Goal: Task Accomplishment & Management: Complete application form

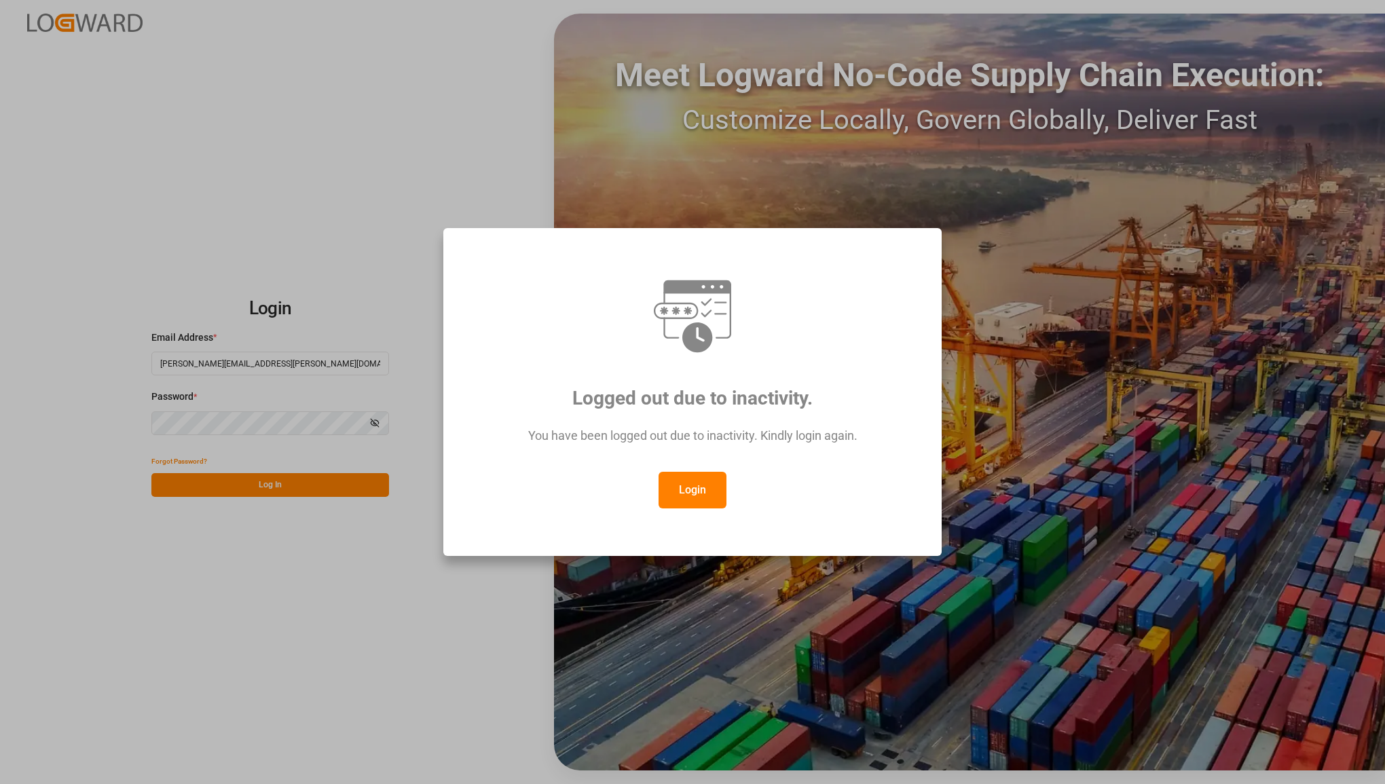
click at [686, 487] on button "Login" at bounding box center [693, 490] width 68 height 37
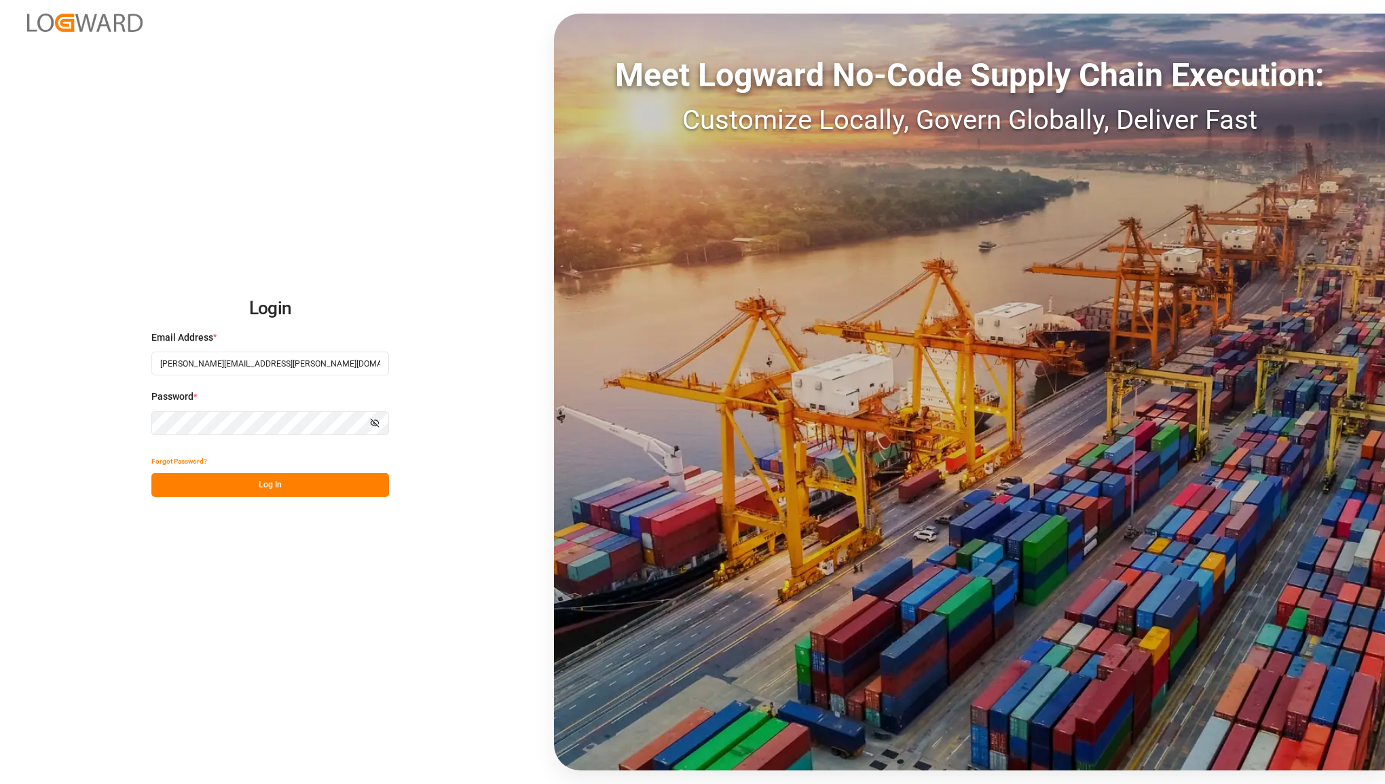
click at [293, 475] on button "Log In" at bounding box center [270, 485] width 238 height 24
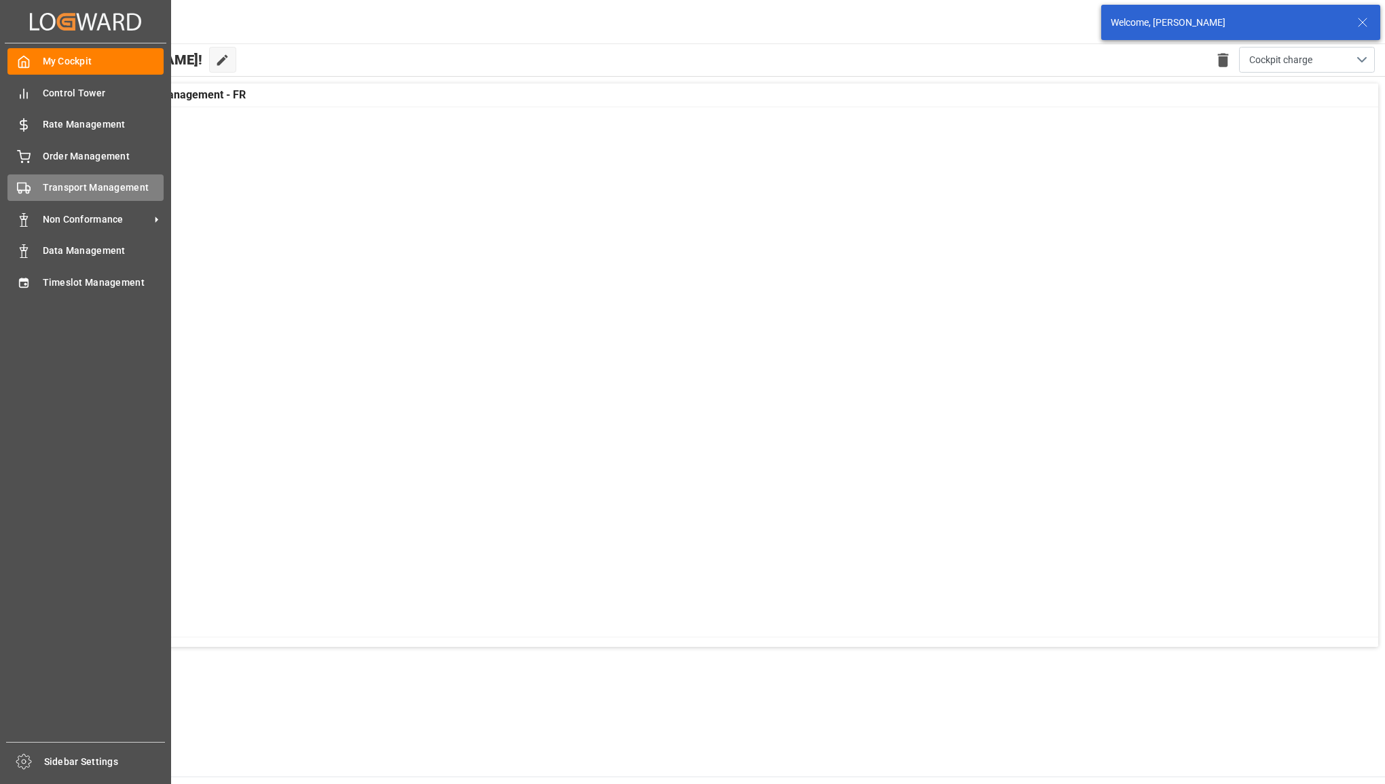
click at [65, 182] on span "Transport Management" at bounding box center [104, 188] width 122 height 14
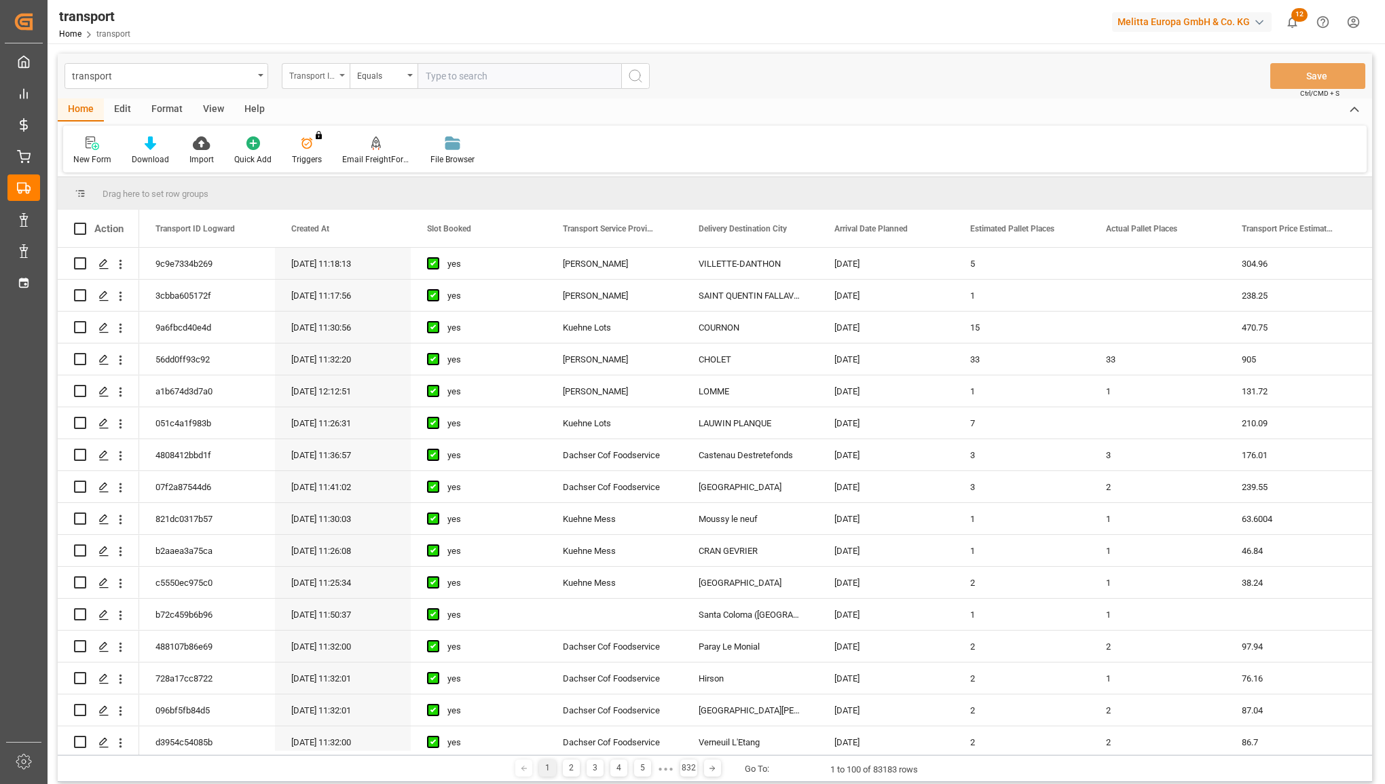
click at [338, 75] on div "Transport ID Logward" at bounding box center [316, 76] width 68 height 26
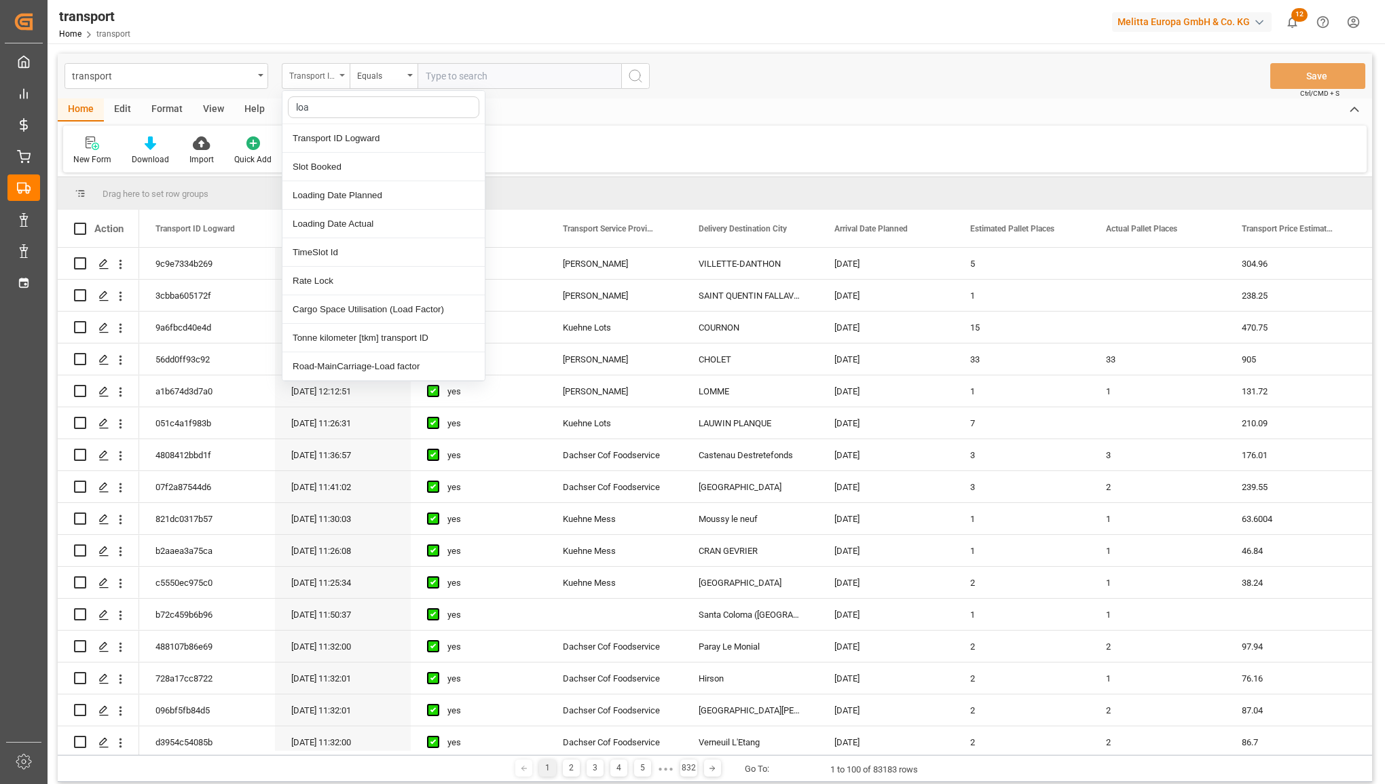
type input "load"
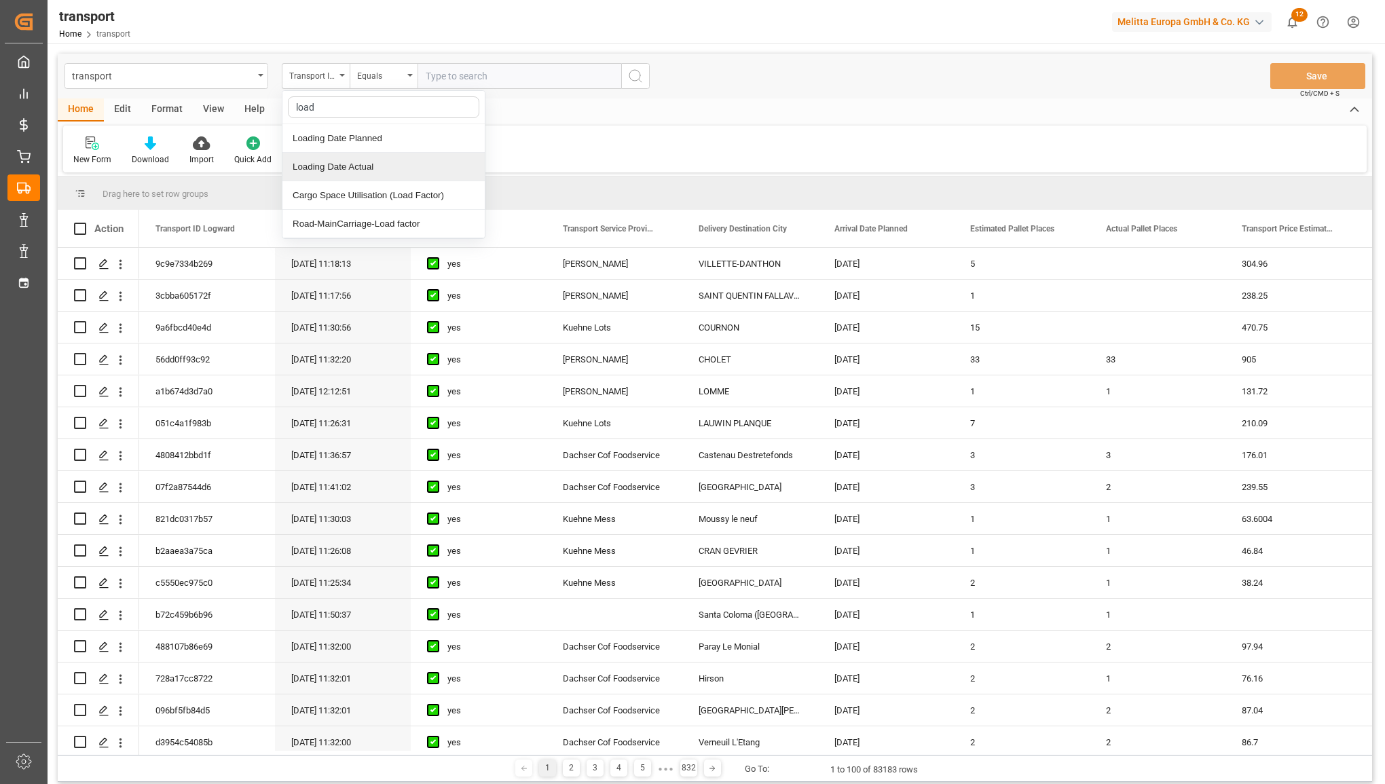
click at [320, 165] on div "Loading Date Actual" at bounding box center [383, 167] width 202 height 29
click at [411, 68] on div "Equals" at bounding box center [384, 76] width 68 height 26
click at [382, 249] on div "In range" at bounding box center [451, 252] width 202 height 29
click at [447, 77] on input "text" at bounding box center [469, 76] width 102 height 26
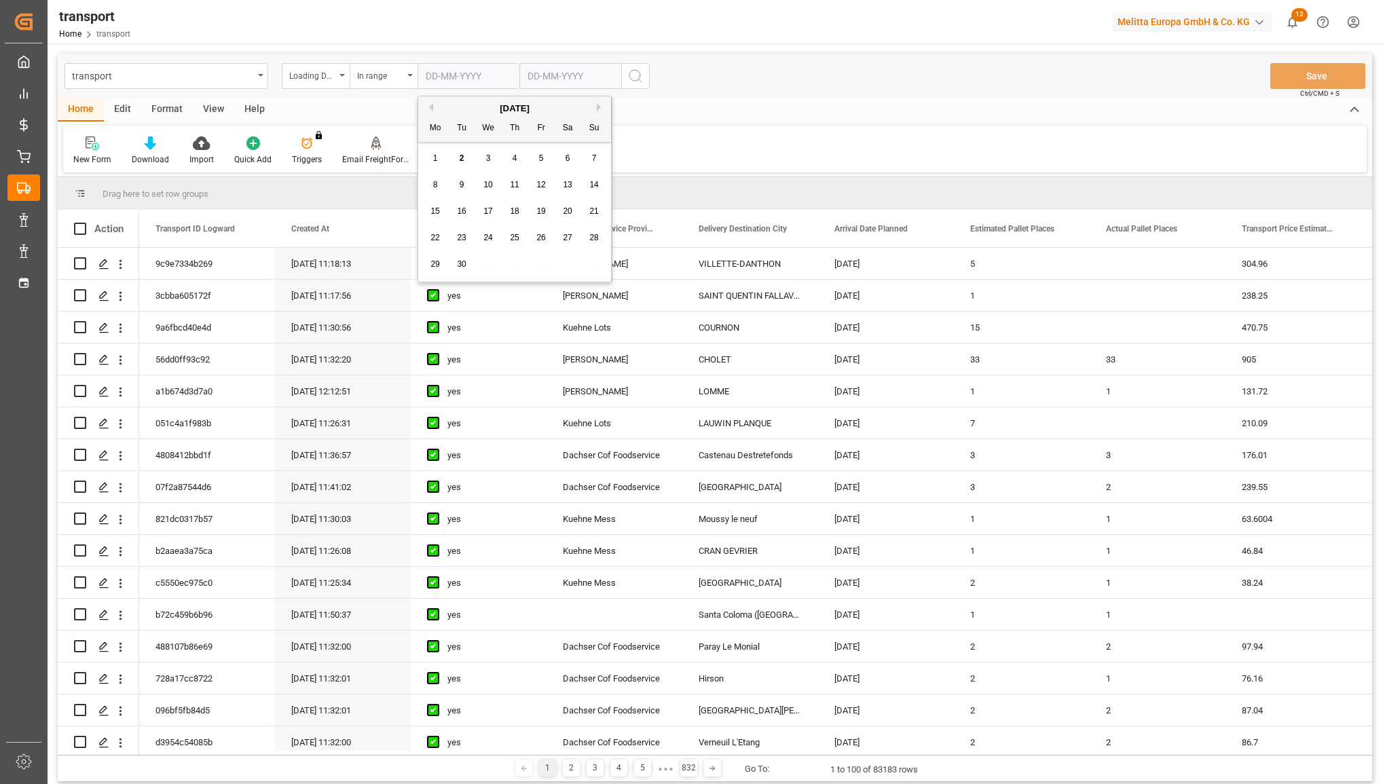
click at [428, 103] on button "Previous Month" at bounding box center [429, 107] width 8 height 8
click at [544, 161] on div "1" at bounding box center [541, 159] width 17 height 16
type input "[DATE]"
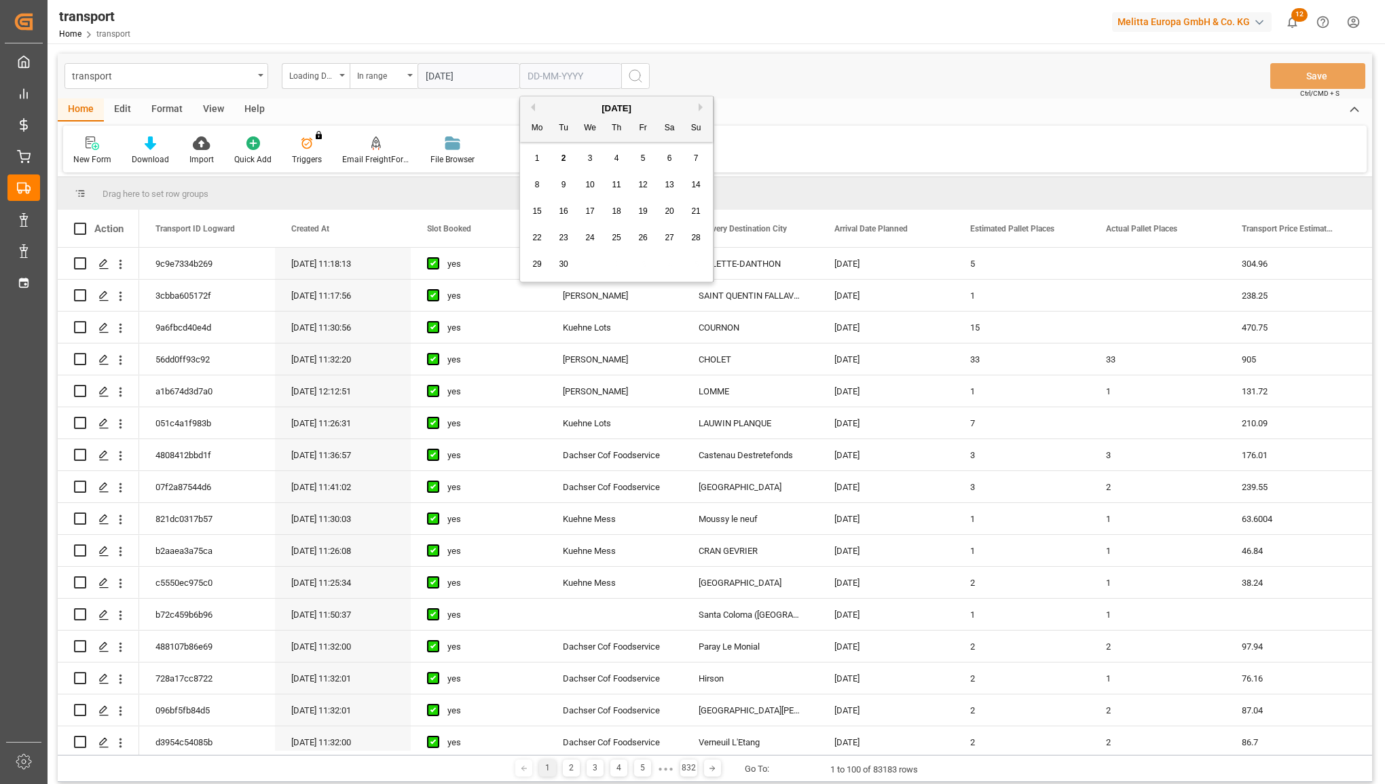
click at [574, 72] on input "text" at bounding box center [570, 76] width 102 height 26
click at [535, 107] on div "September 2025" at bounding box center [616, 109] width 193 height 14
click at [528, 109] on button "Previous Month" at bounding box center [531, 107] width 8 height 8
click at [696, 270] on div "31" at bounding box center [696, 265] width 17 height 16
type input "31-08-2025"
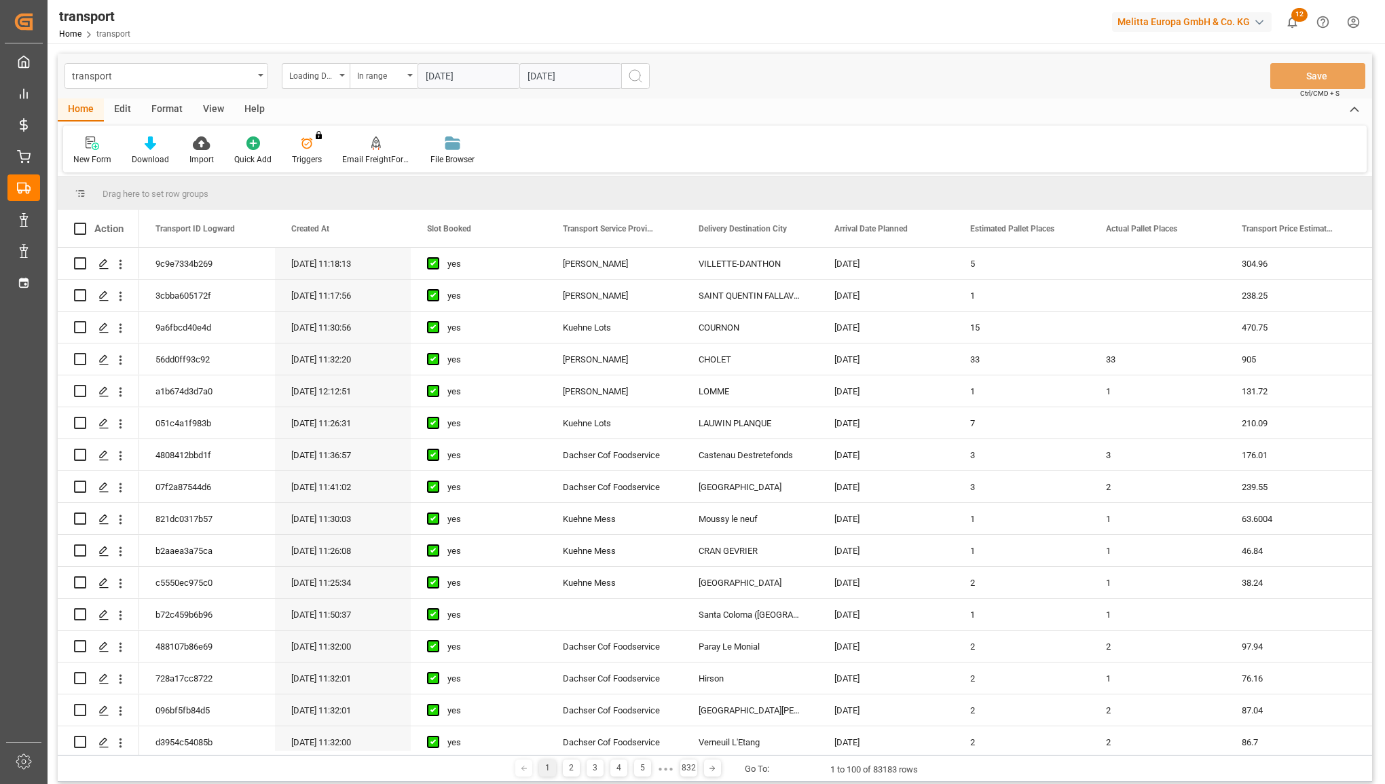
click at [637, 82] on icon "search button" at bounding box center [635, 76] width 16 height 16
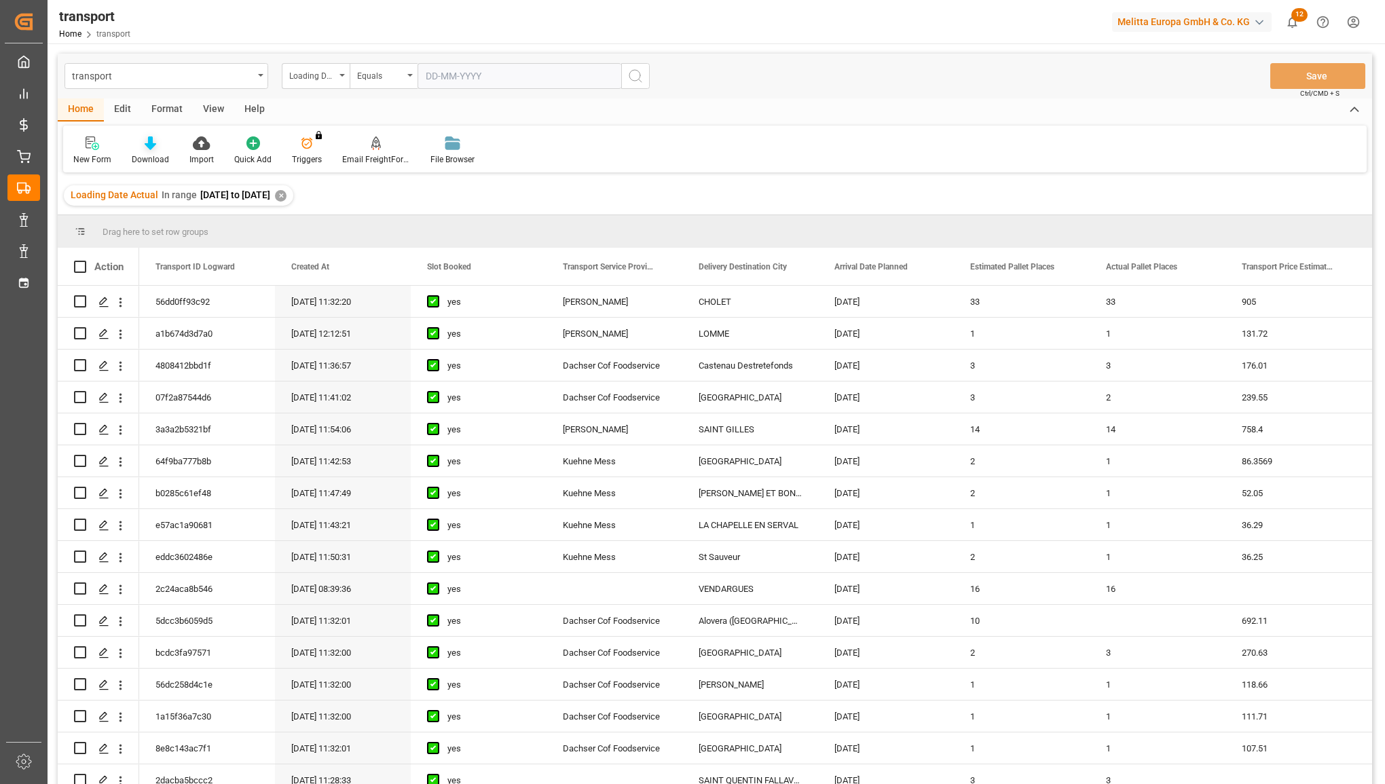
click at [139, 150] on div "Download" at bounding box center [151, 151] width 58 height 30
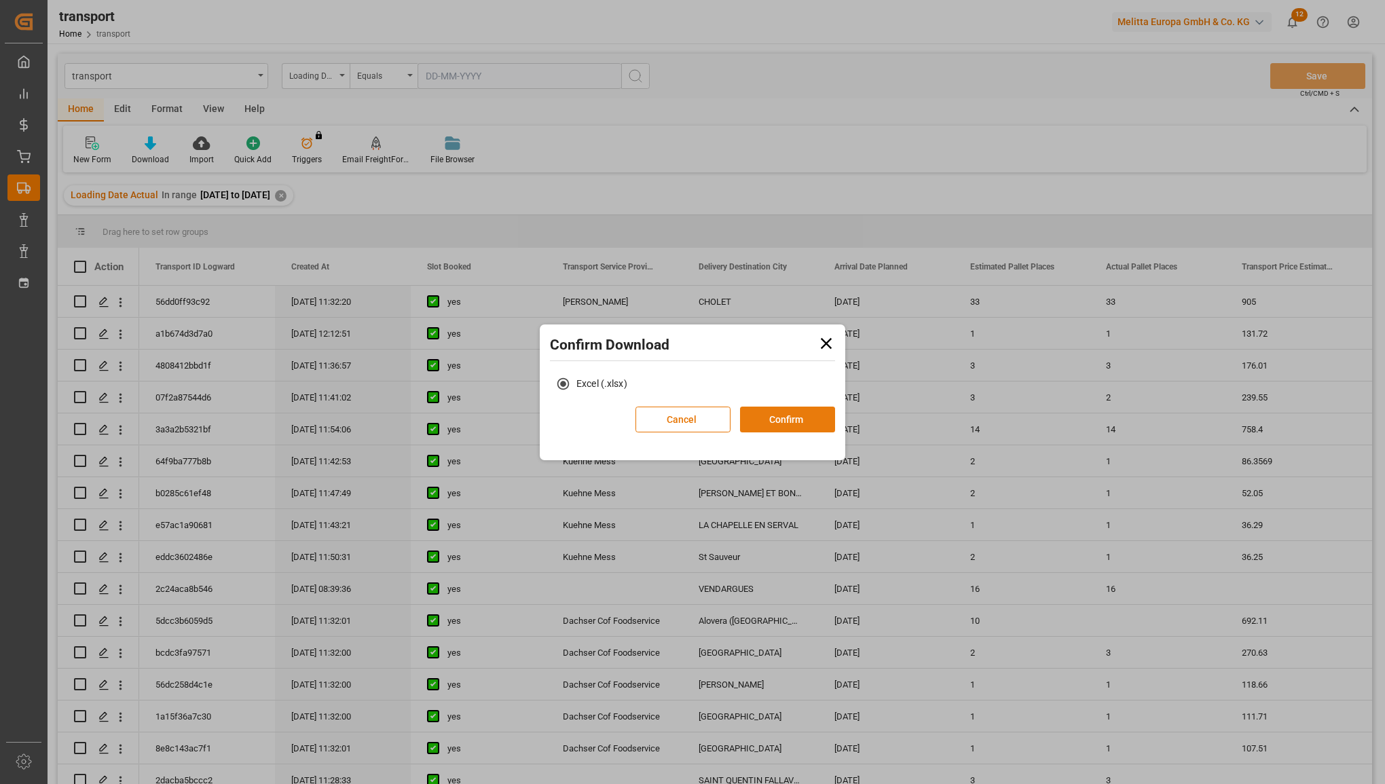
click at [754, 418] on button "Confirm" at bounding box center [787, 420] width 95 height 26
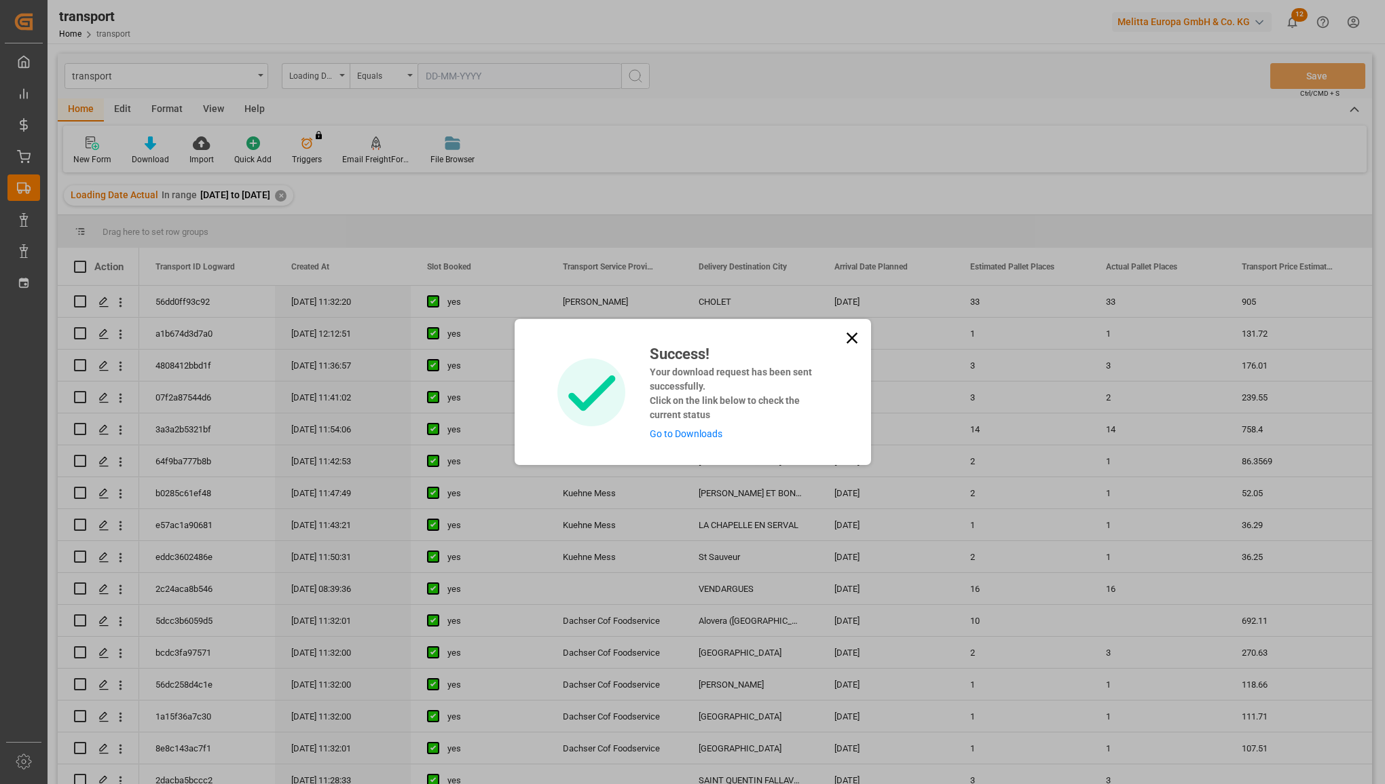
click at [677, 429] on link "Go to Downloads" at bounding box center [686, 433] width 73 height 11
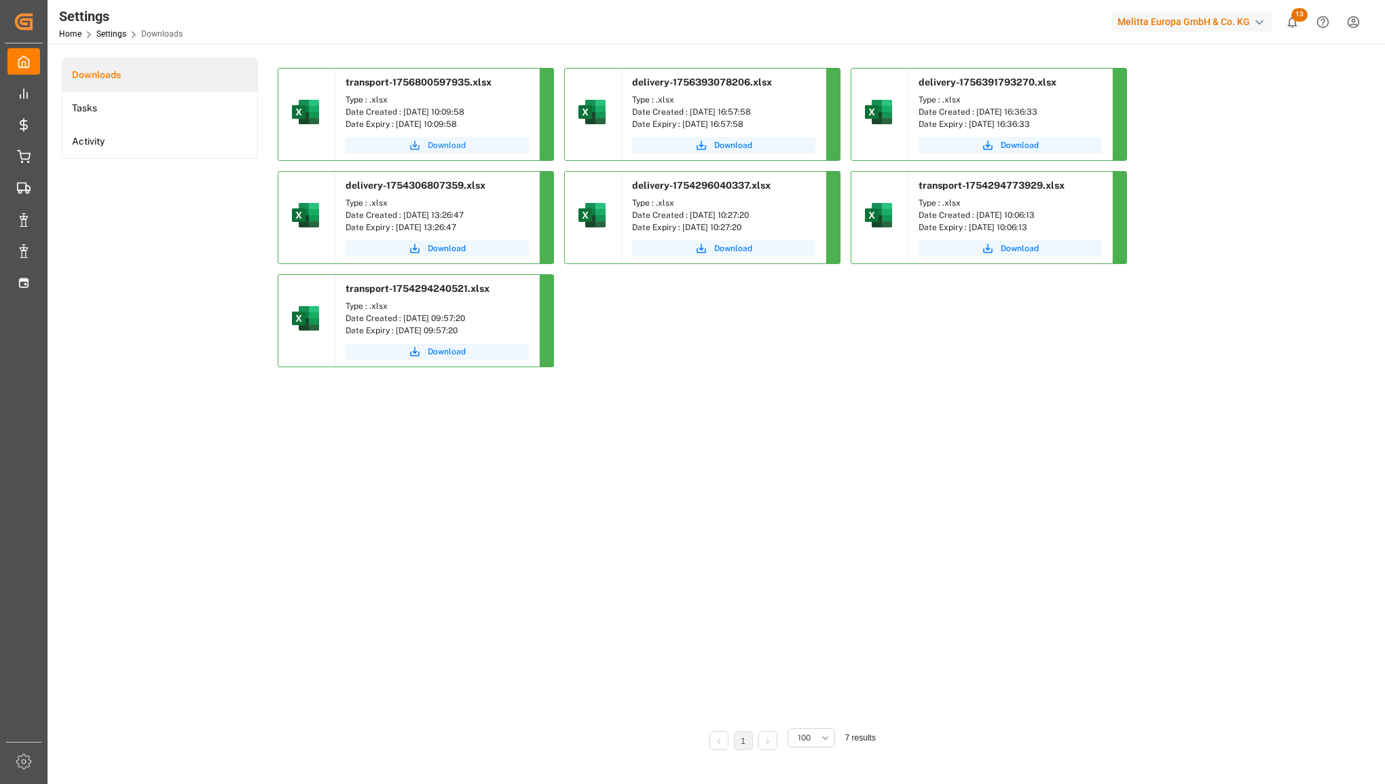
click at [432, 143] on span "Download" at bounding box center [447, 145] width 38 height 12
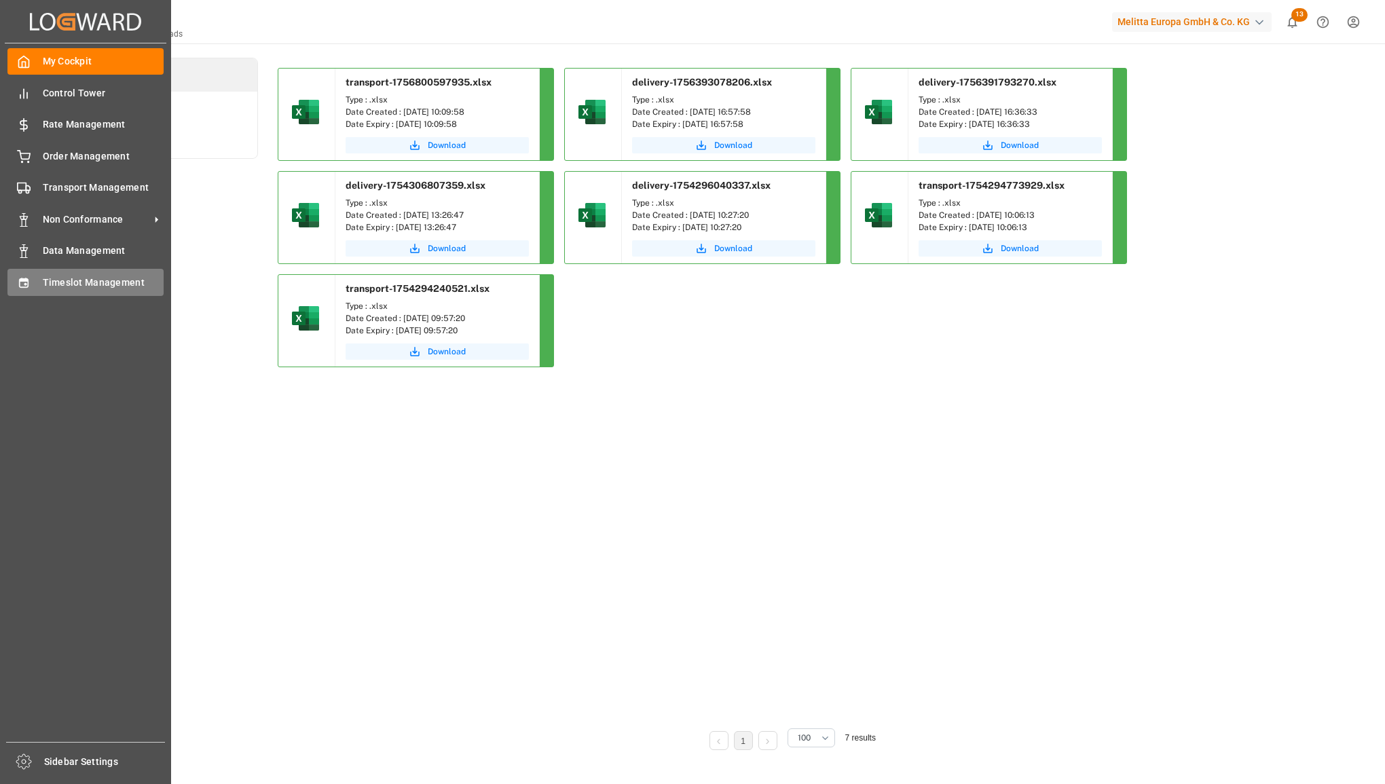
click at [14, 276] on div at bounding box center [18, 282] width 23 height 14
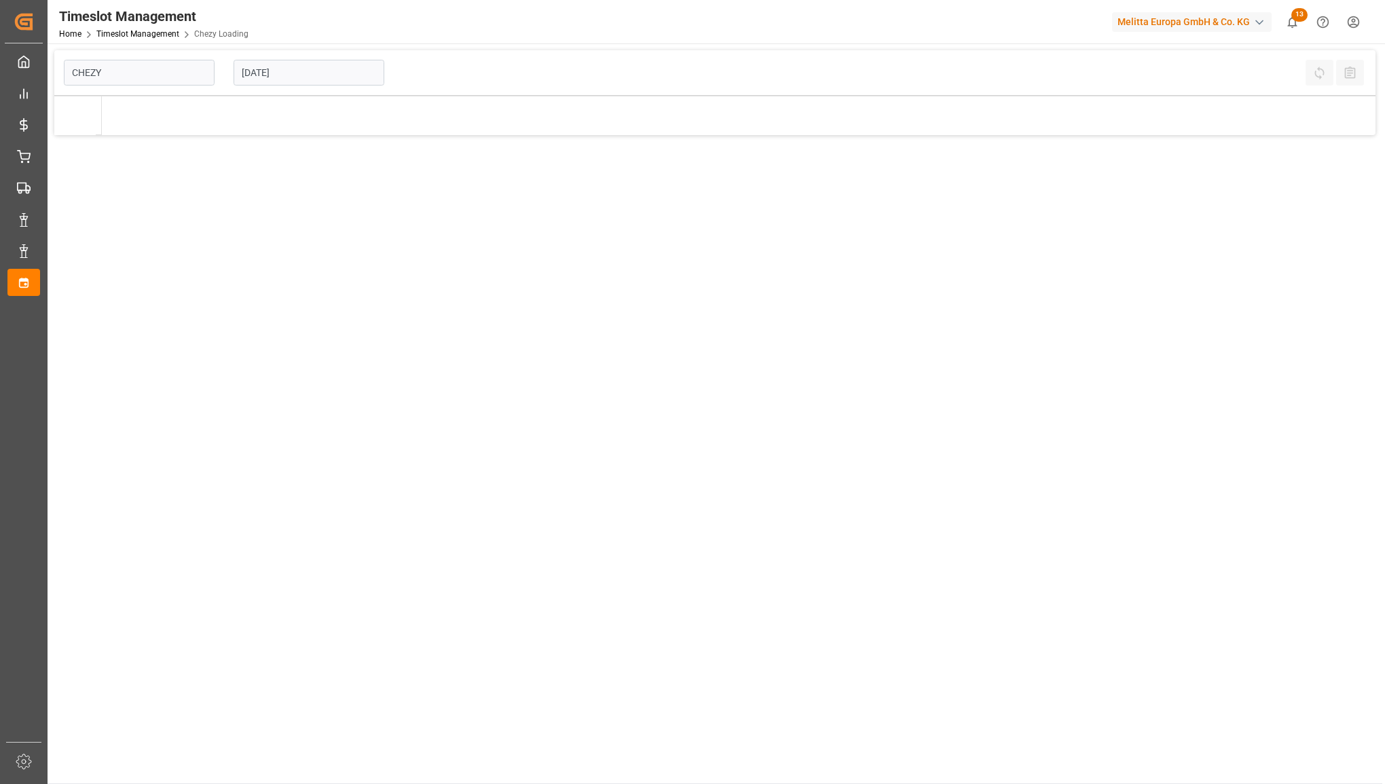
type input "Chezy Loading"
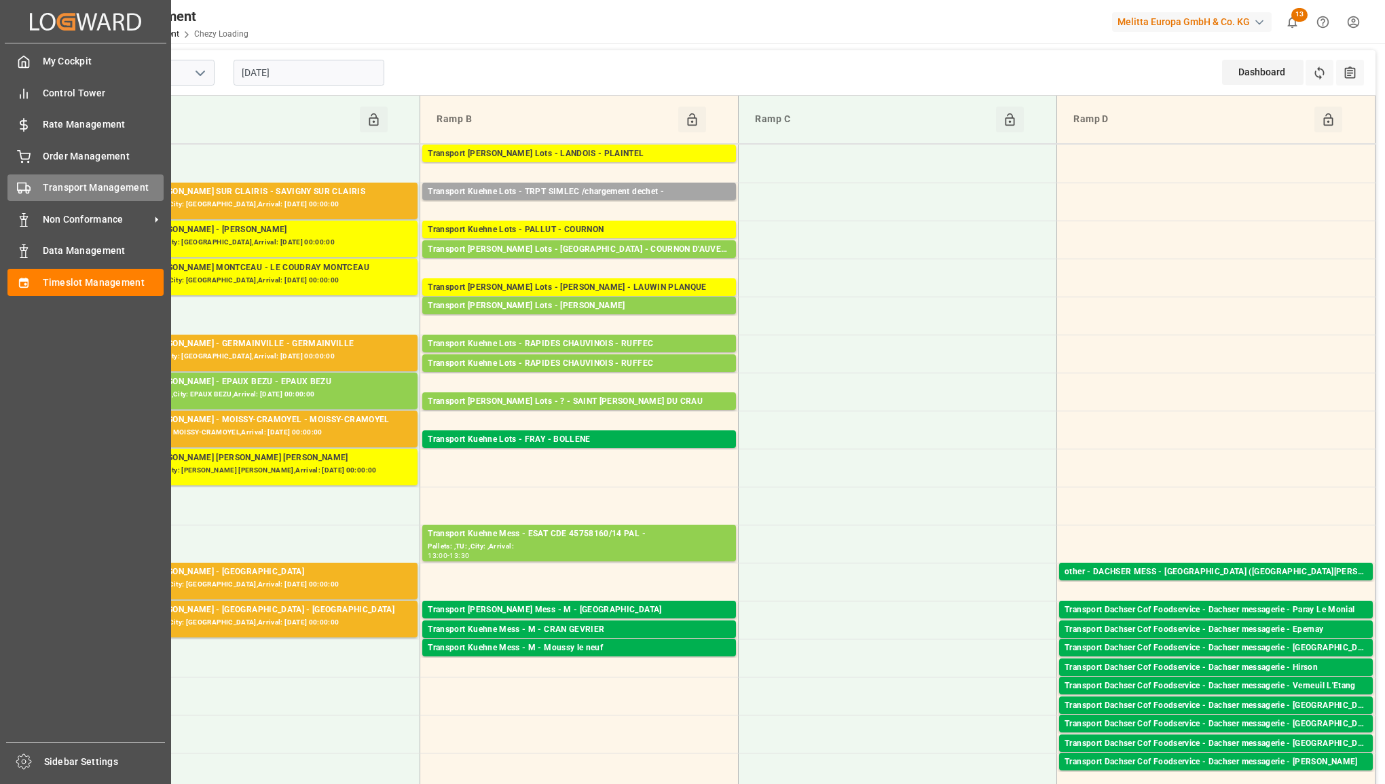
click at [35, 184] on div "Transport Management Transport Management" at bounding box center [85, 187] width 156 height 26
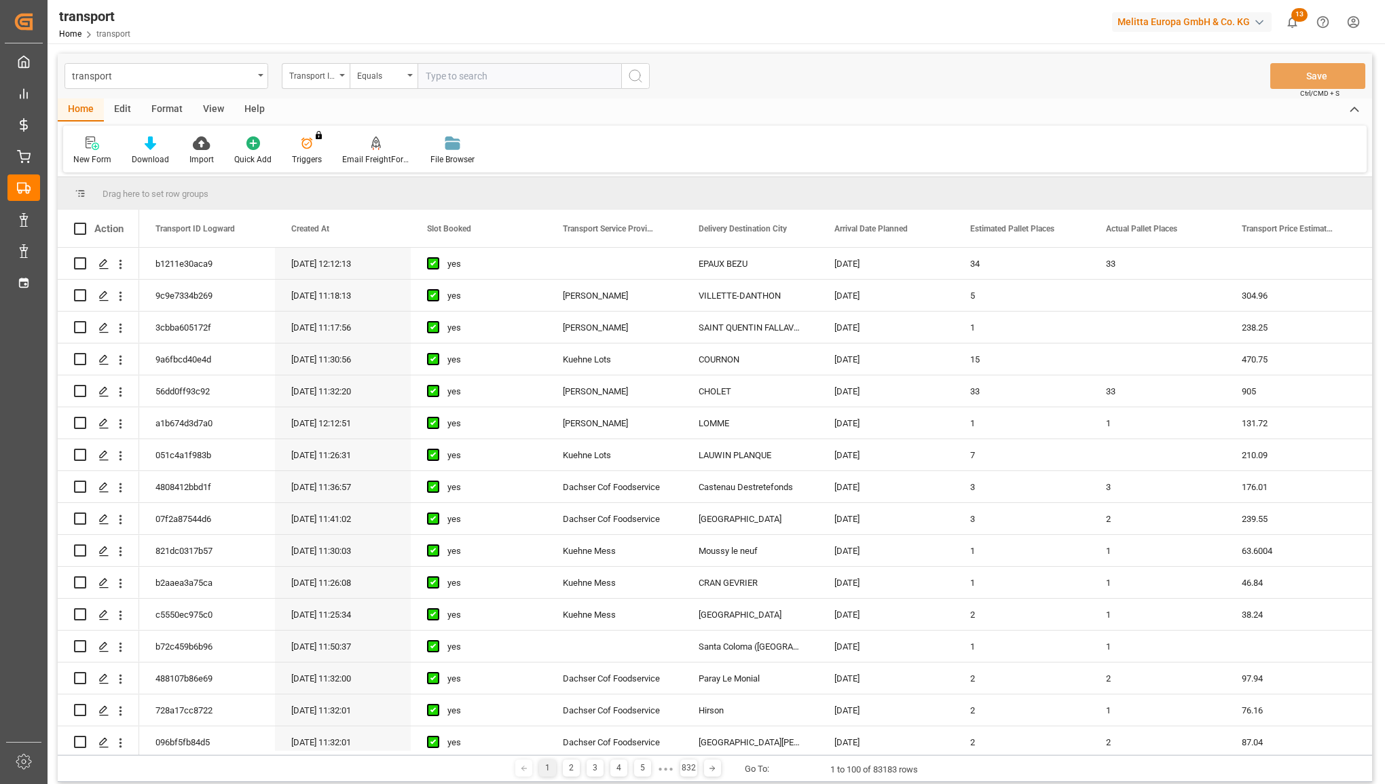
click at [477, 78] on input "text" at bounding box center [520, 76] width 204 height 26
type input "2c24aca8b546"
click at [637, 75] on icon "search button" at bounding box center [635, 76] width 16 height 16
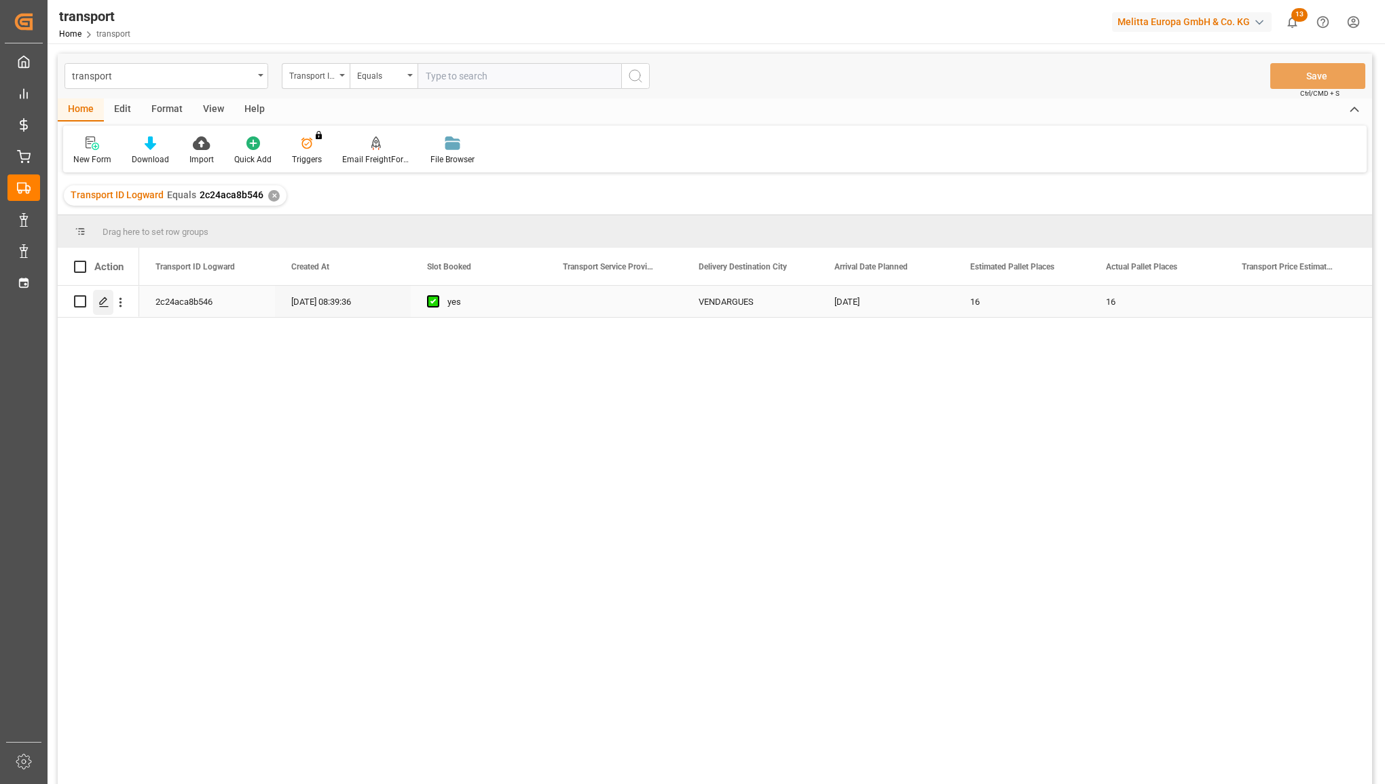
click at [103, 303] on polygon "Press SPACE to select this row." at bounding box center [103, 300] width 7 height 7
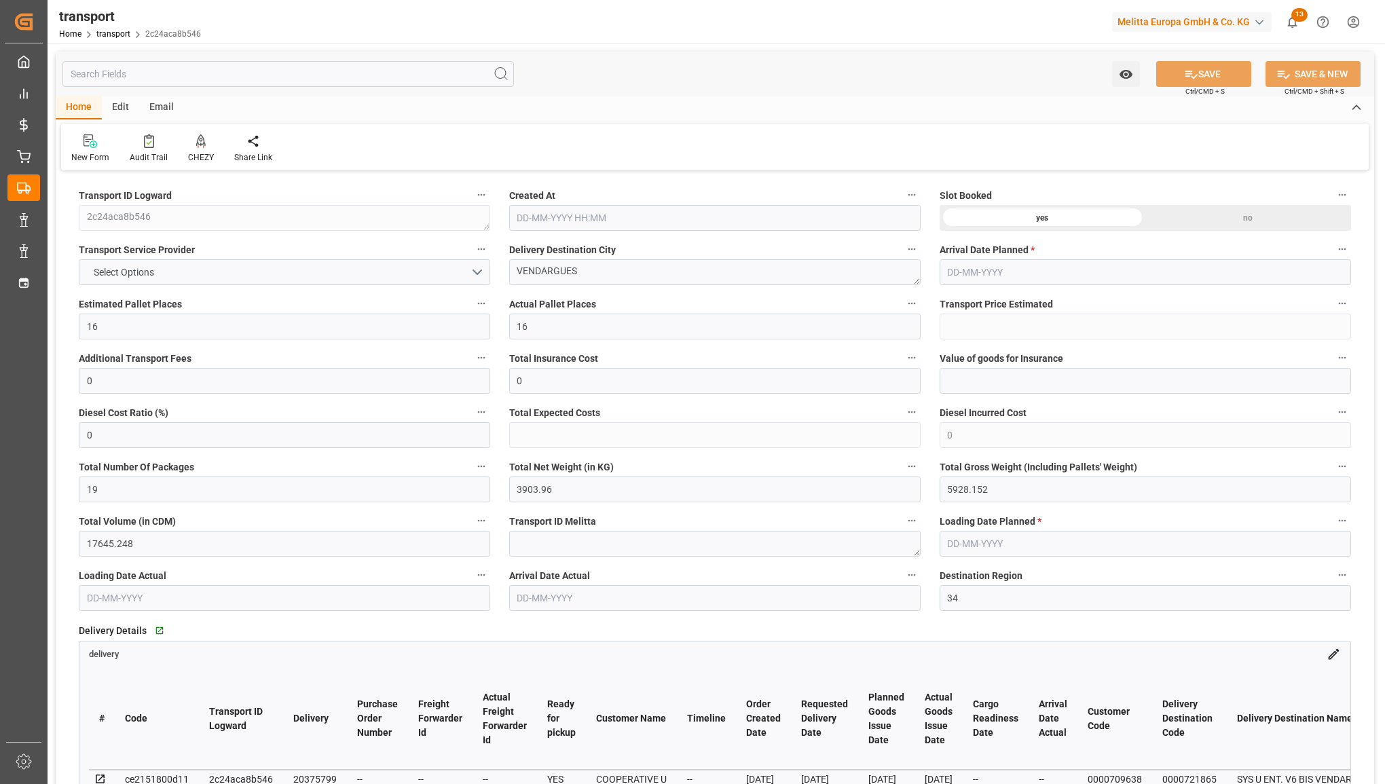
type input "13-08-2025 08:39"
type input "[DATE]"
click at [449, 270] on button "Select Options" at bounding box center [284, 272] width 411 height 26
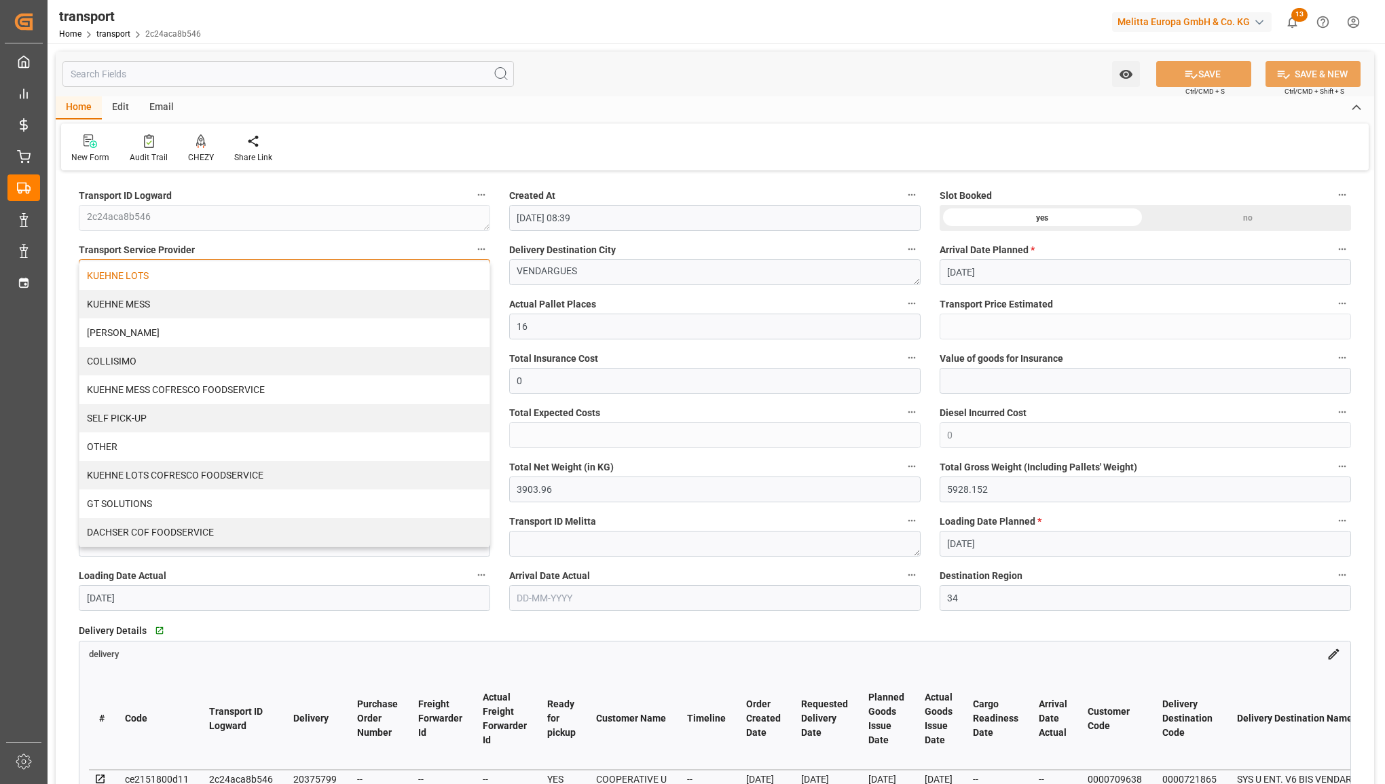
click at [421, 274] on div "KUEHNE LOTS" at bounding box center [284, 275] width 410 height 29
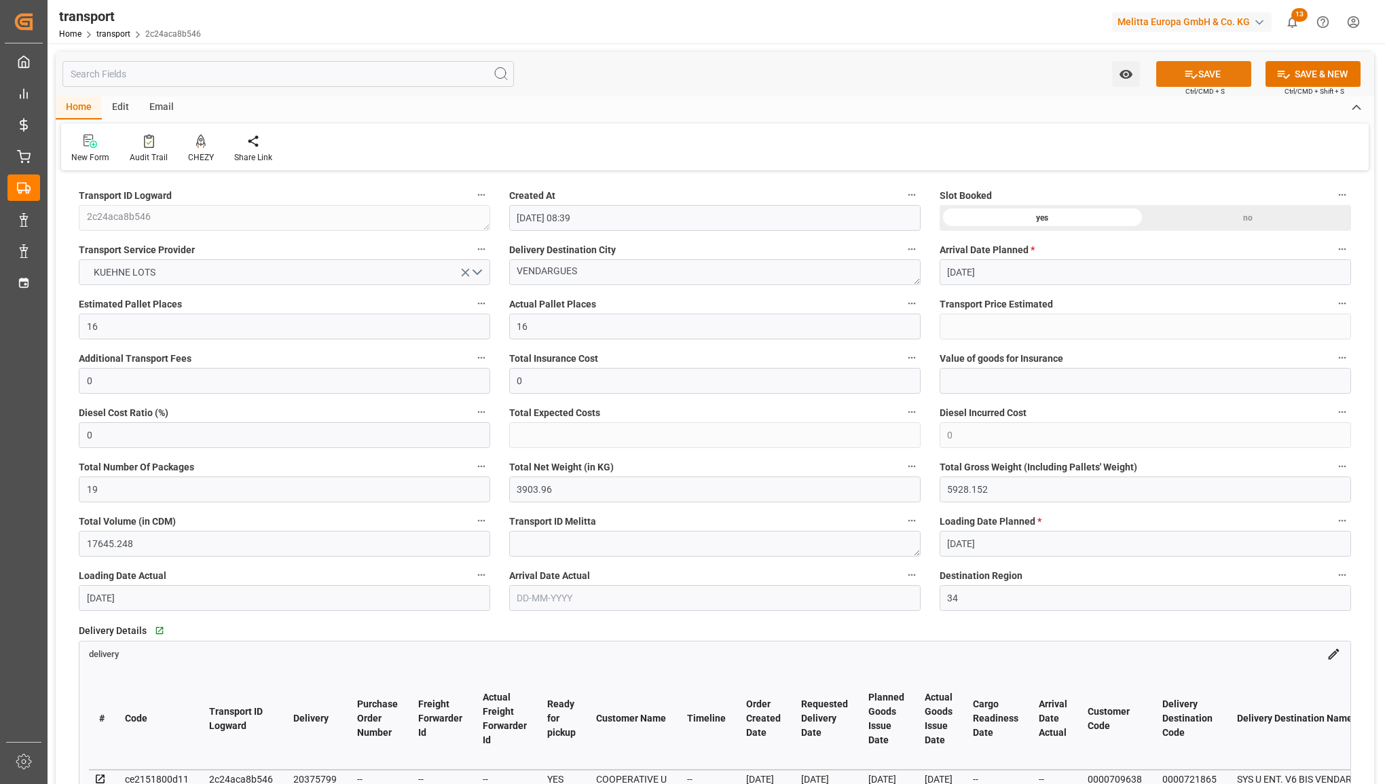
click at [1200, 78] on button "SAVE" at bounding box center [1203, 74] width 95 height 26
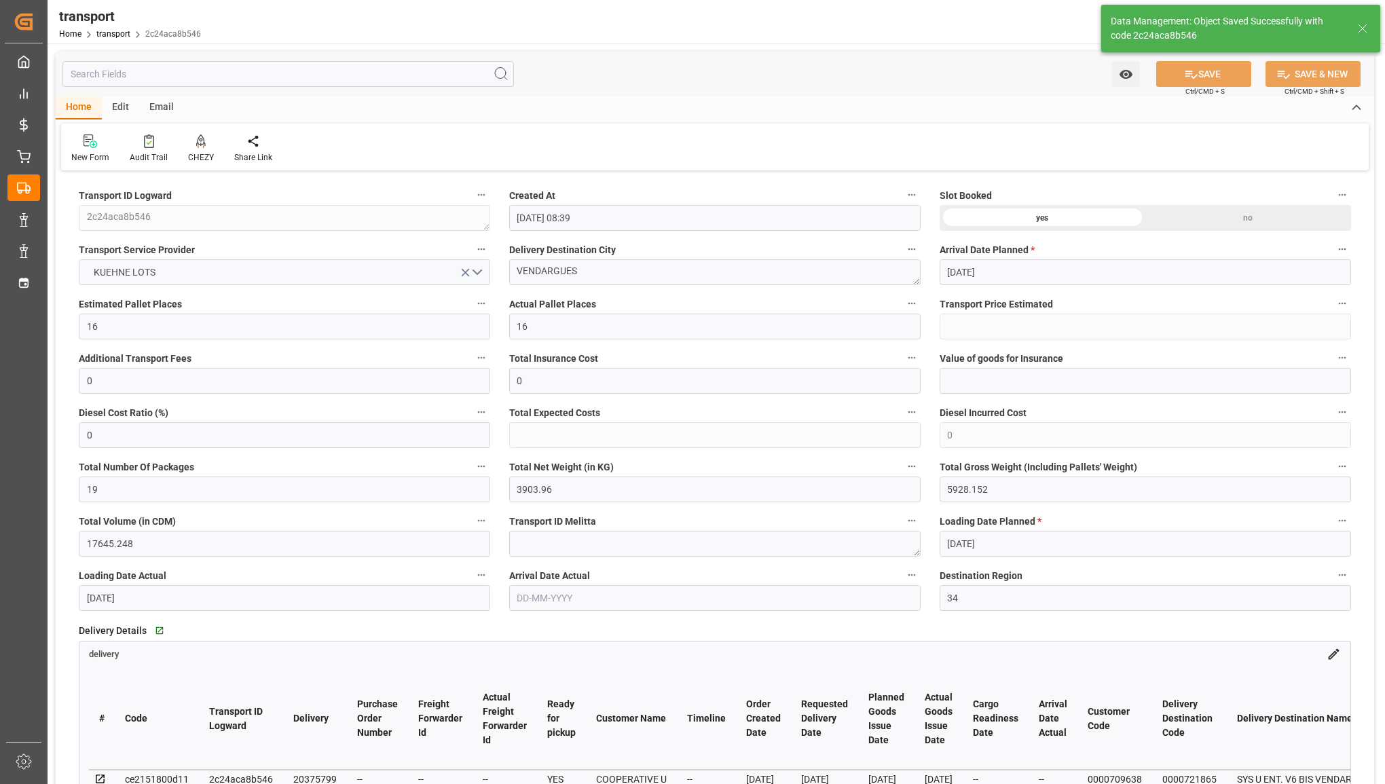
type input "764.2"
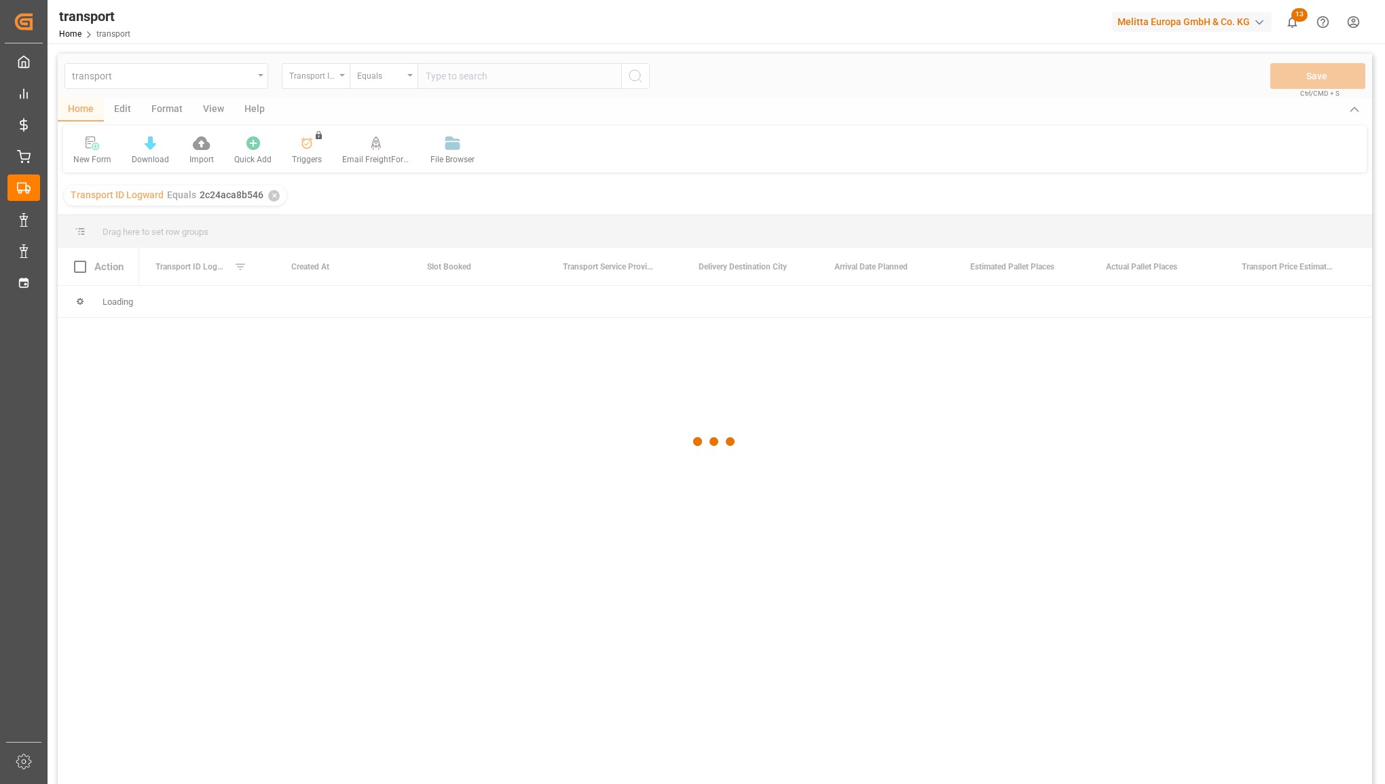
click at [448, 79] on div at bounding box center [715, 442] width 1315 height 776
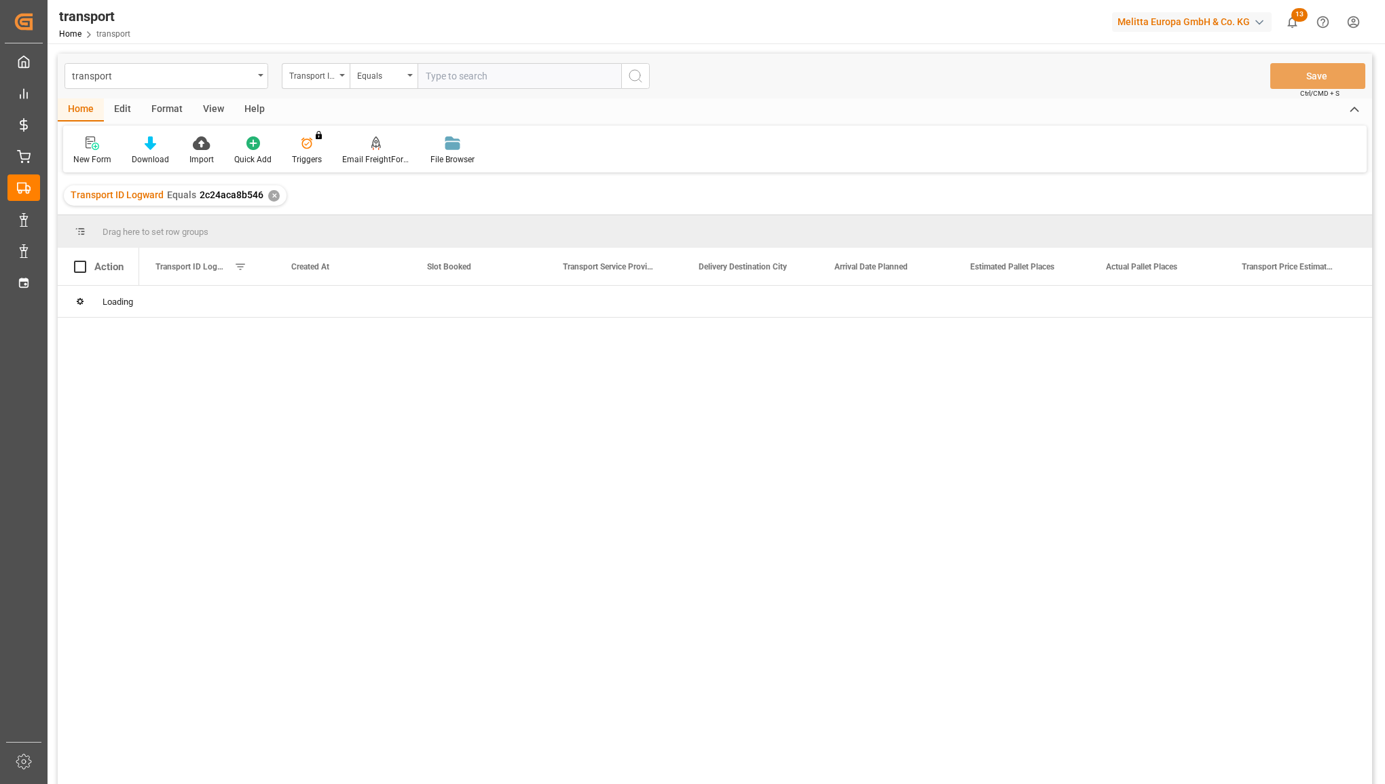
click at [448, 79] on input "text" at bounding box center [520, 76] width 204 height 26
paste input "cd10eee4b6e1"
type input "cd10eee4b6e1"
click at [636, 68] on icon "search button" at bounding box center [635, 76] width 16 height 16
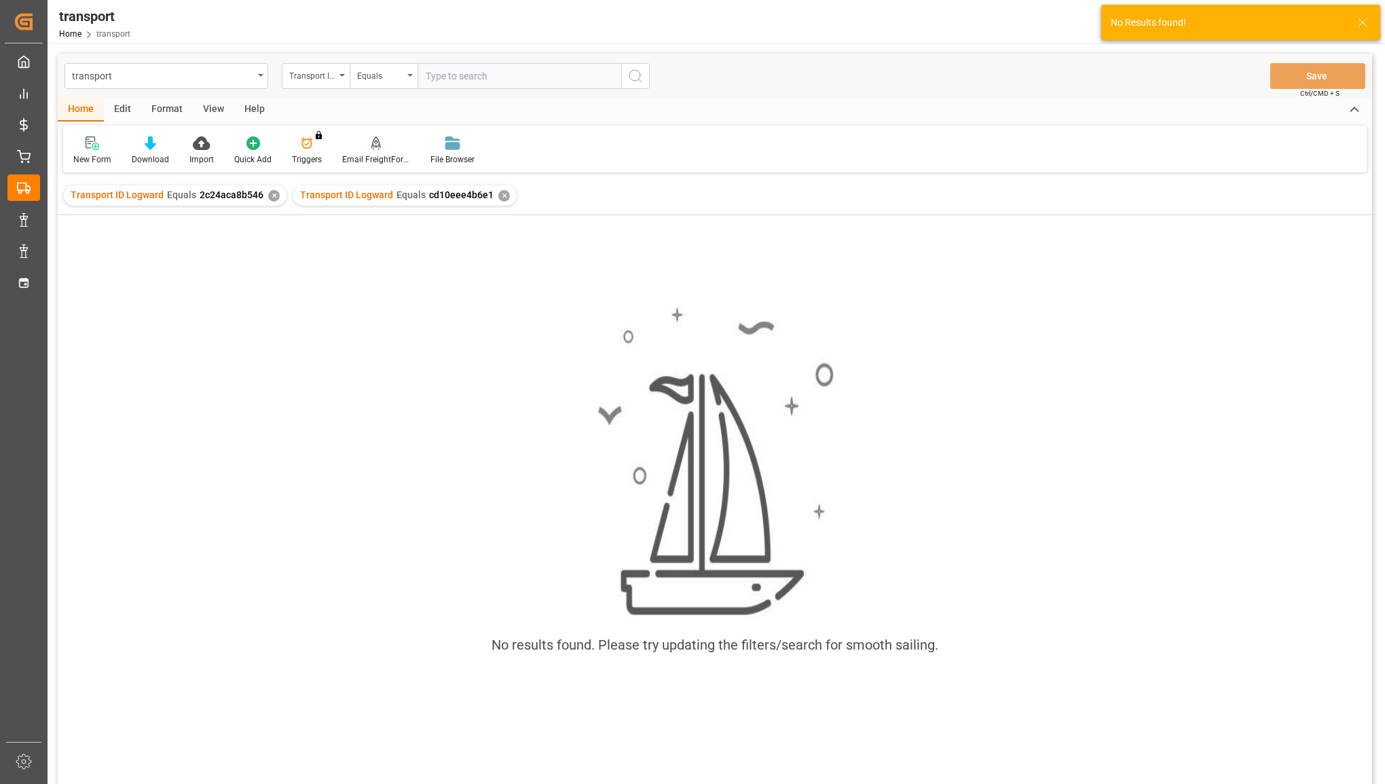
click at [273, 192] on div "✕" at bounding box center [274, 196] width 12 height 12
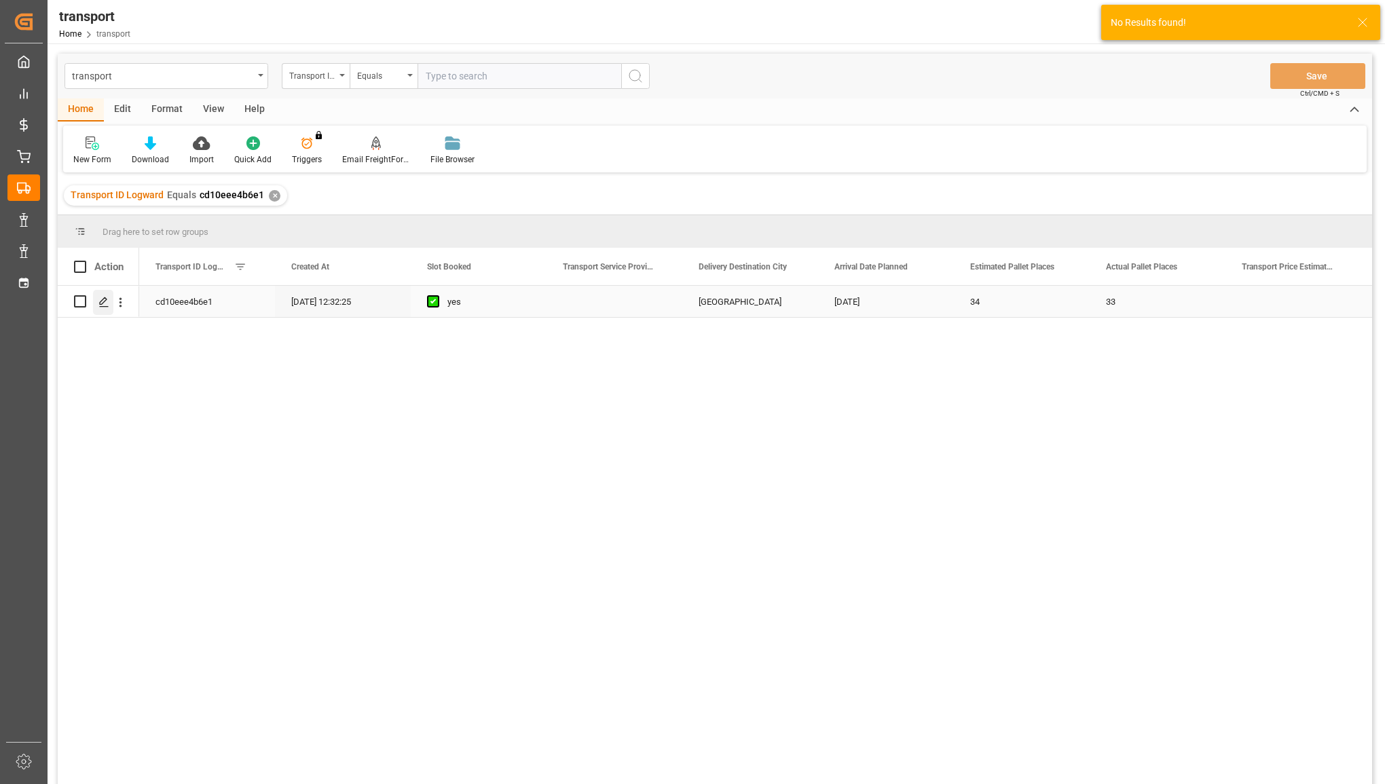
click at [98, 300] on icon "Press SPACE to select this row." at bounding box center [103, 302] width 11 height 11
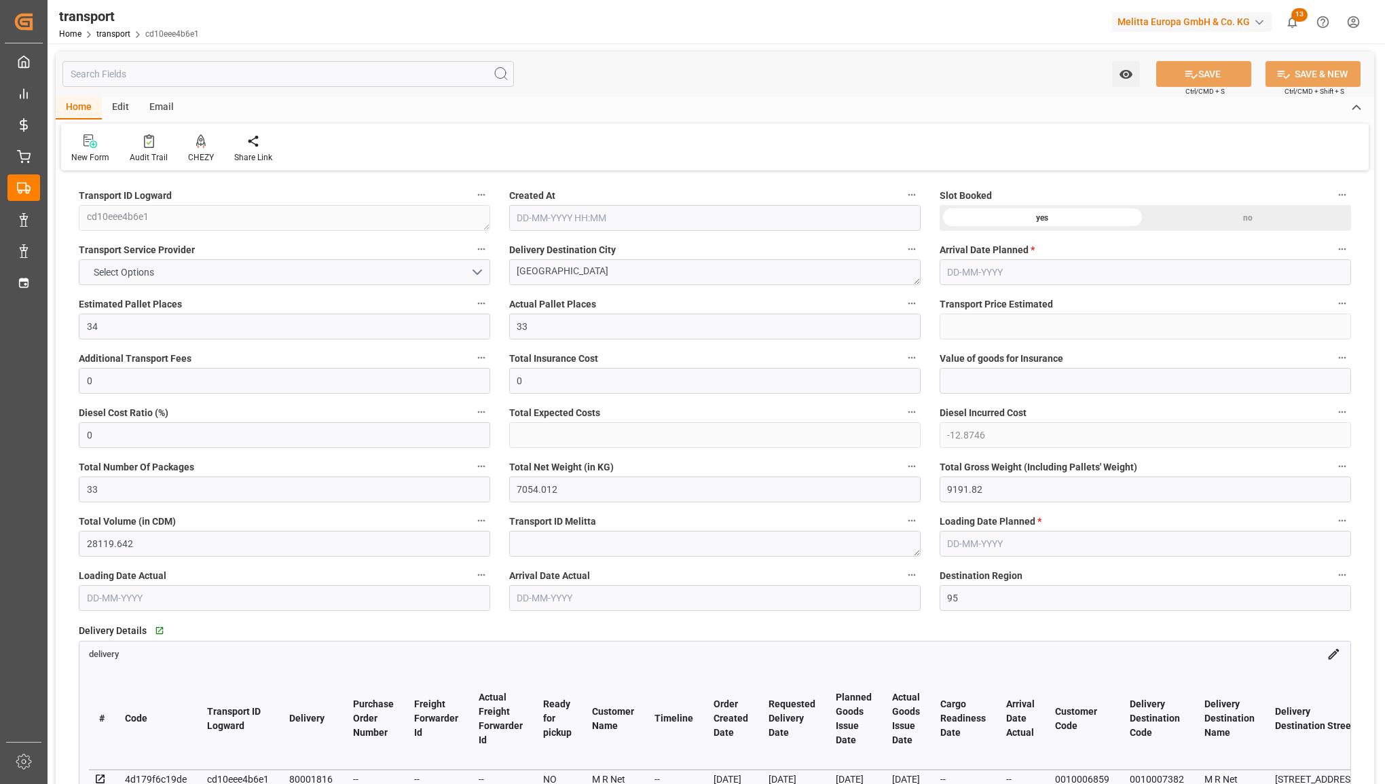
type input "[DATE] 12:32"
type input "[DATE]"
click at [479, 275] on button "Select Options" at bounding box center [284, 272] width 411 height 26
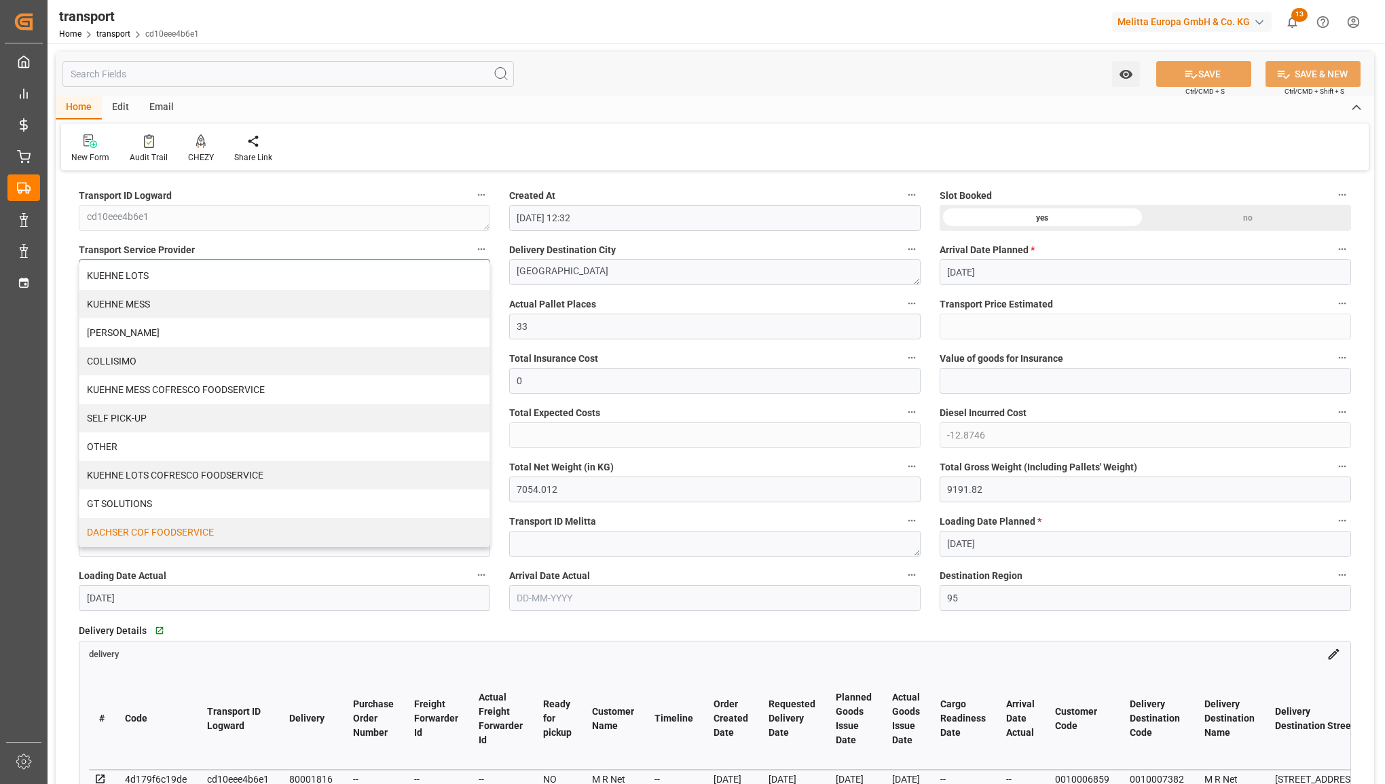
click at [185, 526] on div "DACHSER COF FOODSERVICE" at bounding box center [284, 532] width 410 height 29
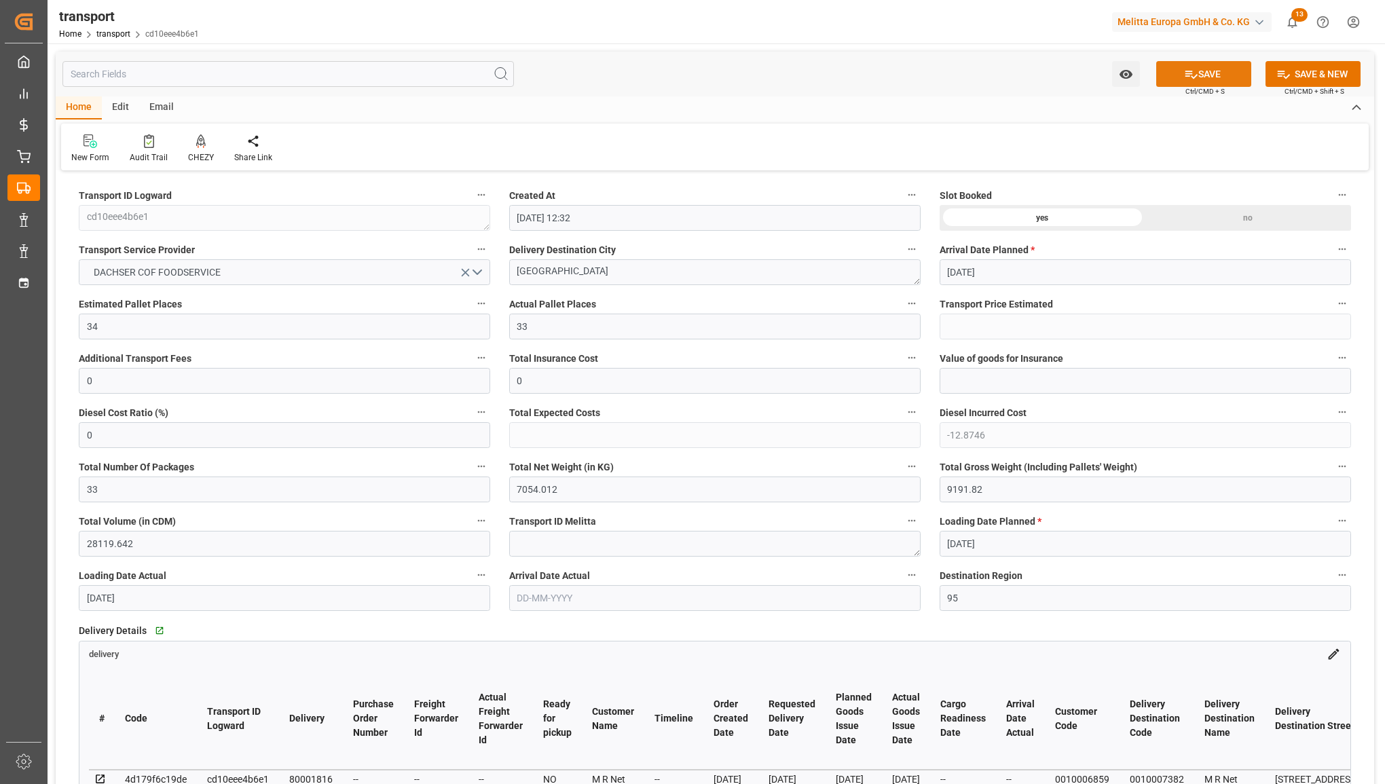
click at [1192, 68] on icon at bounding box center [1191, 74] width 14 height 14
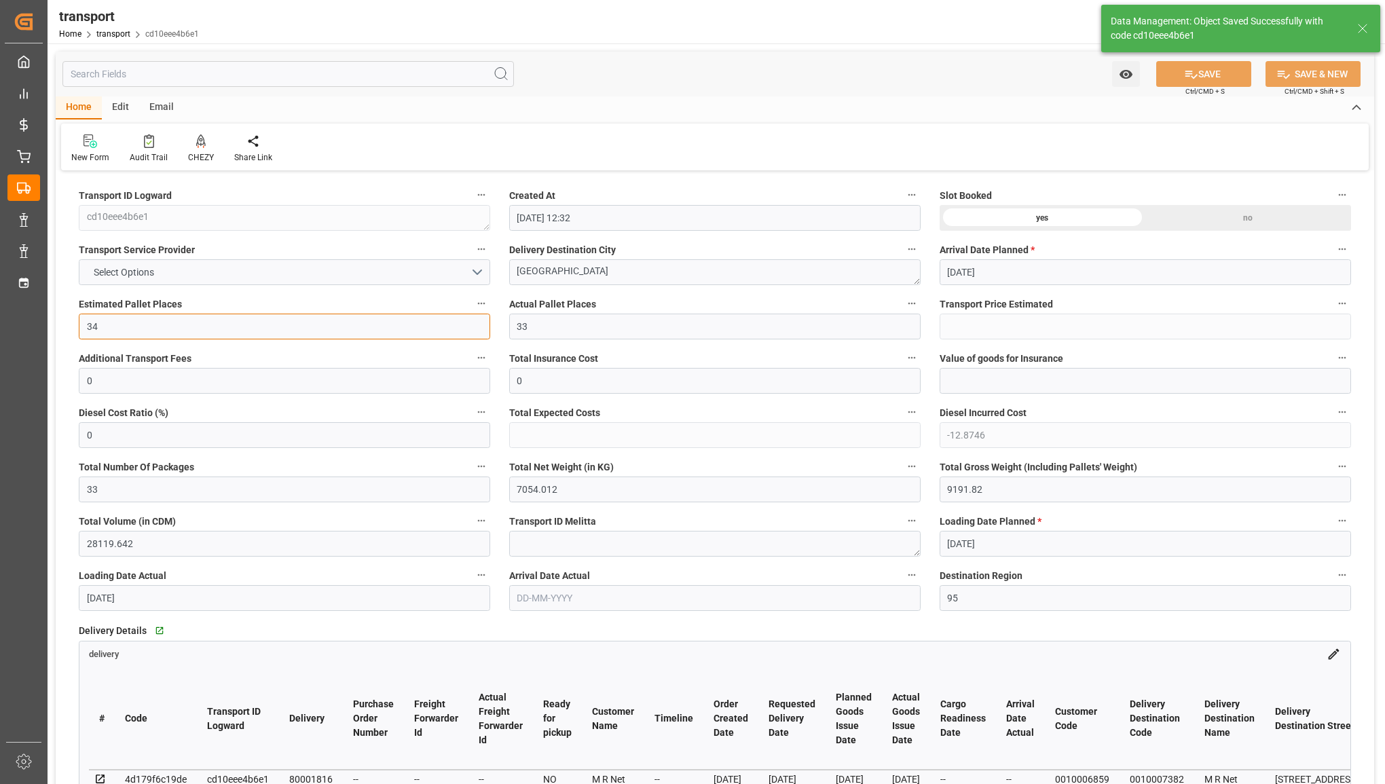
drag, startPoint x: 183, startPoint y: 323, endPoint x: 54, endPoint y: 328, distance: 129.1
click at [1196, 71] on button "SAVE" at bounding box center [1203, 74] width 95 height 26
type input "34"
click at [476, 272] on button "Select Options" at bounding box center [284, 272] width 411 height 26
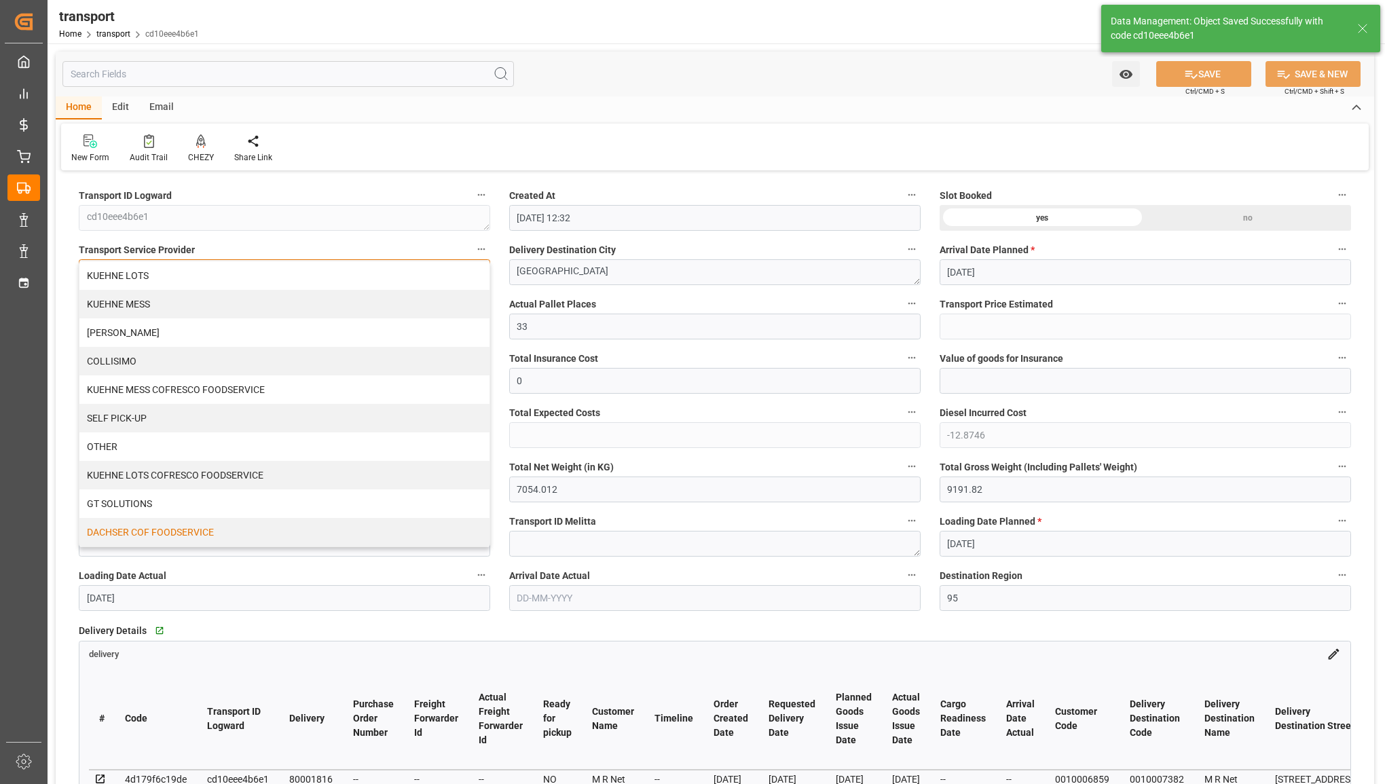
click at [306, 534] on div "DACHSER COF FOODSERVICE" at bounding box center [284, 532] width 410 height 29
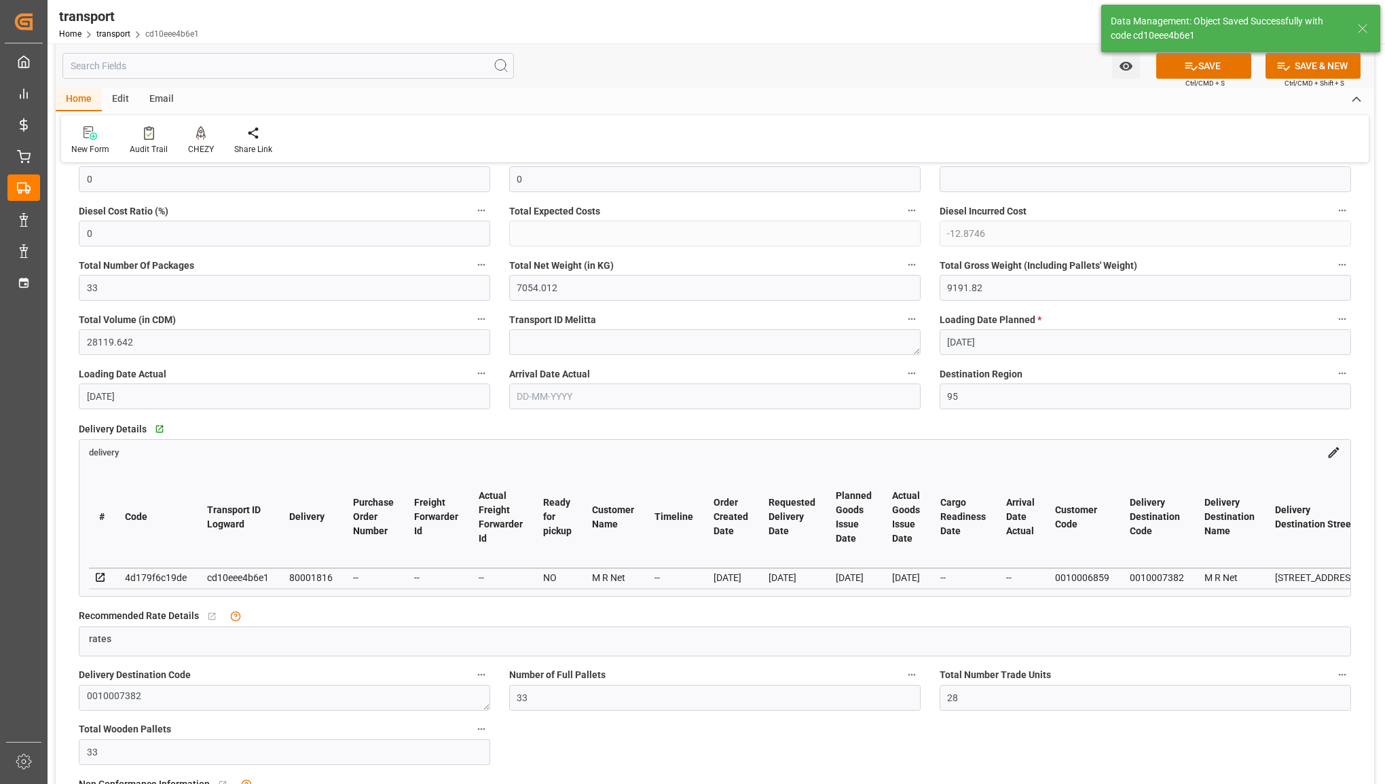
scroll to position [255, 0]
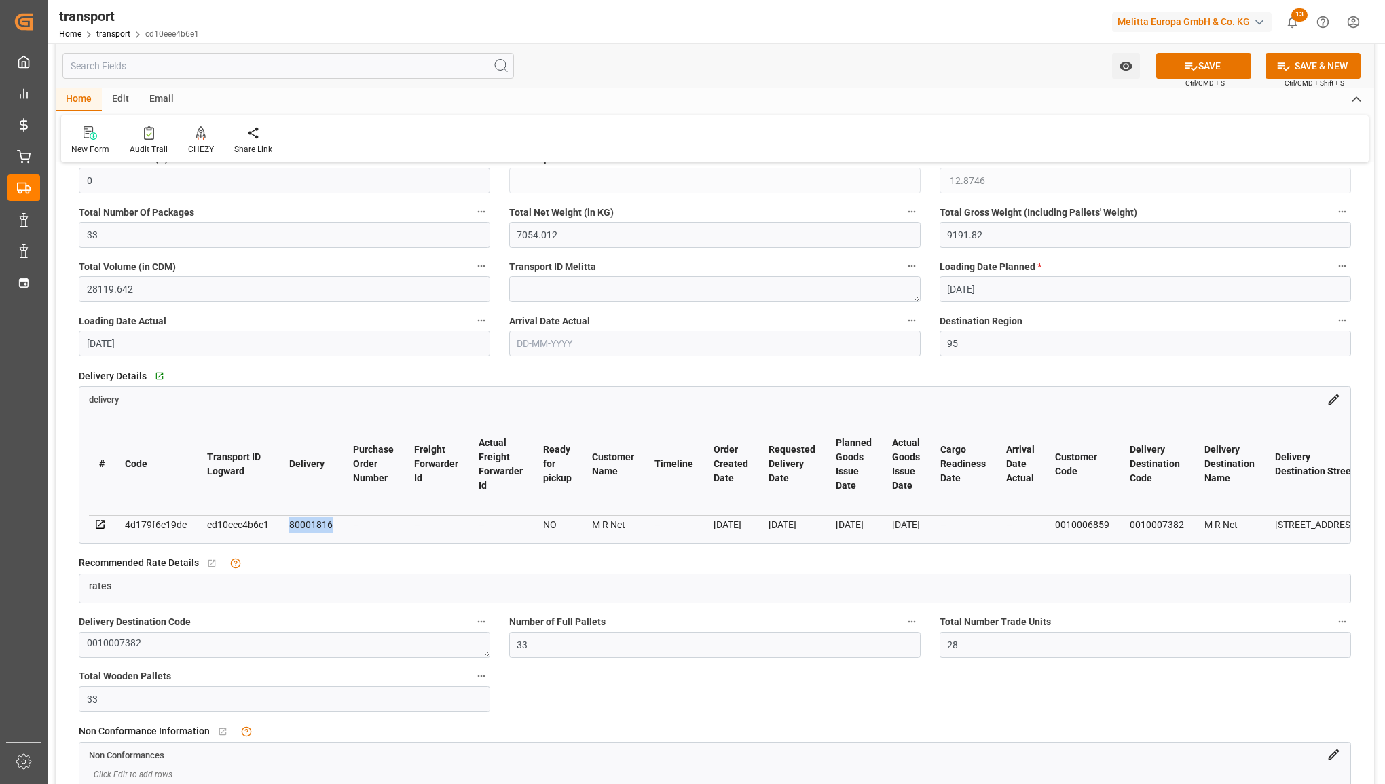
drag, startPoint x: 333, startPoint y: 528, endPoint x: 282, endPoint y: 519, distance: 51.6
click at [282, 519] on td "80001816" at bounding box center [311, 525] width 64 height 20
copy div "80001816"
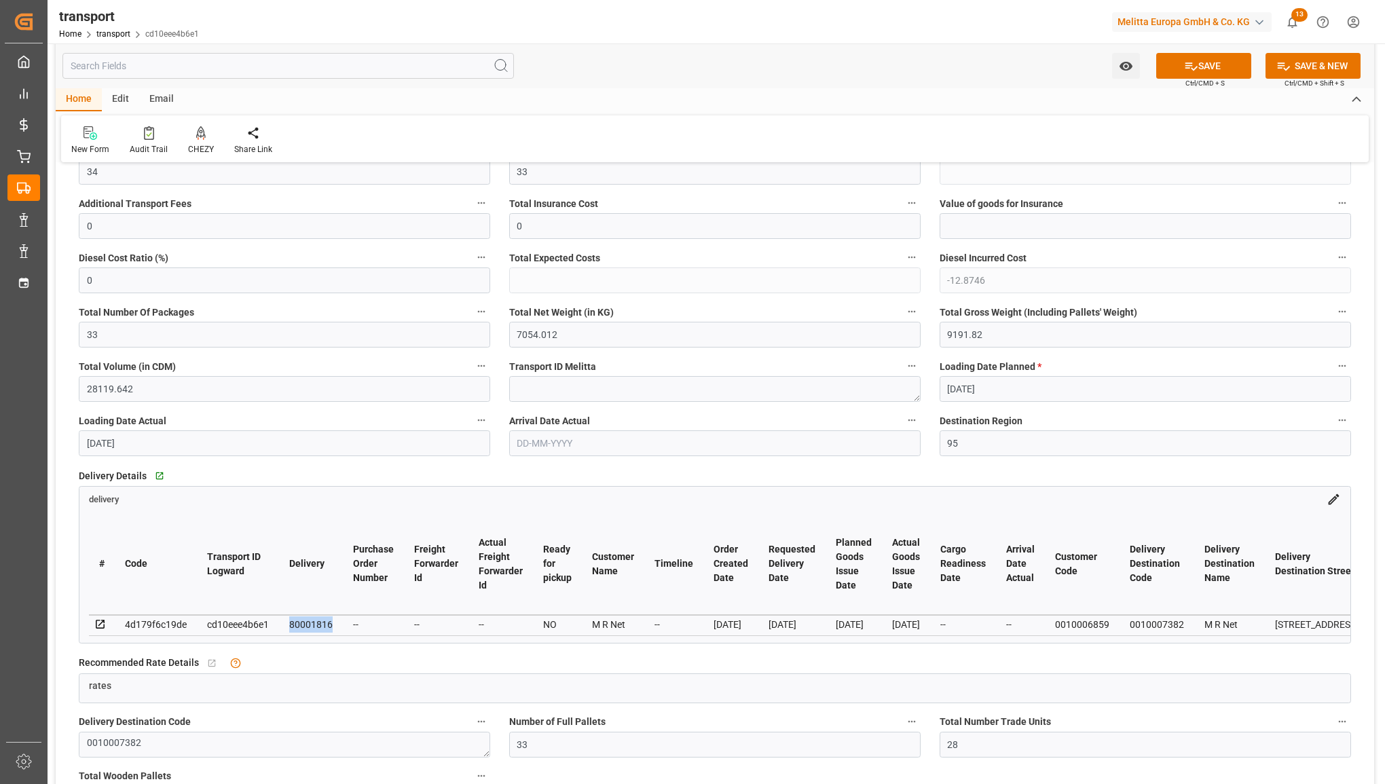
scroll to position [0, 0]
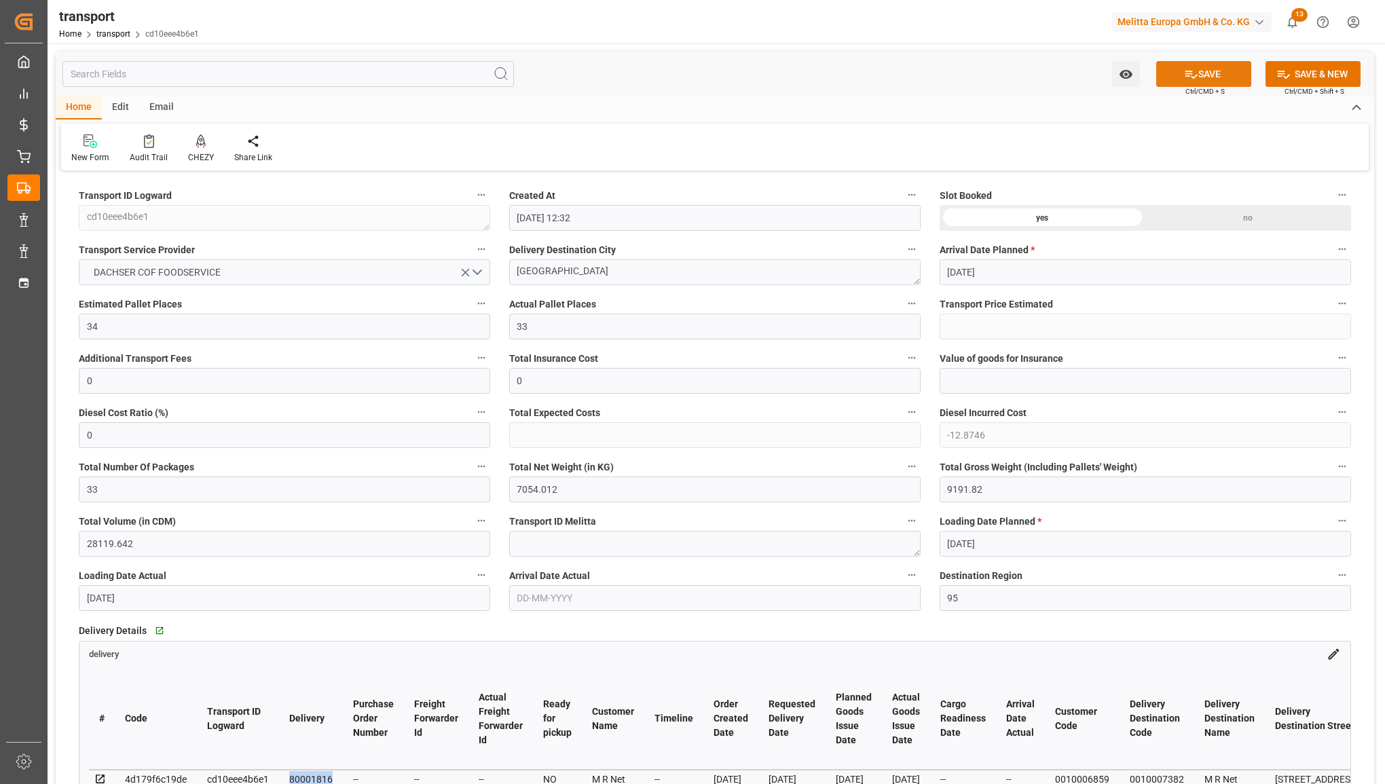
click at [1192, 69] on icon at bounding box center [1191, 74] width 14 height 14
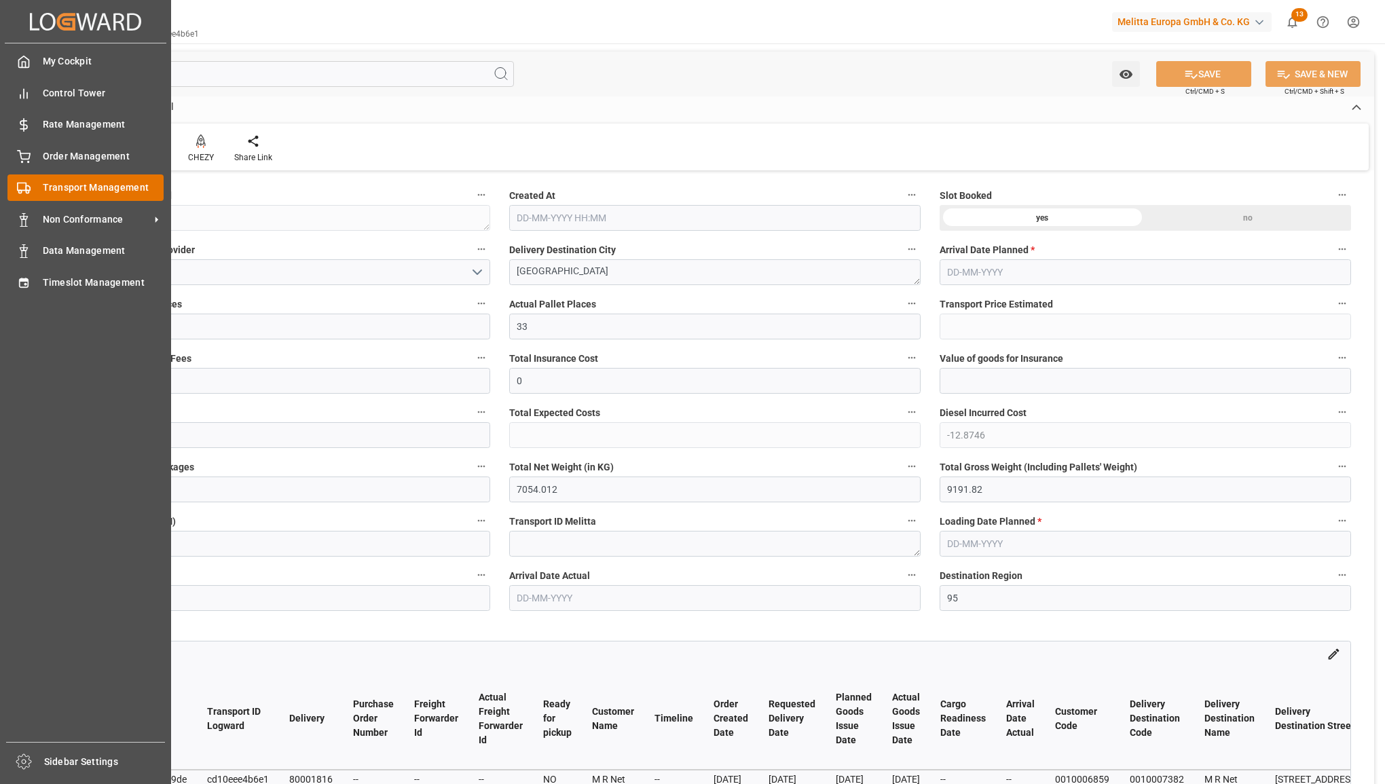
type input "28-07-2025 12:32"
type input "[DATE]"
click at [33, 163] on div "Order Management Order Management" at bounding box center [85, 156] width 156 height 26
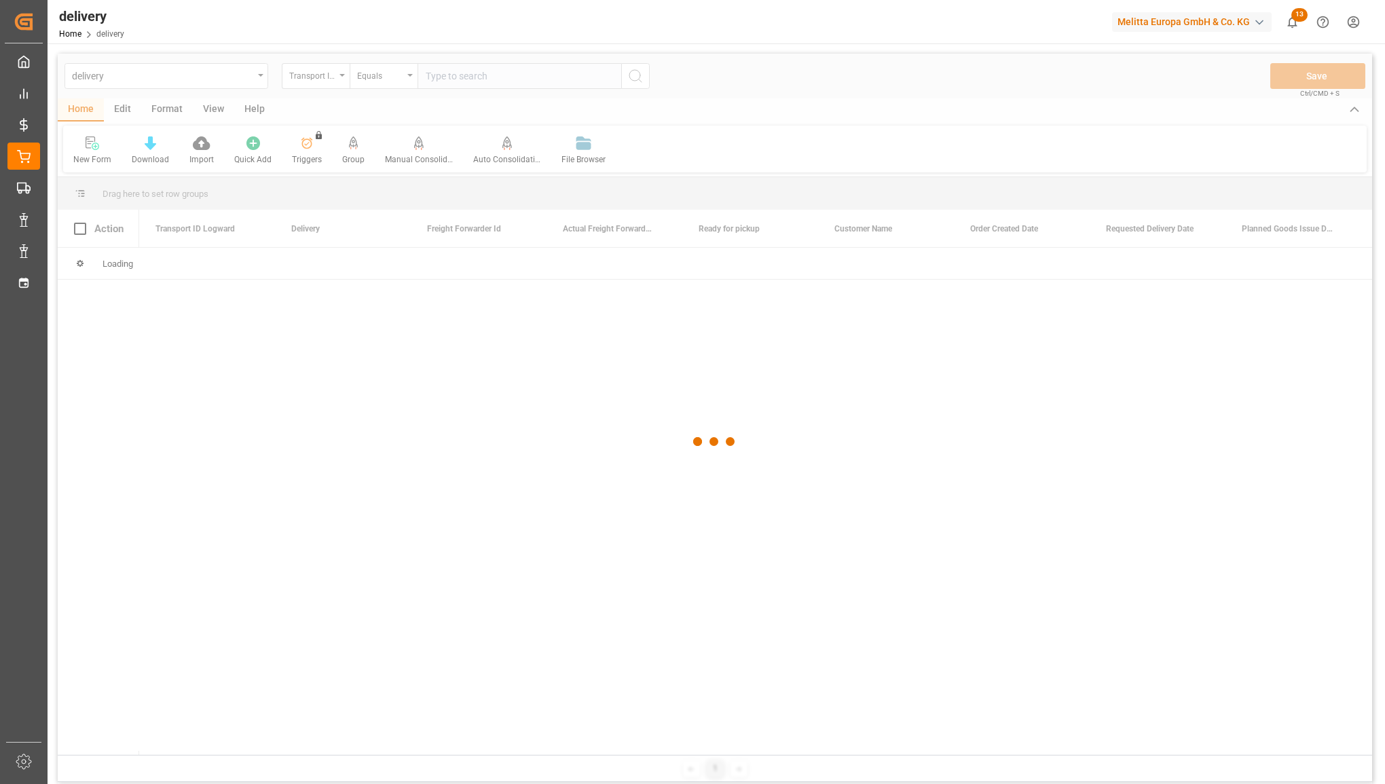
click at [342, 73] on div at bounding box center [715, 442] width 1315 height 776
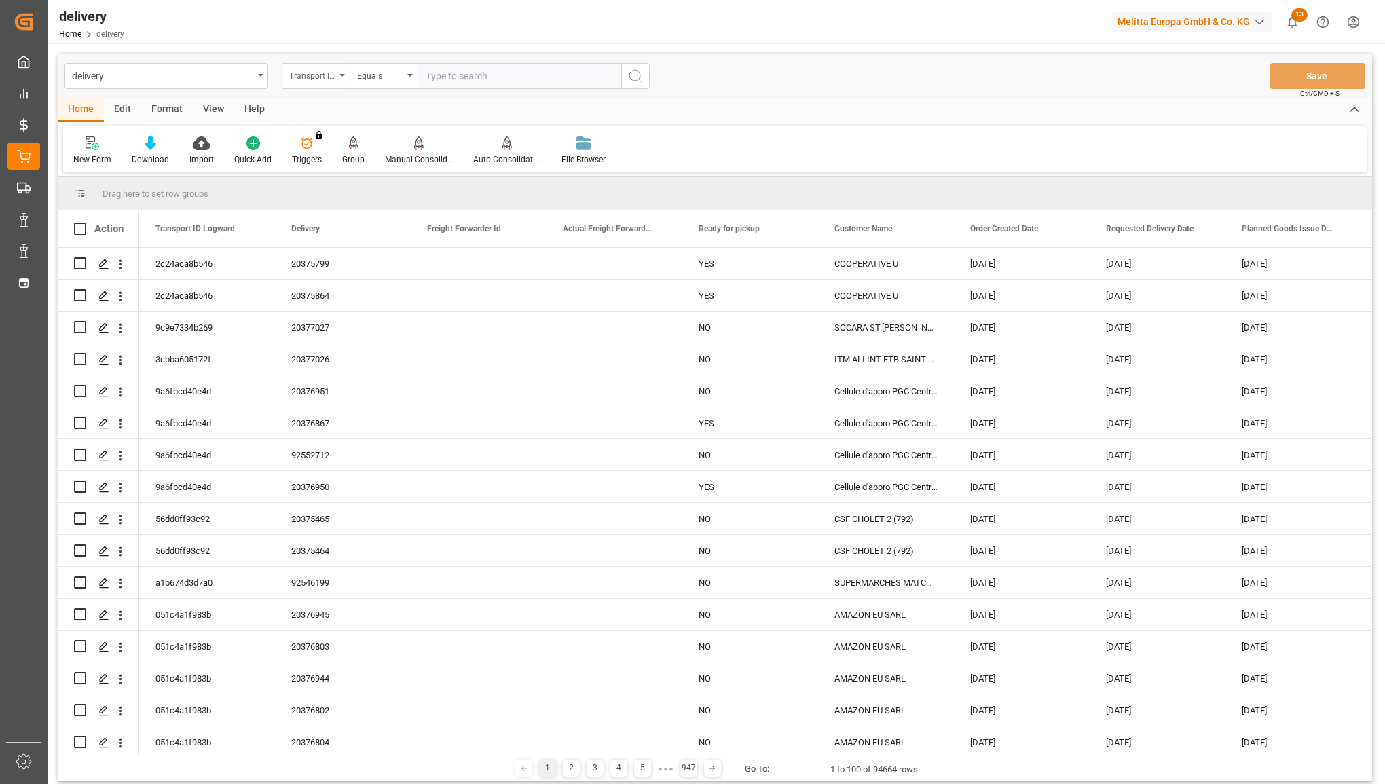
click at [338, 76] on div "Transport ID Logward" at bounding box center [316, 76] width 68 height 26
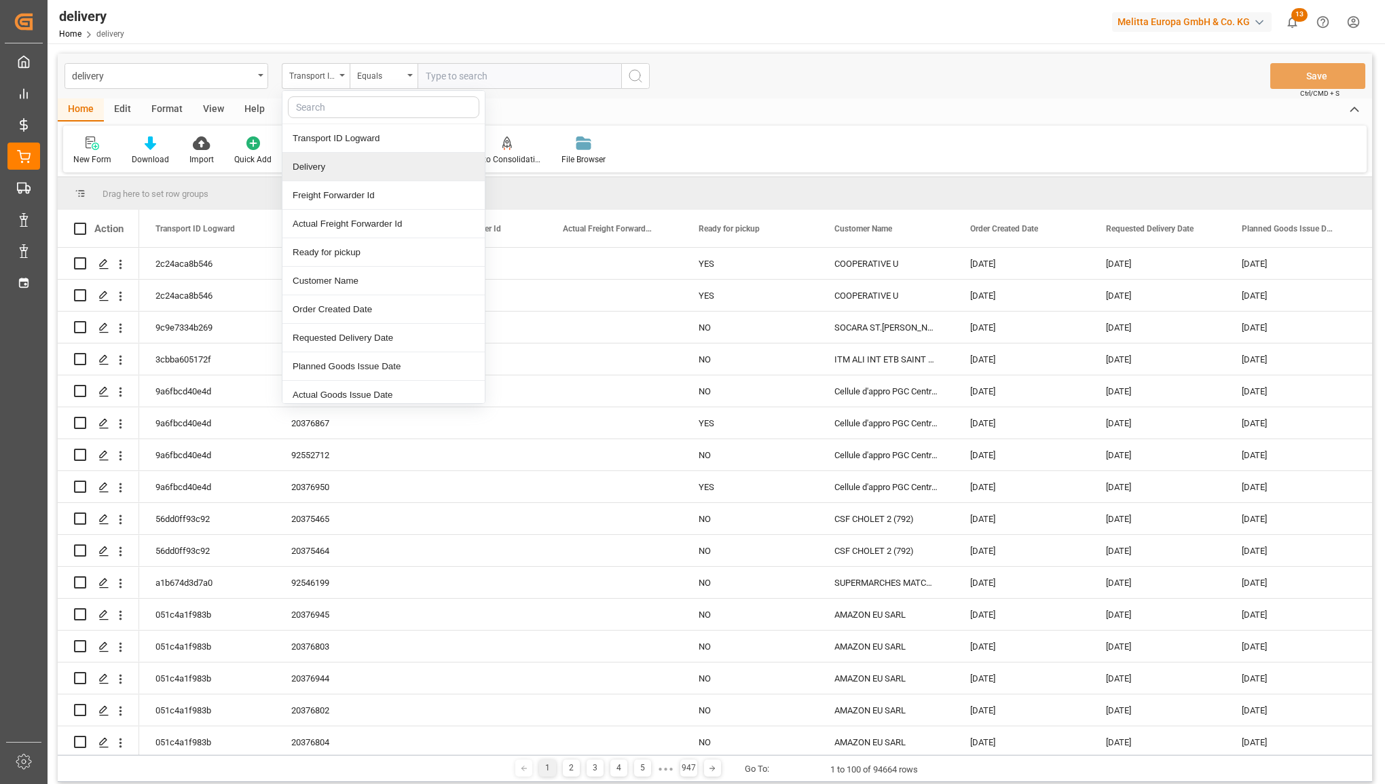
click at [316, 163] on div "Delivery" at bounding box center [383, 167] width 202 height 29
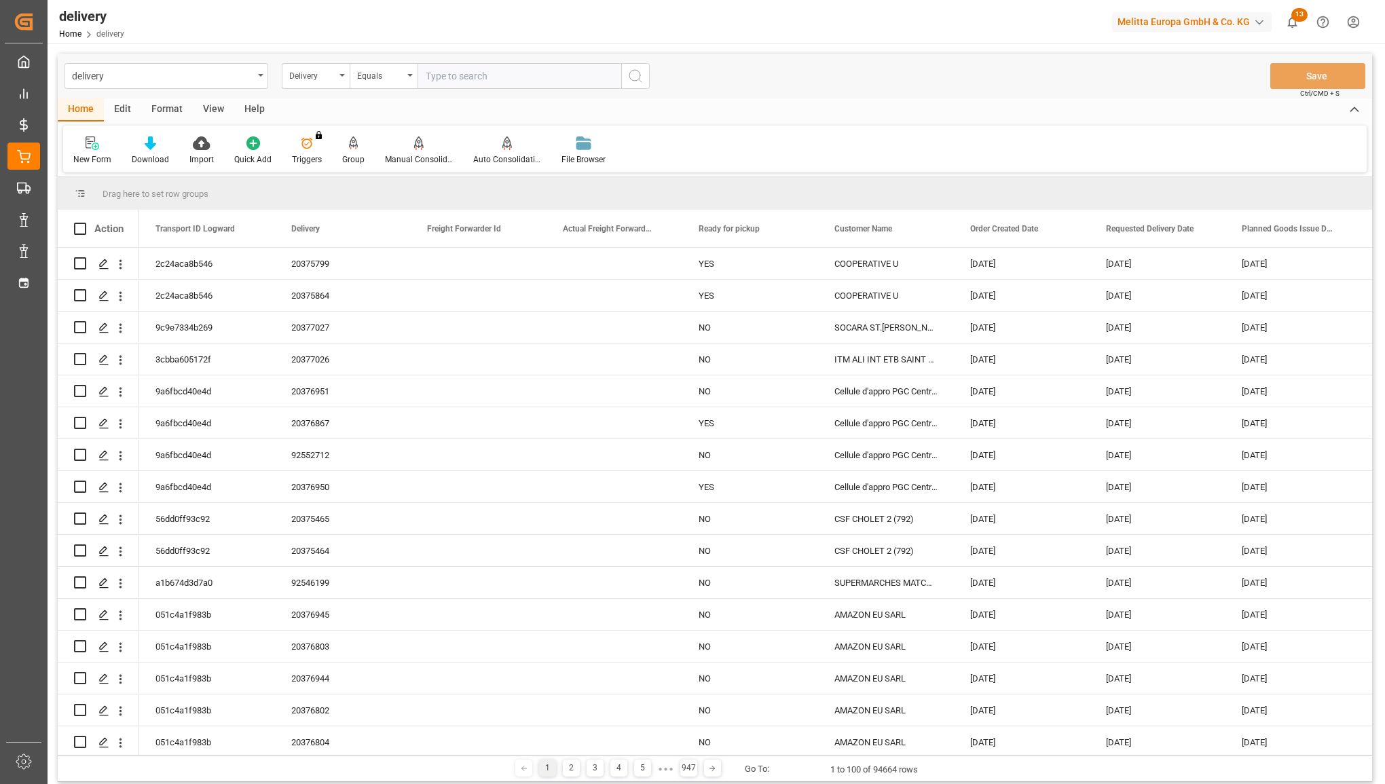
click at [466, 76] on input "text" at bounding box center [520, 76] width 204 height 26
paste input "80001816"
type input "80001816"
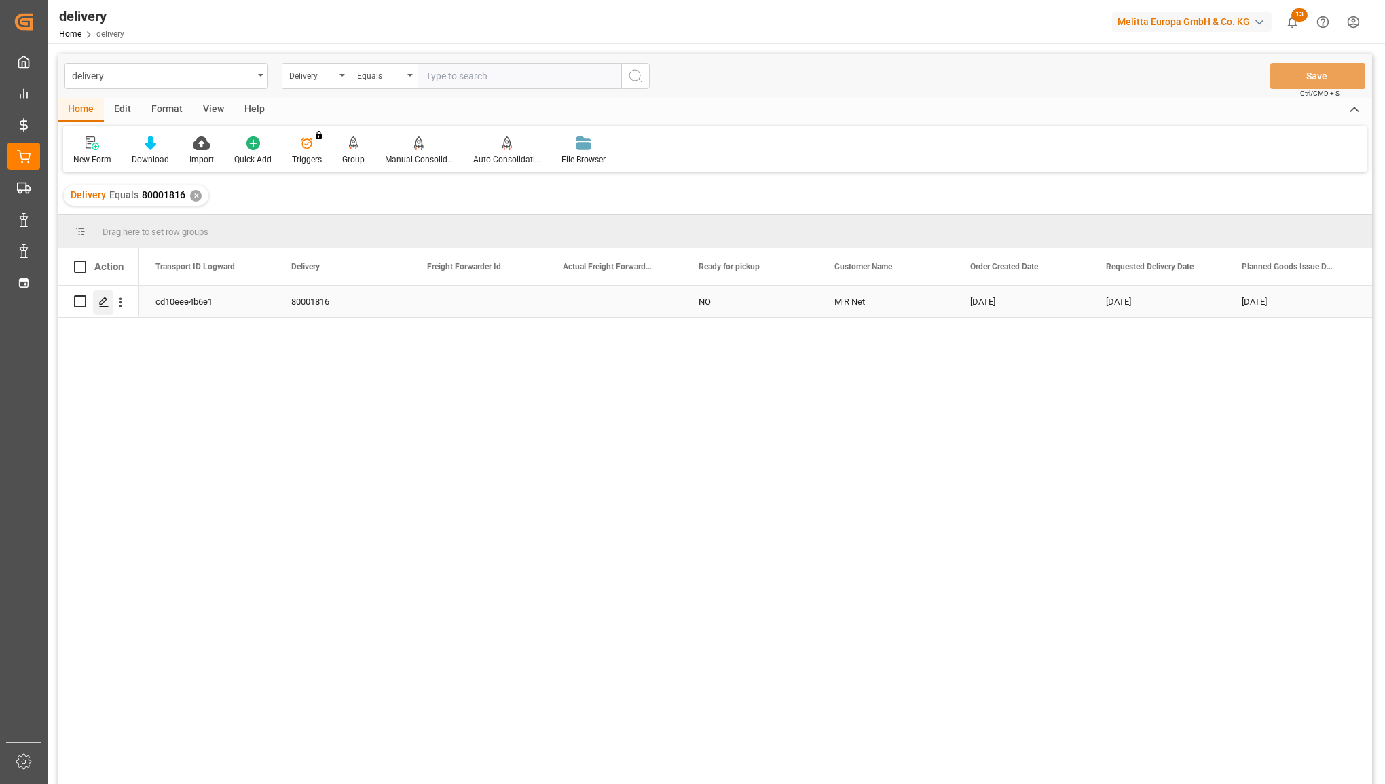
click at [99, 301] on icon "Press SPACE to select this row." at bounding box center [103, 302] width 11 height 11
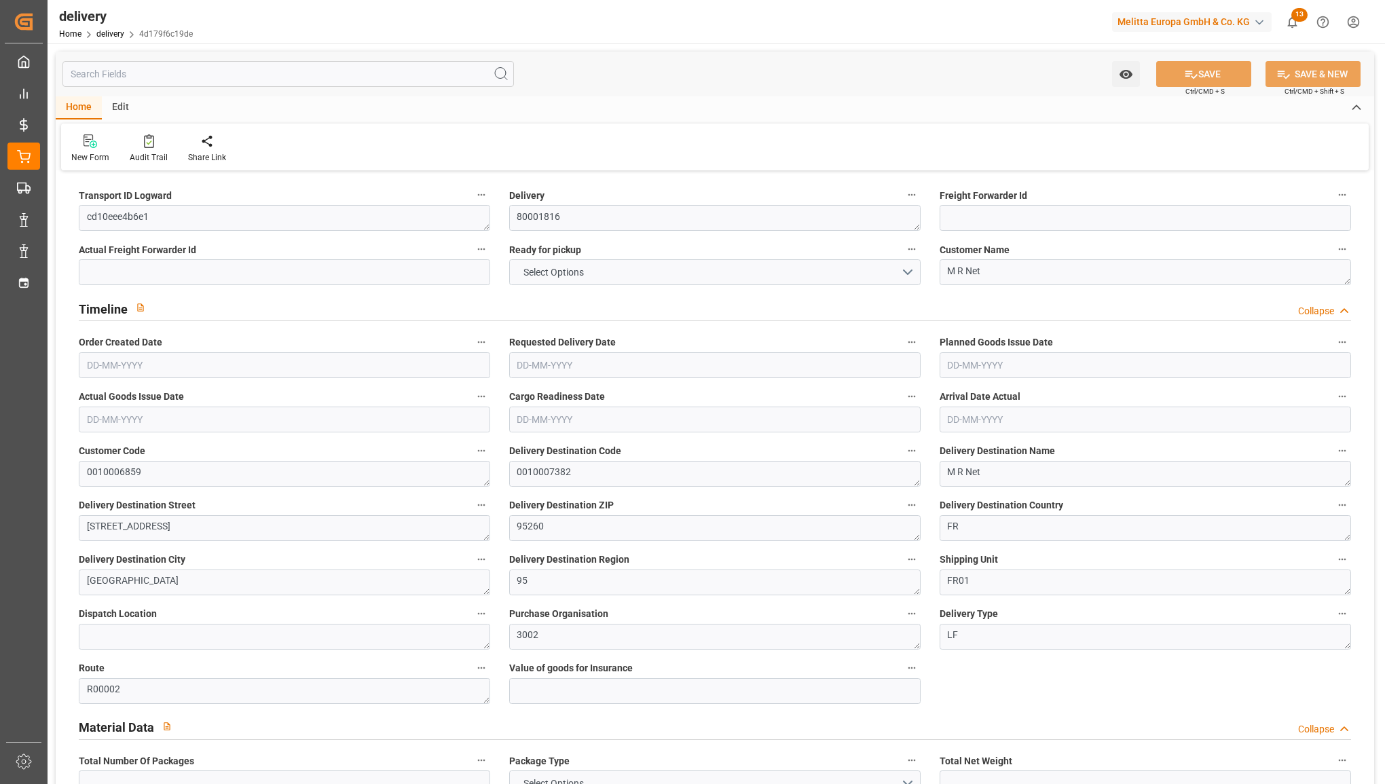
type input "33"
type input "7054.012"
type input "9191.82"
type input "28119.642"
type input "28"
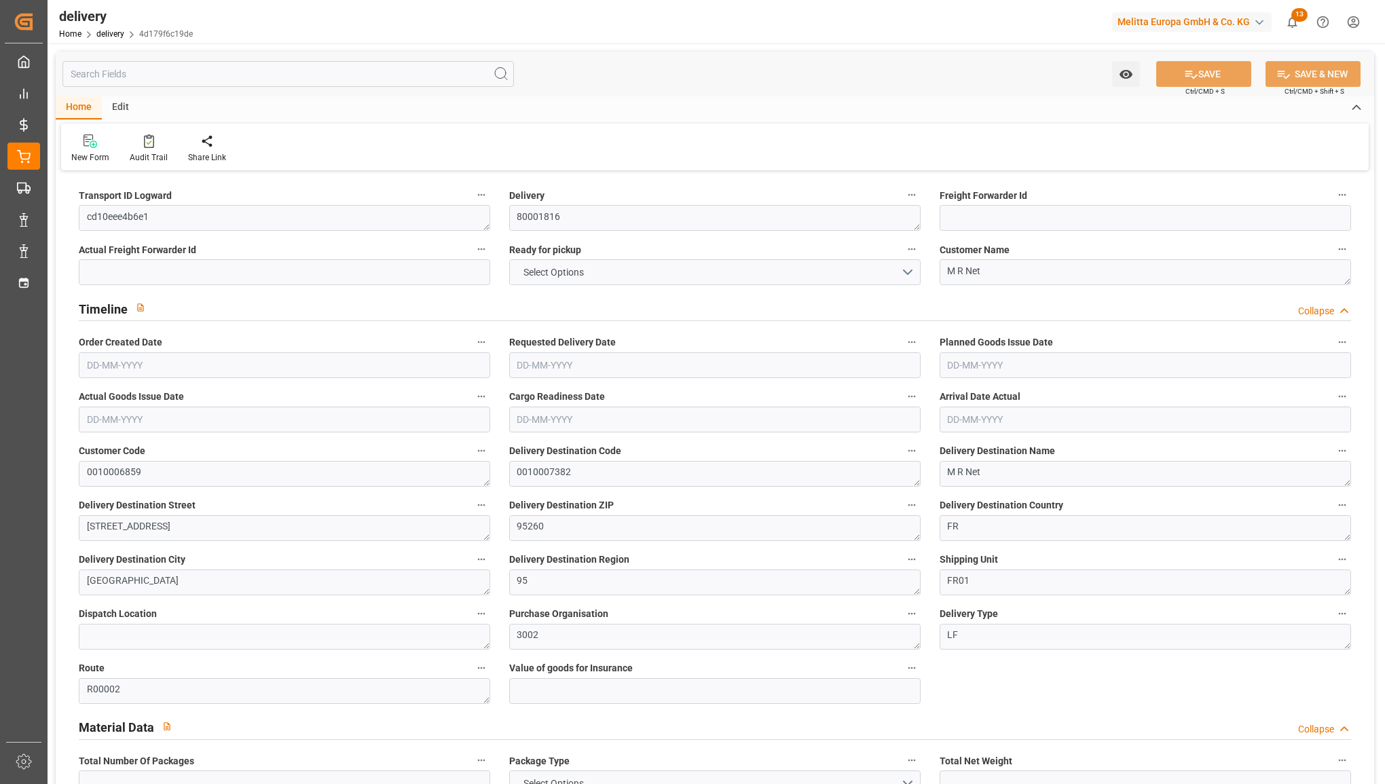
type input "33"
type input "34"
type input "0"
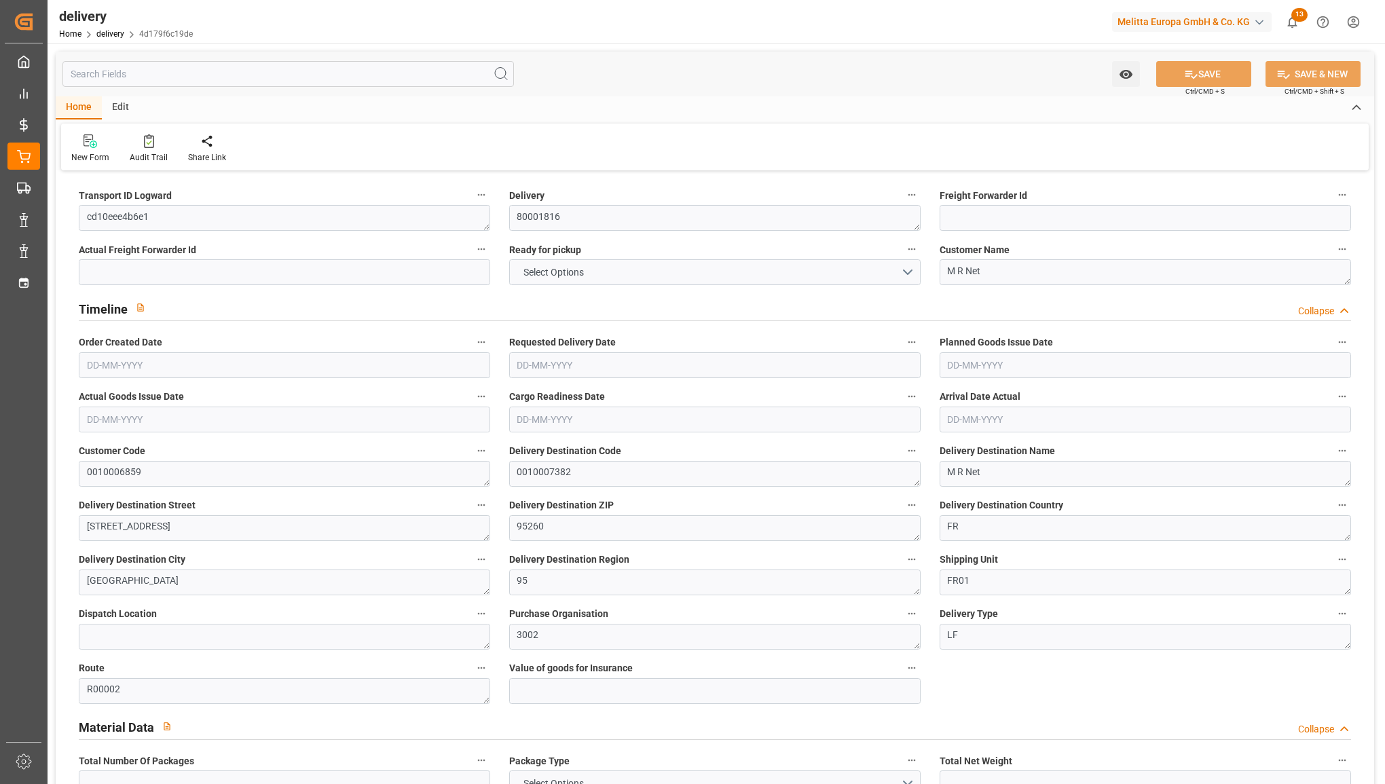
type input "-12.8746"
type input "364.72"
type input "351.8454"
type input "80.85"
type input "10.08"
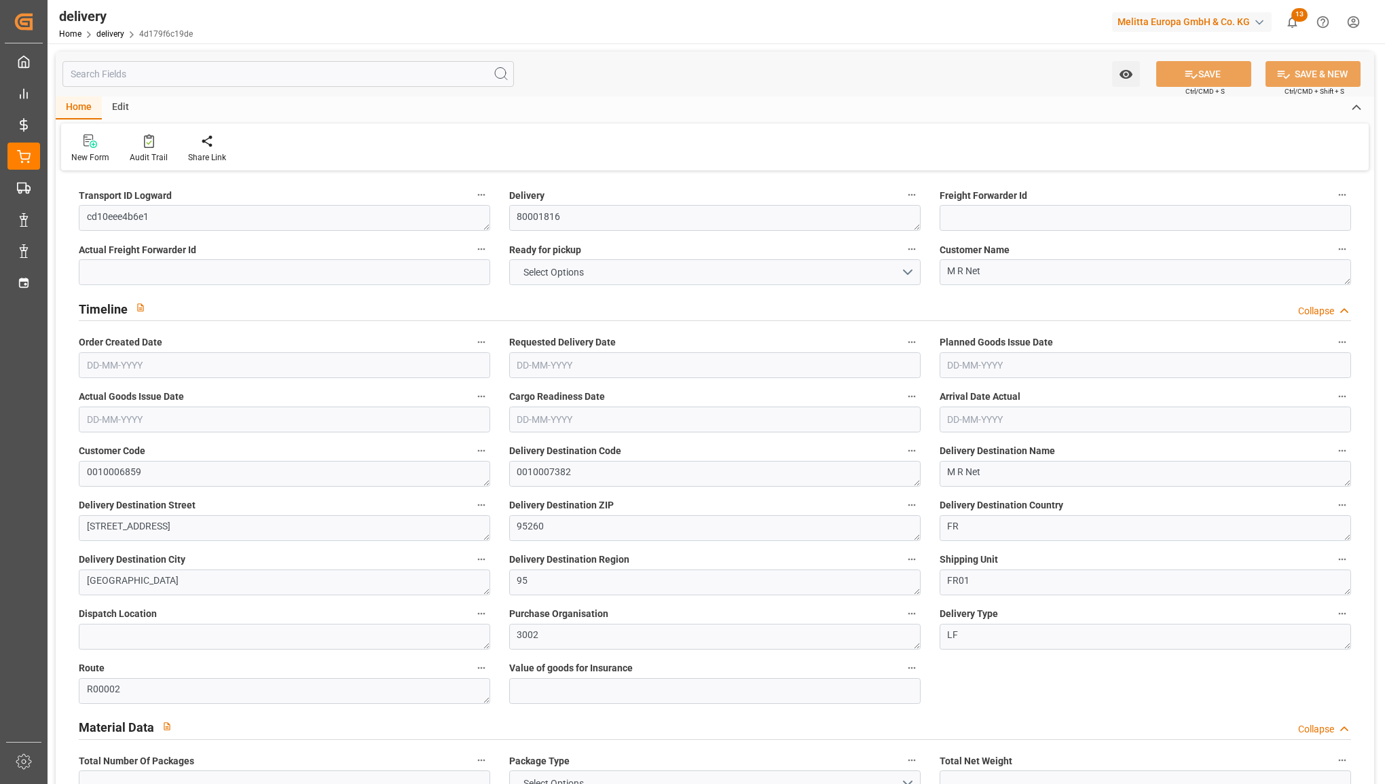
type input "1.5"
type input "1.3"
type input "0"
type input "49.5"
type input "8348.264"
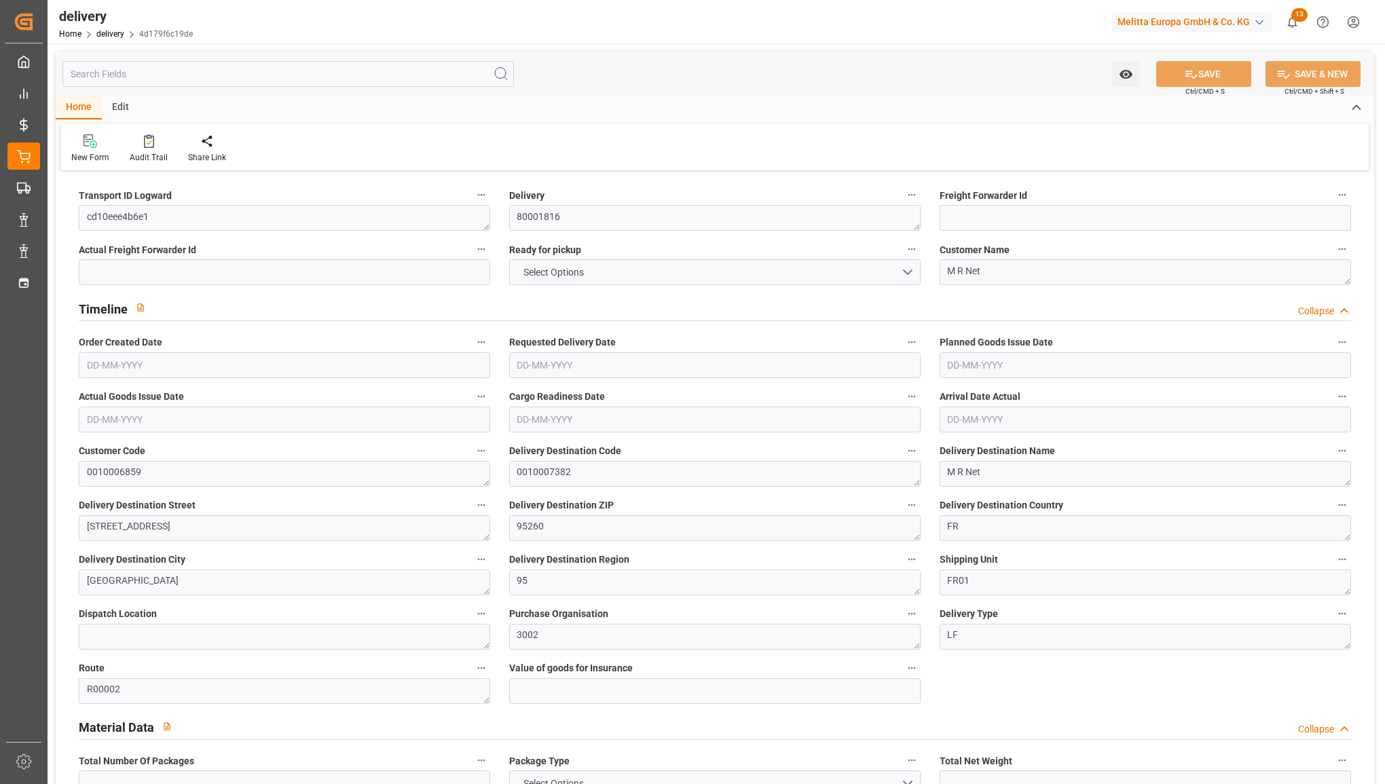
type input "101"
type input "0"
type input "[DATE]"
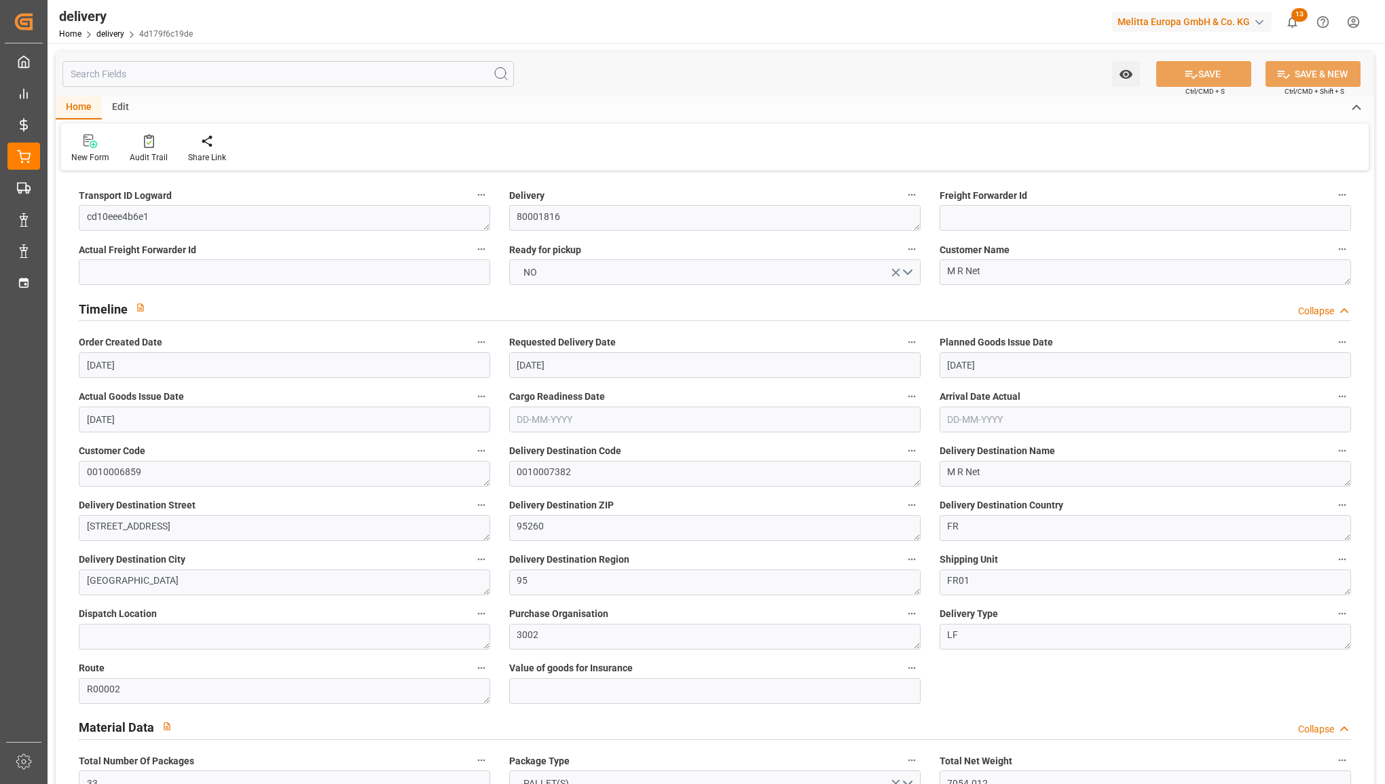
type input "[DATE]"
type input "26-07-2025 01:00"
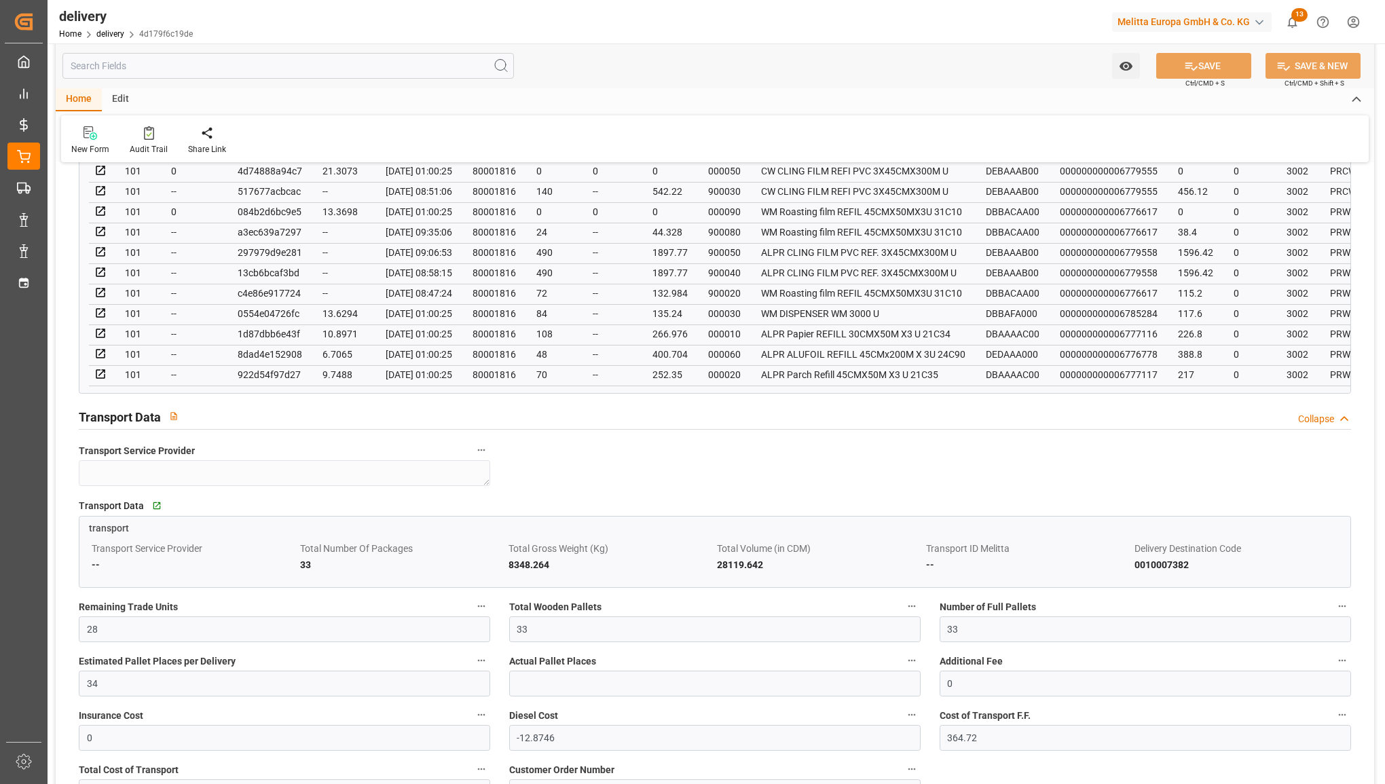
scroll to position [1018, 0]
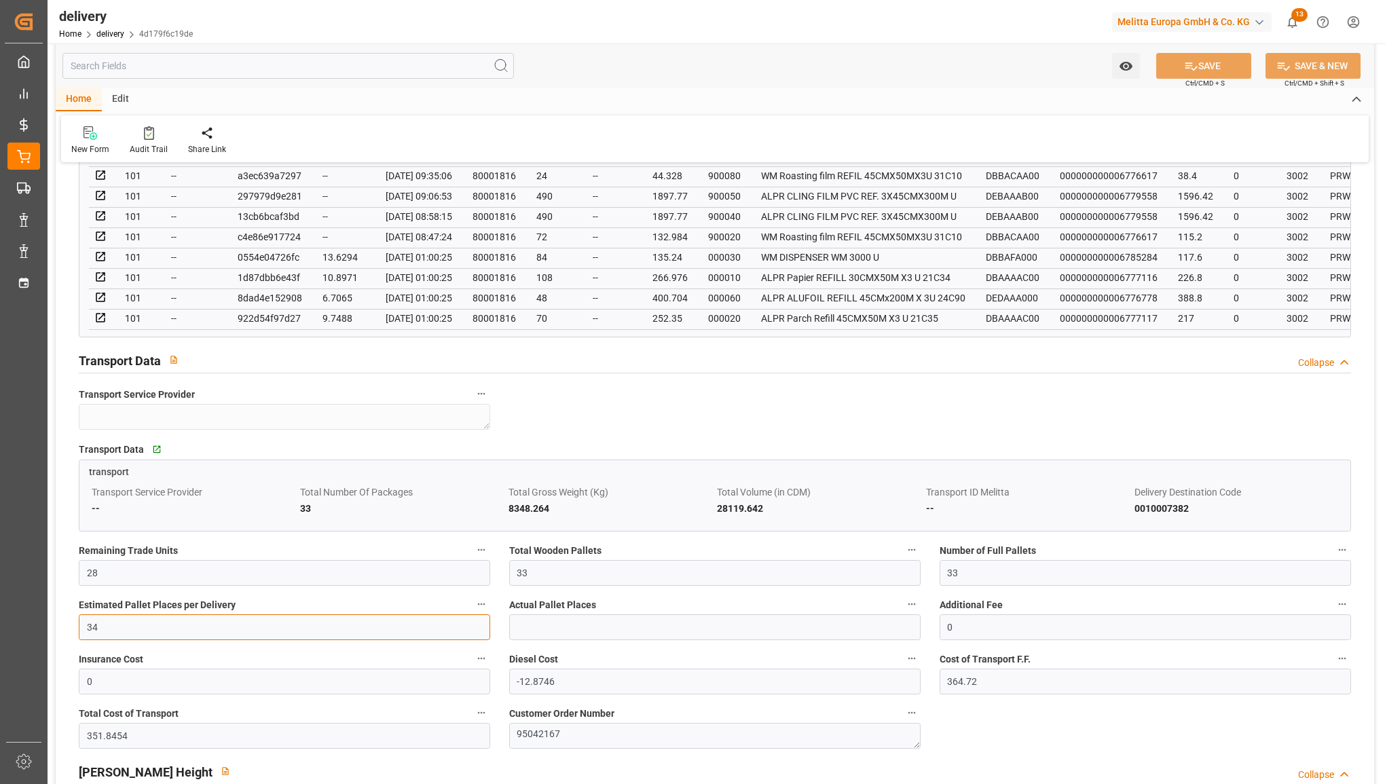
drag, startPoint x: 84, startPoint y: 622, endPoint x: 8, endPoint y: 621, distance: 75.4
click at [8, 621] on div "Created by potrace 1.15, written by Peter Selinger 2001-2017 Created by potrace…" at bounding box center [692, 392] width 1385 height 784
type input "33"
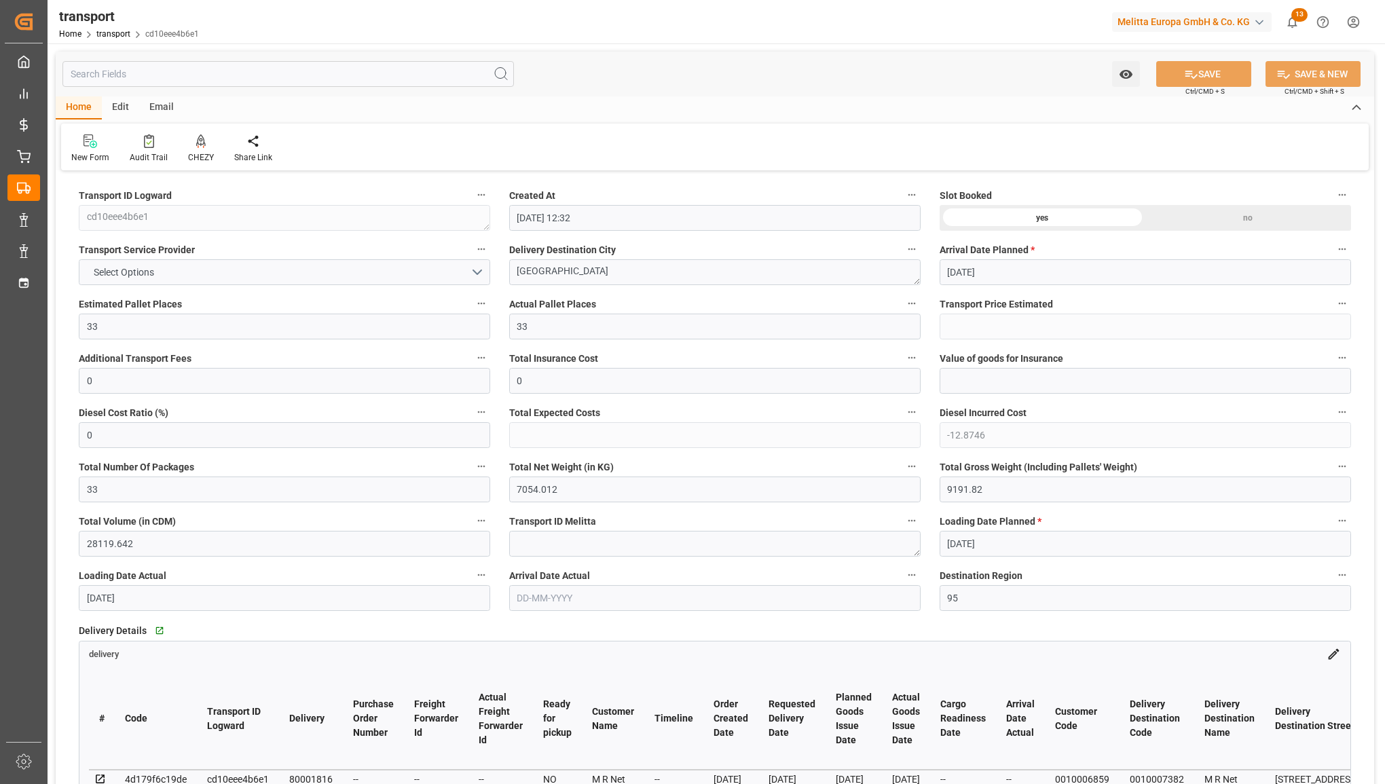
click at [413, 286] on div "Transport Service Provider Select Options" at bounding box center [284, 263] width 430 height 54
click at [418, 276] on button "Select Options" at bounding box center [284, 272] width 411 height 26
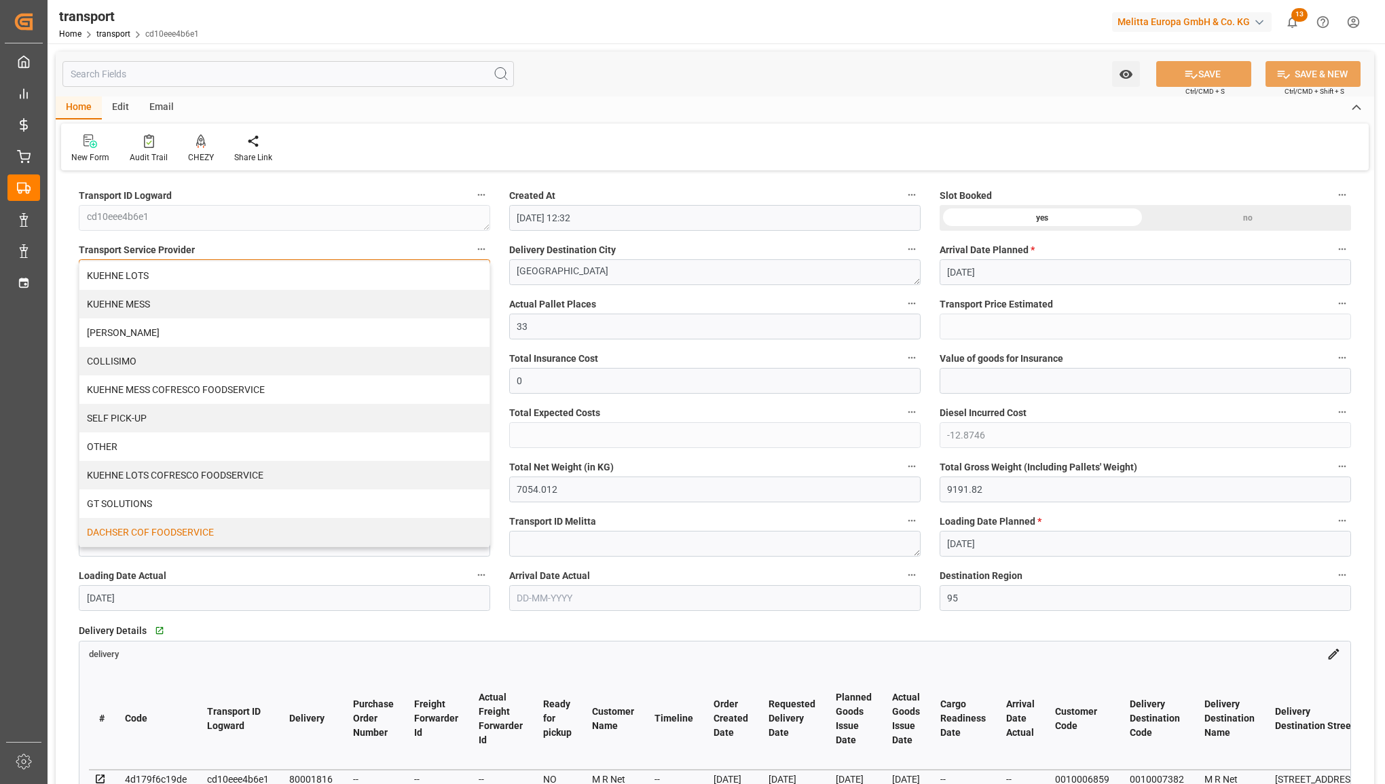
click at [302, 528] on div "DACHSER COF FOODSERVICE" at bounding box center [284, 532] width 410 height 29
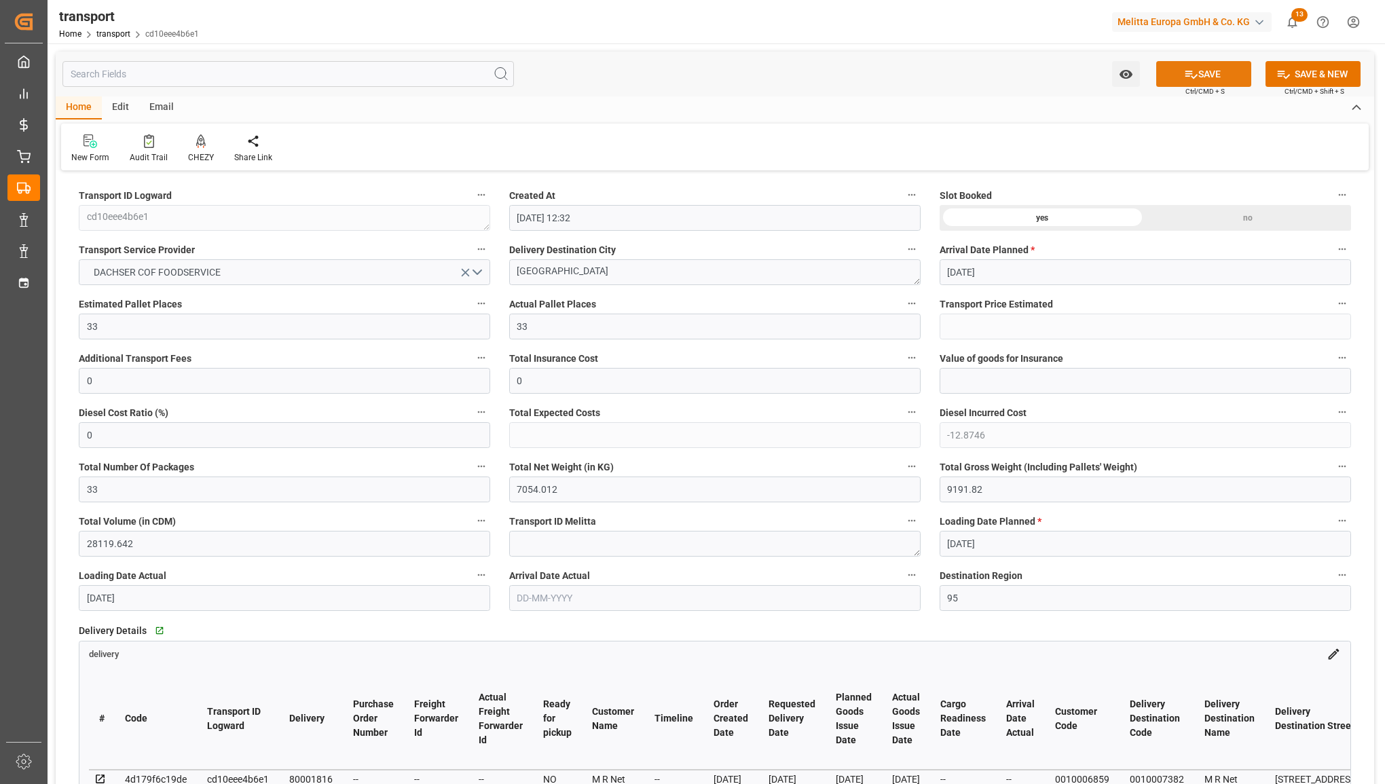
click at [1217, 68] on button "SAVE" at bounding box center [1203, 74] width 95 height 26
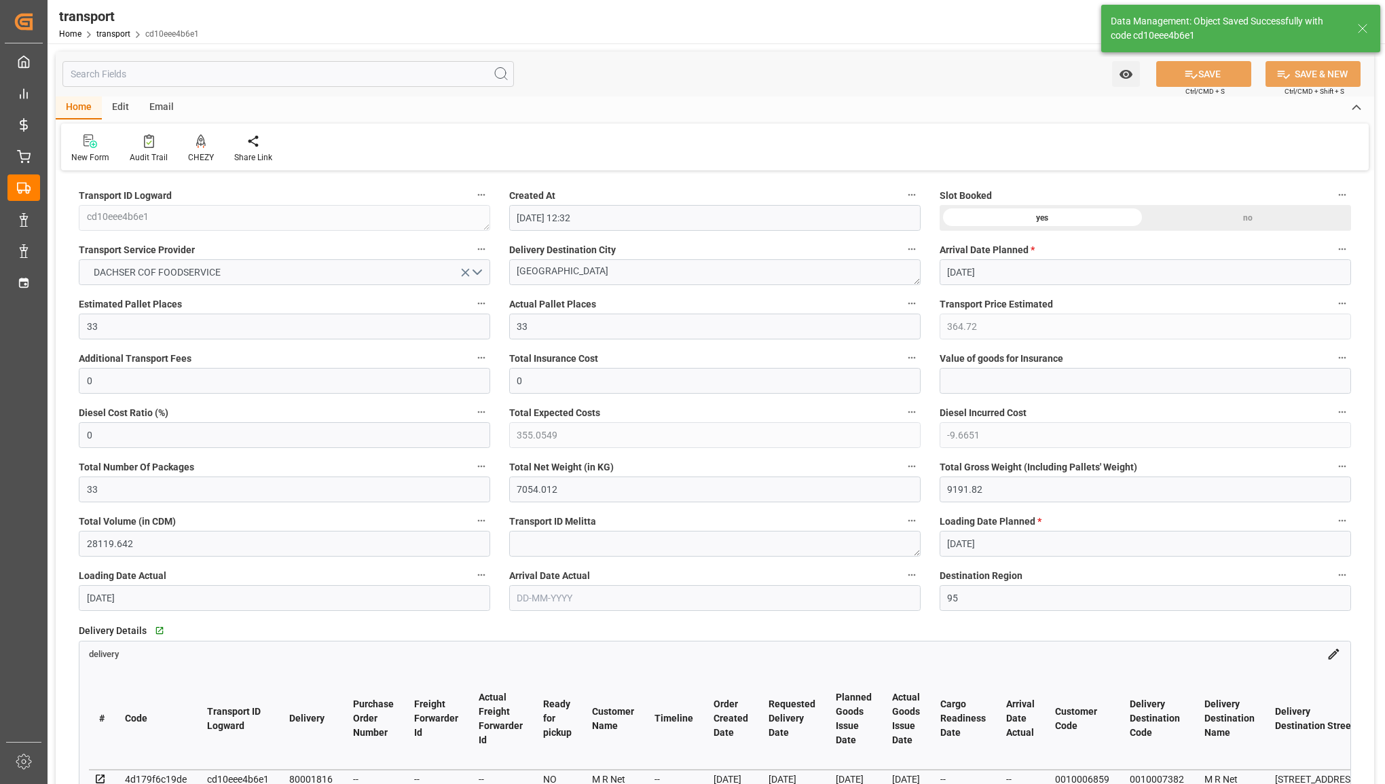
type input "364.72"
type input "355.0549"
type input "-9.6651"
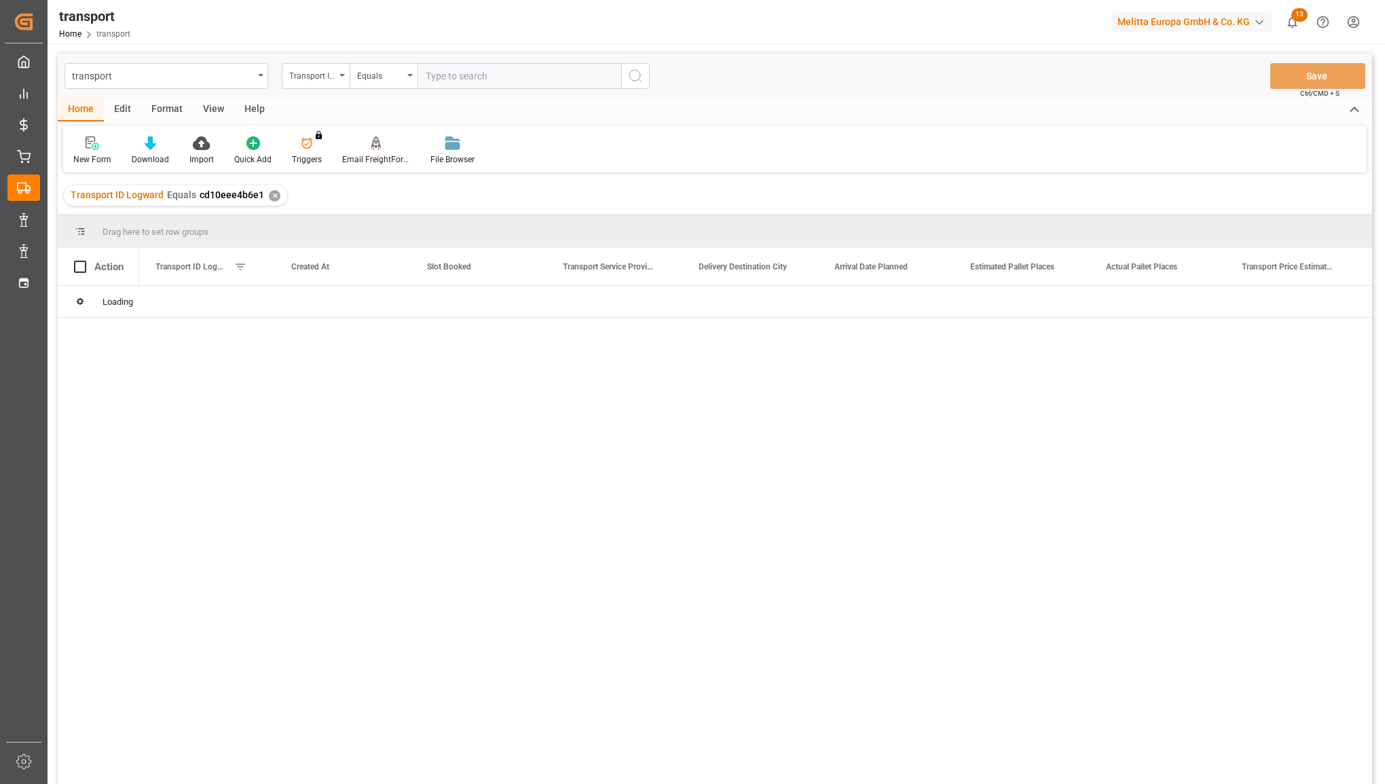
click at [453, 79] on input "text" at bounding box center [520, 76] width 204 height 26
type input "2dacba5bccc2"
click at [629, 76] on icon "search button" at bounding box center [635, 76] width 16 height 16
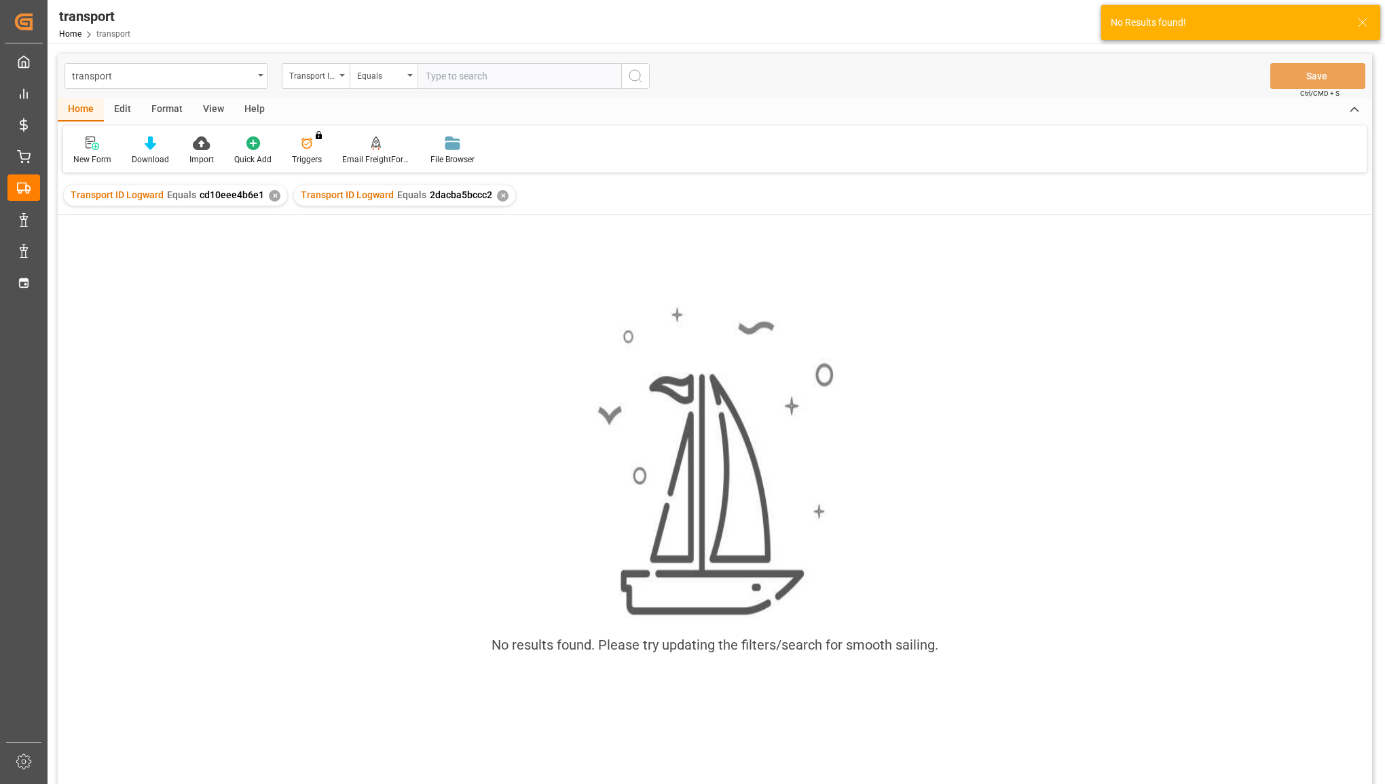
click at [269, 196] on div "✕" at bounding box center [275, 196] width 12 height 12
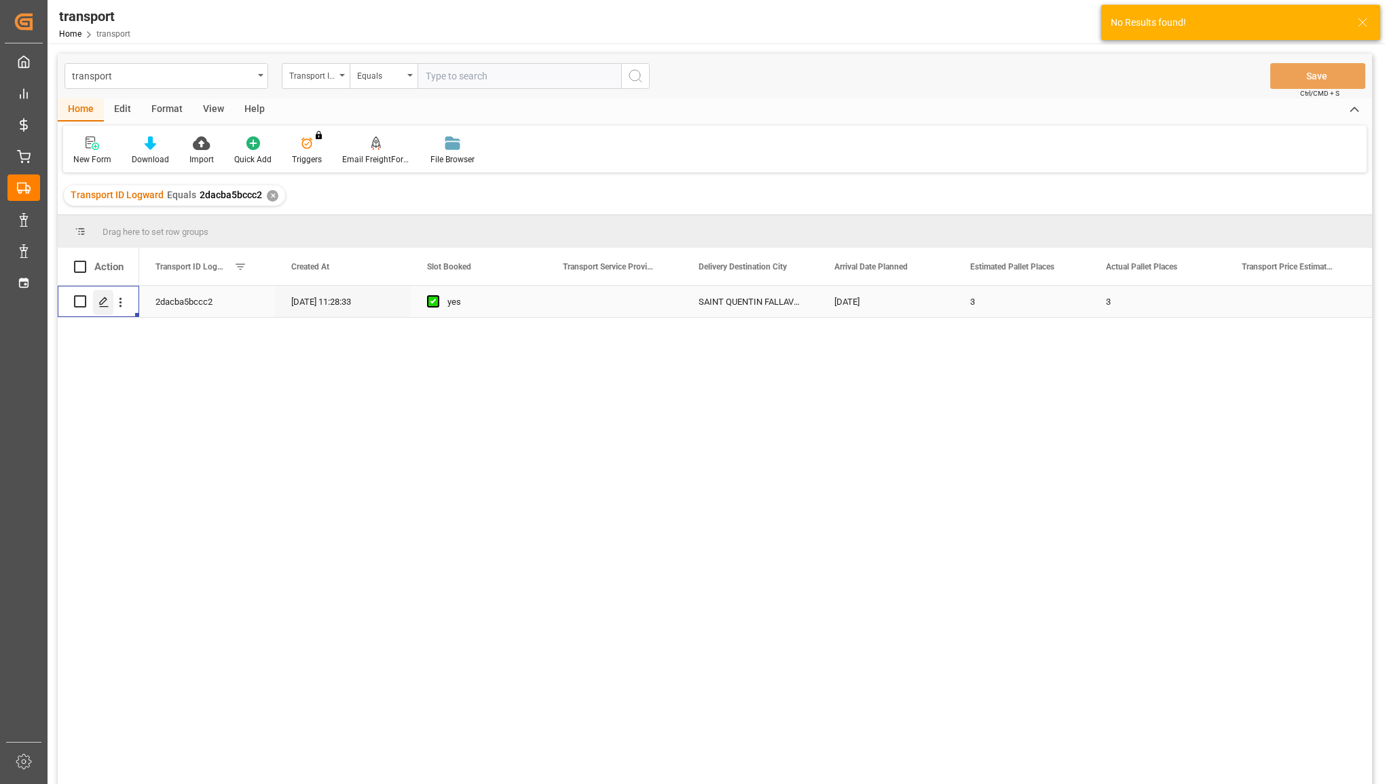
click at [103, 304] on icon "Press SPACE to select this row." at bounding box center [103, 302] width 11 height 11
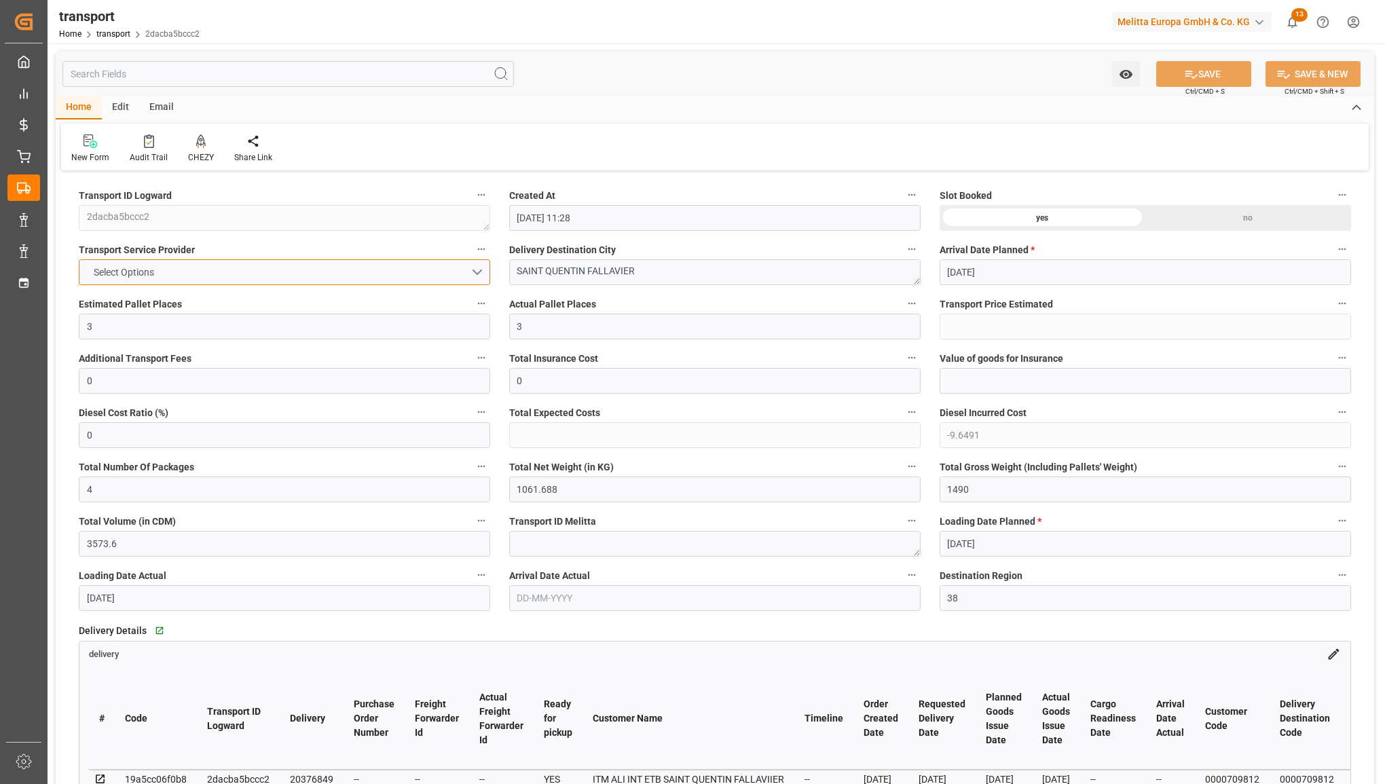
click at [379, 277] on button "Select Options" at bounding box center [284, 272] width 411 height 26
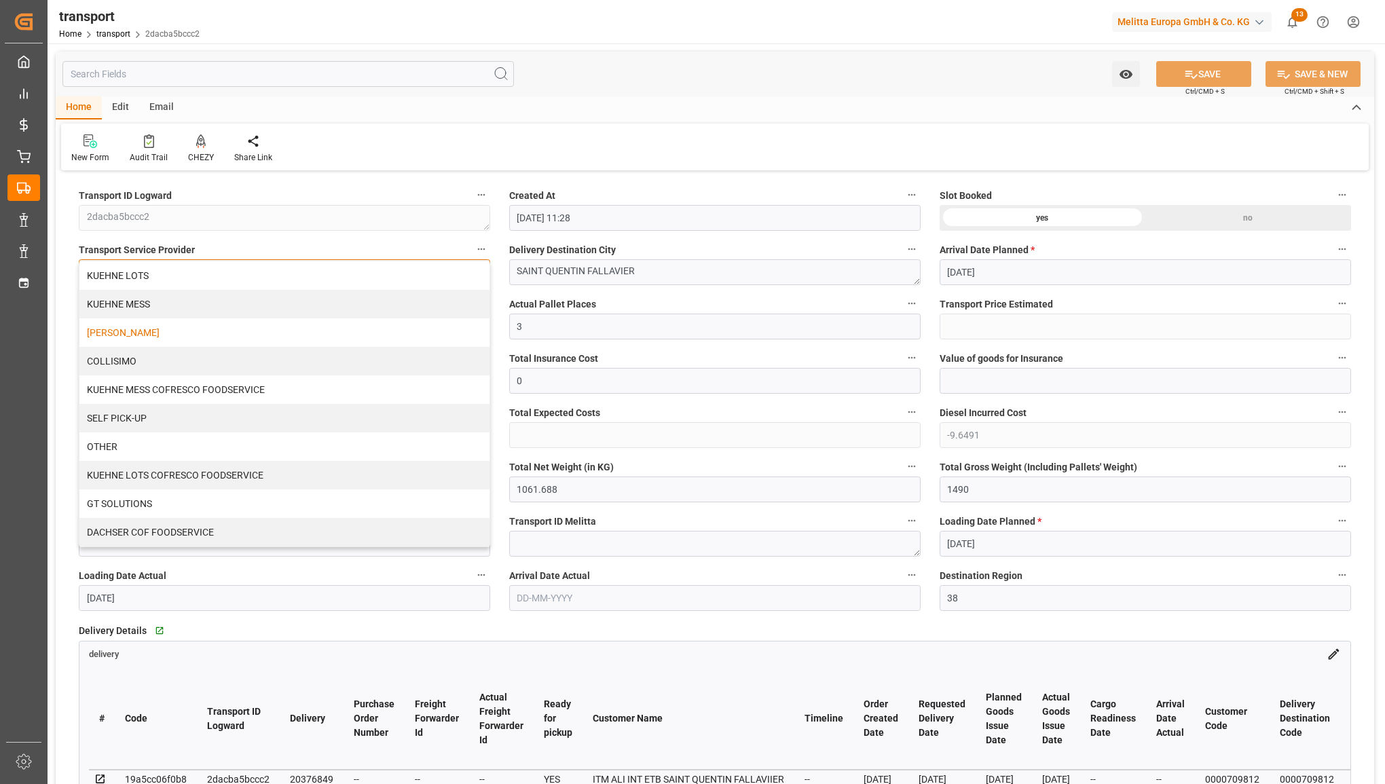
click at [344, 334] on div "[PERSON_NAME]" at bounding box center [284, 332] width 410 height 29
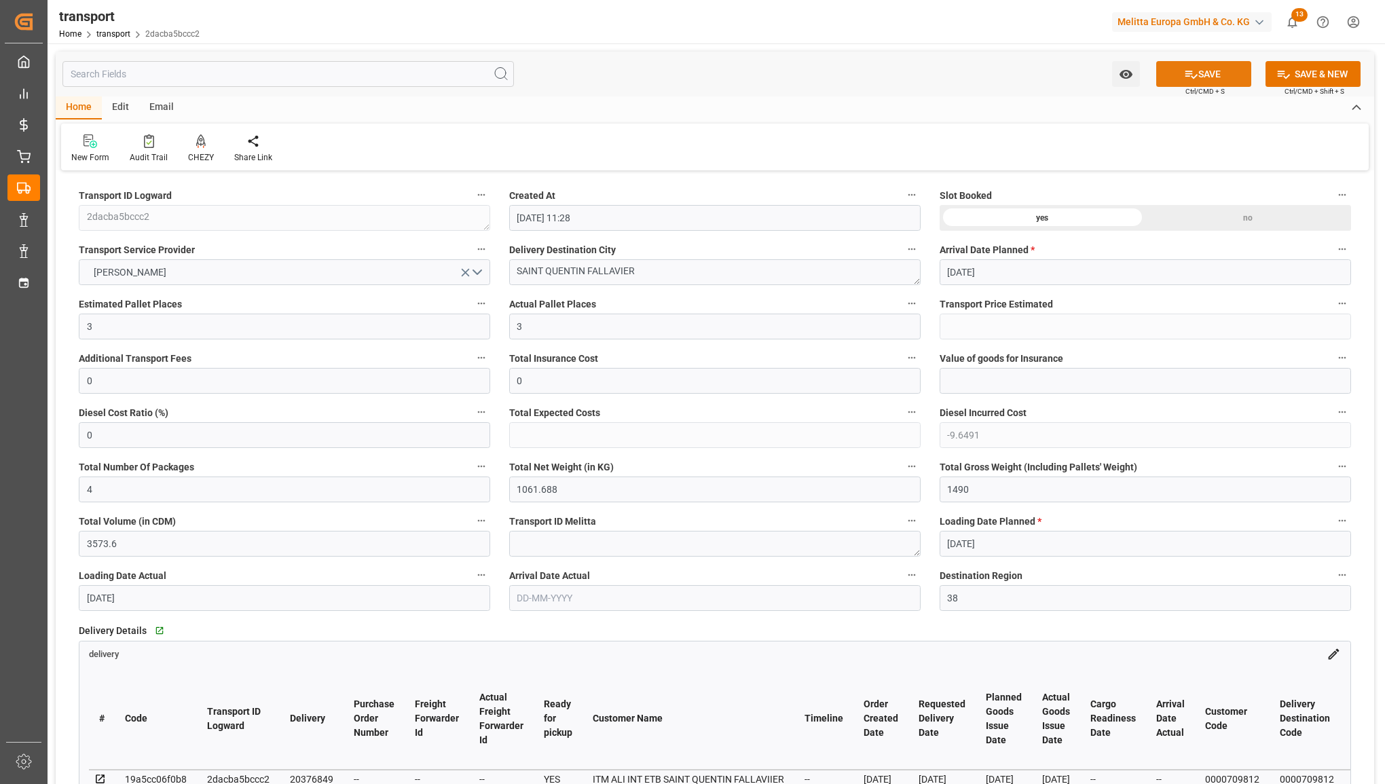
click at [1194, 73] on icon at bounding box center [1191, 74] width 14 height 14
type input "238.25"
type input "228.6009"
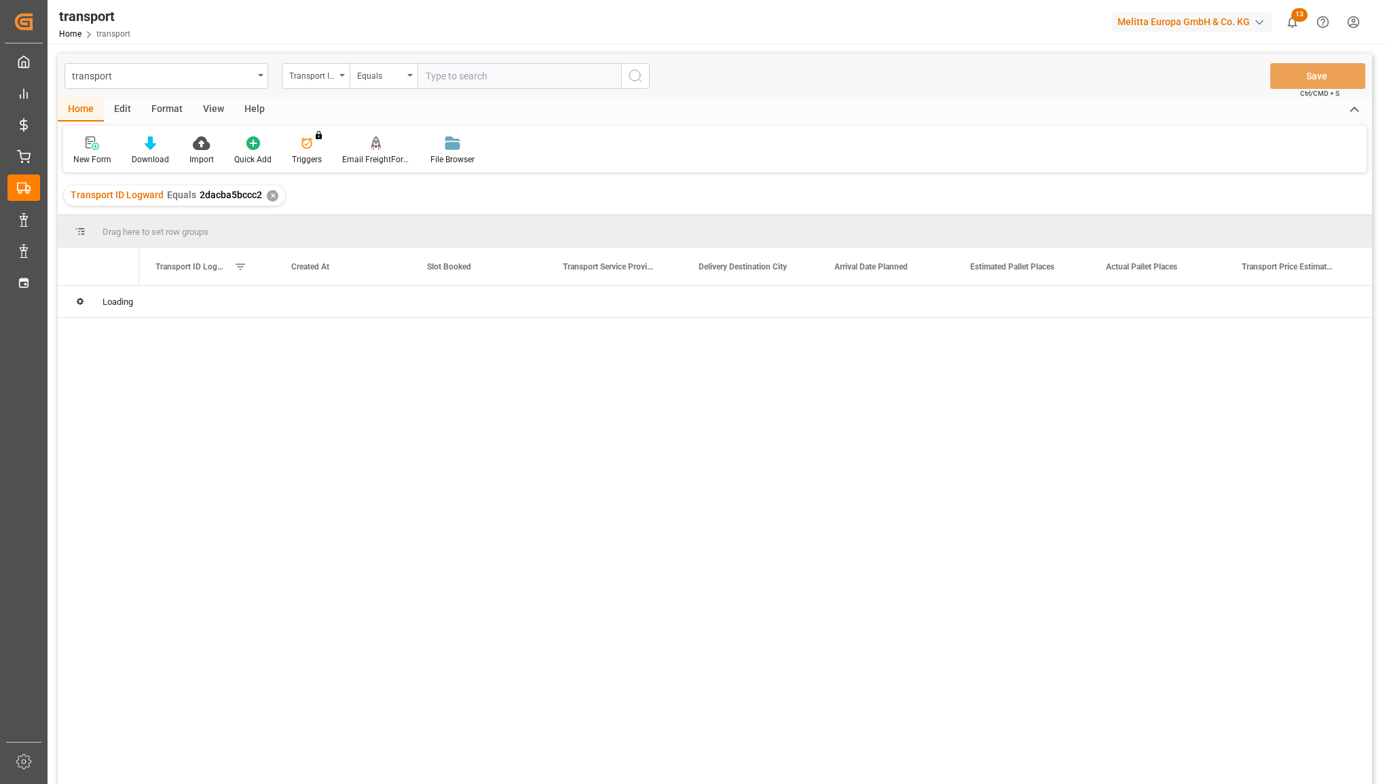
click at [497, 79] on input "text" at bounding box center [520, 76] width 204 height 26
type input "f0bc8a5dab17"
click at [638, 73] on icon "search button" at bounding box center [635, 76] width 16 height 16
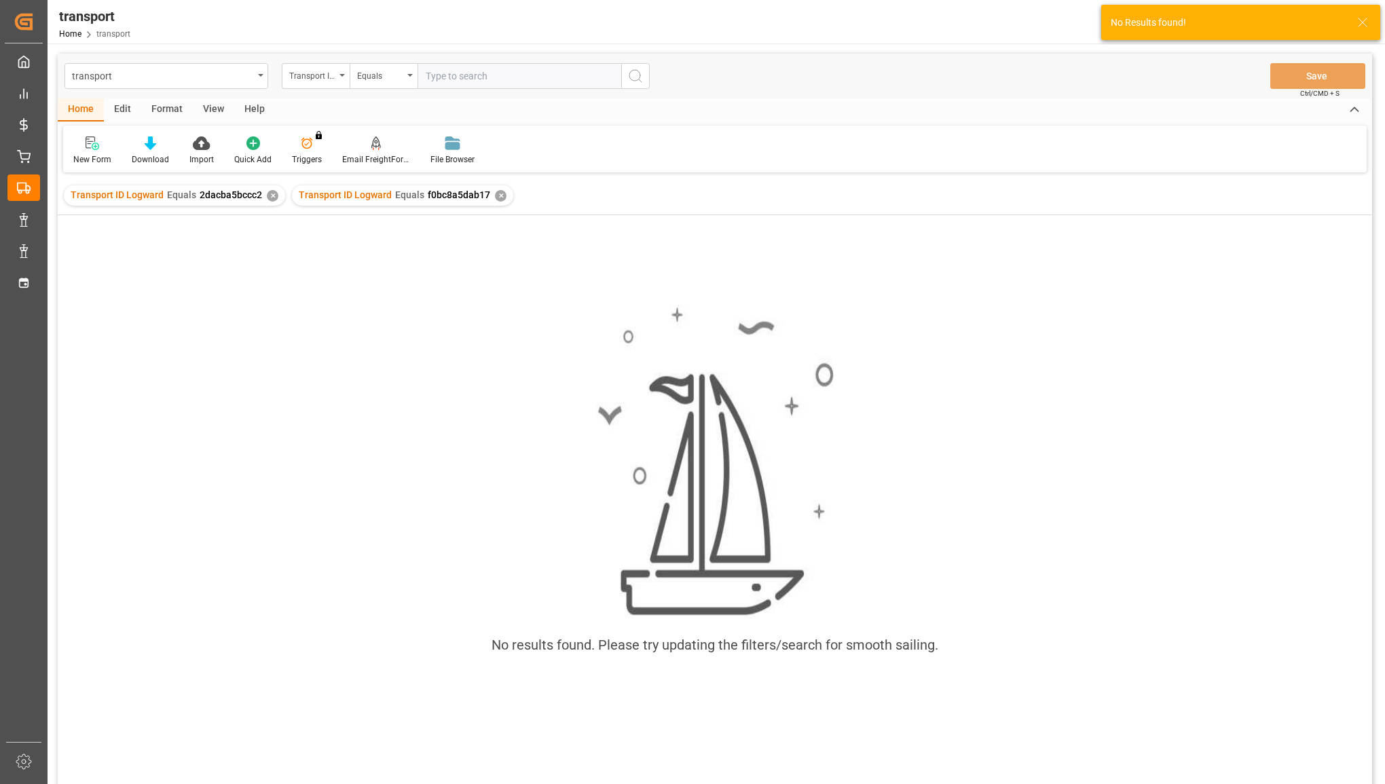
click at [269, 198] on div "✕" at bounding box center [273, 196] width 12 height 12
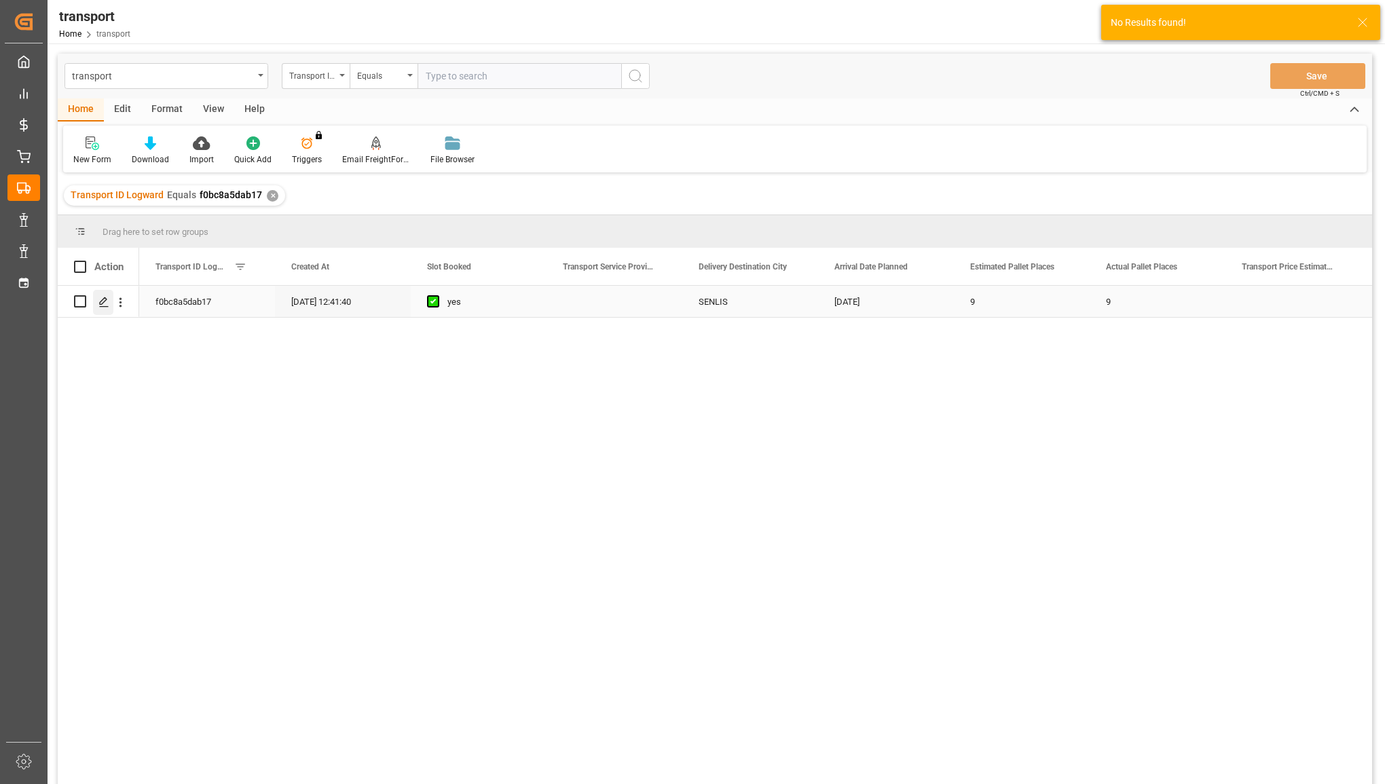
click at [103, 302] on icon "Press SPACE to select this row." at bounding box center [103, 302] width 11 height 11
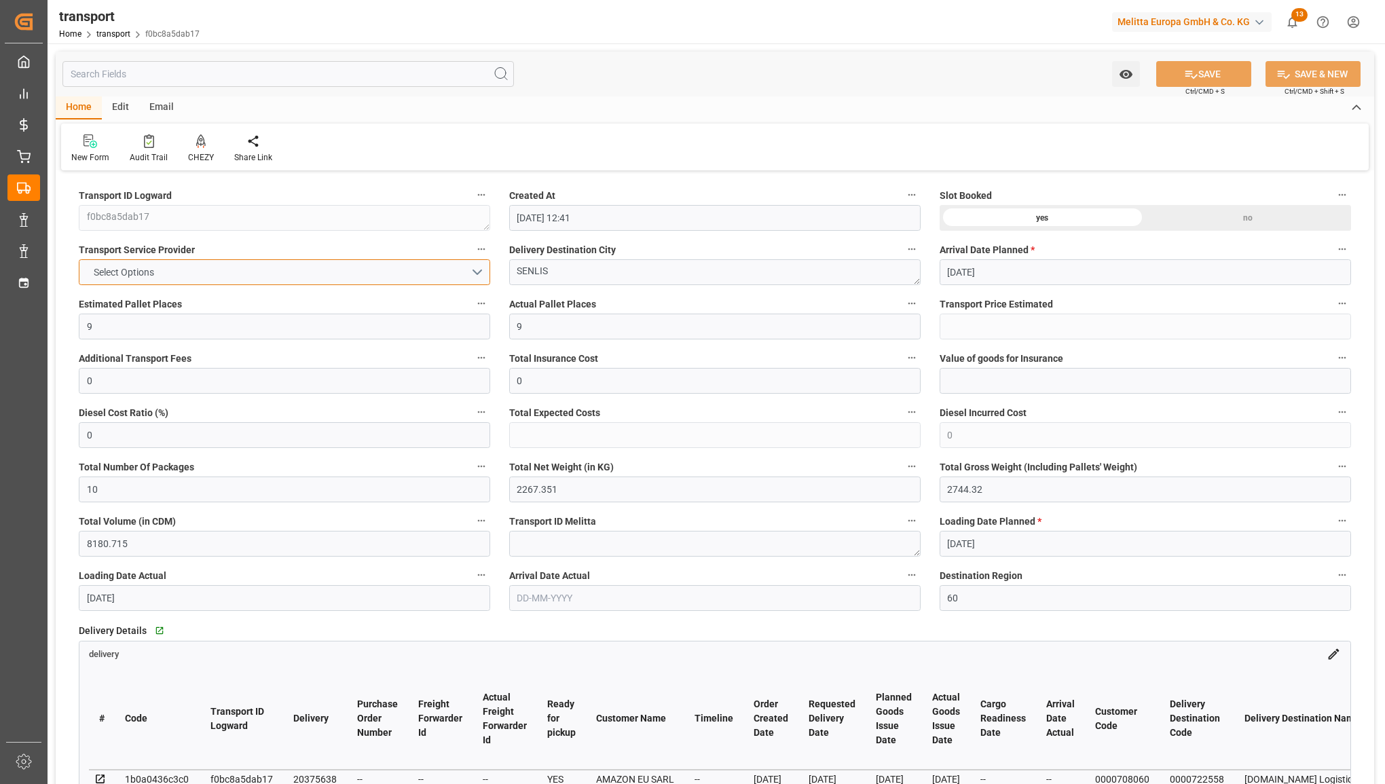
click at [347, 267] on button "Select Options" at bounding box center [284, 272] width 411 height 26
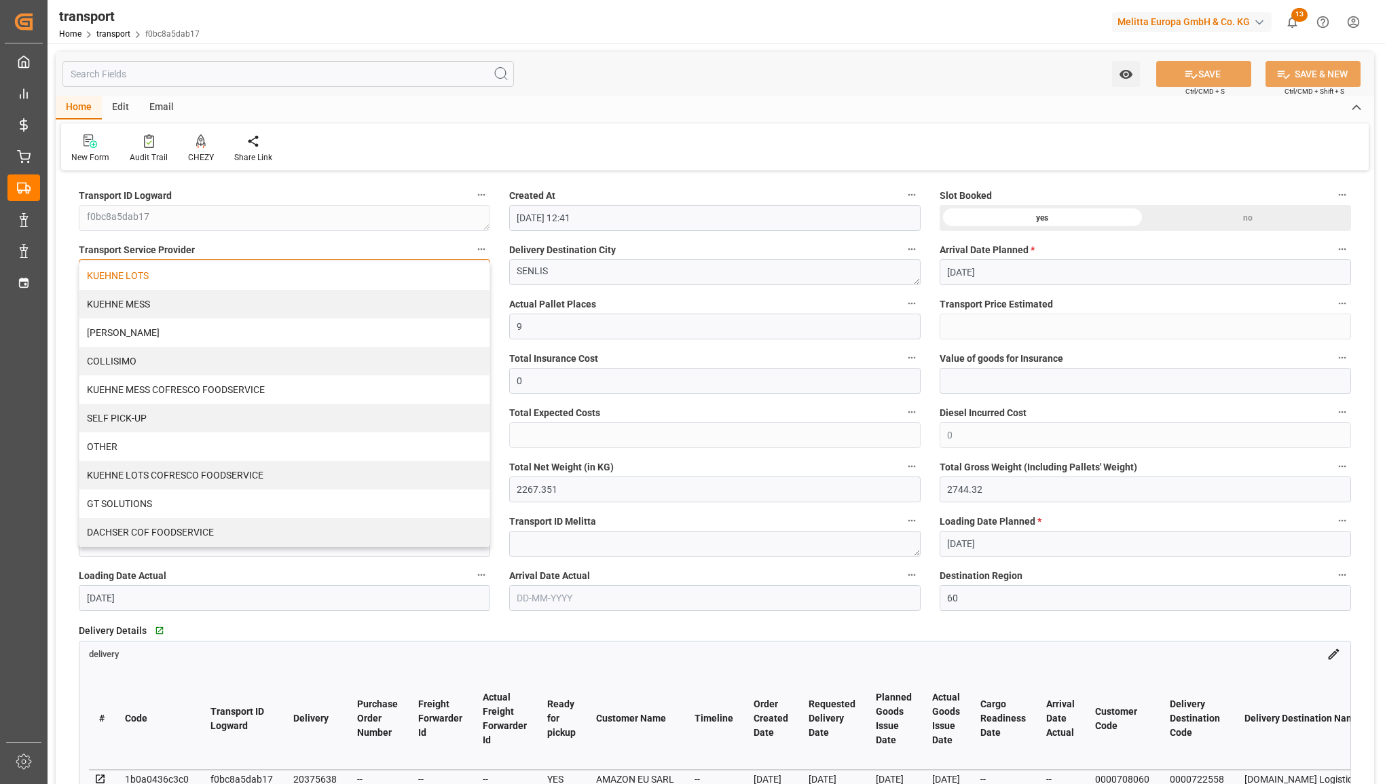
click at [219, 267] on div "KUEHNE LOTS" at bounding box center [284, 275] width 410 height 29
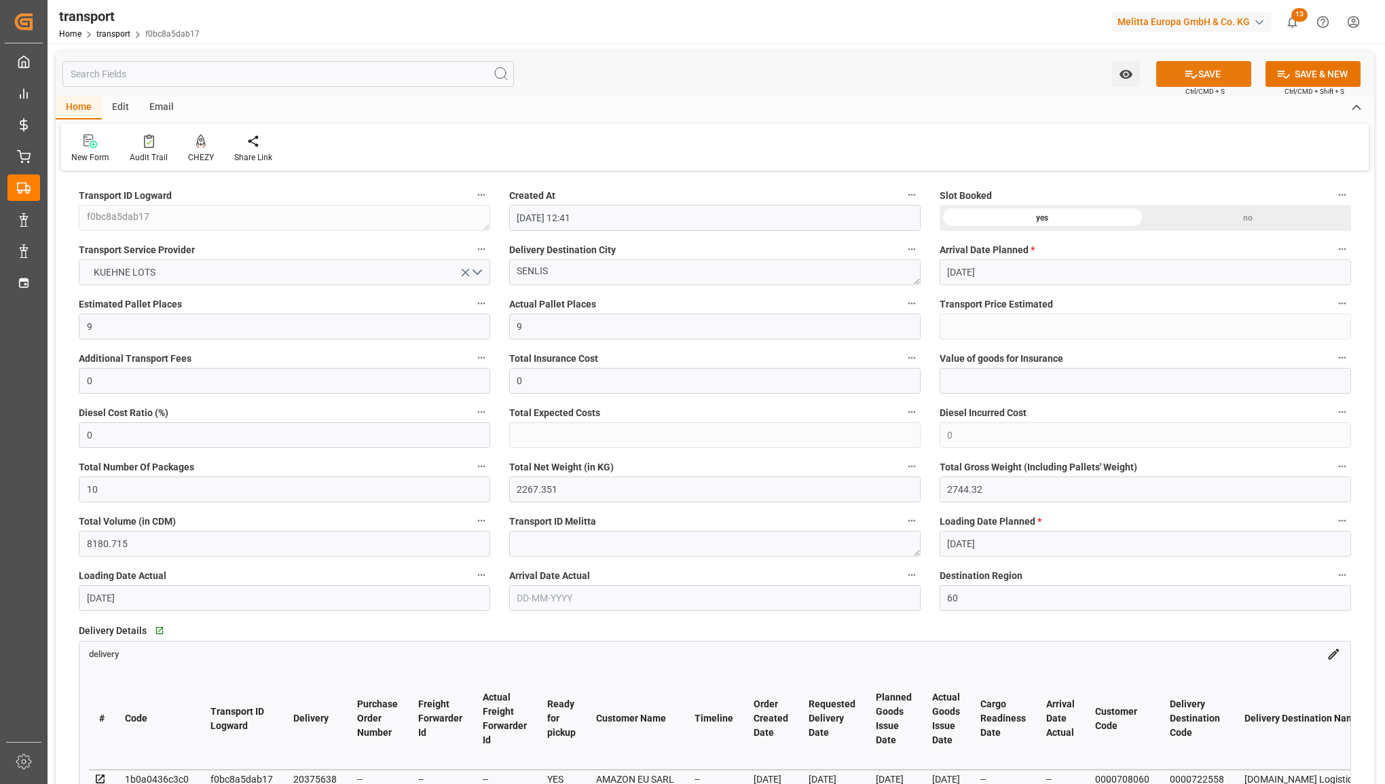
click at [1211, 72] on button "SAVE" at bounding box center [1203, 74] width 95 height 26
type input "230.32"
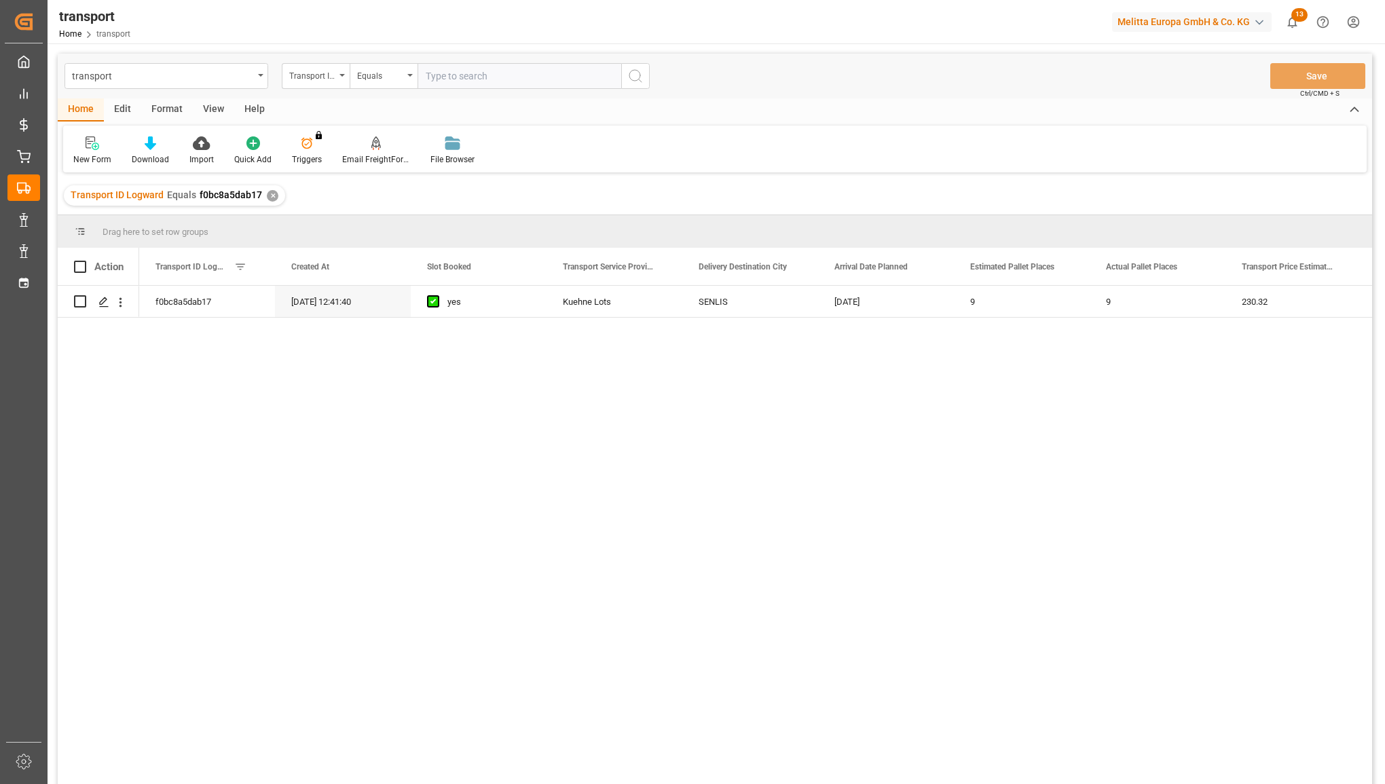
click at [455, 90] on div "transport Transport ID Logward Equals Save Ctrl/CMD + S" at bounding box center [715, 76] width 1315 height 45
click at [452, 85] on input "text" at bounding box center [520, 76] width 204 height 26
paste input "cfec5908f43d"
type input "cfec5908f43d"
click at [636, 77] on icon "search button" at bounding box center [635, 76] width 16 height 16
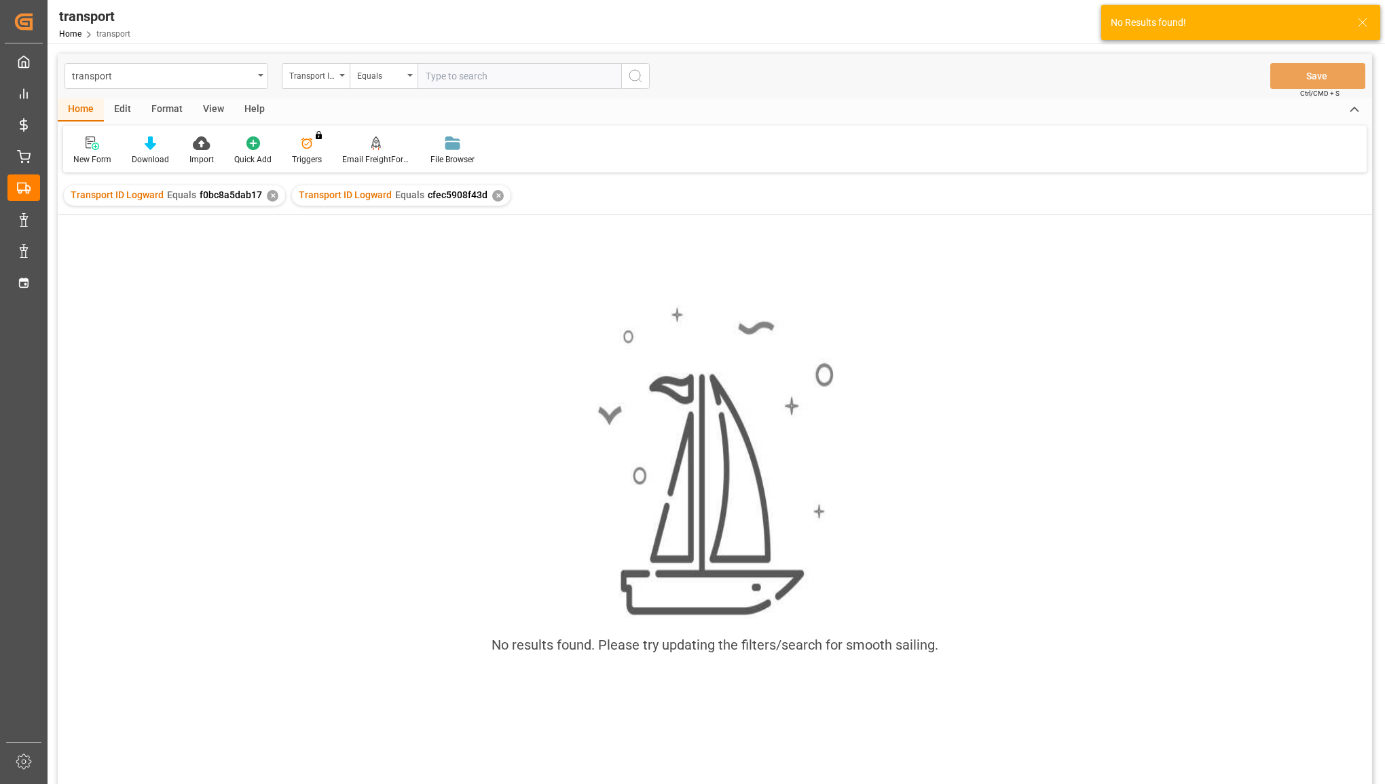
click at [261, 195] on div "Transport ID Logward Equals f0bc8a5dab17 ✕" at bounding box center [174, 195] width 221 height 20
click at [267, 198] on div "✕" at bounding box center [273, 196] width 12 height 12
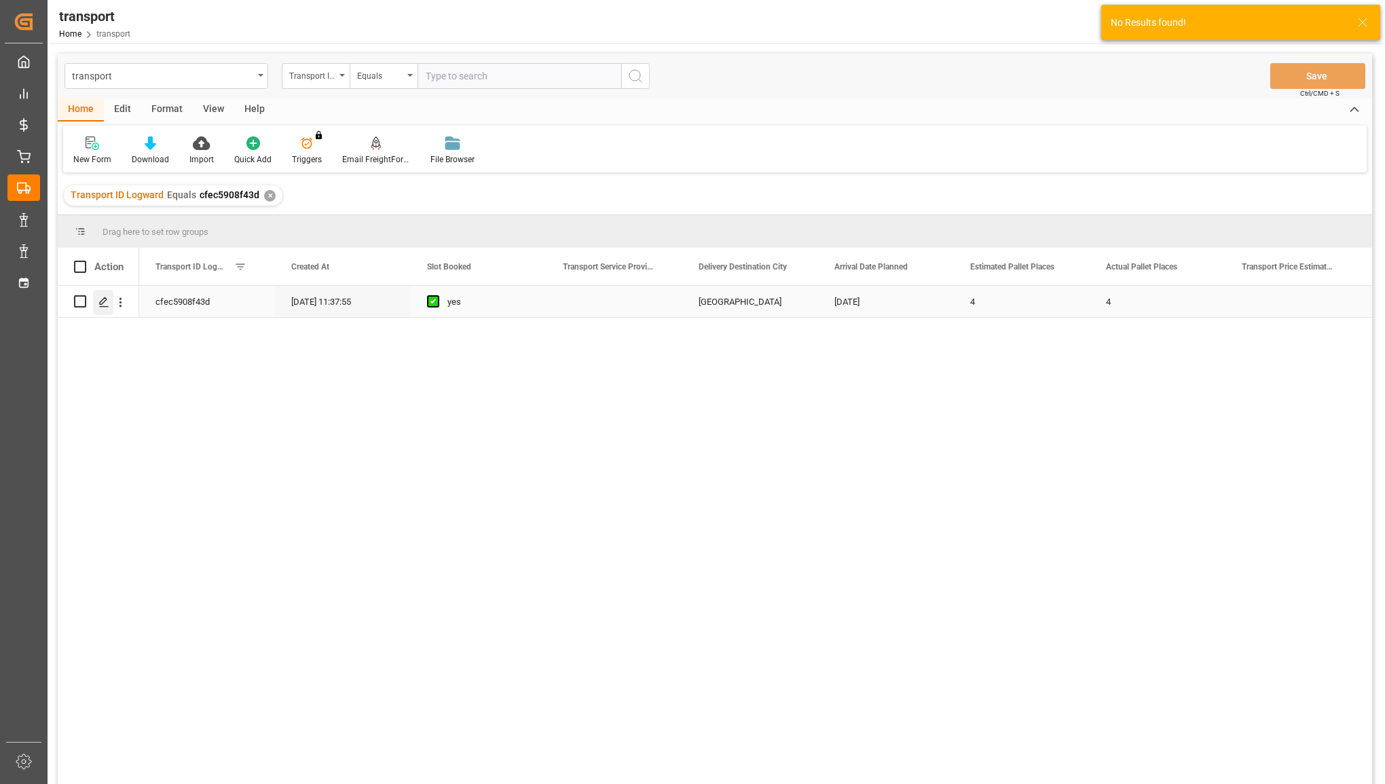
click at [99, 302] on icon "Press SPACE to select this row." at bounding box center [103, 302] width 11 height 11
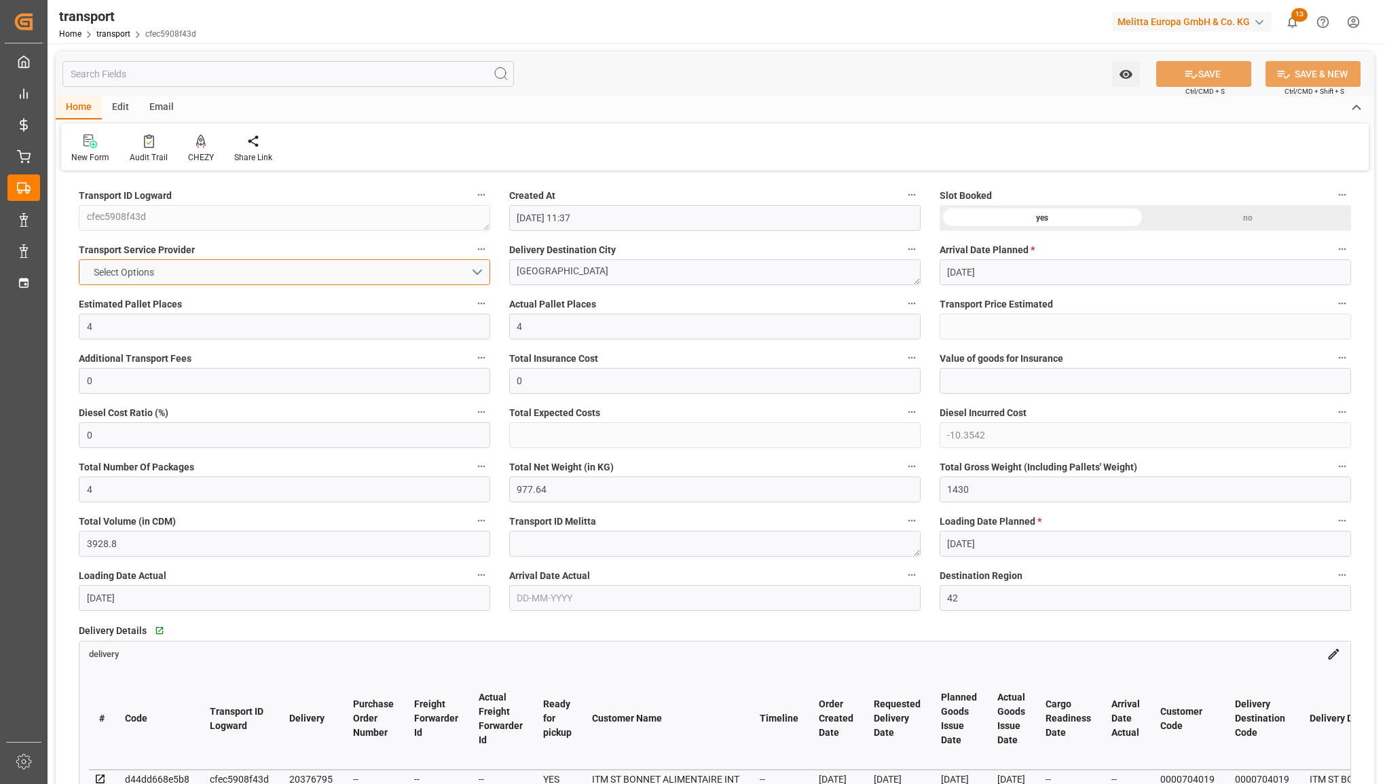
click at [447, 270] on button "Select Options" at bounding box center [284, 272] width 411 height 26
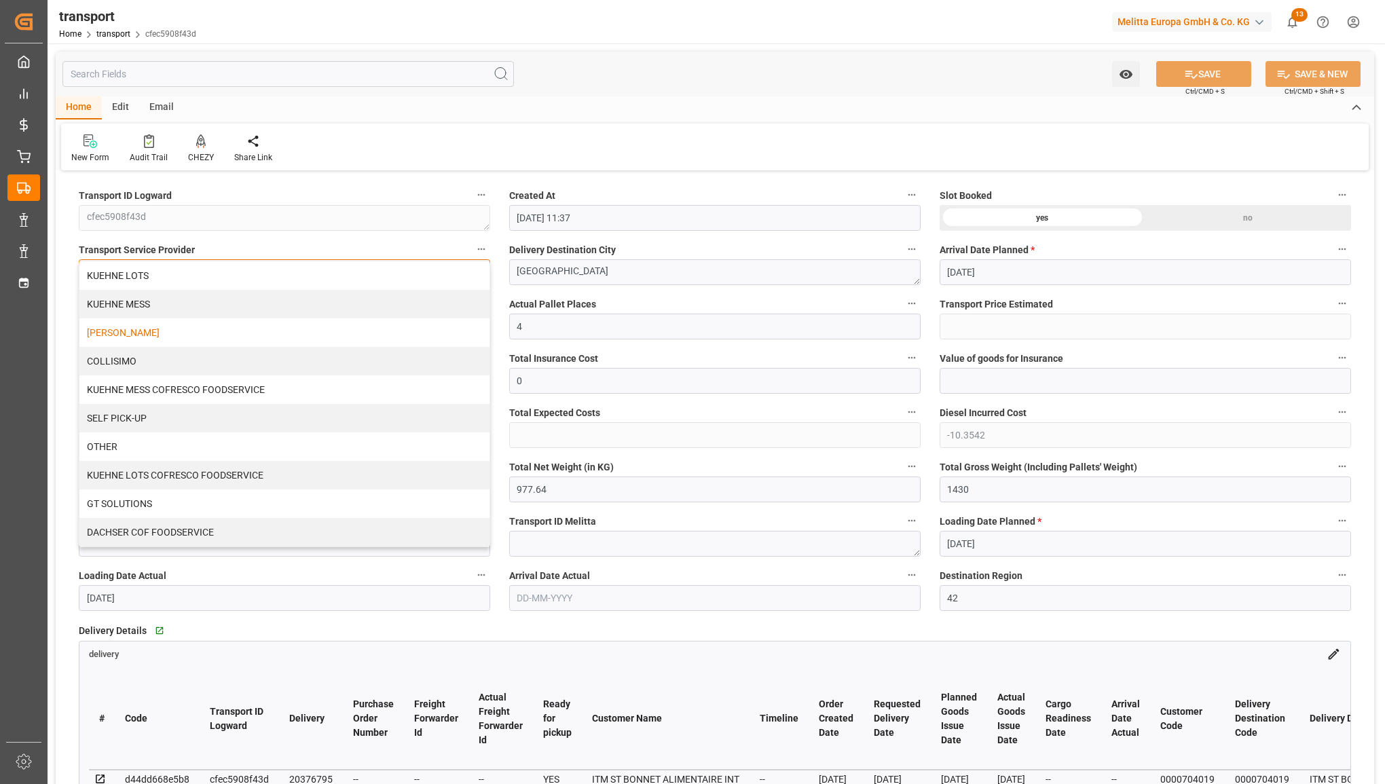
click at [379, 337] on div "[PERSON_NAME]" at bounding box center [284, 332] width 410 height 29
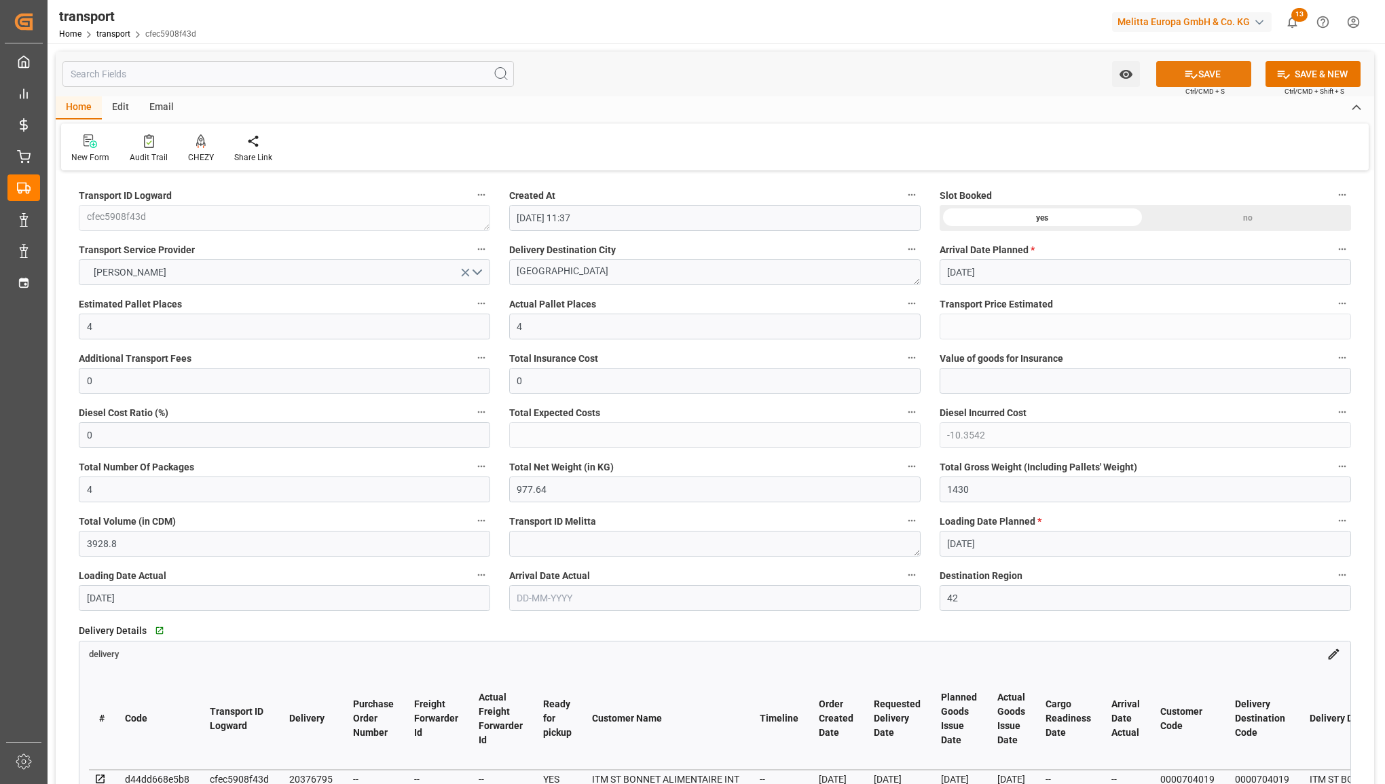
click at [1209, 71] on button "SAVE" at bounding box center [1203, 74] width 95 height 26
type input "255.66"
type input "245.3058"
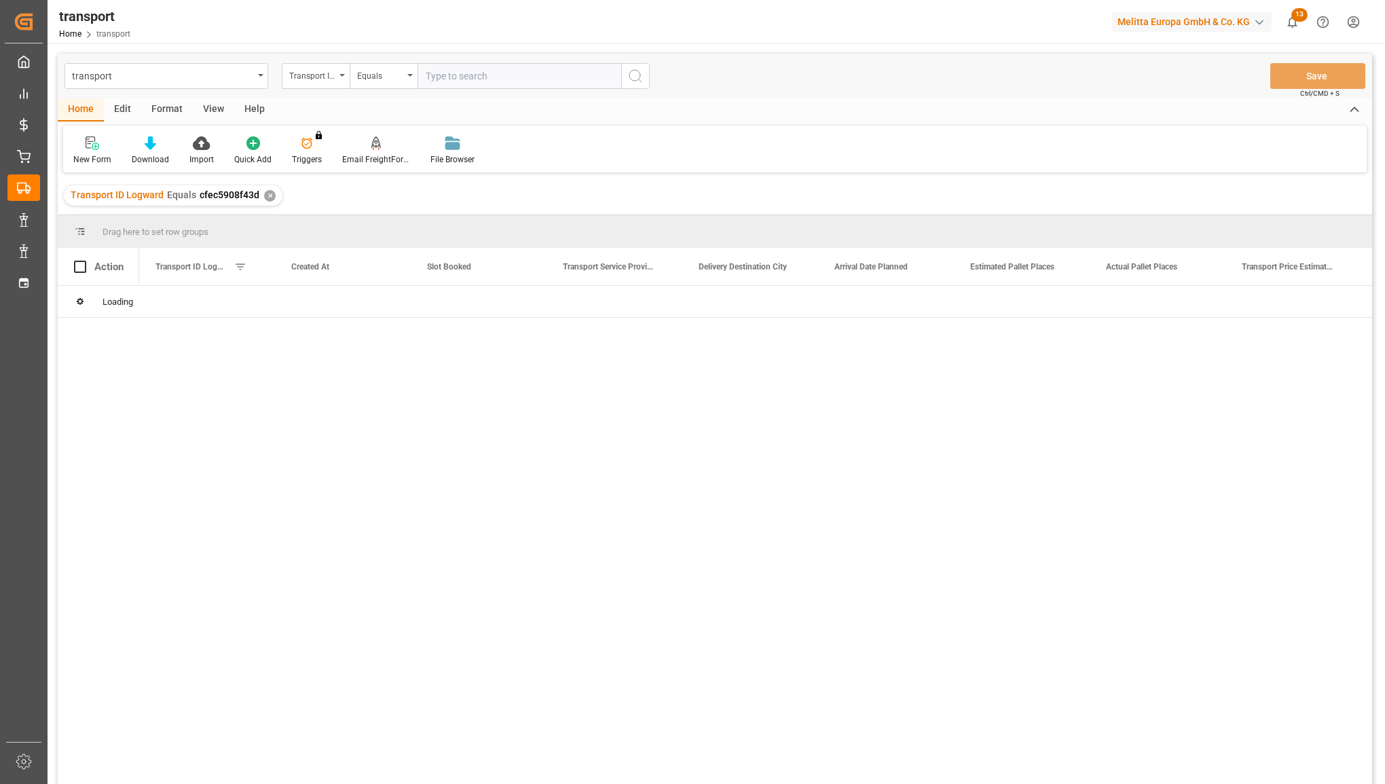
click at [473, 70] on input "text" at bounding box center [520, 76] width 204 height 26
type input "e3b8d81db969"
click at [645, 79] on button "search button" at bounding box center [635, 76] width 29 height 26
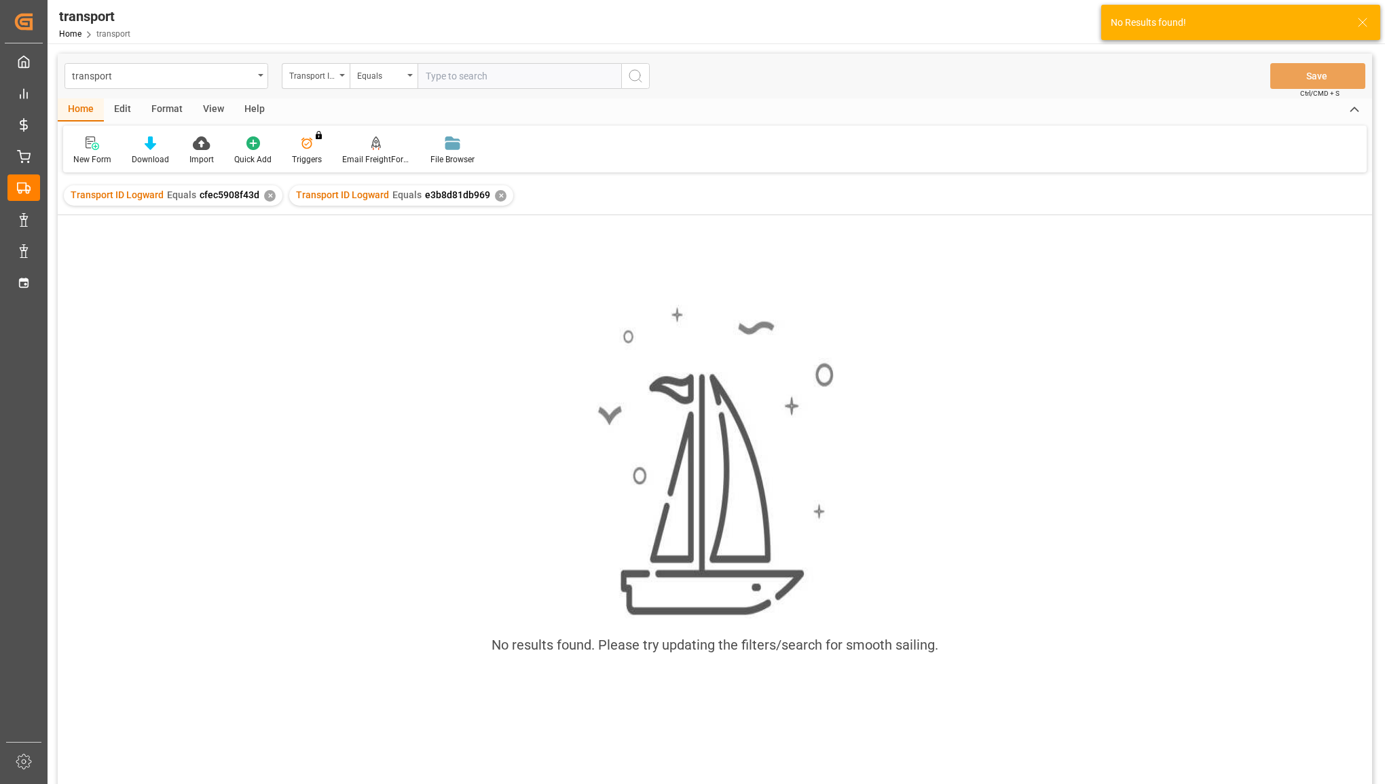
click at [264, 198] on div "✕" at bounding box center [270, 196] width 12 height 12
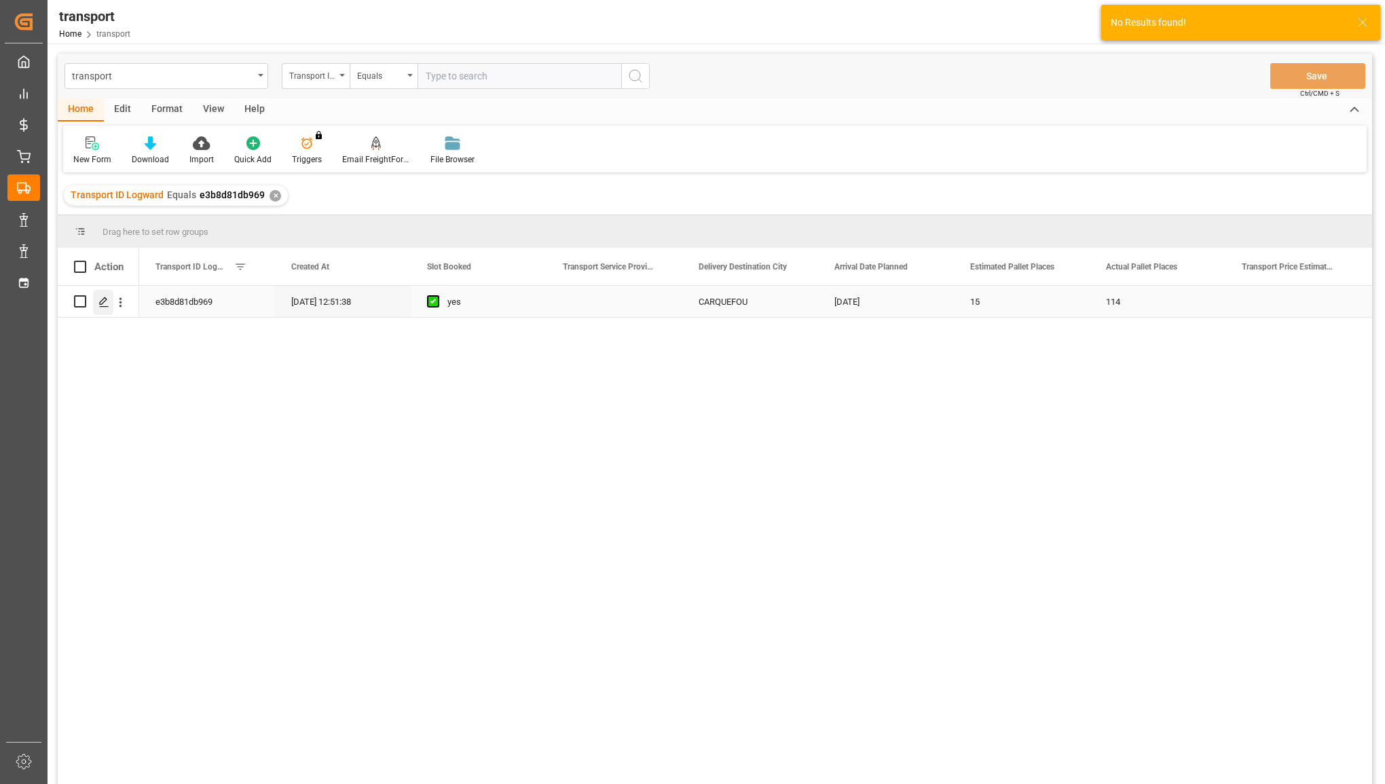
click at [102, 304] on polygon "Press SPACE to select this row." at bounding box center [103, 300] width 7 height 7
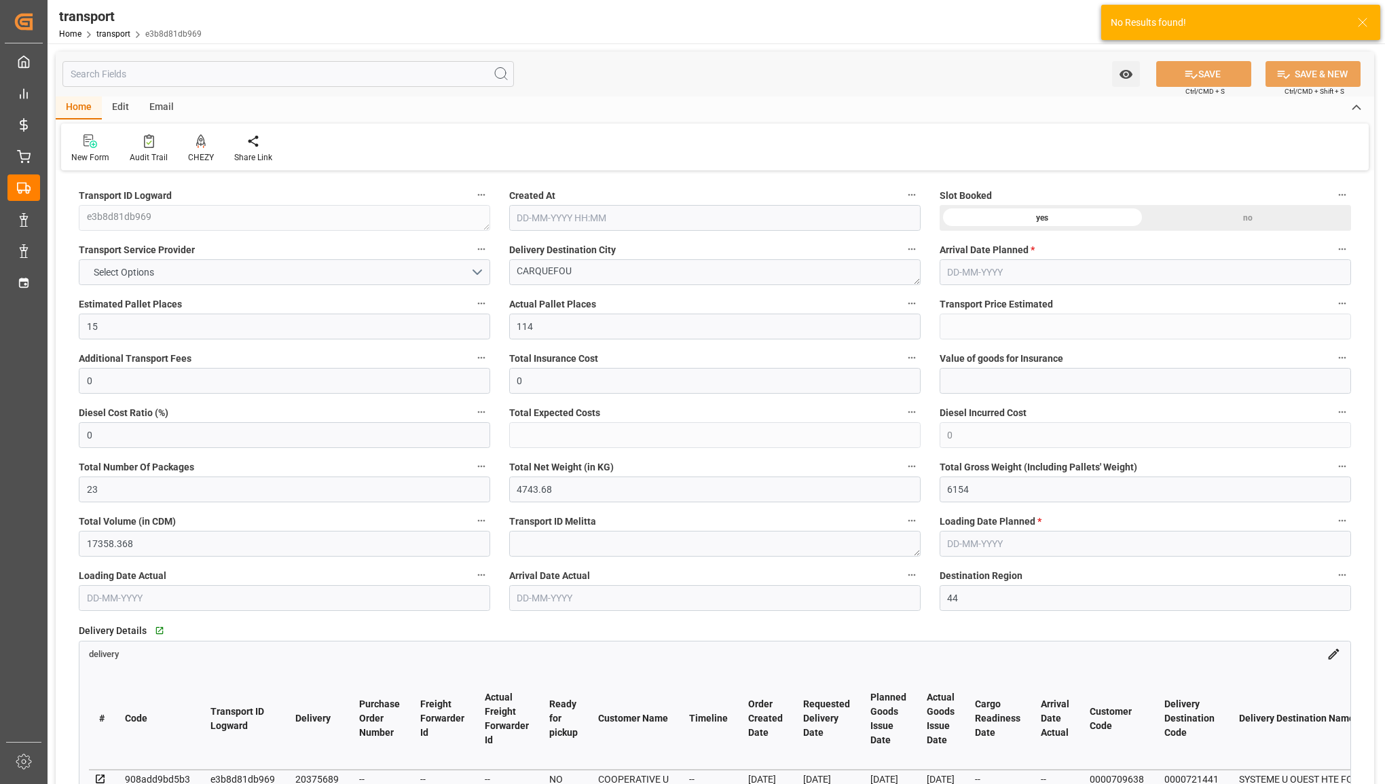
type input "05-08-2025 12:51"
type input "[DATE]"
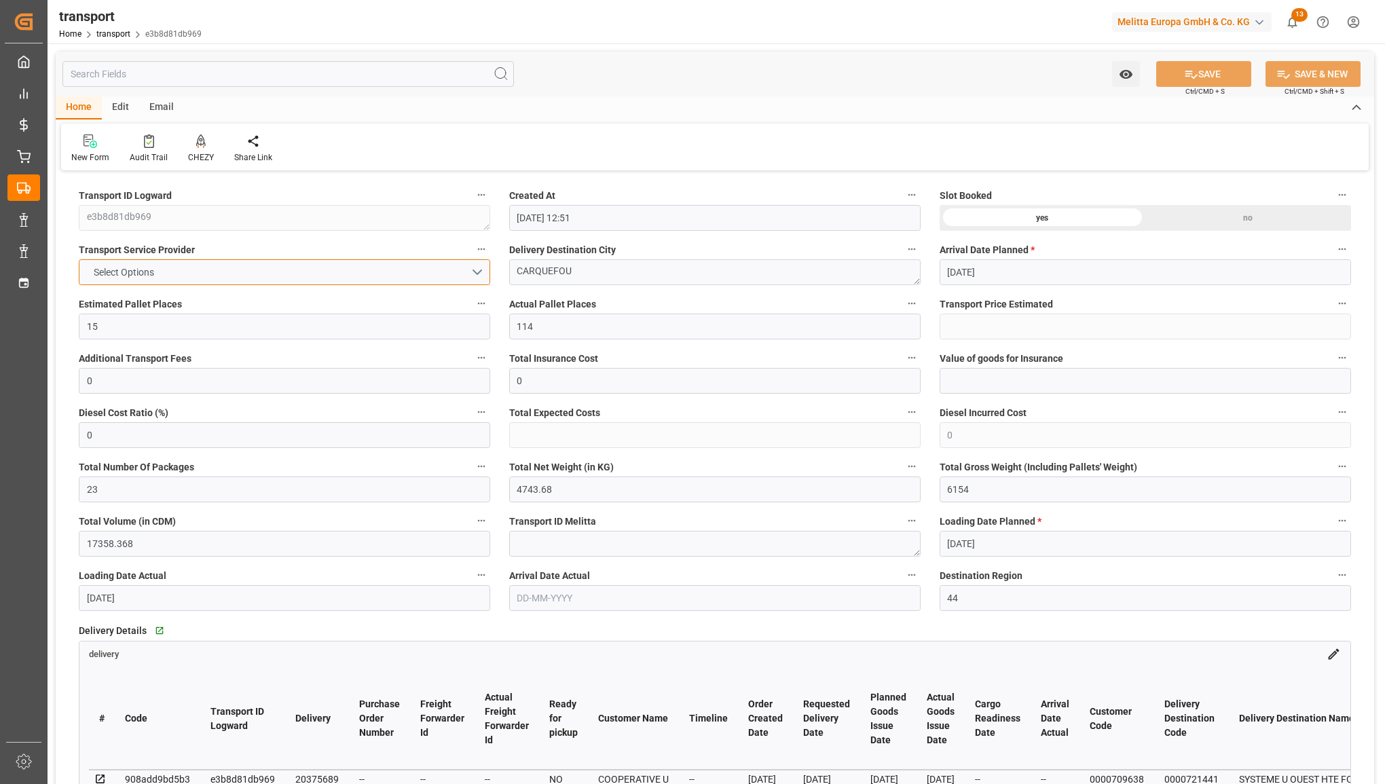
click at [253, 265] on button "Select Options" at bounding box center [284, 272] width 411 height 26
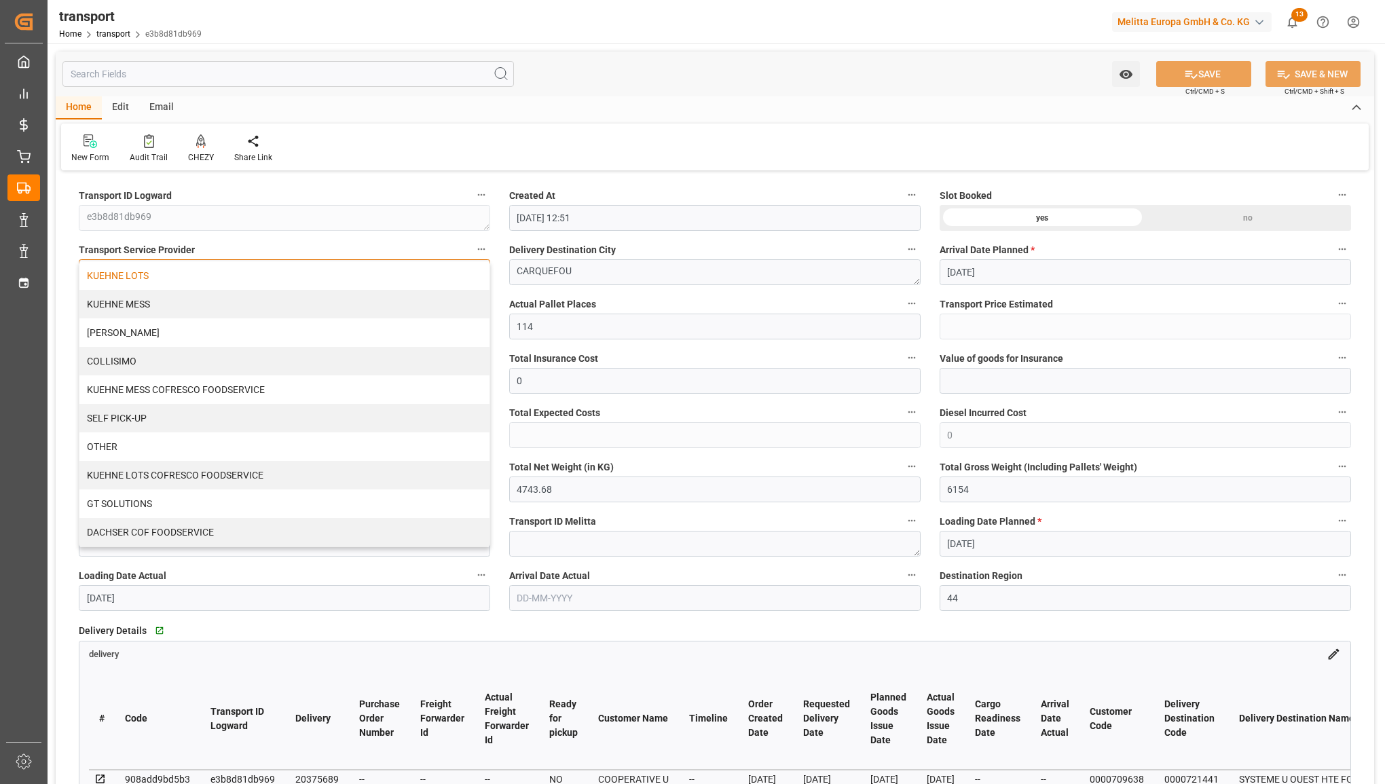
click at [238, 280] on div "KUEHNE LOTS" at bounding box center [284, 275] width 410 height 29
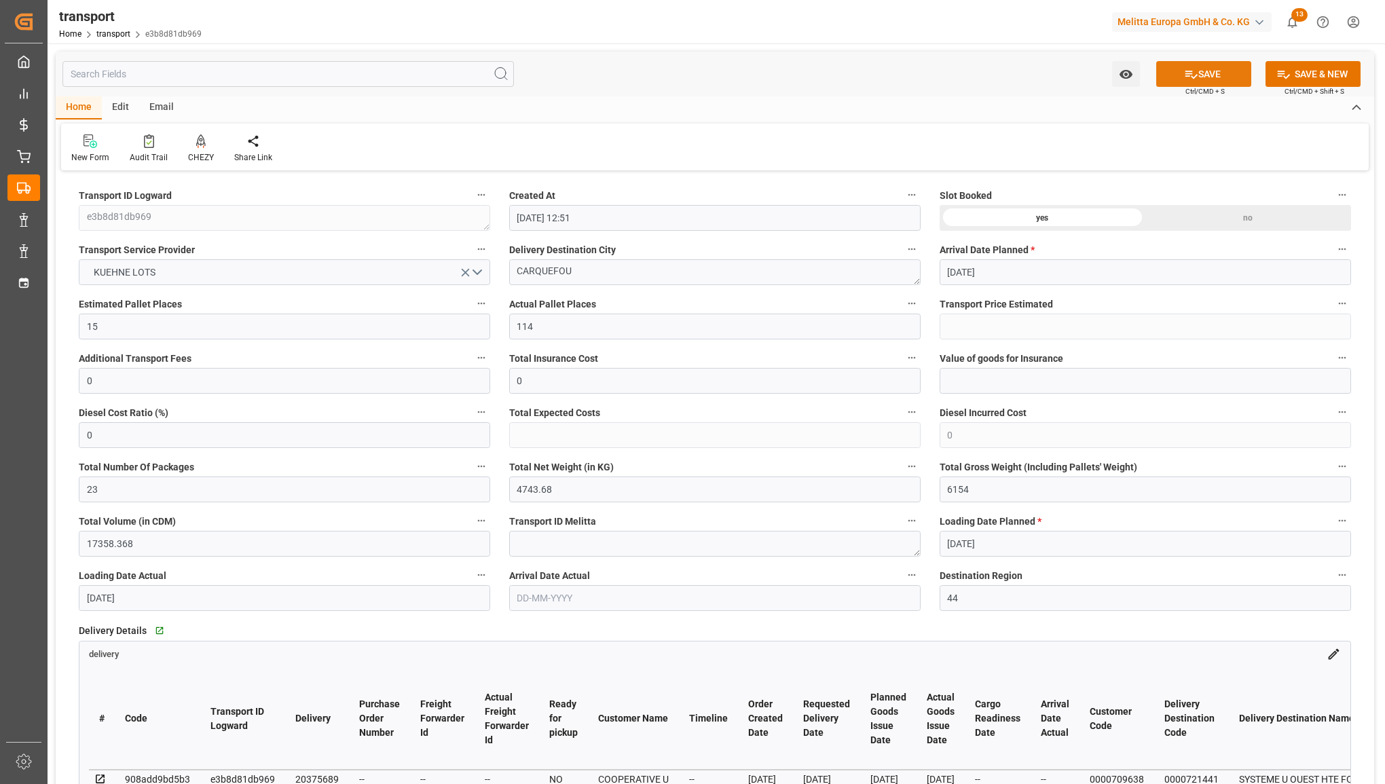
click at [1183, 65] on button "SAVE" at bounding box center [1203, 74] width 95 height 26
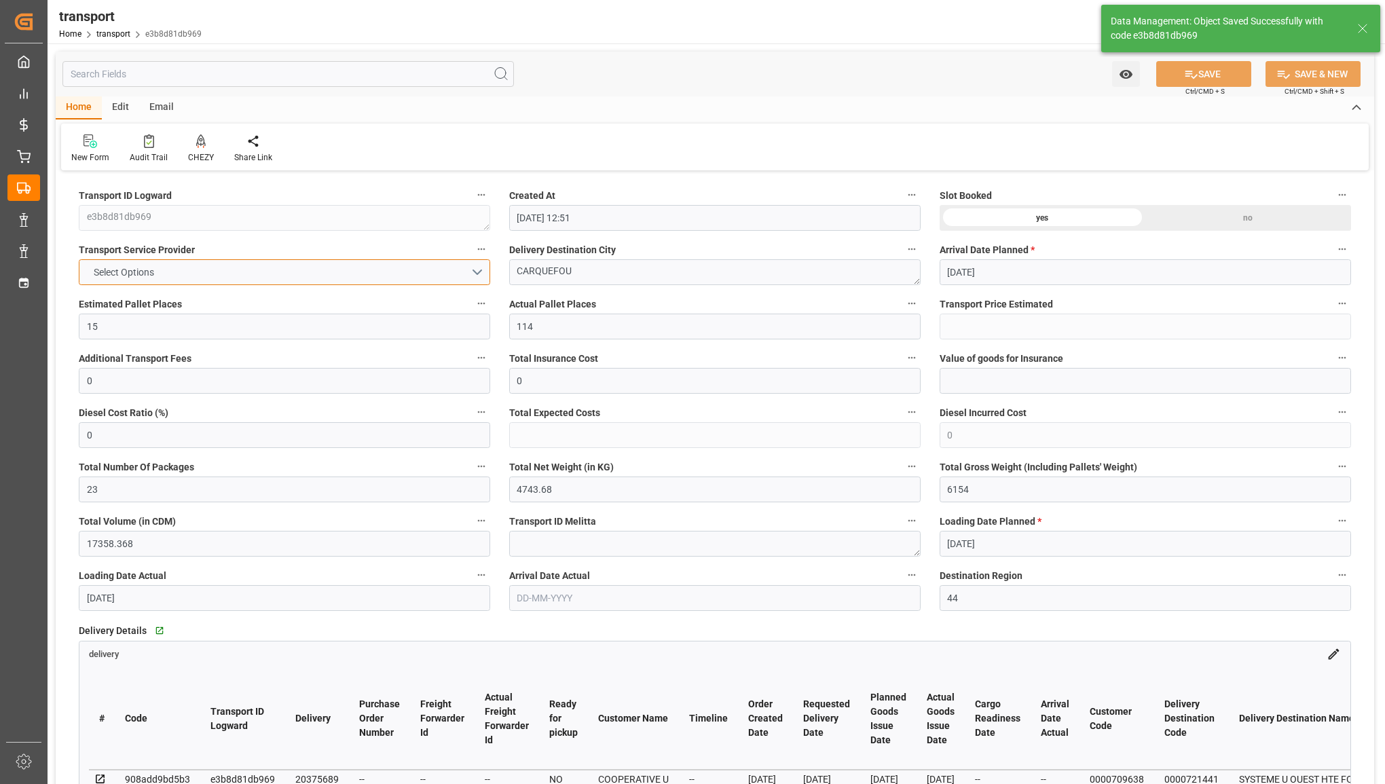
click at [327, 270] on button "Select Options" at bounding box center [284, 272] width 411 height 26
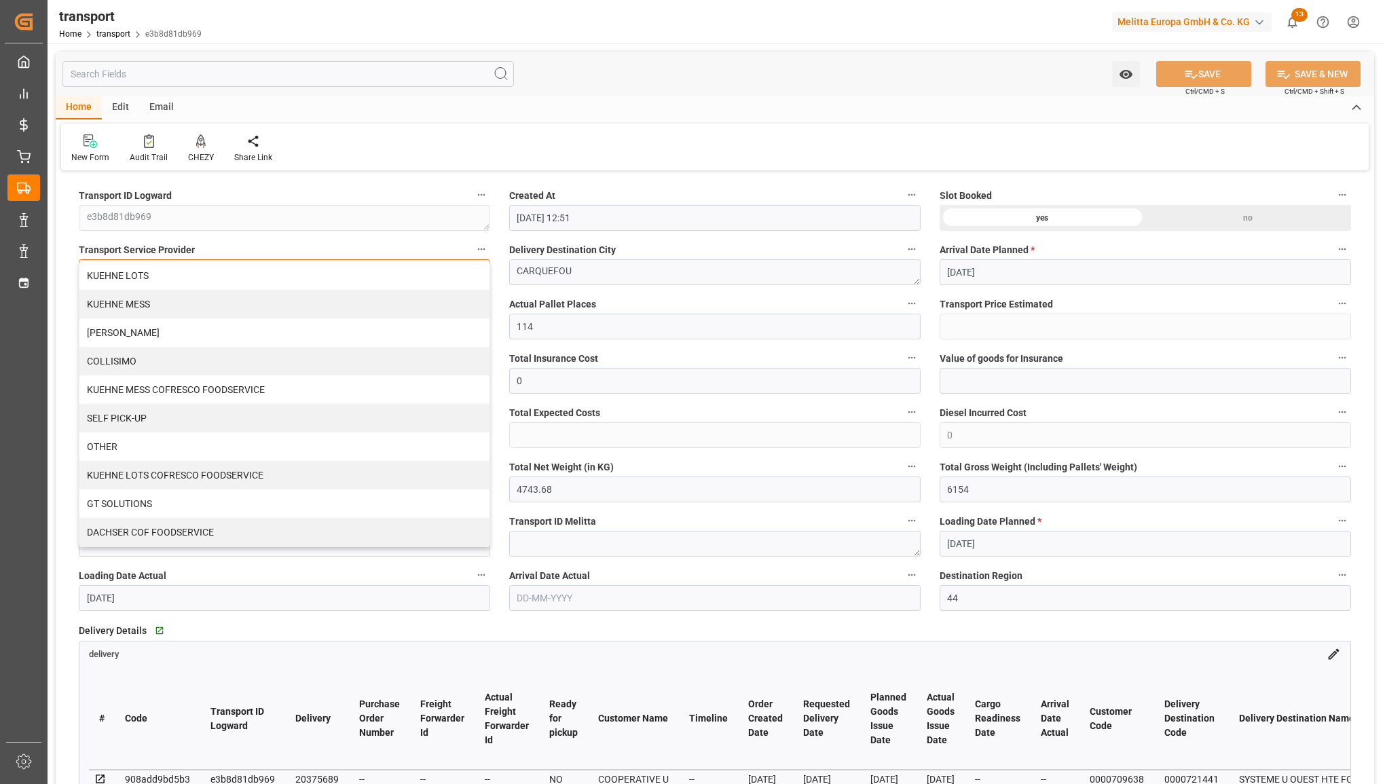
click at [293, 282] on div "KUEHNE LOTS" at bounding box center [284, 275] width 410 height 29
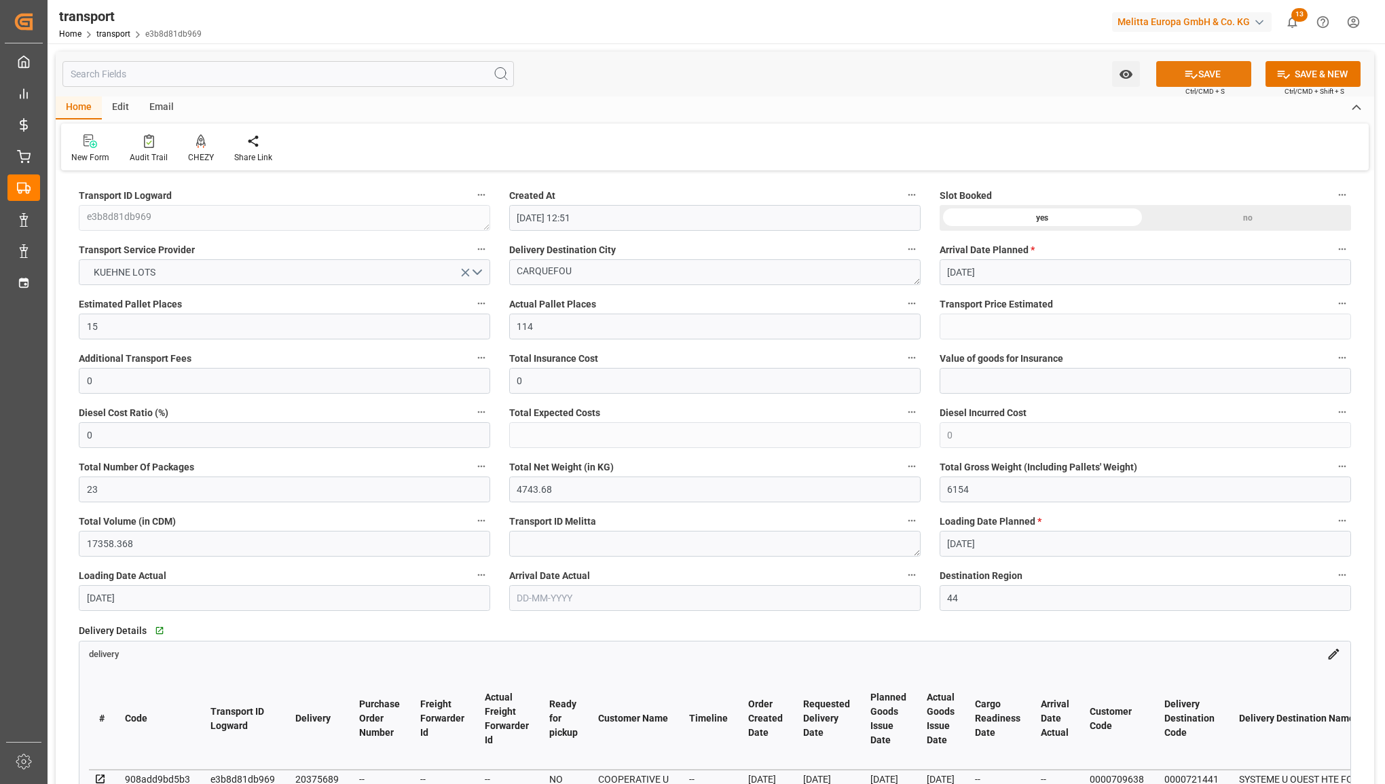
click at [1188, 72] on icon at bounding box center [1191, 74] width 14 height 14
click at [413, 268] on button "Select Options" at bounding box center [284, 272] width 411 height 26
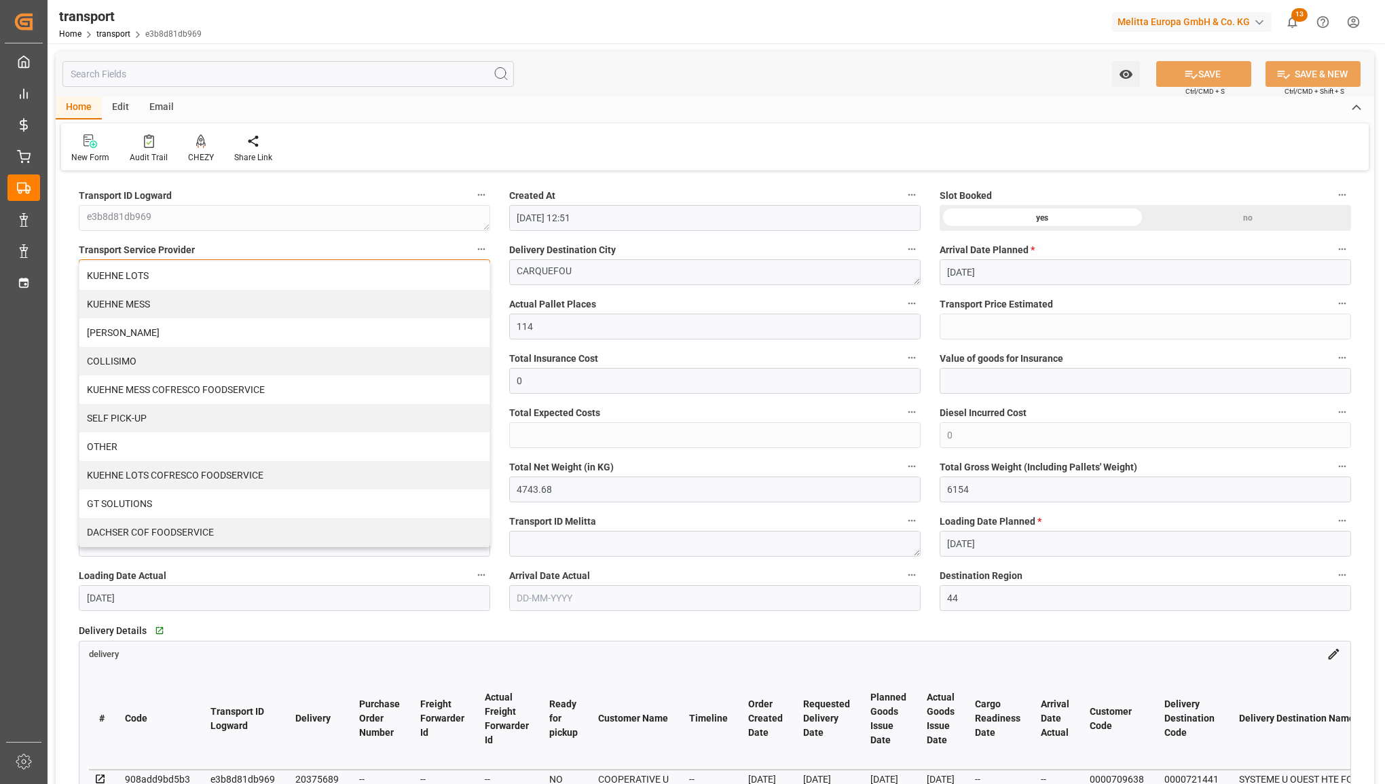
click at [413, 268] on div "KUEHNE LOTS" at bounding box center [284, 275] width 410 height 29
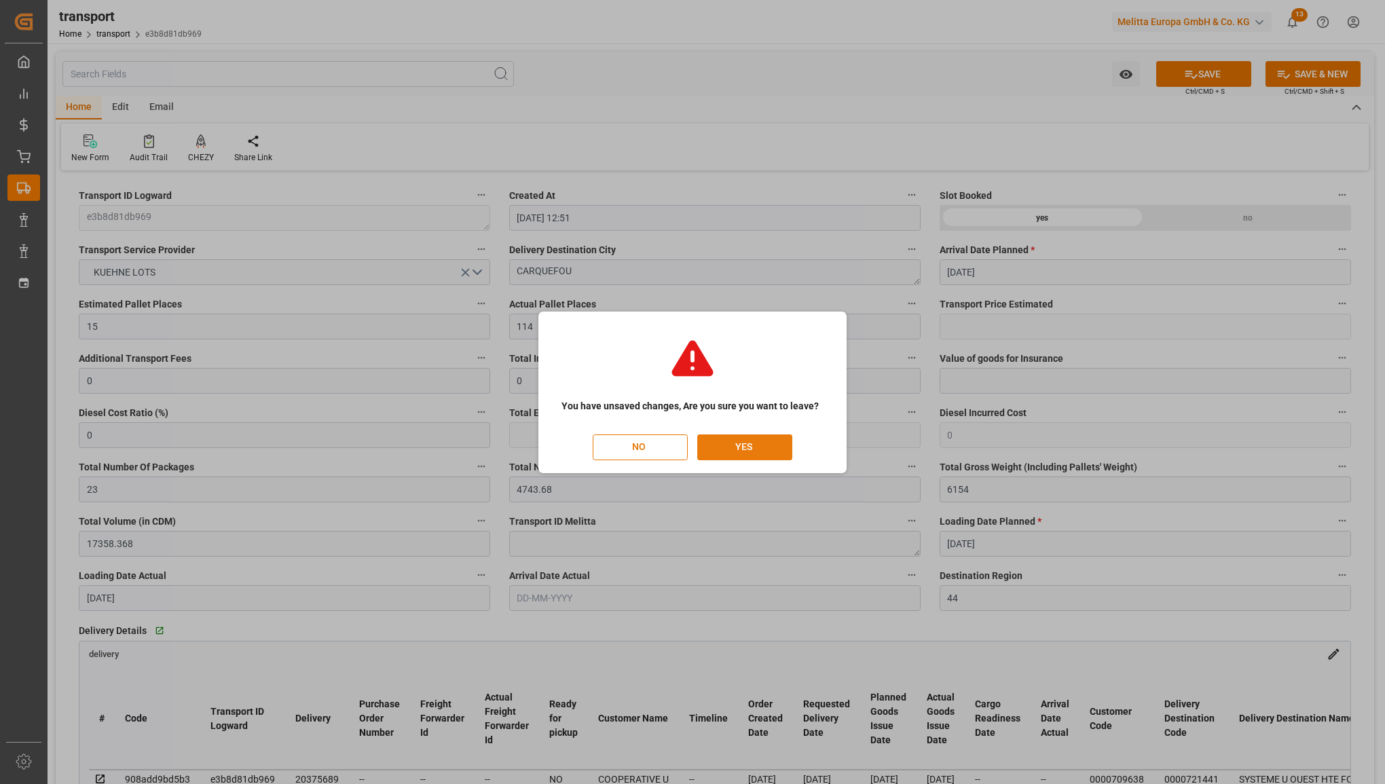
click at [773, 445] on button "YES" at bounding box center [744, 448] width 95 height 26
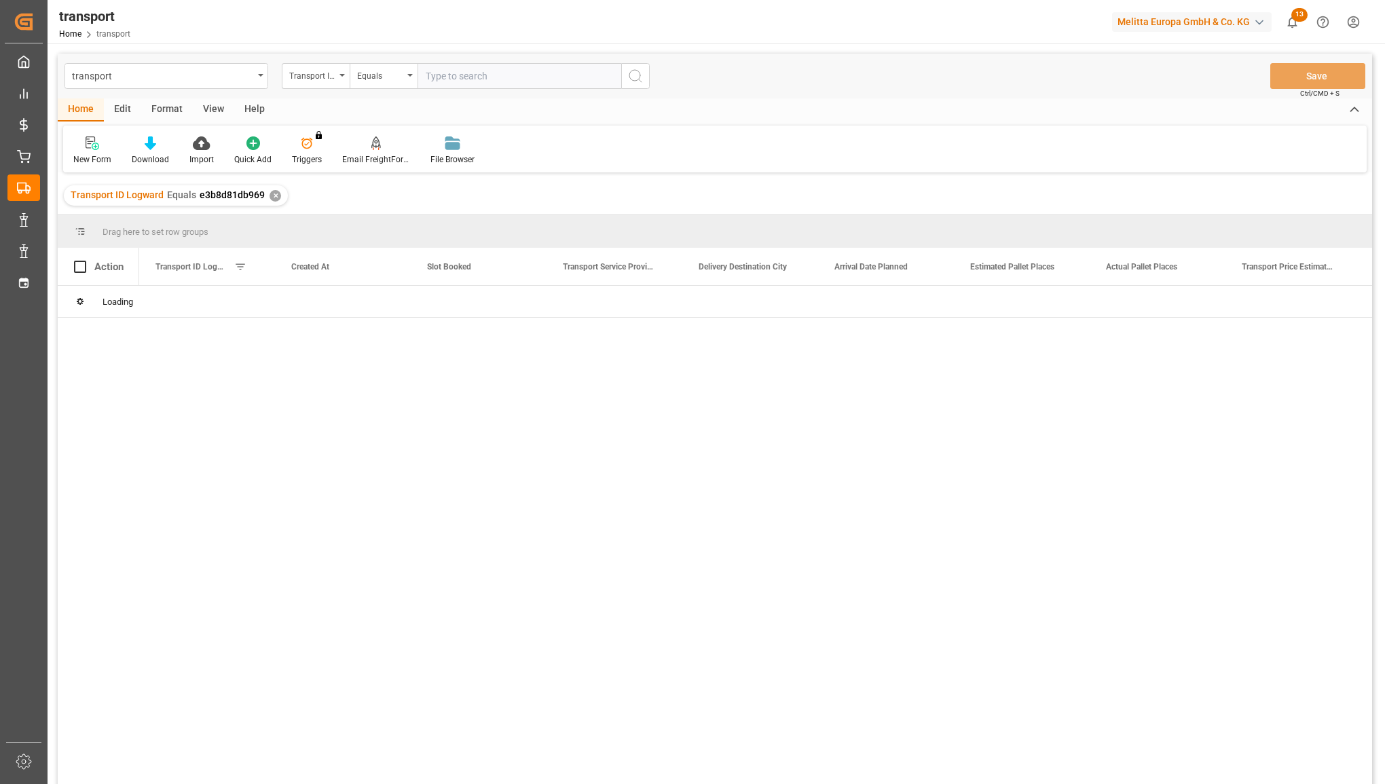
click at [472, 70] on input "text" at bounding box center [520, 76] width 204 height 26
type input "653e9b1e1640"
click at [633, 73] on icon "search button" at bounding box center [635, 76] width 16 height 16
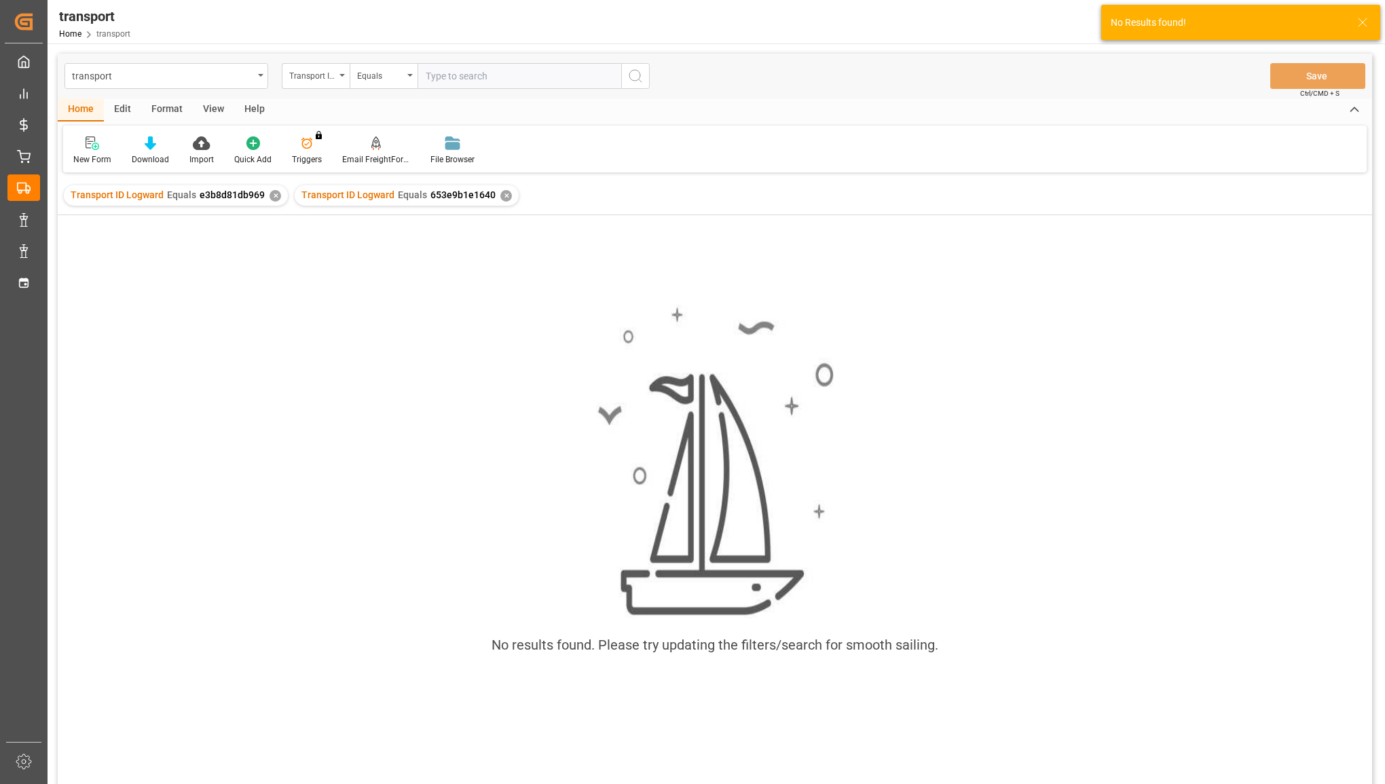
click at [274, 194] on div "✕" at bounding box center [276, 196] width 12 height 12
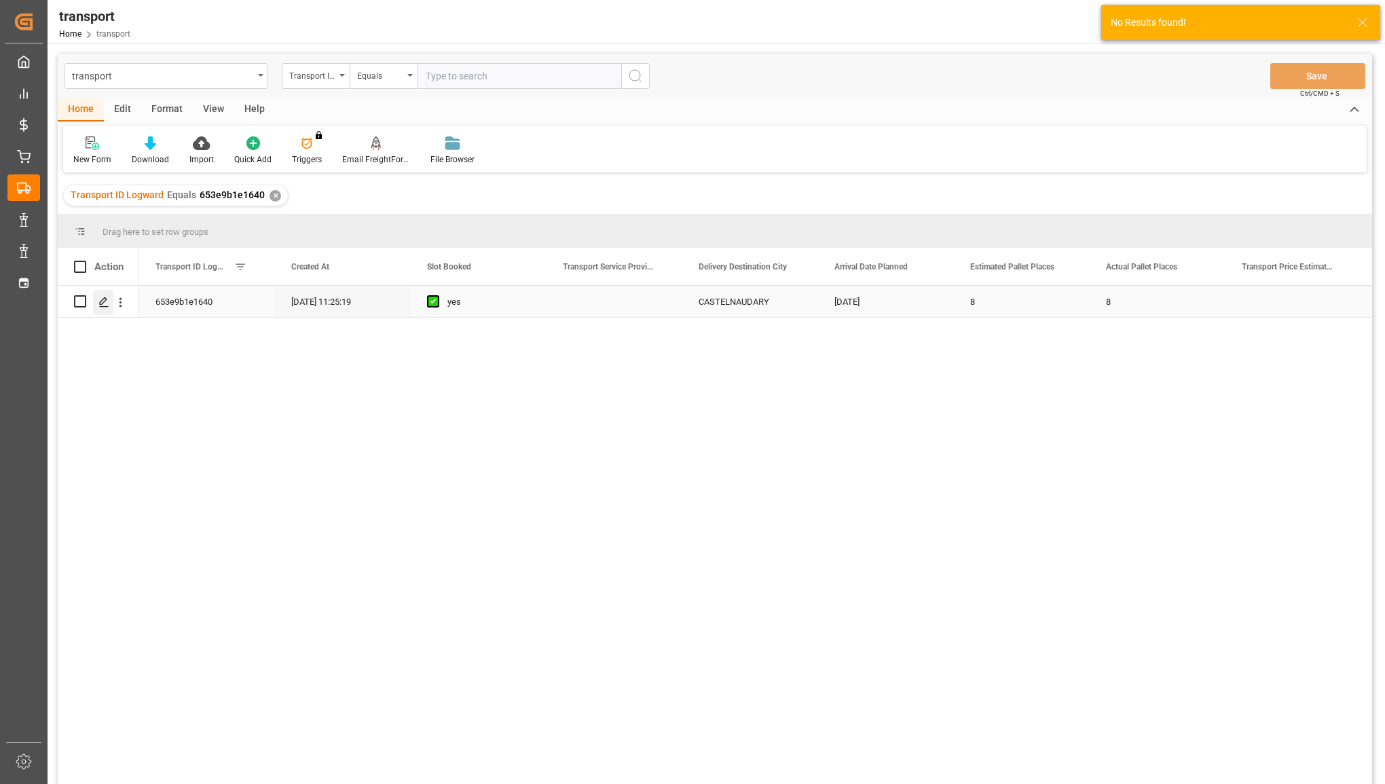
click at [100, 301] on icon "Press SPACE to select this row." at bounding box center [103, 302] width 11 height 11
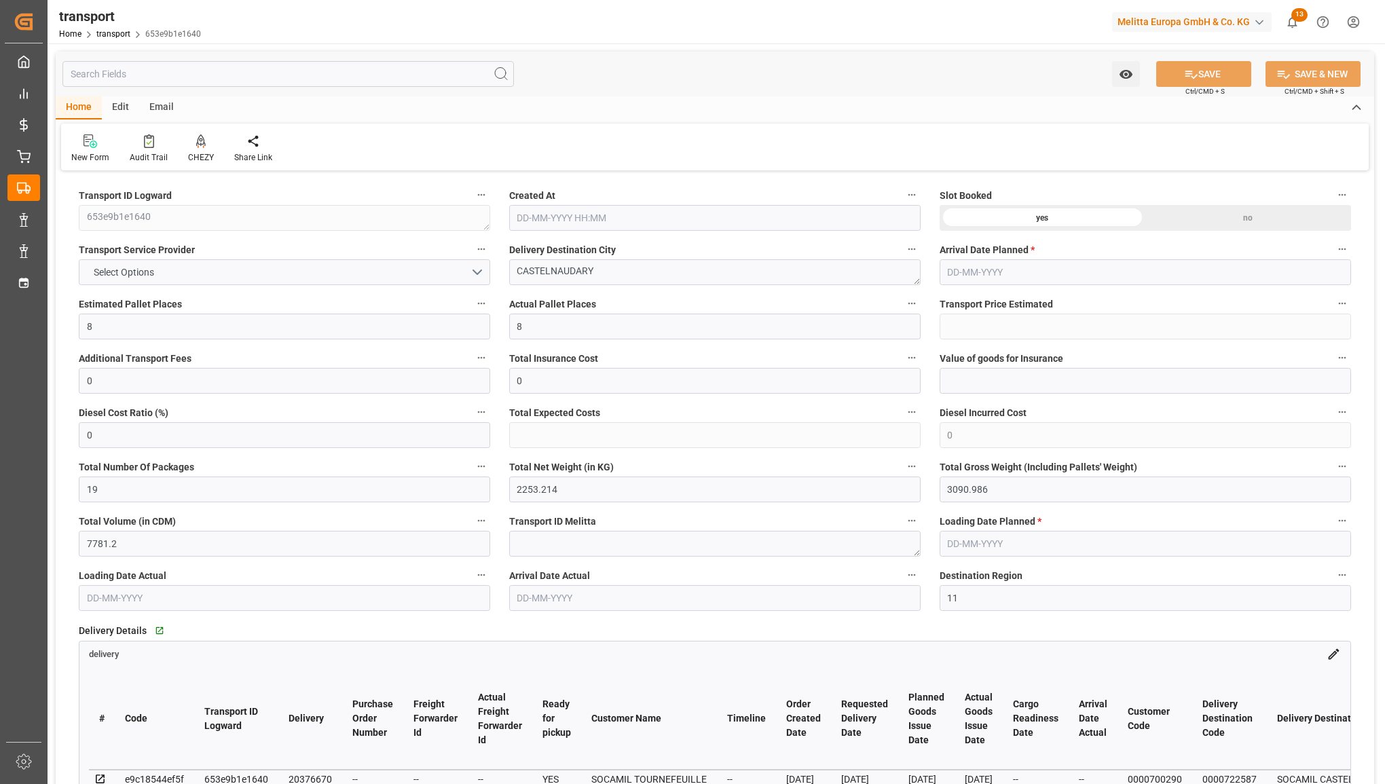
type input "22-08-2025 11:25"
type input "29-08-2025"
type input "27-08-2025"
type input "26-08-2025"
click at [334, 270] on button "Select Options" at bounding box center [284, 272] width 411 height 26
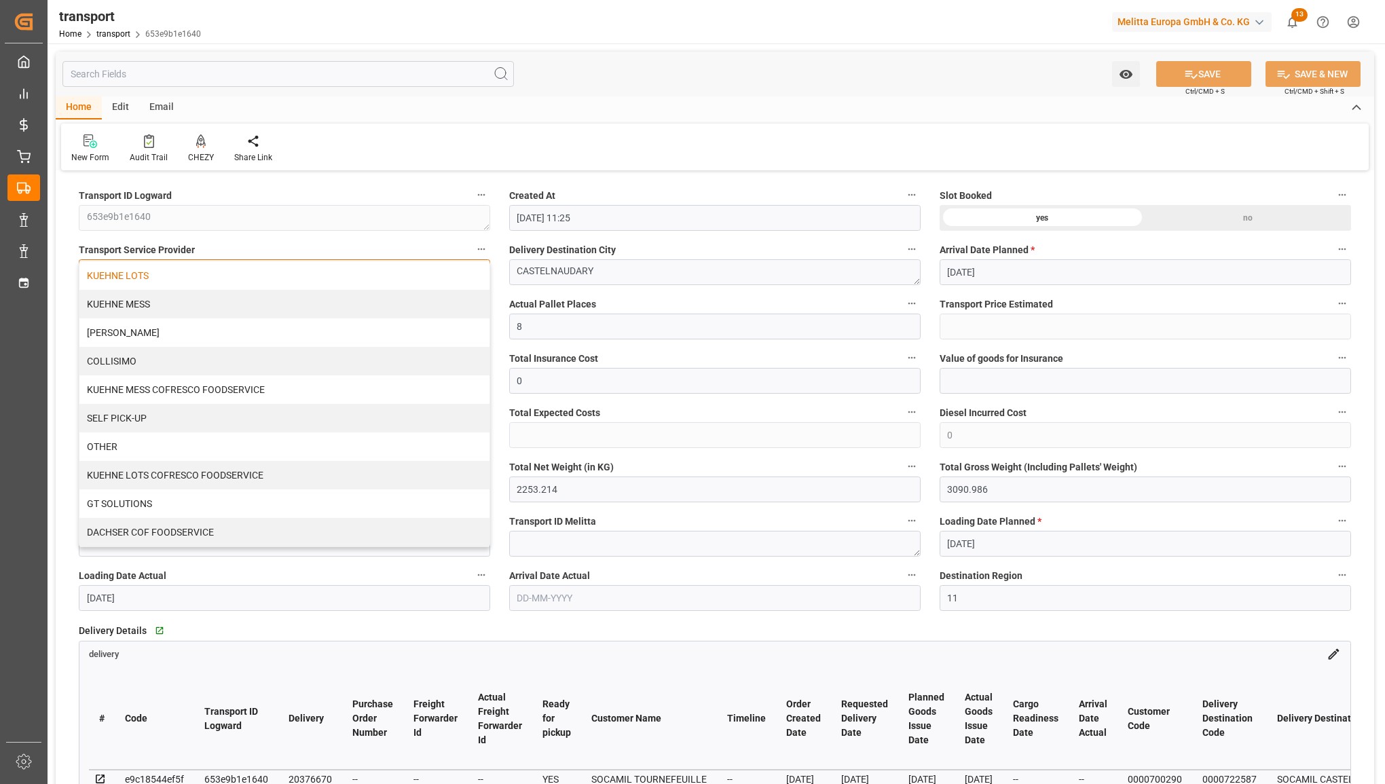
click at [330, 285] on div "KUEHNE LOTS" at bounding box center [284, 275] width 410 height 29
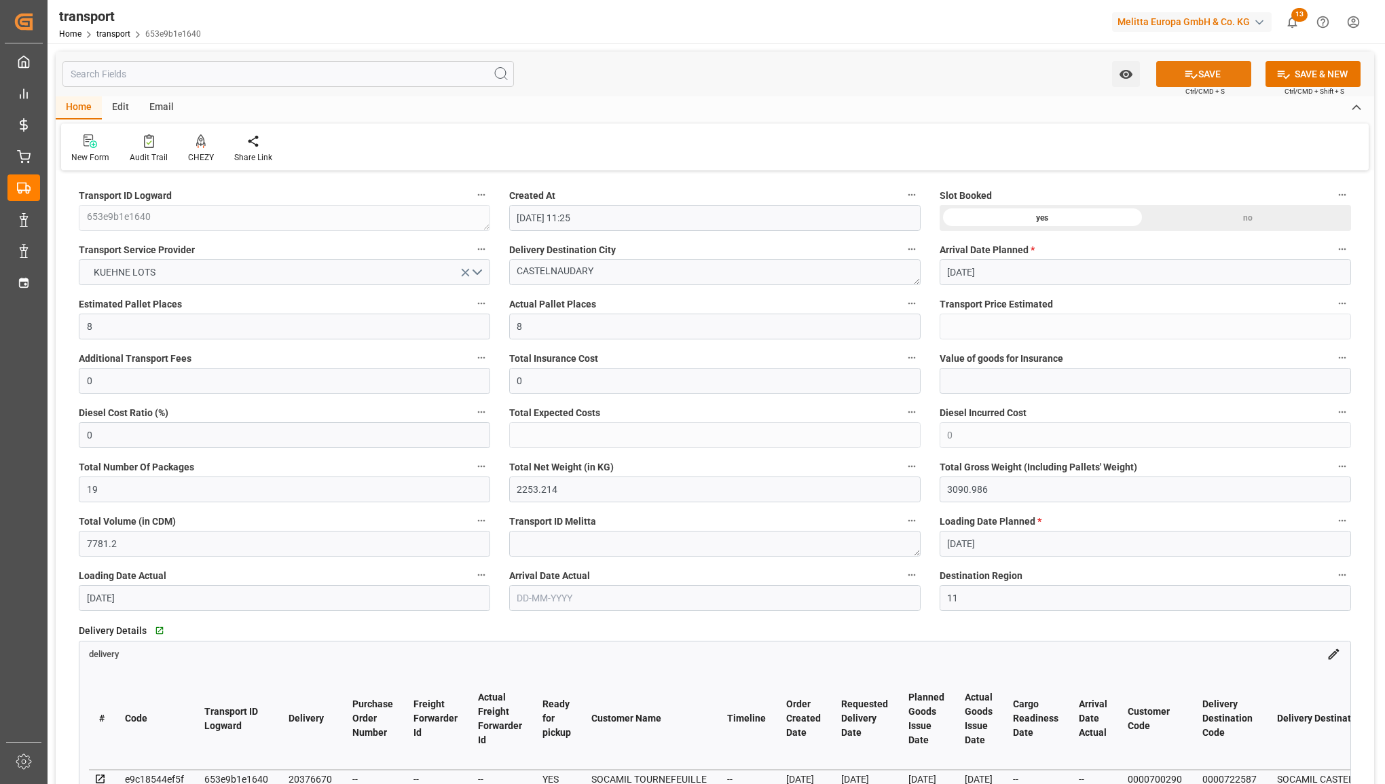
click at [1209, 69] on button "SAVE" at bounding box center [1203, 74] width 95 height 26
type input "510.07"
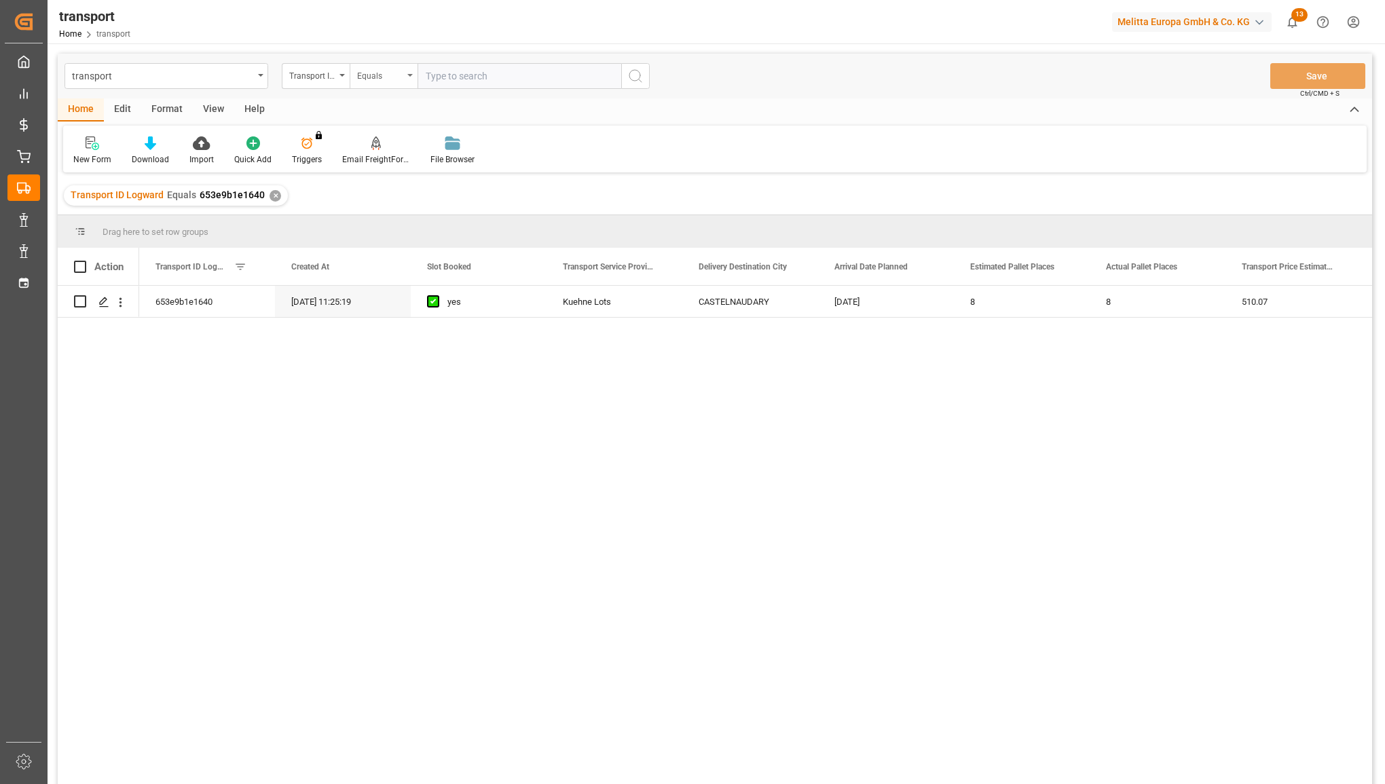
click at [409, 81] on div "Equals" at bounding box center [384, 76] width 68 height 26
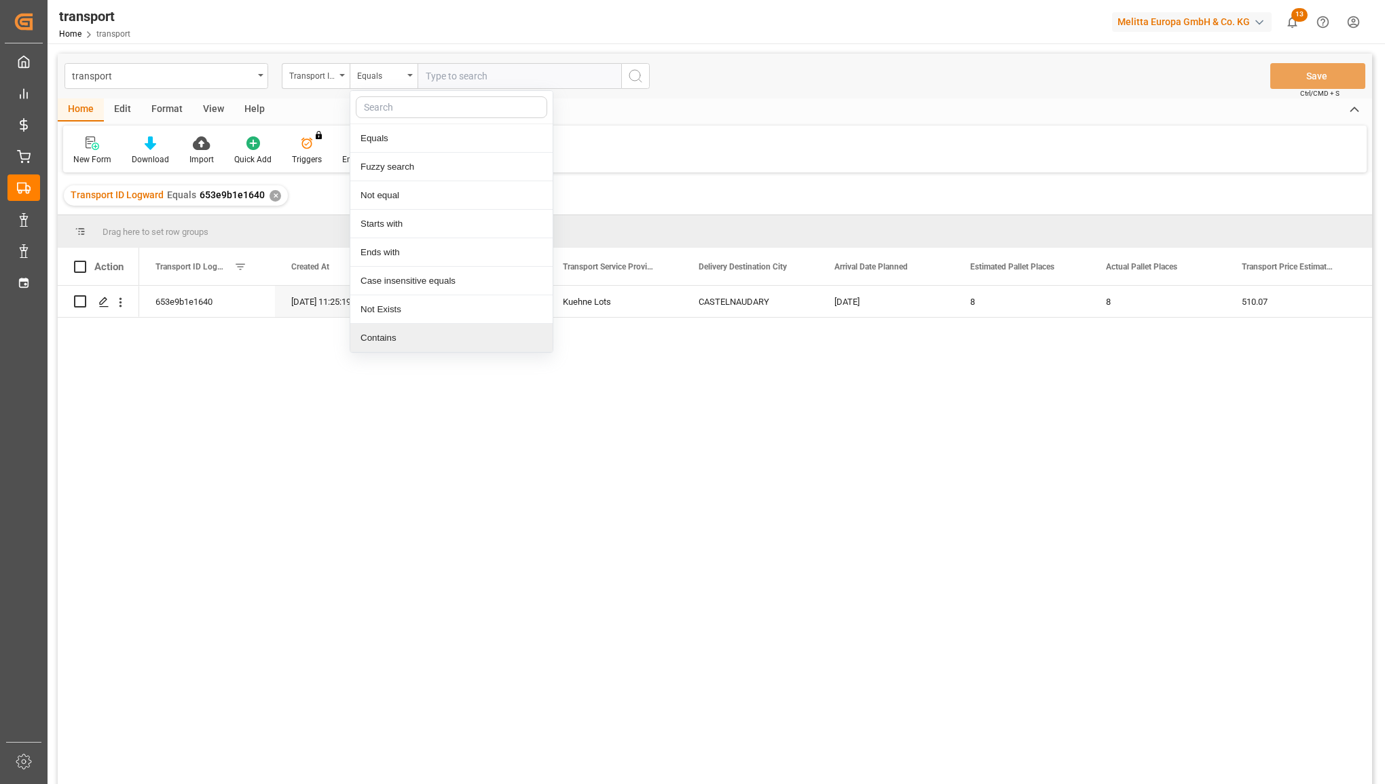
click at [392, 336] on div "Contains" at bounding box center [451, 338] width 202 height 29
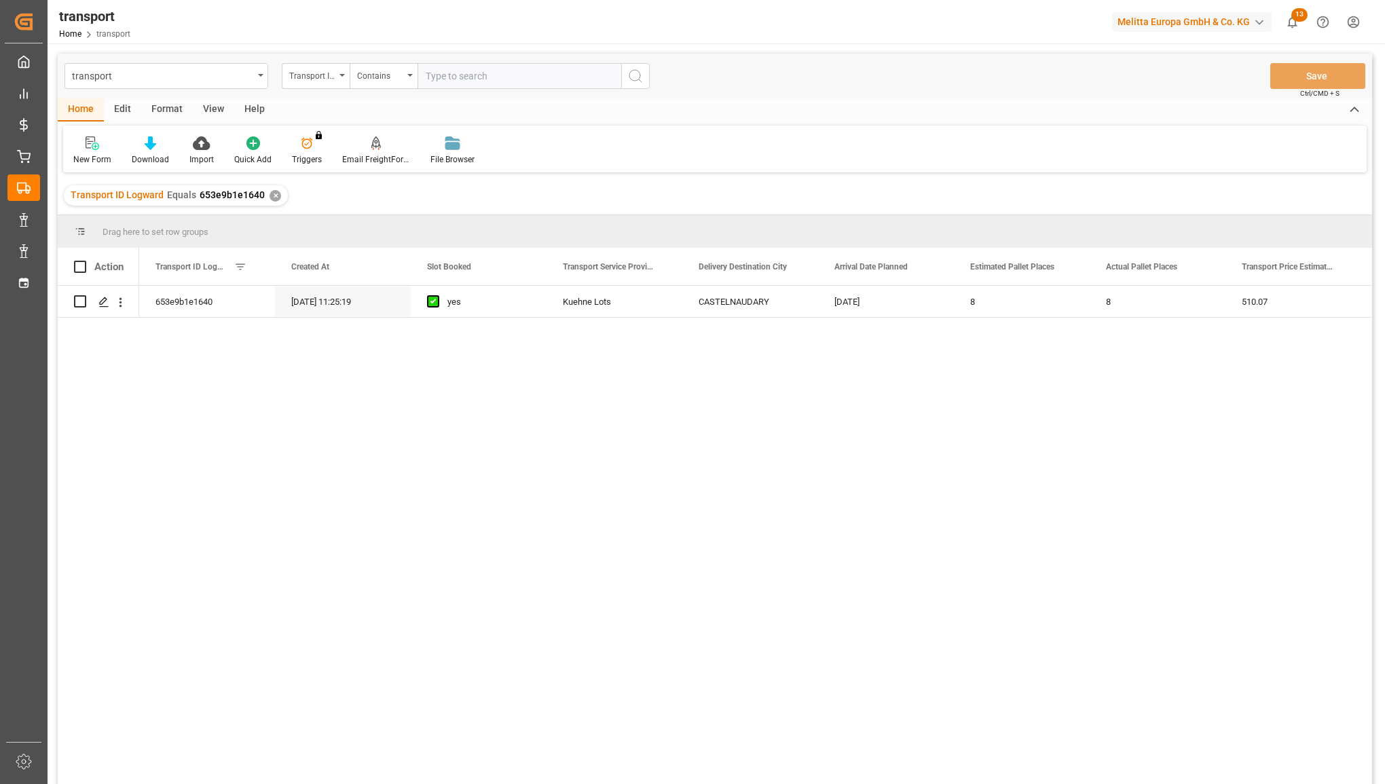
click at [549, 73] on input "text" at bounding box center [520, 76] width 204 height 26
paste input "dacf790d7648 f45333a65338 ba4f10b3725a 04ac8798eb70 f4aca5b40eed 8ae2bbfb09bc e…"
drag, startPoint x: 469, startPoint y: 71, endPoint x: 365, endPoint y: 79, distance: 104.9
click at [321, 89] on div "transport Transport ID Logward Contains dacf790d7648 f45333a65338 ba4f10b3725a …" at bounding box center [715, 76] width 1315 height 45
click at [490, 79] on input "dacf790d7648 f45333a65338 ba4f10b3725a 04ac8798eb70 f4aca5b40eed 8ae2bbfb09bc e…" at bounding box center [520, 76] width 204 height 26
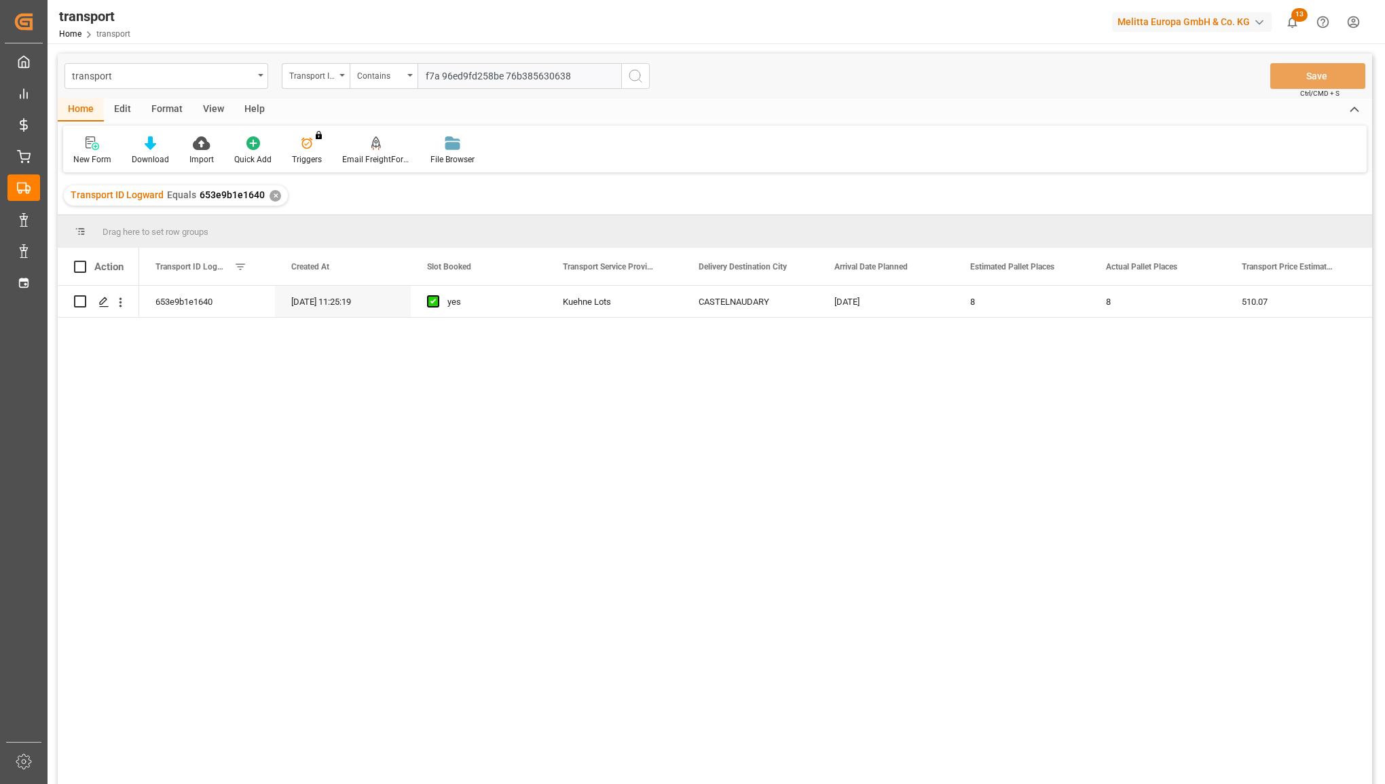
drag, startPoint x: 574, startPoint y: 73, endPoint x: 565, endPoint y: 73, distance: 9.5
click at [565, 73] on input "f7a 96ed9fd258be 76b385630638" at bounding box center [520, 76] width 204 height 26
type input "f"
click at [272, 191] on div "✕" at bounding box center [276, 196] width 12 height 12
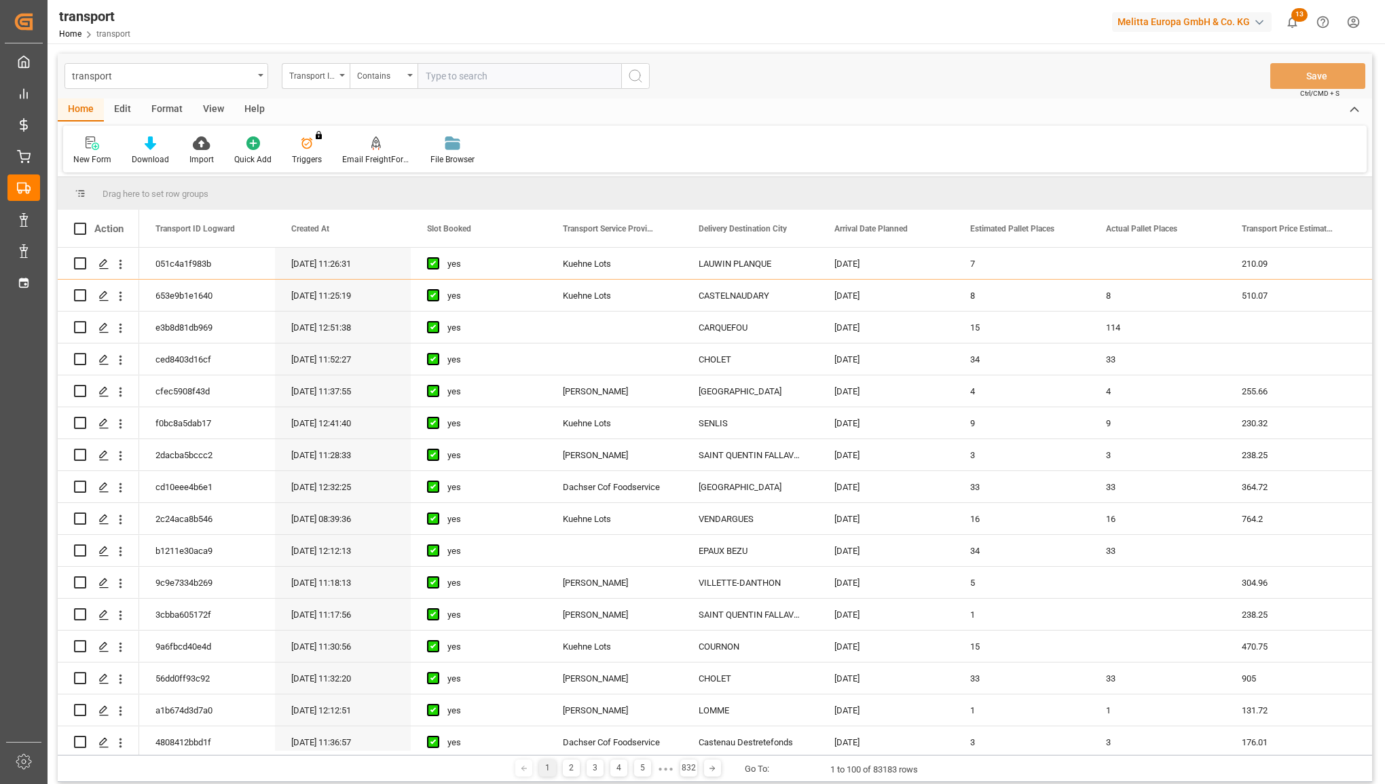
click at [448, 76] on input "text" at bounding box center [520, 76] width 204 height 26
paste input "dacf790d7648f45333a65338ba4f10b3725a04ac8798eb70f4aca5b40eed8ae2bbfb09bcefca366…"
type input "dacf790d7648f45333a65338ba4f10b3725a04ac8798eb70f4aca5b40eed8ae2bbfb09bcefca366…"
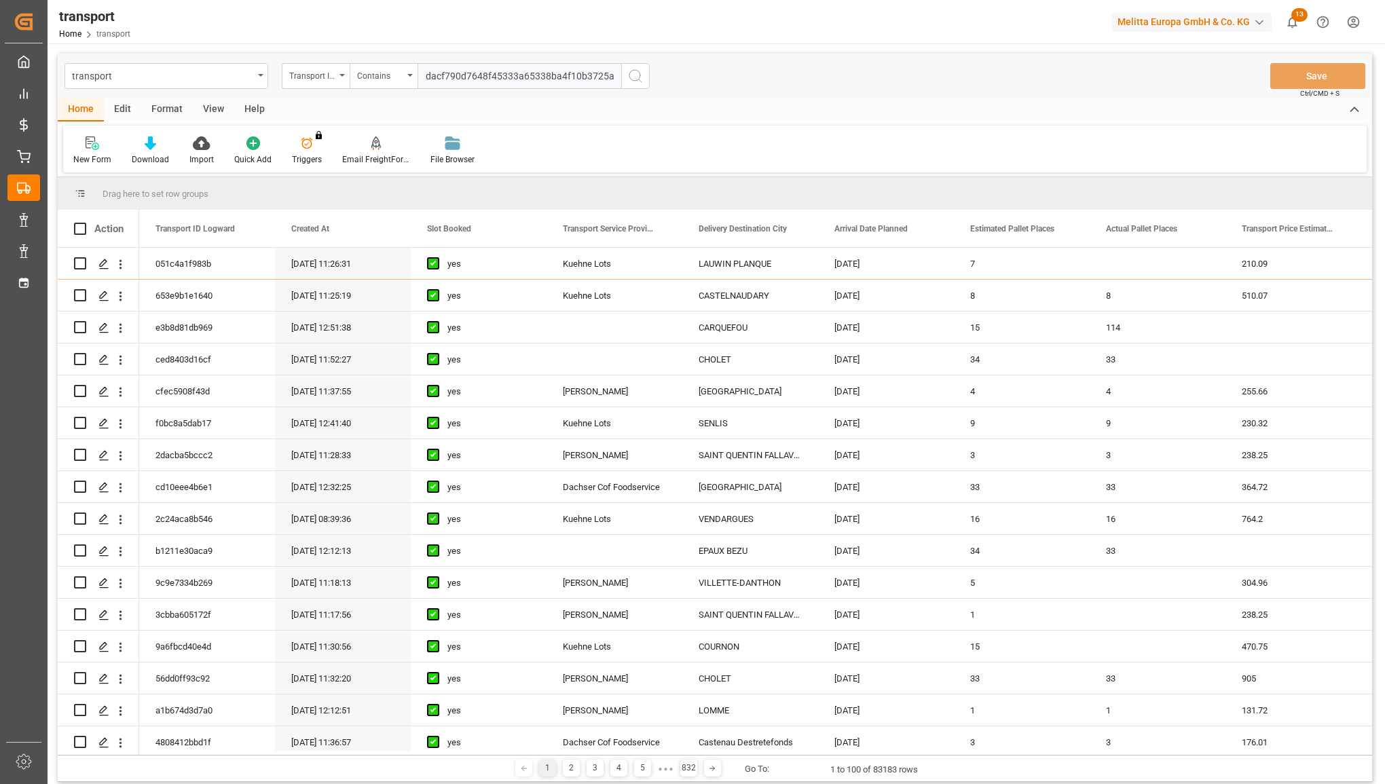
click at [632, 79] on icon "search button" at bounding box center [635, 76] width 16 height 16
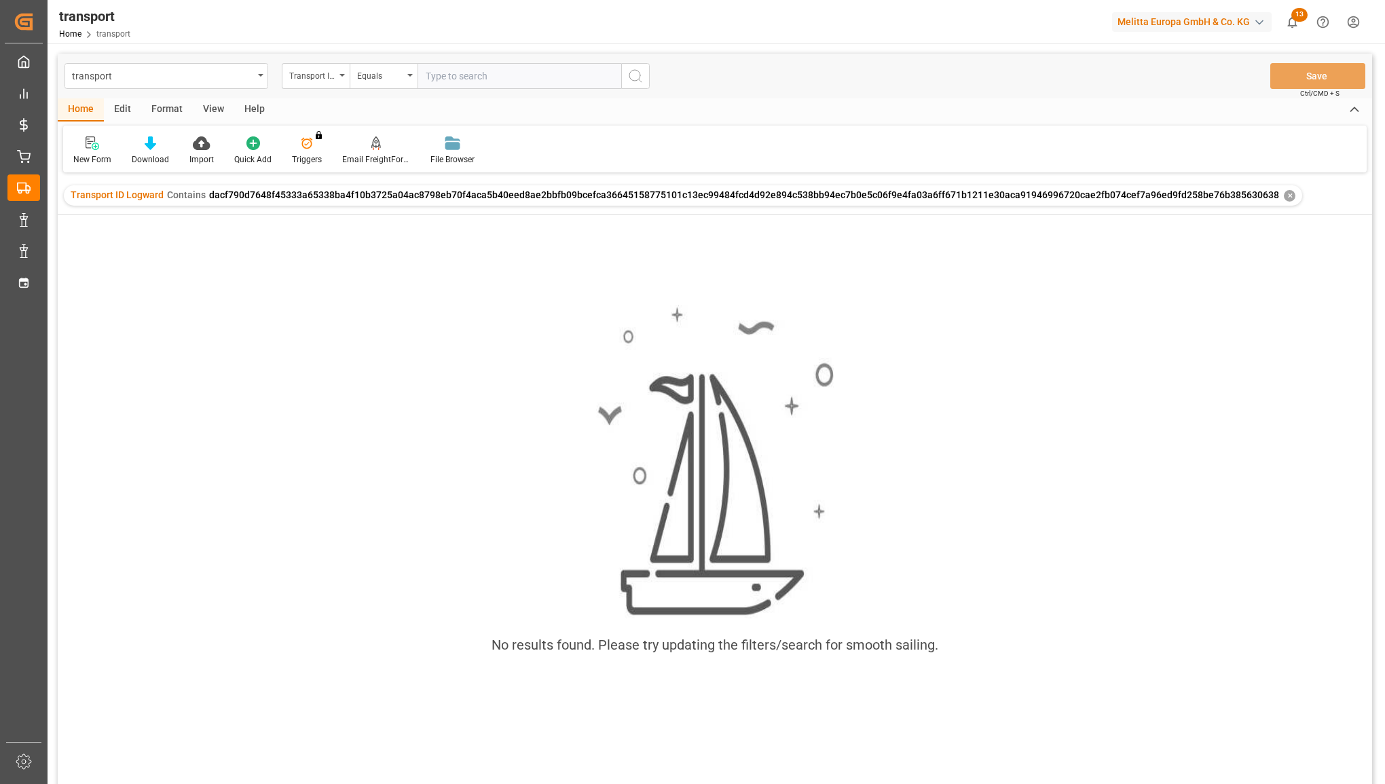
click at [473, 73] on input "text" at bounding box center [520, 76] width 204 height 26
paste input "dacf790d7648"
type input "dacf790d7648"
click at [630, 80] on icon "search button" at bounding box center [635, 76] width 16 height 16
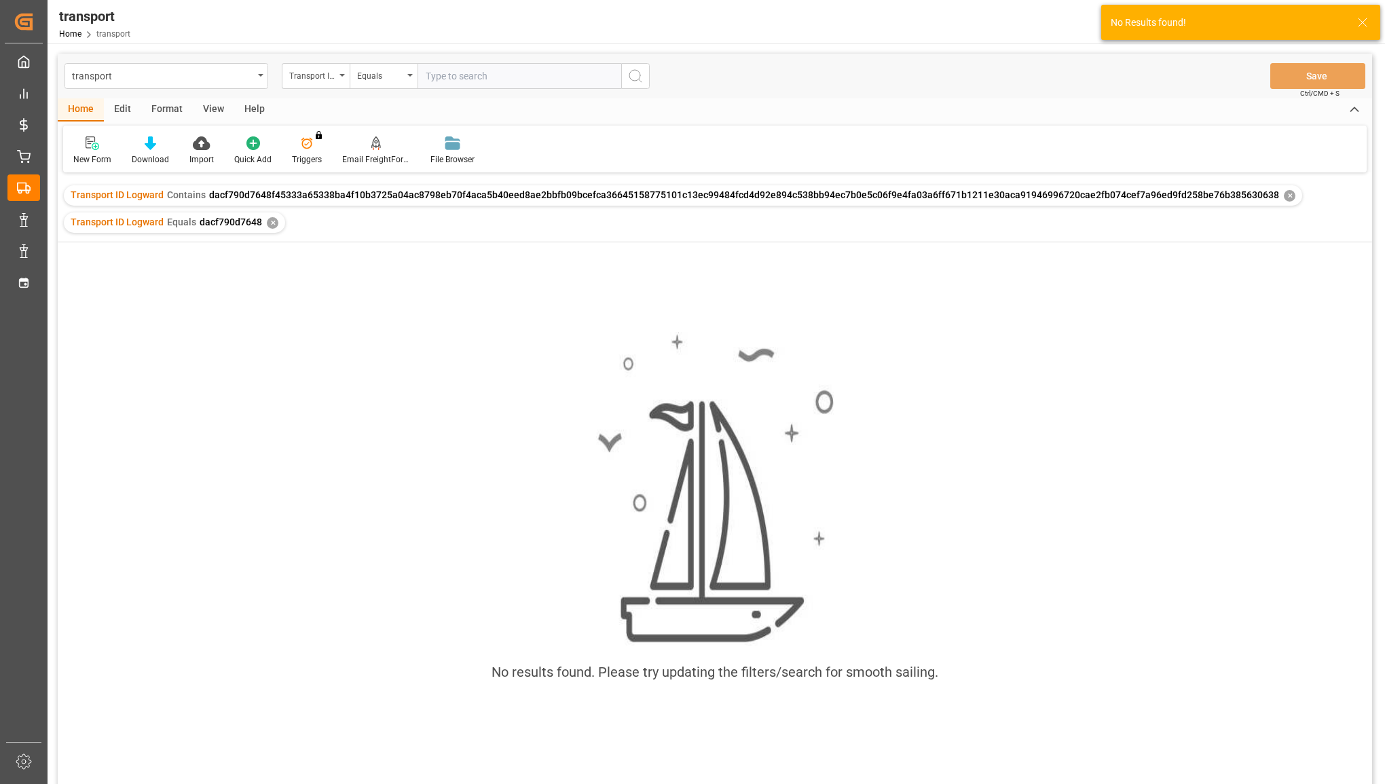
click at [1273, 189] on div "Transport ID Logward Contains dacf790d7648f45333a65338ba4f10b3725a04ac8798eb70f…" at bounding box center [683, 195] width 1238 height 20
click at [1284, 195] on div "✕" at bounding box center [1290, 196] width 12 height 12
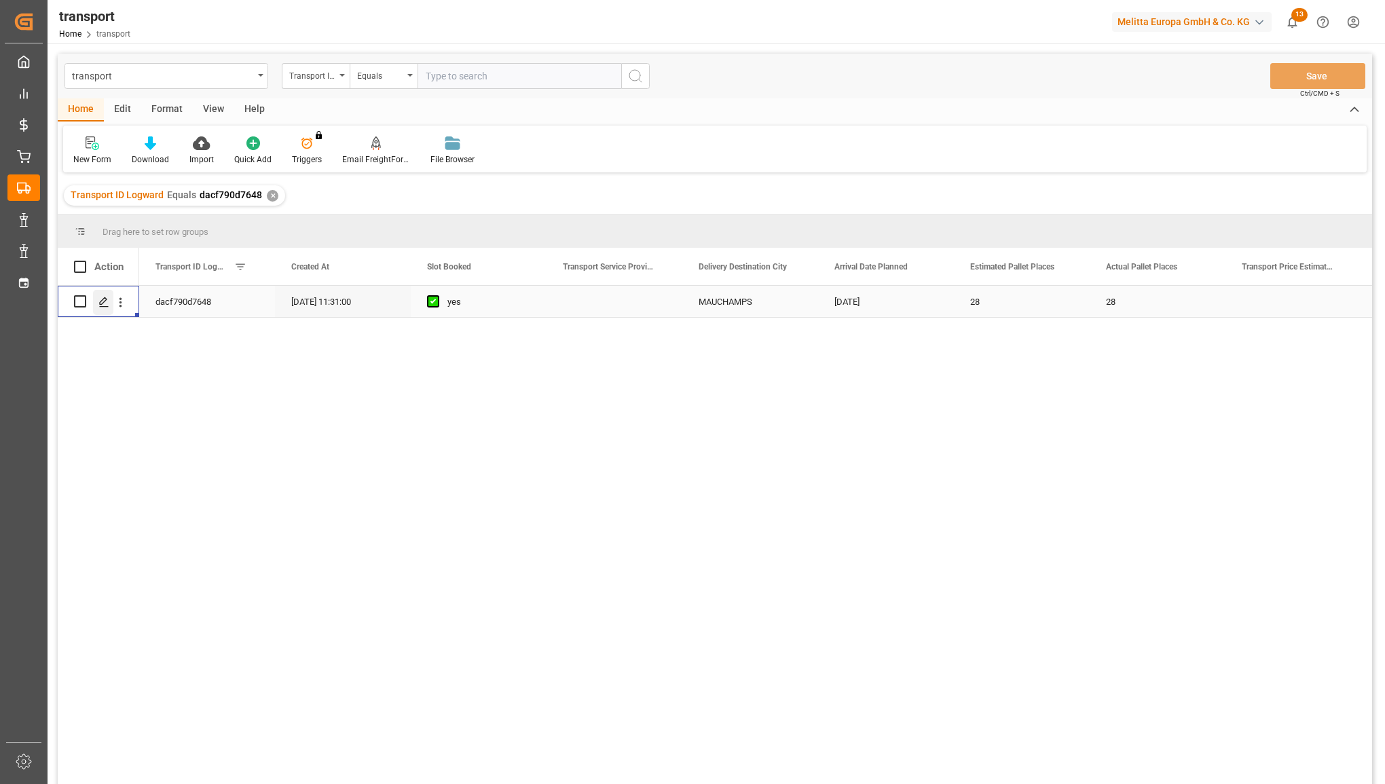
click at [107, 299] on icon "Press SPACE to select this row." at bounding box center [103, 302] width 11 height 11
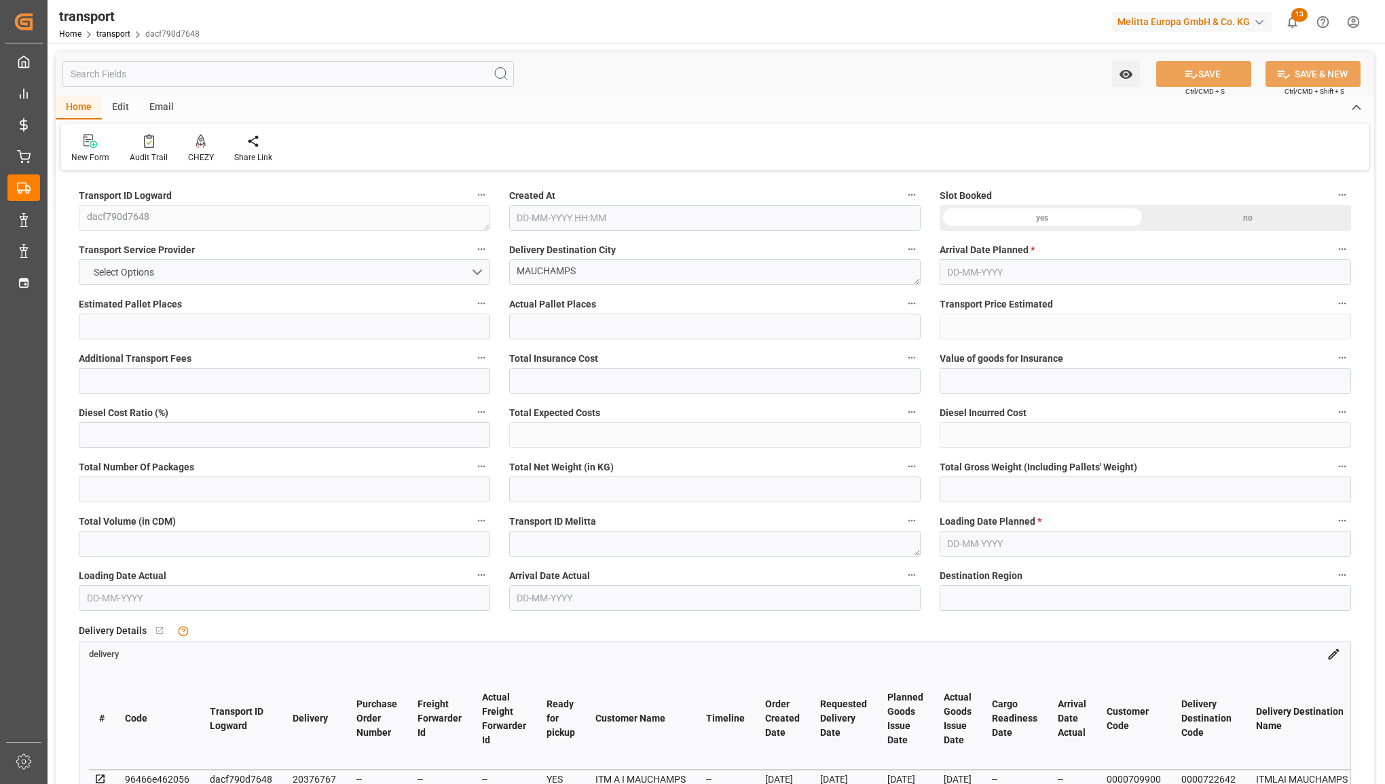
type input "28"
type input "0"
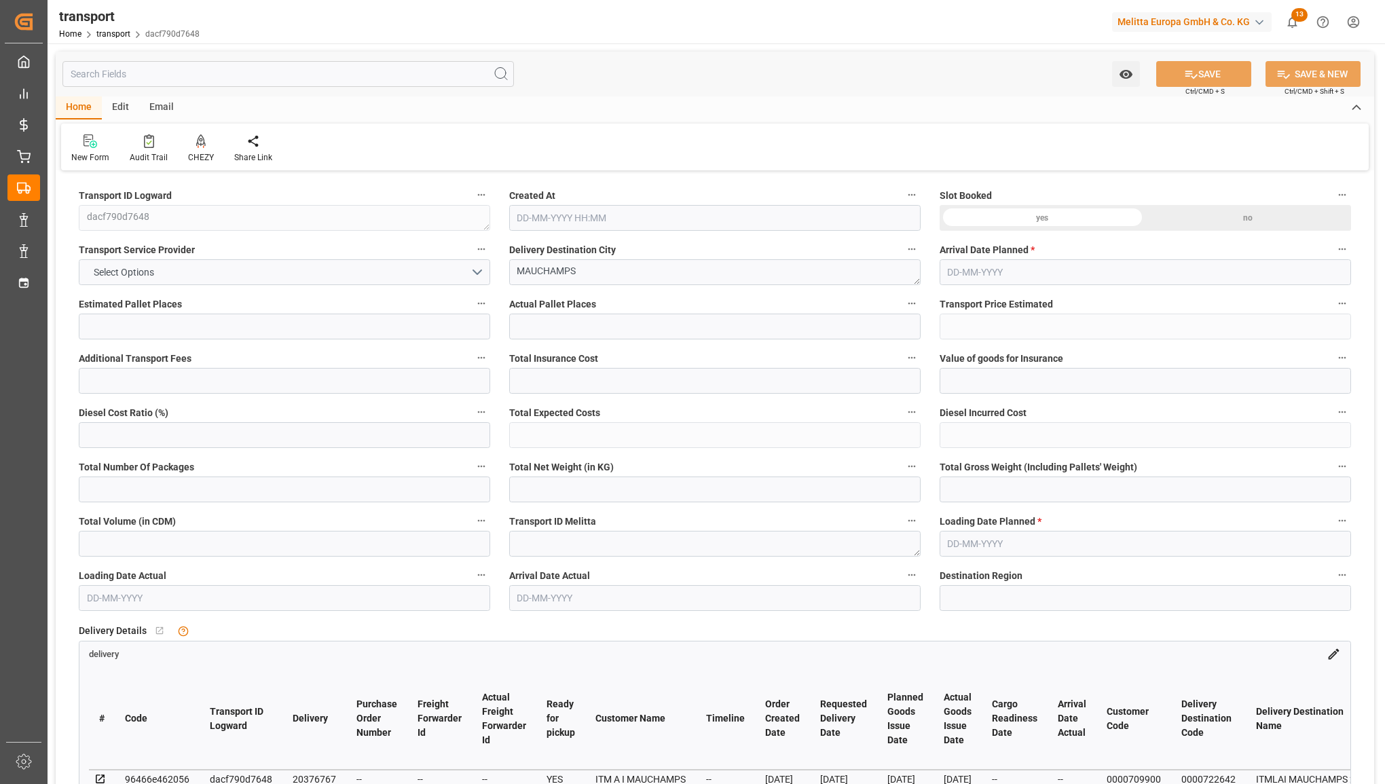
type input "0"
type input "50"
type input "4879.267"
type input "7630.507"
type input "35389.434"
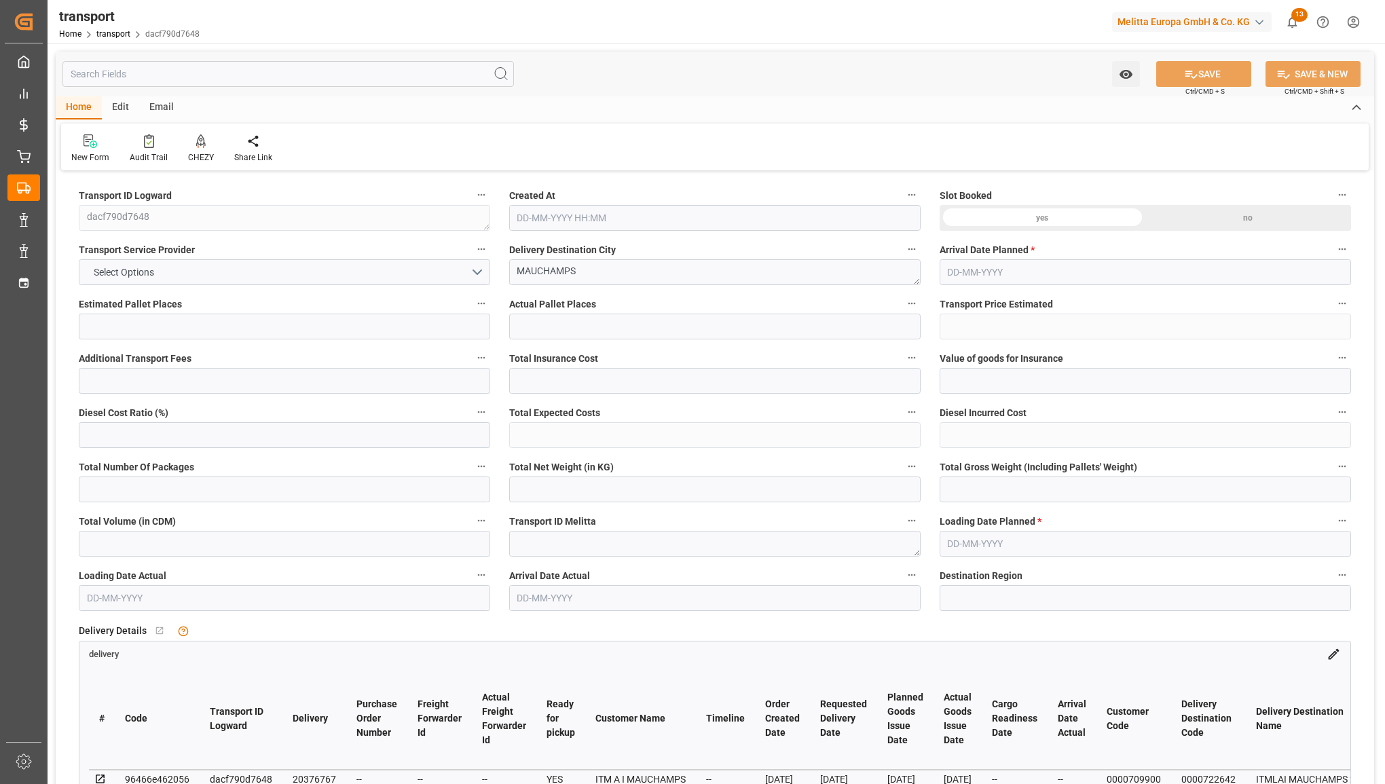
type input "91"
type input "19"
type input "2544"
type input "50"
type input "101"
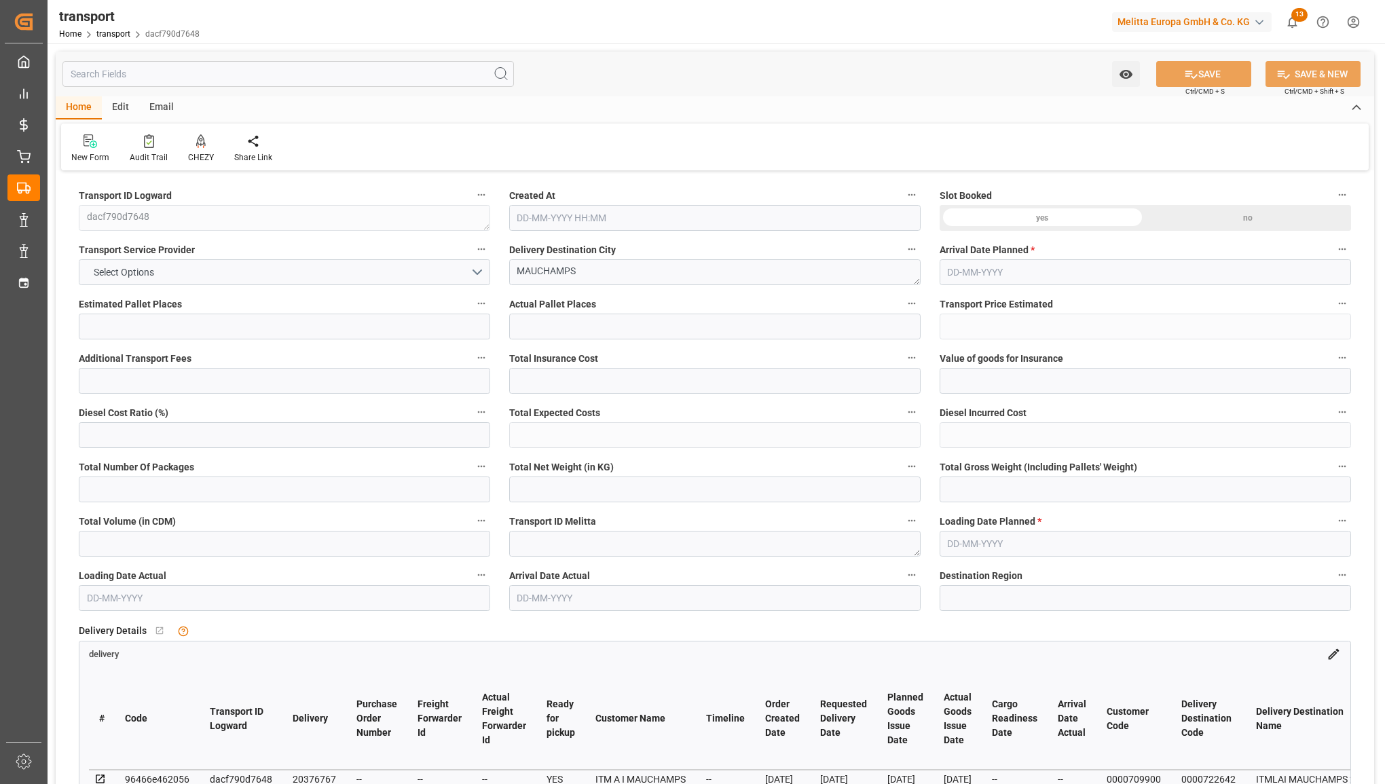
type input "6193.575"
type input "0"
type input "6193.575"
type input "0"
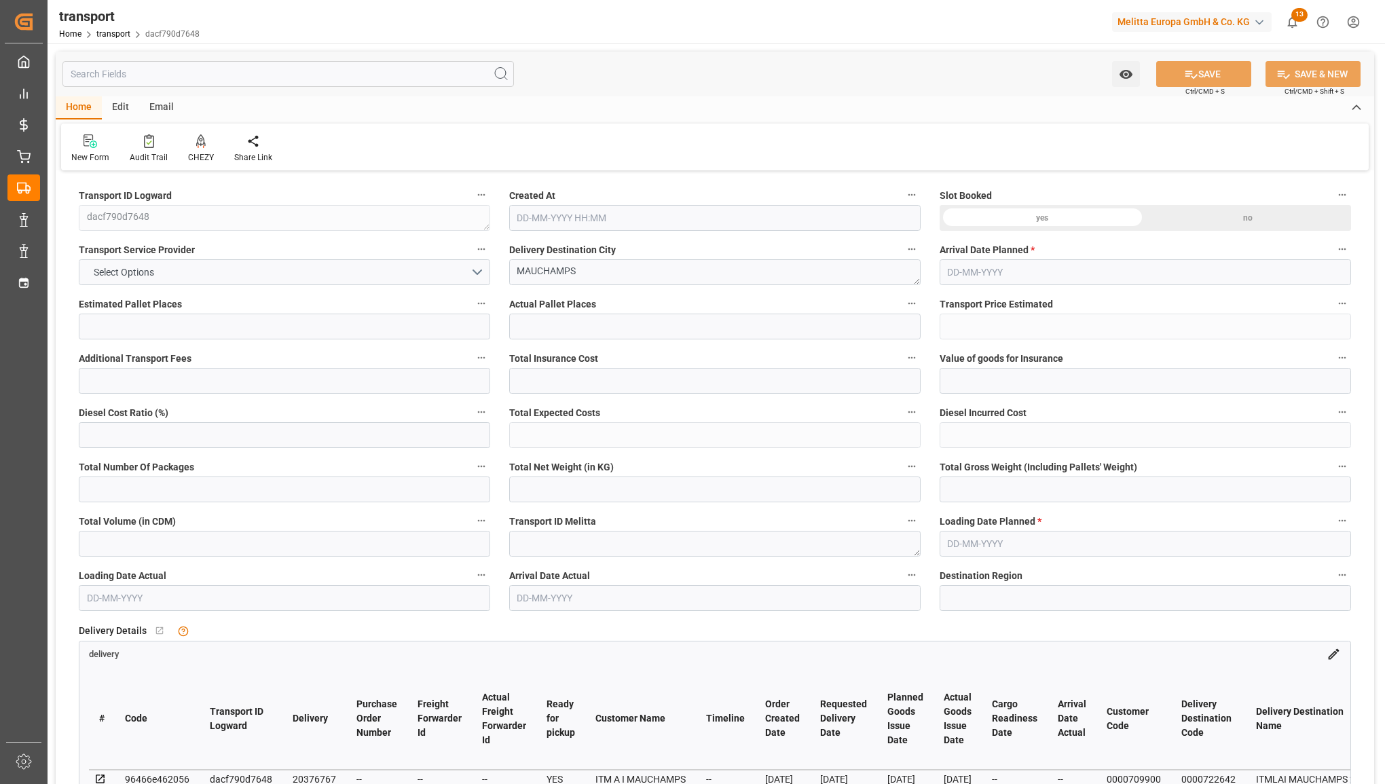
type input "21"
type input "100"
type input "25-08-2025 11:31"
type input "29-08-2025"
type input "[DATE]"
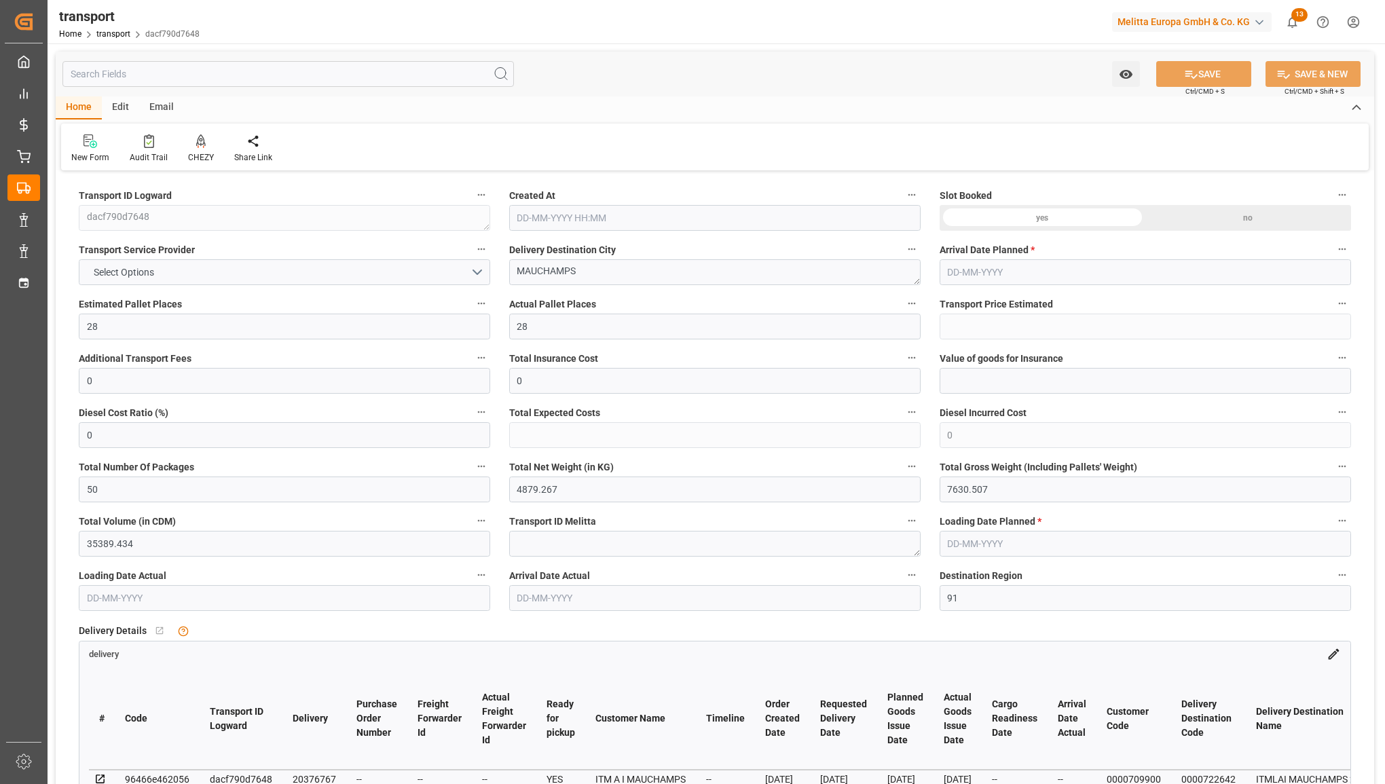
type input "[DATE]"
click at [479, 269] on button "Select Options" at bounding box center [284, 272] width 411 height 26
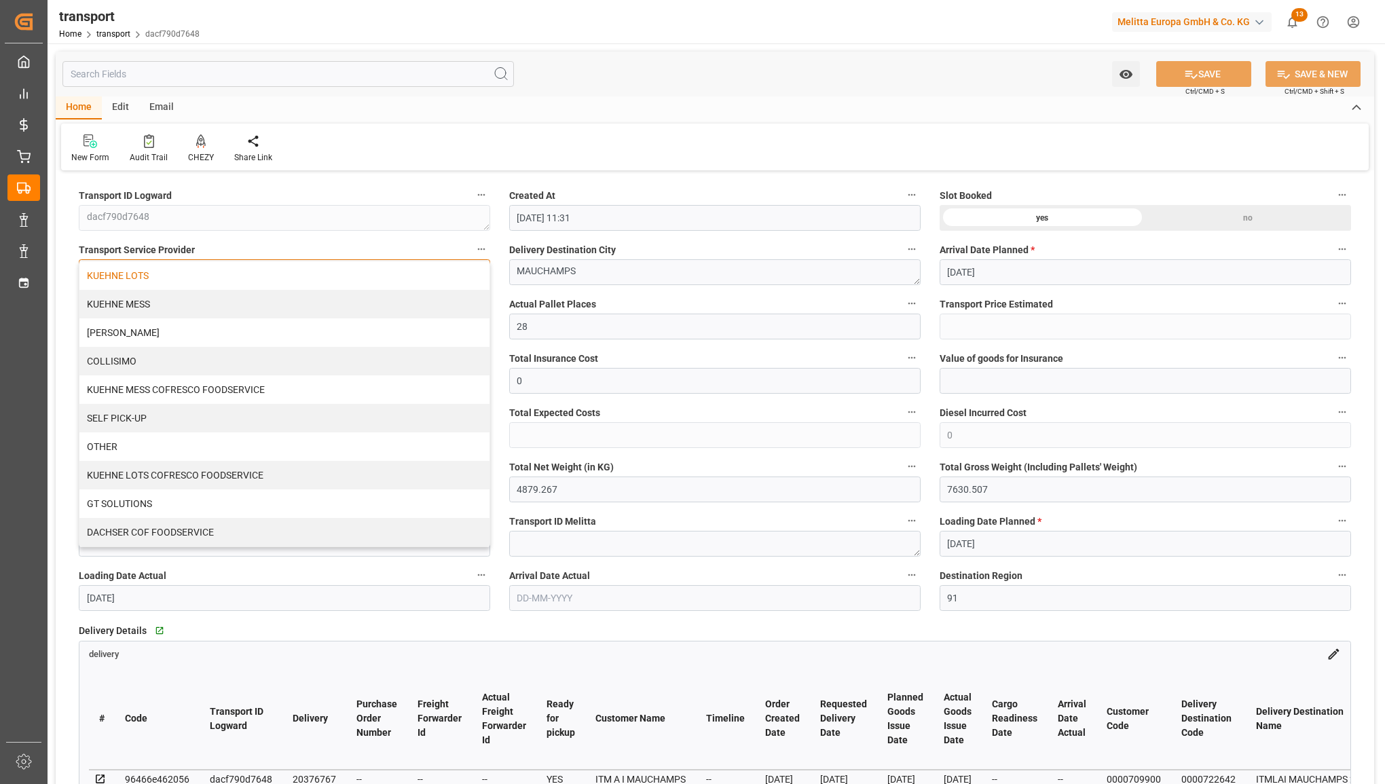
click at [452, 279] on div "KUEHNE LOTS" at bounding box center [284, 275] width 410 height 29
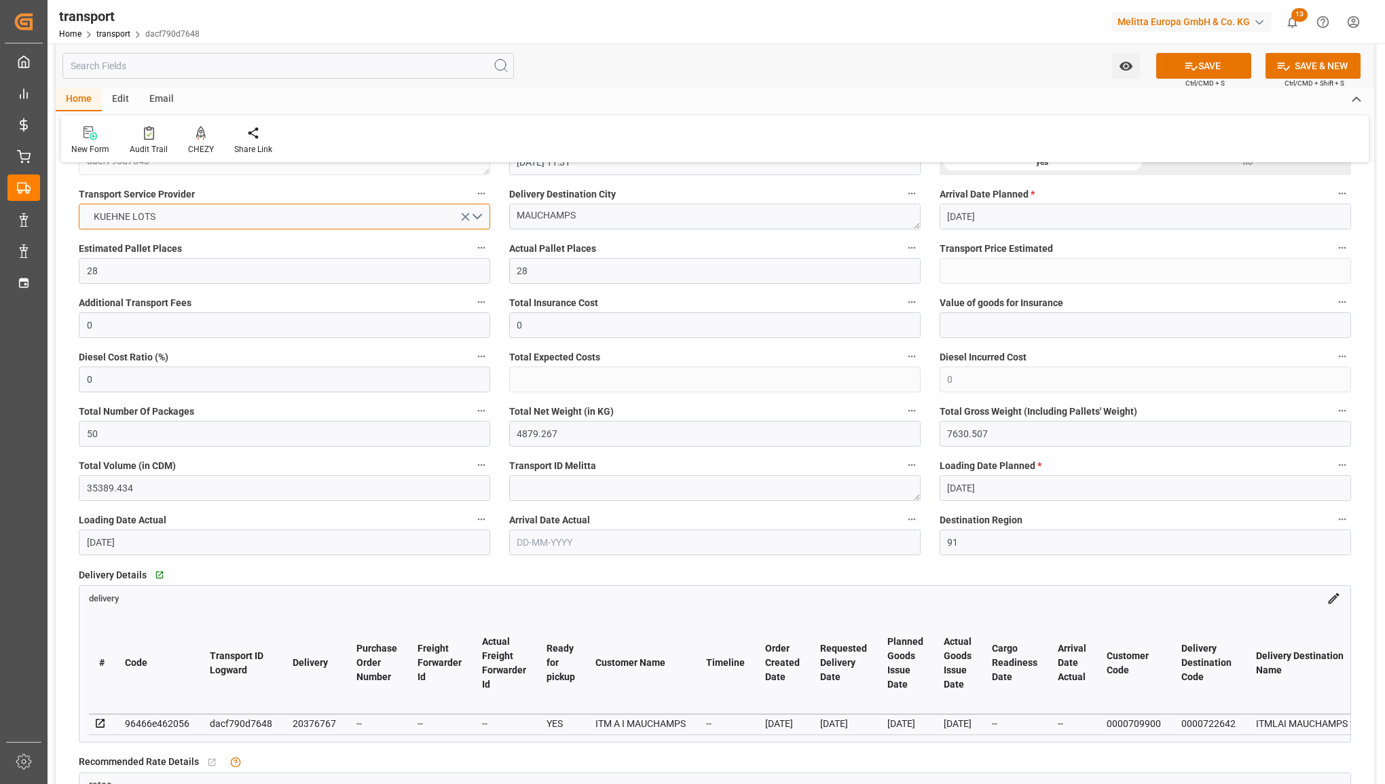
scroll to position [85, 0]
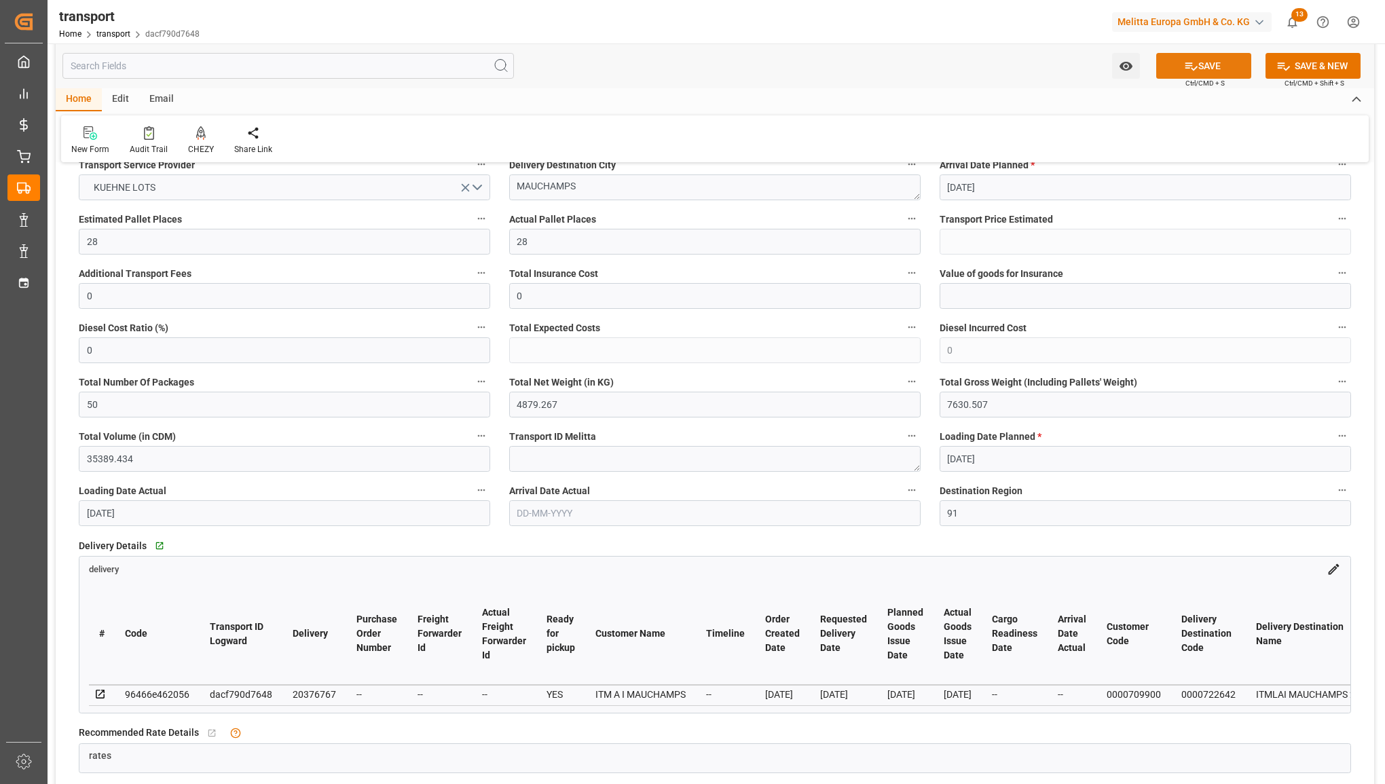
click at [1177, 65] on button "SAVE" at bounding box center [1203, 66] width 95 height 26
type input "366.26"
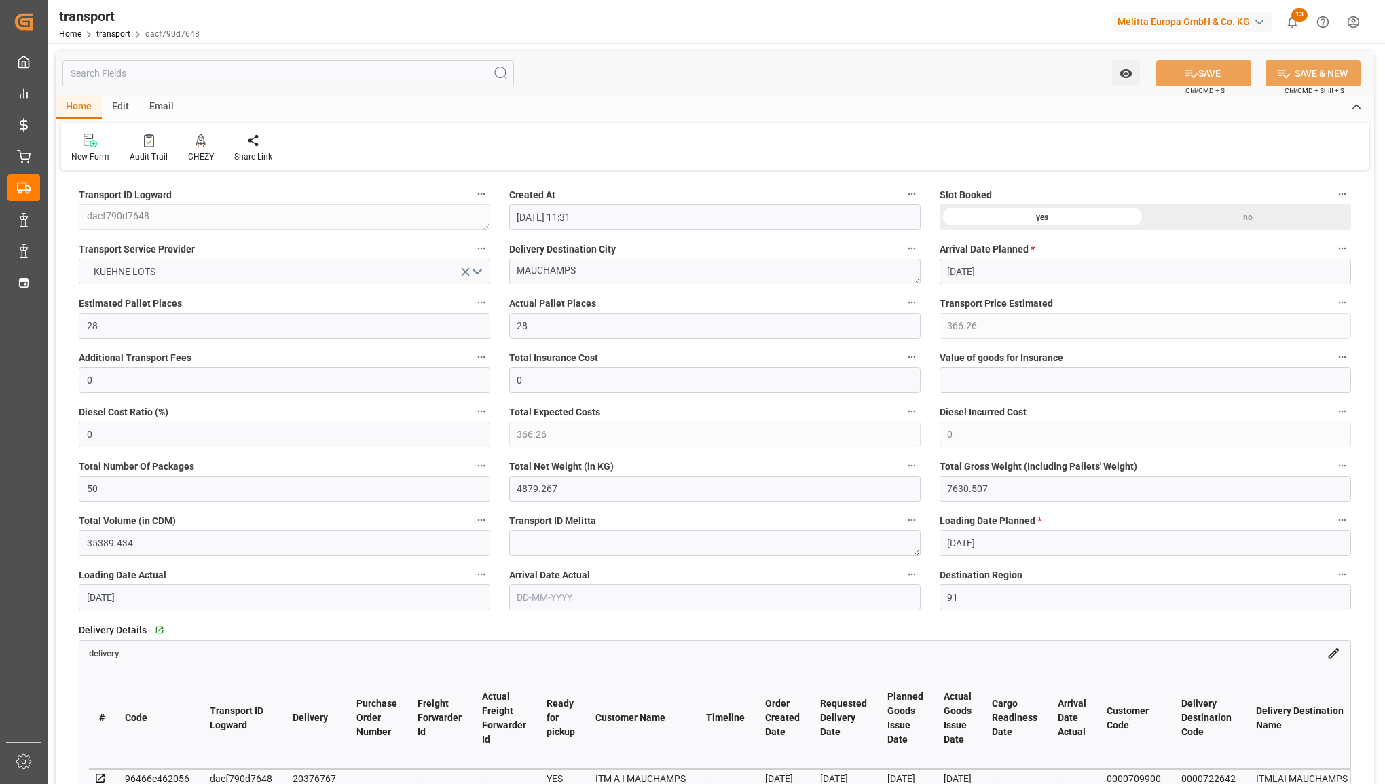
scroll to position [0, 0]
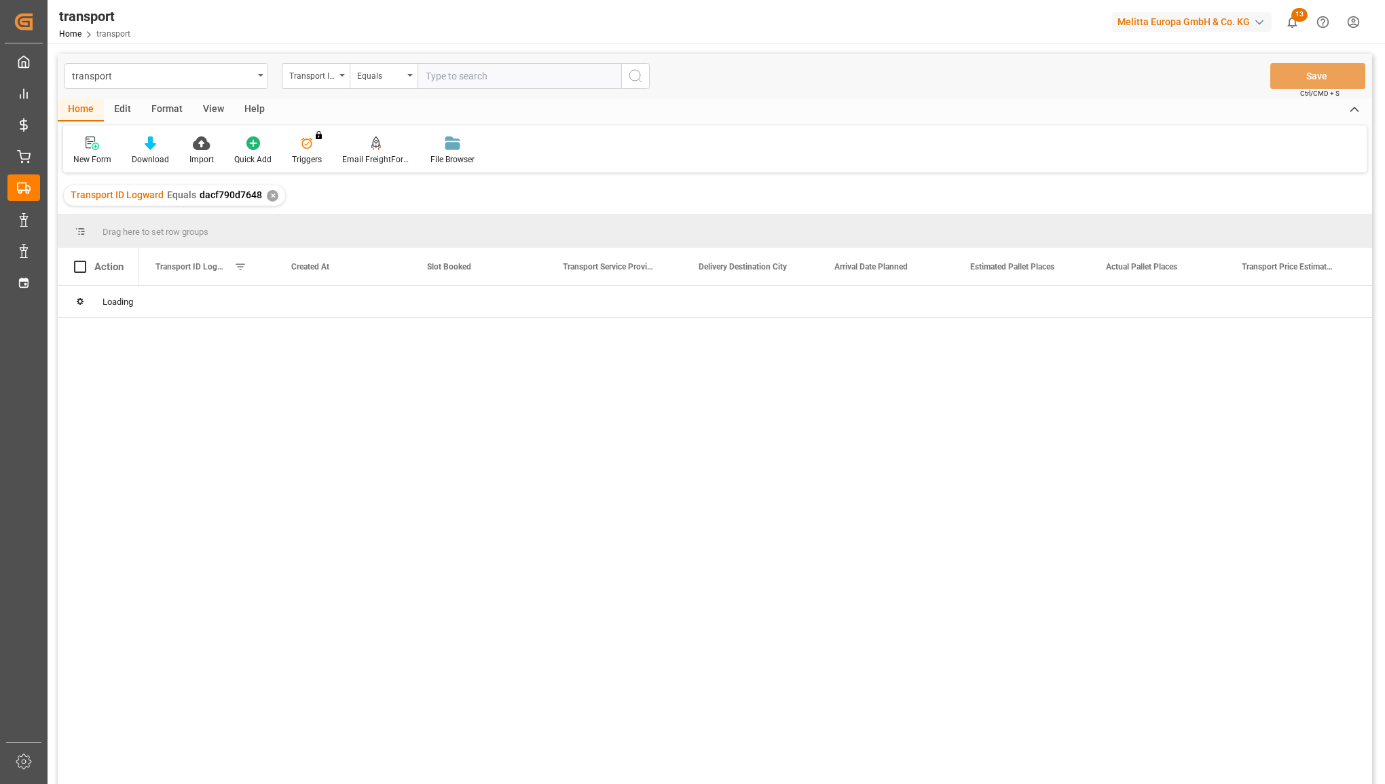
click at [457, 75] on input "text" at bounding box center [520, 76] width 204 height 26
type input "f45333a65338"
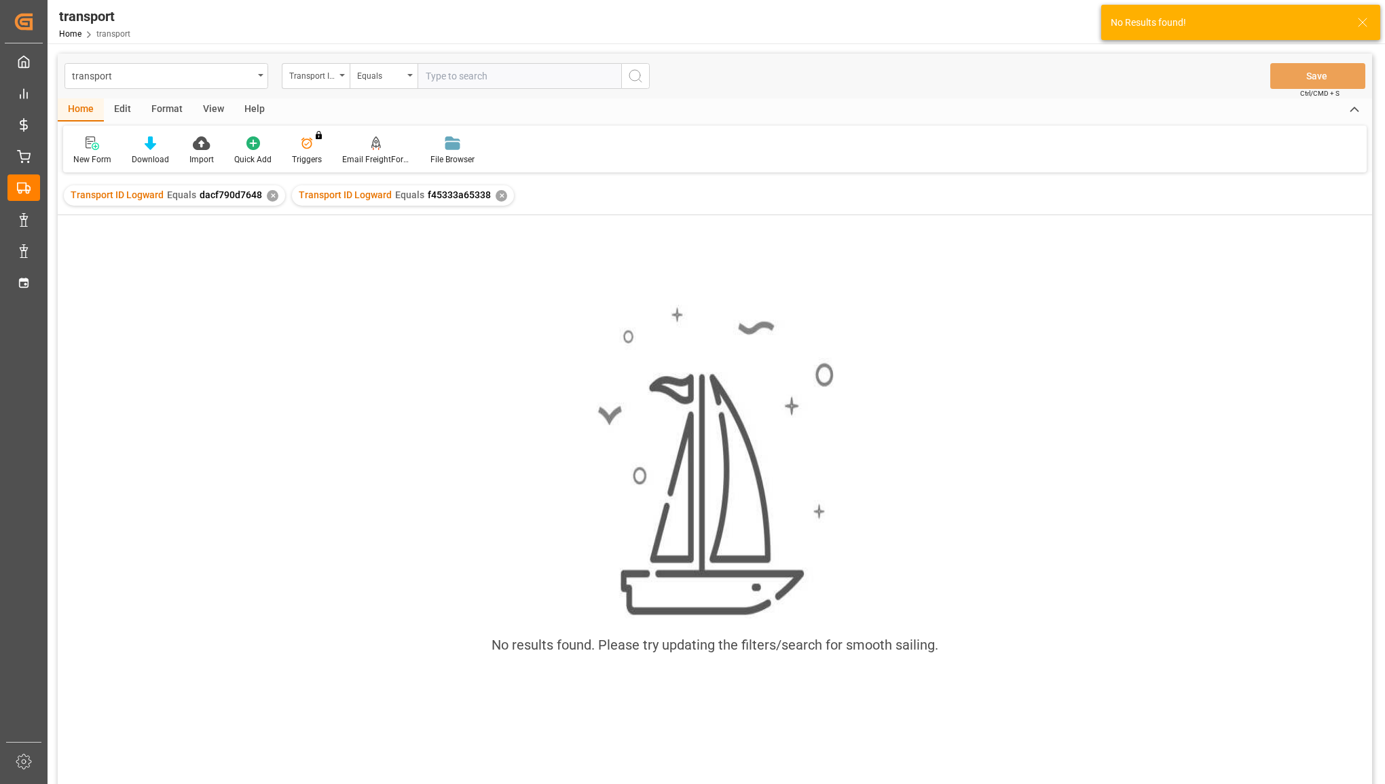
click at [273, 192] on div "✕" at bounding box center [273, 196] width 12 height 12
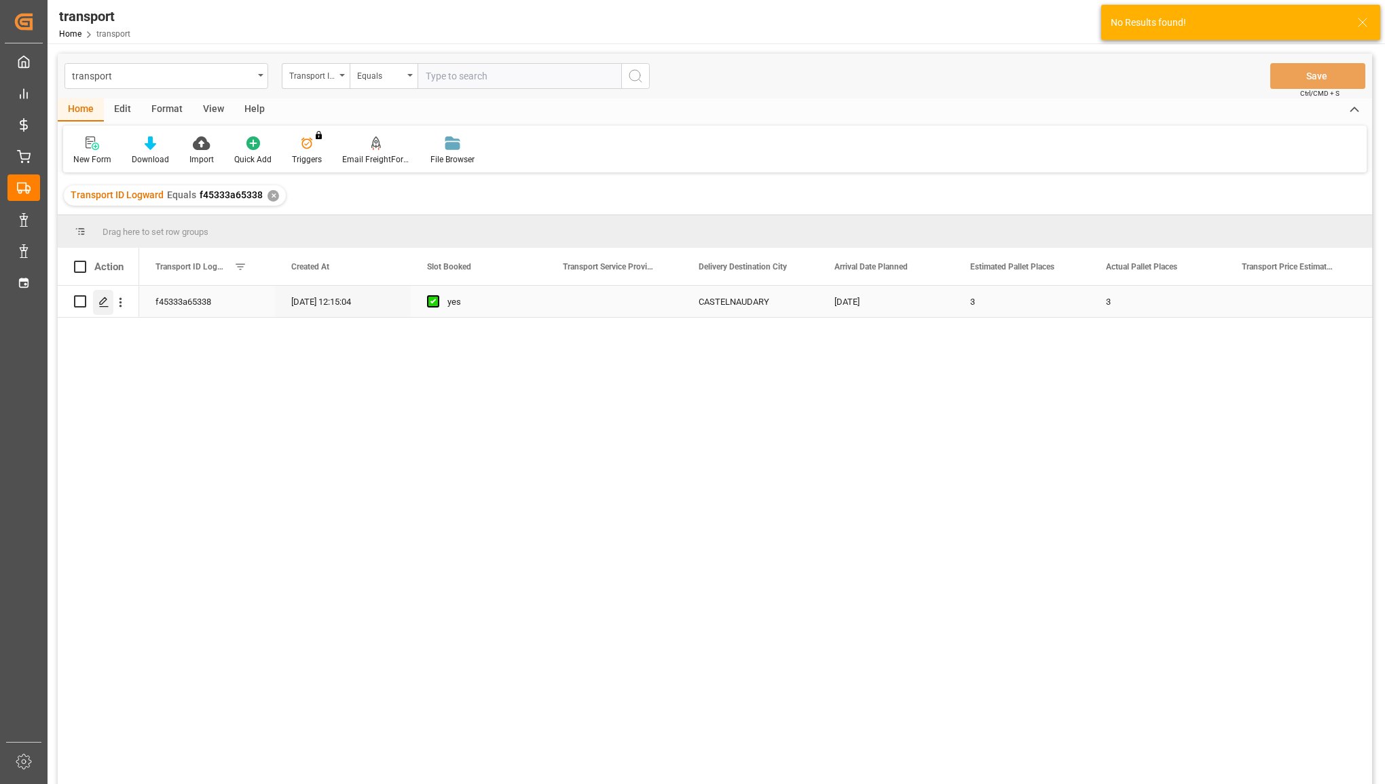
click at [105, 300] on polygon "Press SPACE to select this row." at bounding box center [103, 300] width 7 height 7
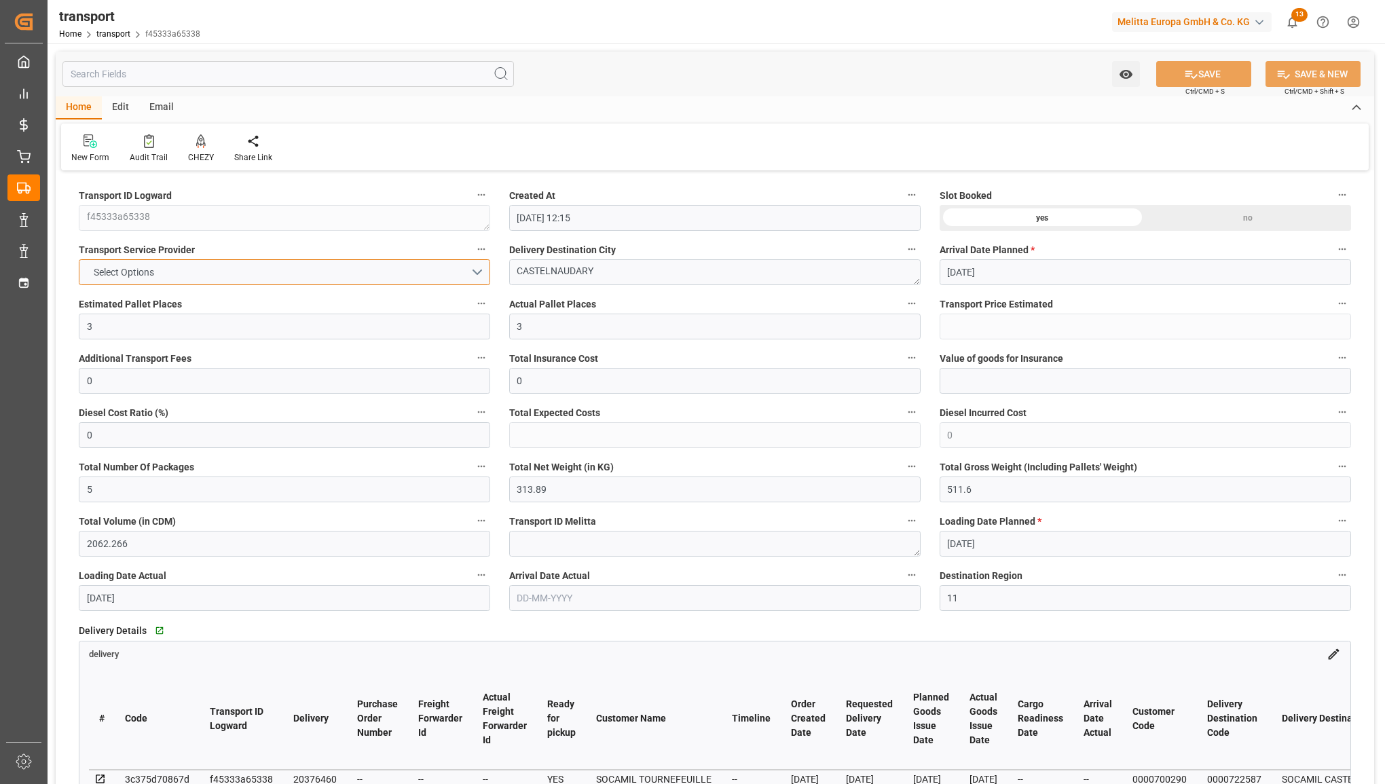
click at [475, 274] on button "Select Options" at bounding box center [284, 272] width 411 height 26
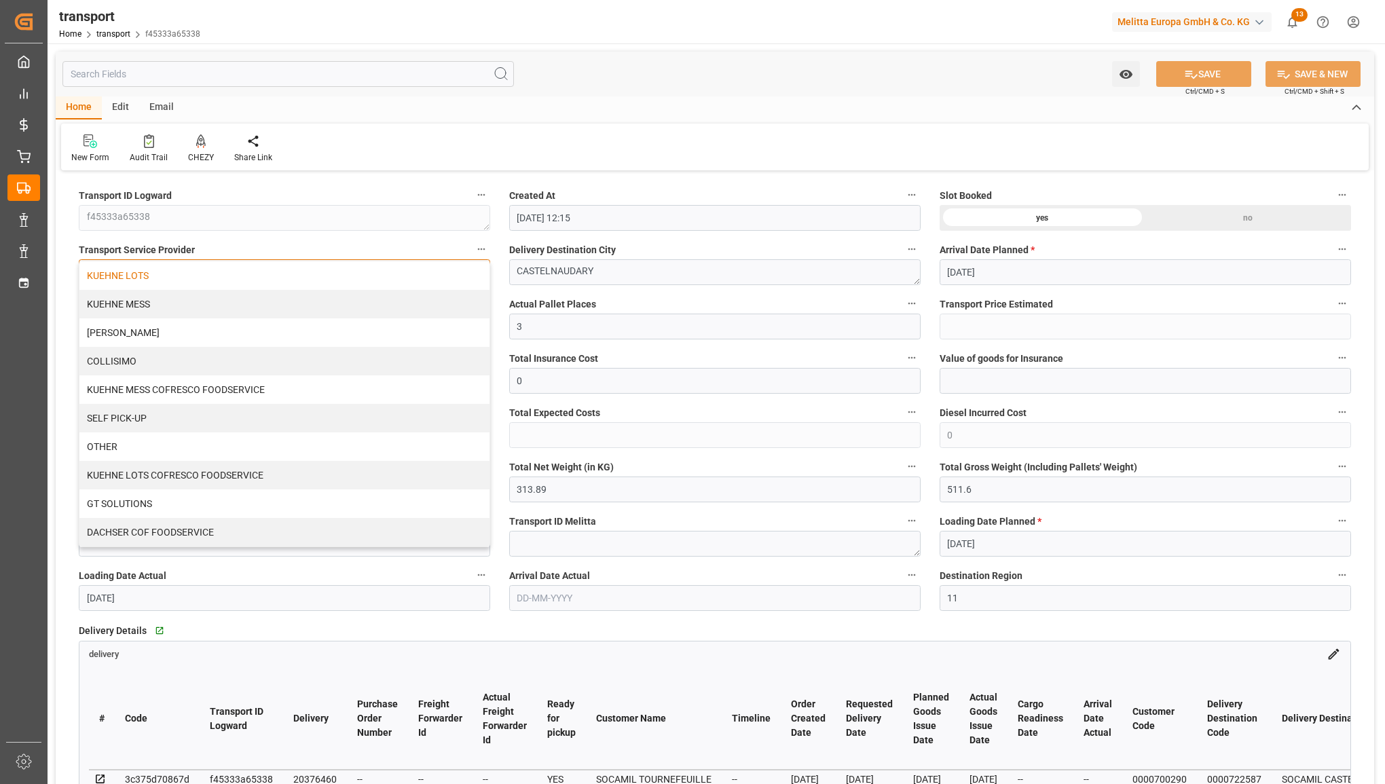
click at [445, 279] on div "KUEHNE LOTS" at bounding box center [284, 275] width 410 height 29
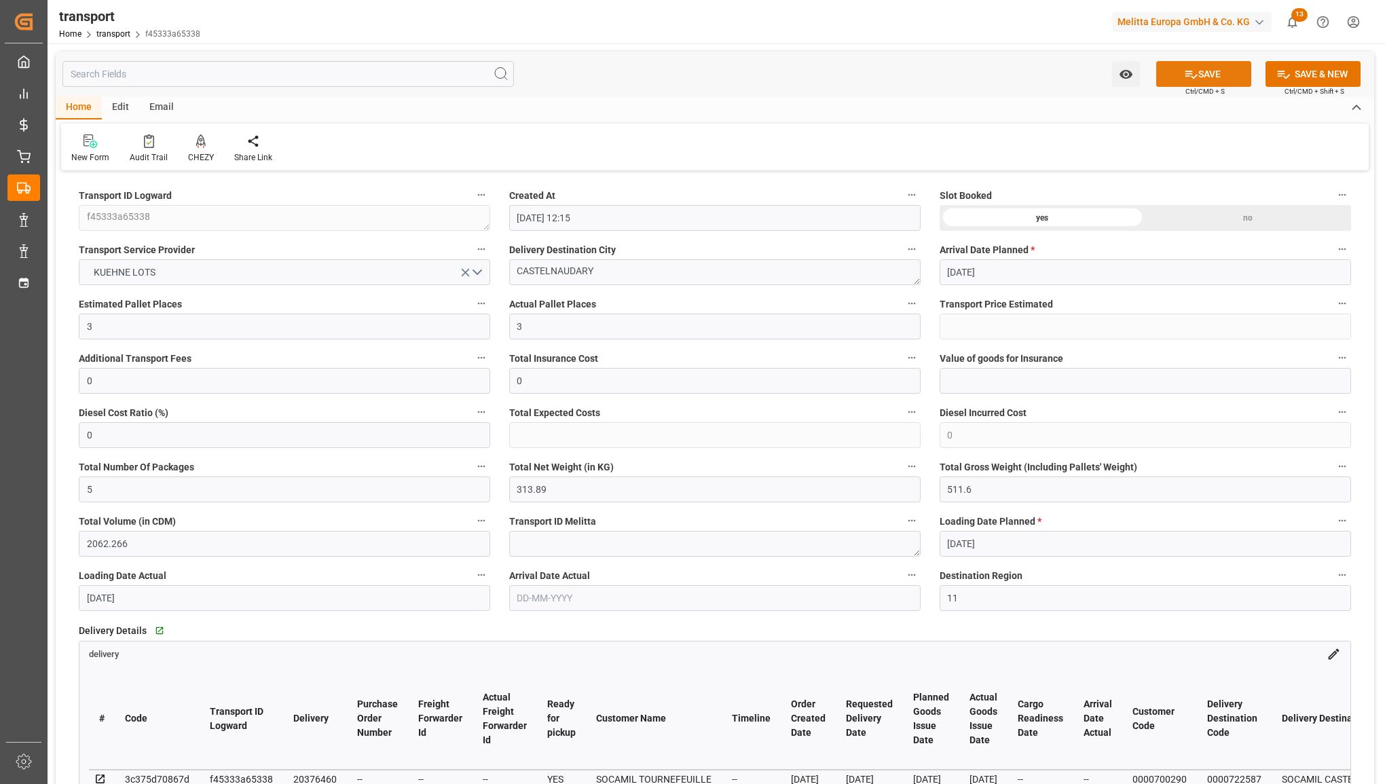
click at [1205, 69] on button "SAVE" at bounding box center [1203, 74] width 95 height 26
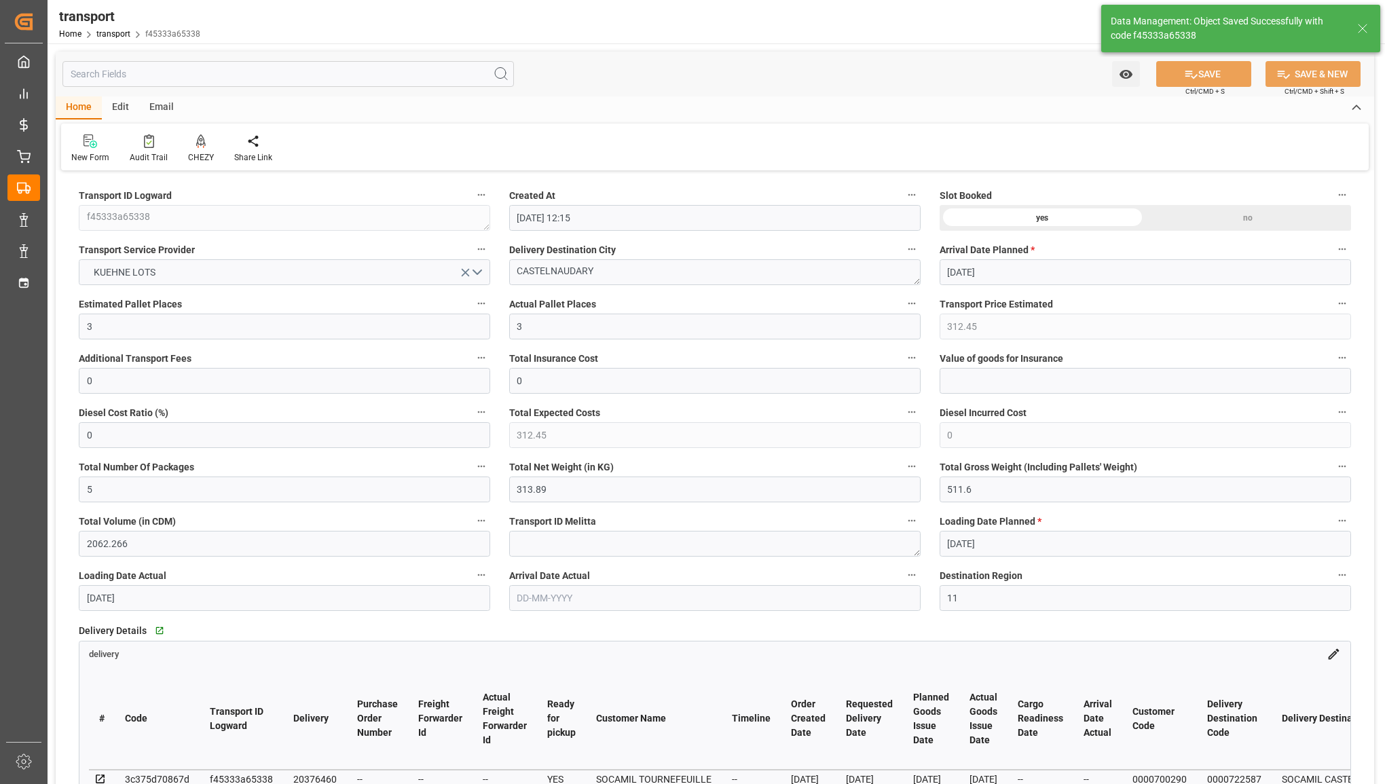
type input "312.45"
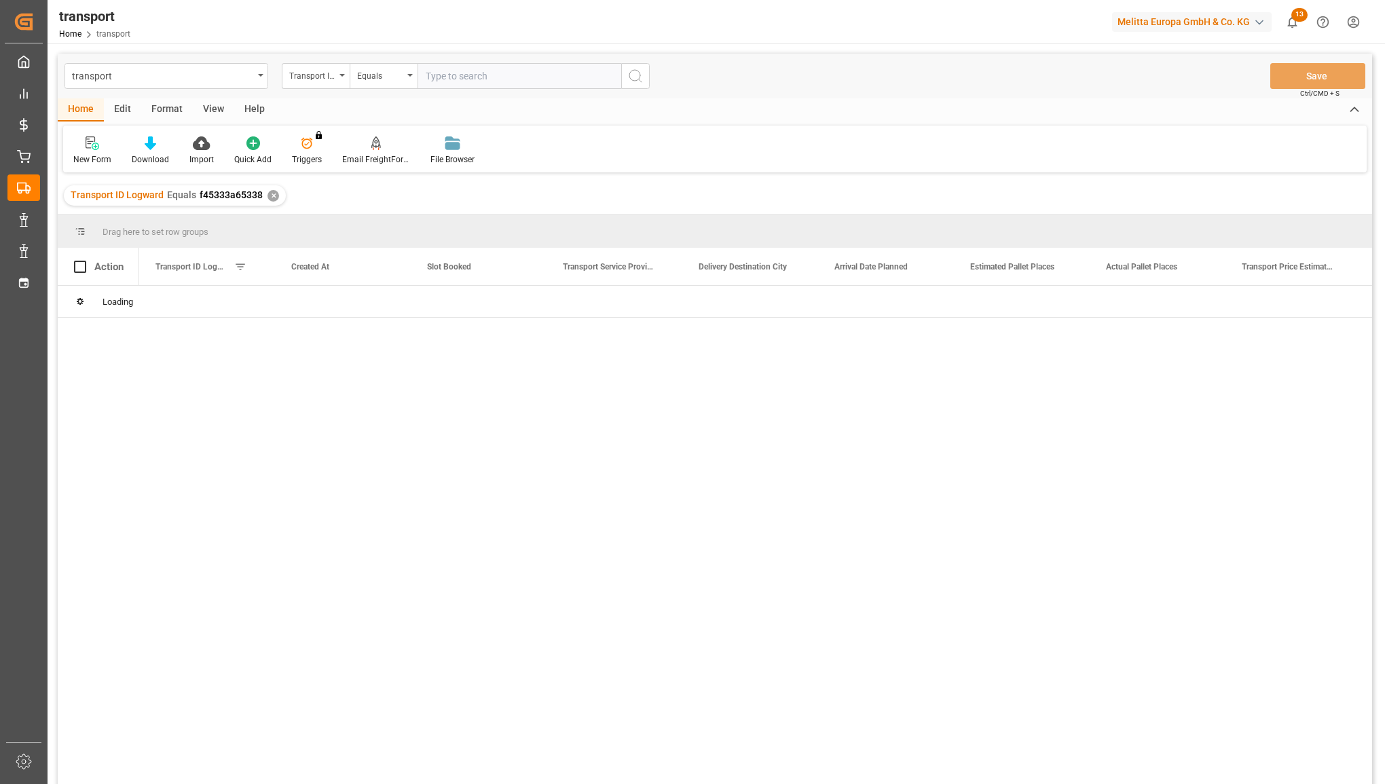
click at [463, 71] on input "text" at bounding box center [520, 76] width 204 height 26
type input "ba4f10b3725a"
click at [640, 78] on icon "search button" at bounding box center [635, 76] width 16 height 16
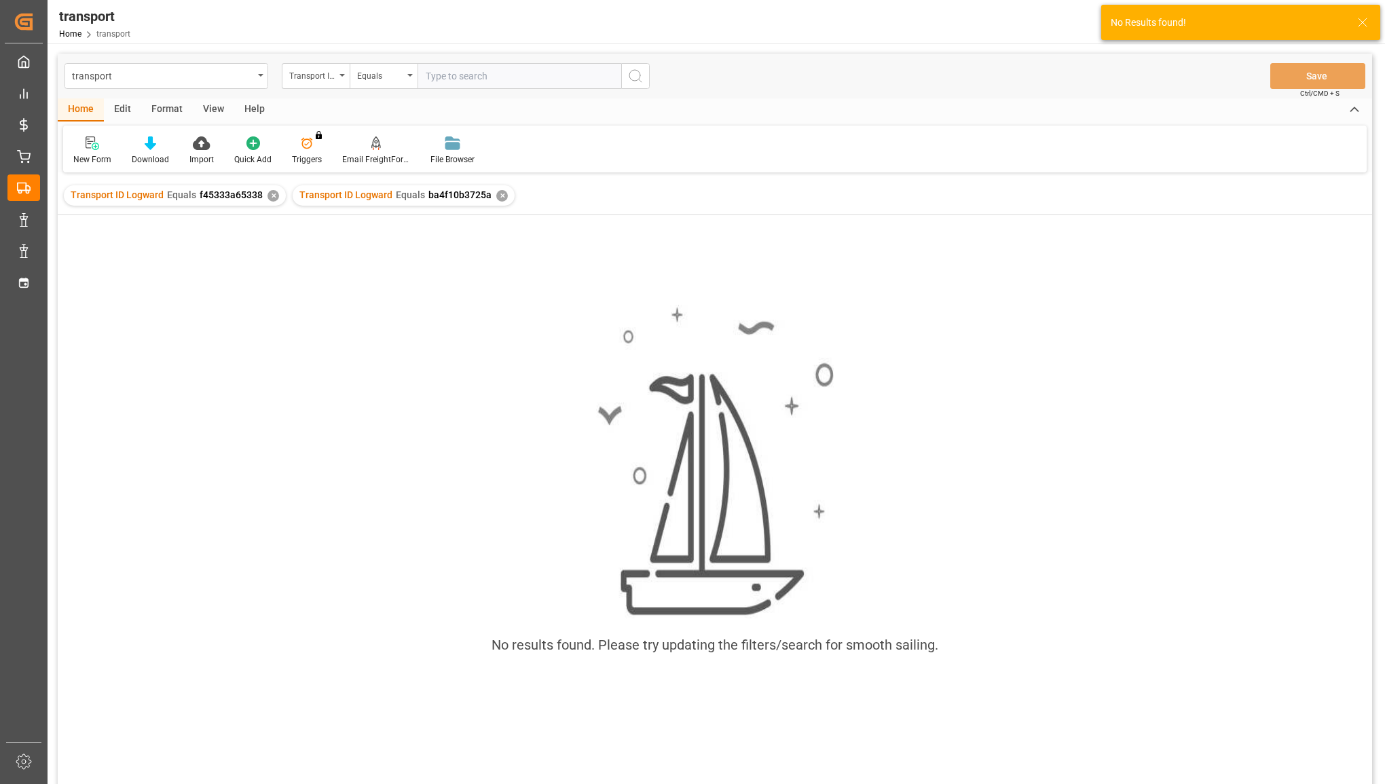
click at [272, 199] on div "✕" at bounding box center [274, 196] width 12 height 12
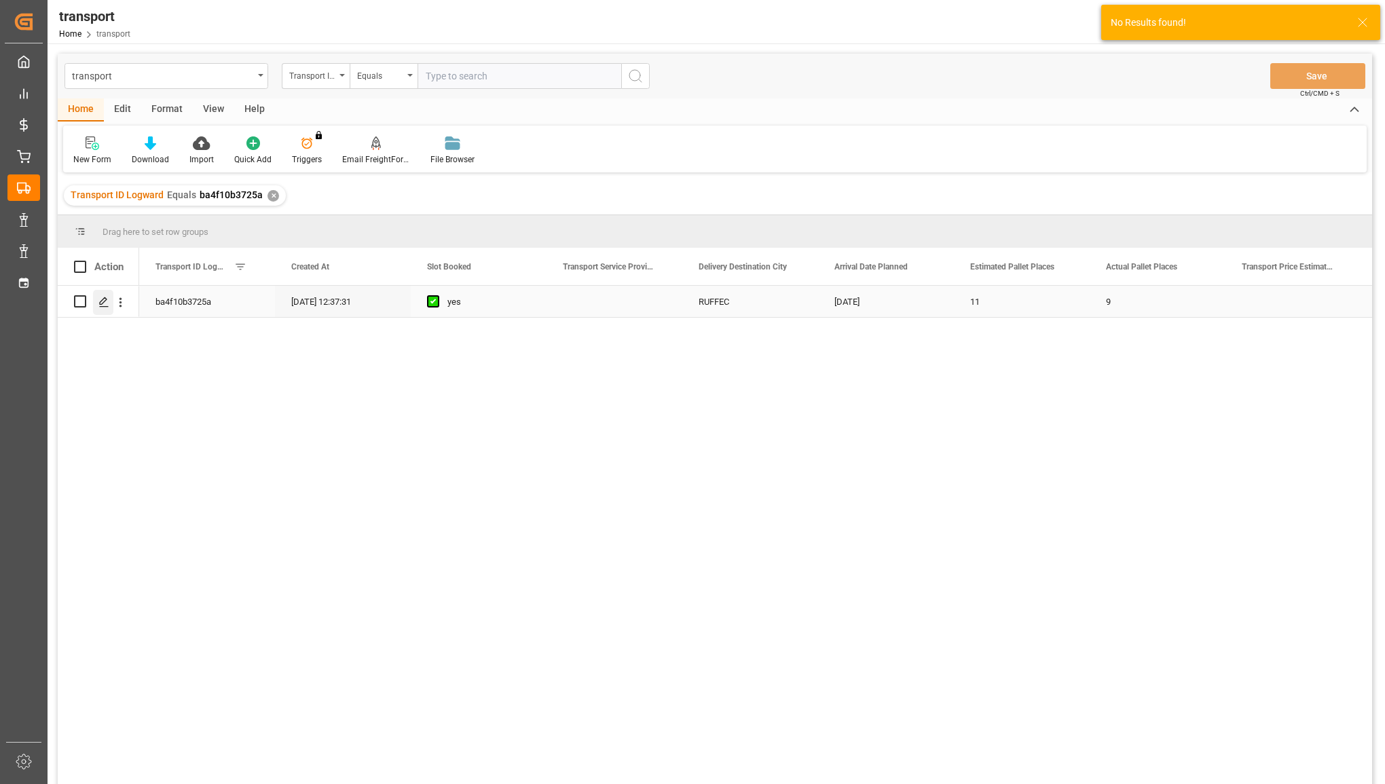
click at [102, 300] on polygon "Press SPACE to select this row." at bounding box center [103, 300] width 7 height 7
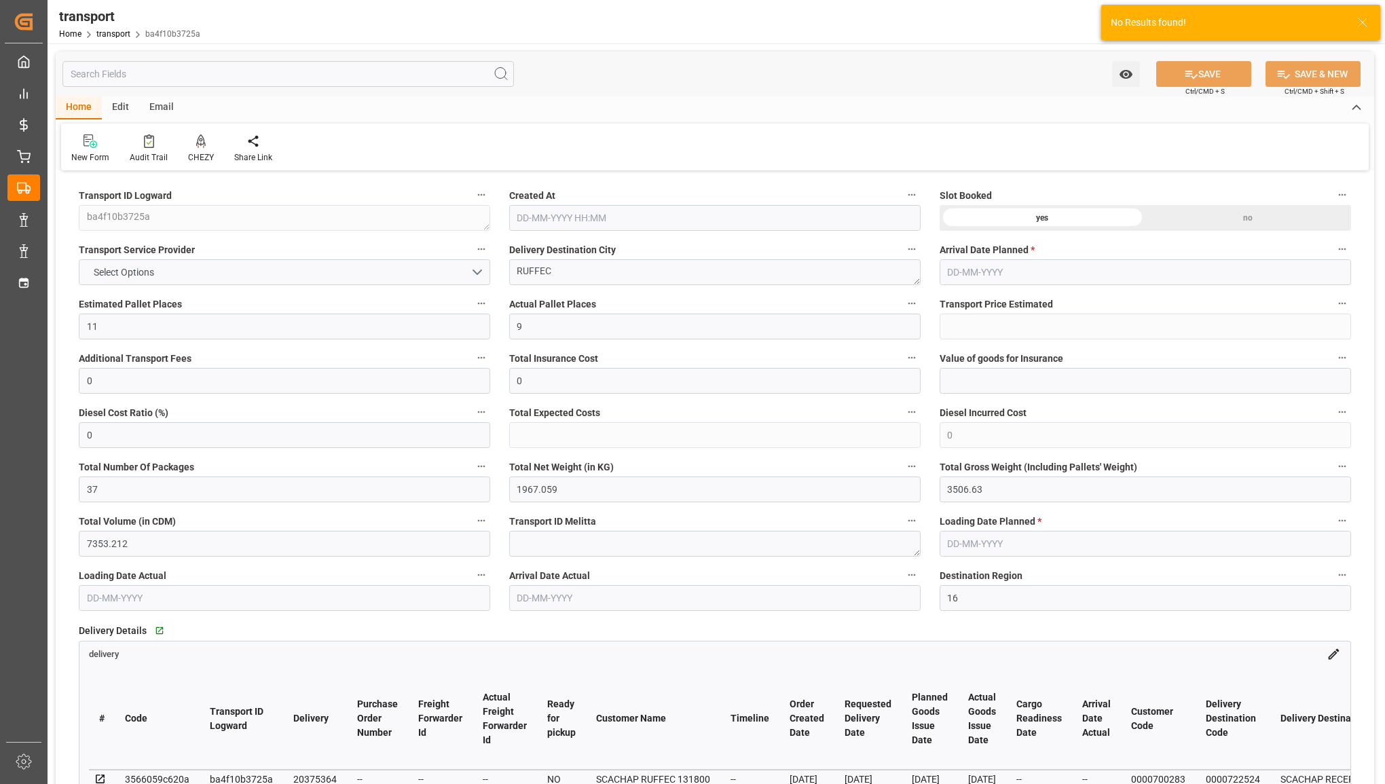
type input "31-07-2025 12:37"
type input "05-08-2025"
type input "01-08-2025"
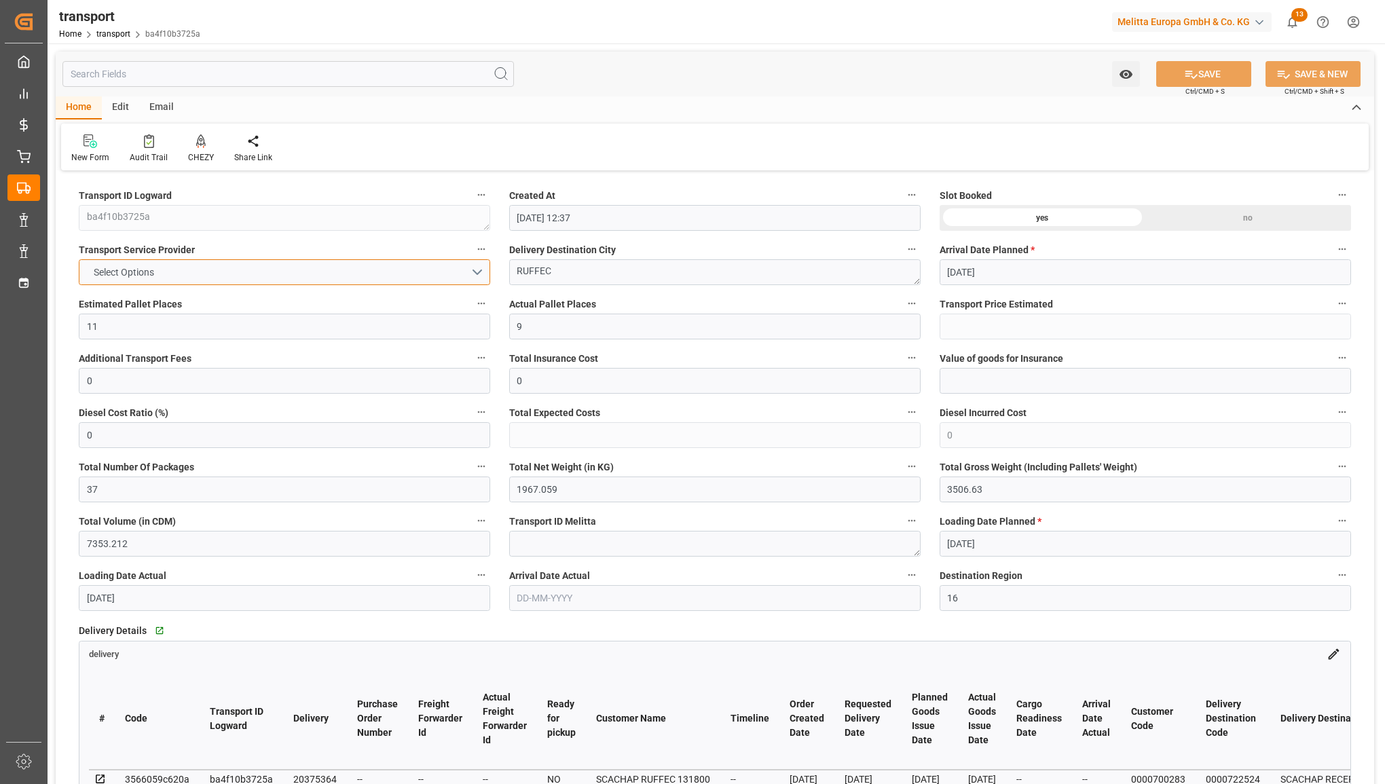
click at [314, 259] on button "Select Options" at bounding box center [284, 272] width 411 height 26
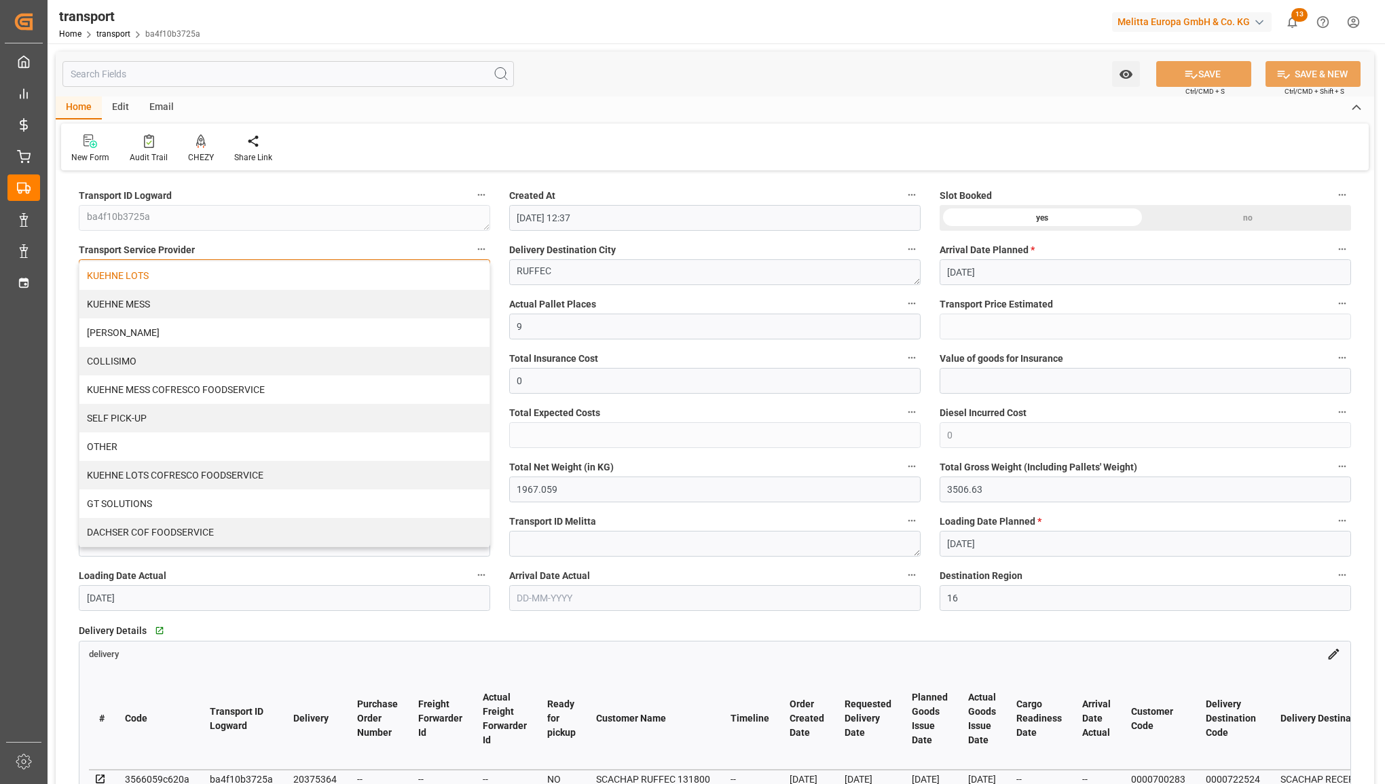
click at [302, 269] on div "KUEHNE LOTS" at bounding box center [284, 275] width 410 height 29
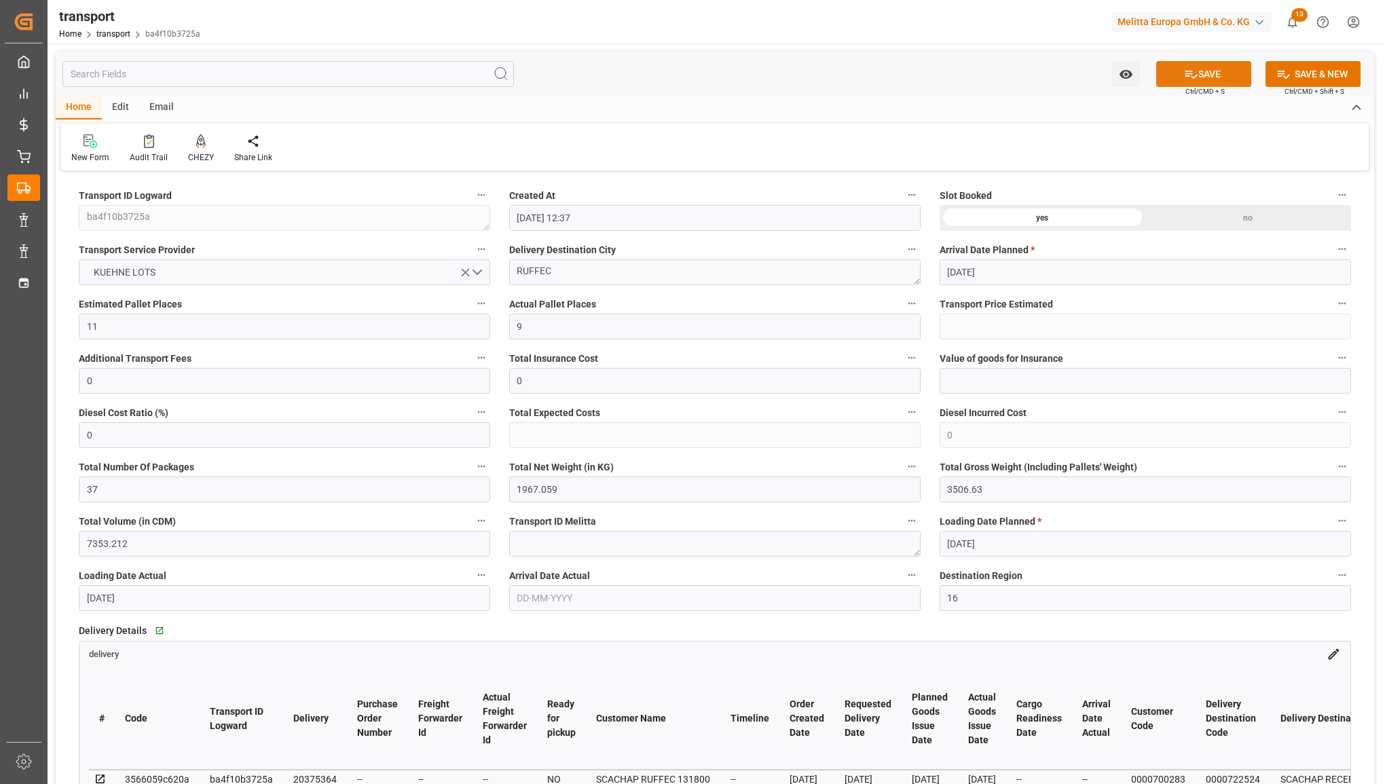
click at [1213, 65] on button "SAVE" at bounding box center [1203, 74] width 95 height 26
type input "442.94"
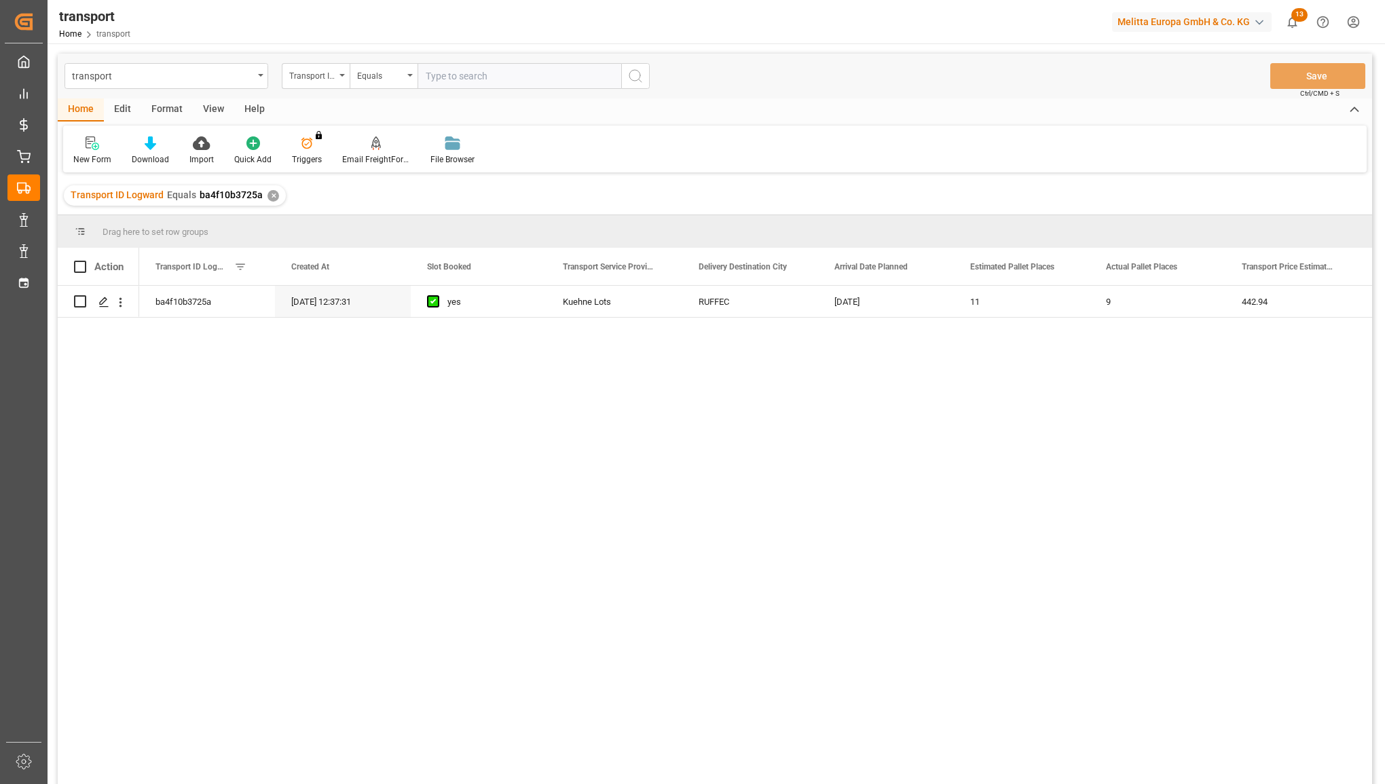
click at [442, 70] on input "text" at bounding box center [520, 76] width 204 height 26
type input "04ac8798eb70"
click at [625, 73] on button "search button" at bounding box center [635, 76] width 29 height 26
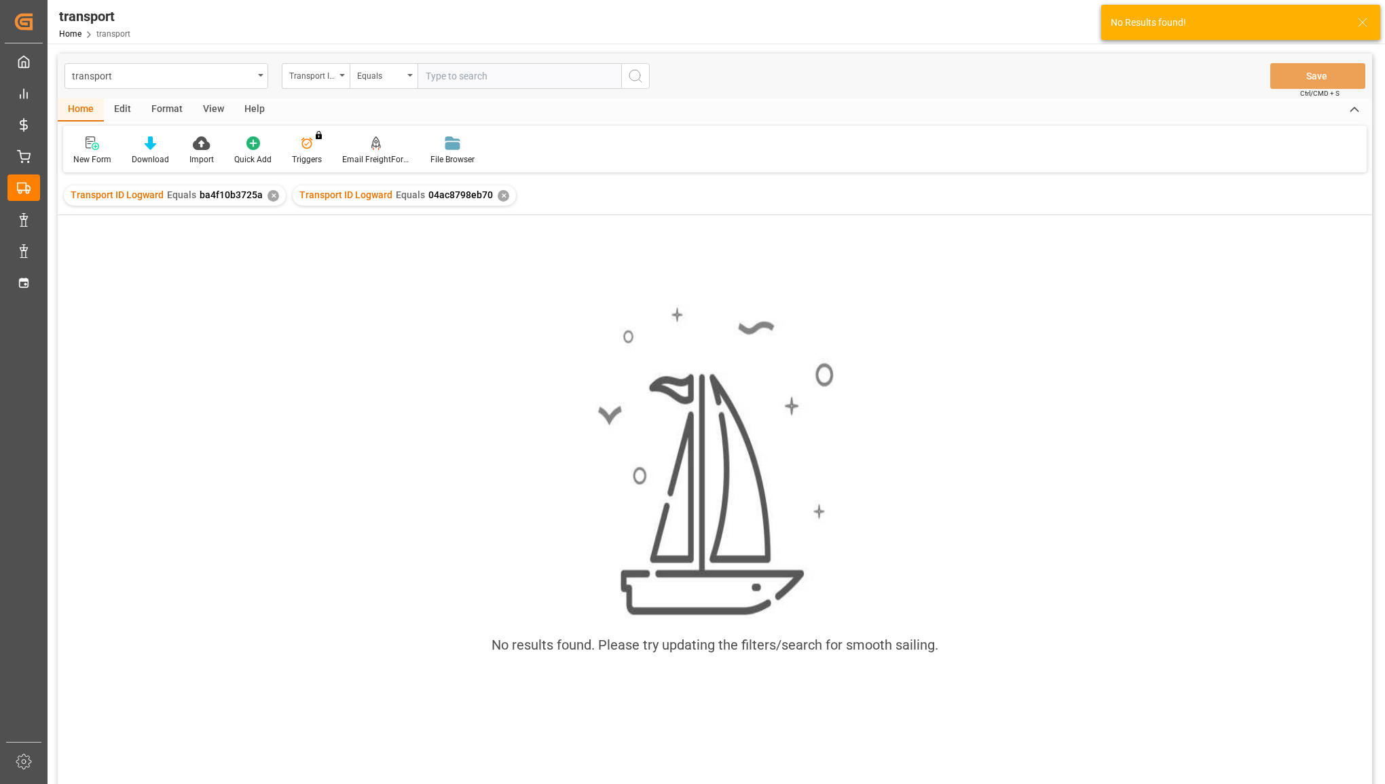
click at [270, 195] on div "✕" at bounding box center [274, 196] width 12 height 12
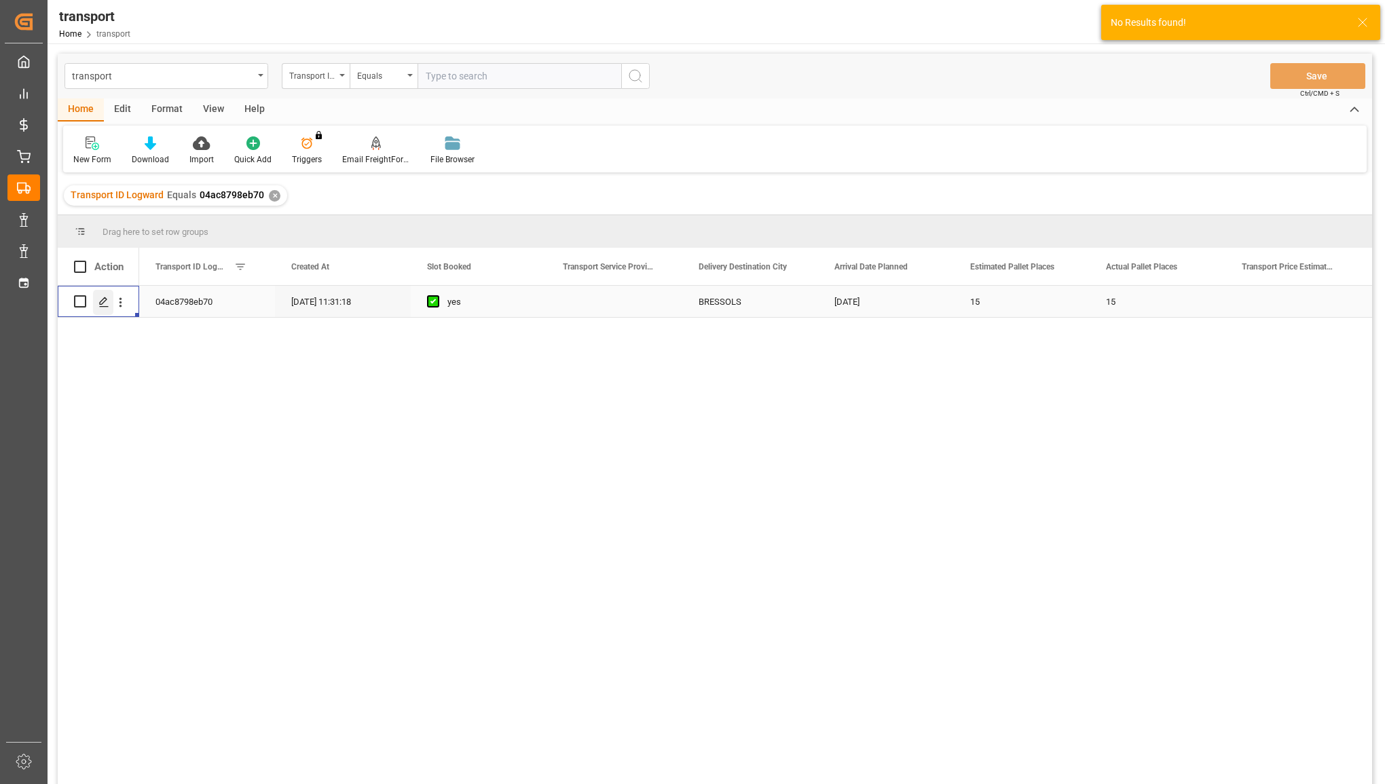
click at [103, 304] on icon "Press SPACE to select this row." at bounding box center [103, 302] width 11 height 11
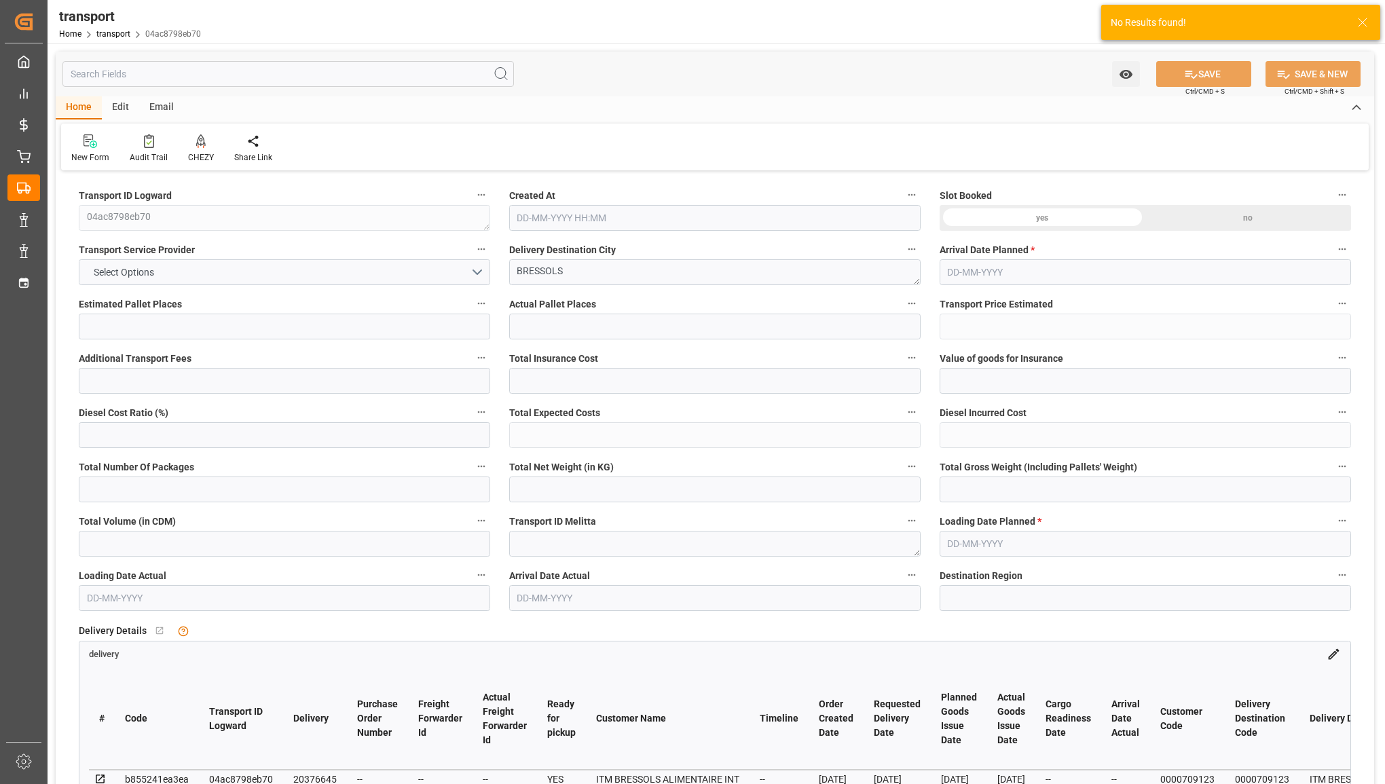
type input "15"
type input "0"
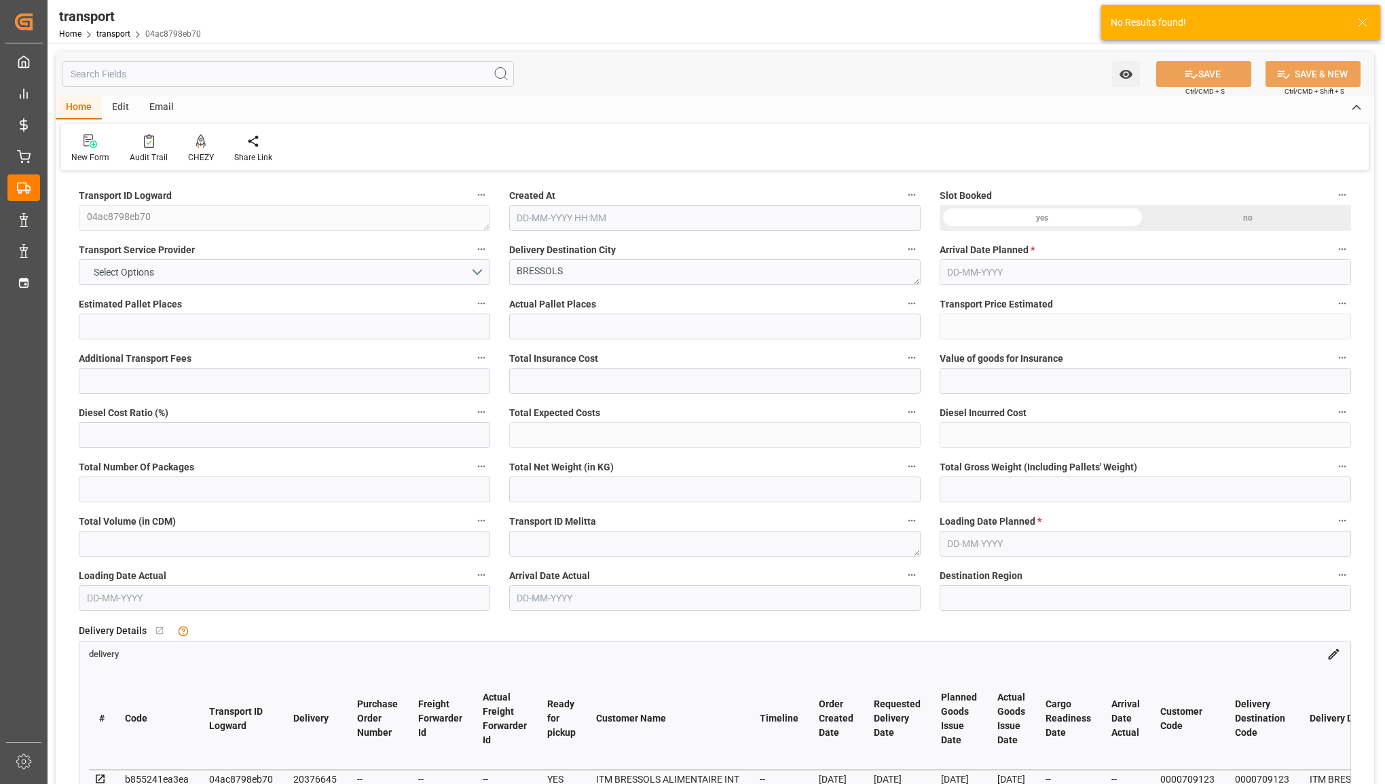
type input "0"
type input "22"
type input "1582.308"
type input "2642.734"
type input "14461.2"
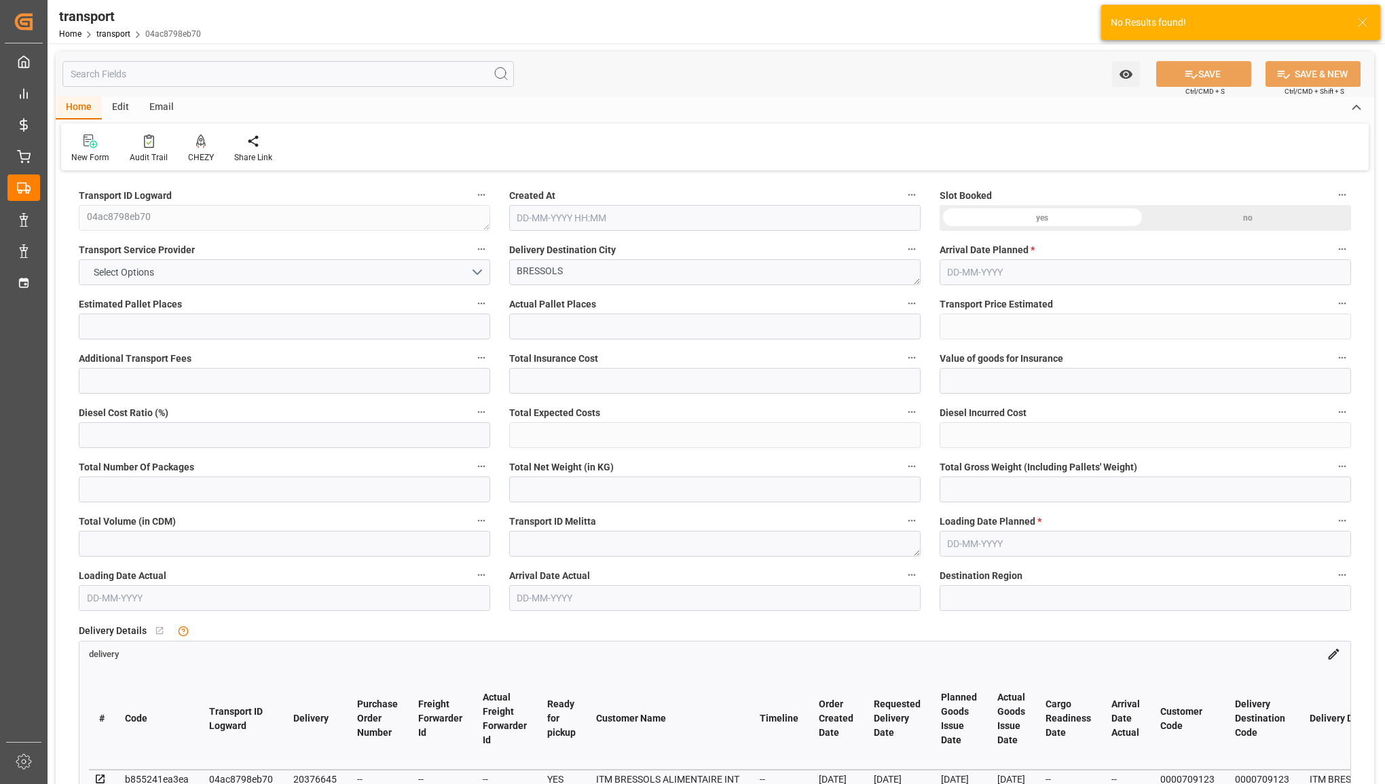
type input "82"
type input "8"
type input "723"
type input "22"
type input "101"
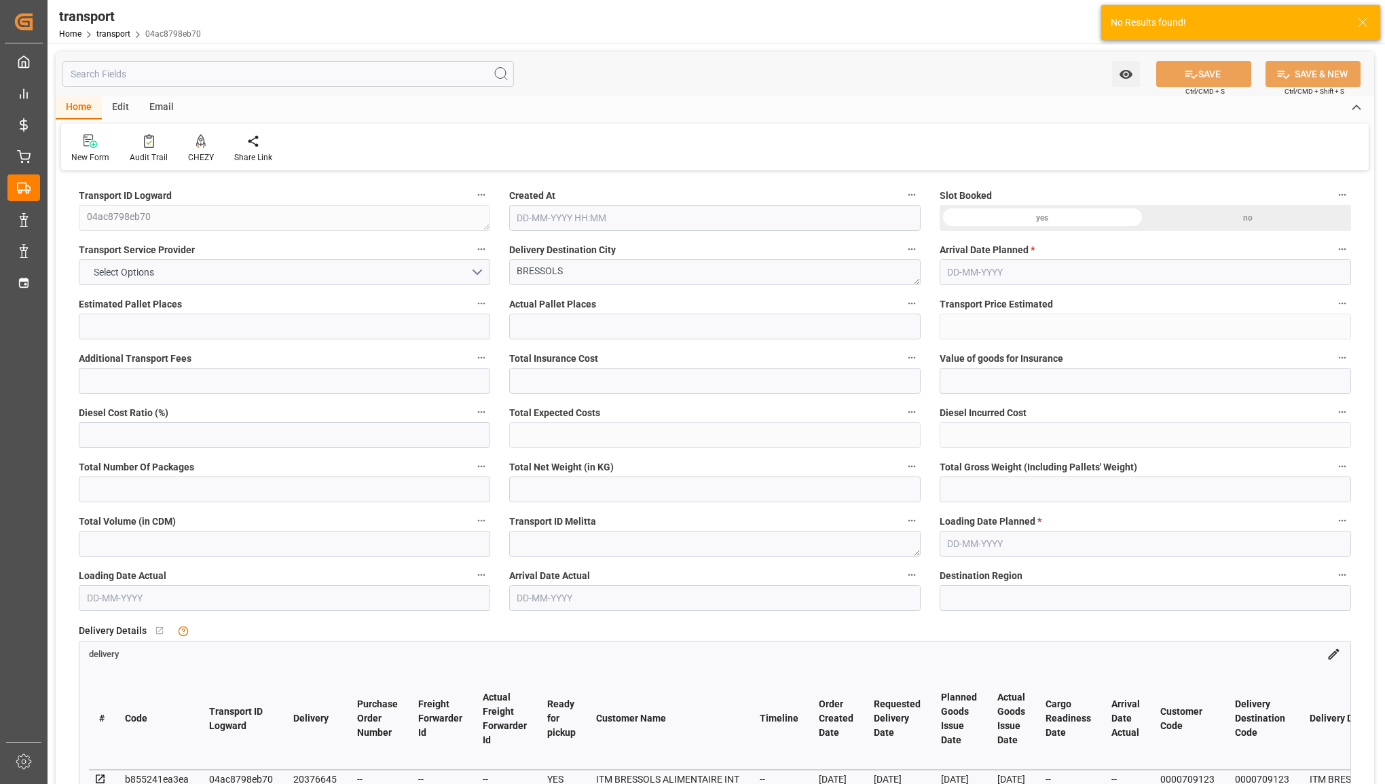
type input "2087.67"
type input "0"
type input "10767.6795"
type input "0"
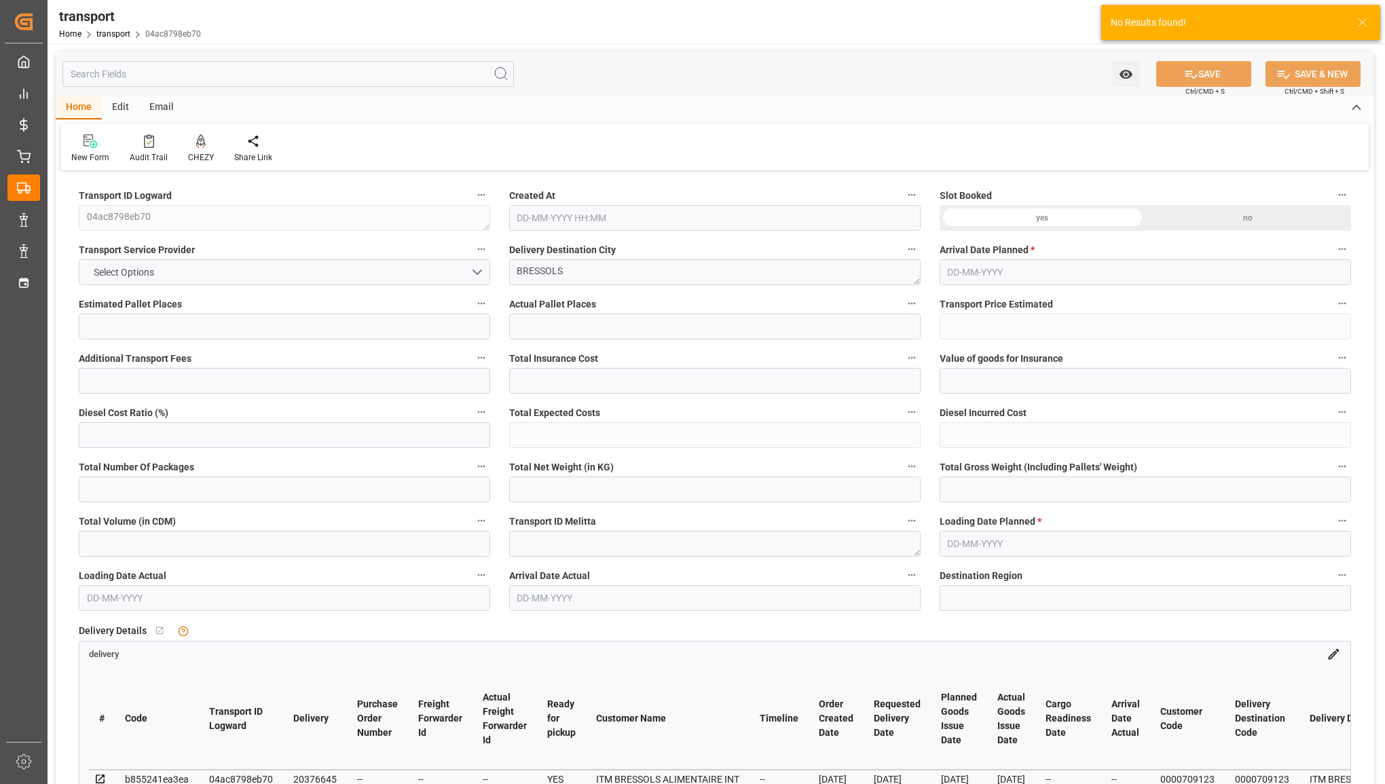
type input "21"
type input "80"
type input "27-08-2025 11:31"
type input "03-09-2025"
type input "[DATE]"
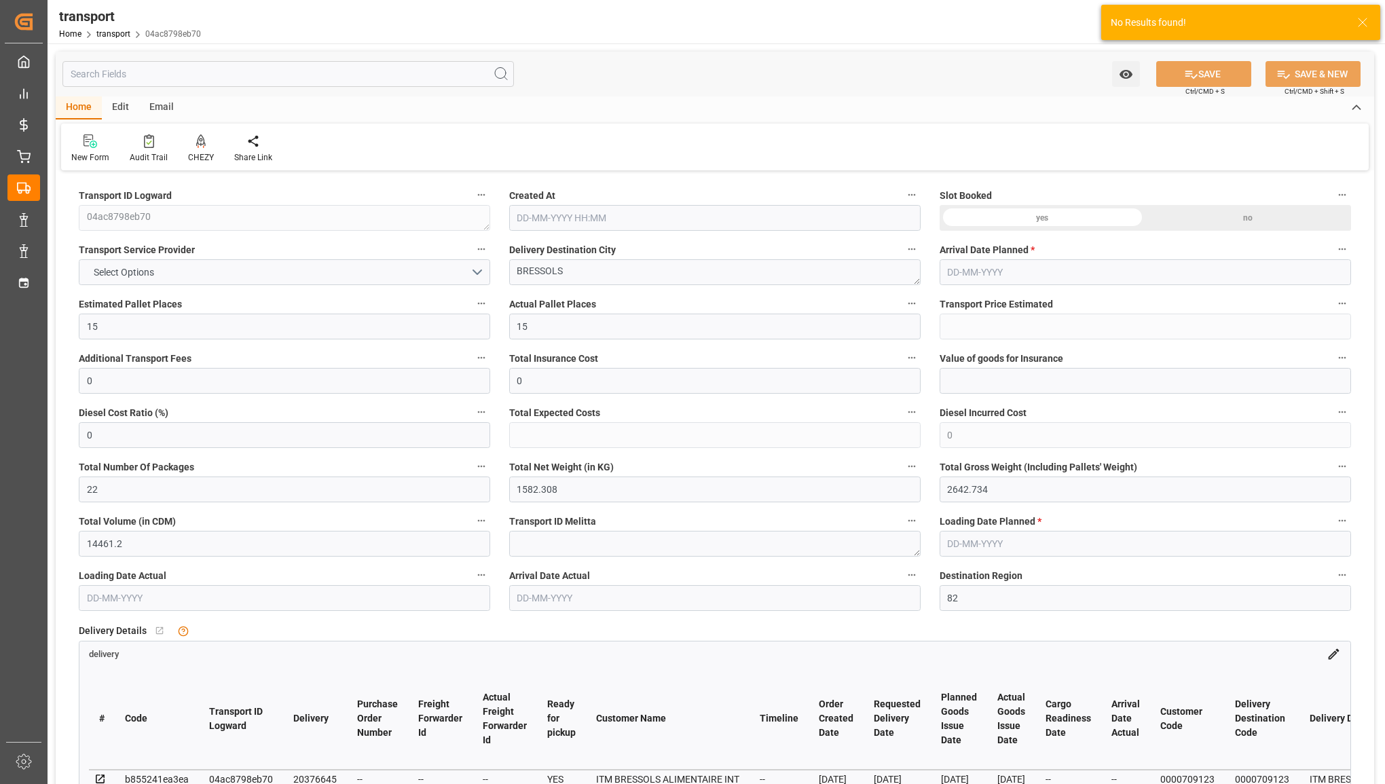
type input "29-08-2025"
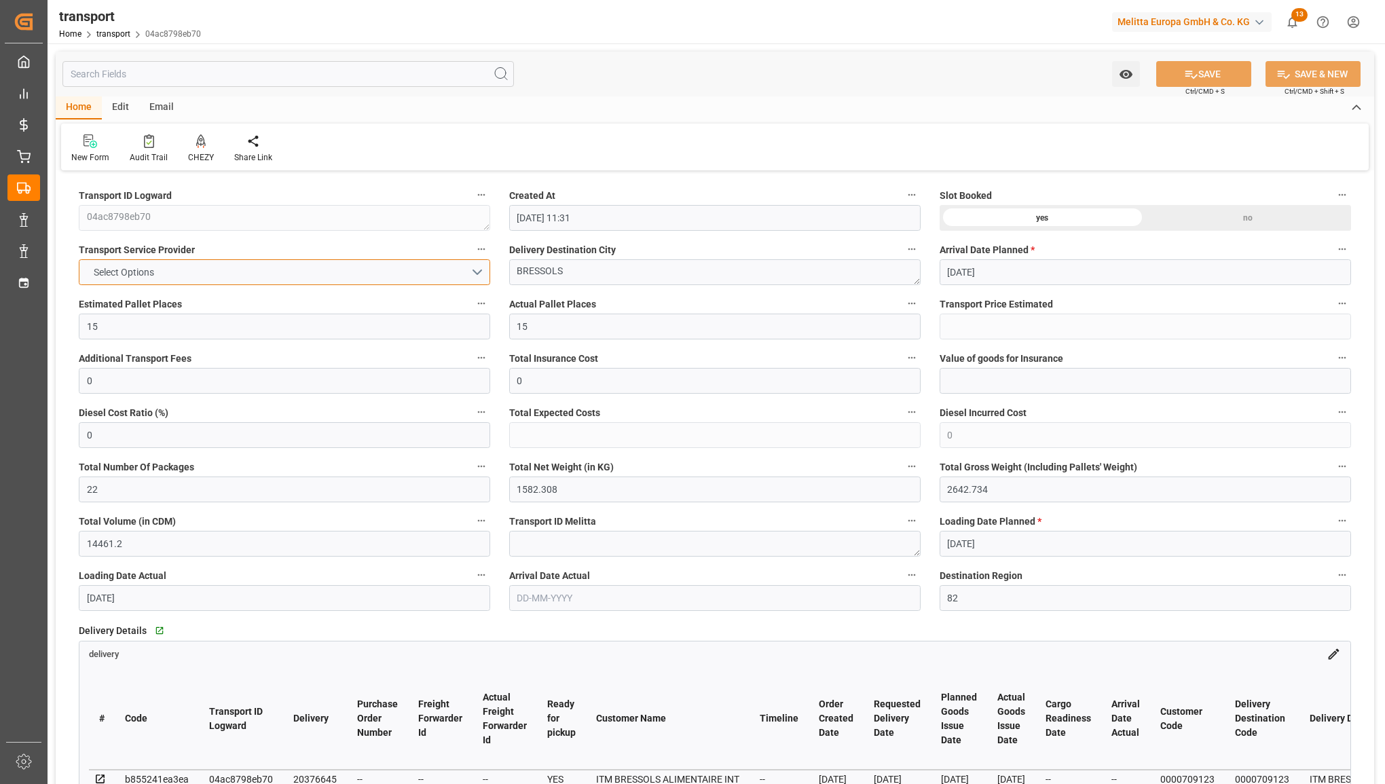
click at [364, 270] on button "Select Options" at bounding box center [284, 272] width 411 height 26
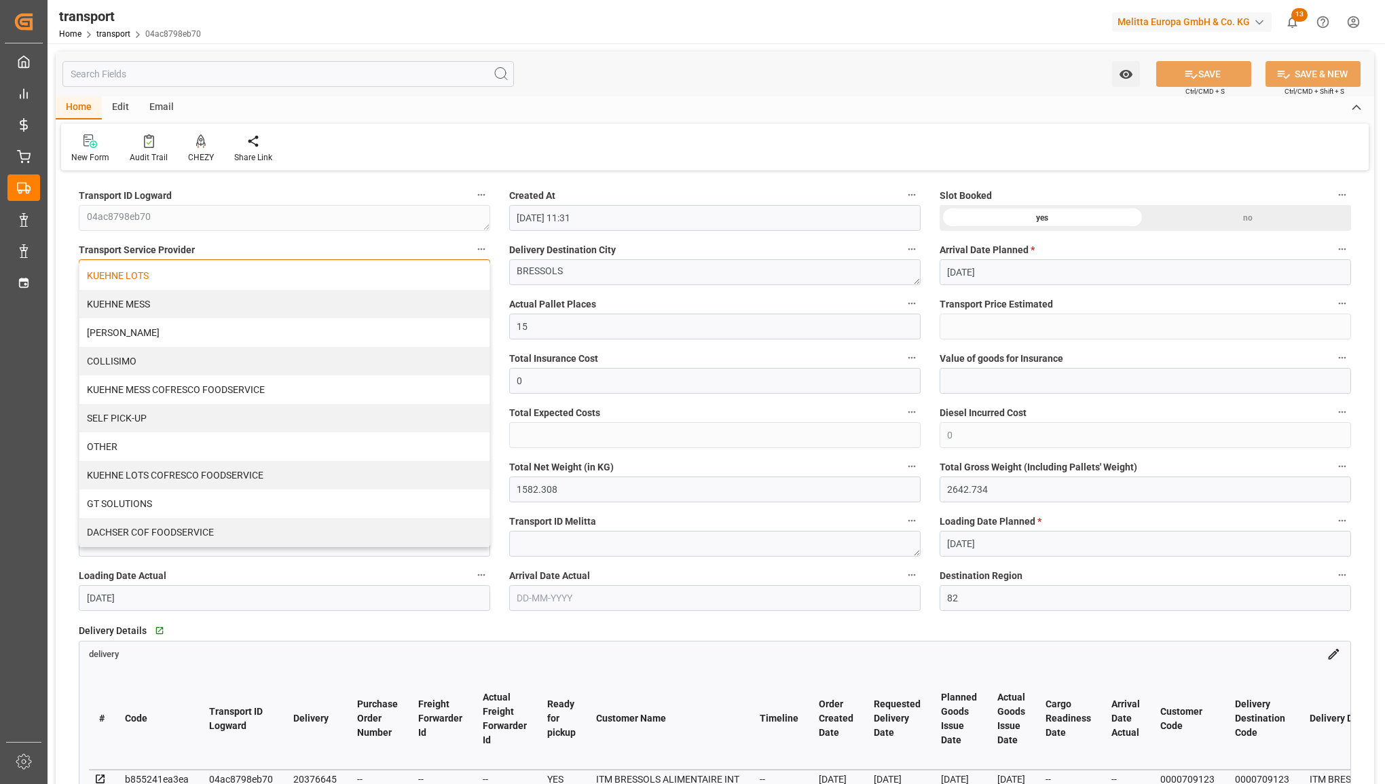
click at [348, 289] on div "KUEHNE LOTS" at bounding box center [284, 275] width 410 height 29
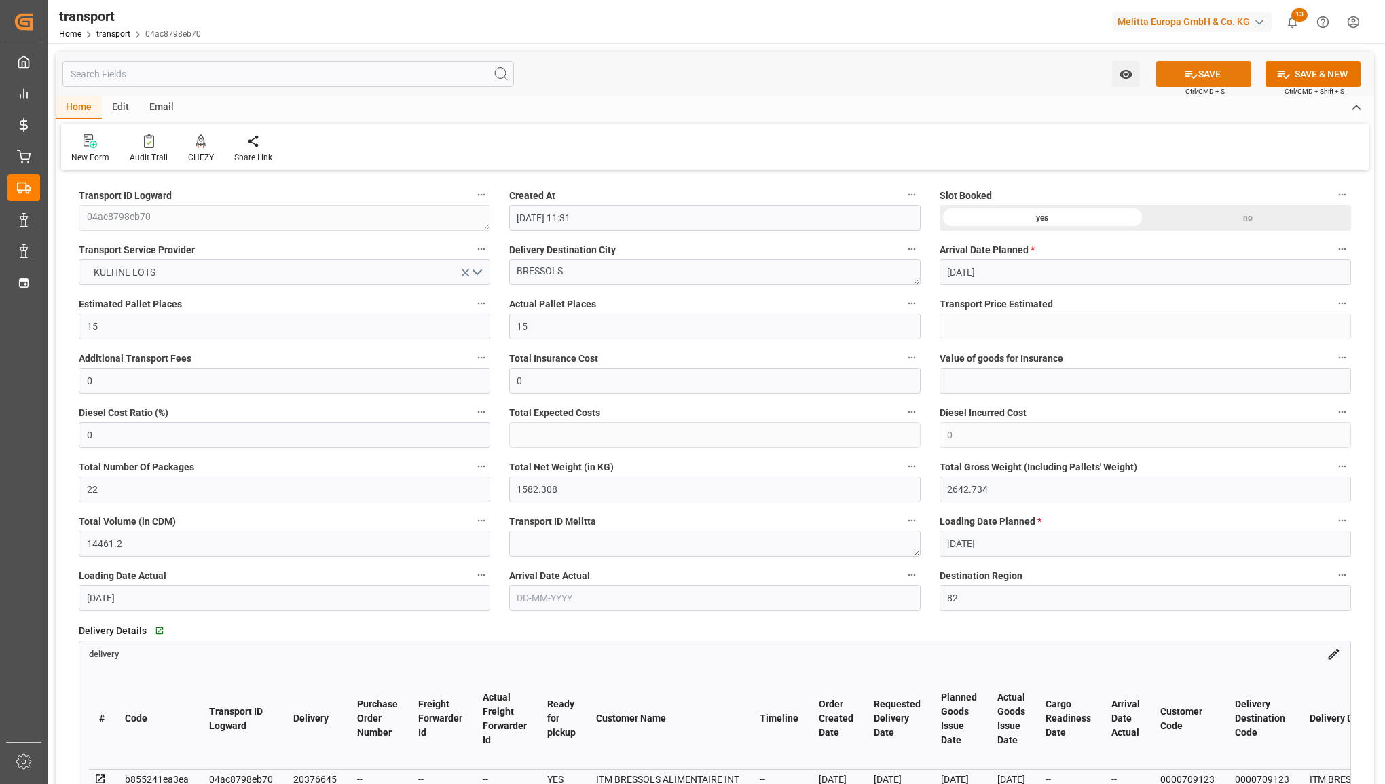
click at [1187, 73] on icon at bounding box center [1191, 74] width 14 height 14
type input "750.5"
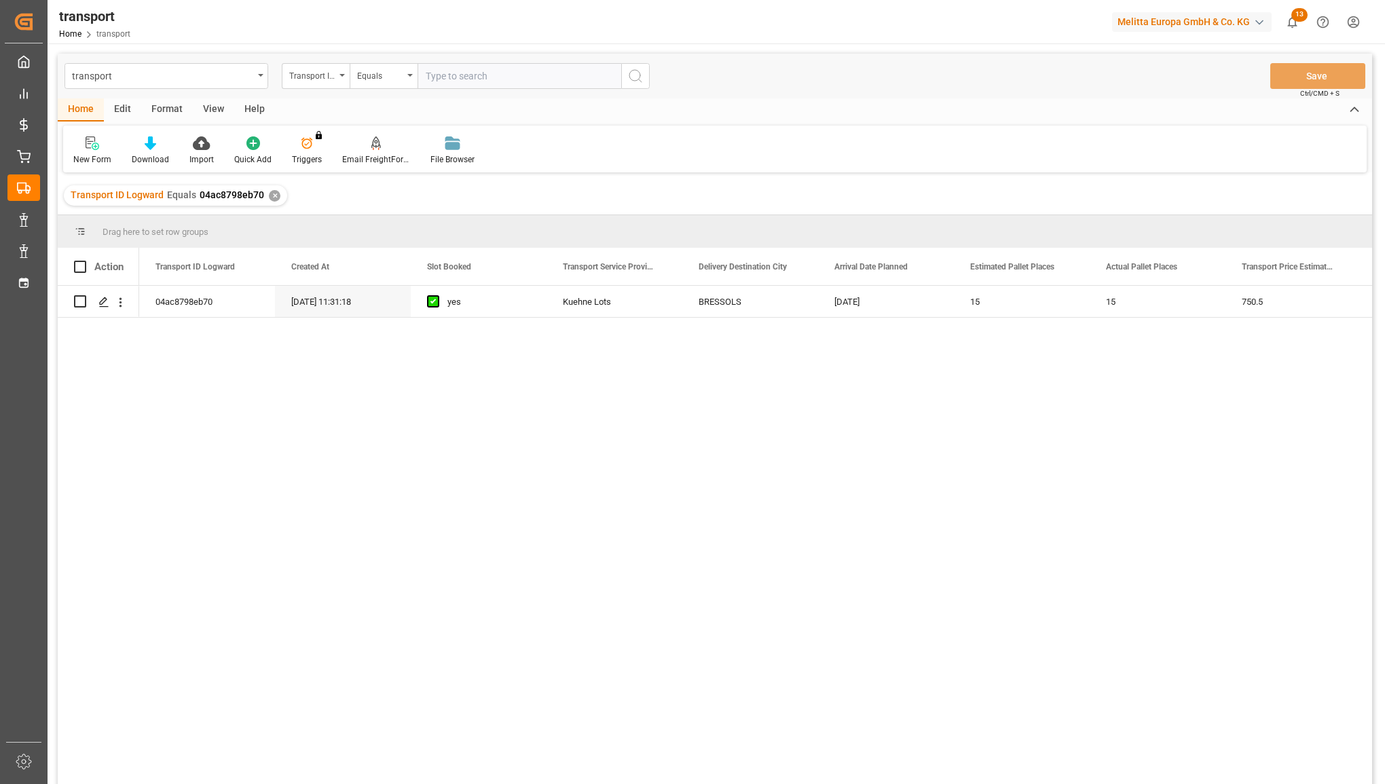
click at [443, 75] on input "text" at bounding box center [520, 76] width 204 height 26
type input "f4aca5b40eed"
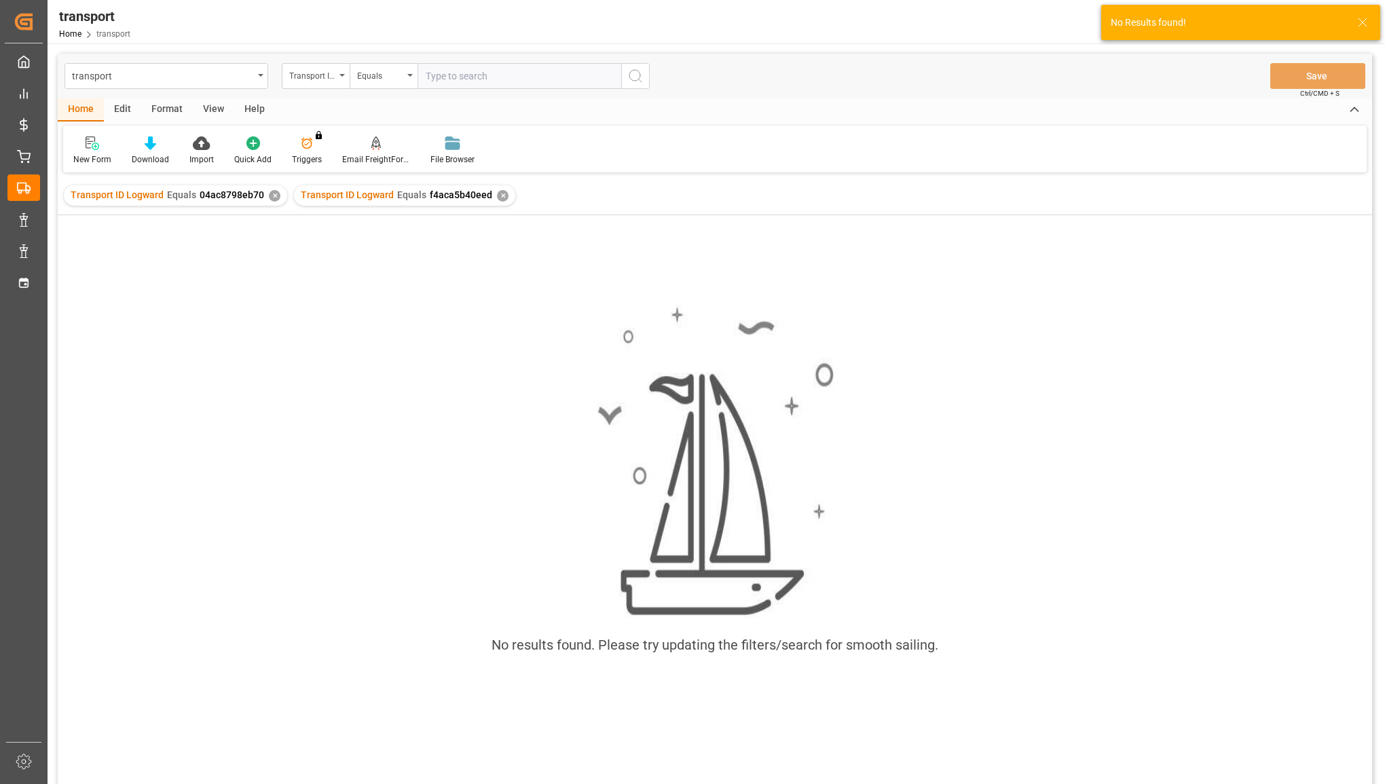
click at [273, 190] on div "✕" at bounding box center [275, 196] width 12 height 12
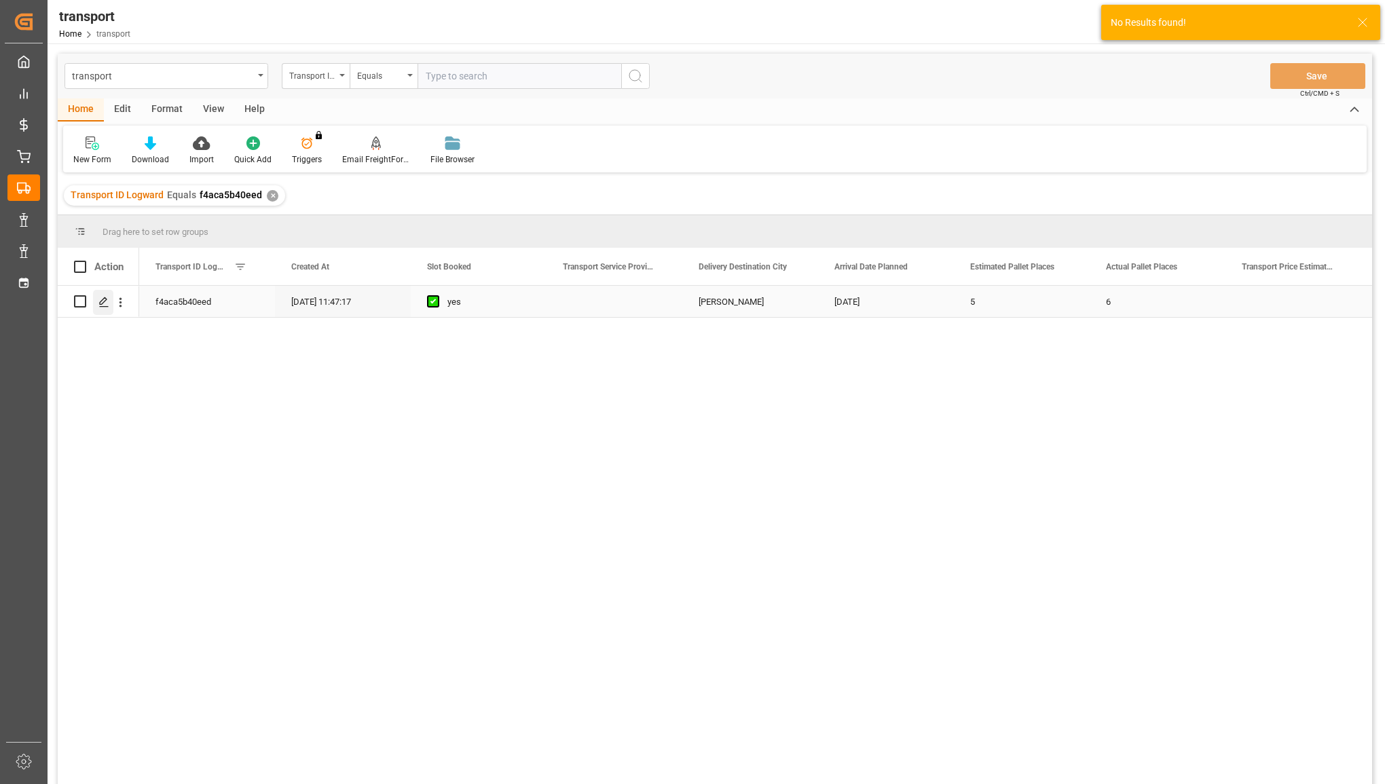
click at [105, 300] on polygon "Press SPACE to select this row." at bounding box center [103, 300] width 7 height 7
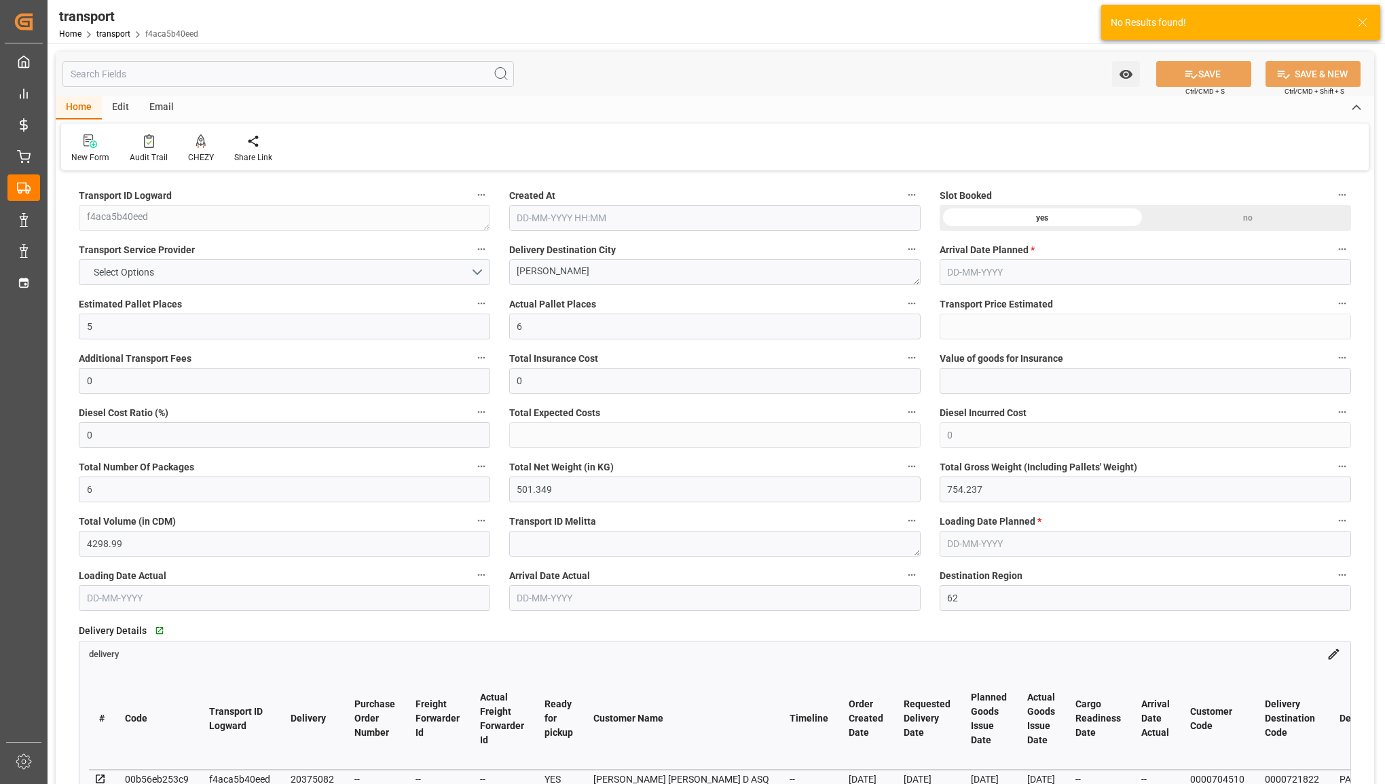
type input "25-07-2025 11:47"
type input "01-08-2025"
type input "31-07-2025"
type input "11-08-2025"
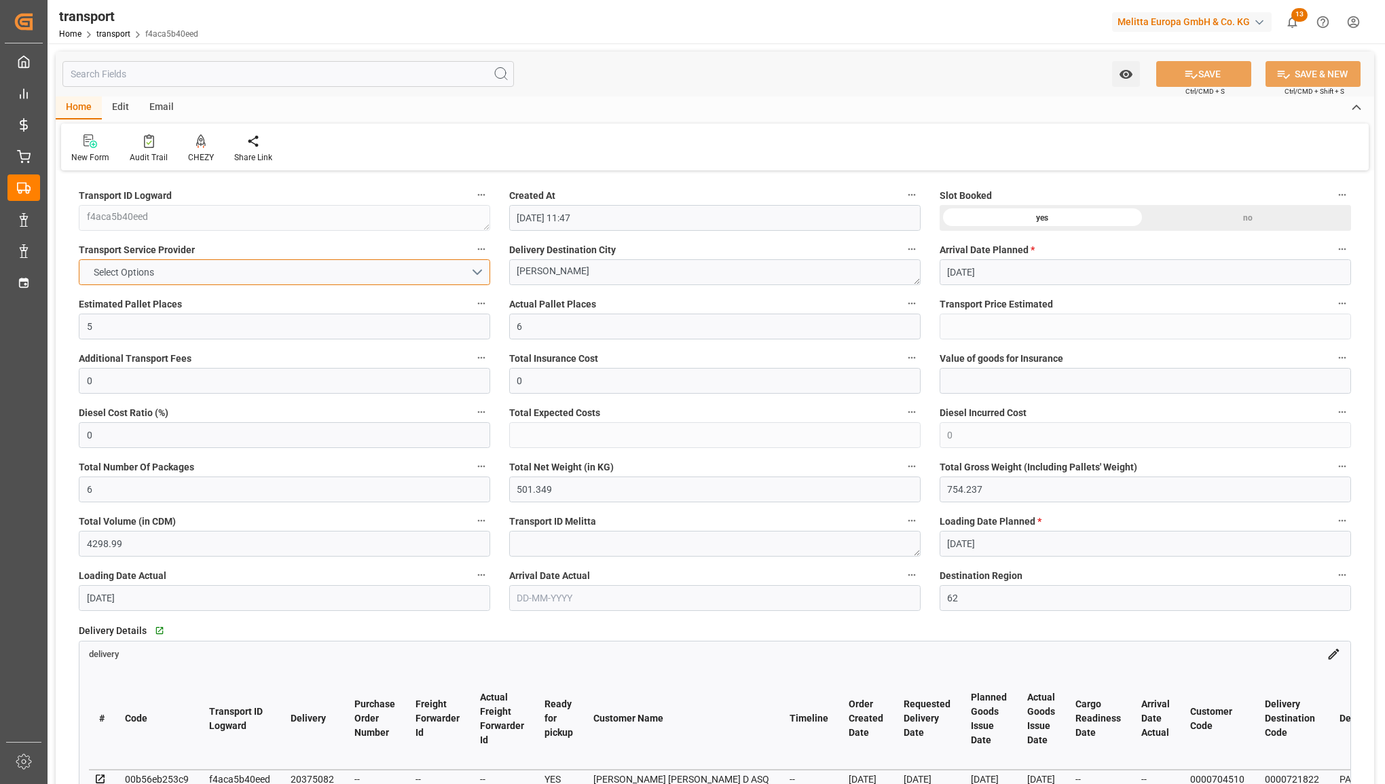
click at [297, 259] on button "Select Options" at bounding box center [284, 272] width 411 height 26
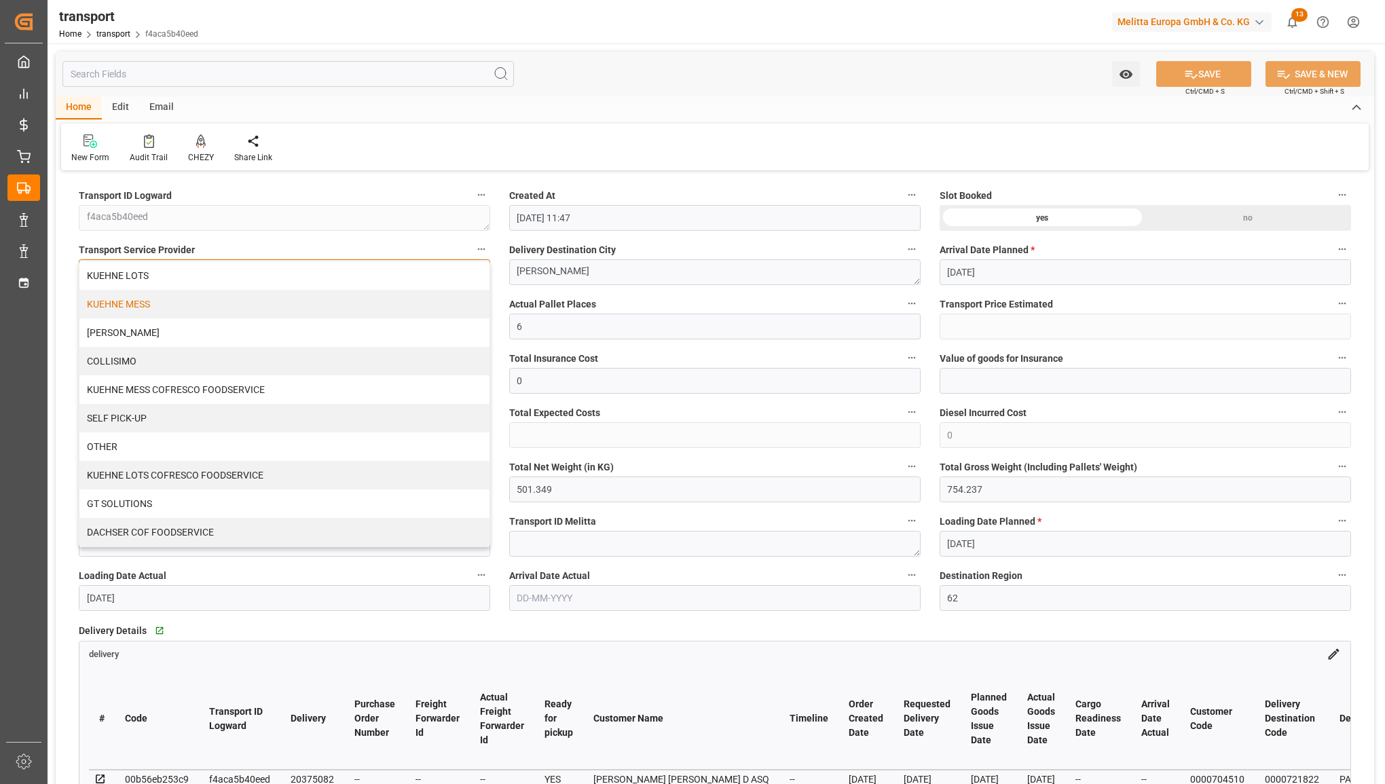
click at [291, 290] on div "KUEHNE MESS" at bounding box center [284, 304] width 410 height 29
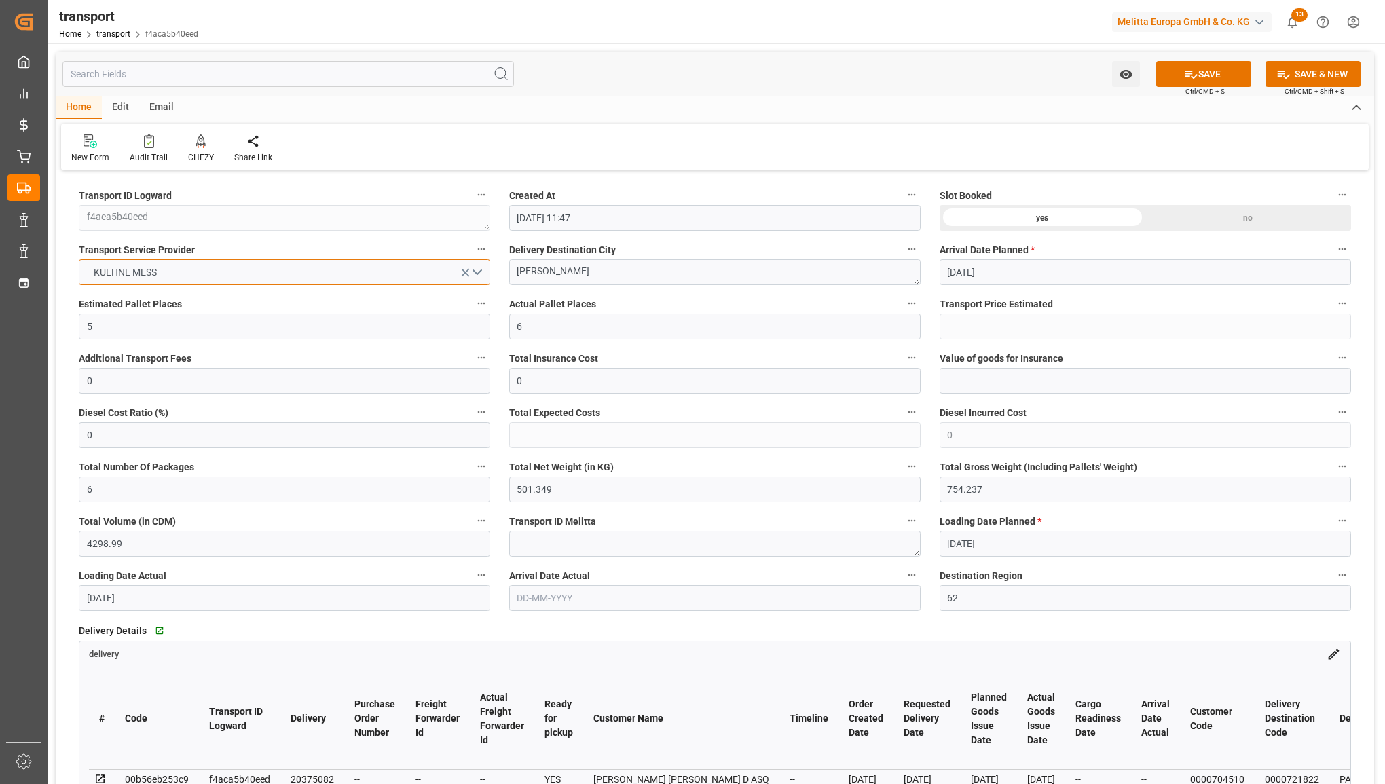
click at [306, 262] on button "KUEHNE MESS" at bounding box center [284, 272] width 411 height 26
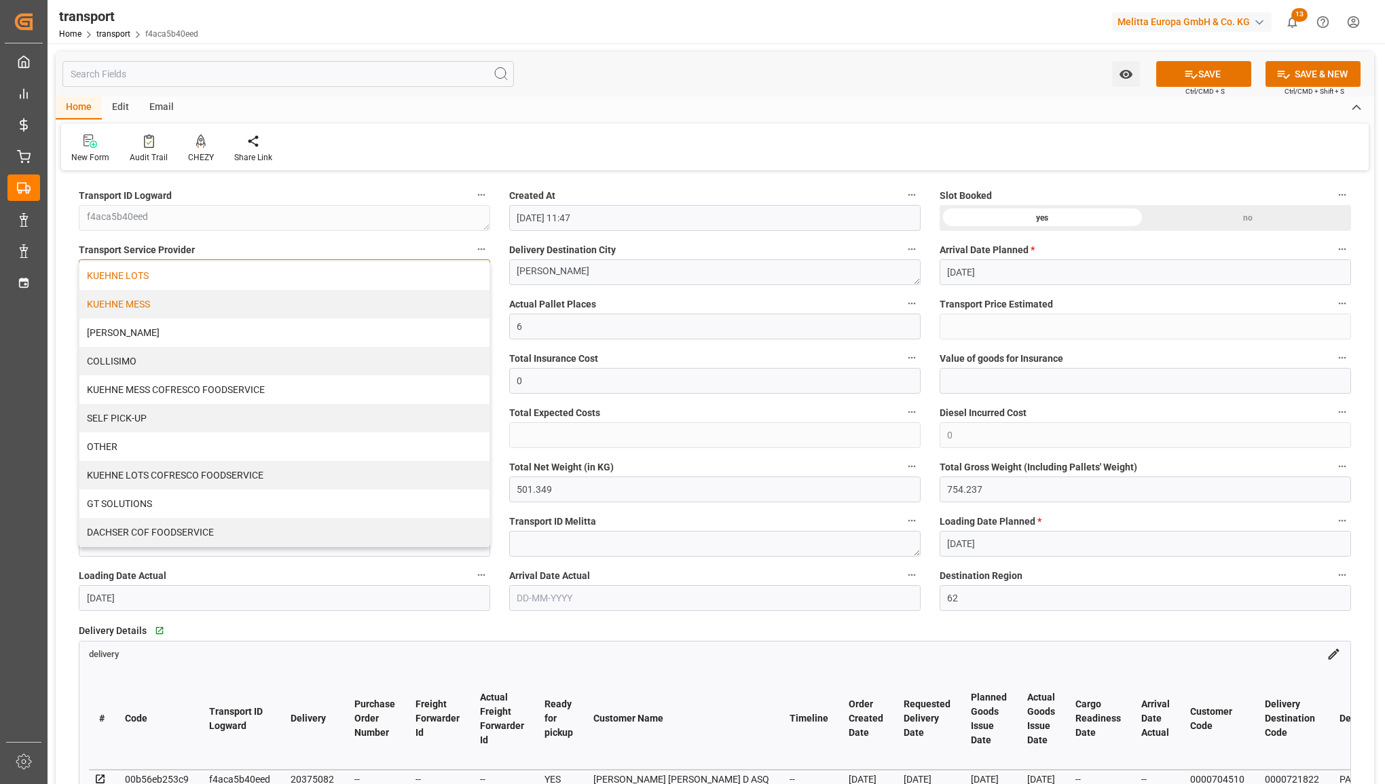
click at [303, 282] on div "KUEHNE LOTS" at bounding box center [284, 275] width 410 height 29
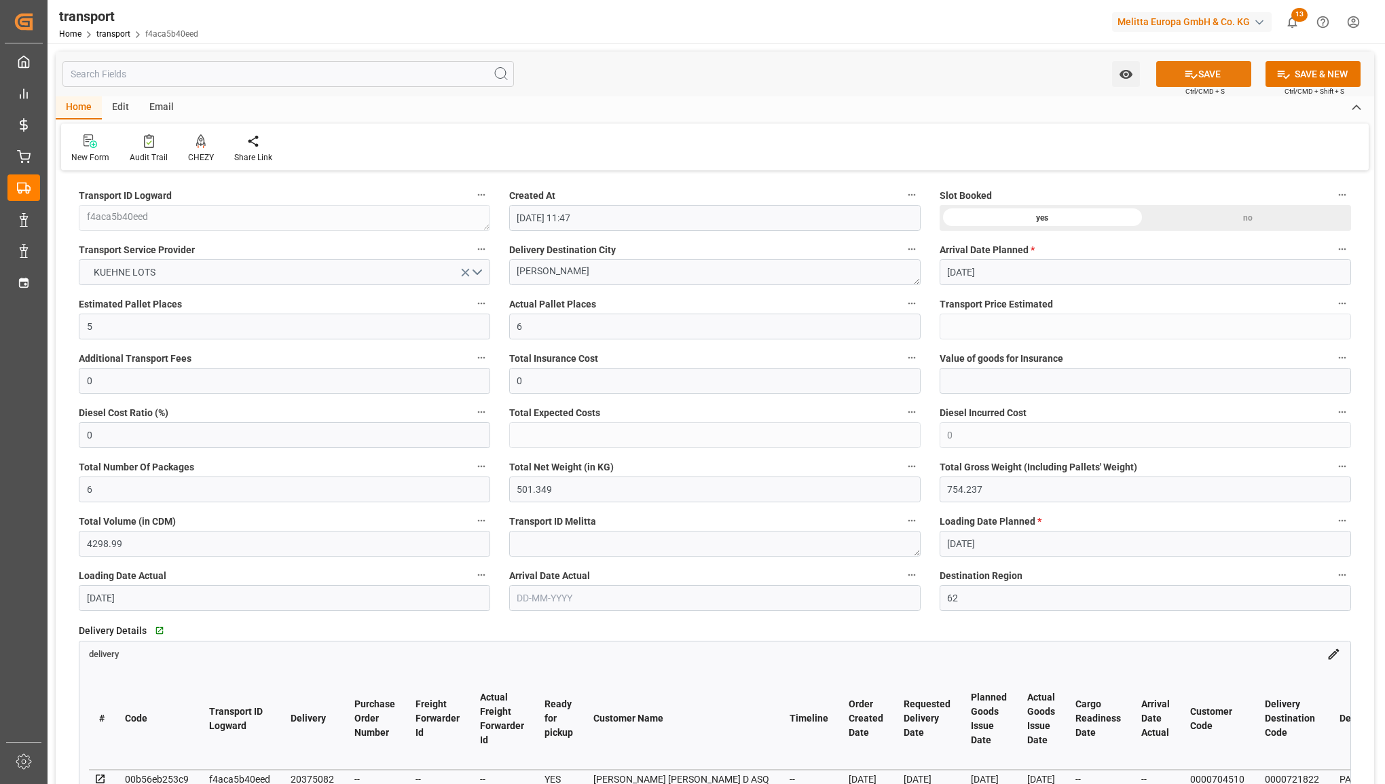
click at [1197, 65] on button "SAVE" at bounding box center [1203, 74] width 95 height 26
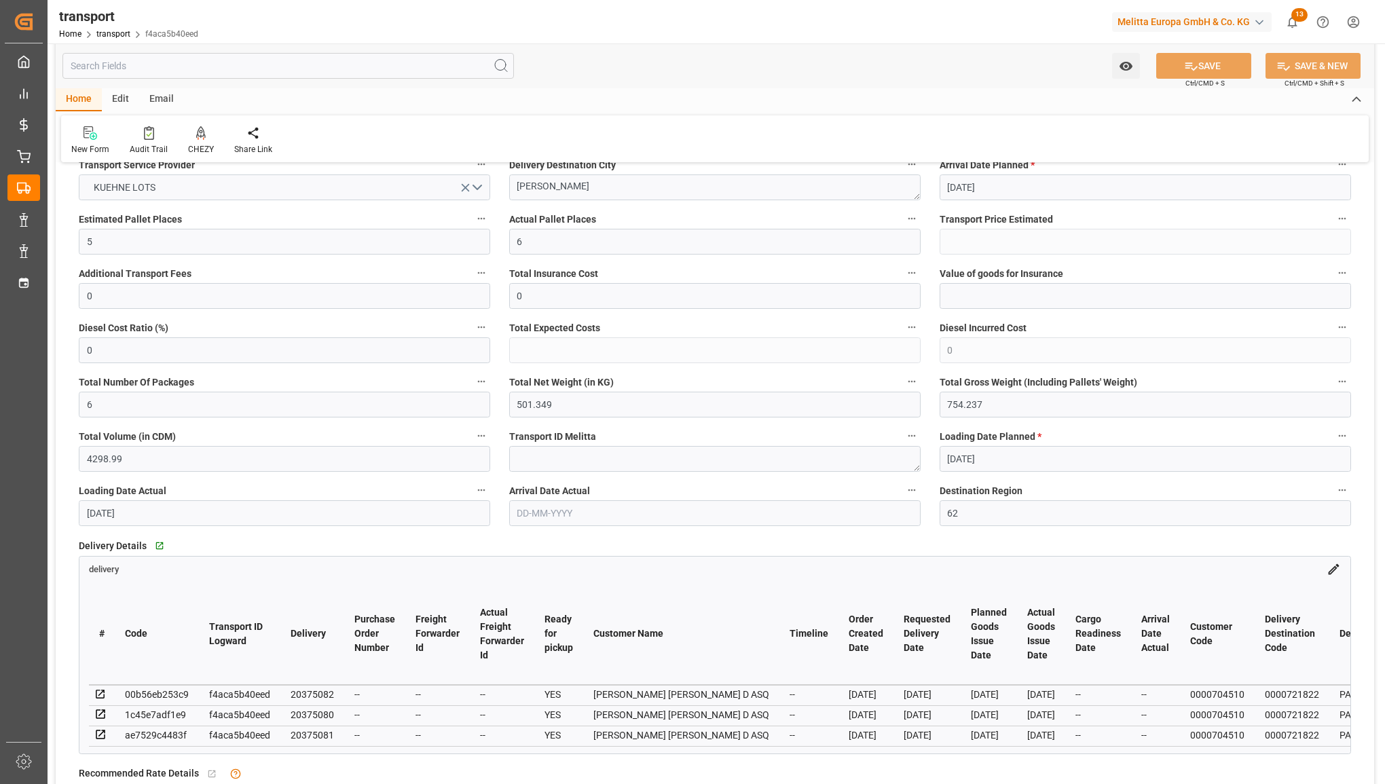
type input "195.49"
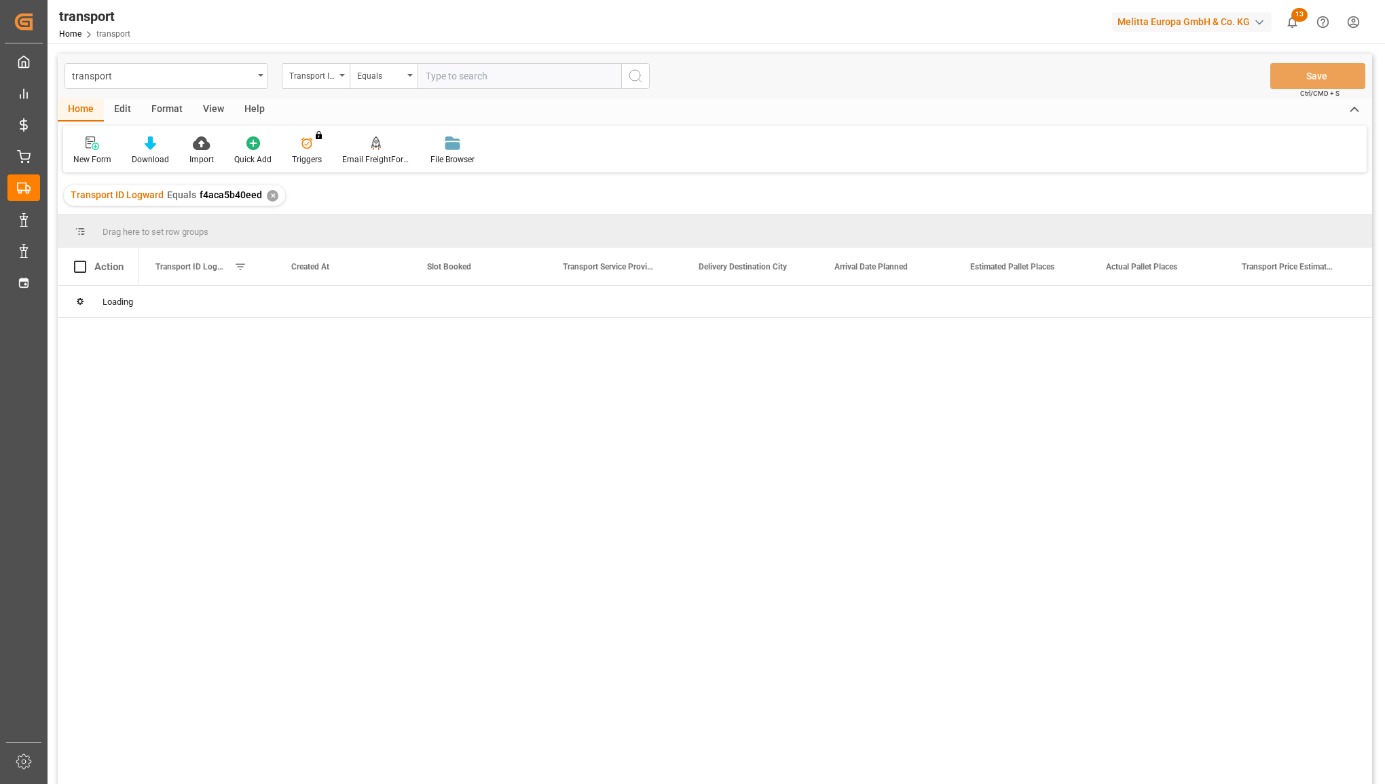
click at [439, 78] on input "text" at bounding box center [520, 76] width 204 height 26
type input "8ae2bbfb09bc"
click at [630, 76] on icon "search button" at bounding box center [635, 76] width 16 height 16
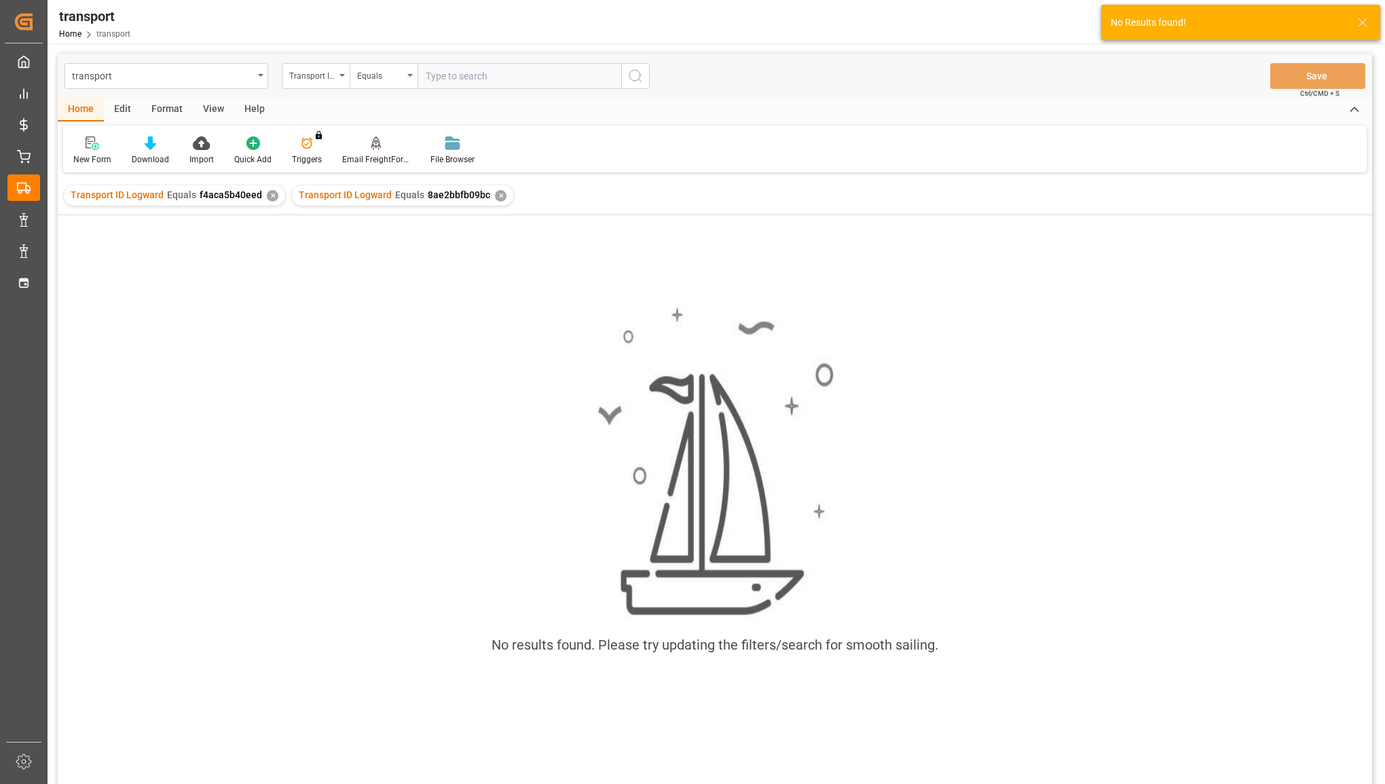
click at [270, 196] on div "✕" at bounding box center [273, 196] width 12 height 12
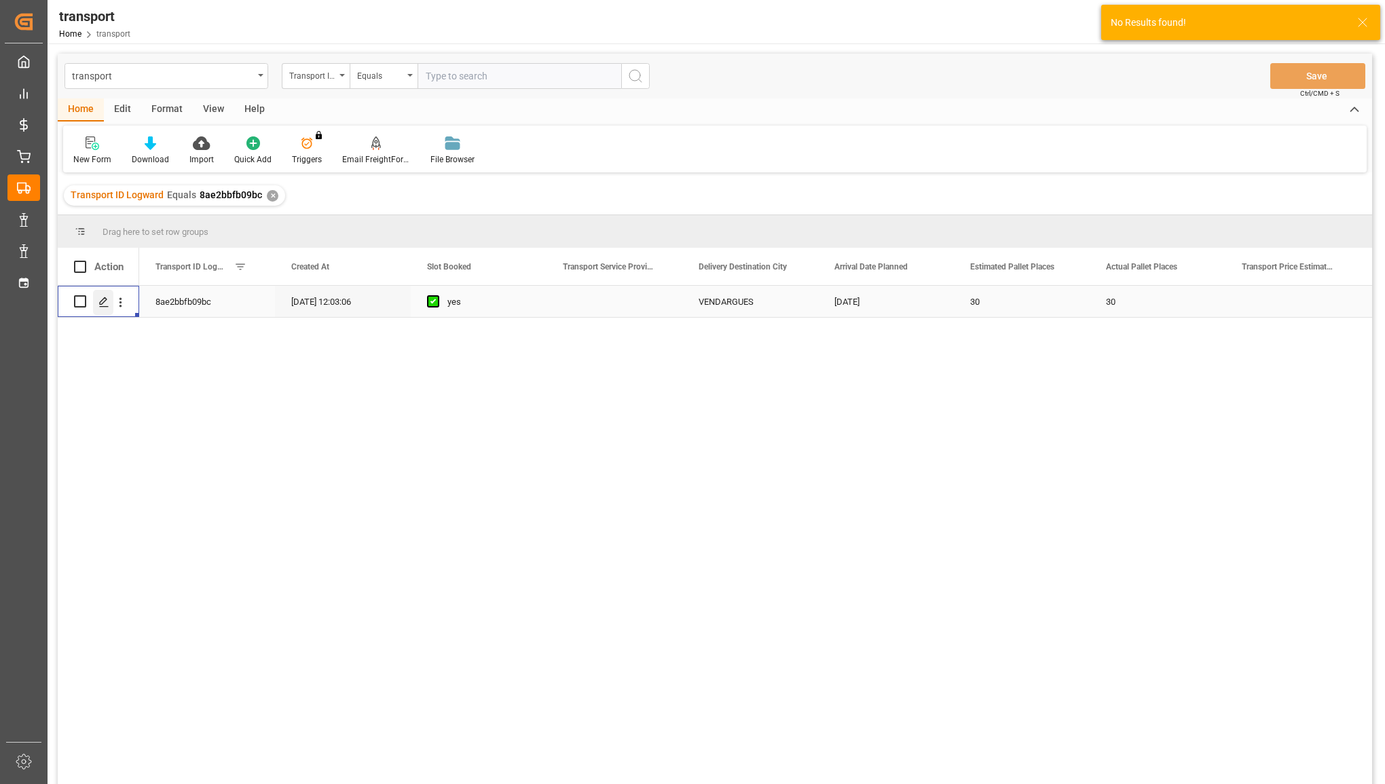
click at [100, 307] on icon "Press SPACE to select this row." at bounding box center [103, 302] width 11 height 11
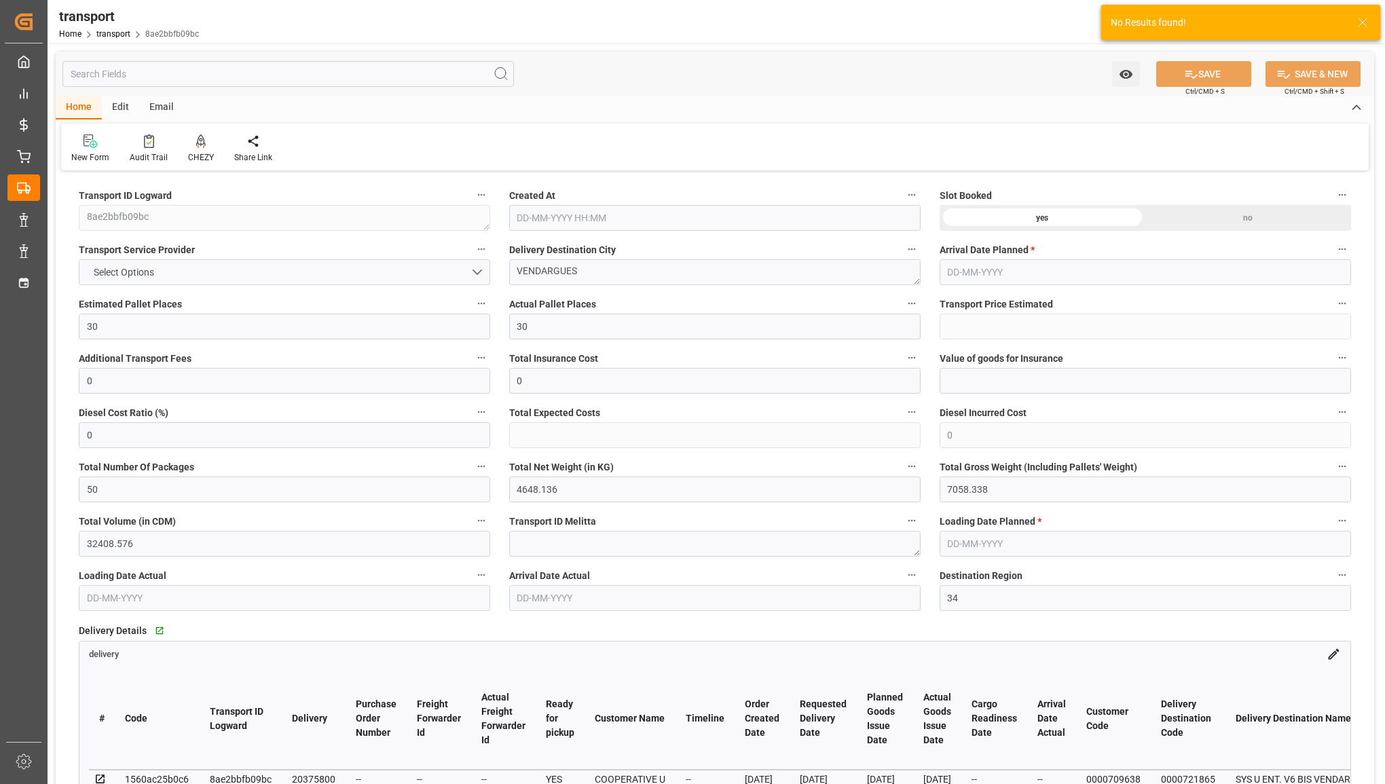
type input "06-08-2025 12:03"
type input "13-08-2025"
type input "11-08-2025"
type input "12-08-2025"
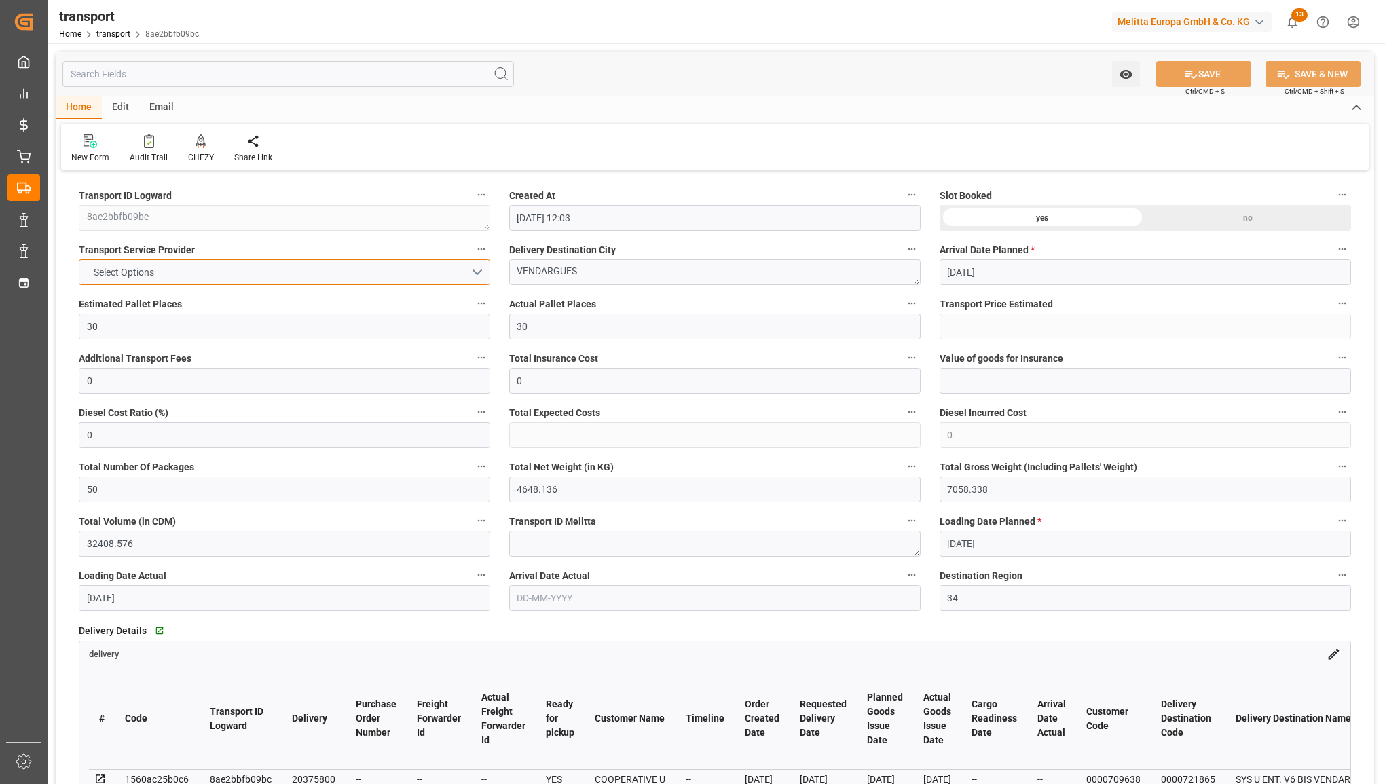
click at [268, 265] on button "Select Options" at bounding box center [284, 272] width 411 height 26
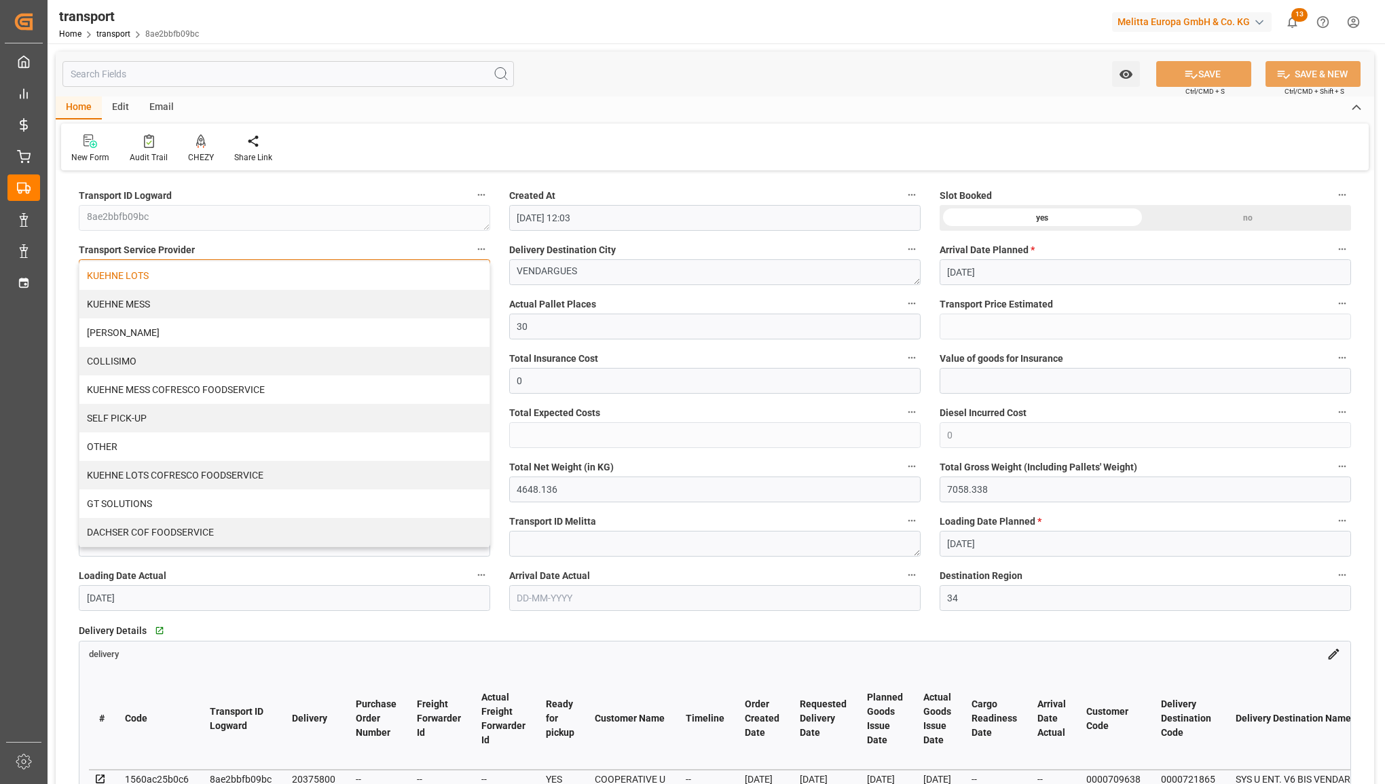
click at [259, 276] on div "KUEHNE LOTS" at bounding box center [284, 275] width 410 height 29
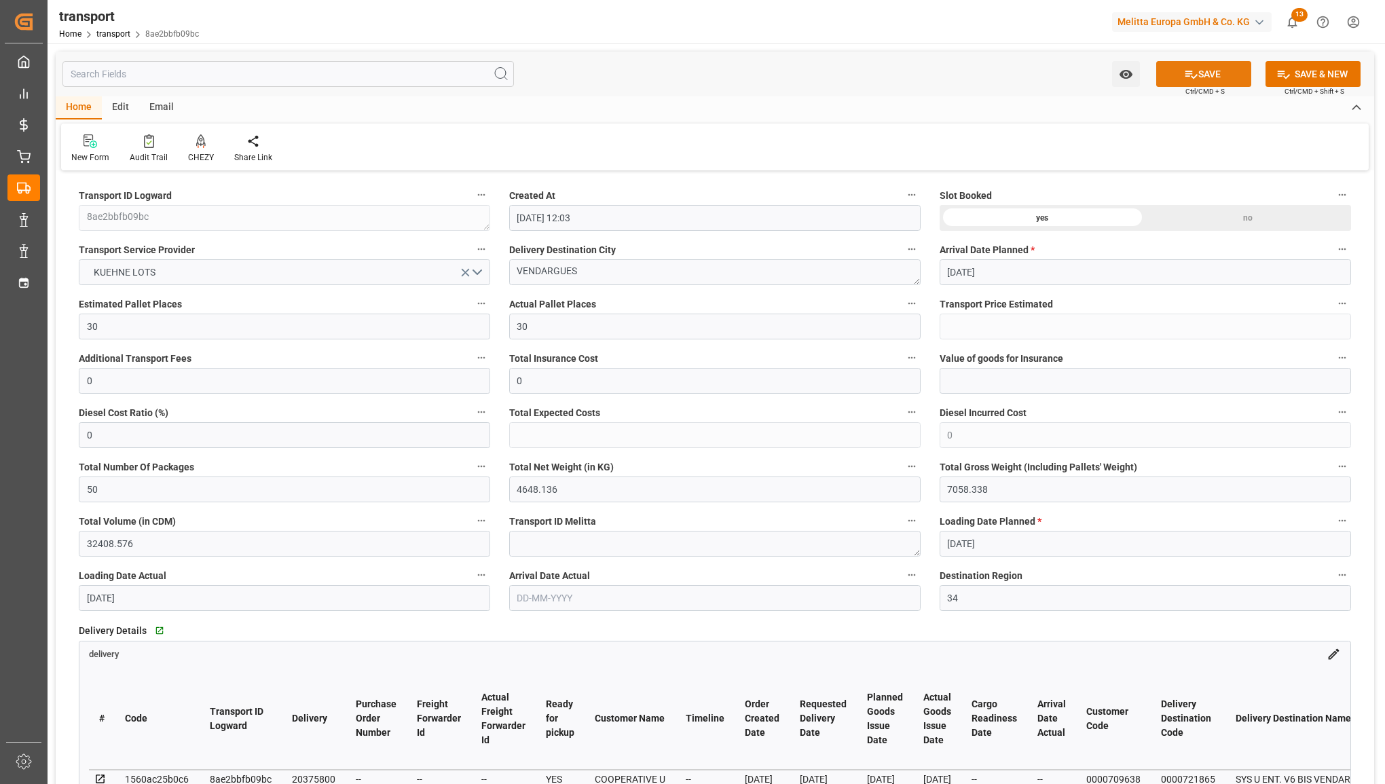
click at [1163, 76] on button "SAVE" at bounding box center [1203, 74] width 95 height 26
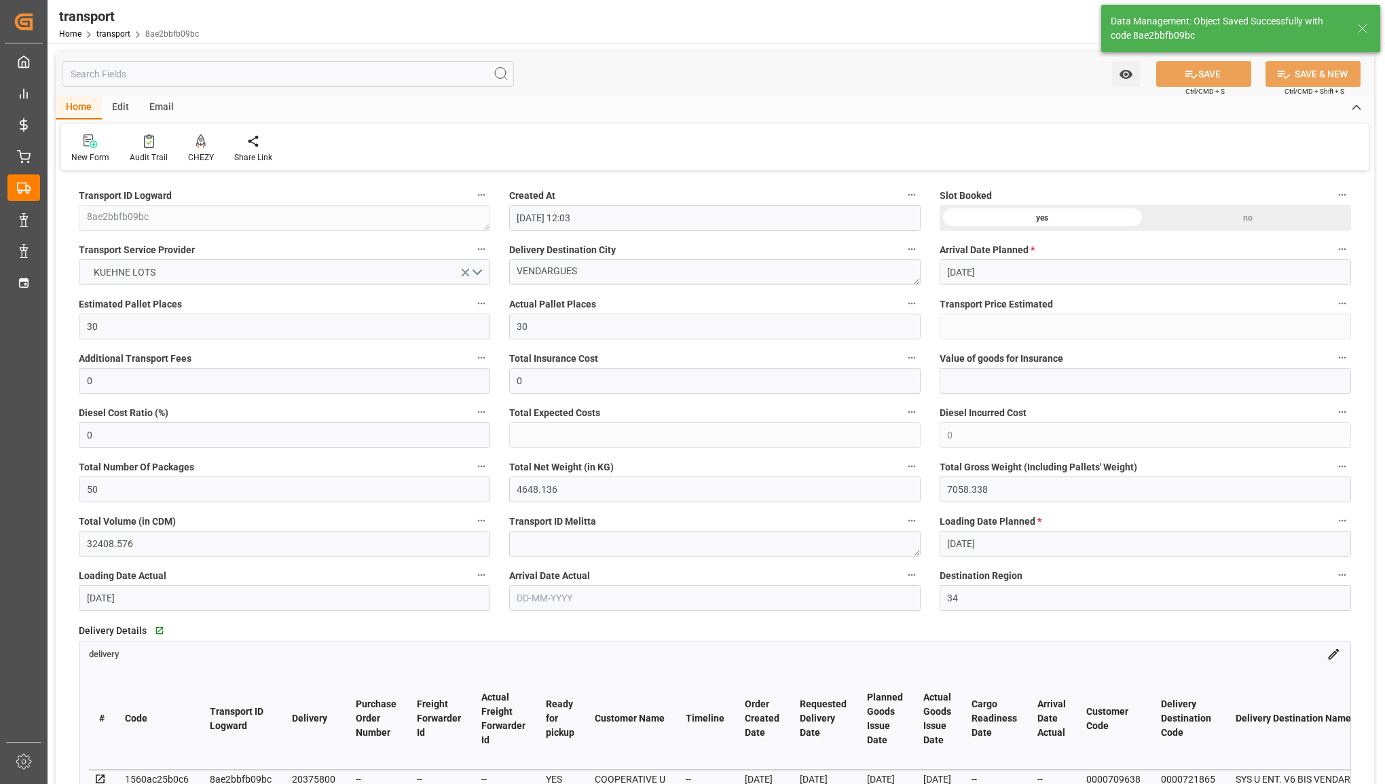
type input "1192.2"
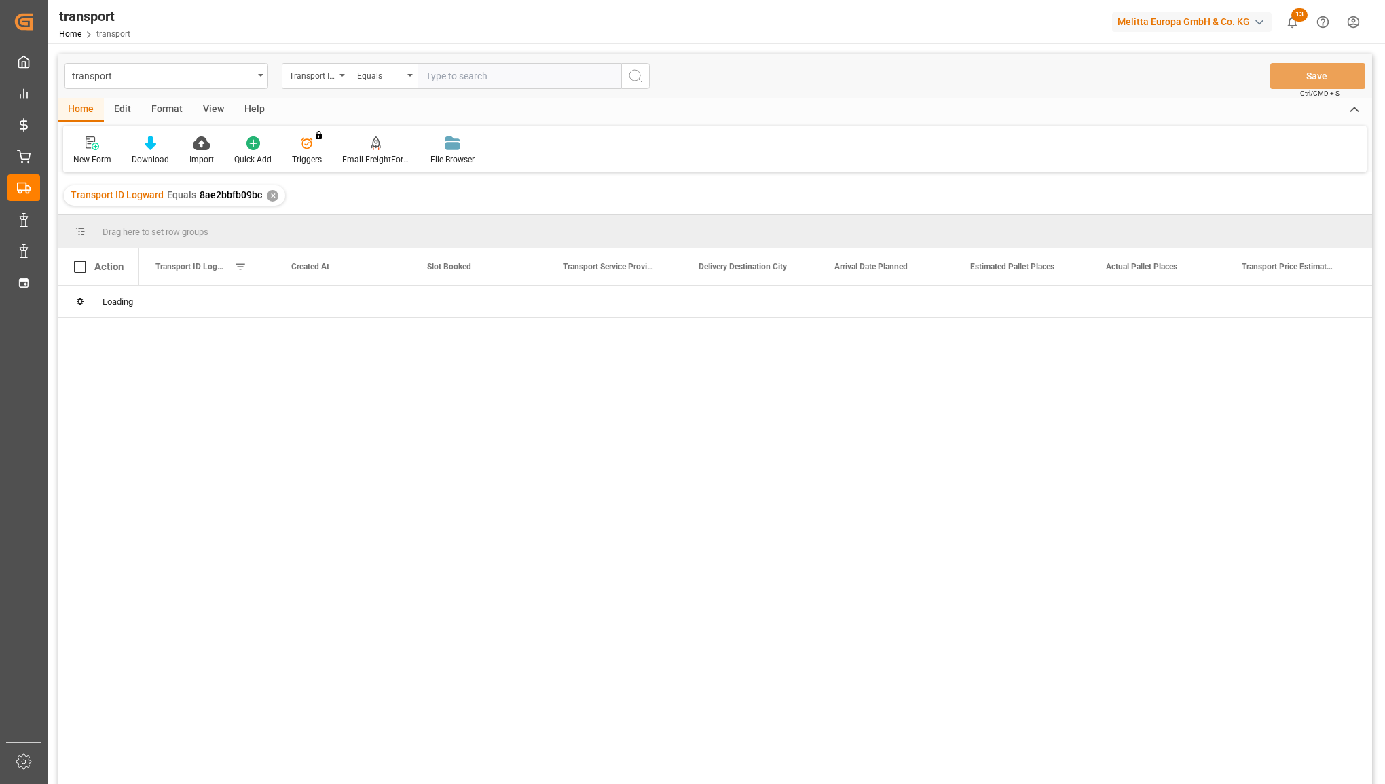
click at [445, 73] on input "text" at bounding box center [520, 76] width 204 height 26
type input "efca36645158"
click at [627, 78] on icon "search button" at bounding box center [635, 76] width 16 height 16
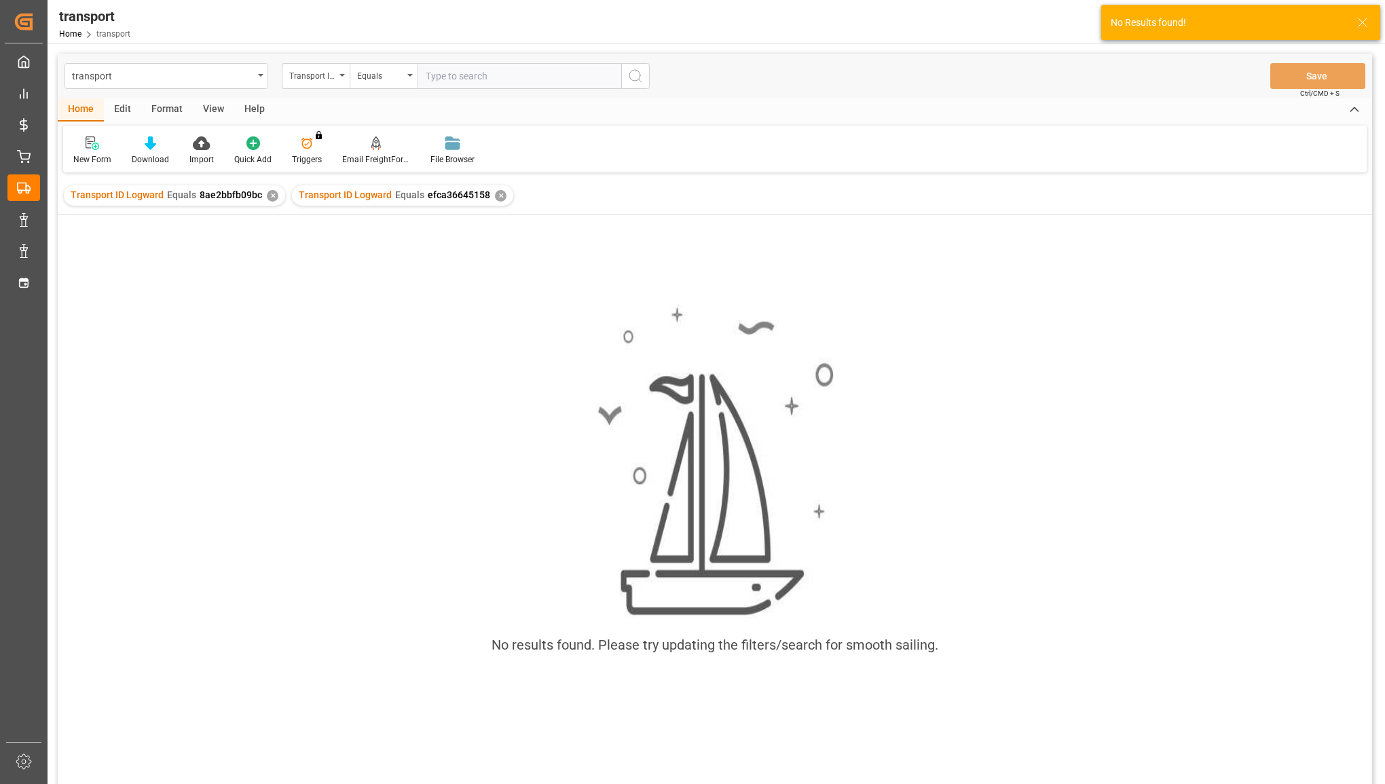
click at [267, 195] on div "✕" at bounding box center [273, 196] width 12 height 12
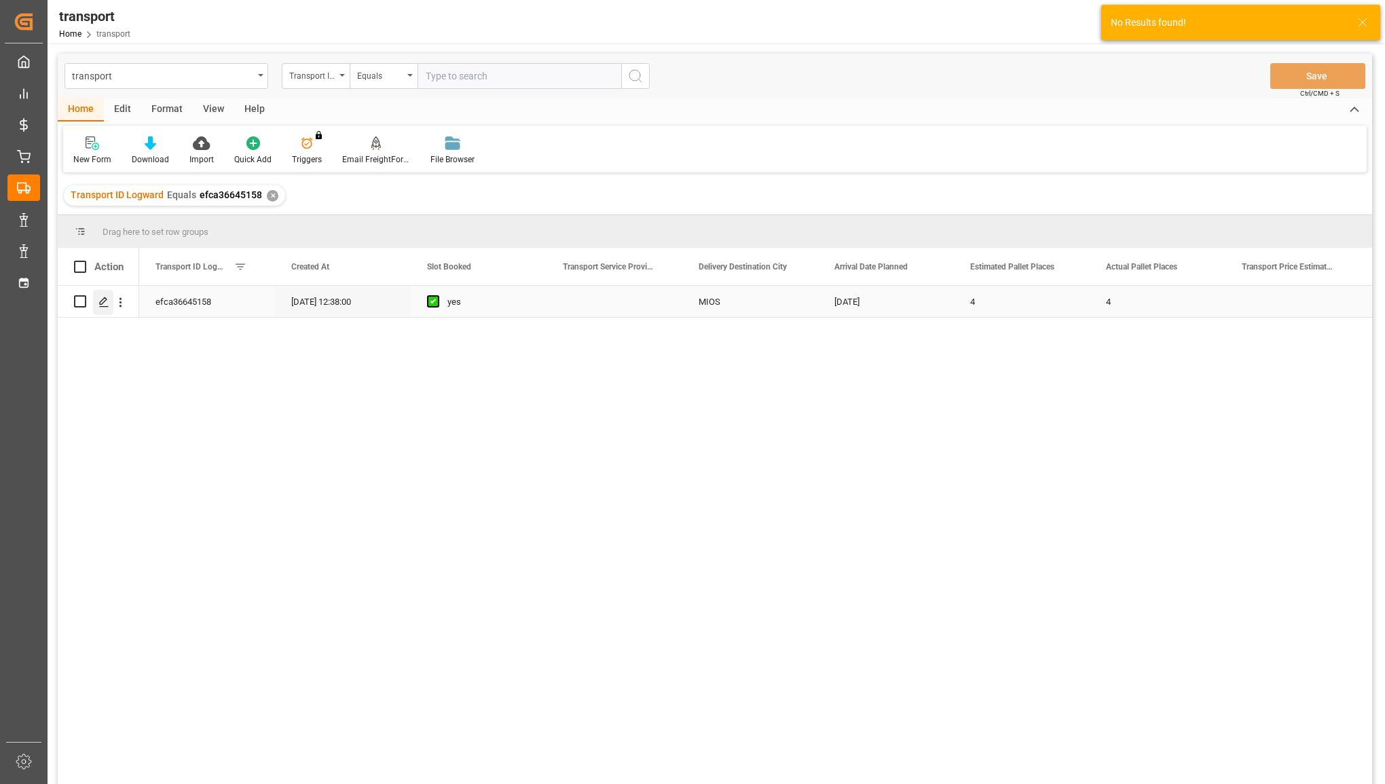
click at [104, 301] on polygon "Press SPACE to select this row." at bounding box center [103, 300] width 7 height 7
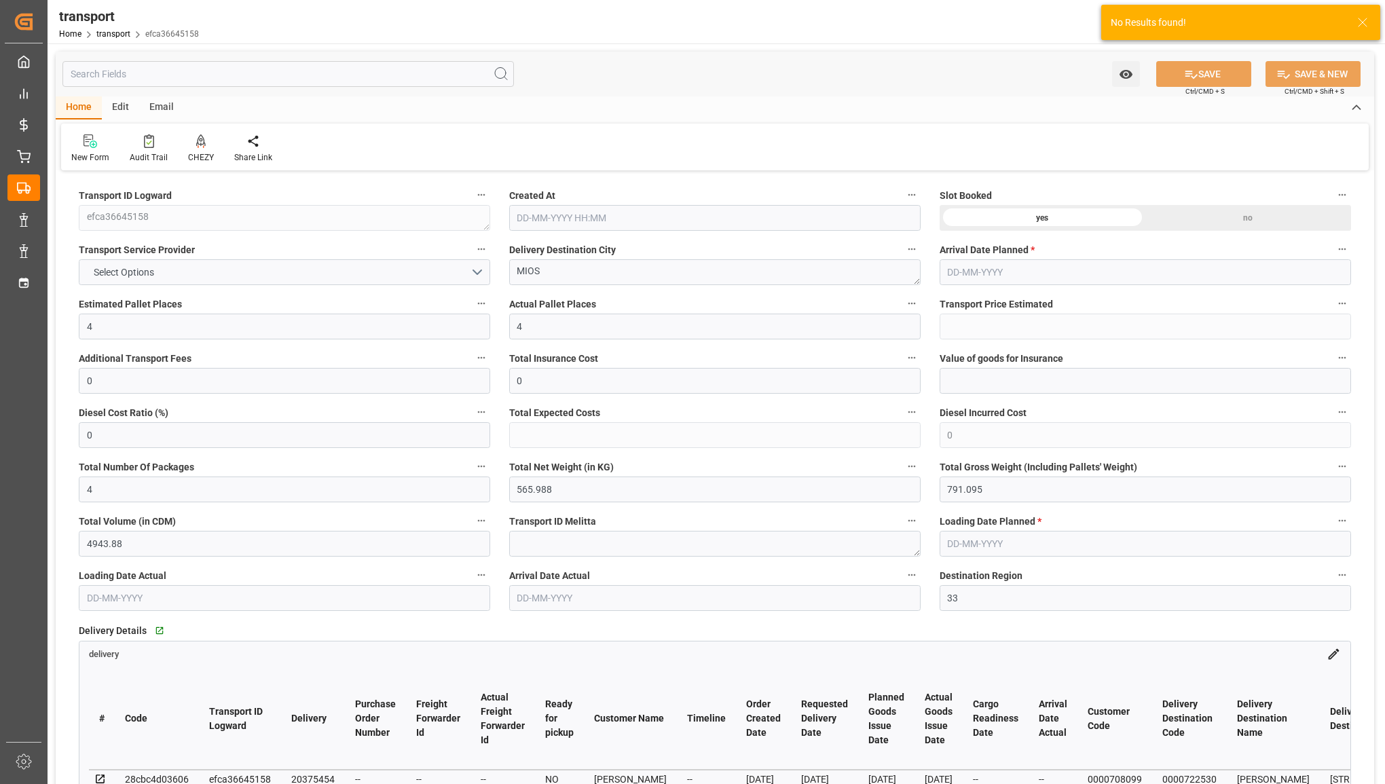
type input "31-07-2025 12:38"
type input "06-08-2025"
type input "04-08-2025"
type input "01-08-2025"
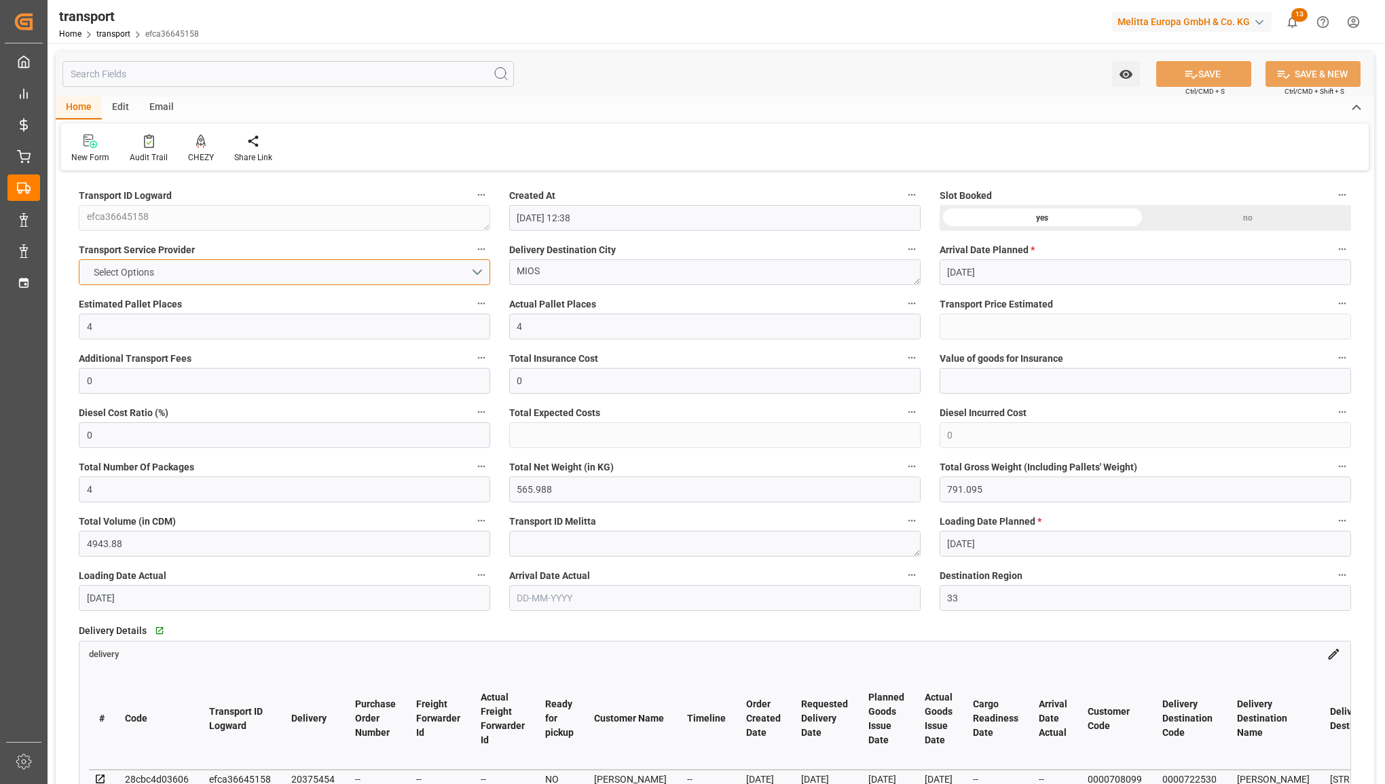
click at [320, 265] on button "Select Options" at bounding box center [284, 272] width 411 height 26
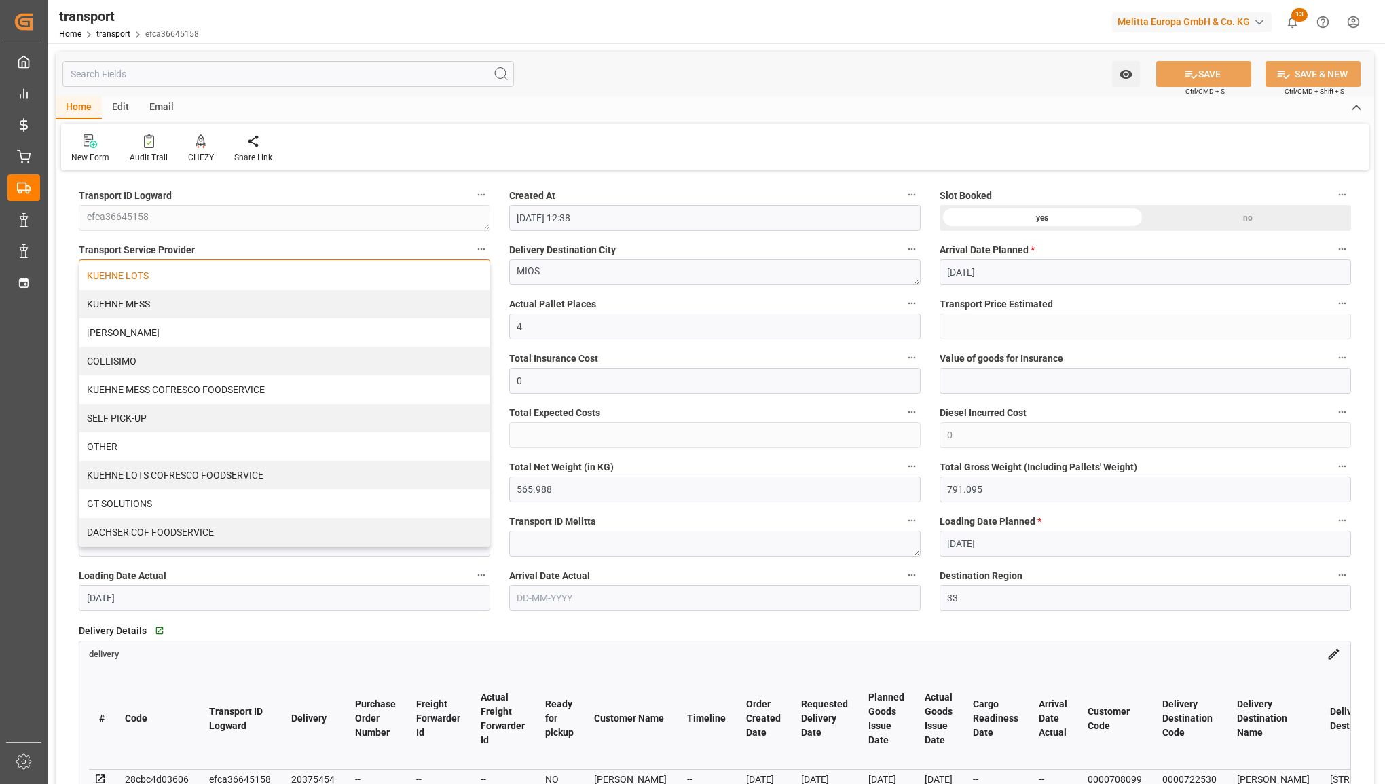
click at [319, 280] on div "KUEHNE LOTS" at bounding box center [284, 275] width 410 height 29
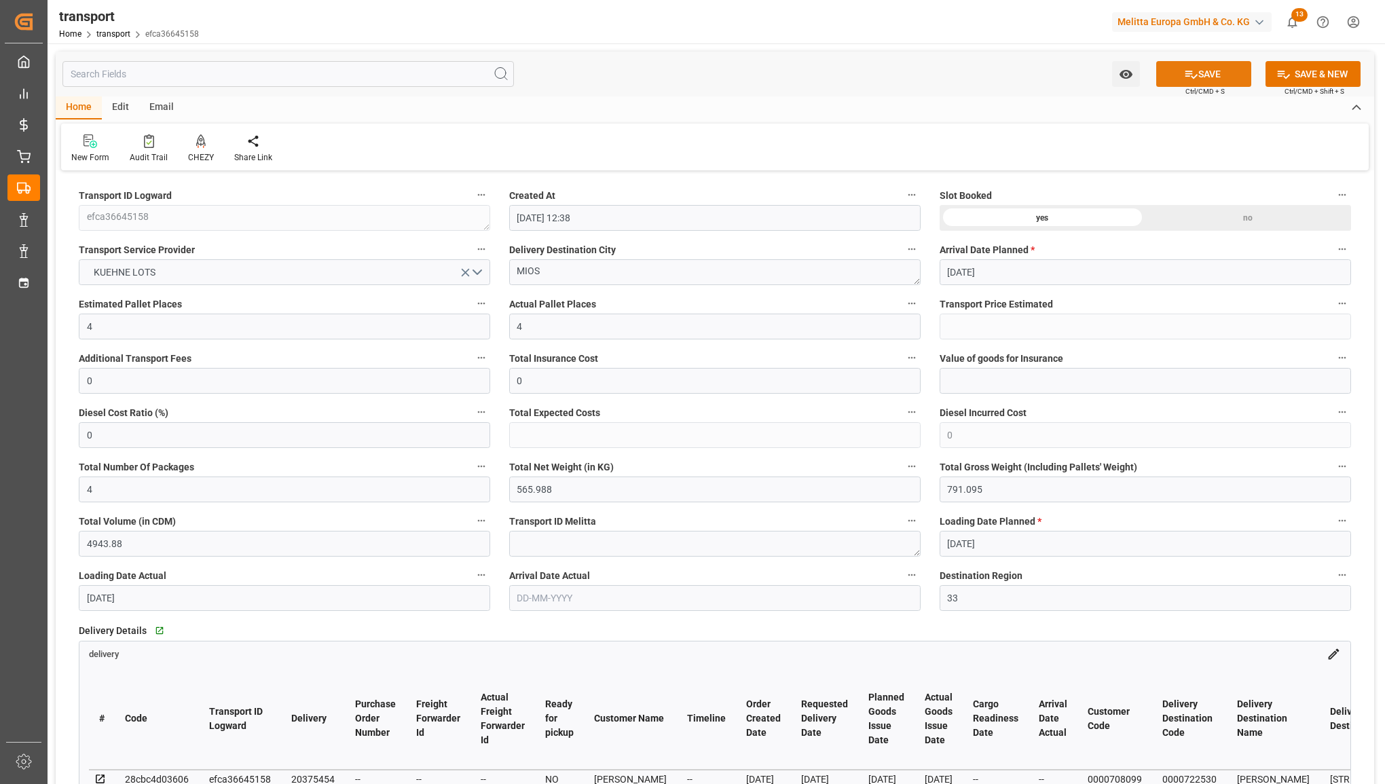
click at [1226, 73] on button "SAVE" at bounding box center [1203, 74] width 95 height 26
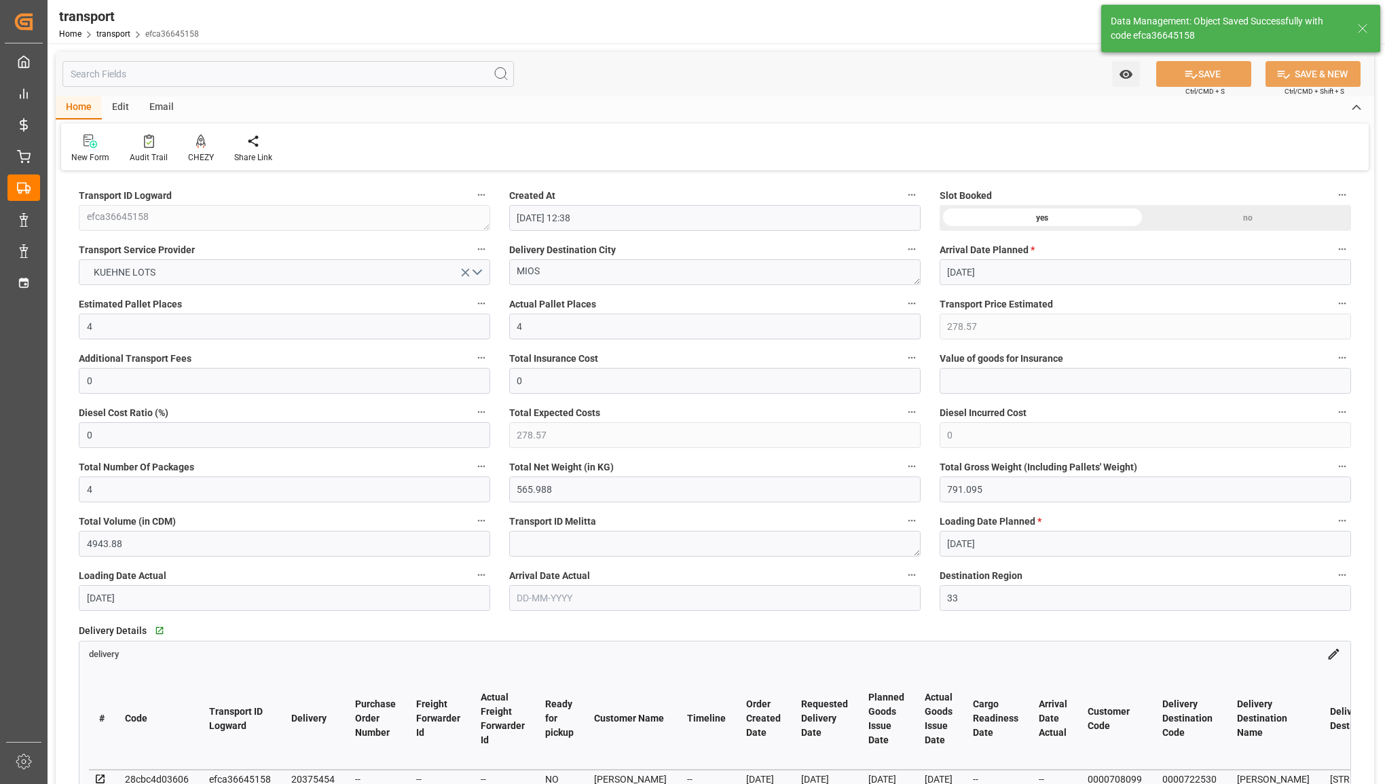
type input "278.57"
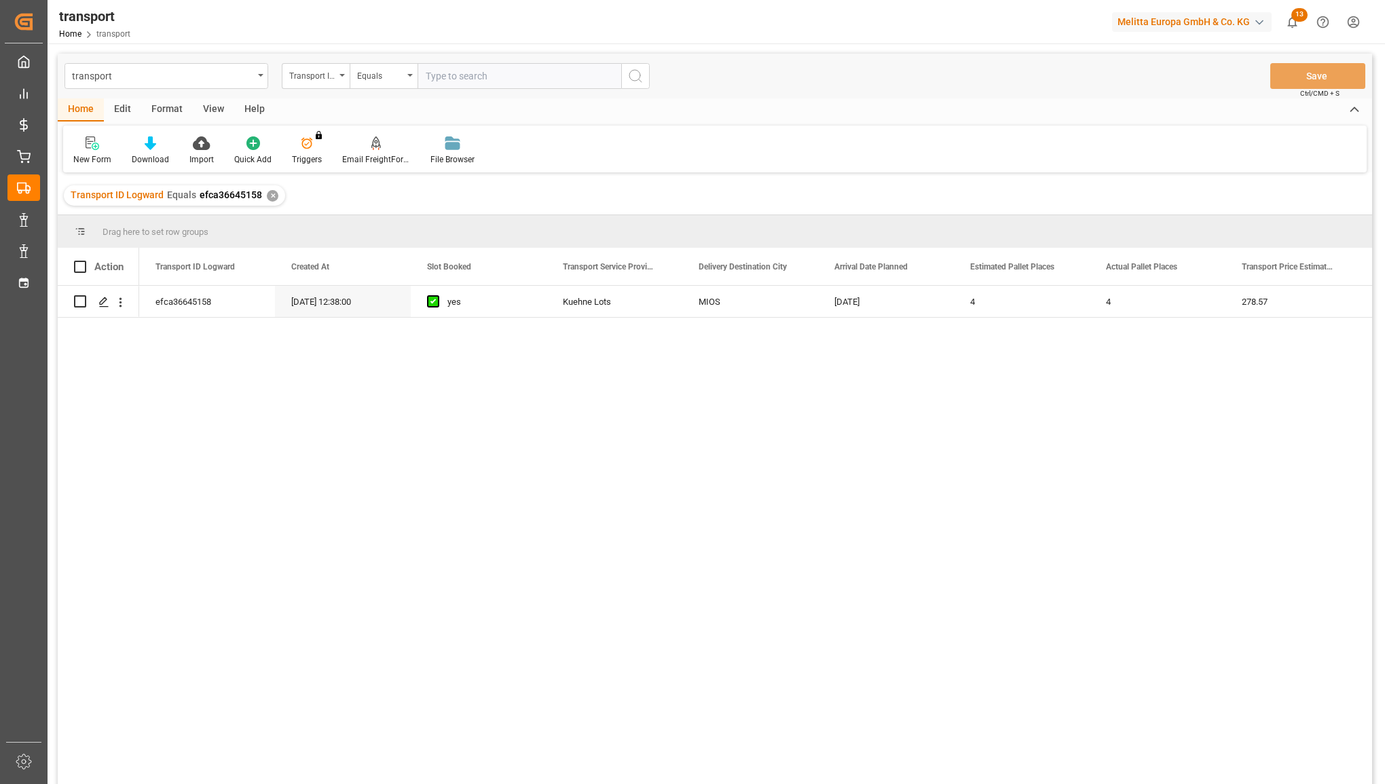
click at [555, 72] on input "text" at bounding box center [520, 76] width 204 height 26
paste input "775101c13ec9"
type input "775101c13ec9"
click at [628, 77] on icon "search button" at bounding box center [635, 76] width 16 height 16
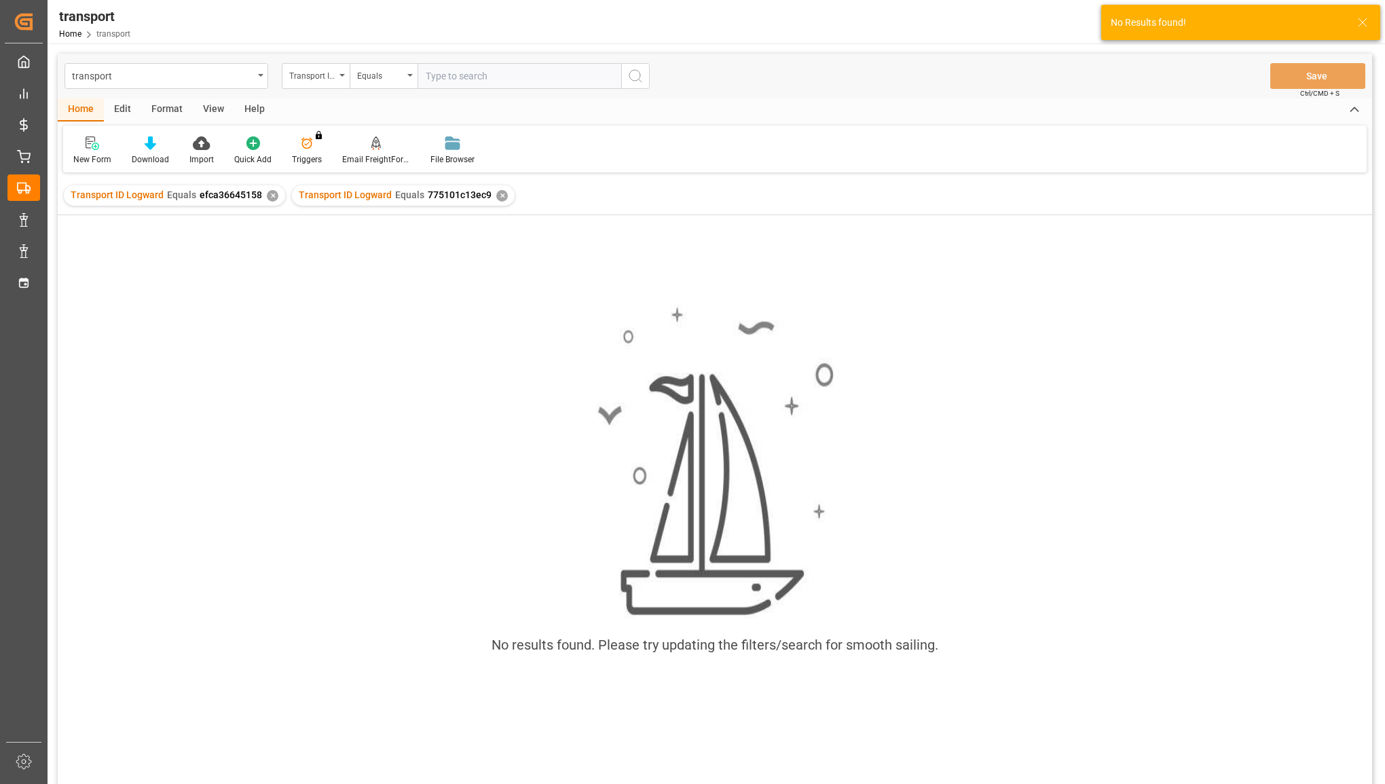
click at [272, 194] on div "✕" at bounding box center [273, 196] width 12 height 12
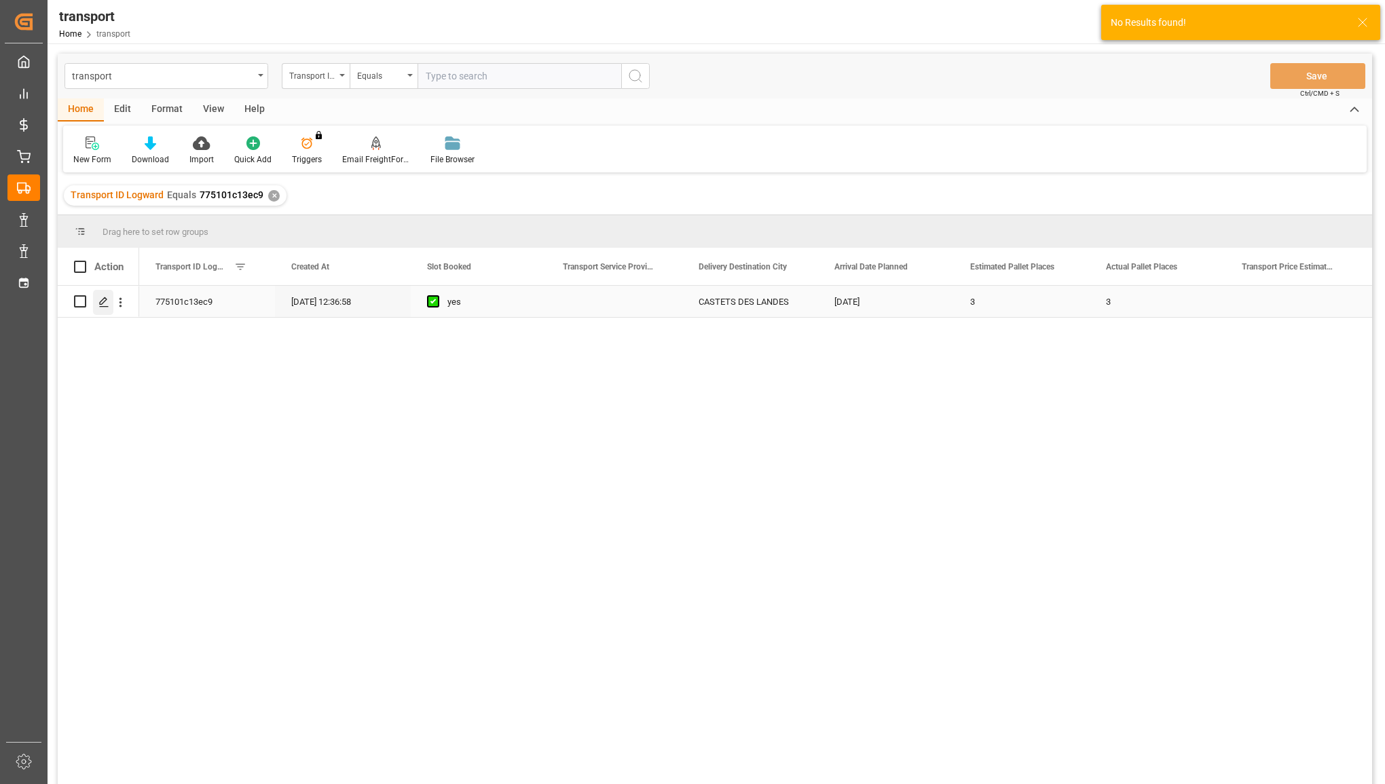
click at [106, 299] on icon "Press SPACE to select this row." at bounding box center [103, 302] width 11 height 11
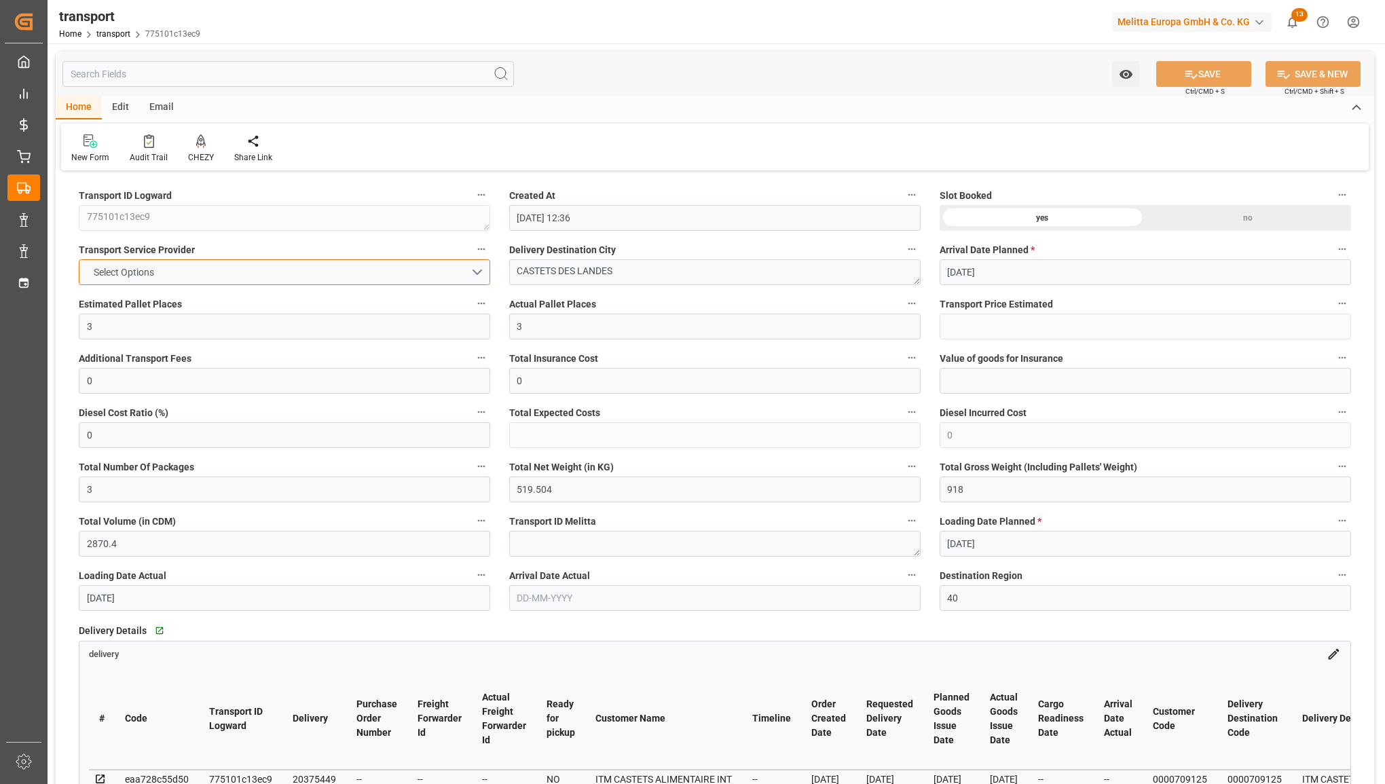
click at [282, 276] on button "Select Options" at bounding box center [284, 272] width 411 height 26
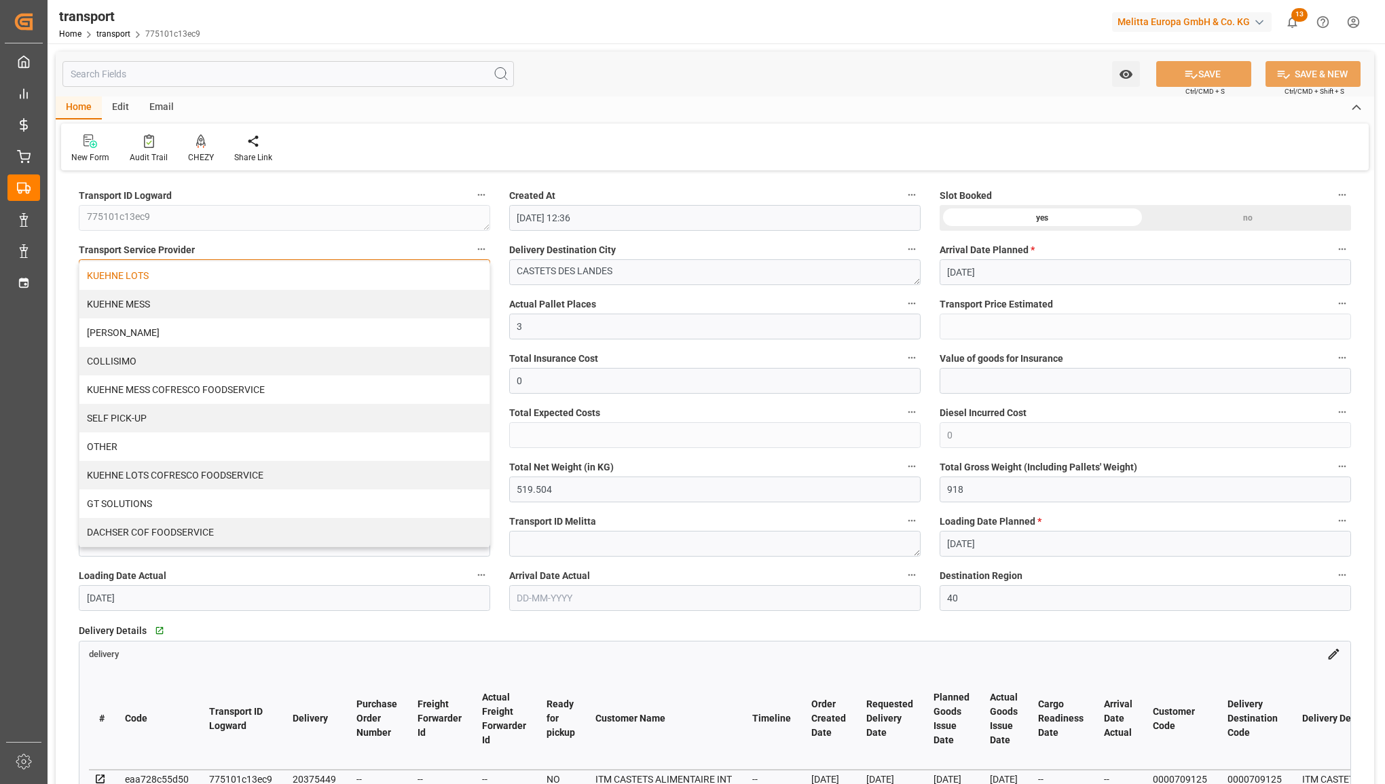
click at [280, 285] on div "KUEHNE LOTS" at bounding box center [284, 275] width 410 height 29
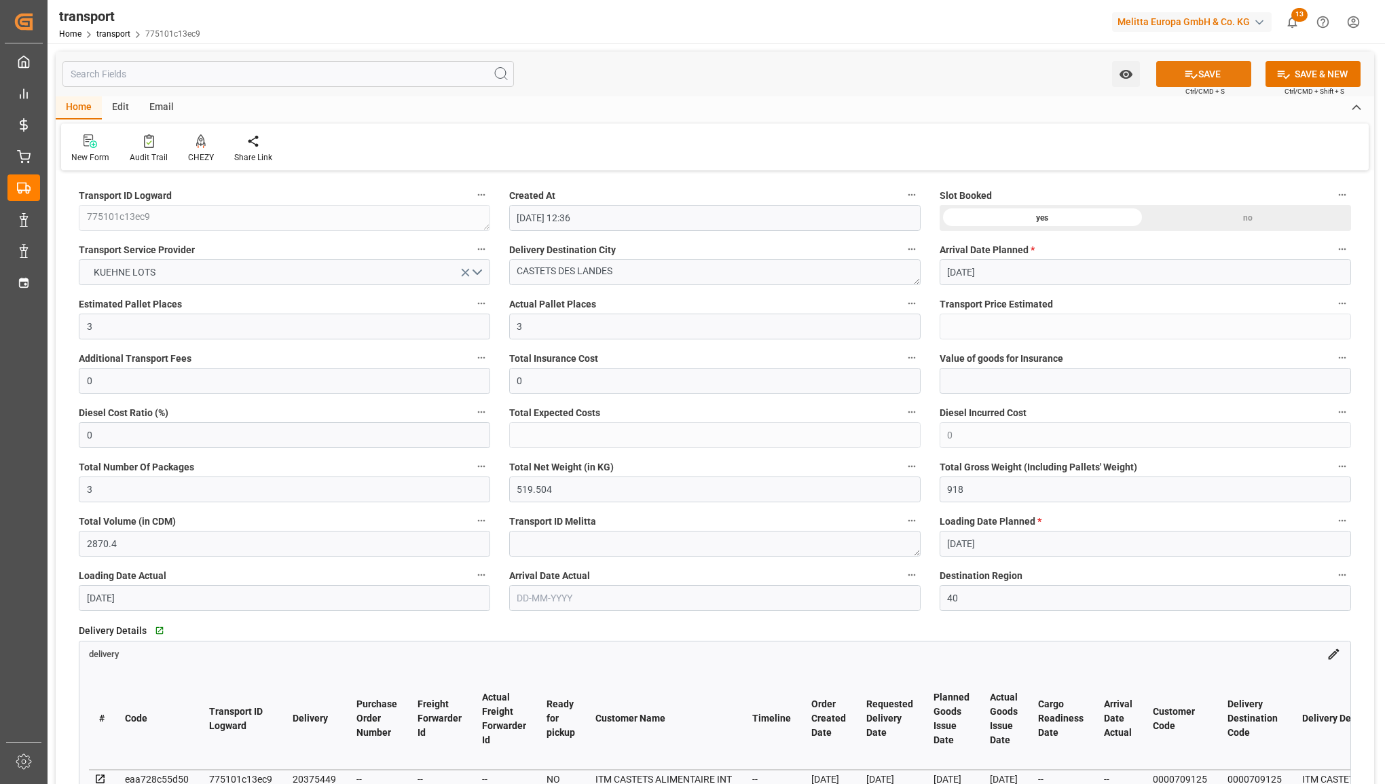
click at [1189, 69] on icon at bounding box center [1191, 74] width 14 height 14
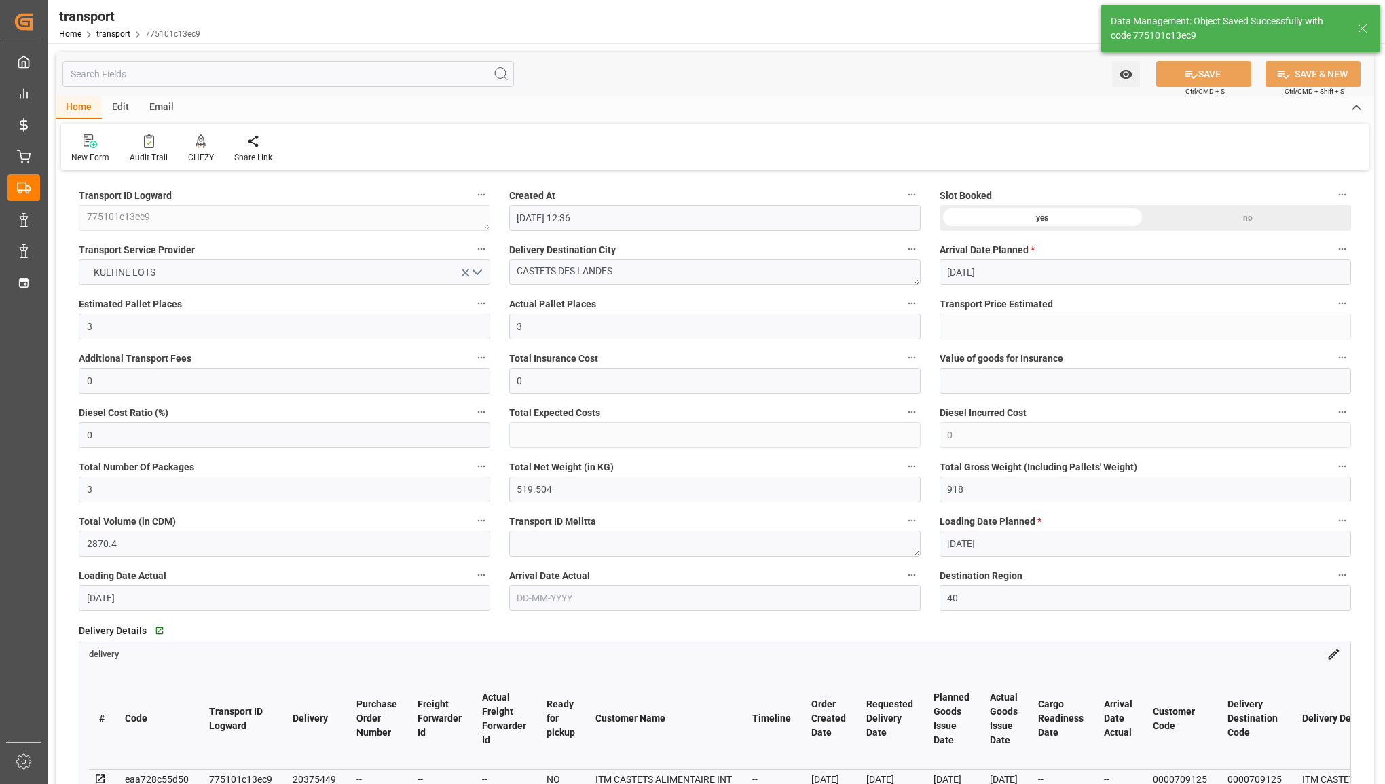
type input "305.62"
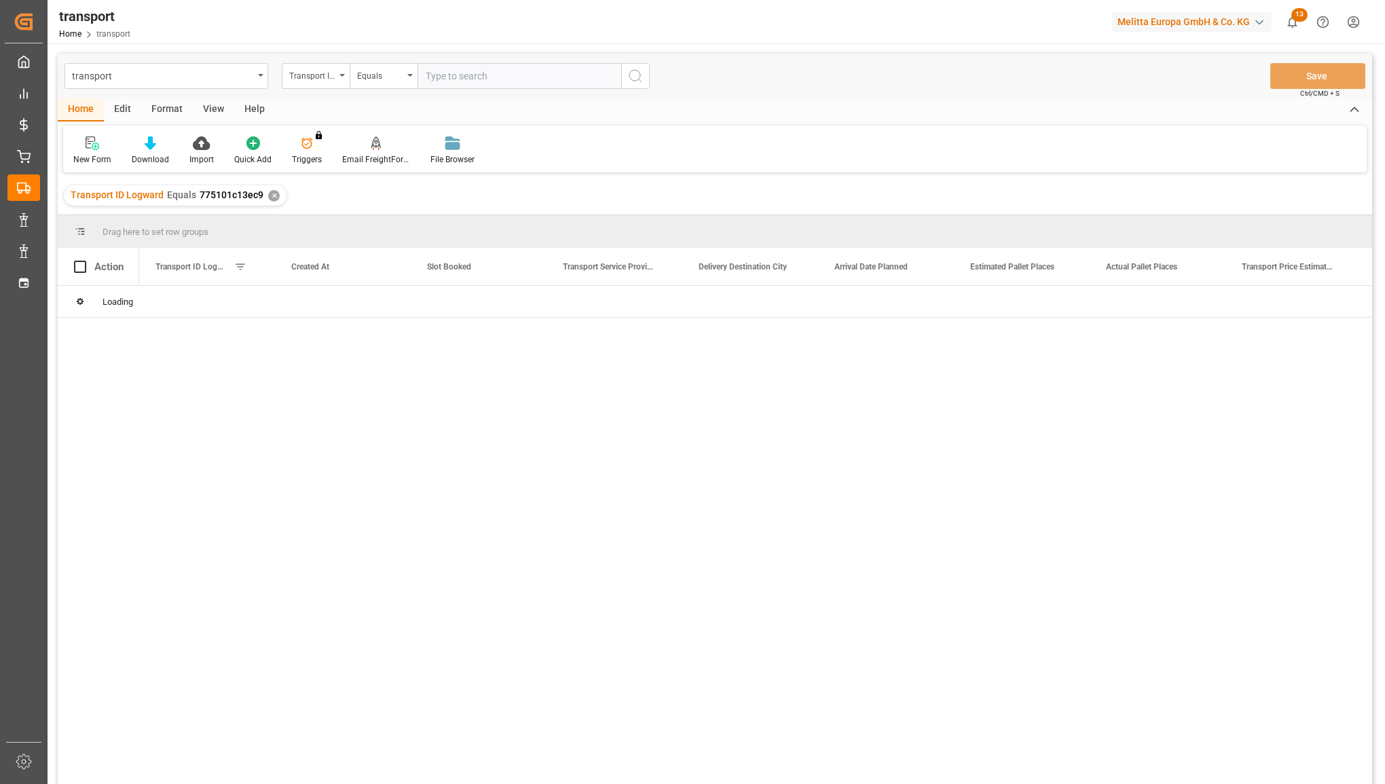
click at [456, 79] on input "text" at bounding box center [520, 76] width 204 height 26
type input "9484fcd4d92e"
click at [636, 79] on icon "search button" at bounding box center [635, 76] width 16 height 16
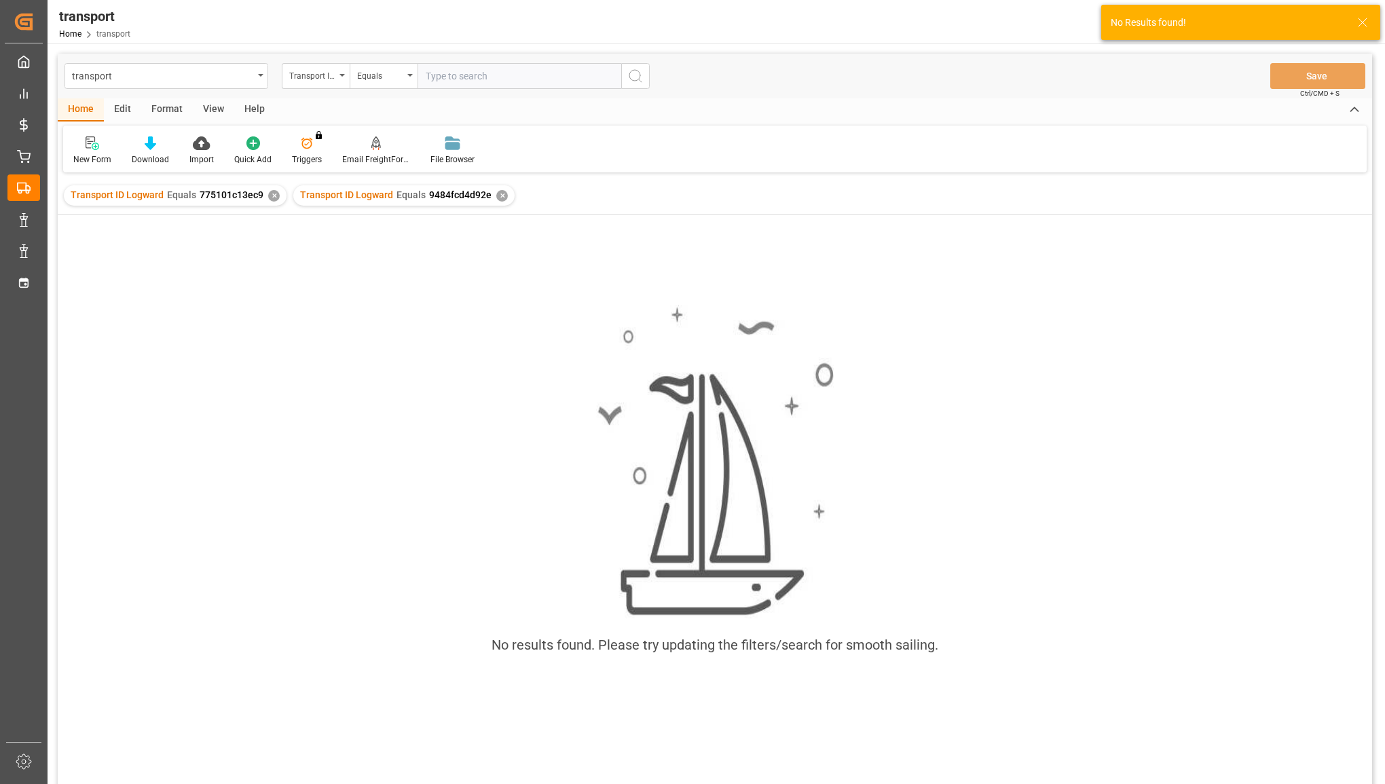
click at [270, 189] on div "Transport ID Logward Equals 775101c13ec9 ✕" at bounding box center [175, 195] width 223 height 20
click at [265, 199] on div "Transport ID Logward Equals 775101c13ec9 ✕" at bounding box center [175, 195] width 223 height 20
click at [269, 195] on div "✕" at bounding box center [274, 196] width 12 height 12
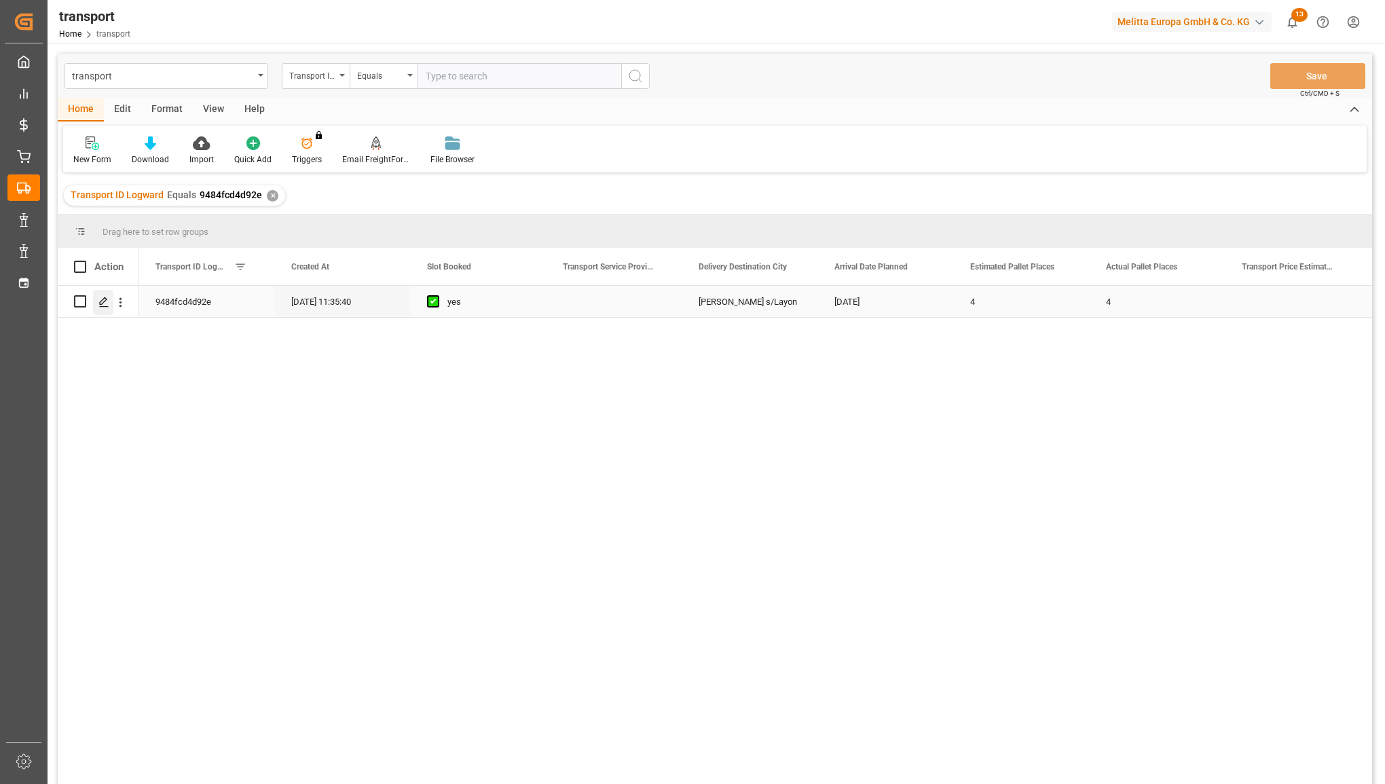
click at [109, 297] on icon "Press SPACE to select this row." at bounding box center [103, 302] width 11 height 11
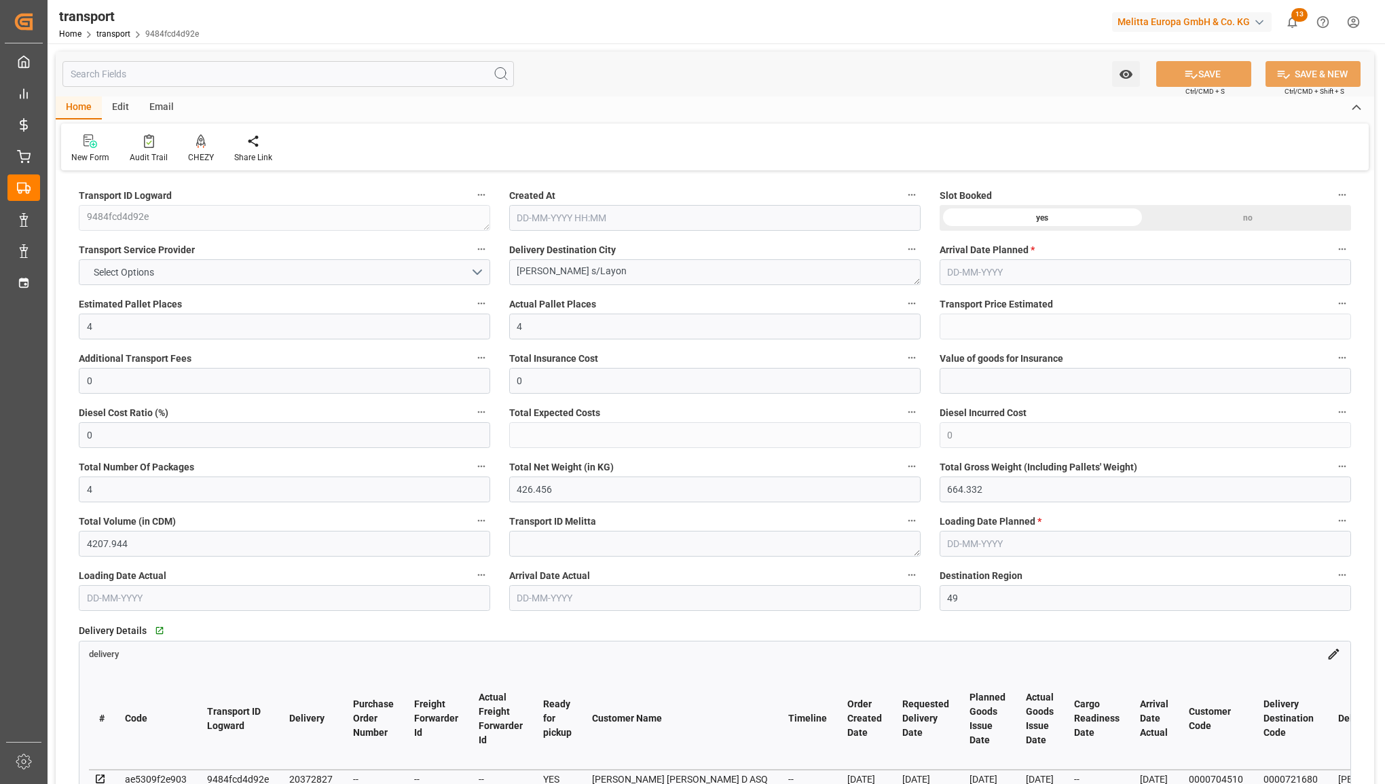
type input "24-06-2025 11:35"
type input "01-07-2025"
type input "30-06-2025"
type input "18-08-2025"
type input "09-07-2025"
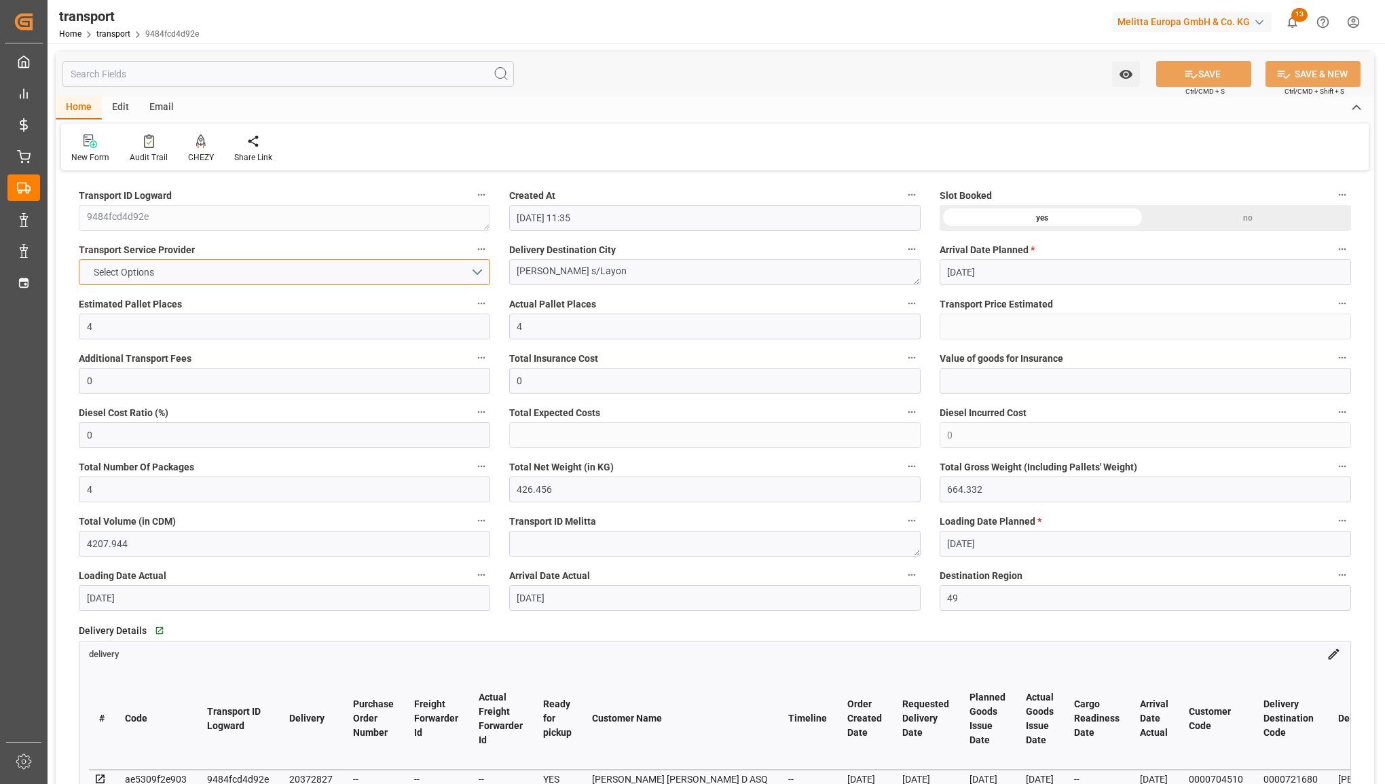
click at [325, 272] on button "Select Options" at bounding box center [284, 272] width 411 height 26
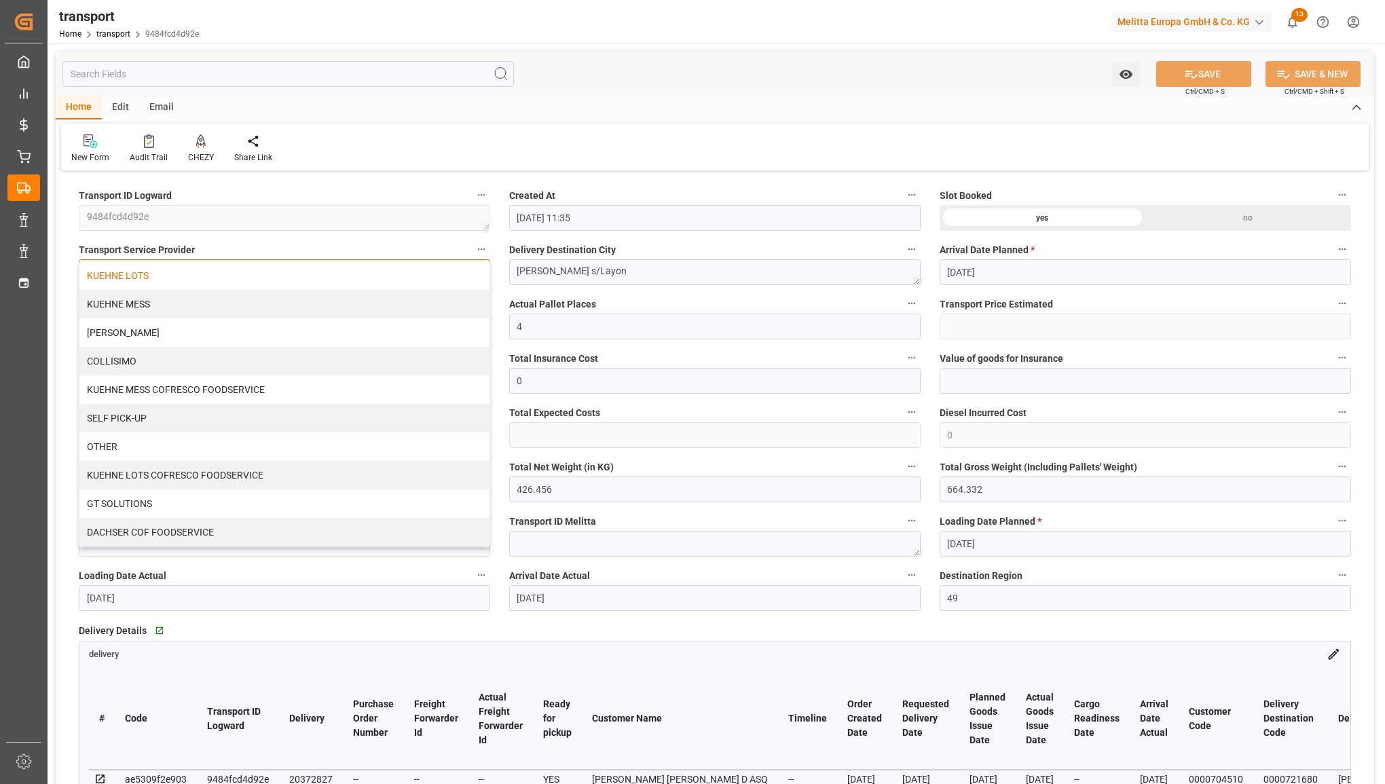
click at [318, 276] on div "KUEHNE LOTS" at bounding box center [284, 275] width 410 height 29
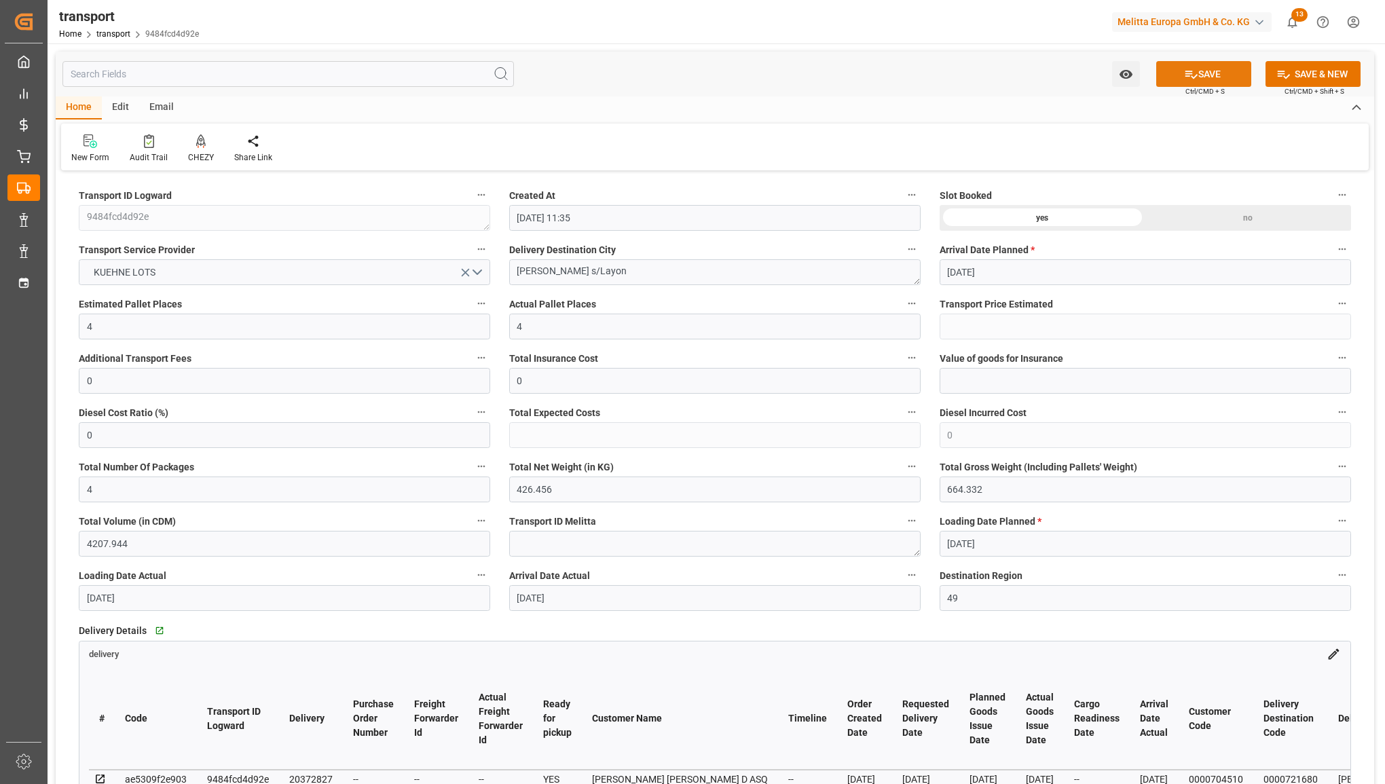
click at [1209, 69] on button "SAVE" at bounding box center [1203, 74] width 95 height 26
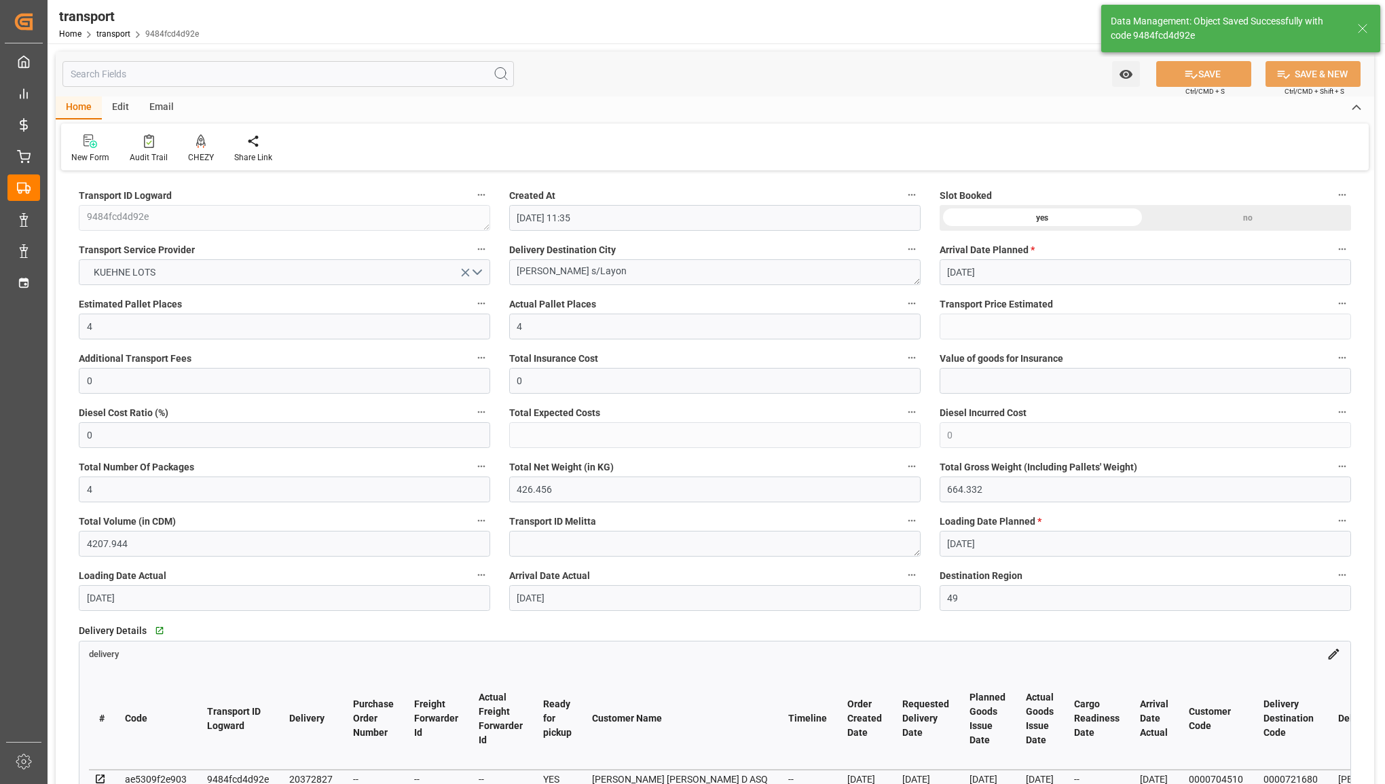
type input "249.42"
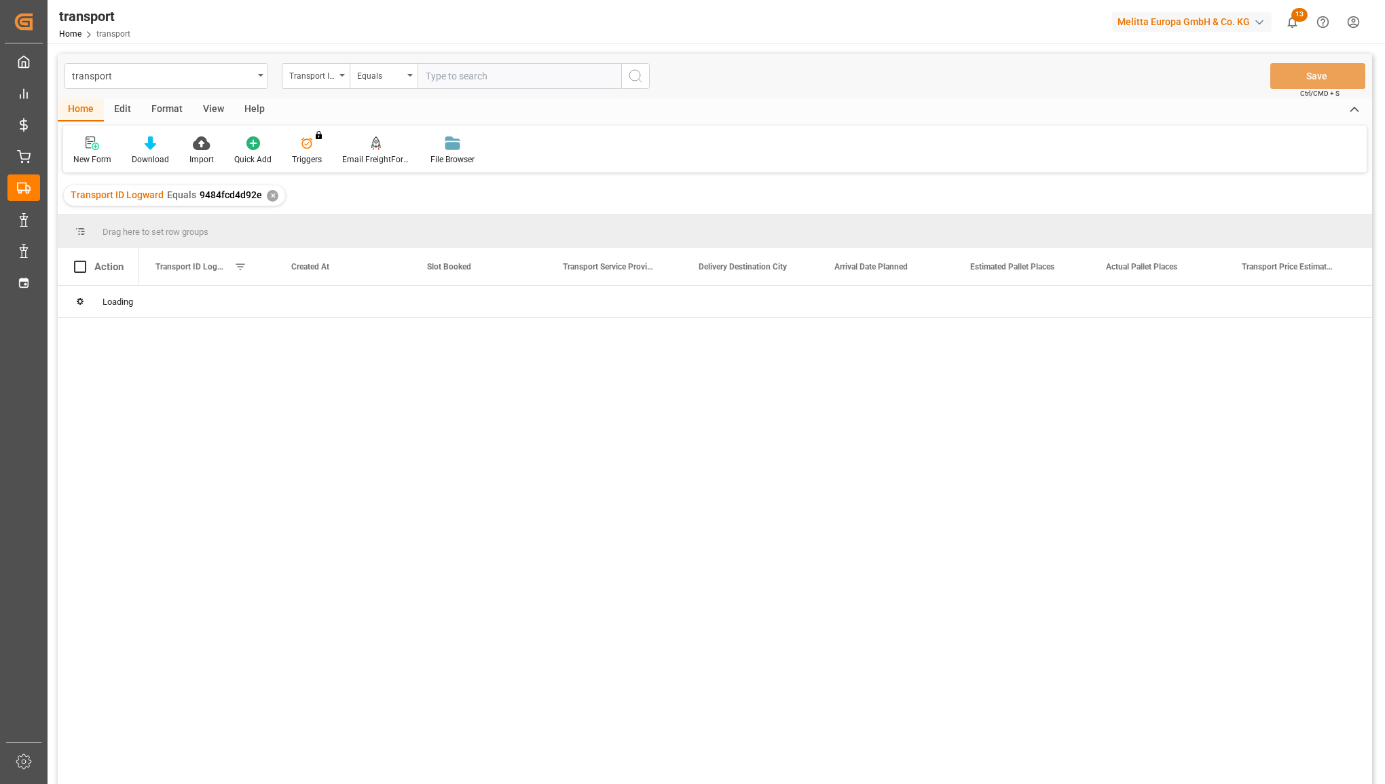
click at [449, 76] on input "text" at bounding box center [520, 76] width 204 height 26
type input "894c538bb94e"
click at [622, 76] on button "search button" at bounding box center [635, 76] width 29 height 26
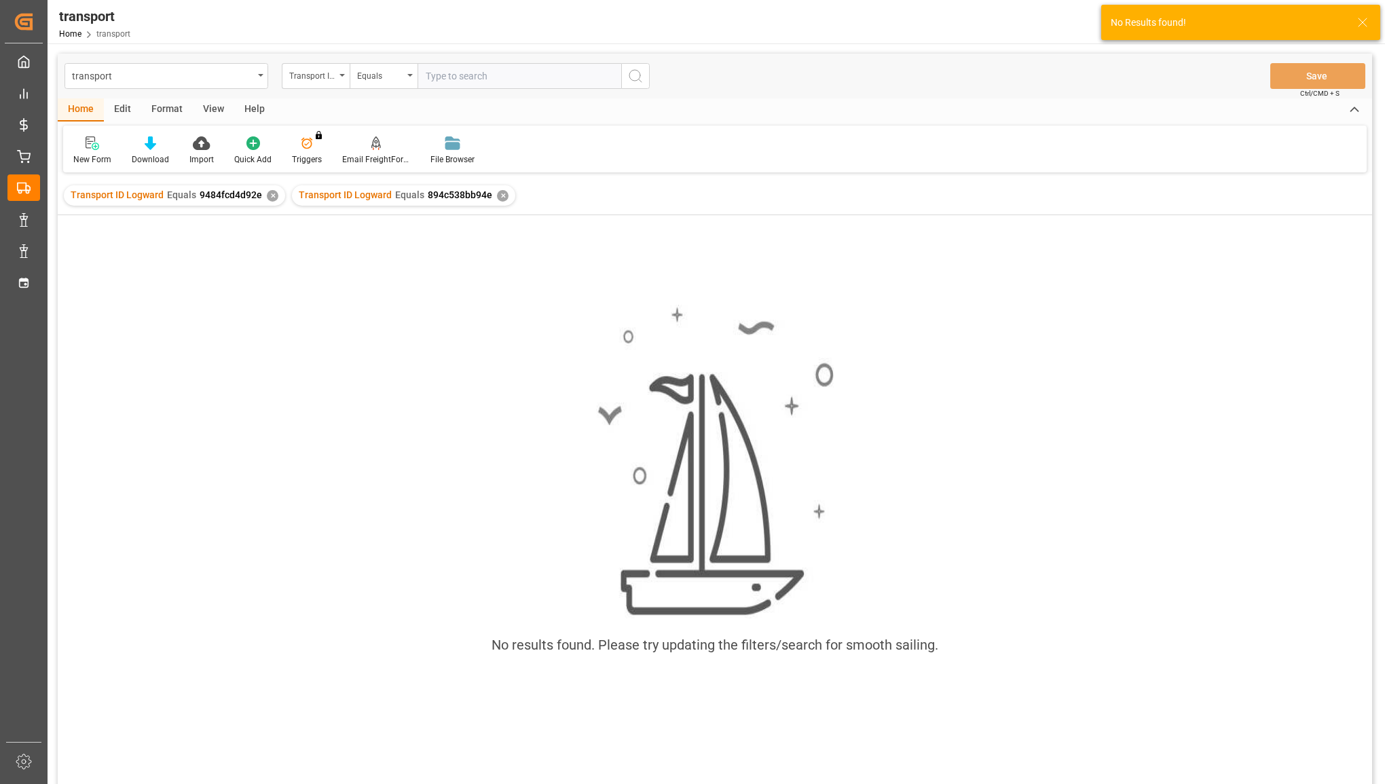
click at [269, 196] on div "✕" at bounding box center [273, 196] width 12 height 12
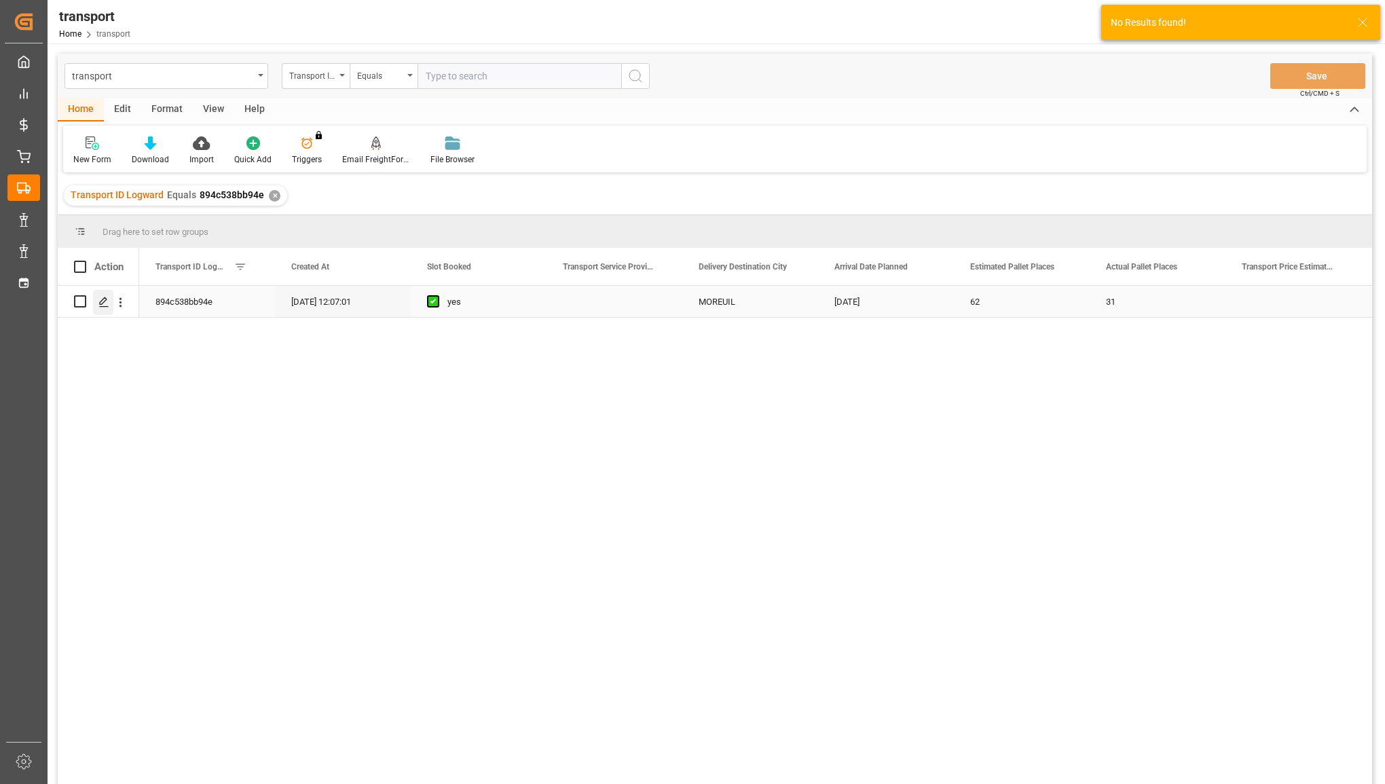
click at [99, 304] on icon "Press SPACE to select this row." at bounding box center [103, 302] width 11 height 11
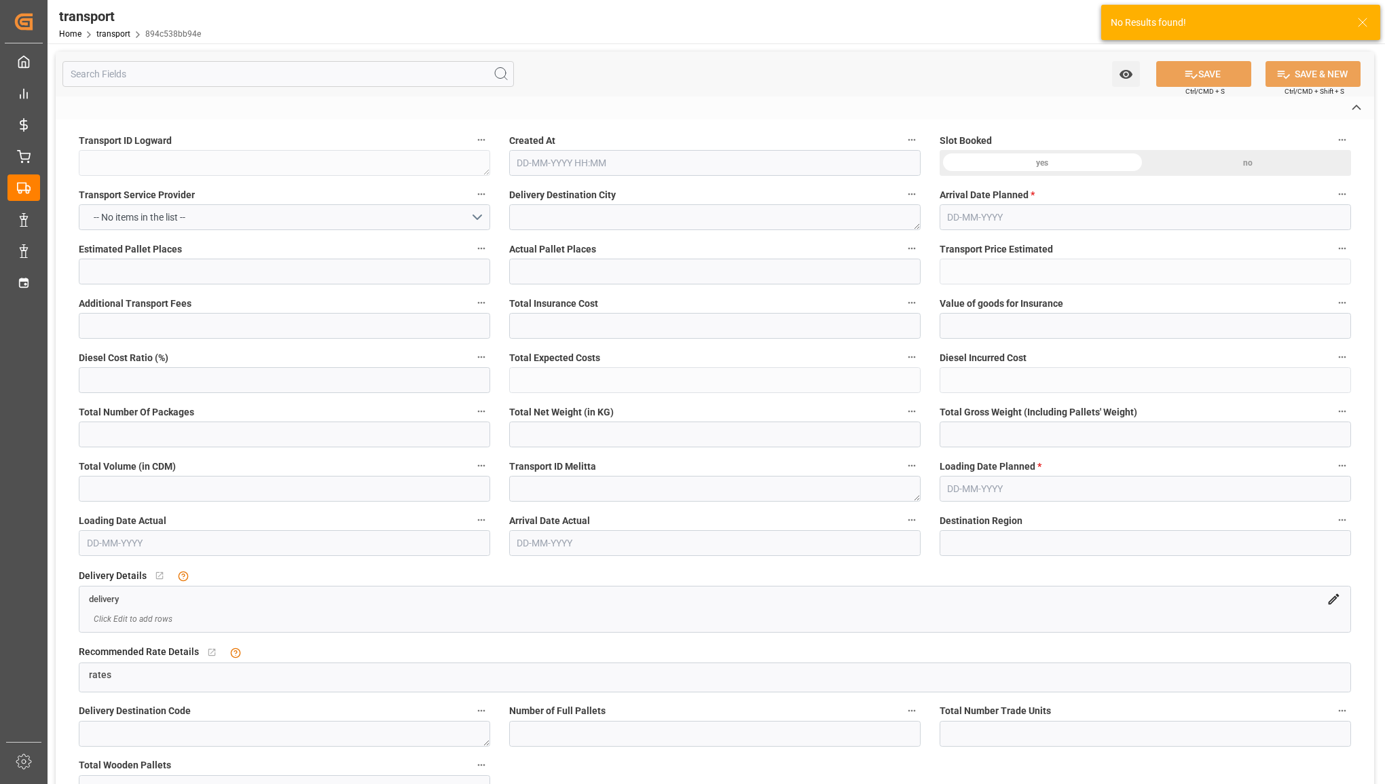
type textarea "894c538bb94e"
type textarea "MOREUIL"
type textarea "0000710027"
type textarea "4c89a1f40c05"
type textarea "FR-02570"
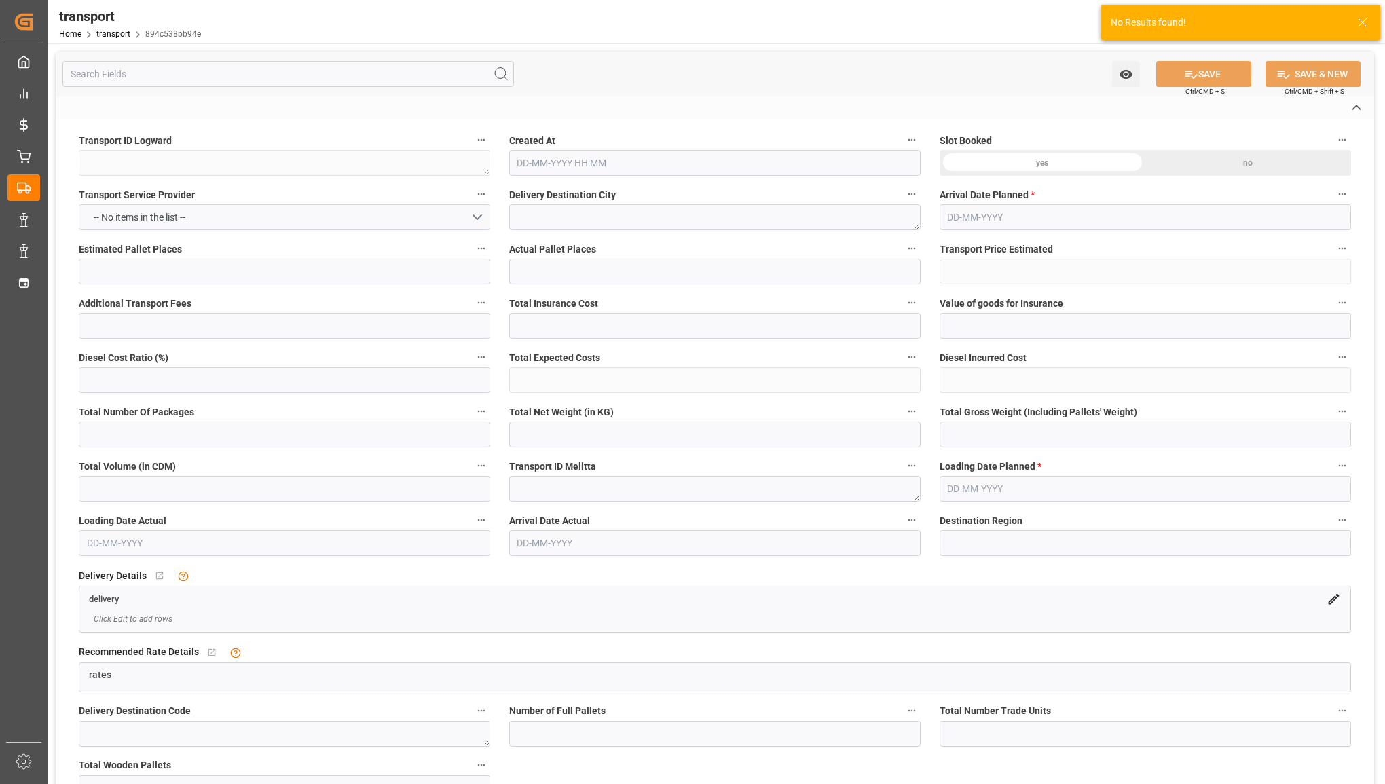
type textarea "FR"
type input "Road"
type input "FR"
type input "02570"
type input "FR"
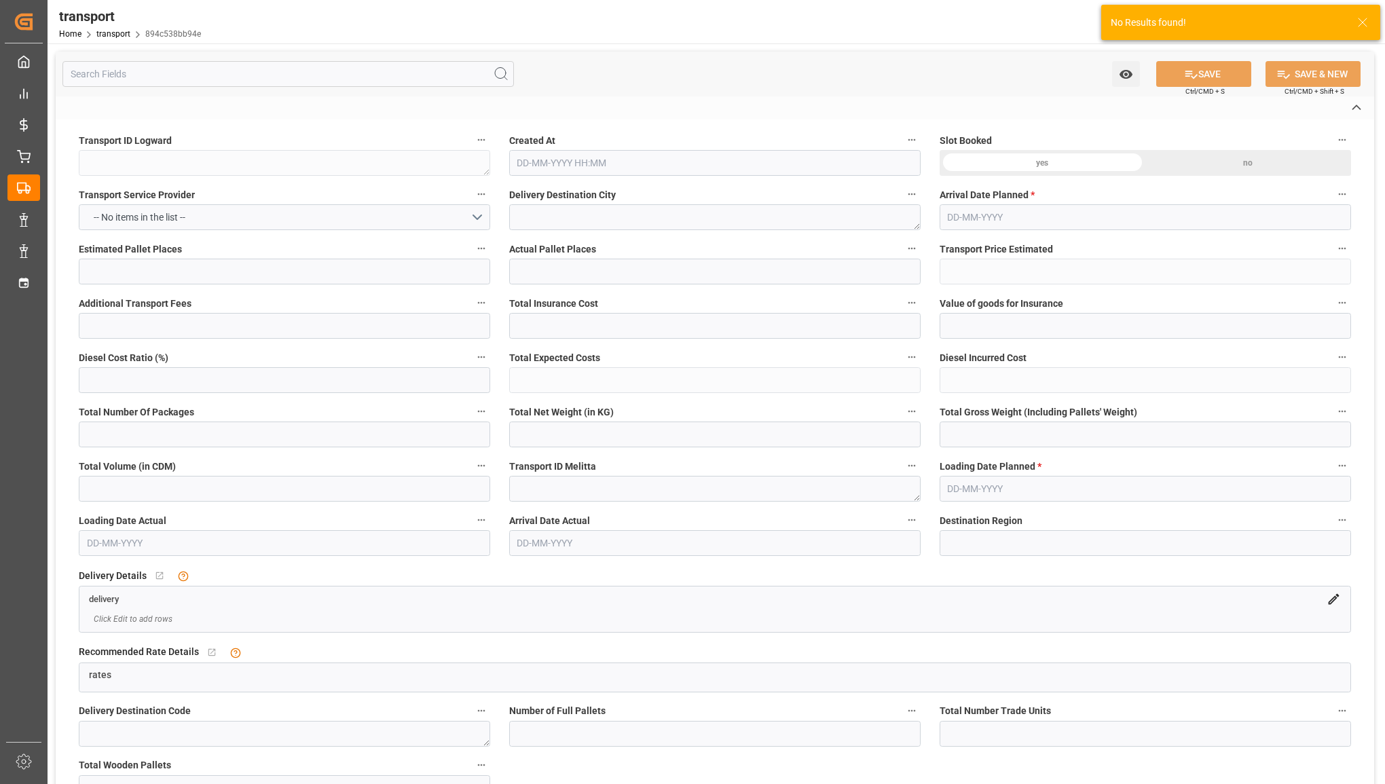
type input "80110"
type input "Full Load"
type input "26-40 t"
type input "EURO 6"
type input "Diesel"
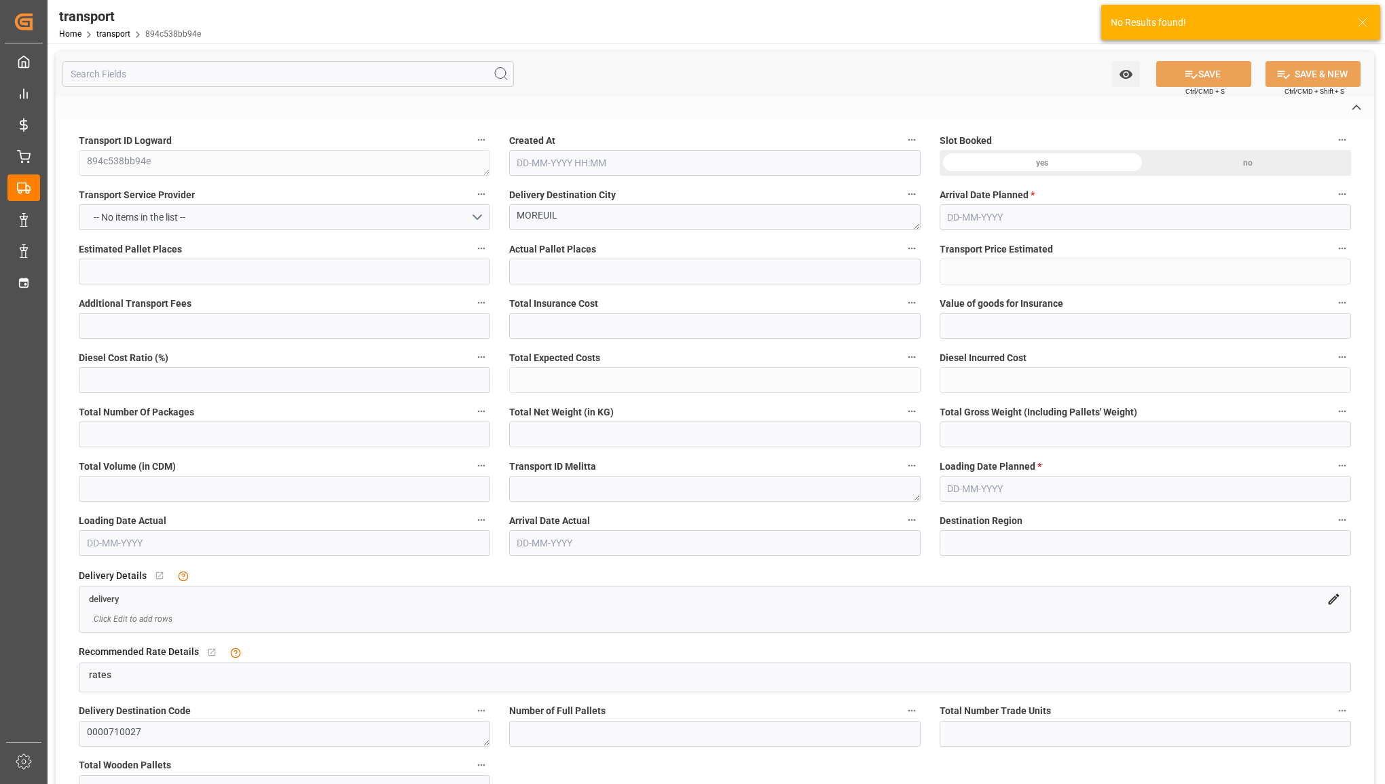
type input "62"
type input "31"
type input "0"
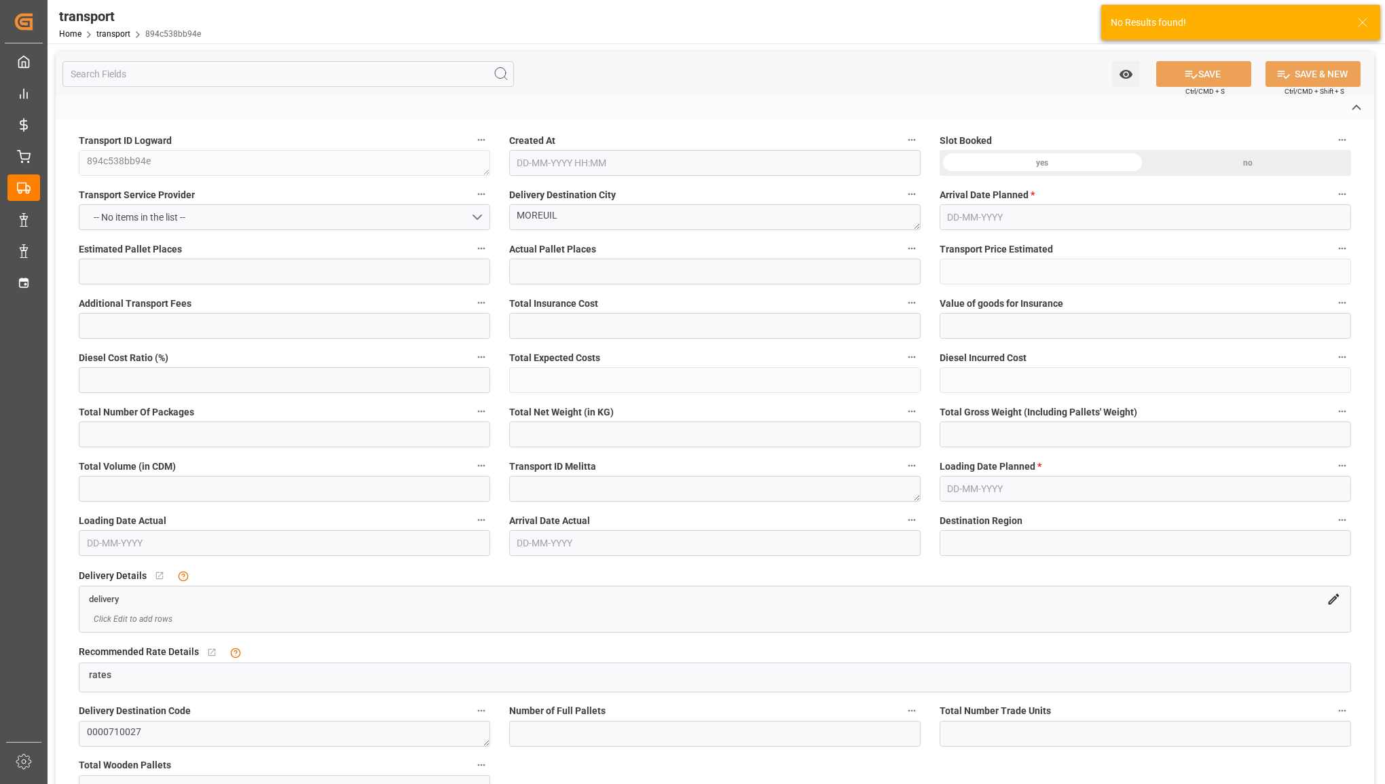
type input "-20.7494"
type input "62"
type input "11904"
type input "14384"
type input "53568"
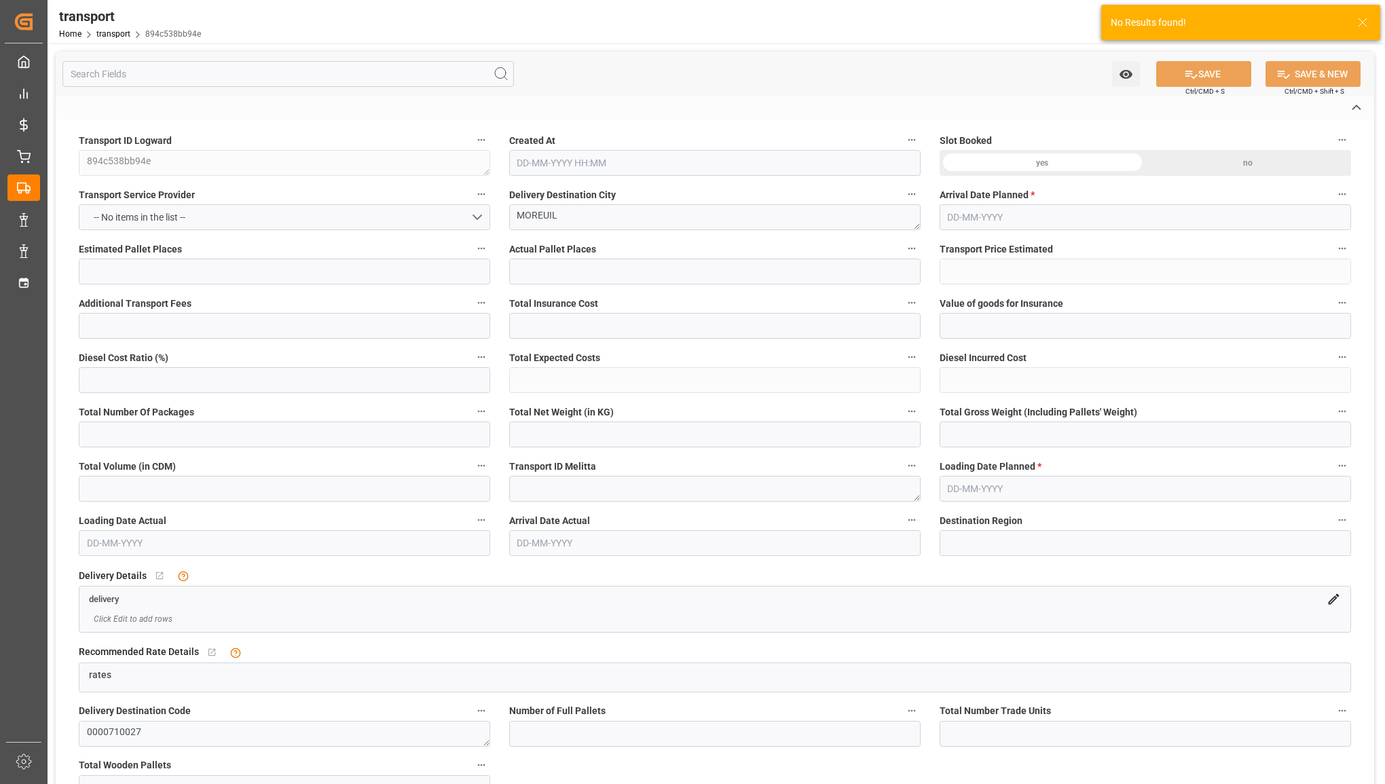
type input "80"
type input "0"
type input "9"
type input "62"
type input "101"
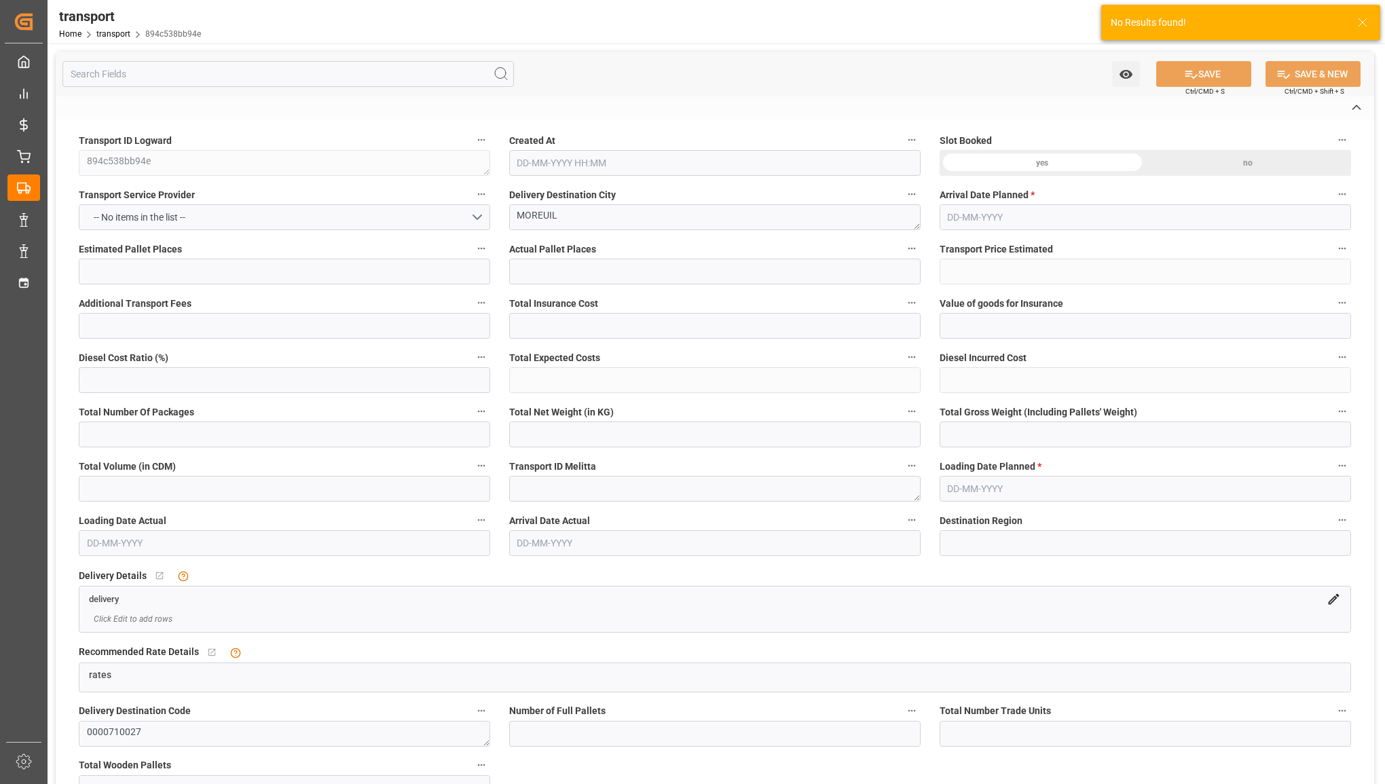
type input "14384"
type input "0"
type input "14384"
type input "0"
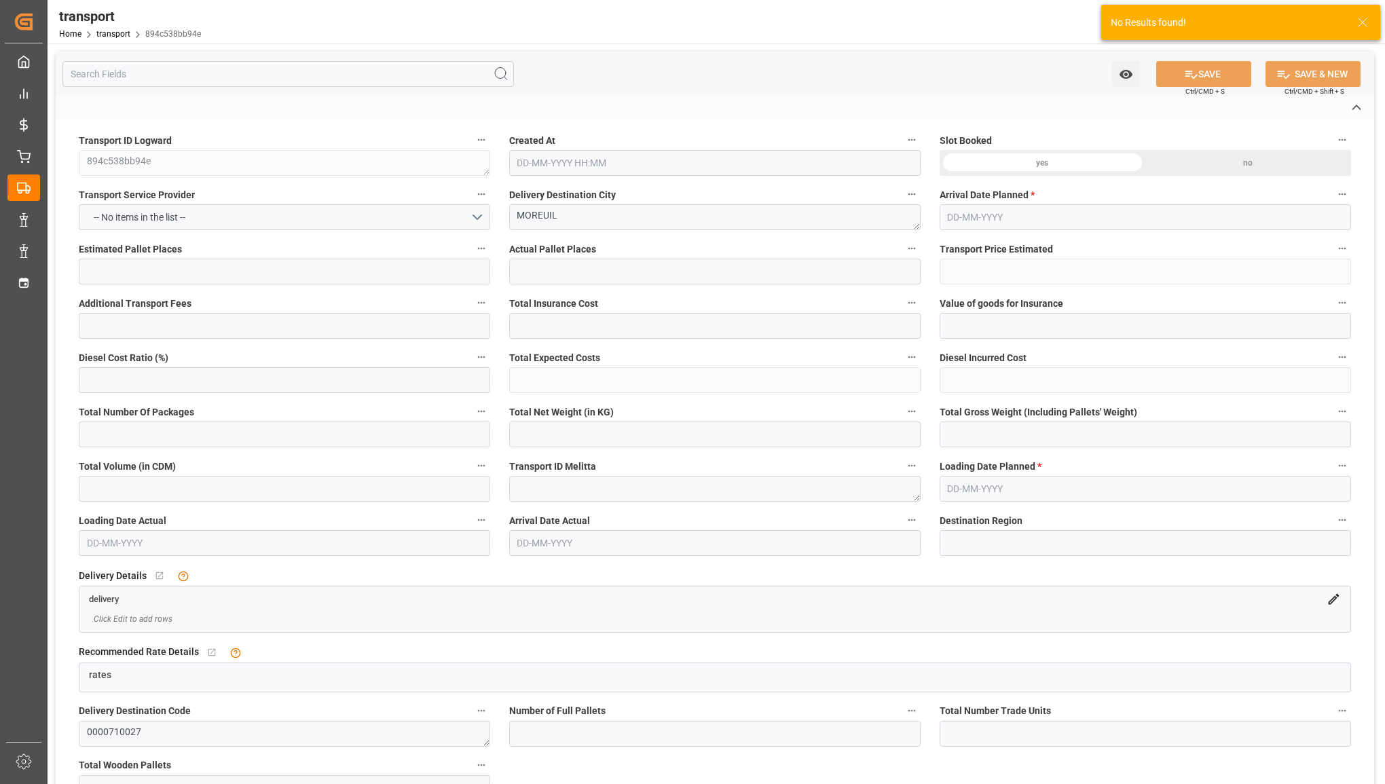
type input "21"
type input "100"
type input "13-08-2025 12:07"
type input "19-08-2025"
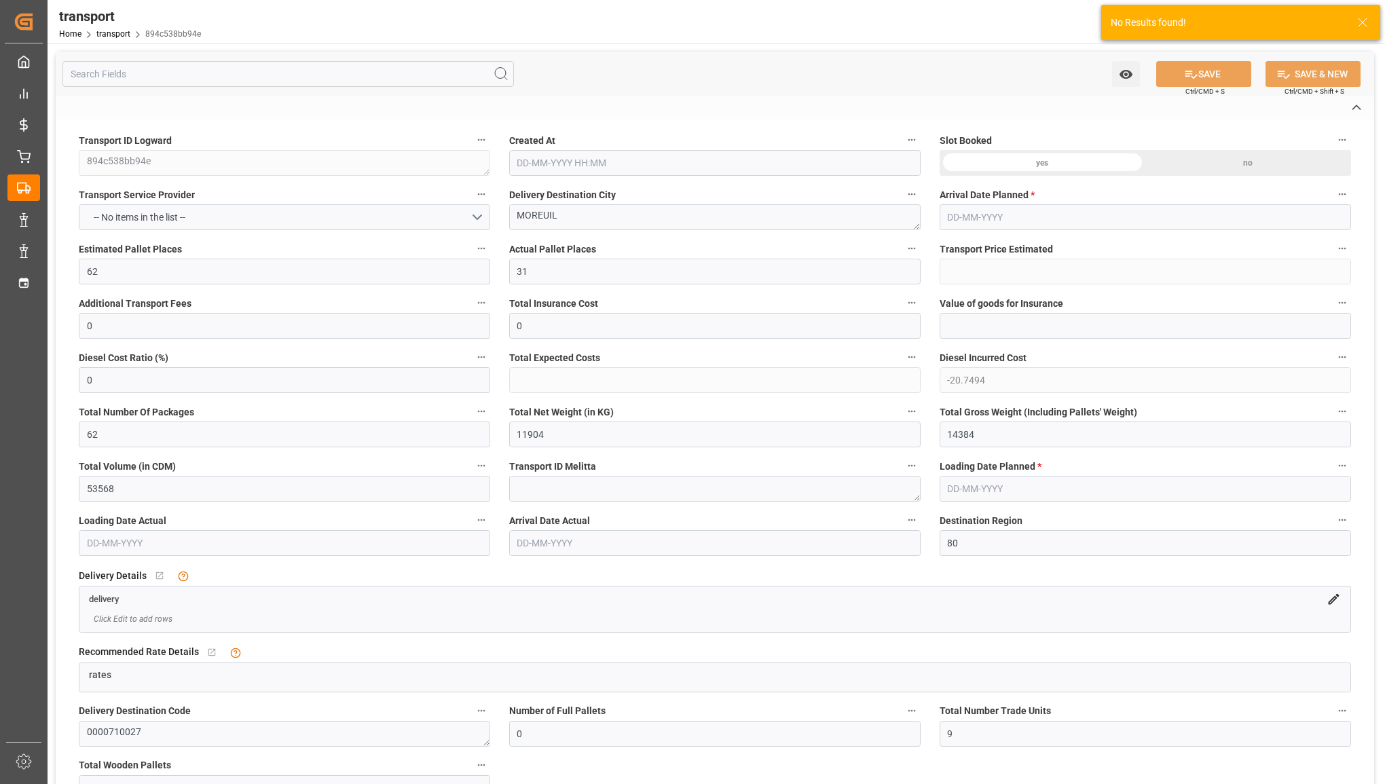
type input "14-08-2025"
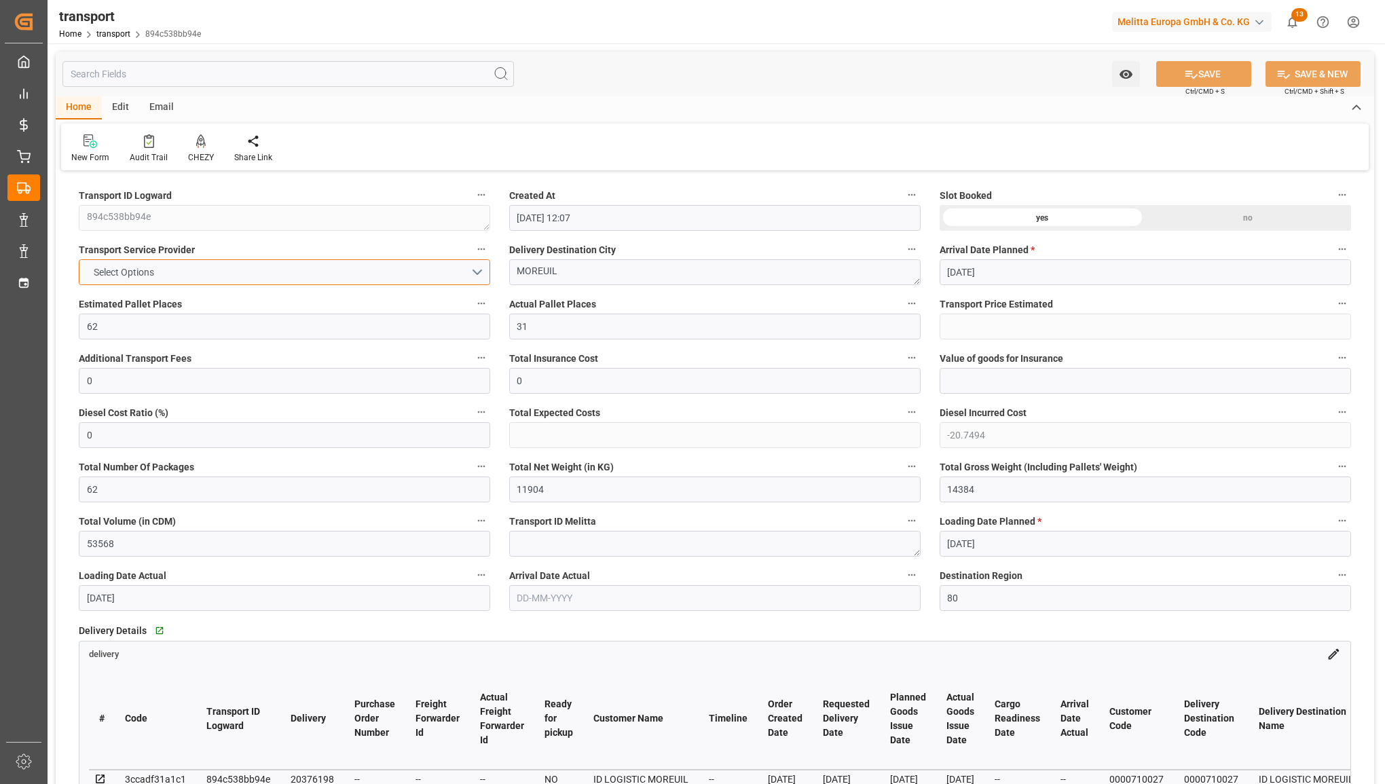
click at [374, 268] on button "Select Options" at bounding box center [284, 272] width 411 height 26
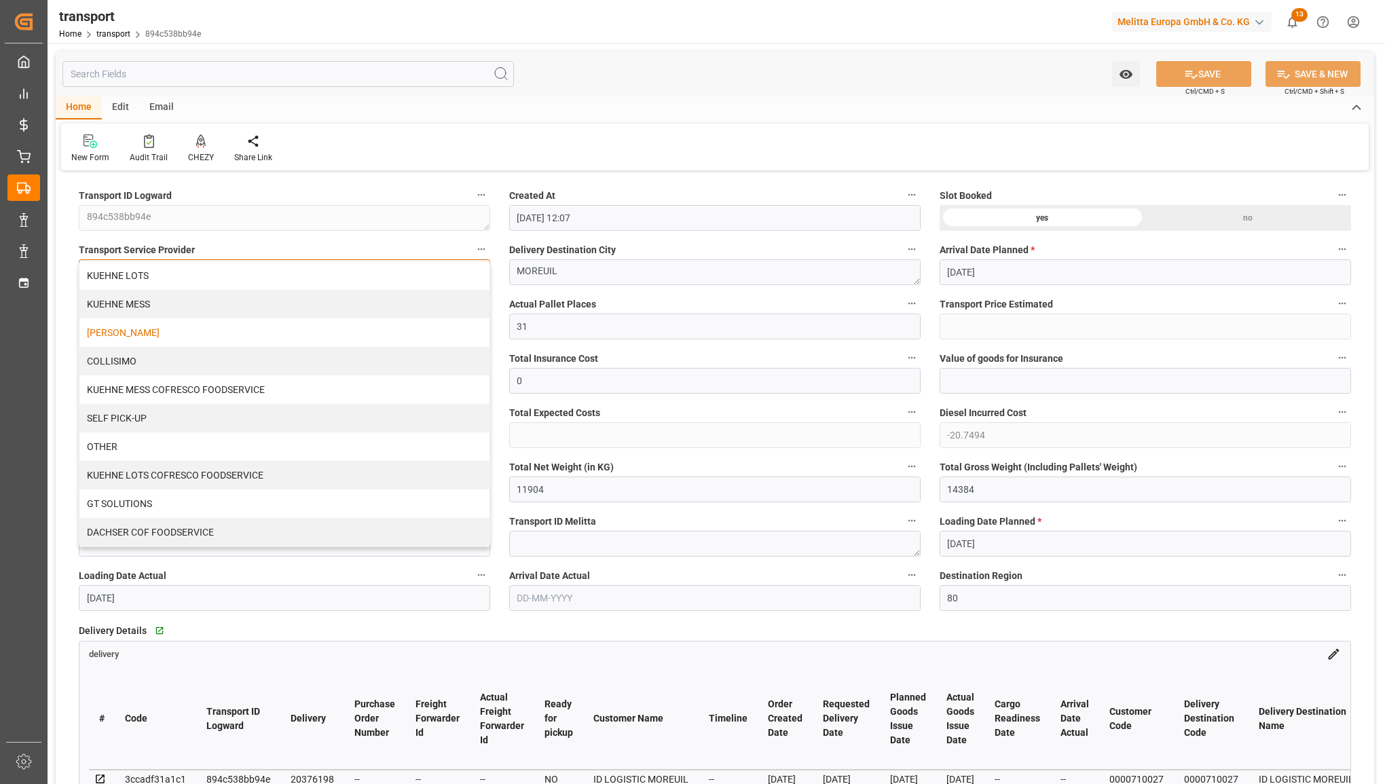
click at [306, 324] on div "[PERSON_NAME]" at bounding box center [284, 332] width 410 height 29
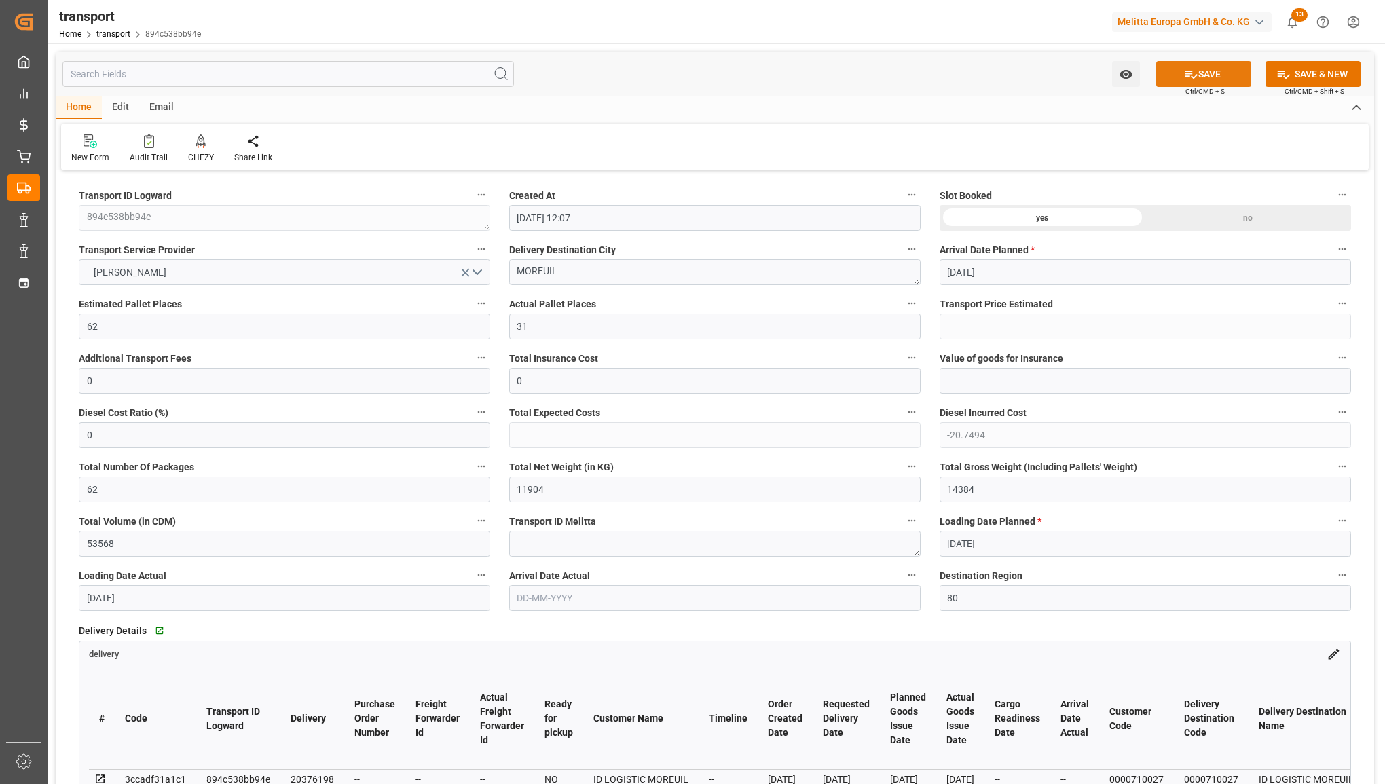
click at [1224, 75] on button "SAVE" at bounding box center [1203, 74] width 95 height 26
drag, startPoint x: 194, startPoint y: 325, endPoint x: 41, endPoint y: 328, distance: 153.5
click at [41, 328] on div "Created by potrace 1.15, written by Peter Selinger 2001-2017 Created by potrace…" at bounding box center [692, 392] width 1385 height 784
click at [1196, 69] on button "SAVE" at bounding box center [1203, 74] width 95 height 26
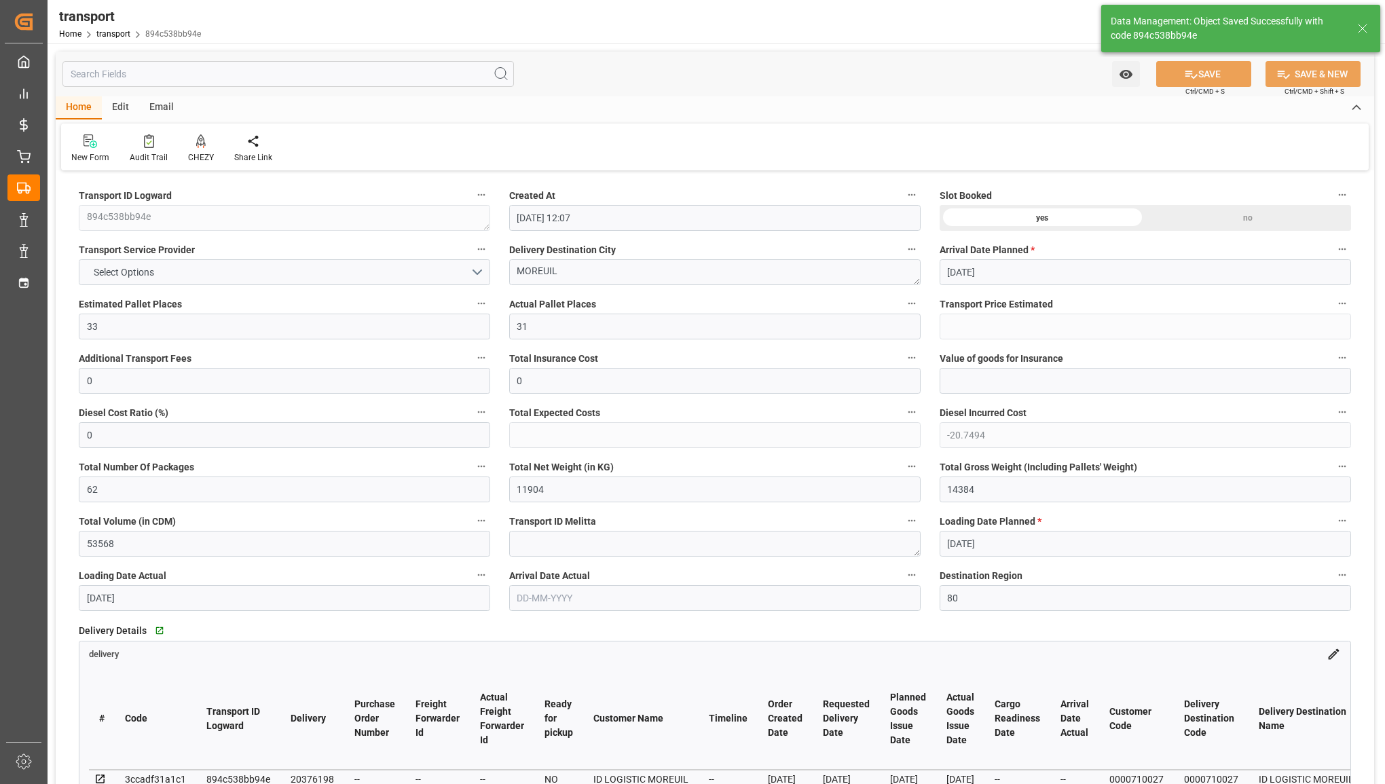
type input "62"
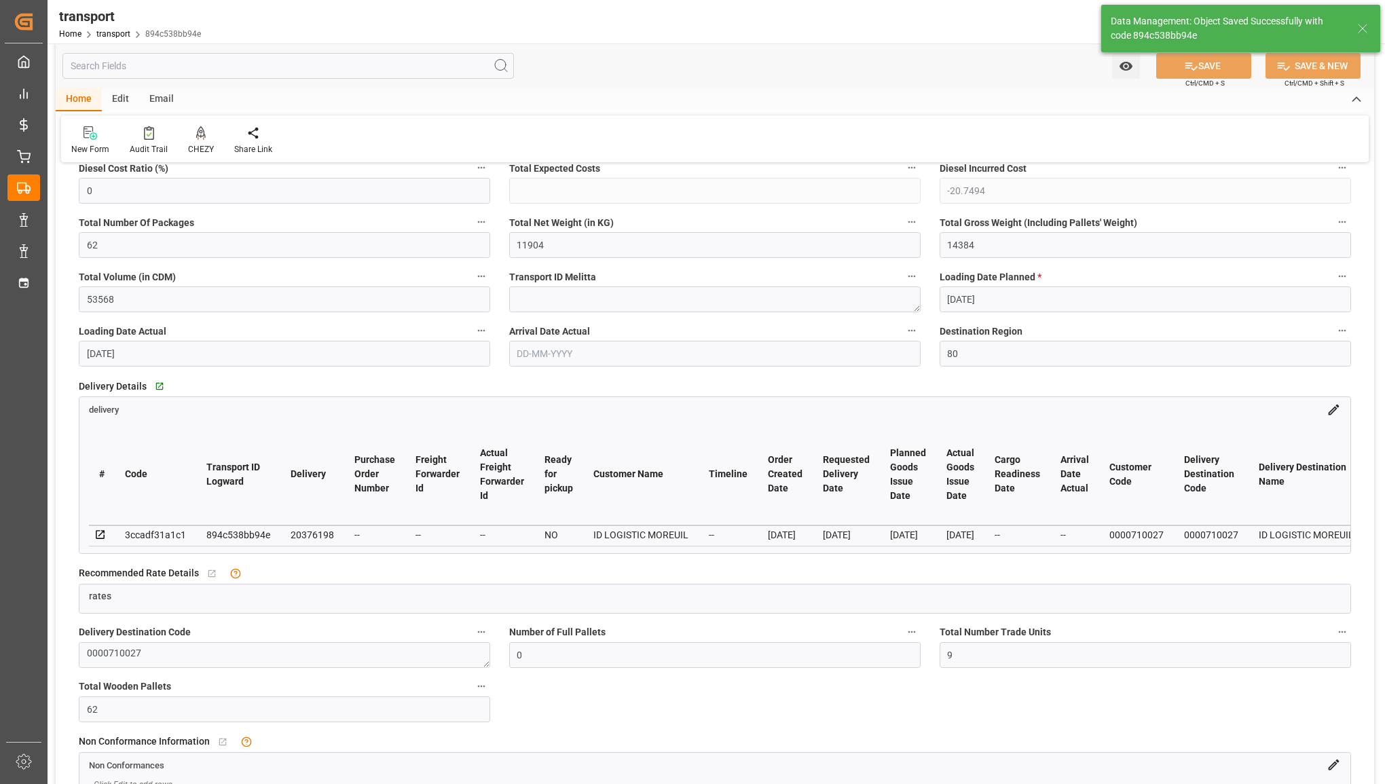
scroll to position [255, 0]
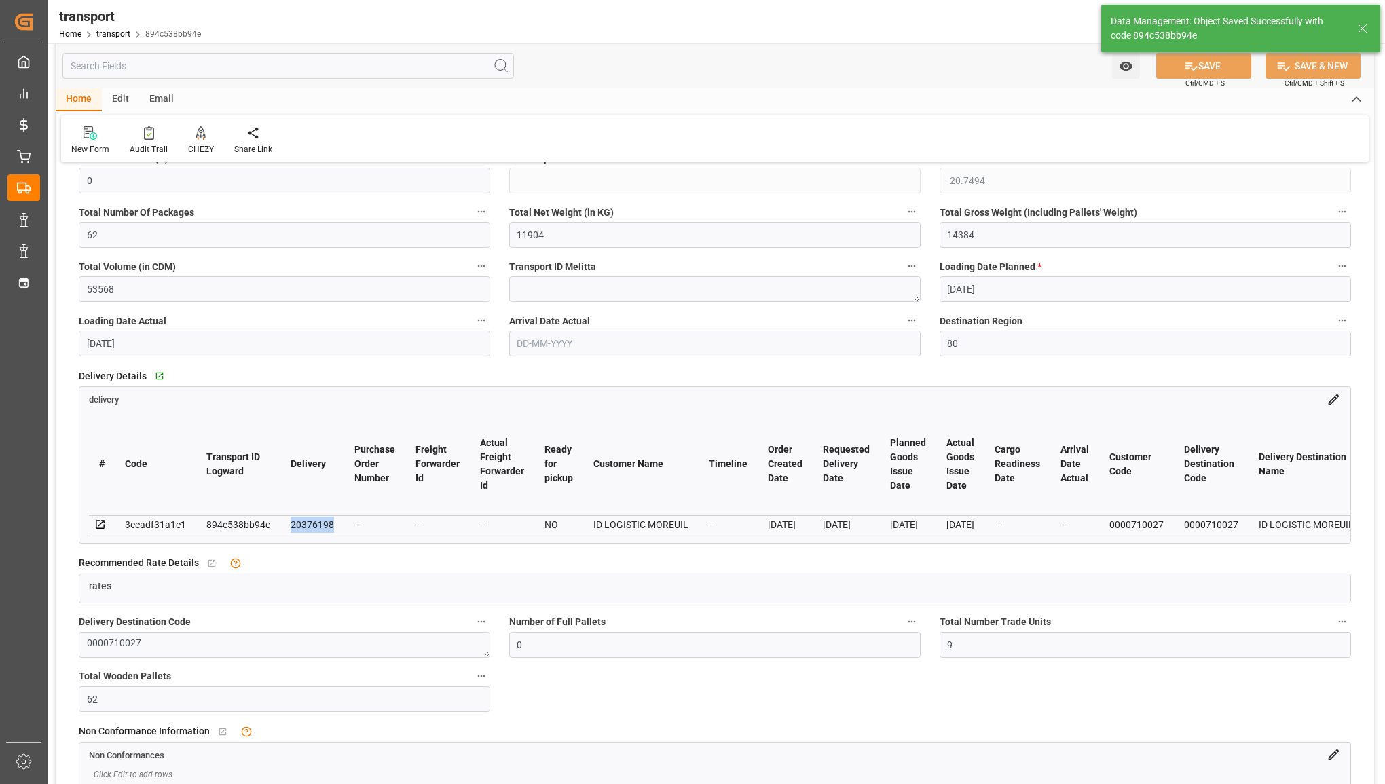
drag, startPoint x: 290, startPoint y: 521, endPoint x: 333, endPoint y: 523, distance: 43.5
click at [333, 523] on td "20376198" at bounding box center [312, 525] width 64 height 20
copy div "20376198"
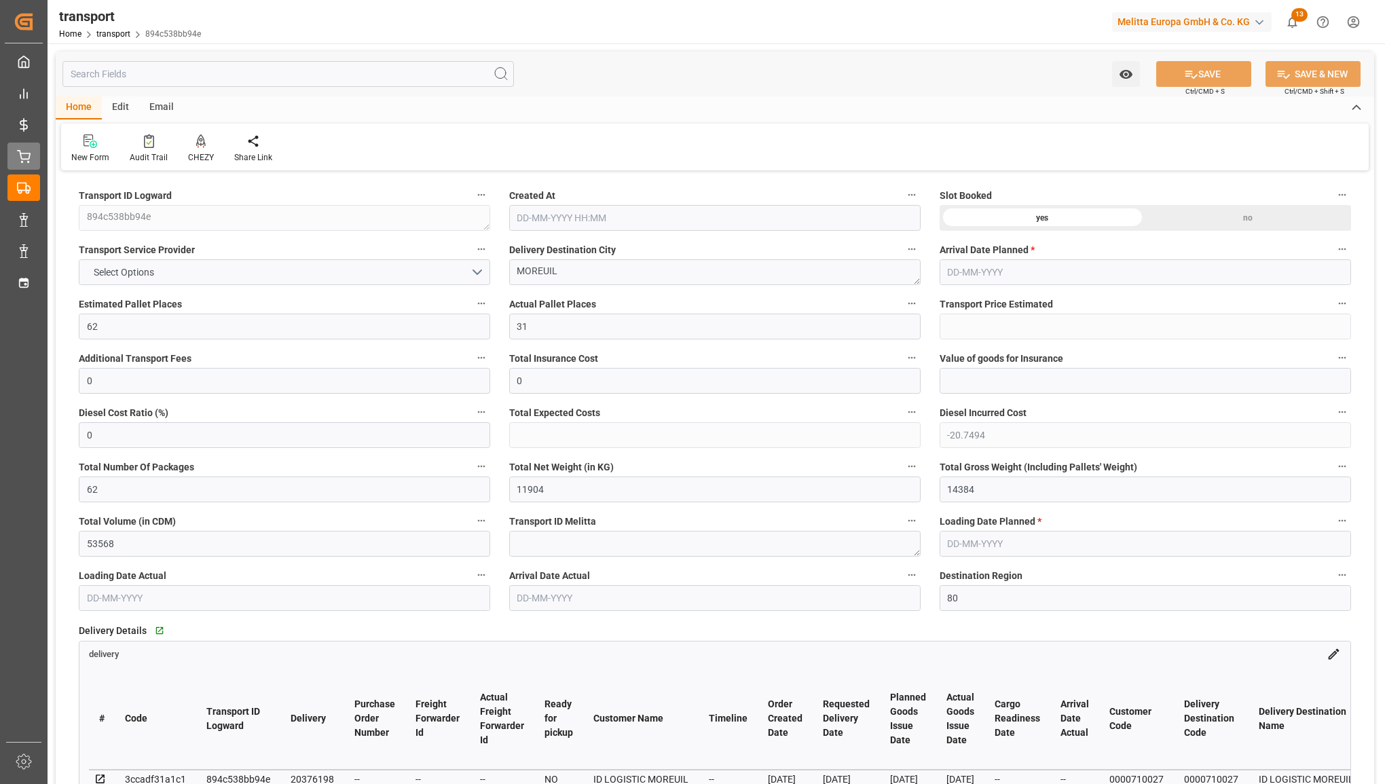
type input "[DATE] 12:07"
type input "[DATE]"
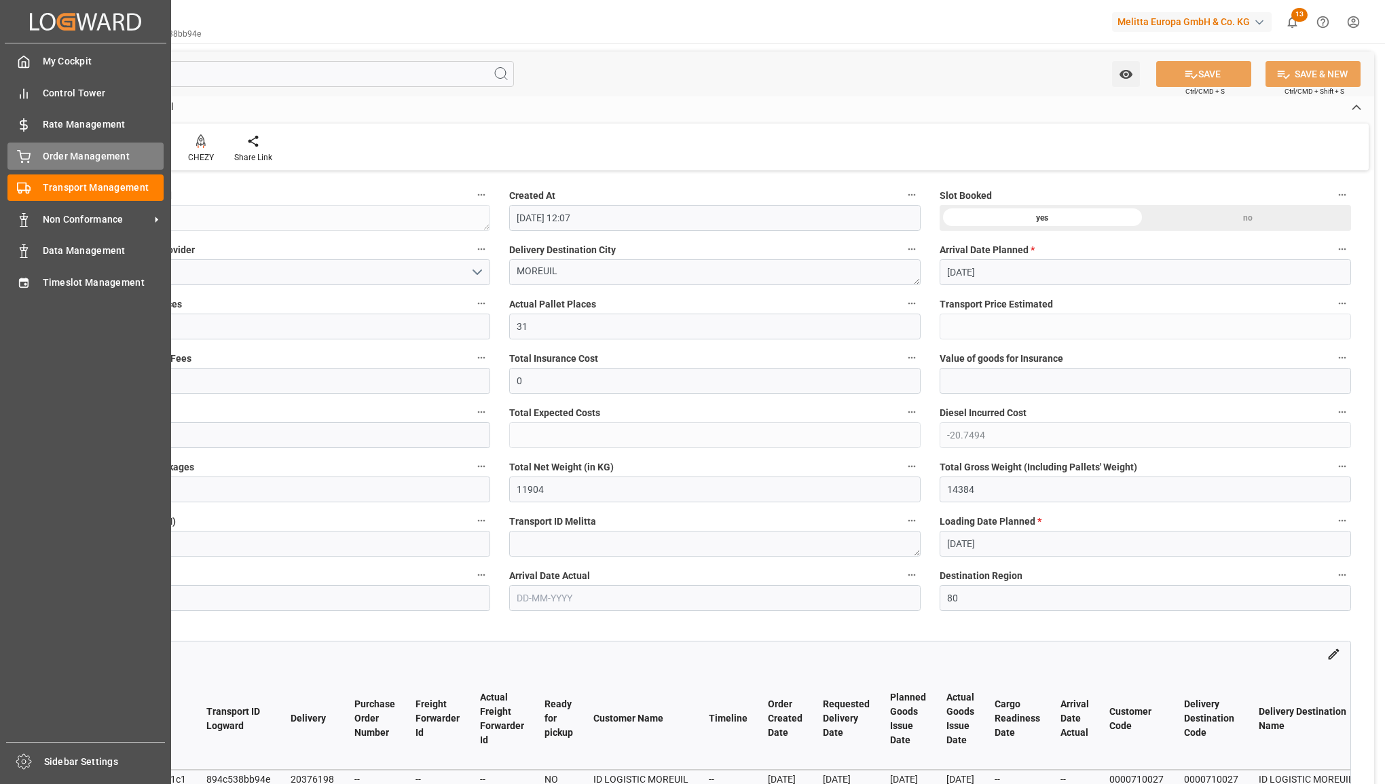
click at [33, 150] on div "Order Management Order Management" at bounding box center [85, 156] width 156 height 26
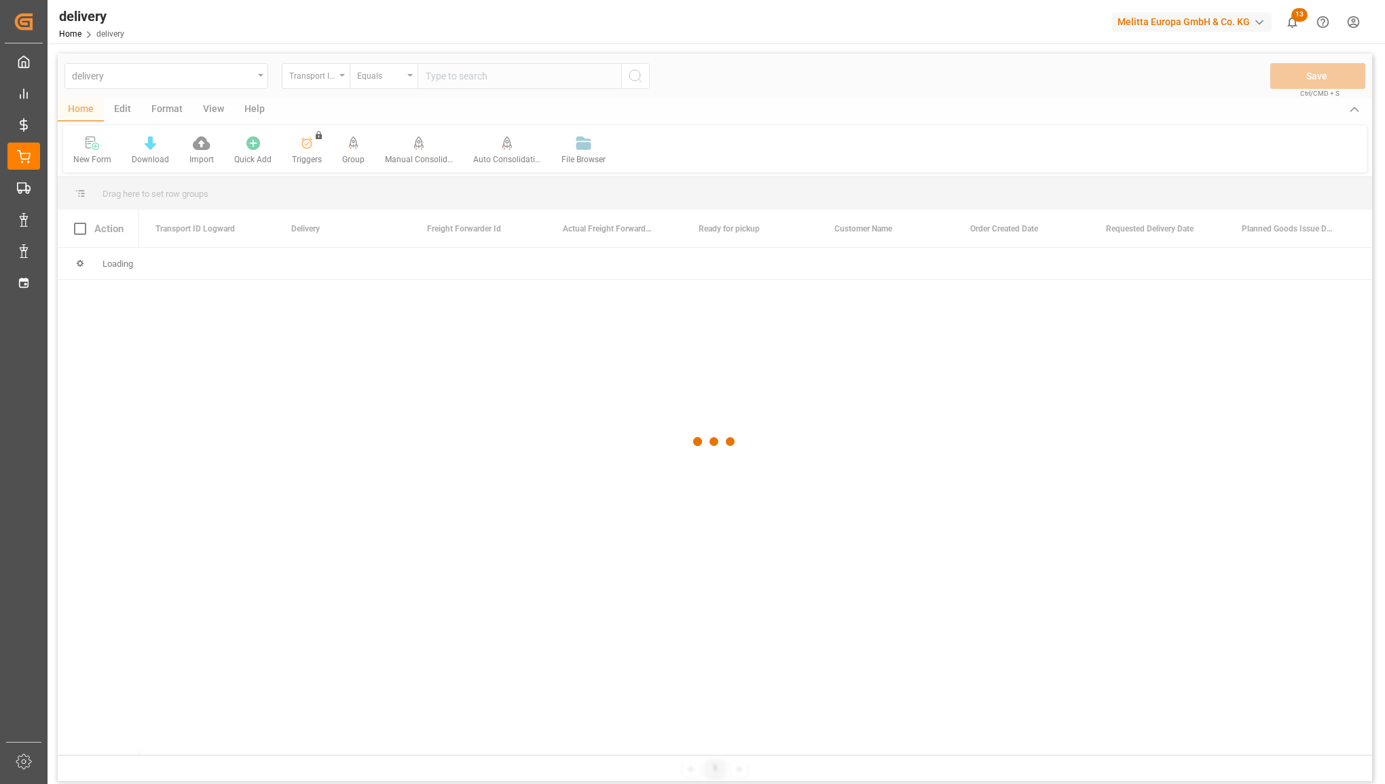
click at [345, 76] on div at bounding box center [715, 442] width 1315 height 776
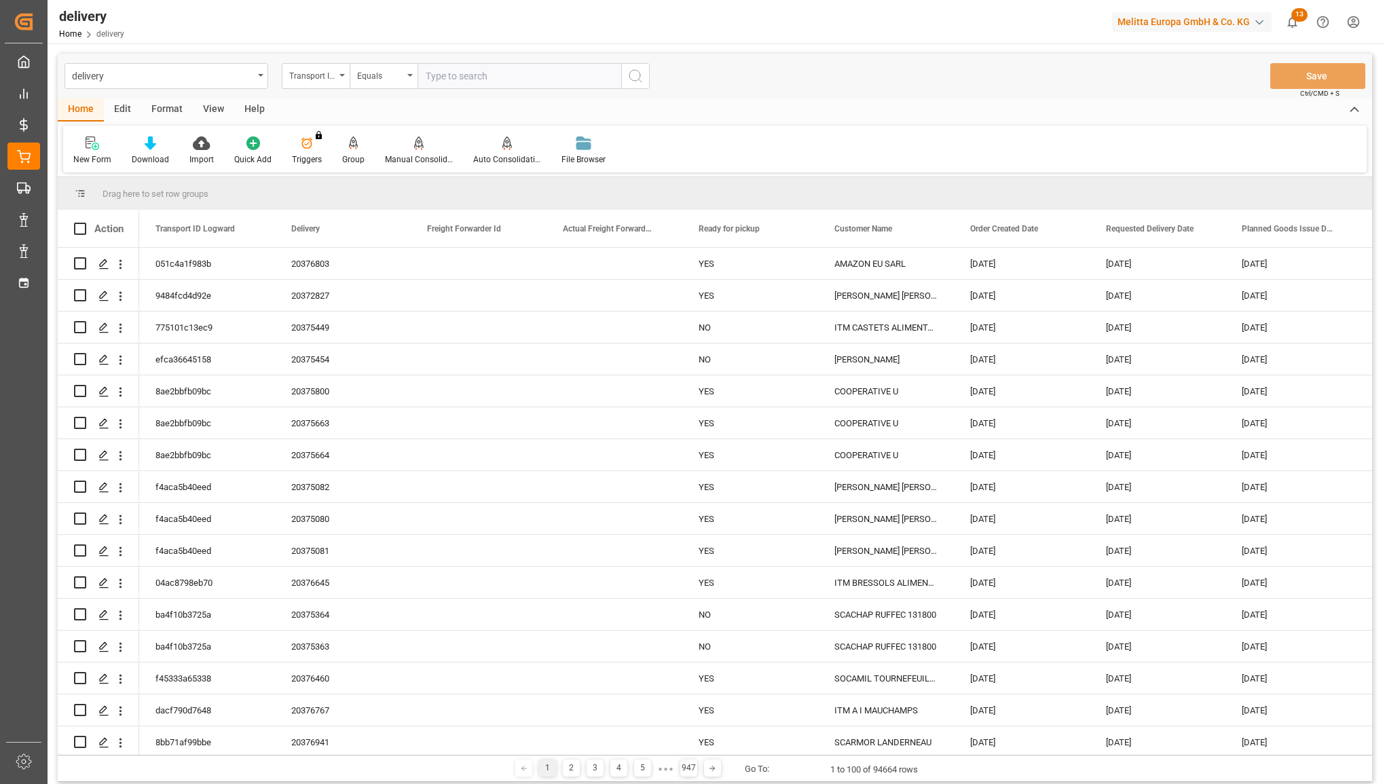
click at [341, 76] on icon "open menu" at bounding box center [341, 75] width 5 height 3
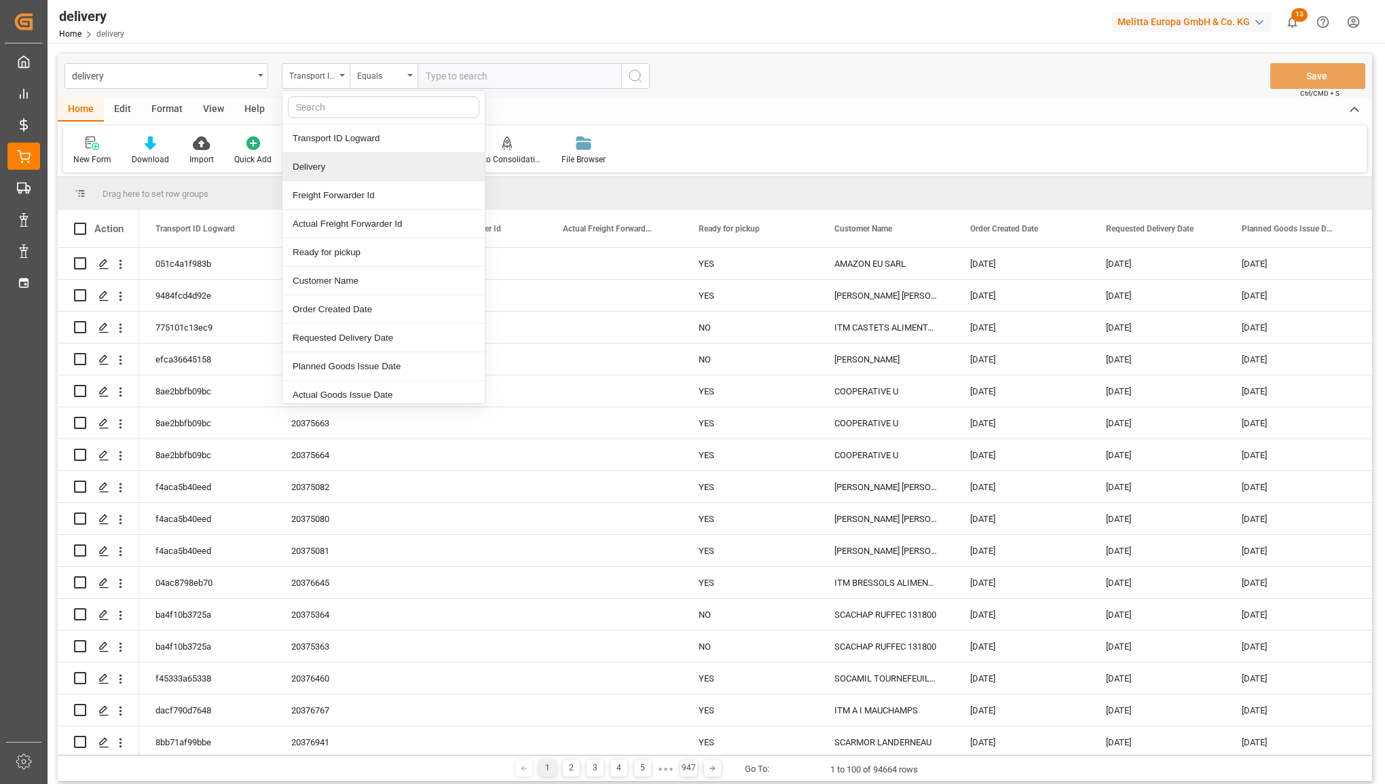
click at [318, 164] on div "Delivery" at bounding box center [383, 167] width 202 height 29
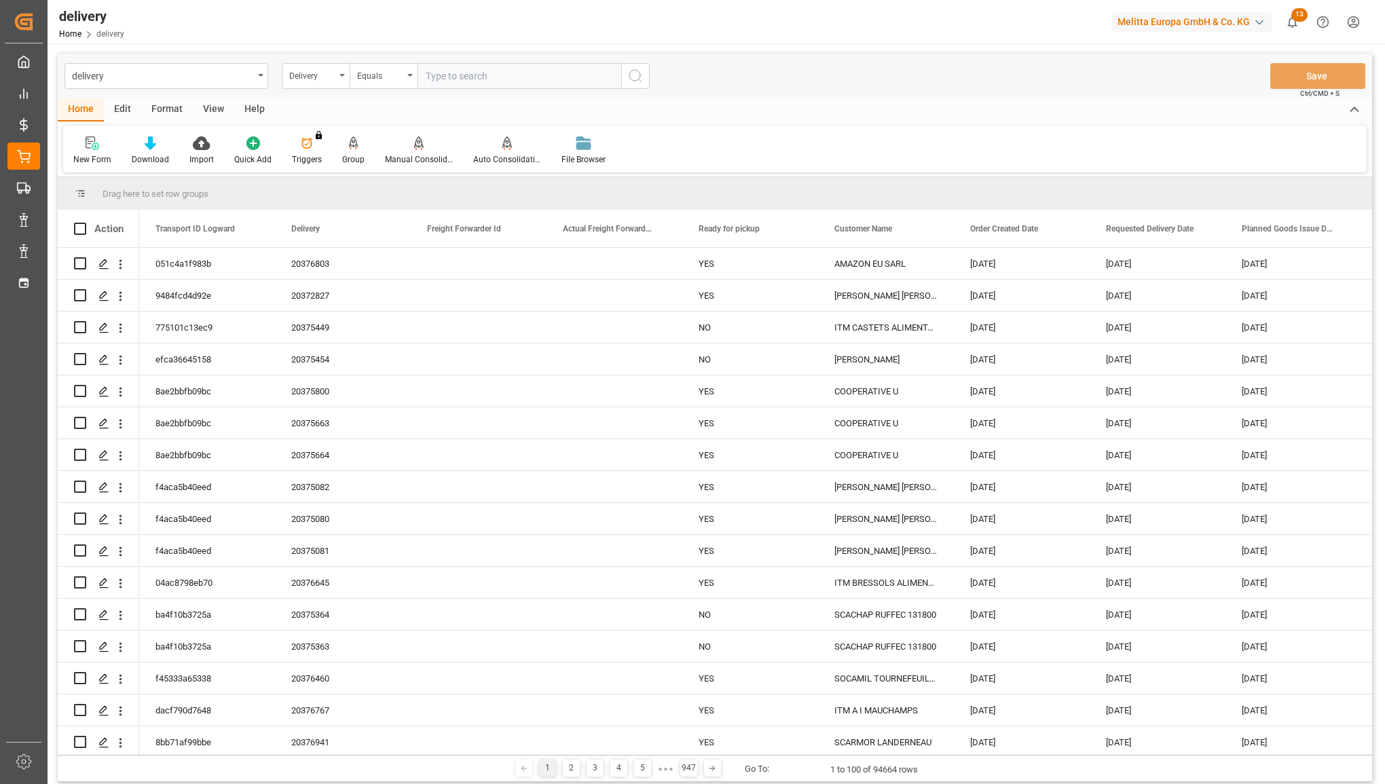
click at [477, 72] on input "text" at bounding box center [520, 76] width 204 height 26
paste input "20376198"
type input "20376198"
click at [636, 75] on icon "search button" at bounding box center [635, 76] width 16 height 16
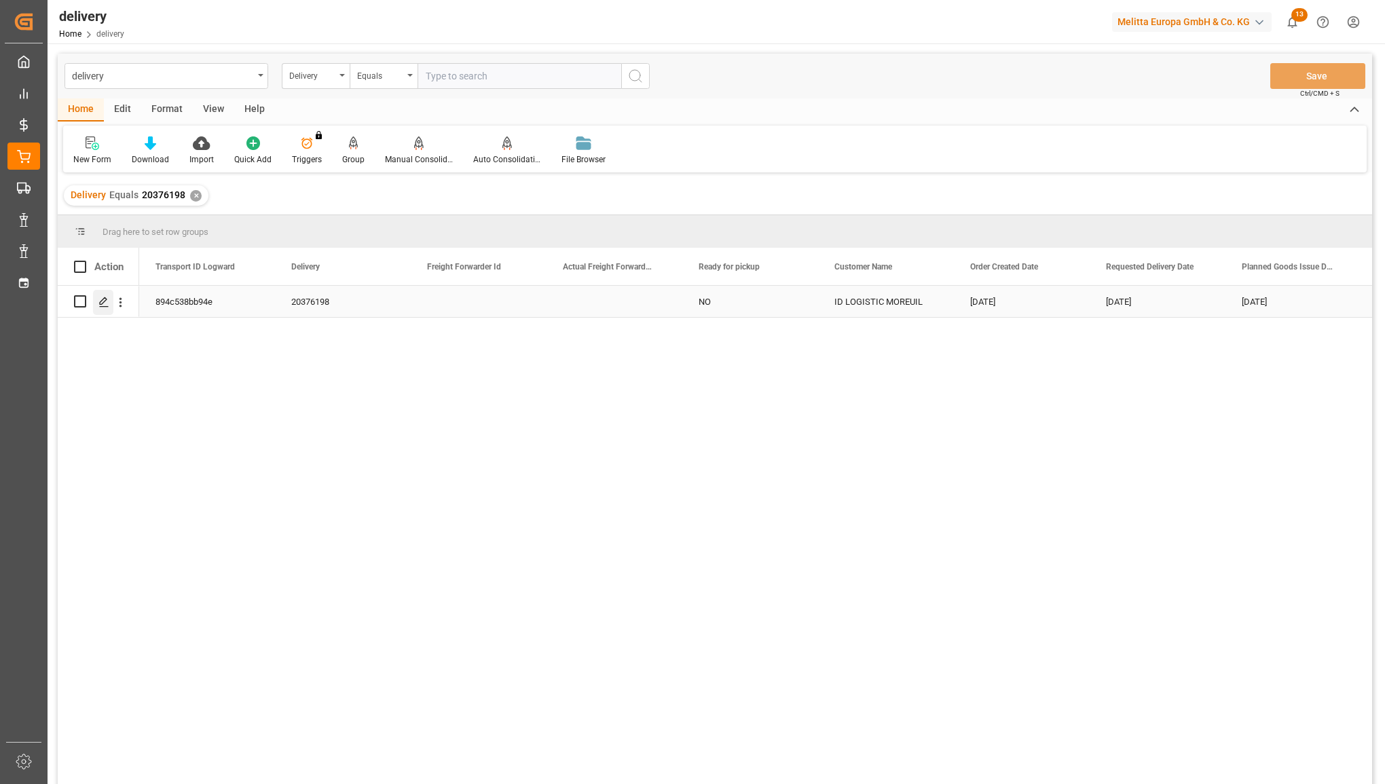
click at [100, 300] on icon "Press SPACE to select this row." at bounding box center [103, 302] width 11 height 11
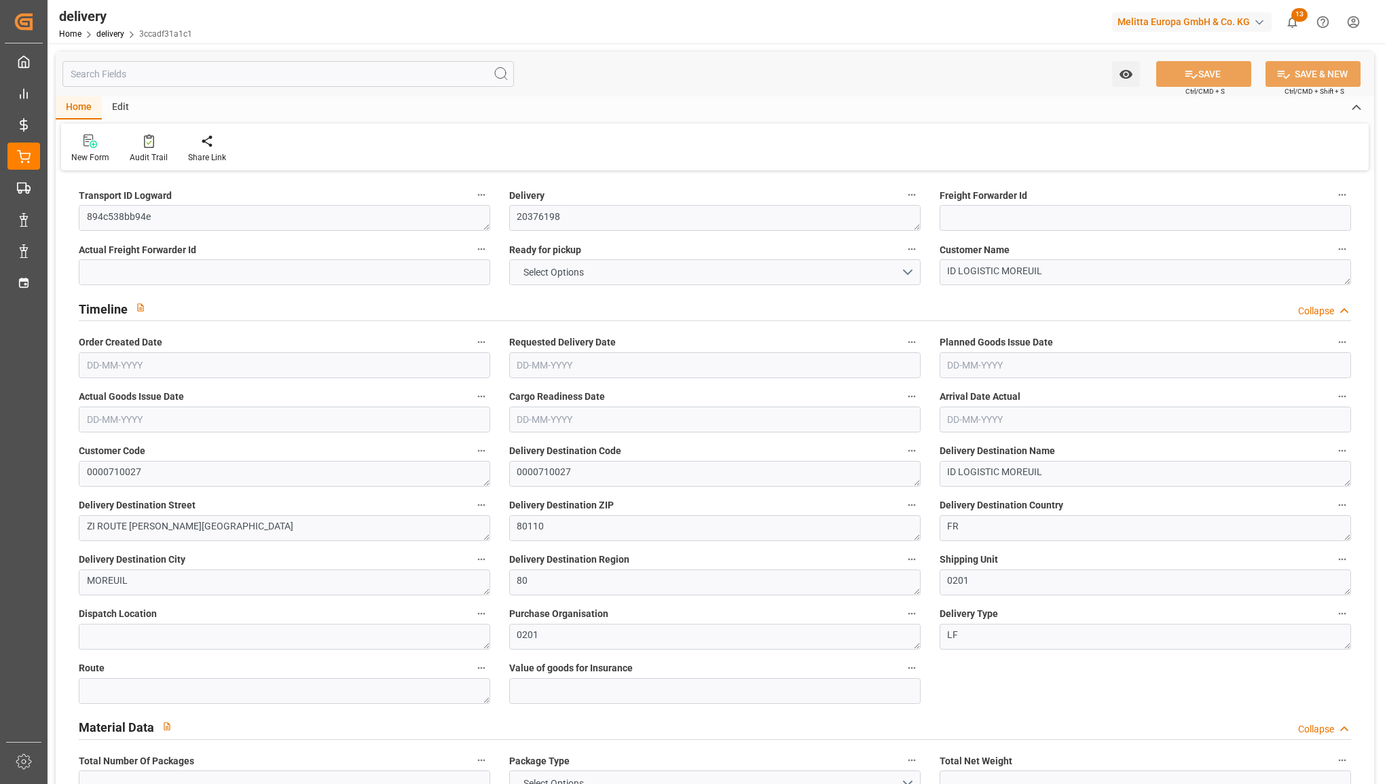
type input "62"
type input "11904"
type input "14384"
type input "53568"
type input "9"
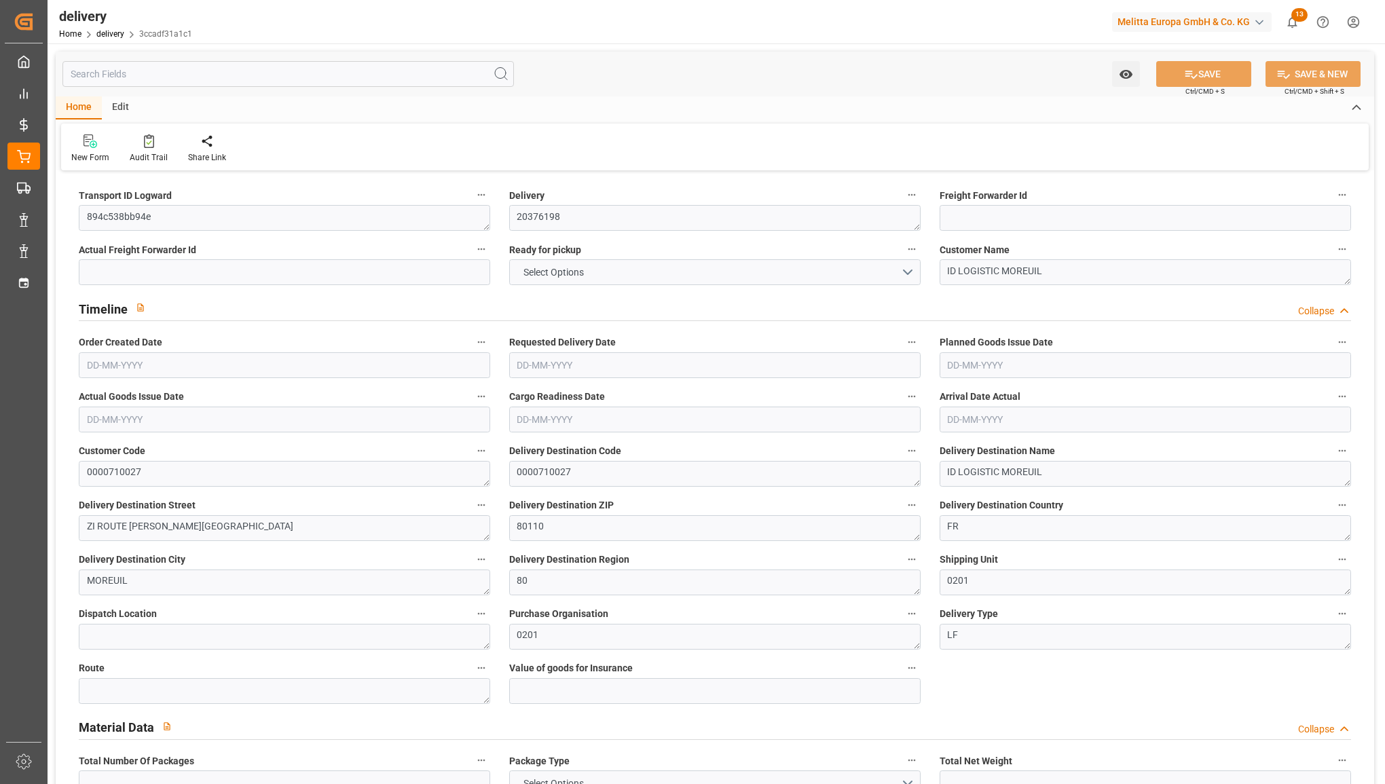
type input "62"
type input "0"
type input "62"
type input "0"
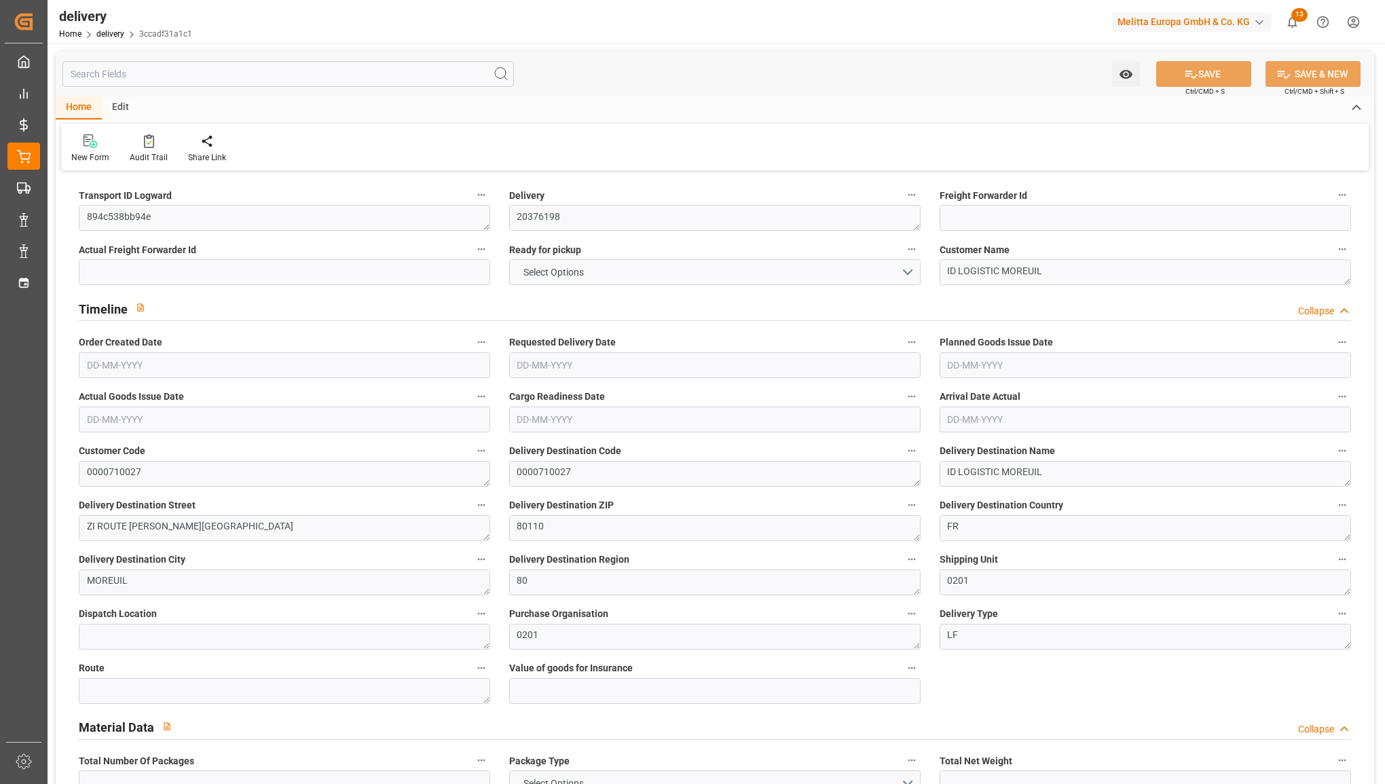
type input "-20.7494"
type input "512.33"
type input "491.5806"
type input "0"
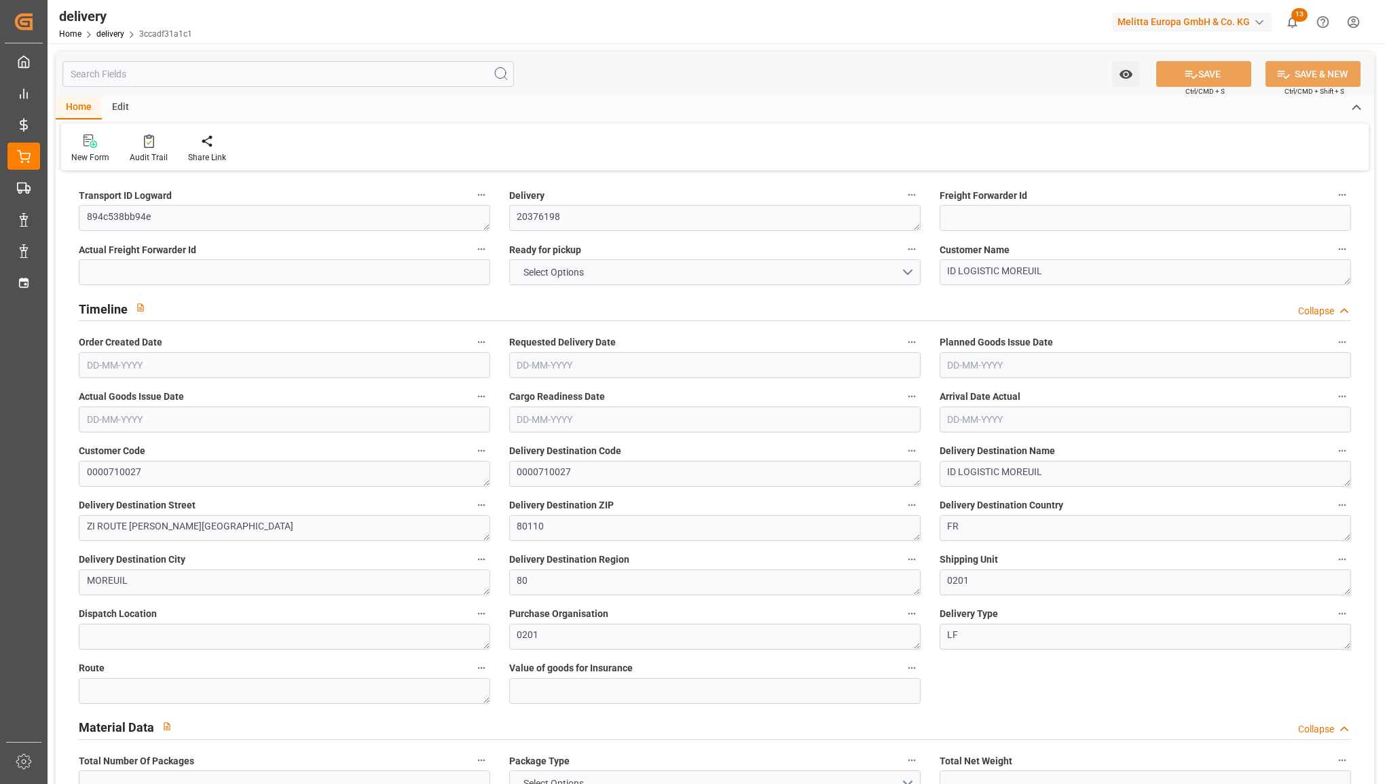
type input "1.5"
type input "0"
type input "1"
type input "0"
type input "14384"
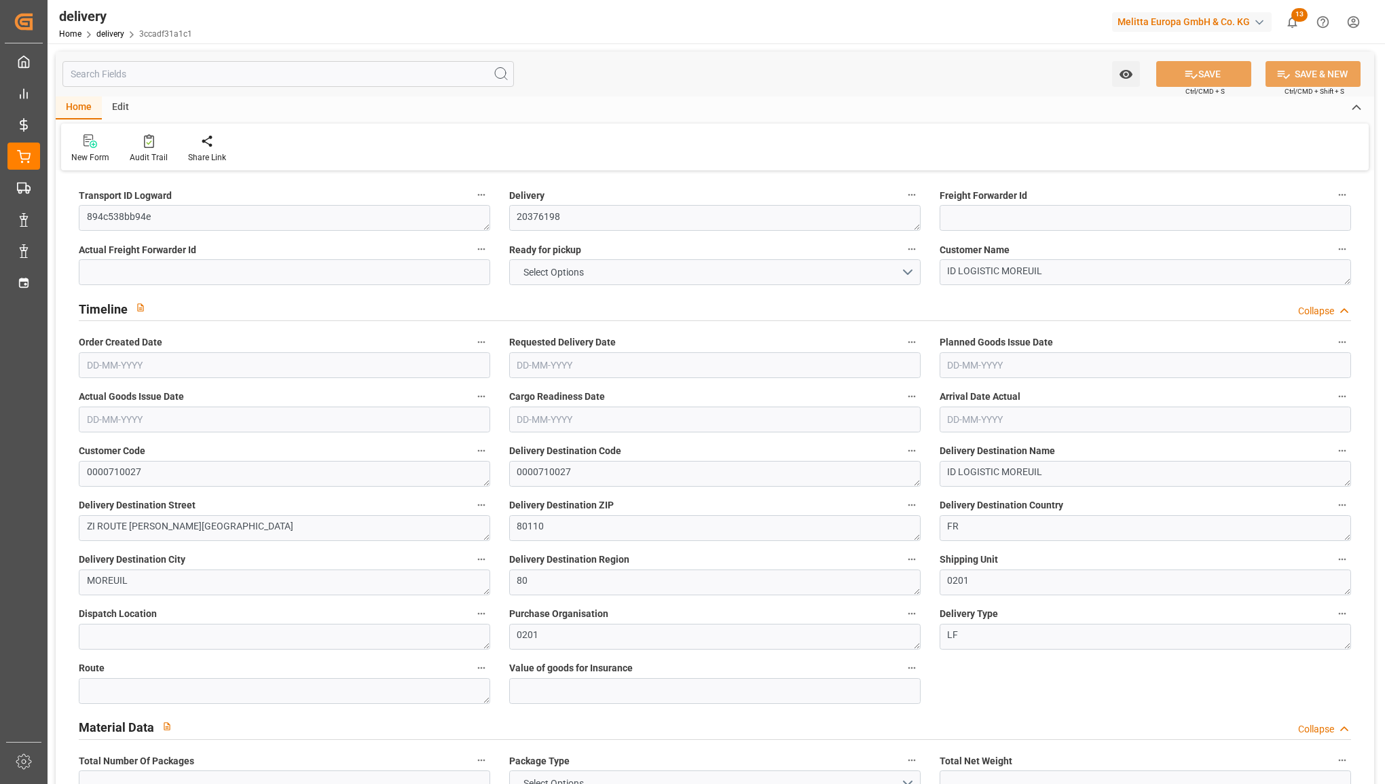
type input "101"
type input "1922.8663"
type input "0.1238"
type input "0"
type input "[DATE]"
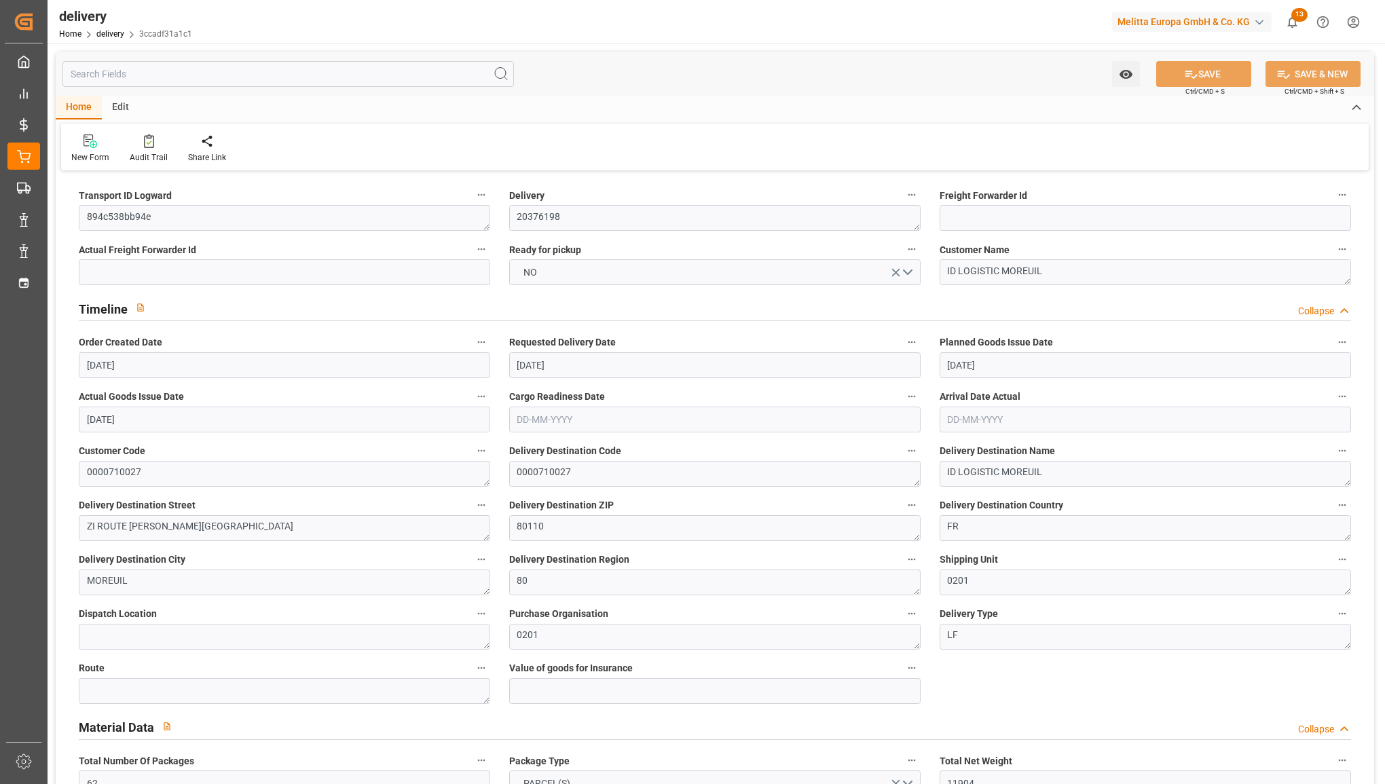
type input "[DATE]"
type input "13-08-2025 12:00"
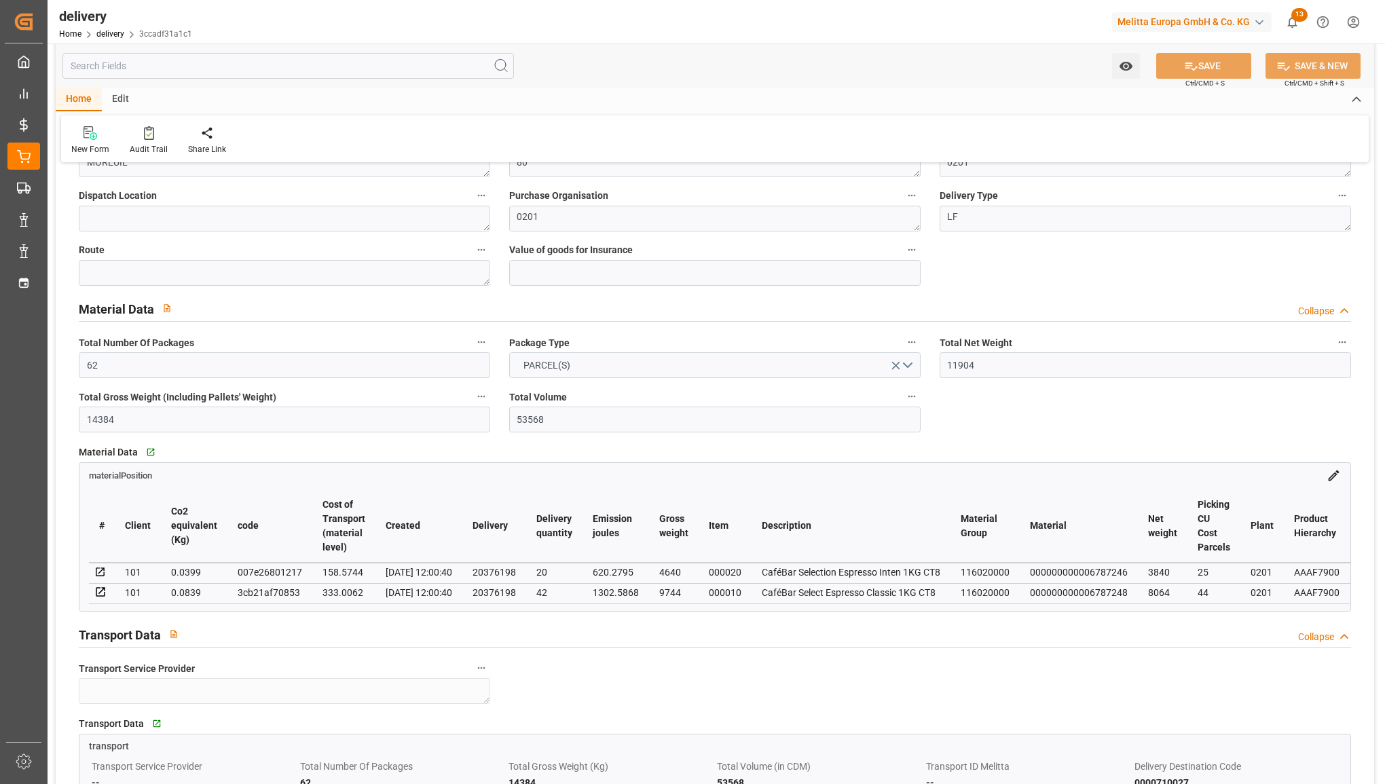
scroll to position [424, 0]
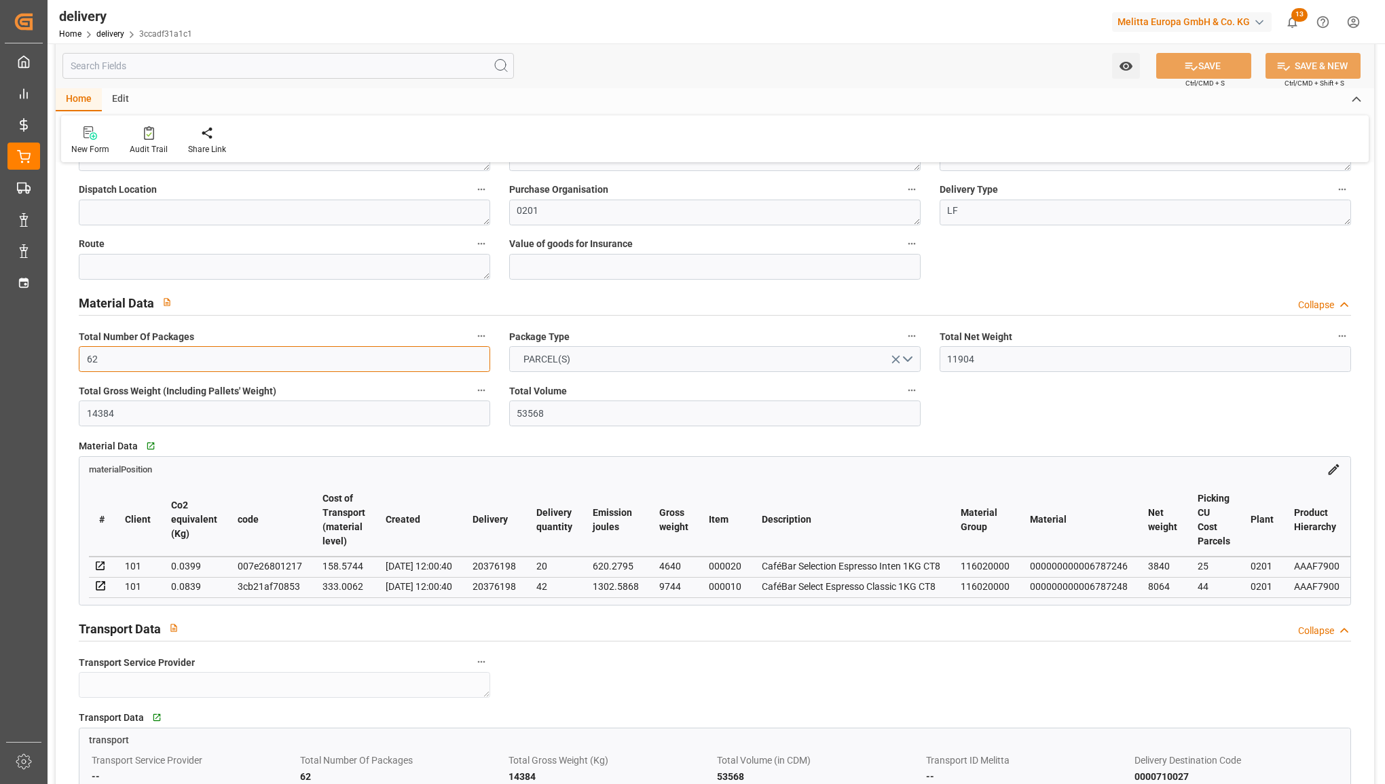
drag, startPoint x: 268, startPoint y: 354, endPoint x: 113, endPoint y: 350, distance: 154.9
click at [113, 350] on input "62" at bounding box center [284, 359] width 411 height 26
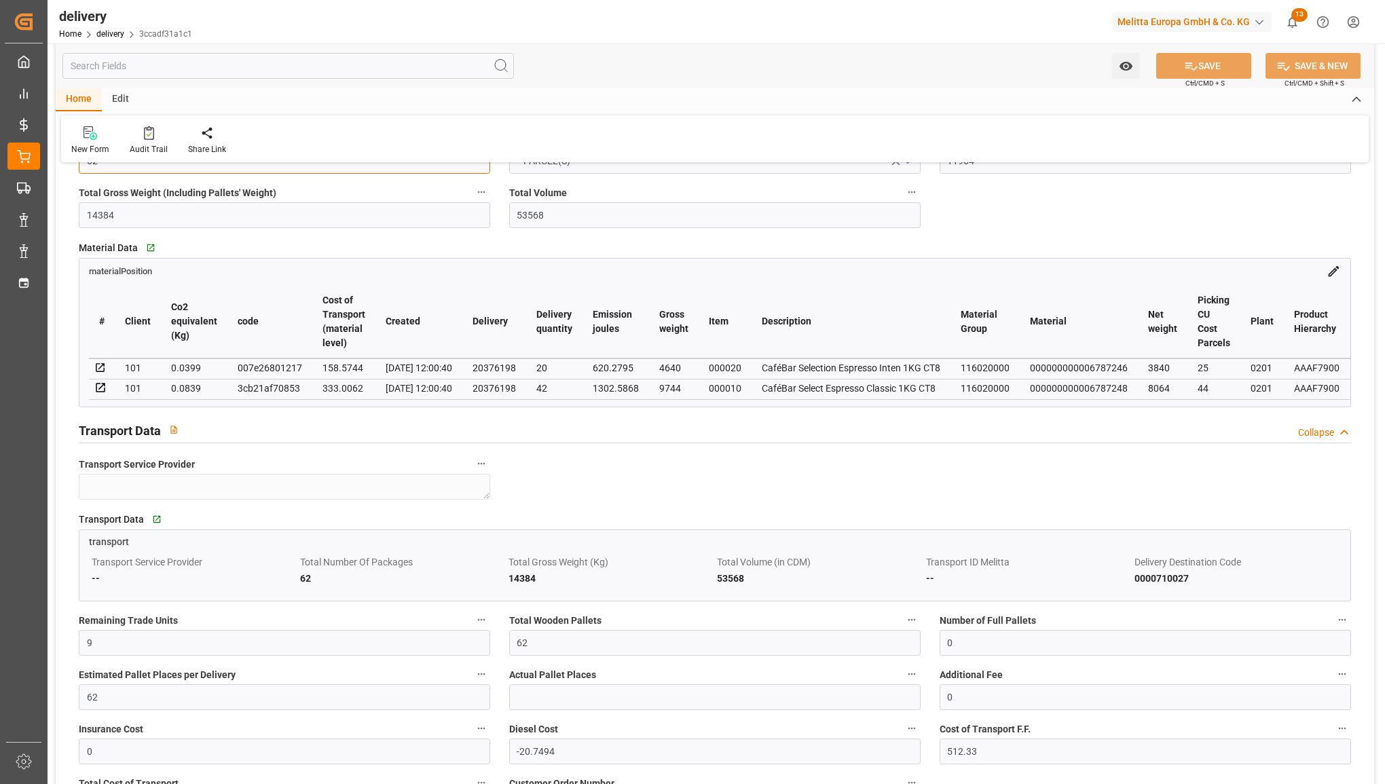
scroll to position [679, 0]
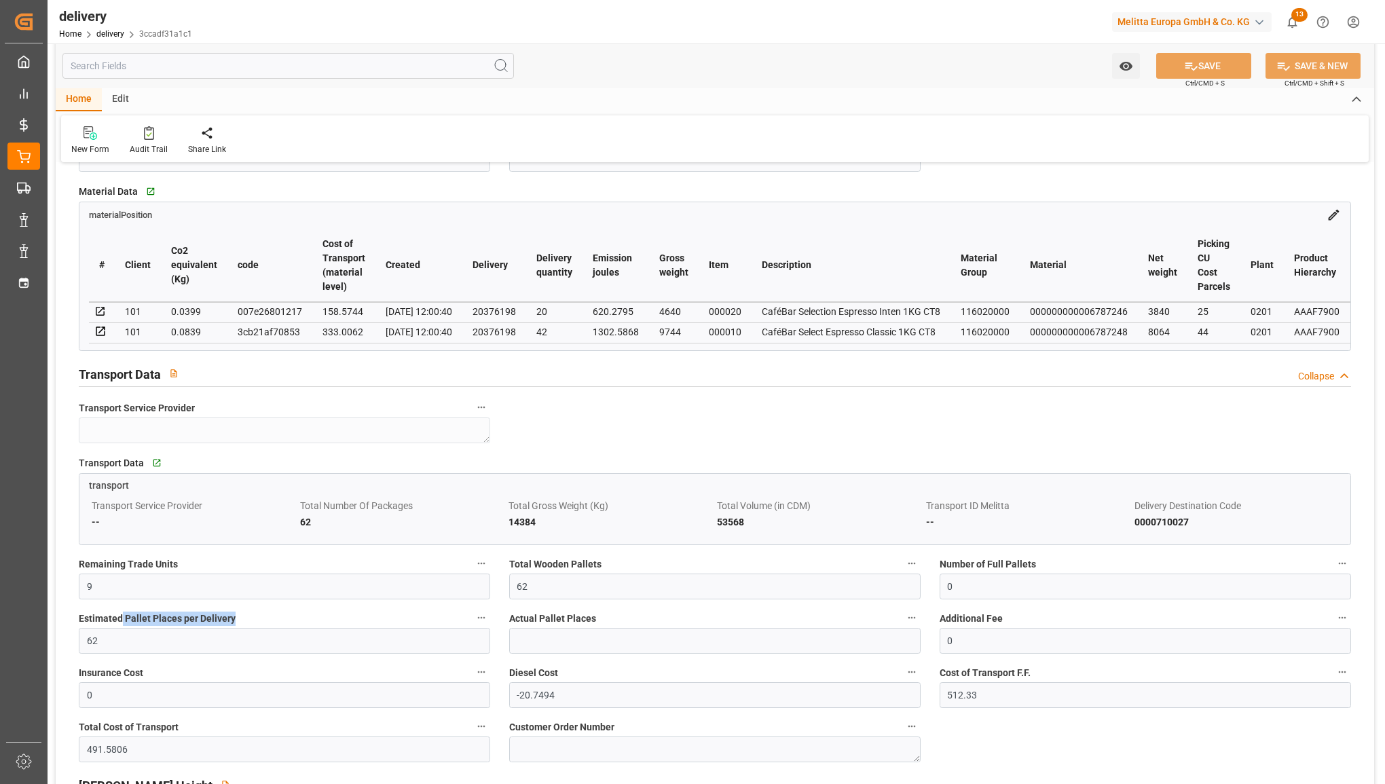
drag, startPoint x: 120, startPoint y: 629, endPoint x: 77, endPoint y: 638, distance: 43.8
click at [77, 638] on div "Estimated Pallet Places per Delivery 62" at bounding box center [284, 631] width 430 height 54
drag, startPoint x: 77, startPoint y: 638, endPoint x: 33, endPoint y: 643, distance: 44.4
click at [33, 643] on div "Created by potrace 1.15, written by Peter Selinger 2001-2017 Created by potrace…" at bounding box center [692, 392] width 1385 height 784
type input "33"
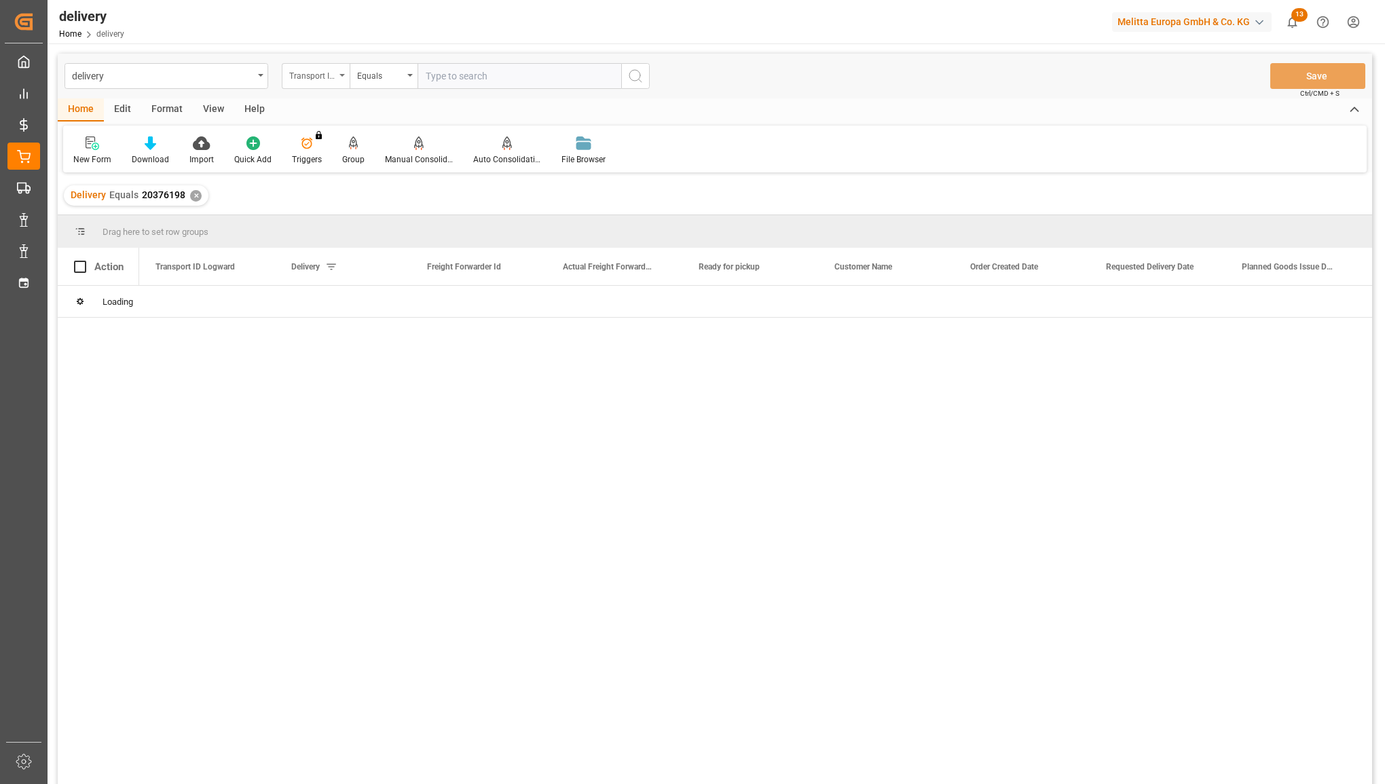
click at [320, 70] on div "Transport ID Logward" at bounding box center [312, 75] width 46 height 16
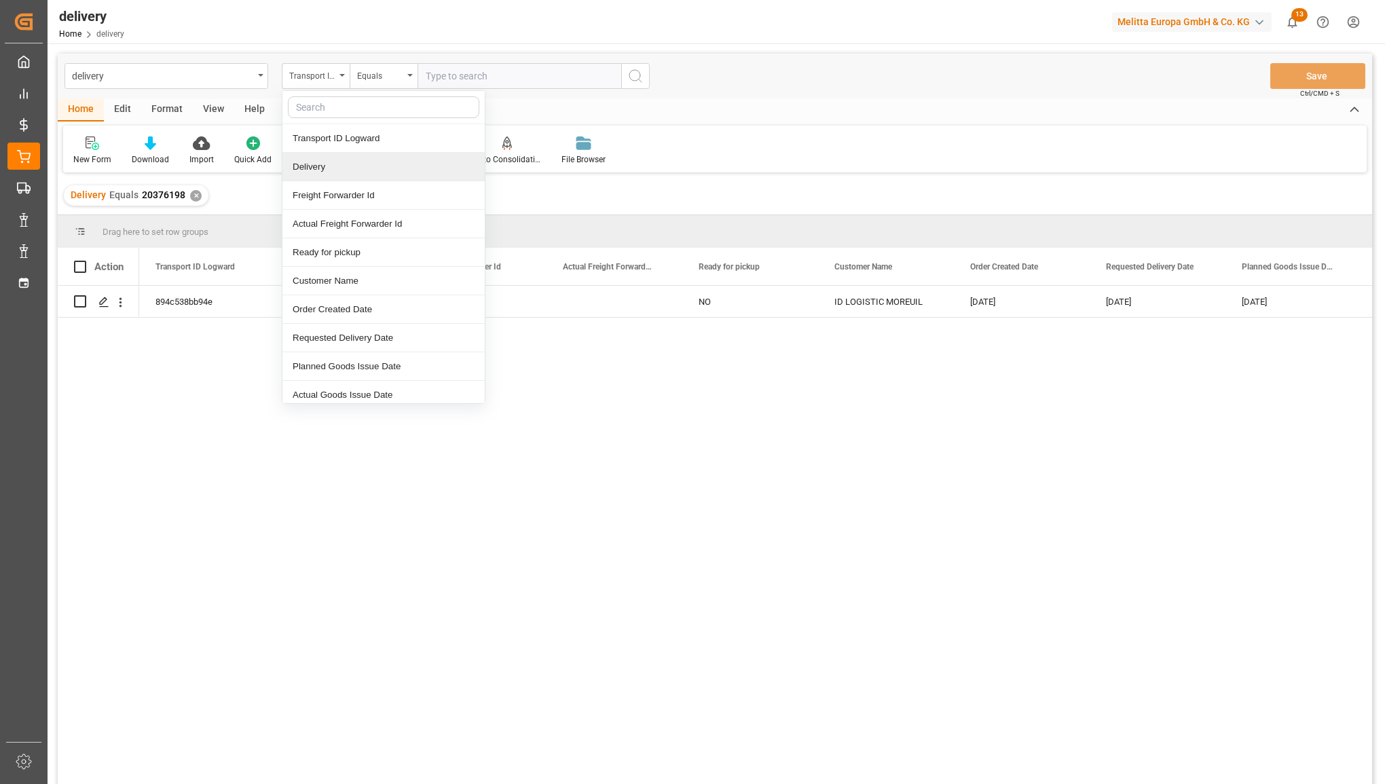
click at [314, 164] on div "Delivery" at bounding box center [383, 167] width 202 height 29
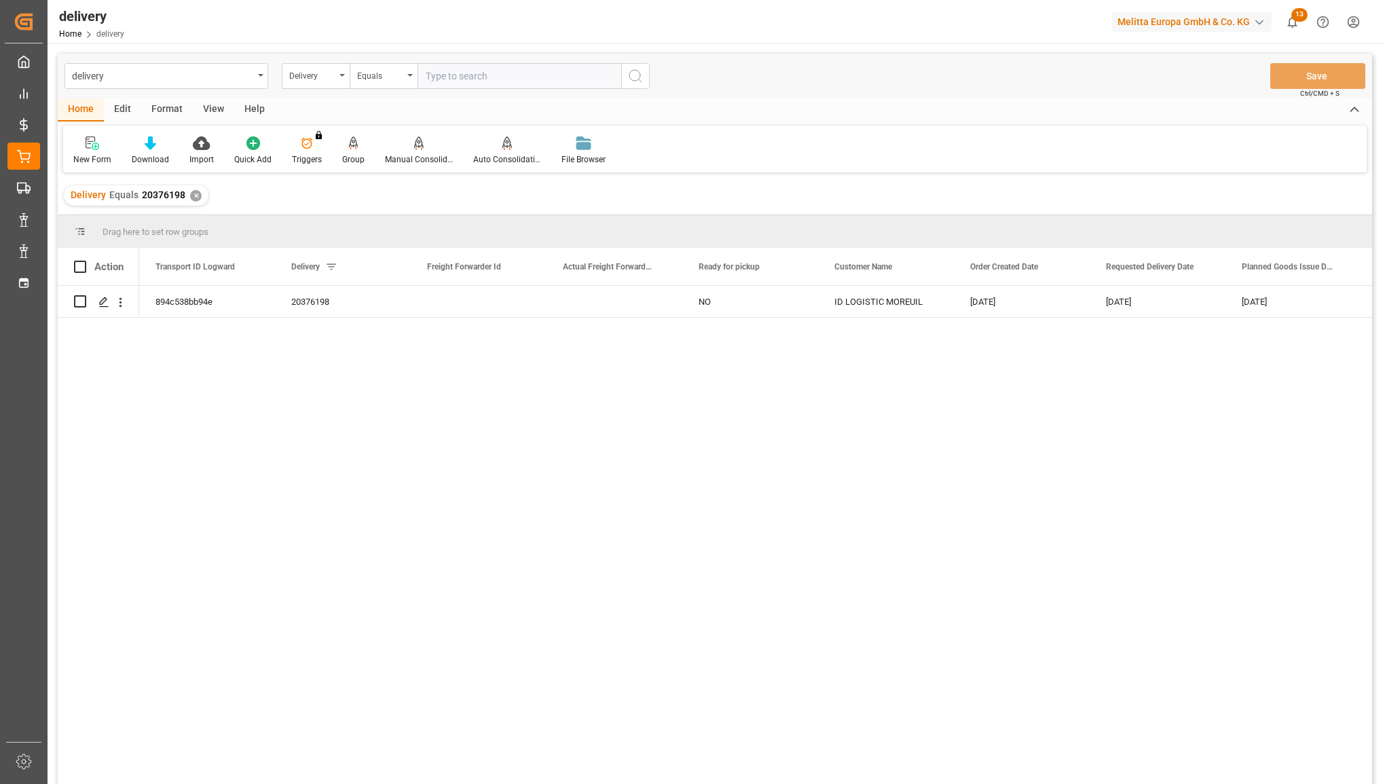
click at [450, 68] on input "text" at bounding box center [520, 76] width 204 height 26
paste input "20376199"
type input "20376199"
click at [629, 75] on icon "search button" at bounding box center [635, 76] width 16 height 16
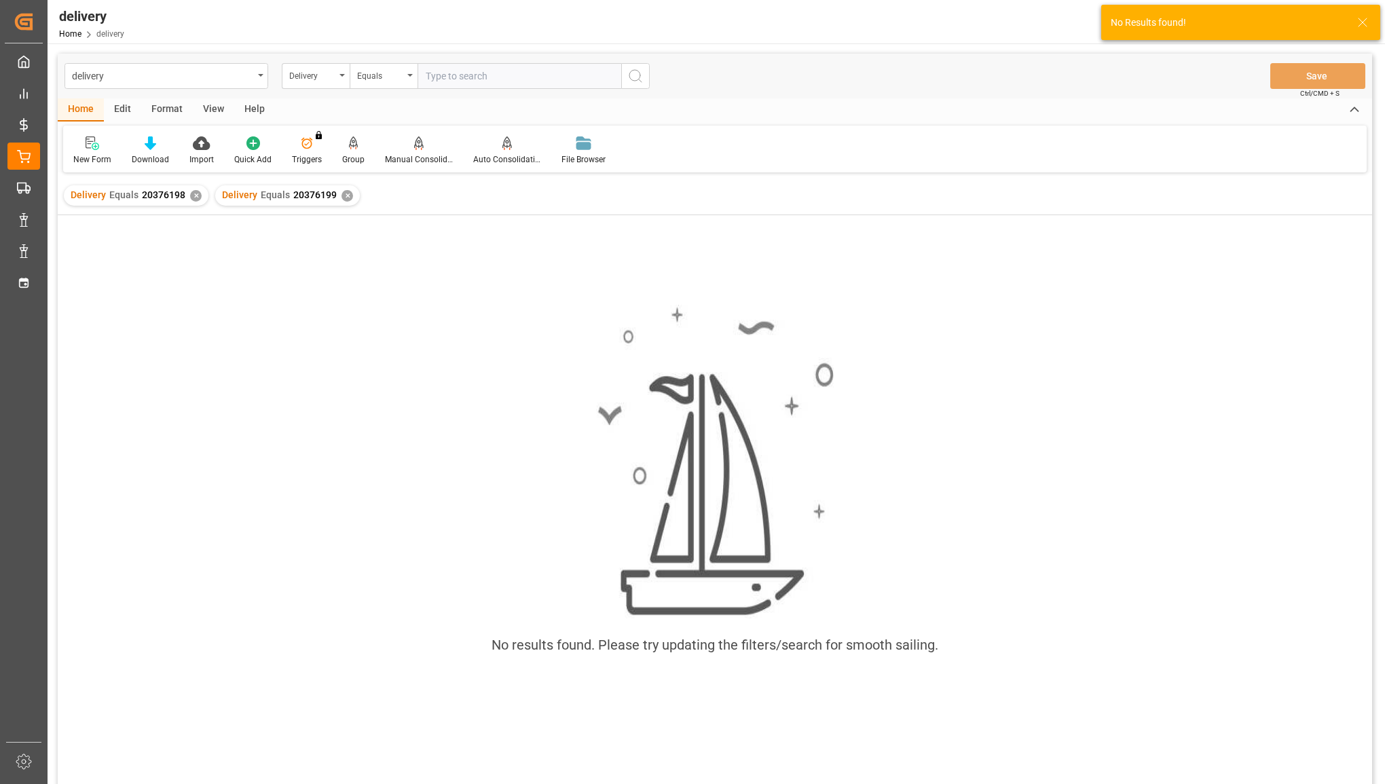
click at [190, 196] on div "✕" at bounding box center [196, 196] width 12 height 12
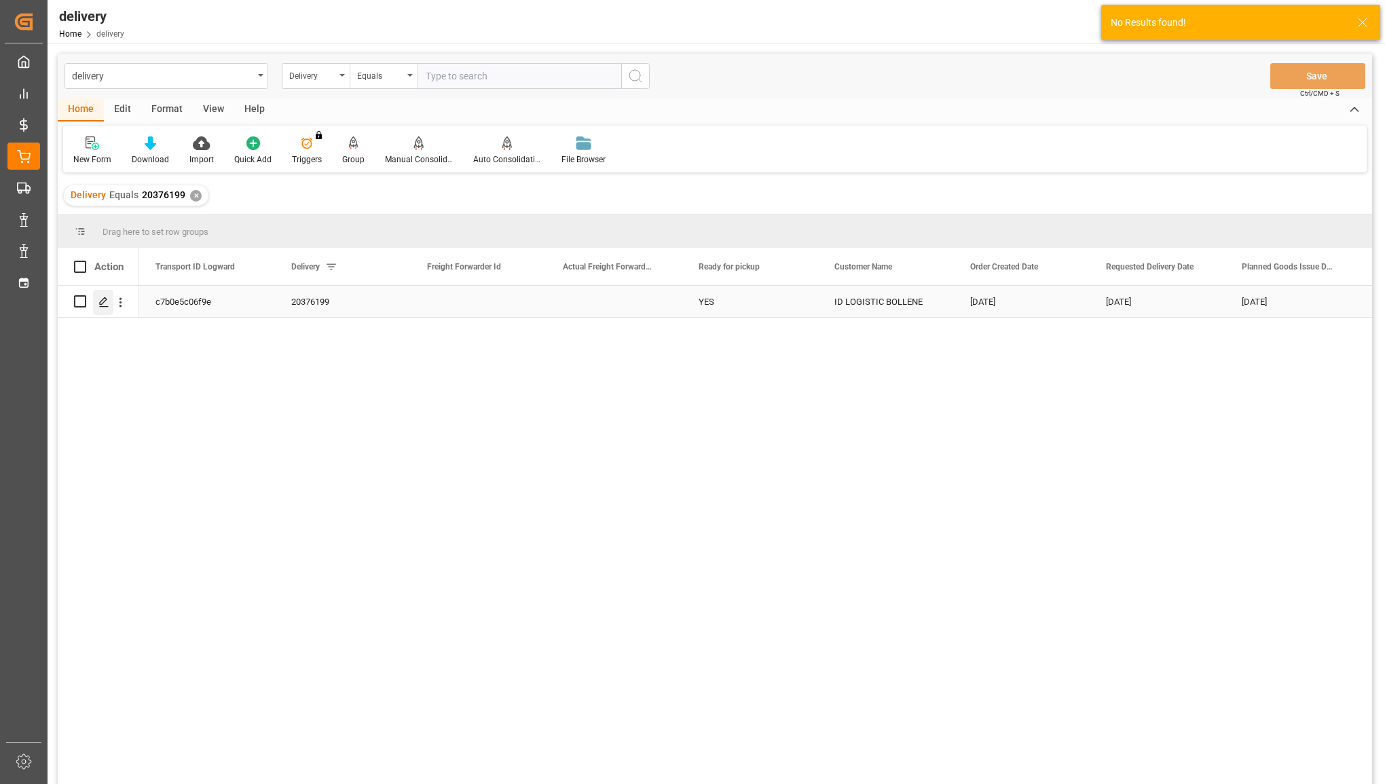
click at [110, 299] on div "Press SPACE to select this row." at bounding box center [103, 302] width 20 height 25
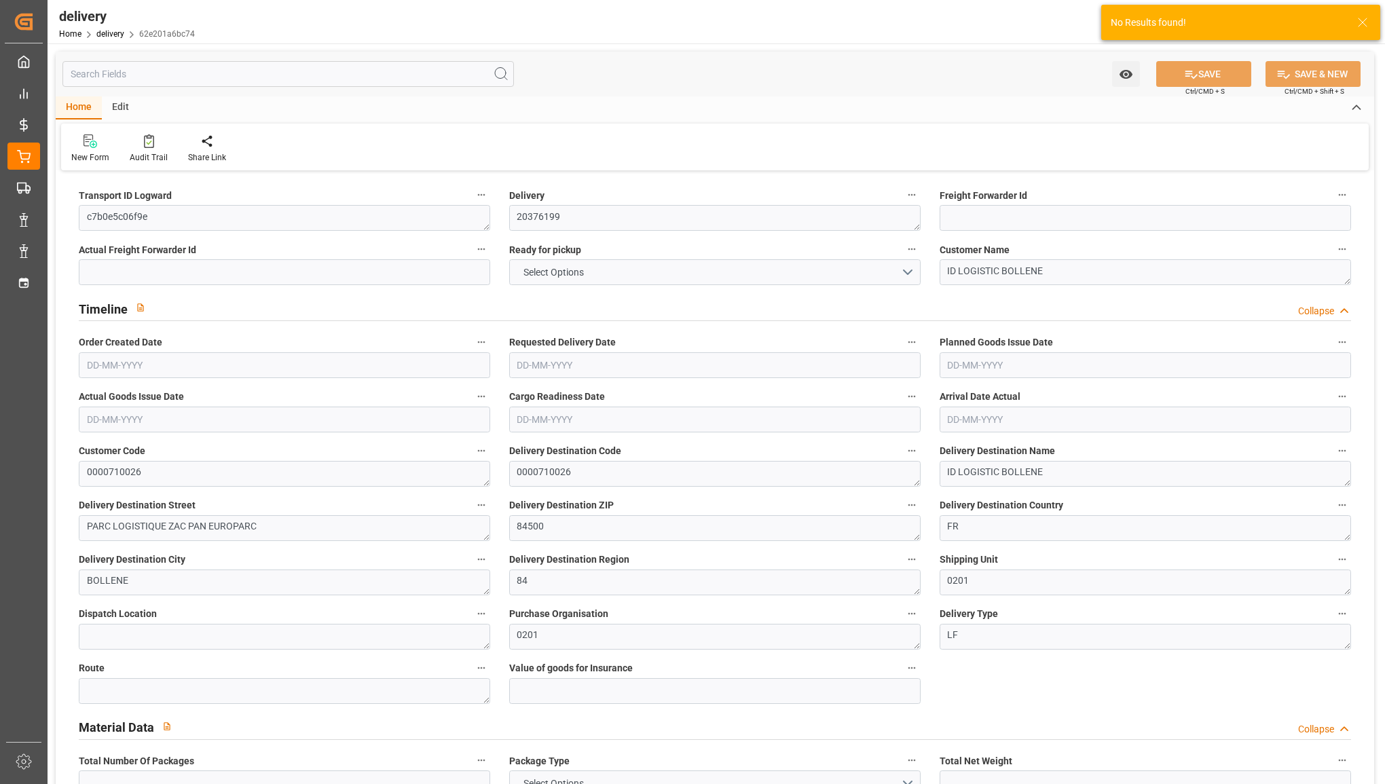
type input "61"
type input "11567.7"
type input "14333.618"
type input "56649.6"
type input "19"
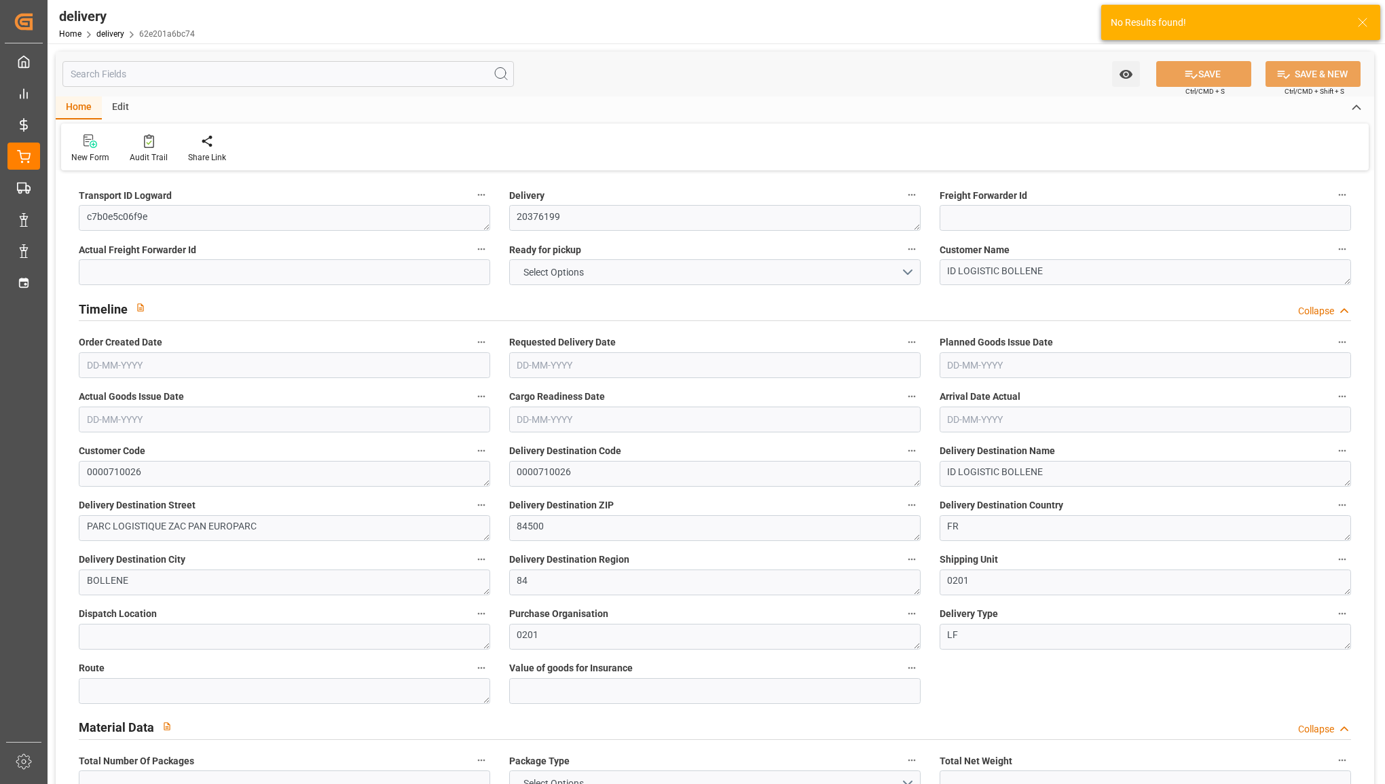
type input "61"
type input "0"
type input "57"
type input "0"
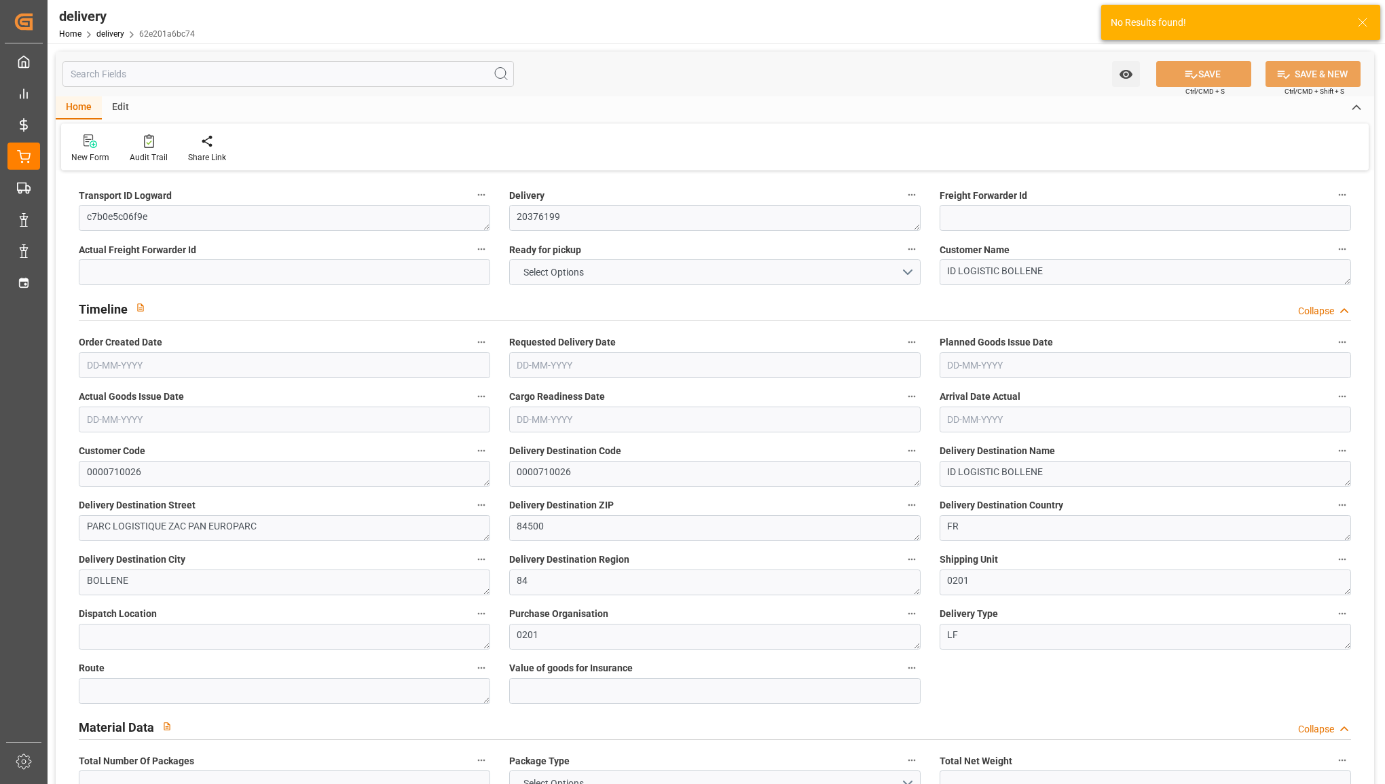
type input "-62.9739"
type input "1554.91"
type input "1491.9361"
type input "0"
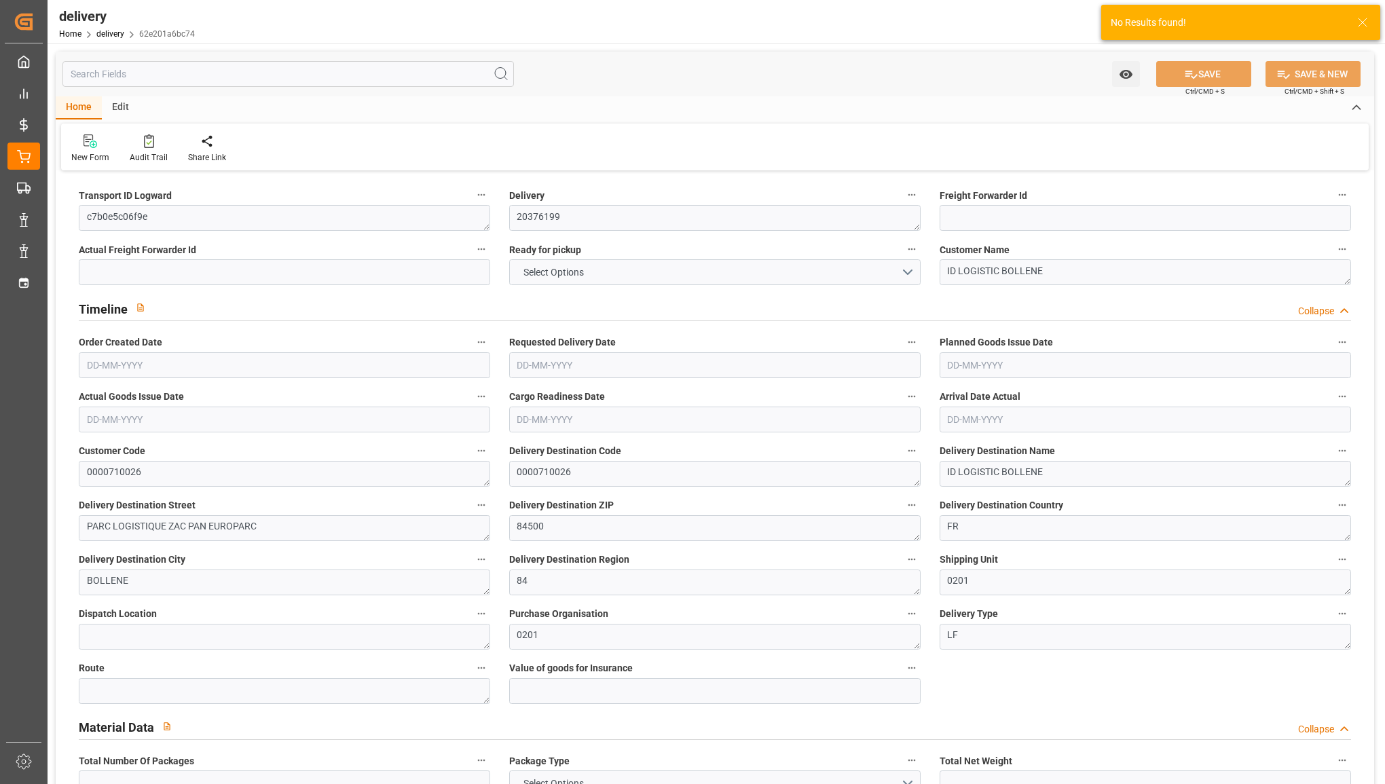
type input "1.5"
type input "0"
type input "1"
type input "0"
type input "14333.618"
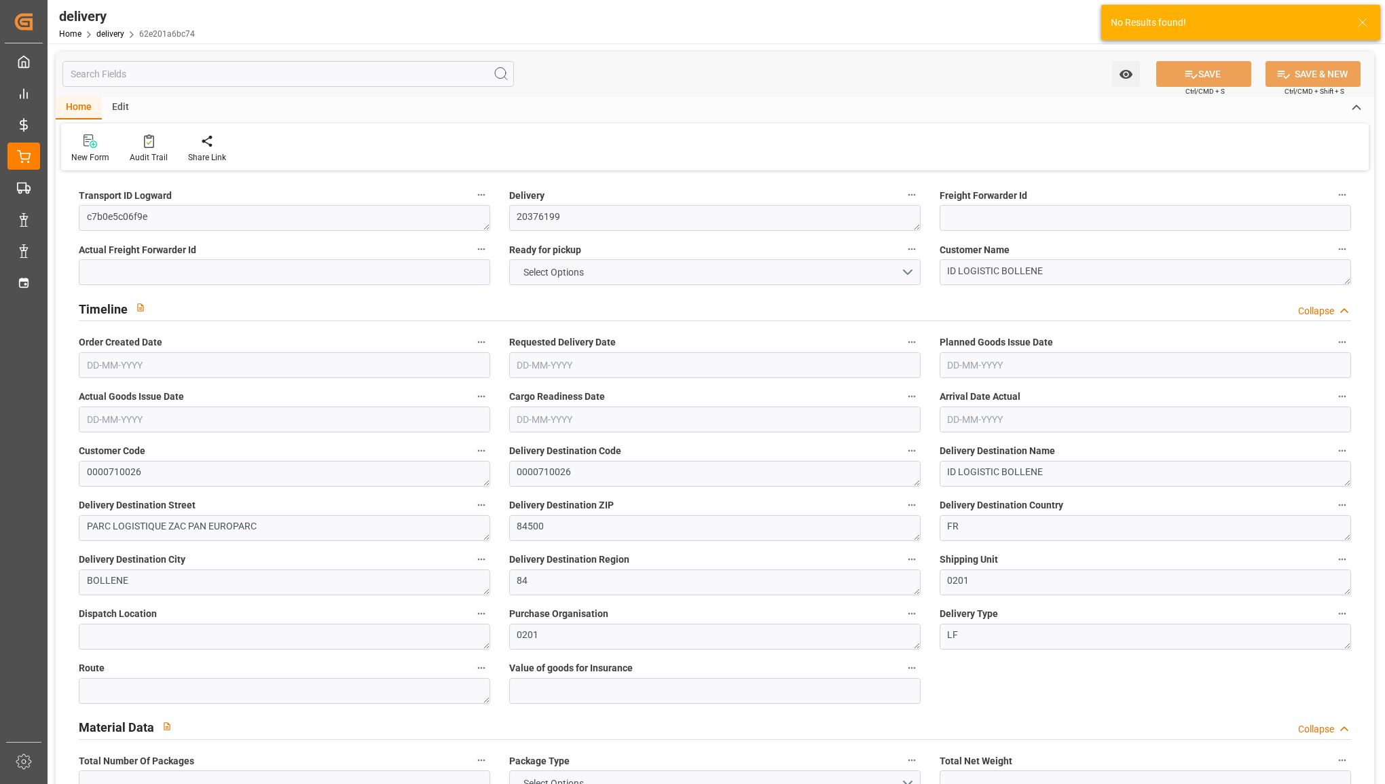
type input "101"
type input "8551.3573"
type input "0.5503"
type input "0"
type input "14-08-2025"
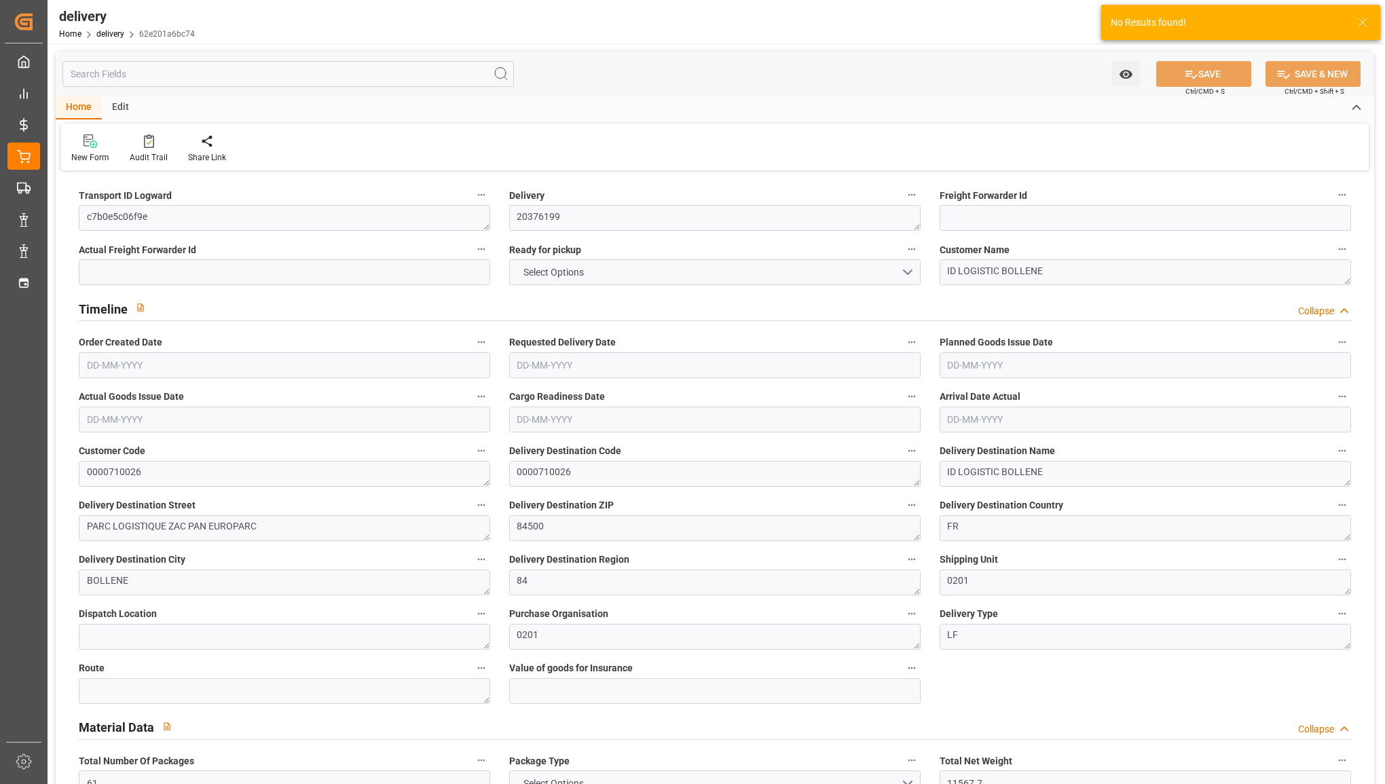
type input "19-08-2025"
type input "14-08-2025"
type input "13-08-2025 12:00"
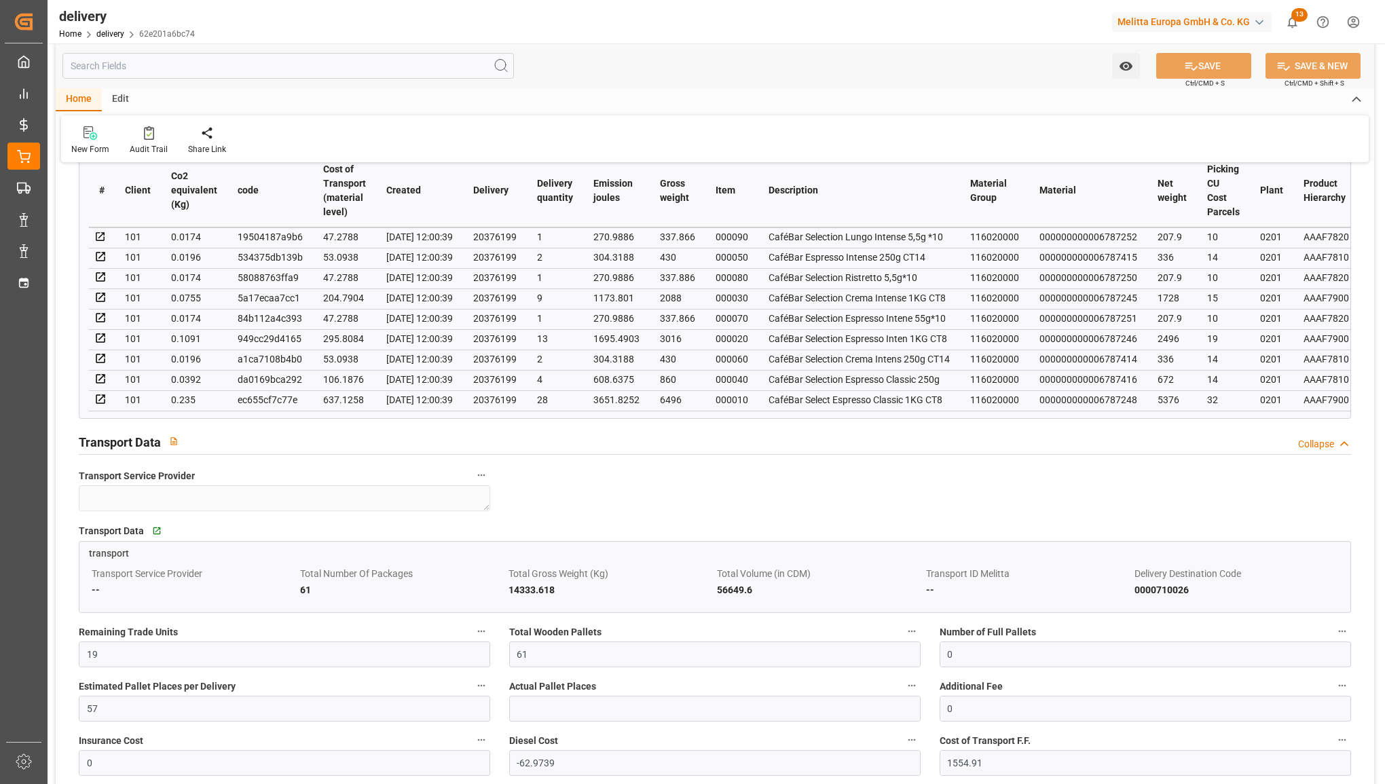
scroll to position [764, 0]
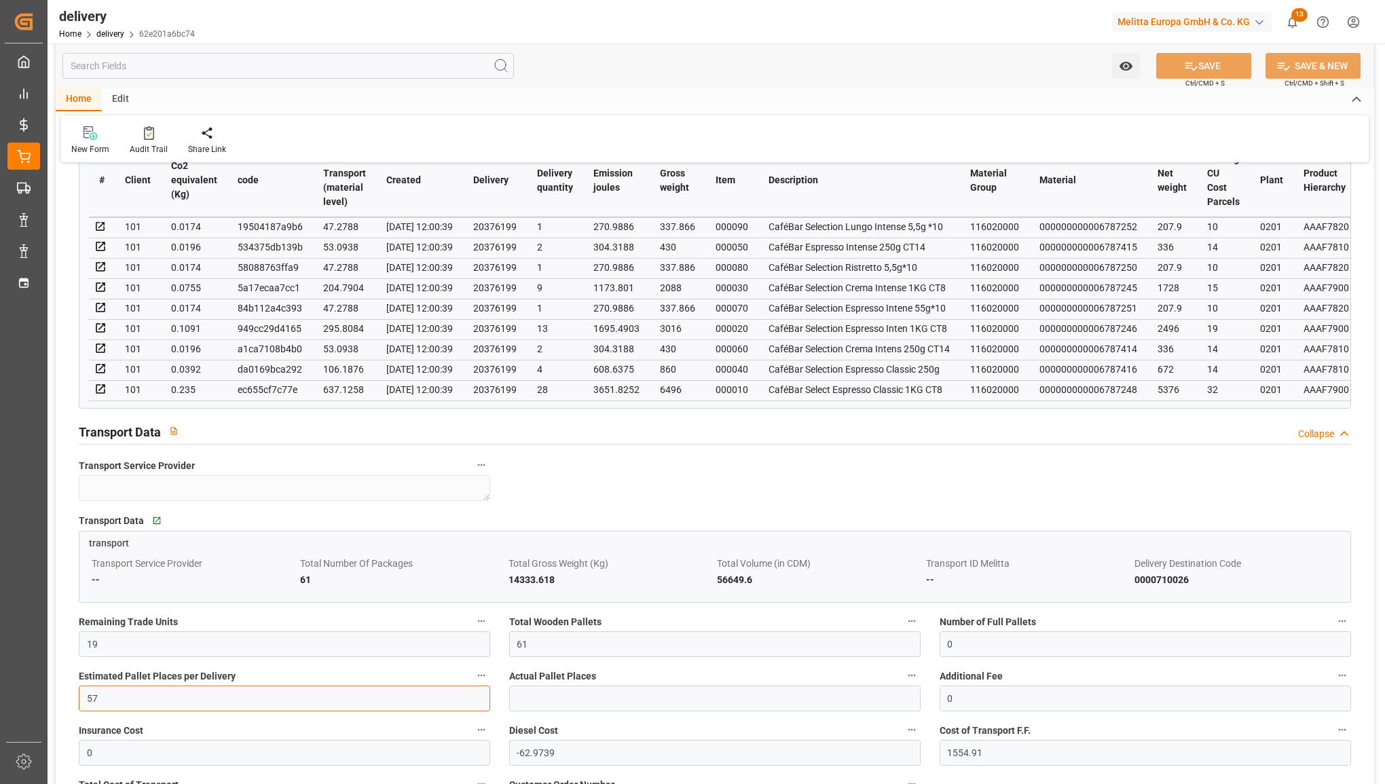
drag, startPoint x: 96, startPoint y: 687, endPoint x: 21, endPoint y: 669, distance: 77.6
click at [21, 669] on div "Created by potrace 1.15, written by Peter Selinger 2001-2017 Created by potrace…" at bounding box center [692, 392] width 1385 height 784
type input "33"
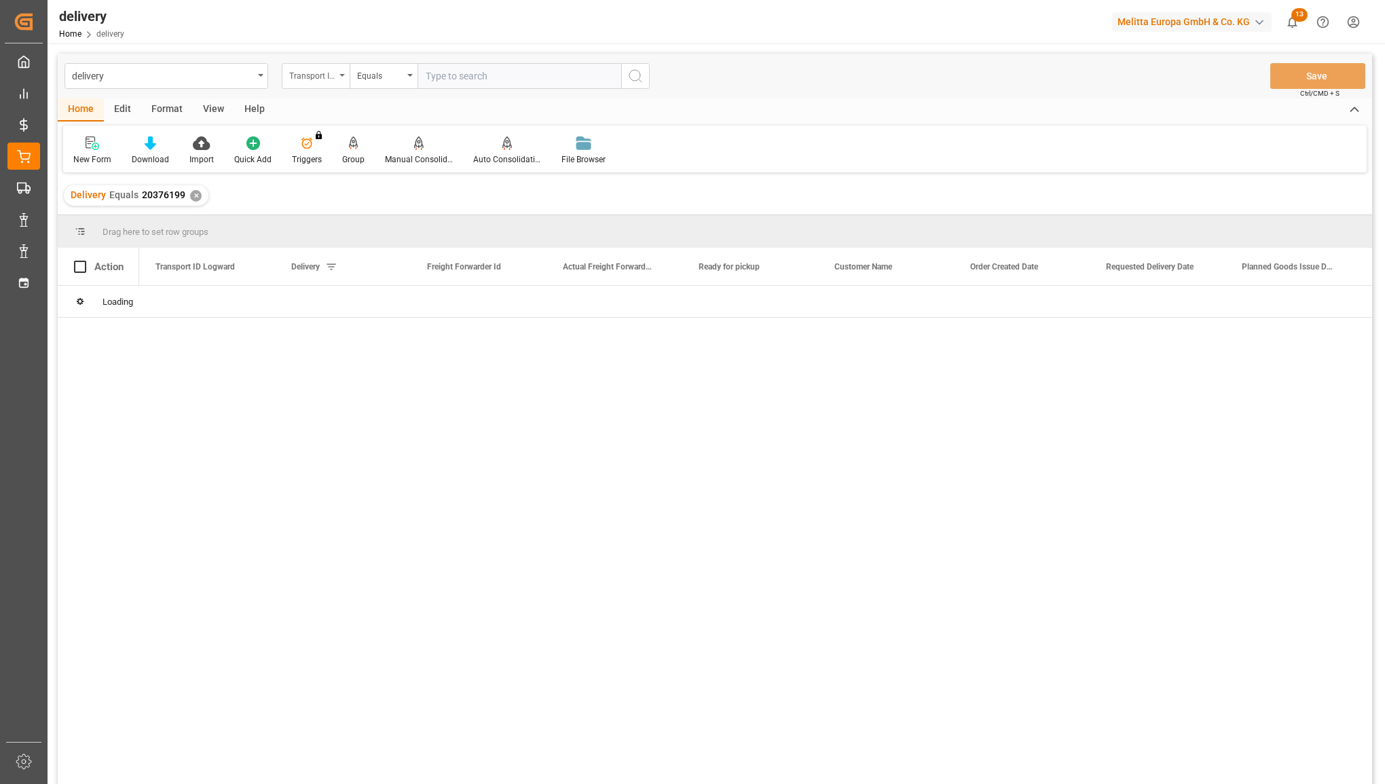
click at [335, 75] on div "Transport ID Logward" at bounding box center [312, 75] width 46 height 16
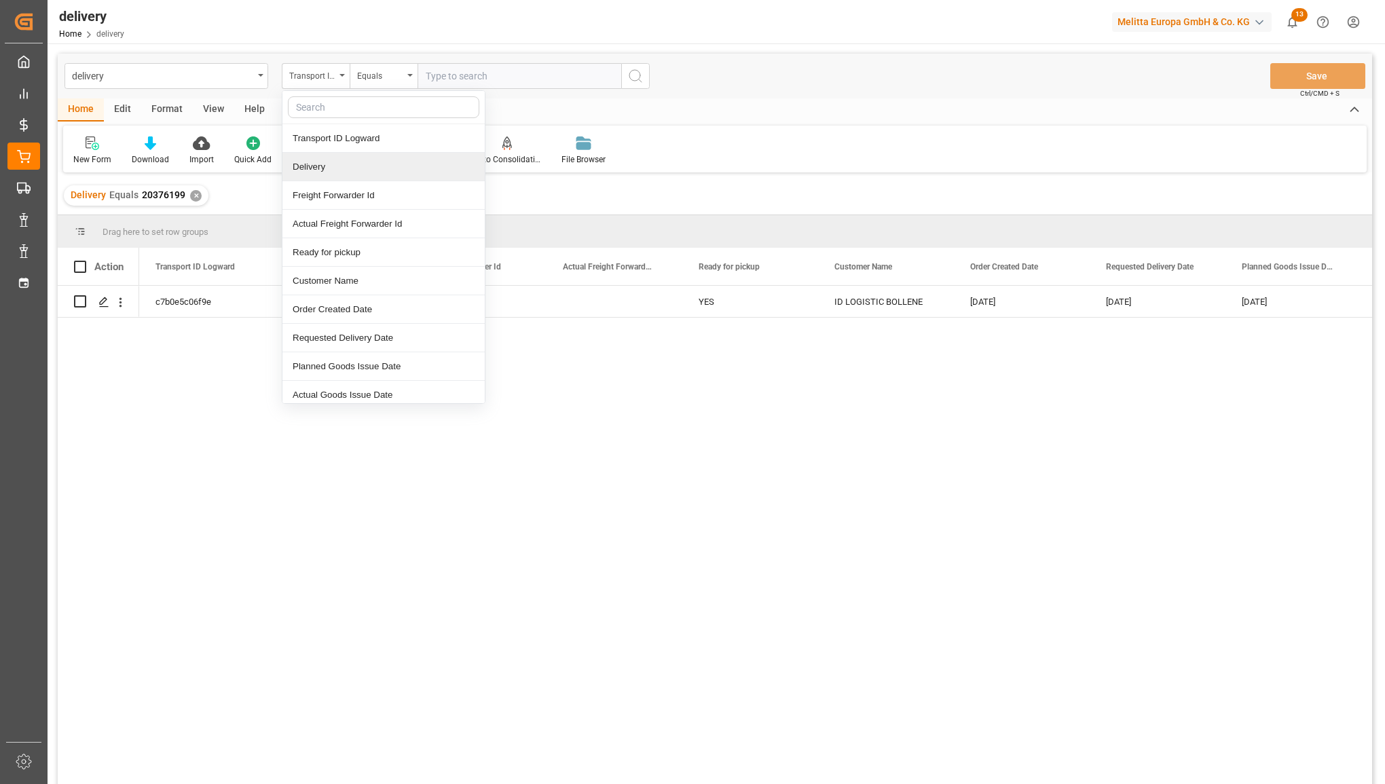
click at [319, 168] on div "Delivery" at bounding box center [383, 167] width 202 height 29
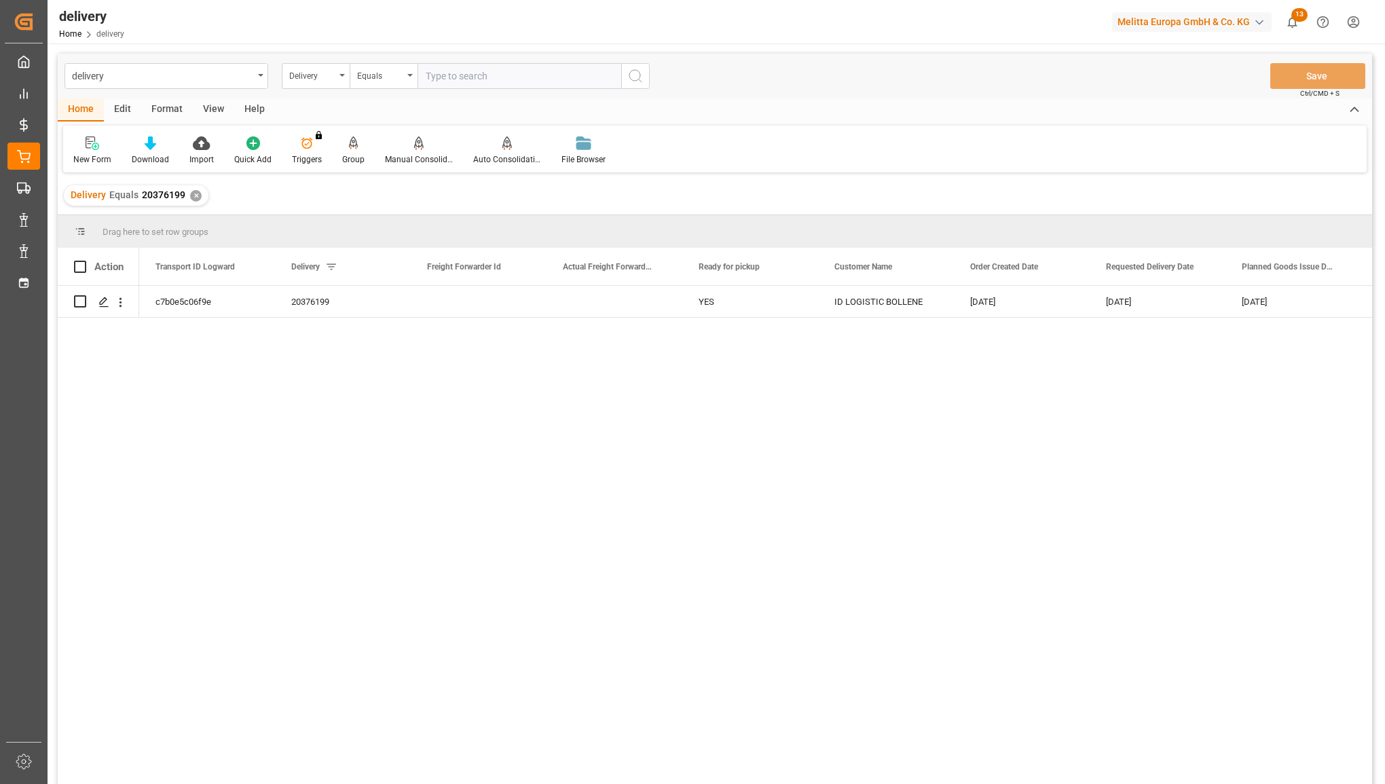
click at [468, 70] on input "text" at bounding box center [520, 76] width 204 height 26
paste input "20376246"
type input "20376246"
click at [633, 71] on icon "search button" at bounding box center [635, 76] width 16 height 16
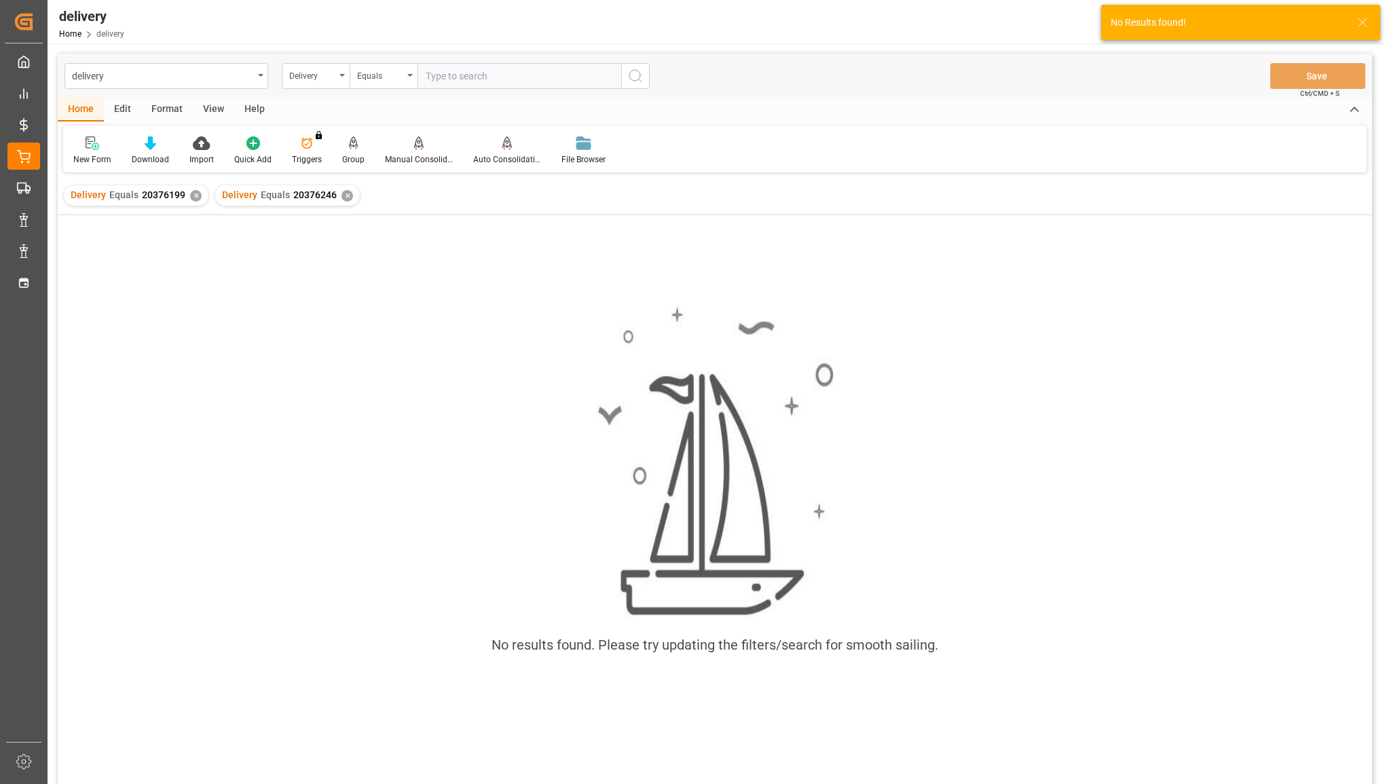
click at [192, 194] on div "✕" at bounding box center [196, 196] width 12 height 12
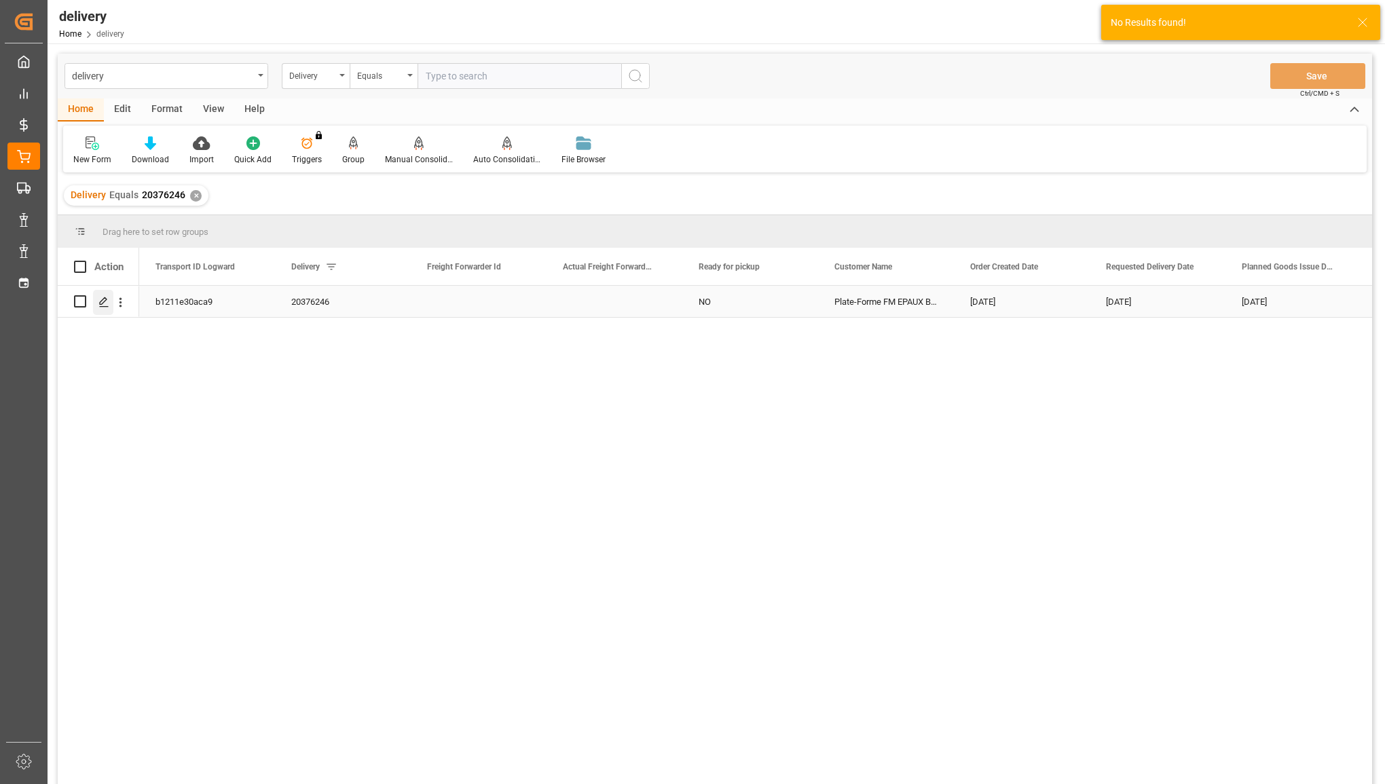
click at [106, 293] on div "Press SPACE to select this row." at bounding box center [103, 302] width 20 height 25
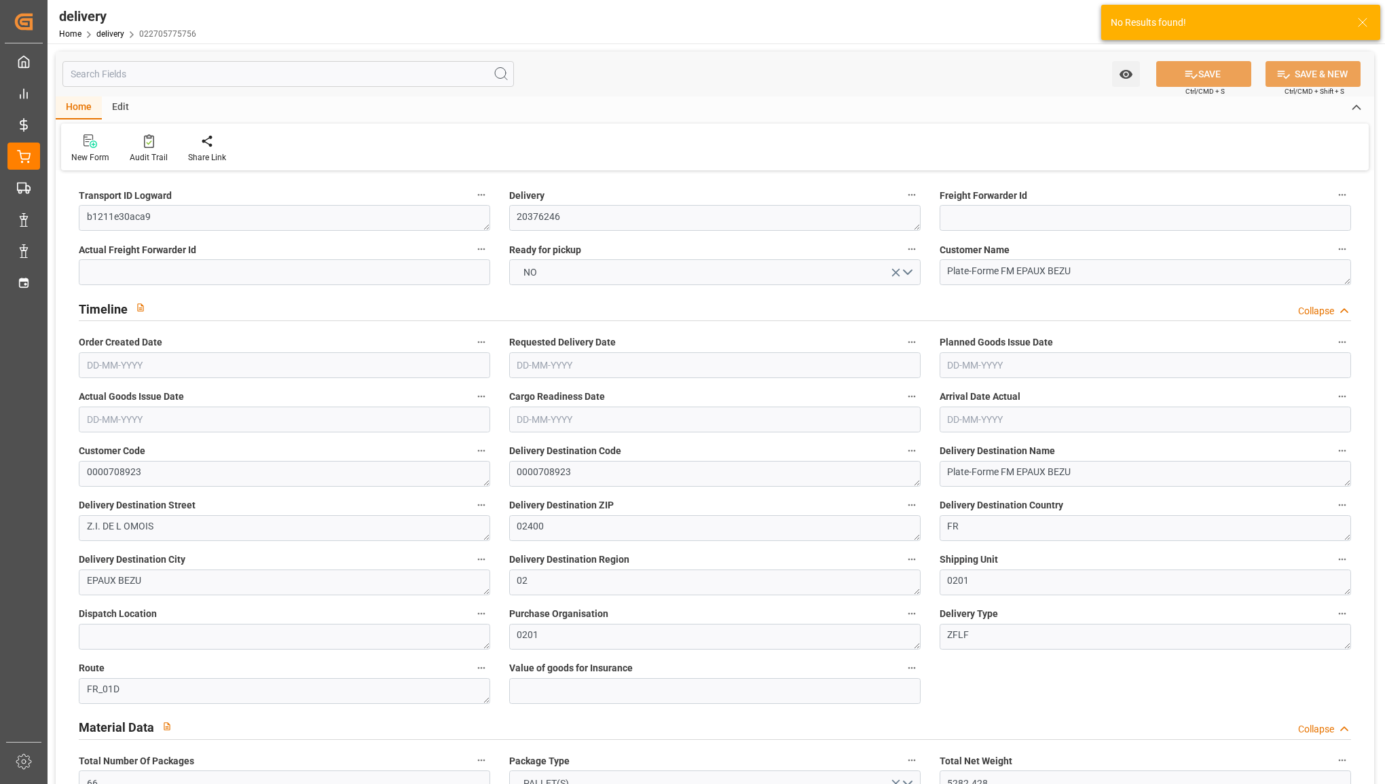
type input "[DATE]"
type input "14-08-2025 11:01"
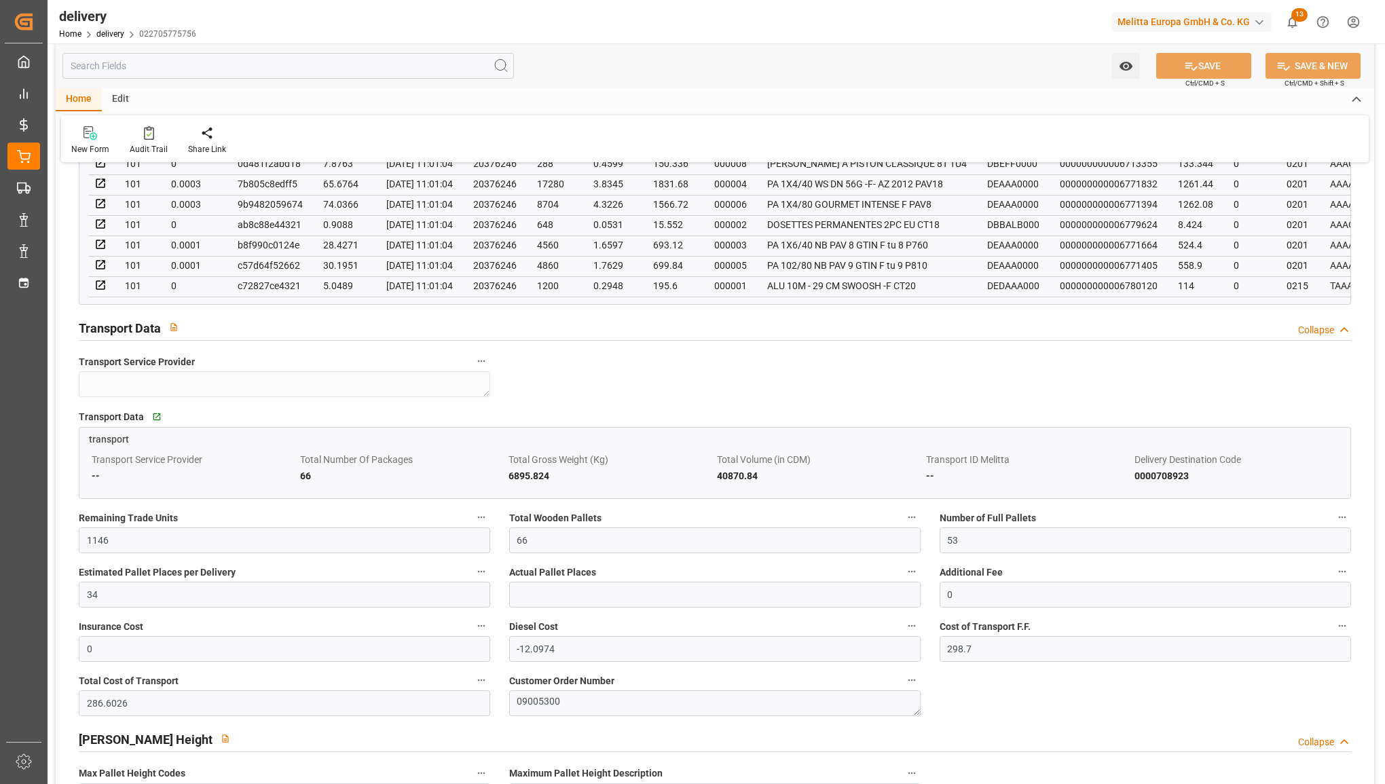
scroll to position [849, 0]
drag, startPoint x: 158, startPoint y: 602, endPoint x: 55, endPoint y: 592, distance: 103.6
type input "33"
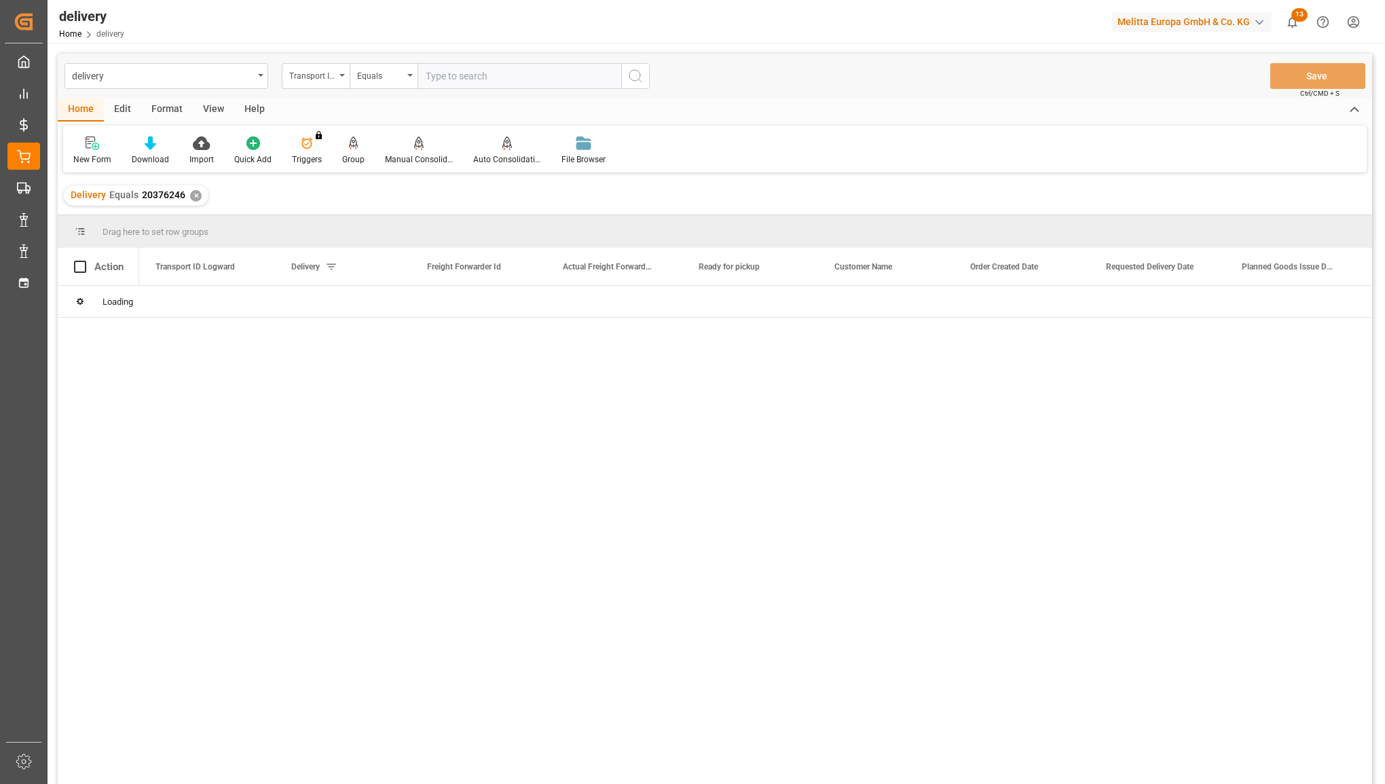
click at [477, 77] on input "text" at bounding box center [520, 76] width 204 height 26
type input "20376510"
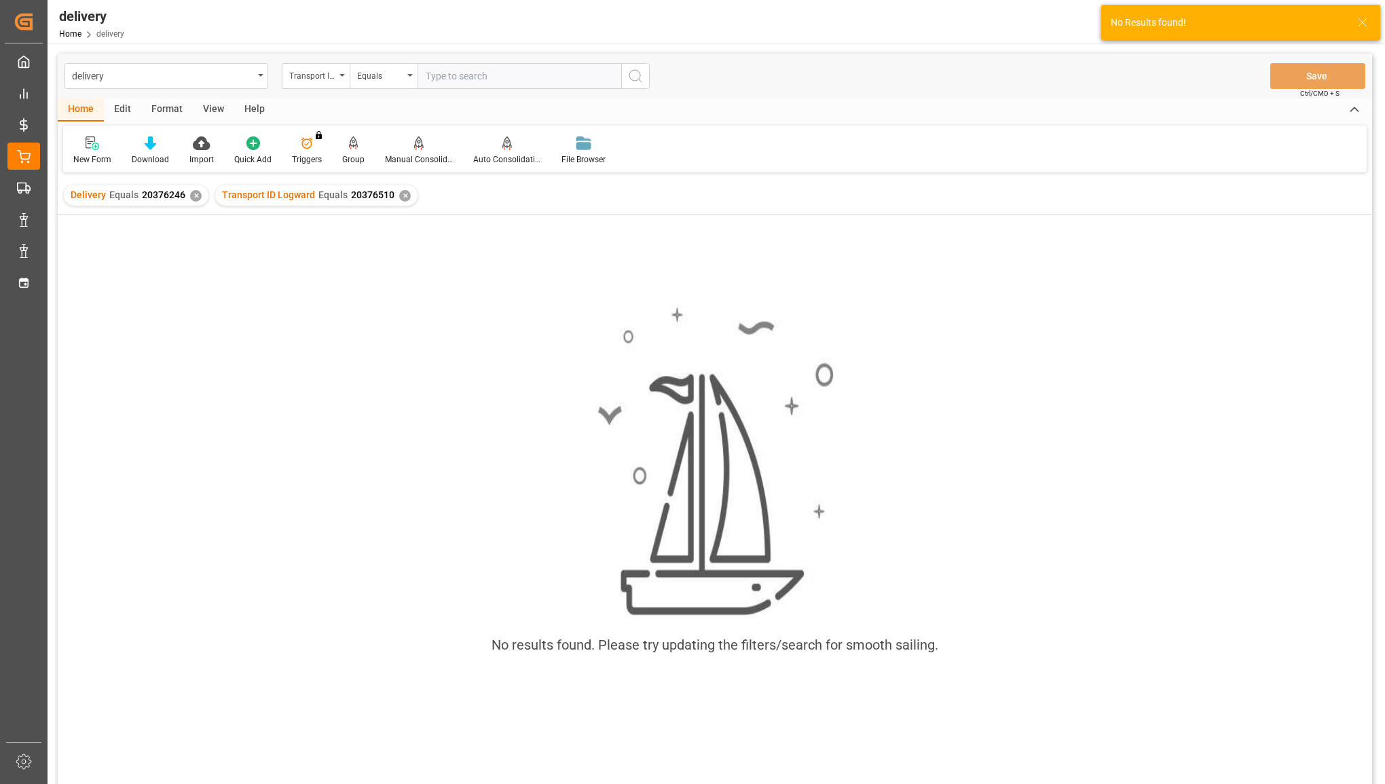
click at [192, 197] on div "✕" at bounding box center [196, 196] width 12 height 12
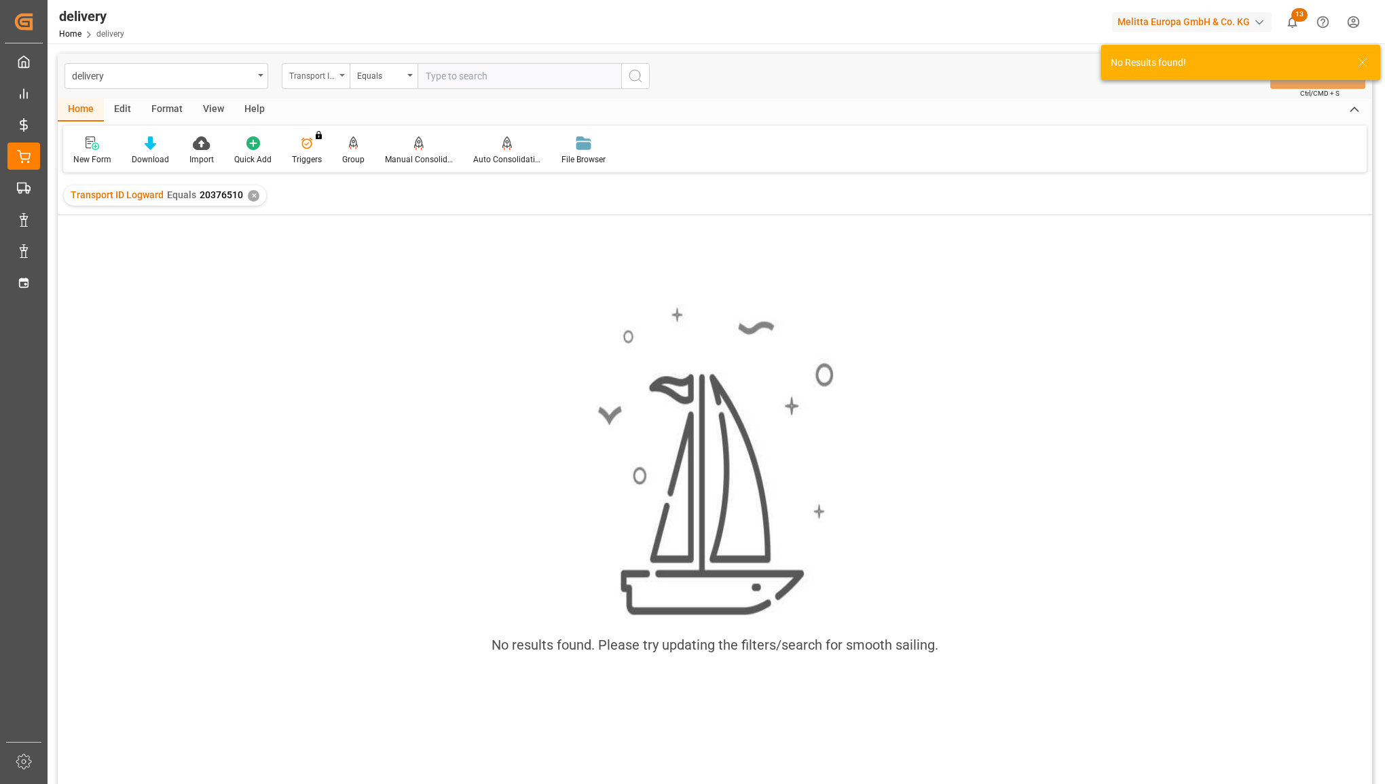
click at [341, 75] on icon "open menu" at bounding box center [341, 75] width 5 height 3
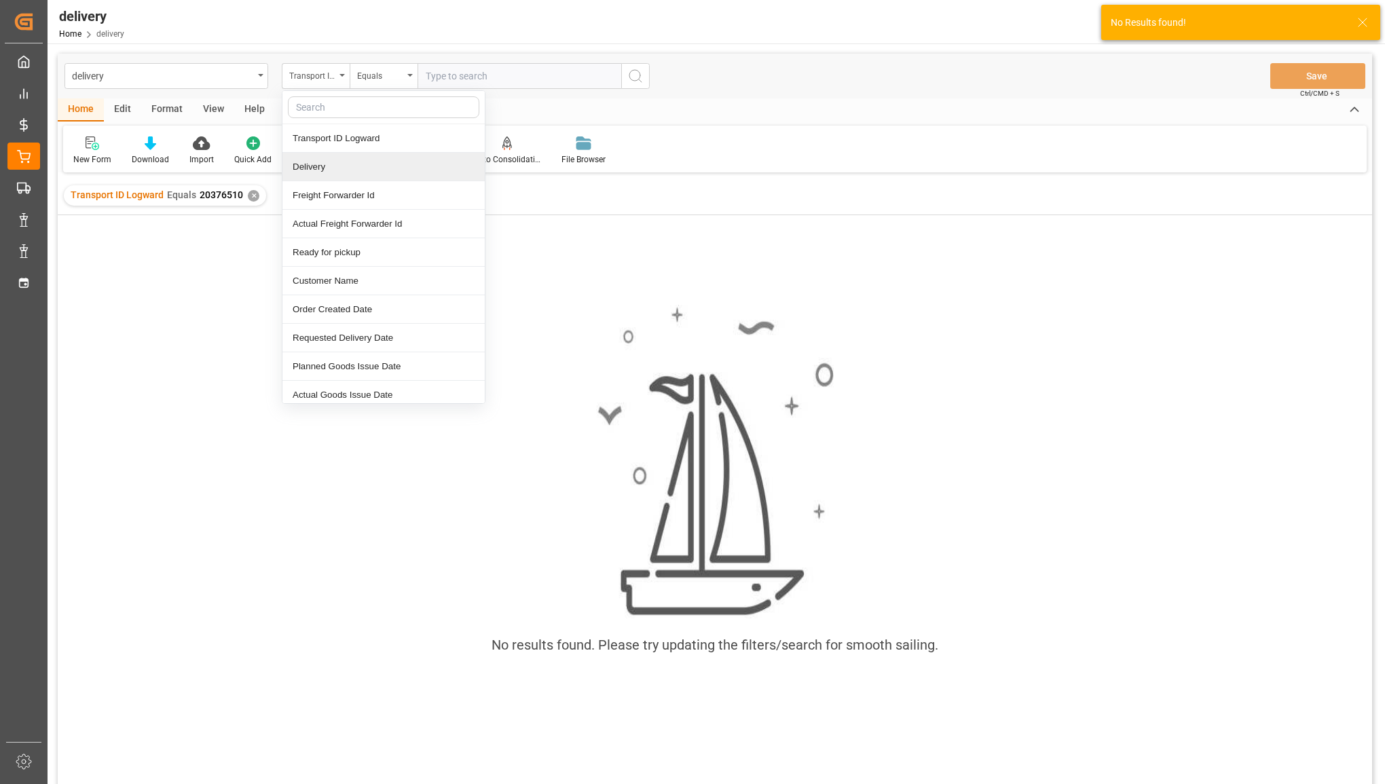
click at [312, 166] on div "Delivery" at bounding box center [383, 167] width 202 height 29
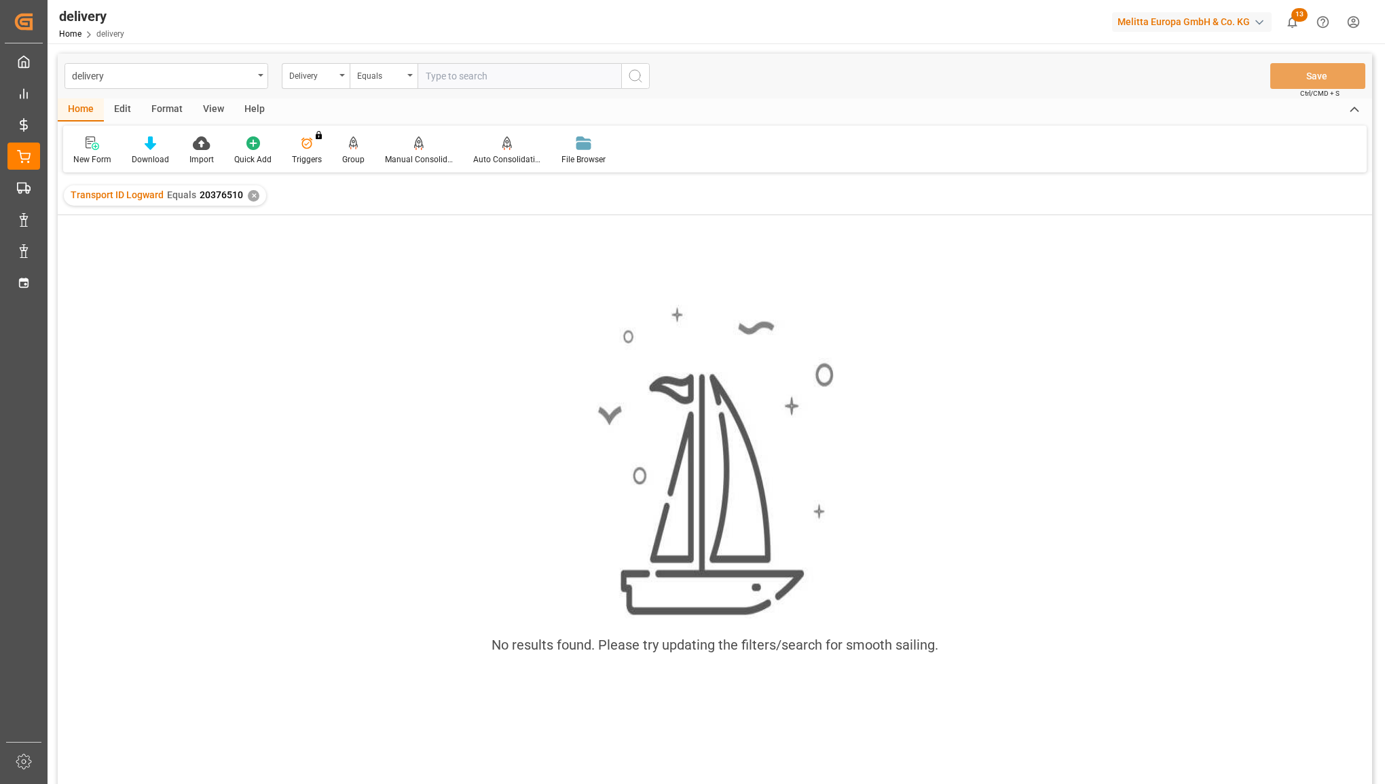
click at [460, 76] on input "text" at bounding box center [520, 76] width 204 height 26
paste input "2037651"
type input "2037651"
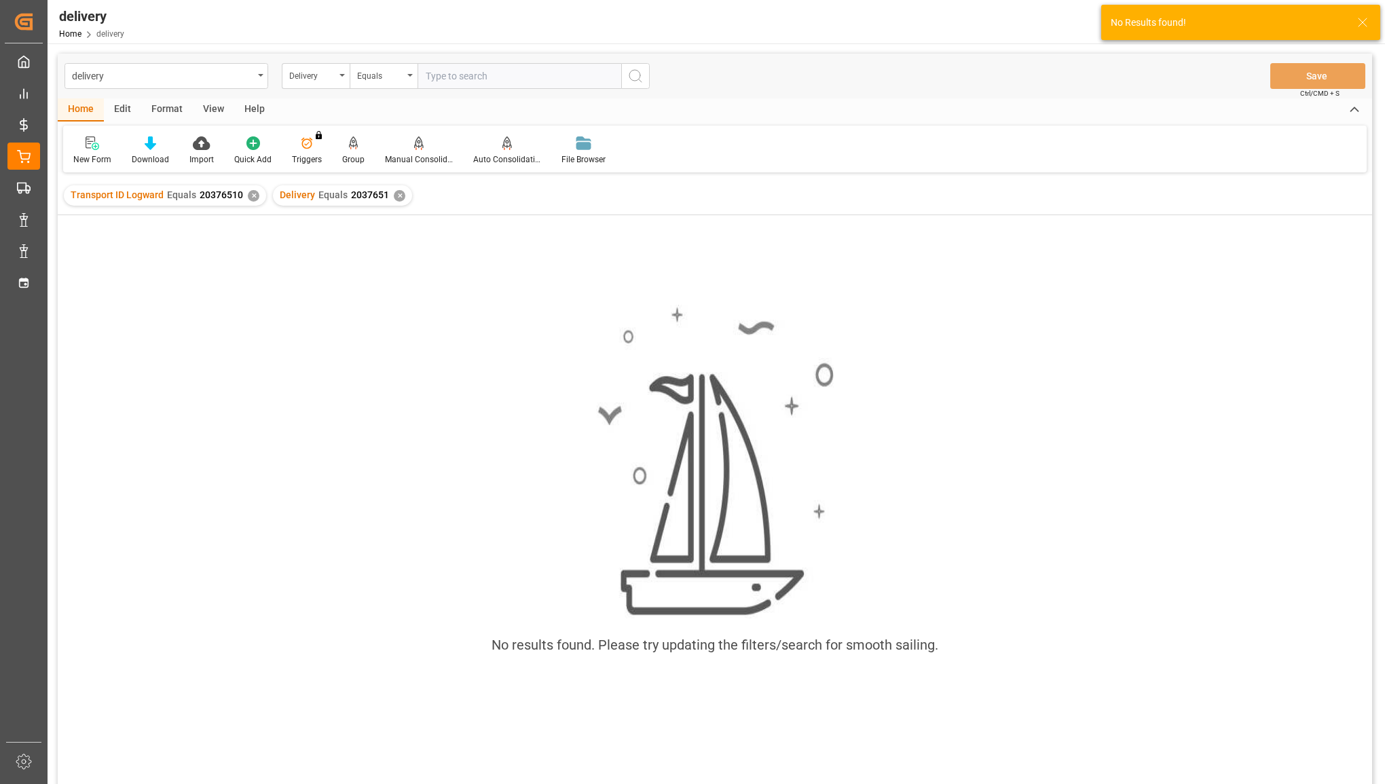
click at [243, 196] on div "Transport ID Logward Equals 20376510 ✕" at bounding box center [165, 195] width 202 height 20
click at [249, 202] on div "Transport ID Logward Equals 20376510 ✕" at bounding box center [165, 195] width 202 height 20
click at [251, 195] on div "✕" at bounding box center [254, 196] width 12 height 12
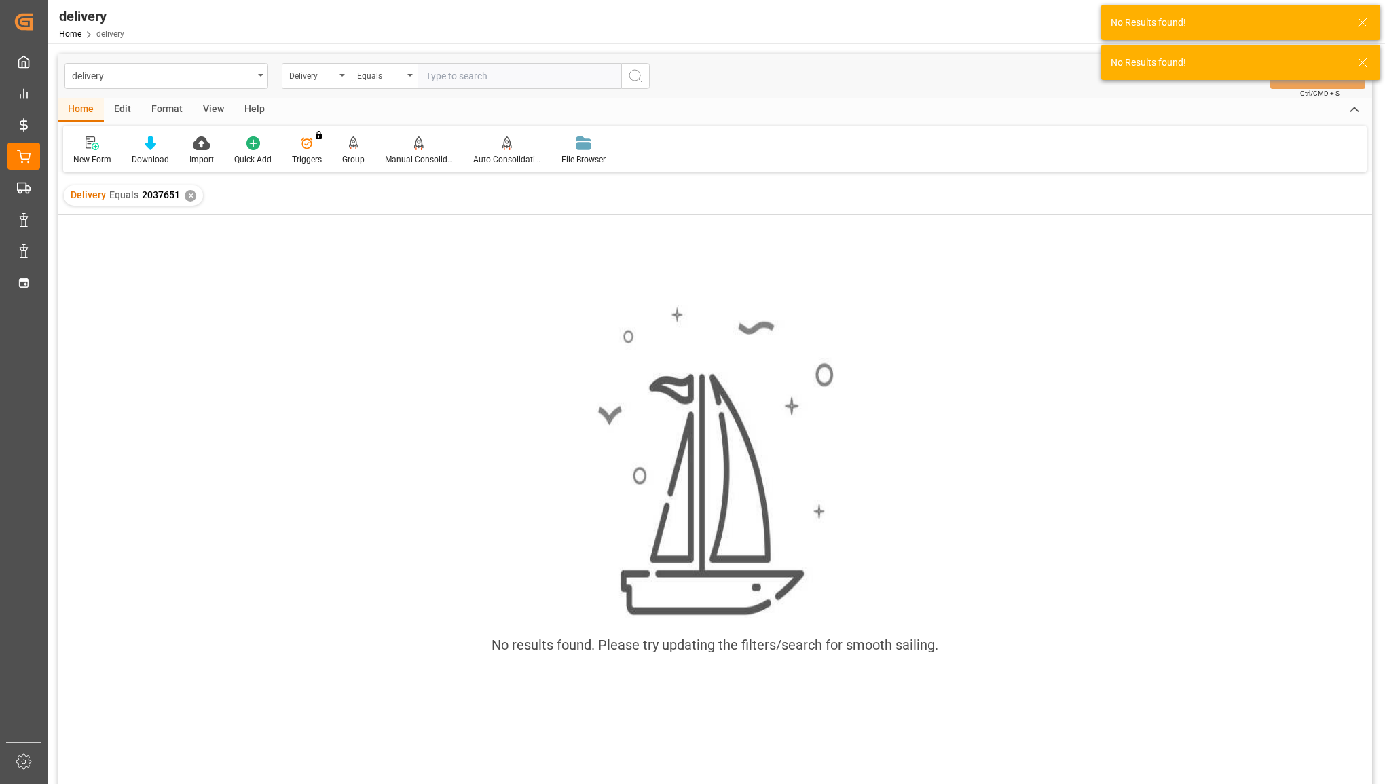
click at [441, 72] on input "text" at bounding box center [520, 76] width 204 height 26
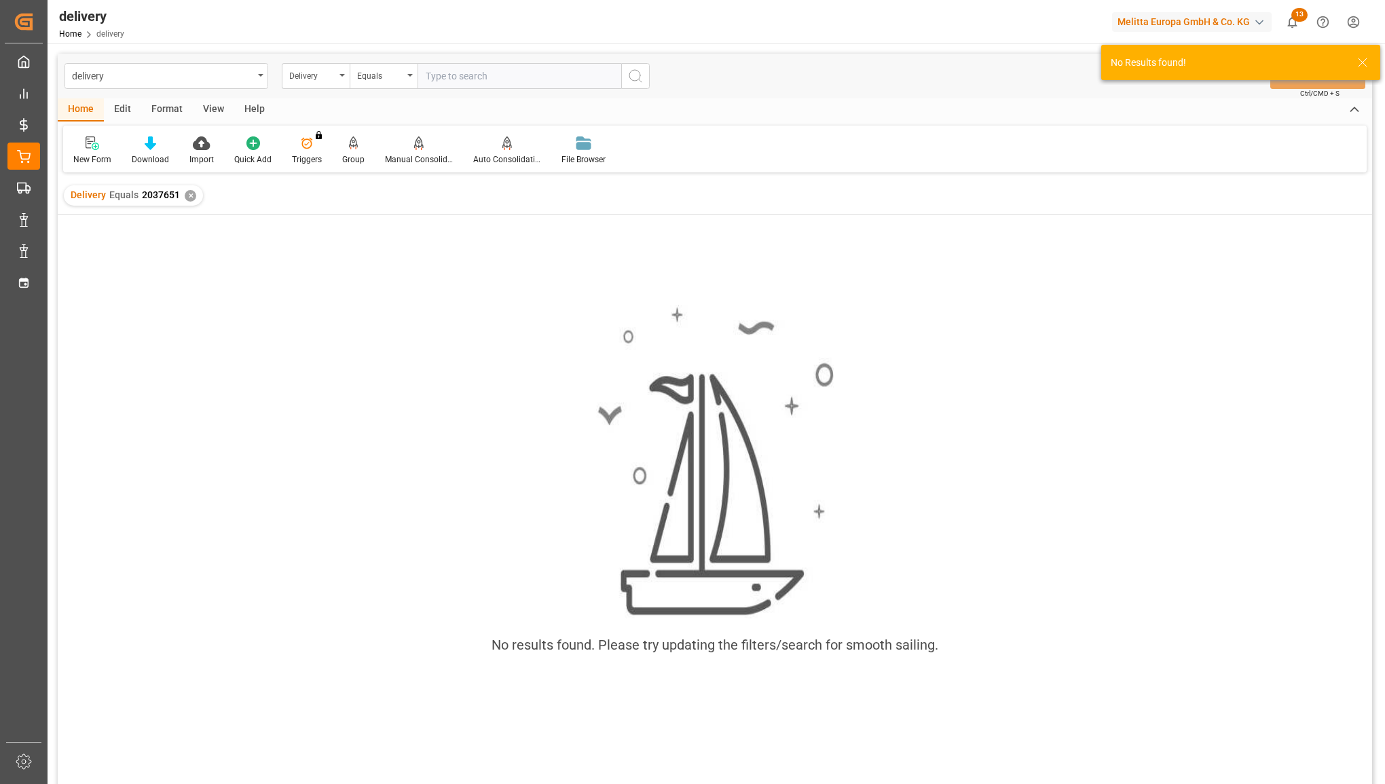
paste input "2037651"
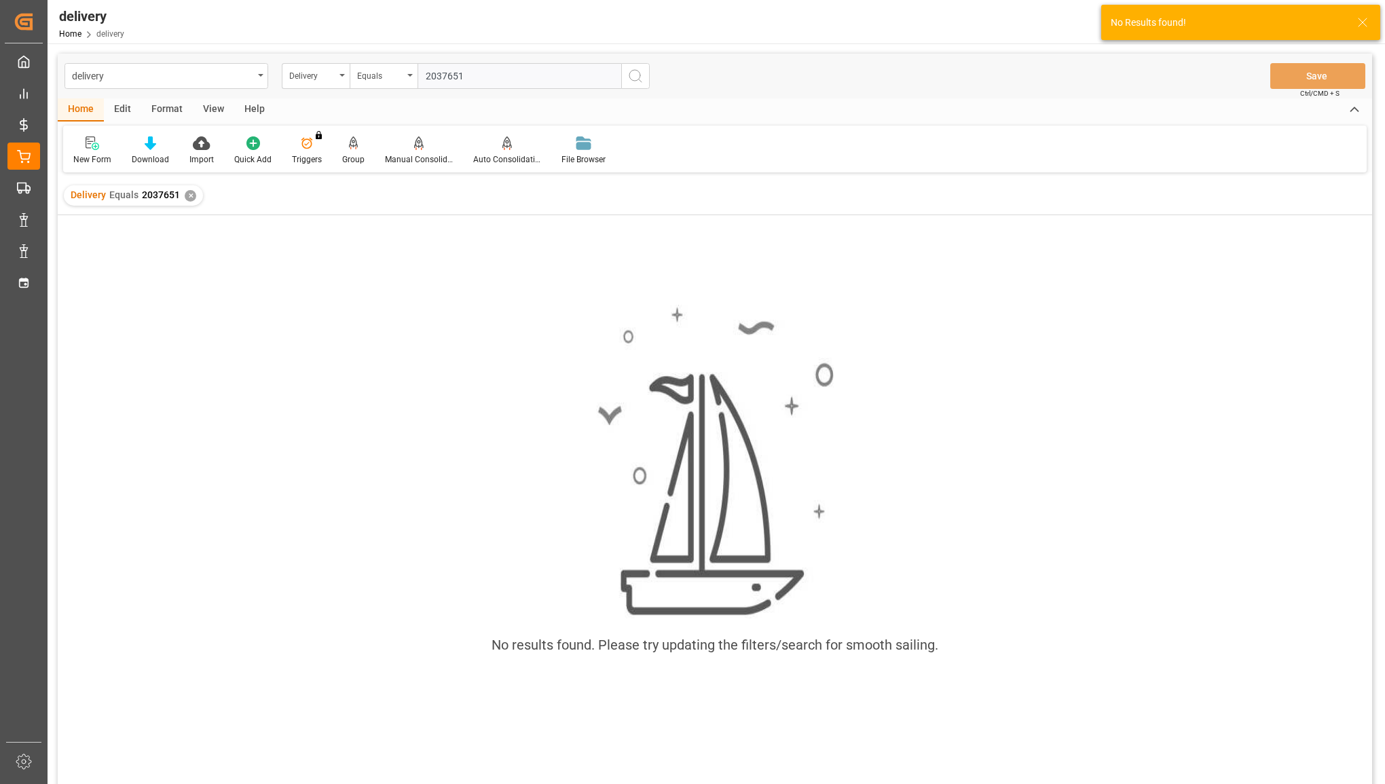
type input "20376510"
click at [189, 192] on div "✕" at bounding box center [191, 196] width 12 height 12
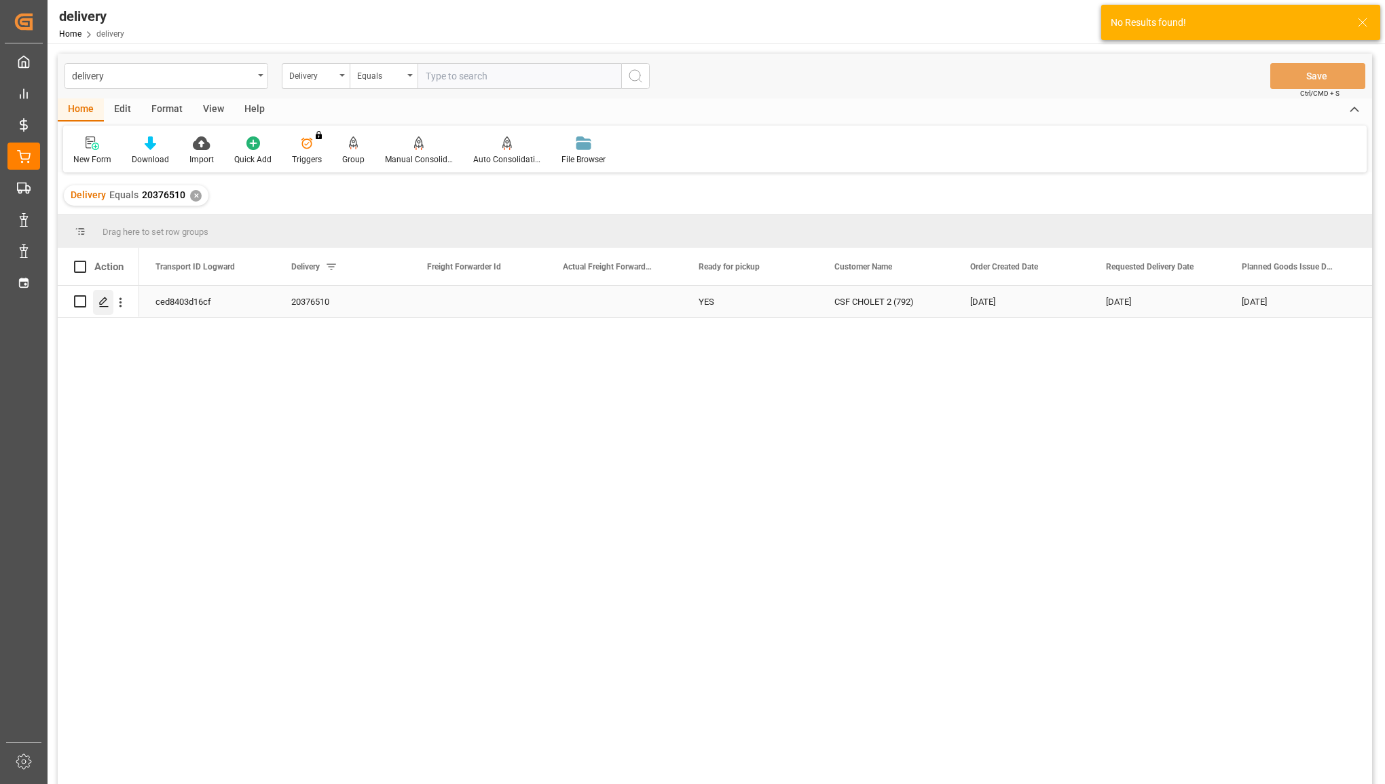
click at [100, 299] on icon "Press SPACE to select this row." at bounding box center [103, 302] width 11 height 11
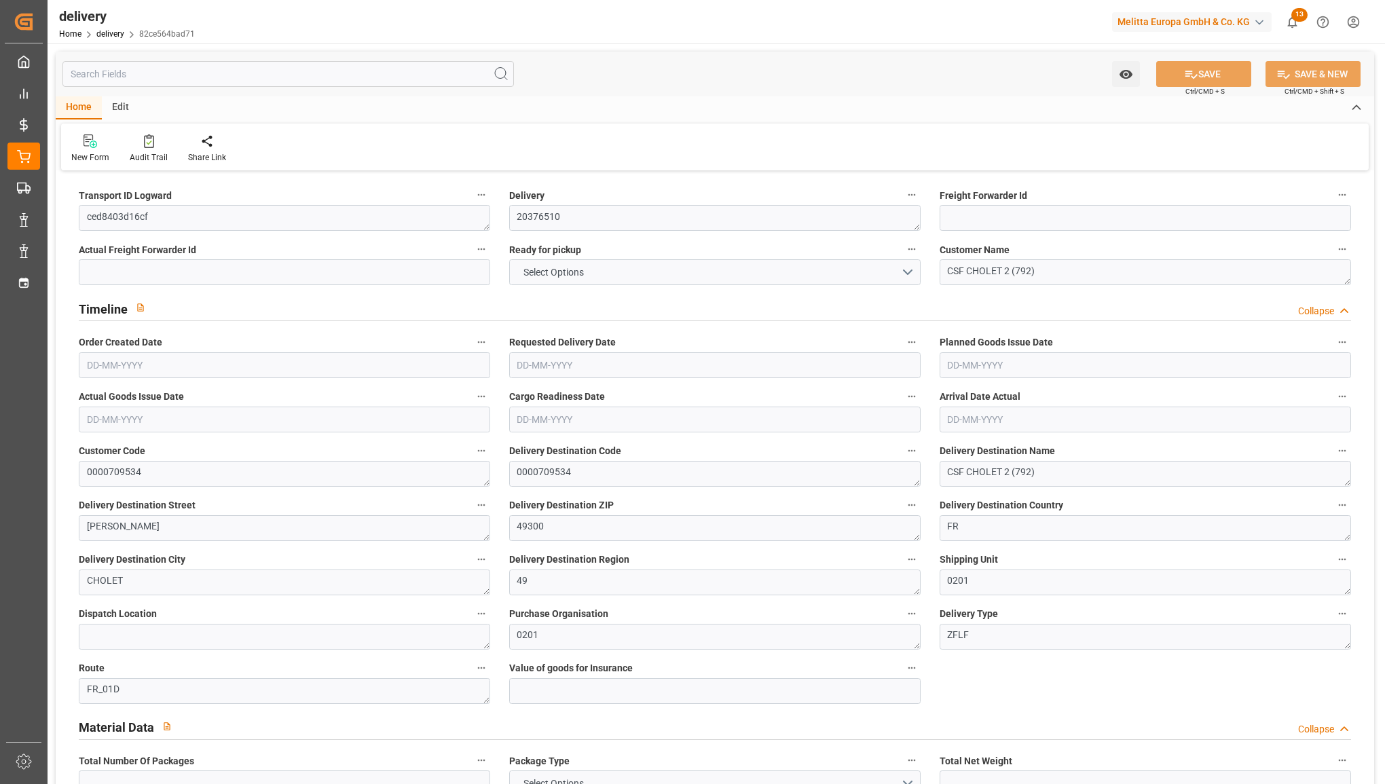
type input "51"
type input "4334.918"
type input "7416.408"
type input "32177.068"
type input "846"
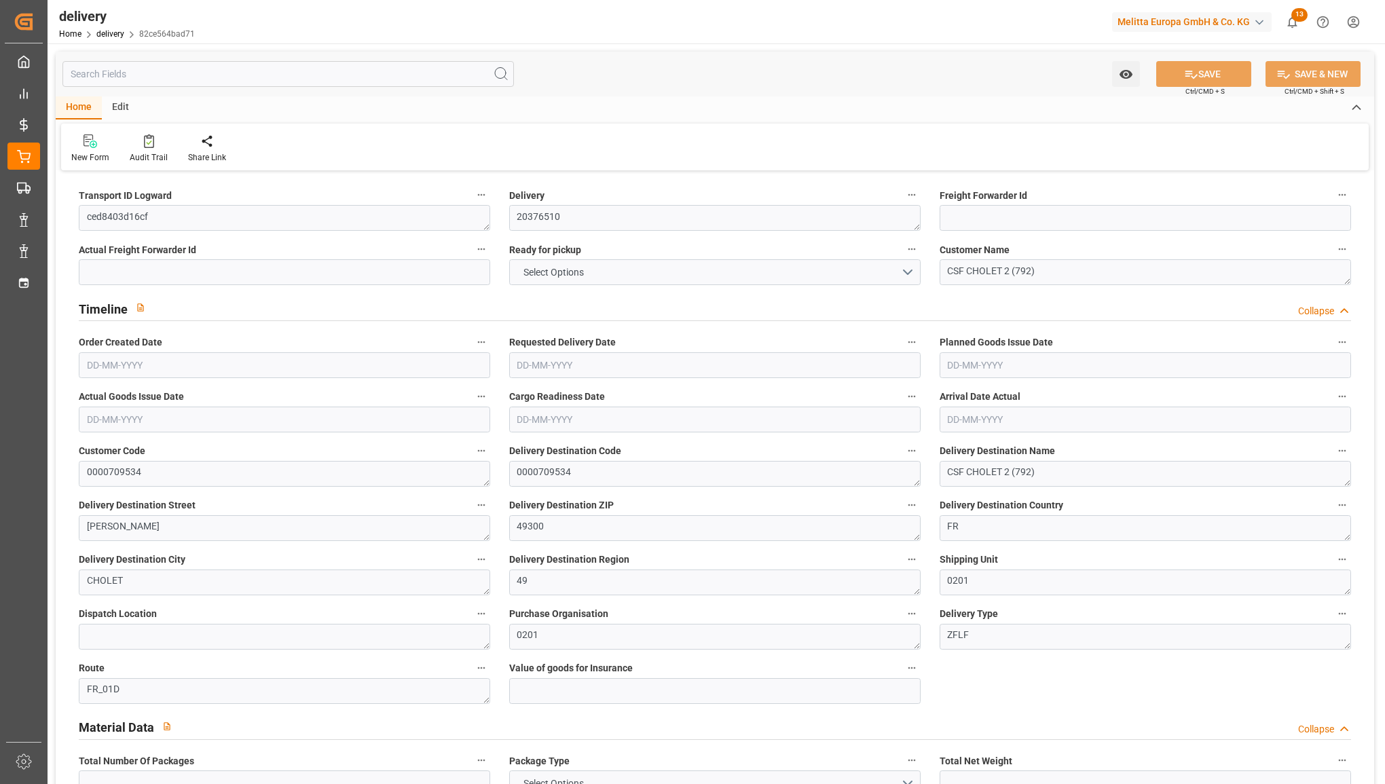
type input "51"
type input "41"
type input "26"
type input "0"
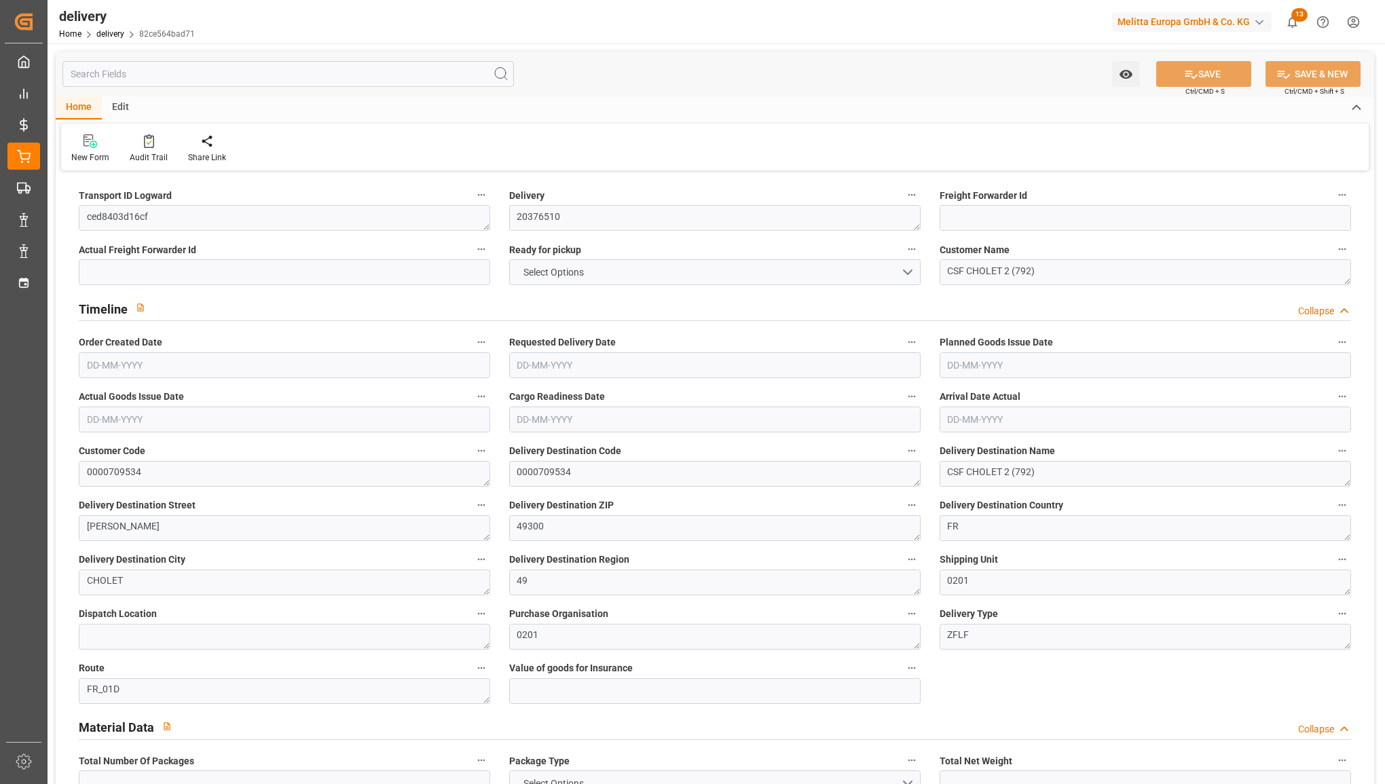
type input "-28.8777"
type input "713.0303"
type input "684.1526"
type input "100.45"
type input "304.56"
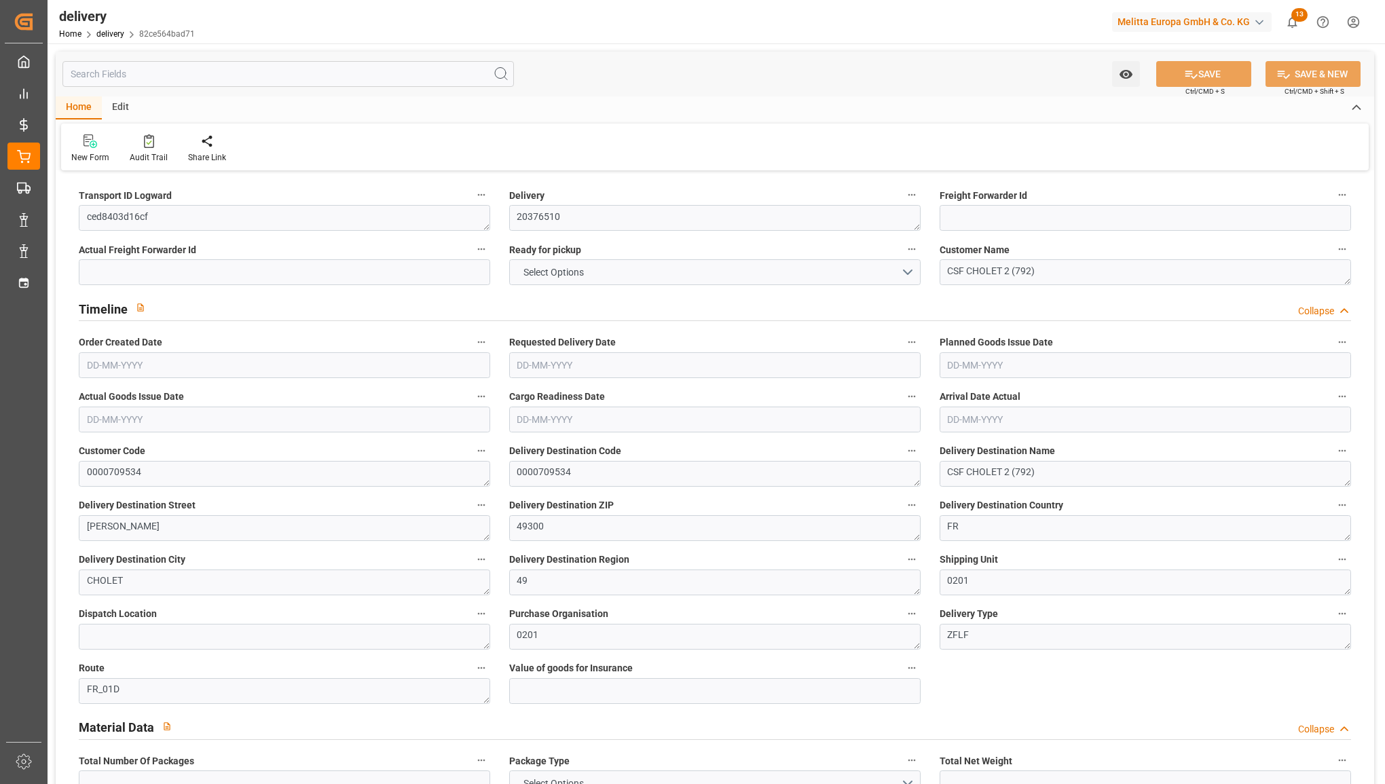
type input "1.5"
type input "1.3"
type input "0"
type input "76.5"
type input "5959.568"
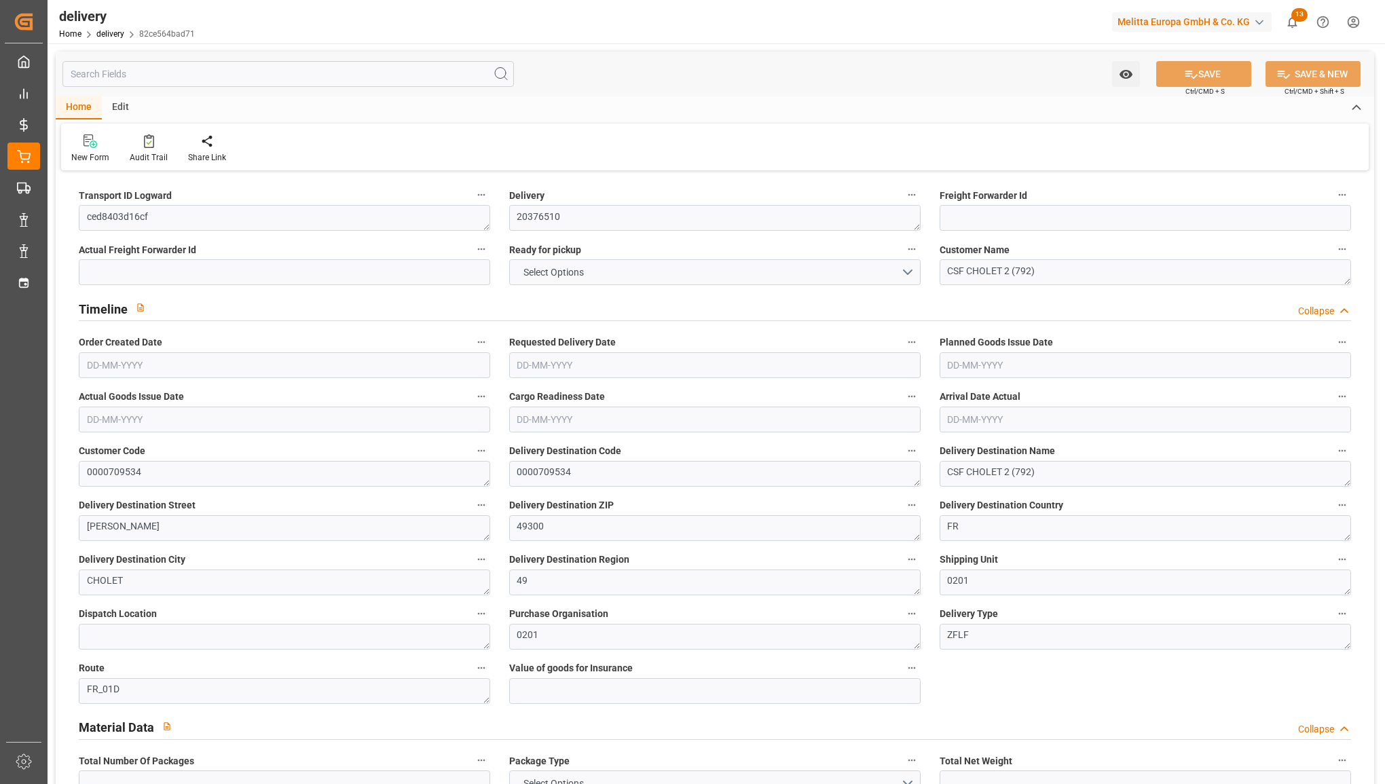
type input "101"
type input "2298.875"
type input "0.148"
type input "0"
type input "[DATE]"
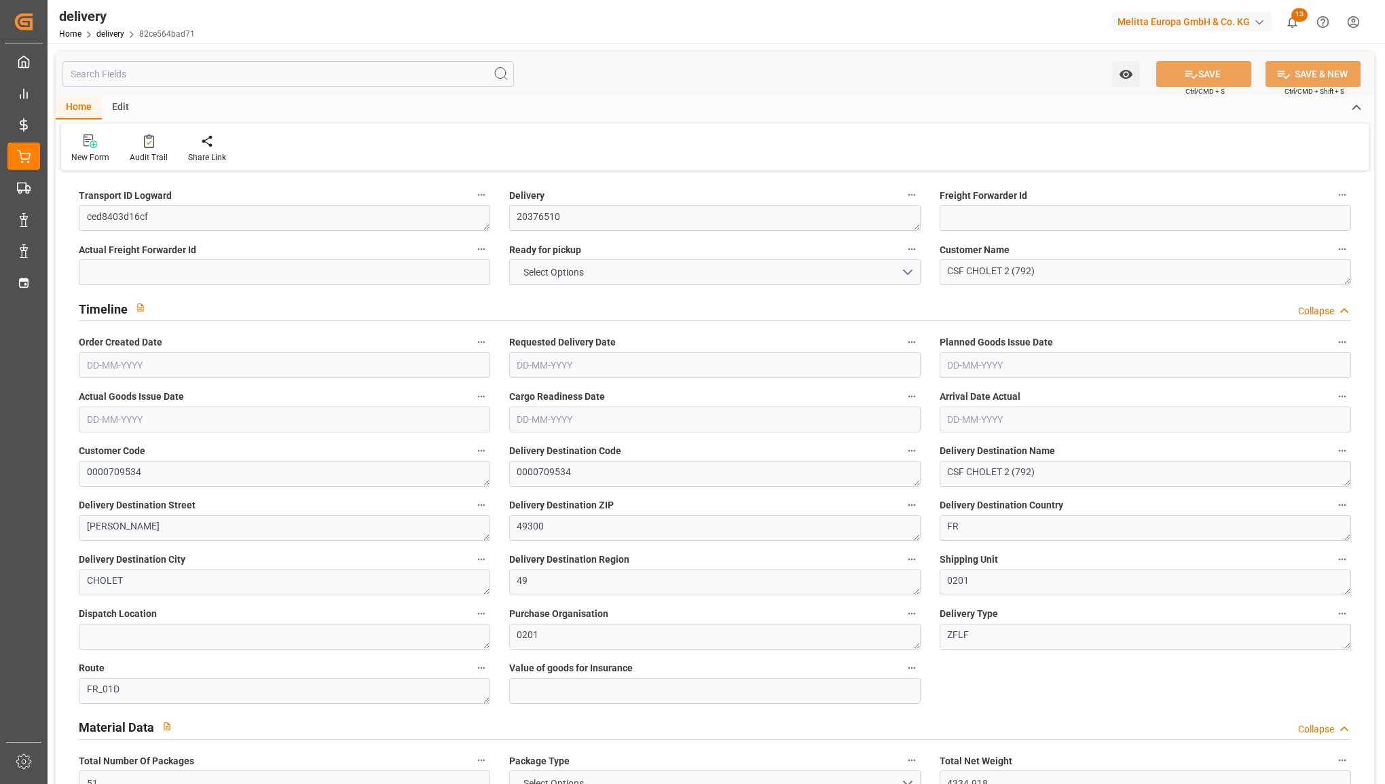
type input "[DATE]"
type input "20-08-2025 11:01"
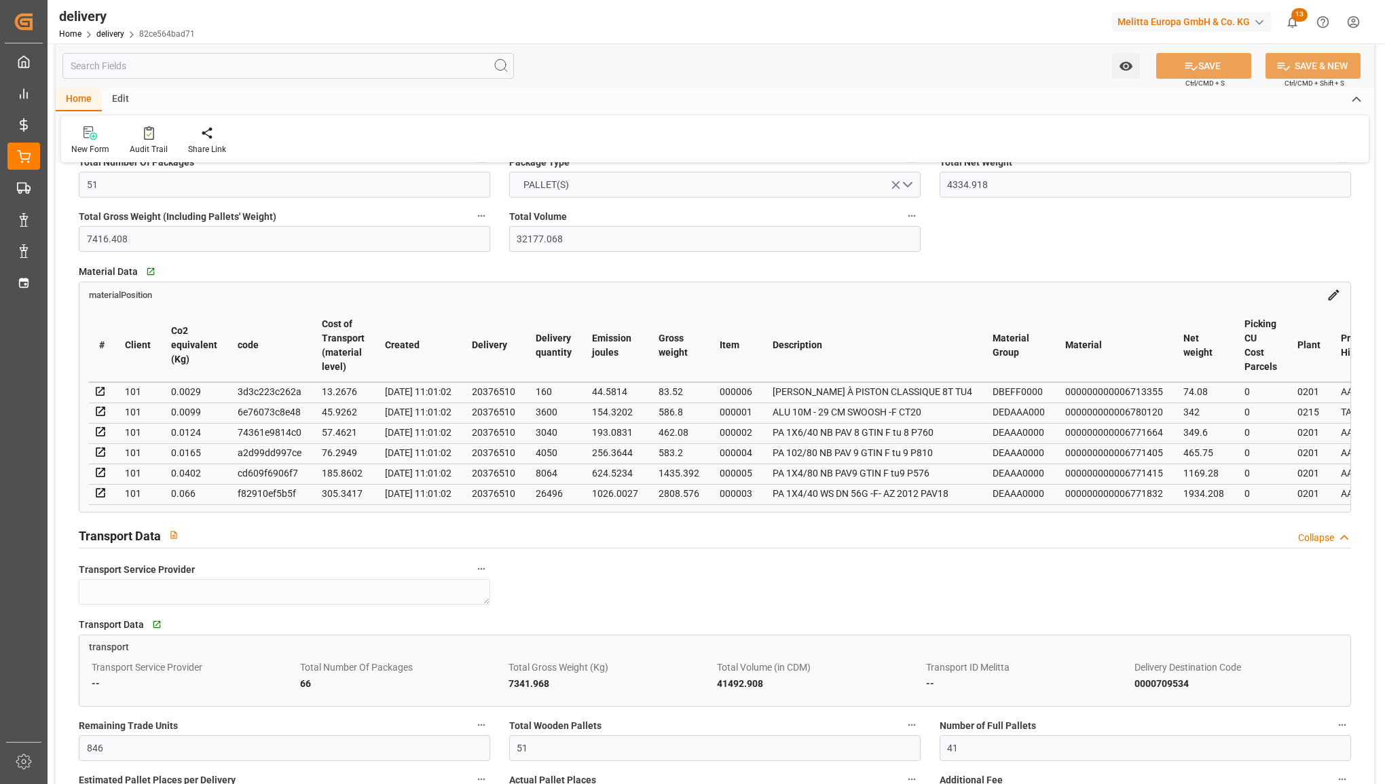
scroll to position [679, 0]
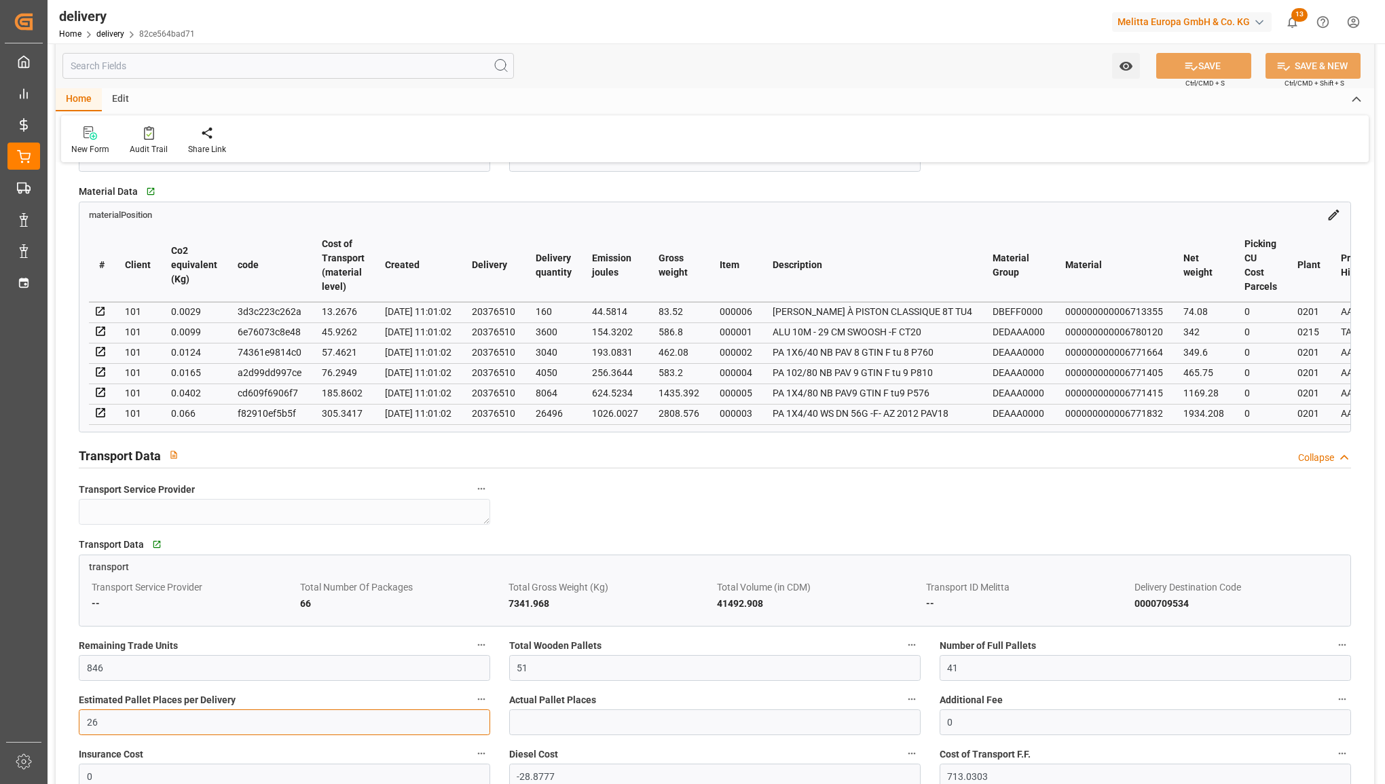
drag, startPoint x: 146, startPoint y: 724, endPoint x: 14, endPoint y: 701, distance: 133.7
click at [14, 701] on div "Created by potrace 1.15, written by Peter Selinger 2001-2017 Created by potrace…" at bounding box center [692, 392] width 1385 height 784
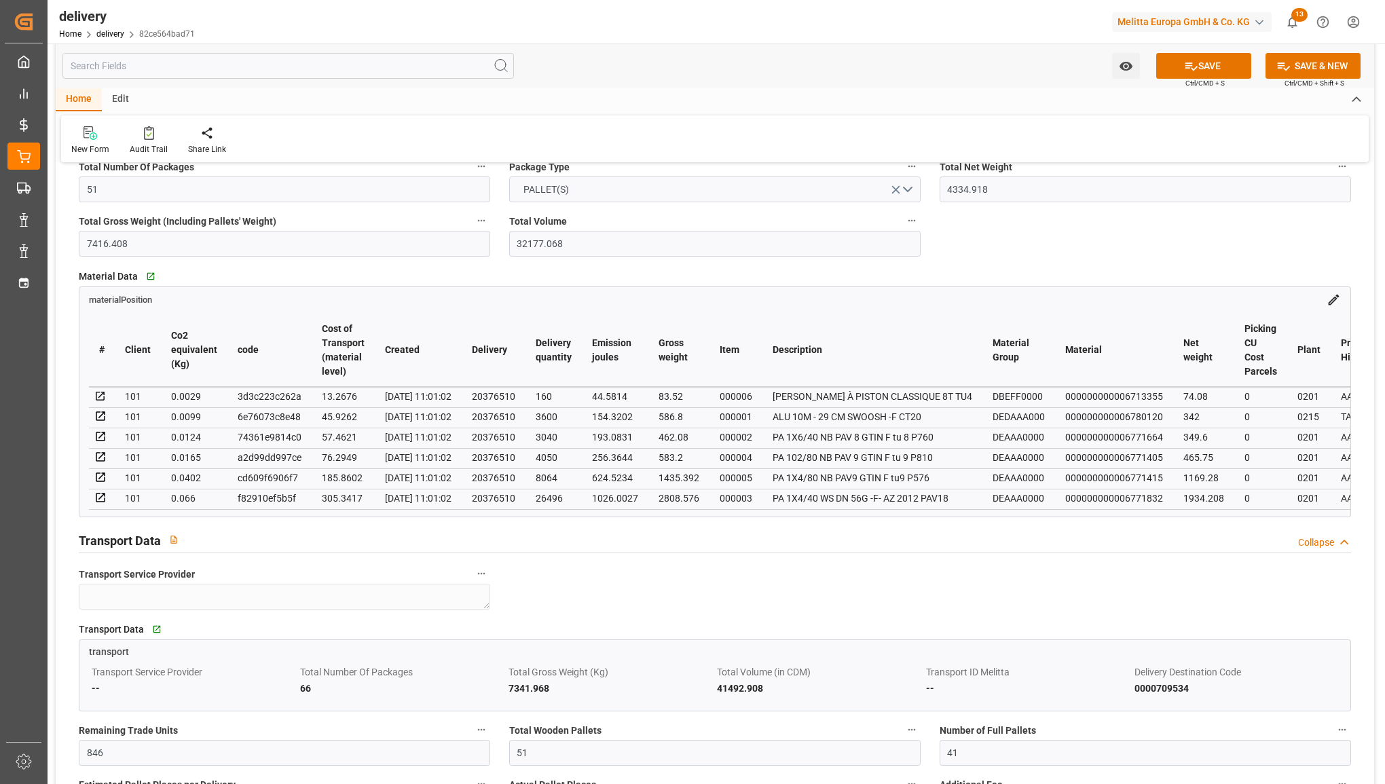
scroll to position [628, 0]
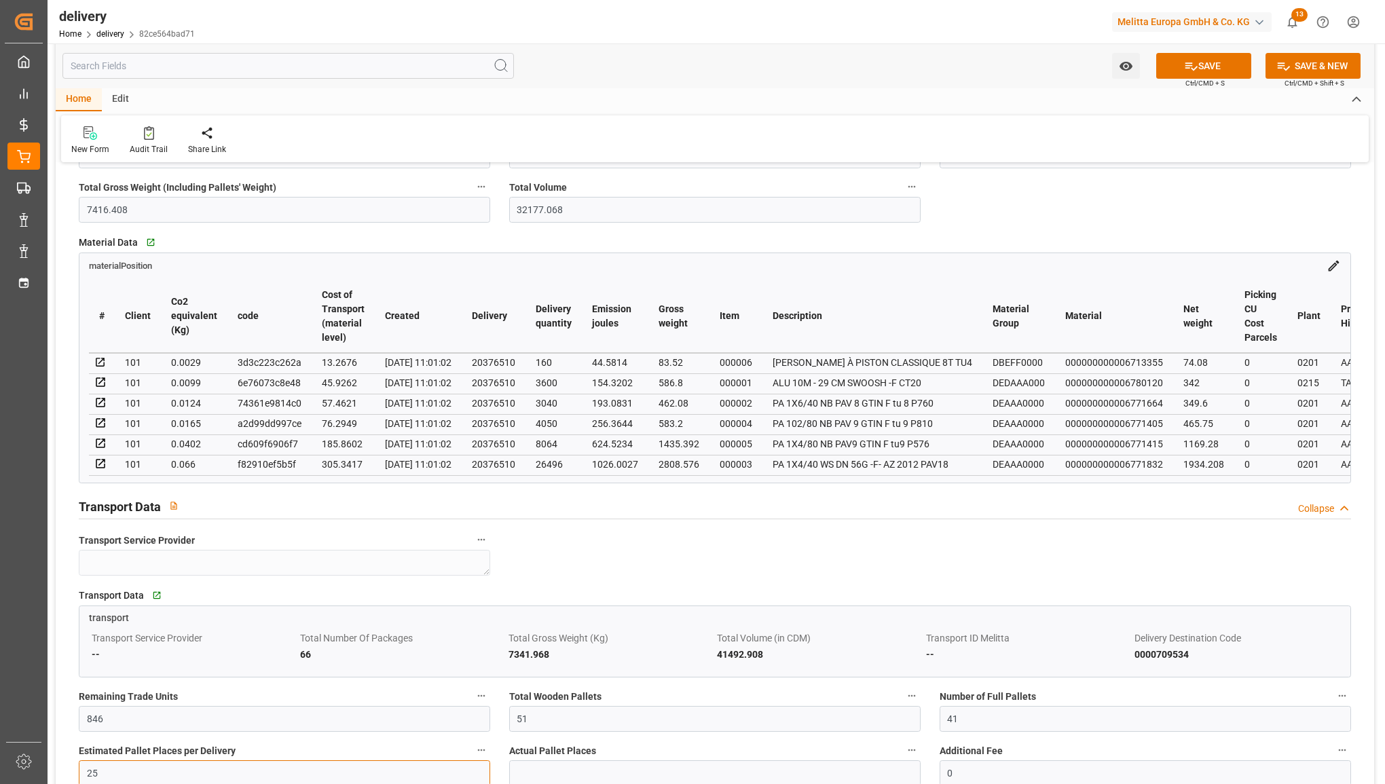
type input "25"
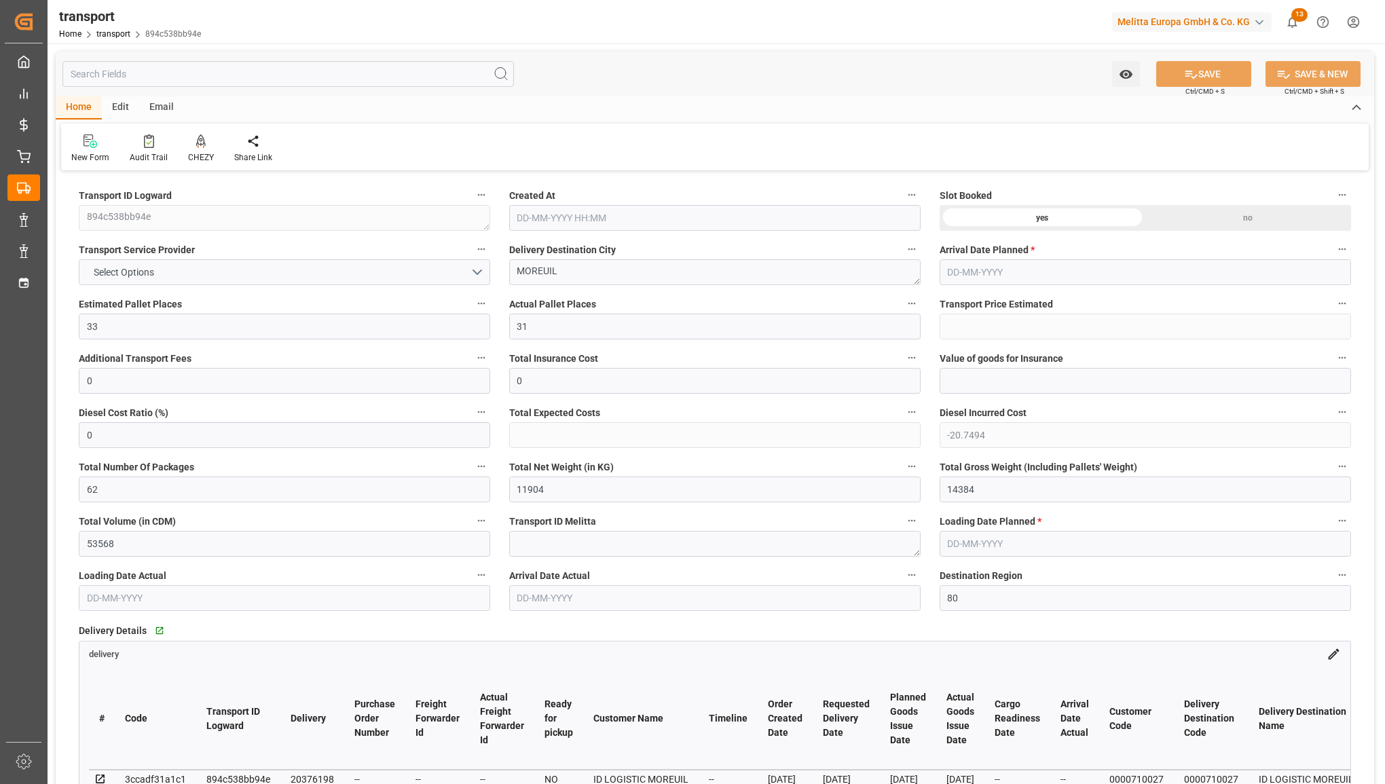
type input "[DATE] 12:07"
type input "[DATE]"
click at [310, 255] on label "Transport Service Provider" at bounding box center [284, 249] width 411 height 19
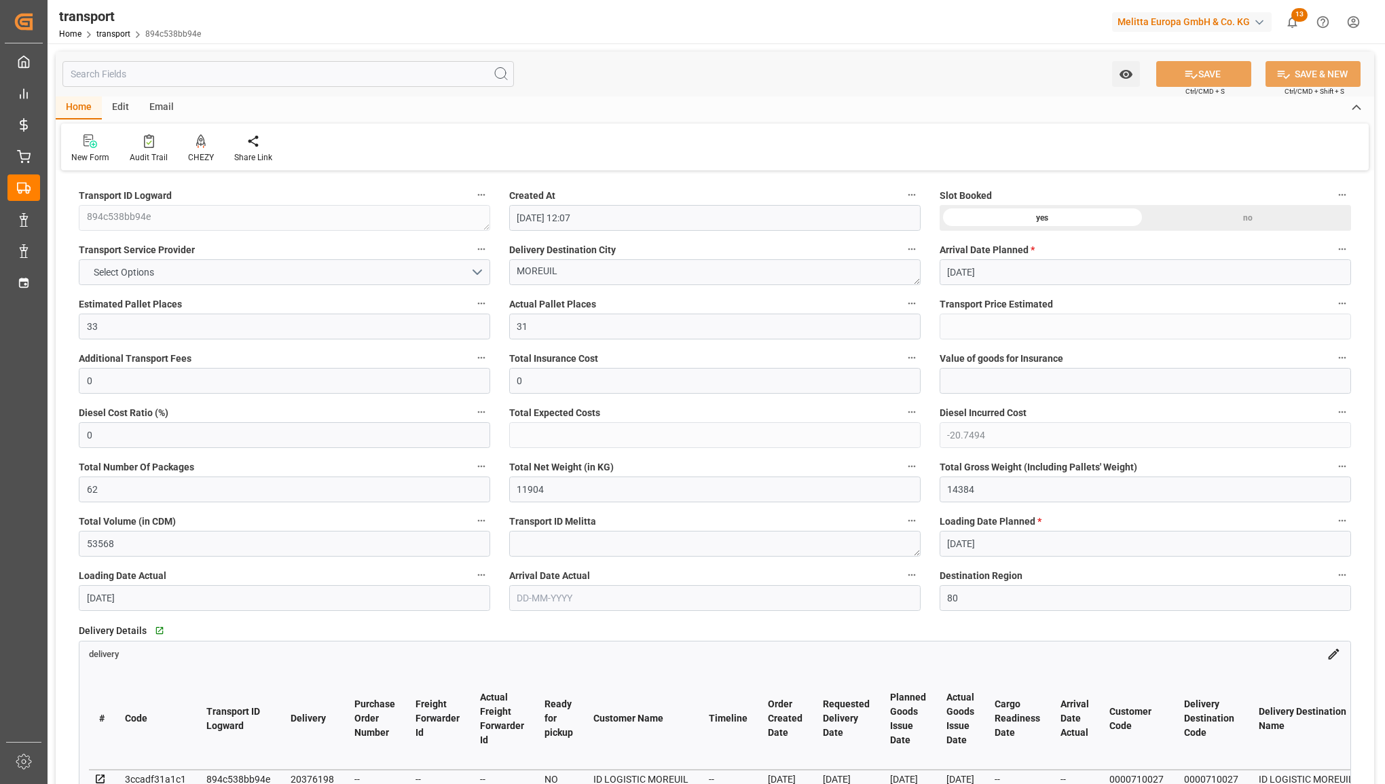
click at [473, 255] on button "Transport Service Provider" at bounding box center [482, 249] width 18 height 18
click at [303, 269] on div at bounding box center [692, 392] width 1385 height 784
click at [295, 274] on button "Select Options" at bounding box center [284, 272] width 411 height 26
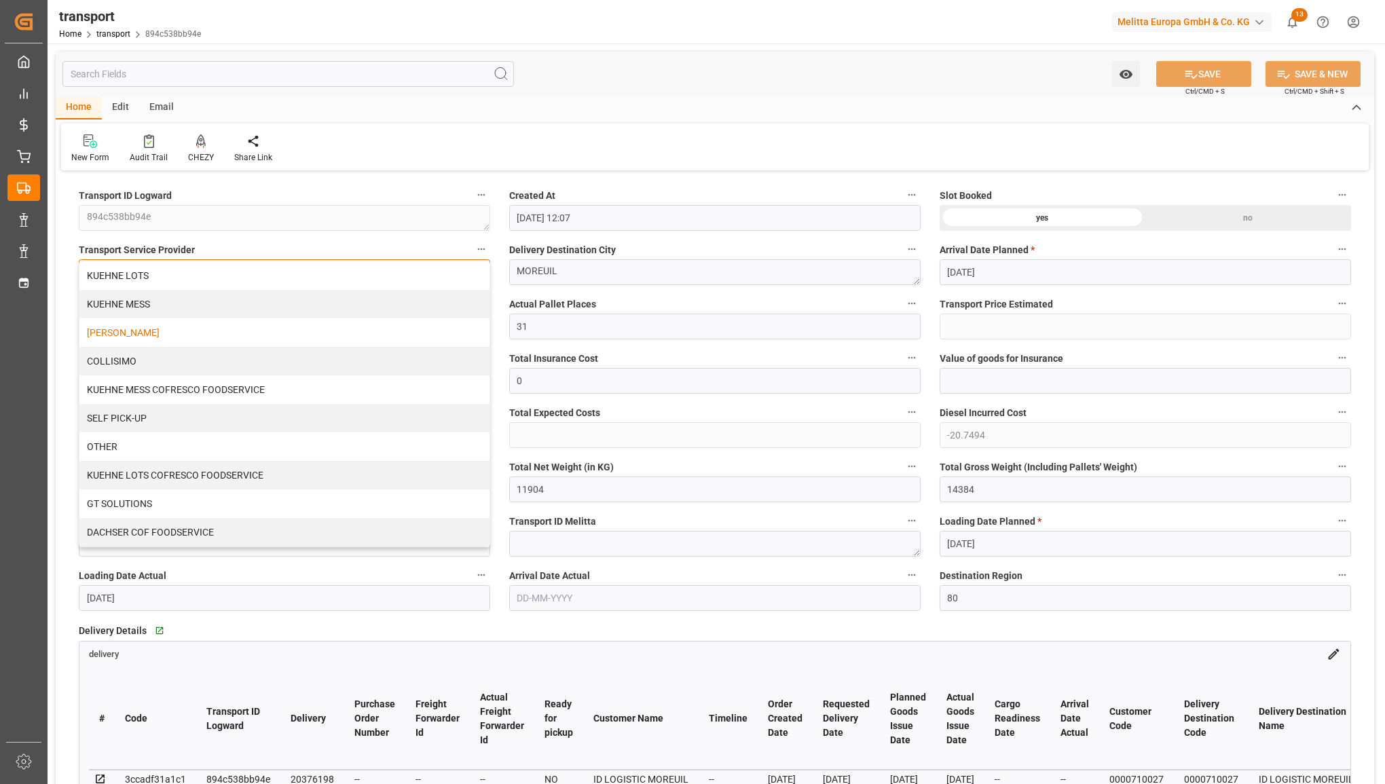
click at [253, 328] on div "[PERSON_NAME]" at bounding box center [284, 332] width 410 height 29
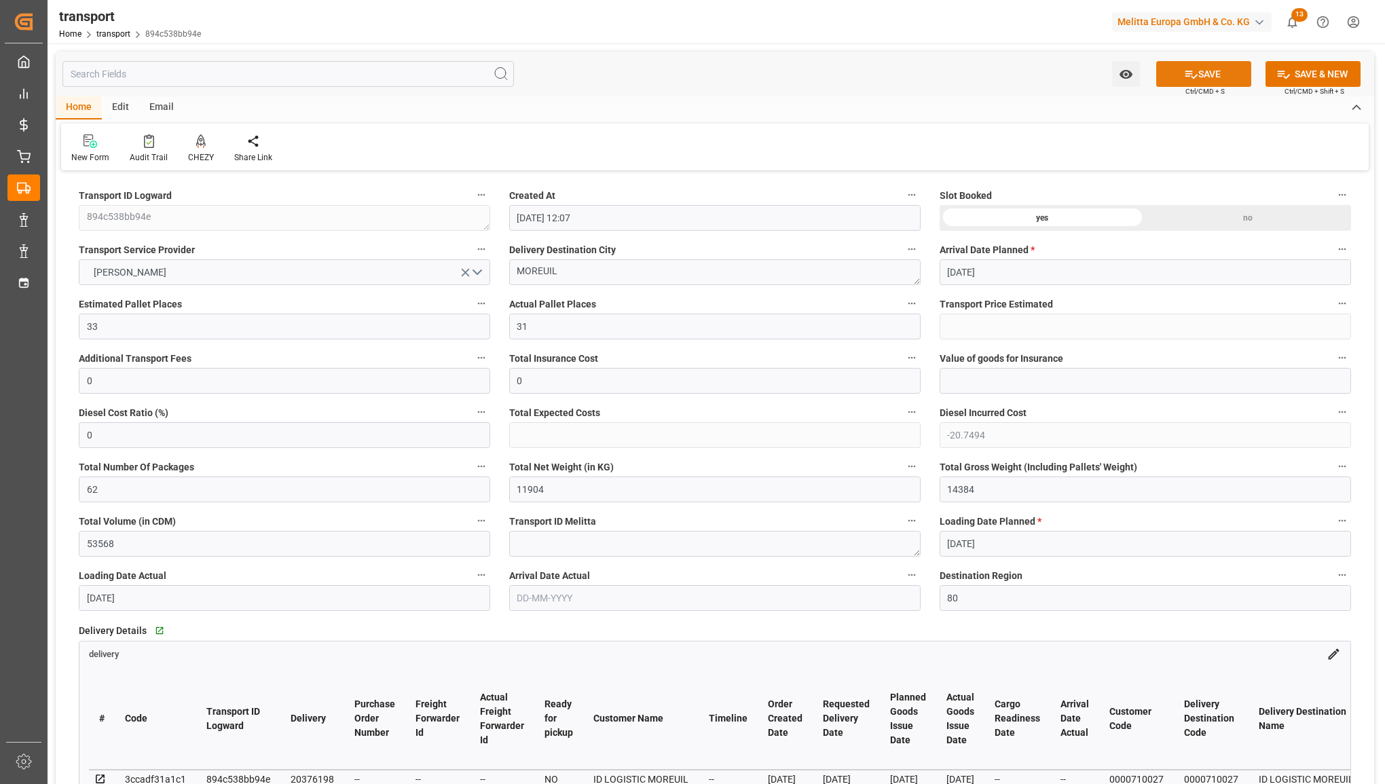
click at [1194, 73] on icon at bounding box center [1191, 74] width 14 height 14
type input "512.33"
type input "491.5806"
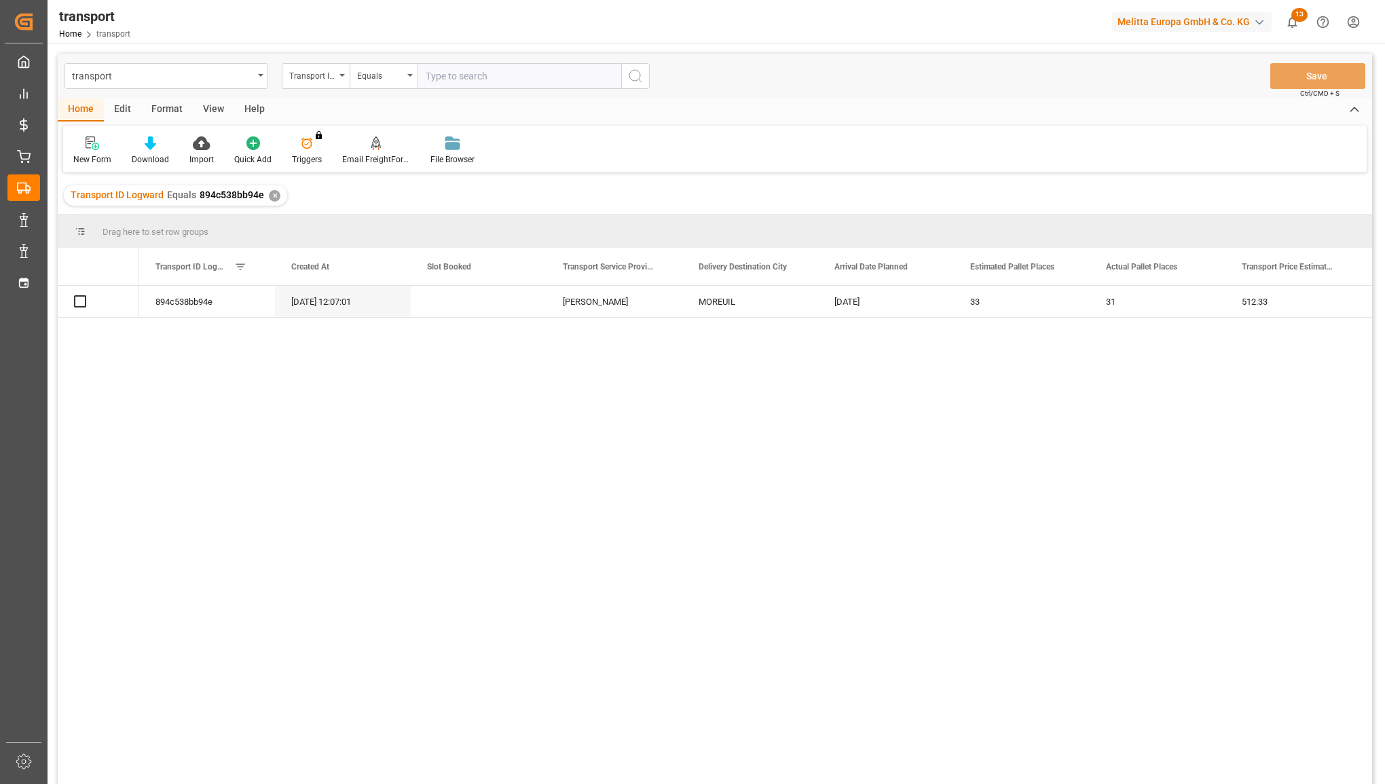
click at [501, 79] on input "text" at bounding box center [520, 76] width 204 height 26
type input "c7b0e5c06f9e"
click at [627, 68] on icon "search button" at bounding box center [635, 76] width 16 height 16
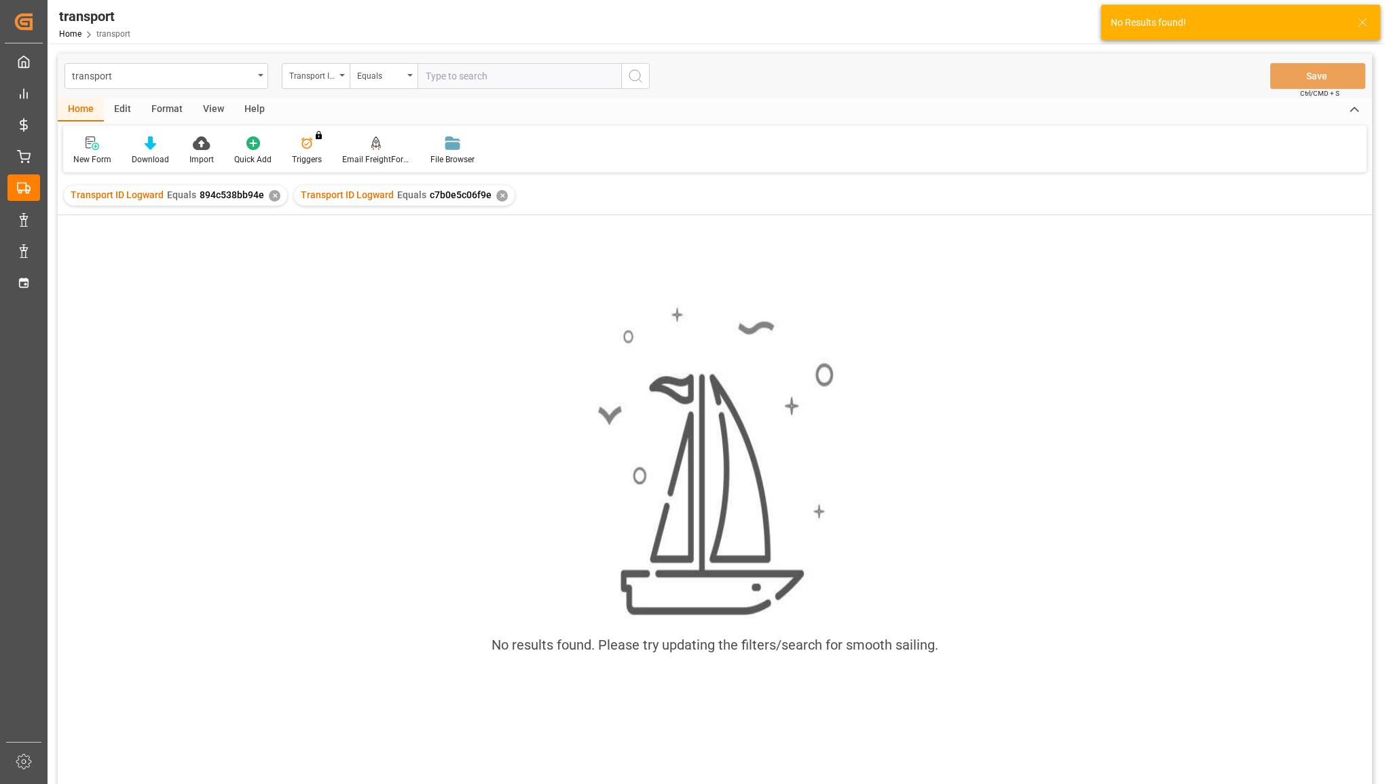
click at [272, 201] on div "✕" at bounding box center [275, 196] width 12 height 12
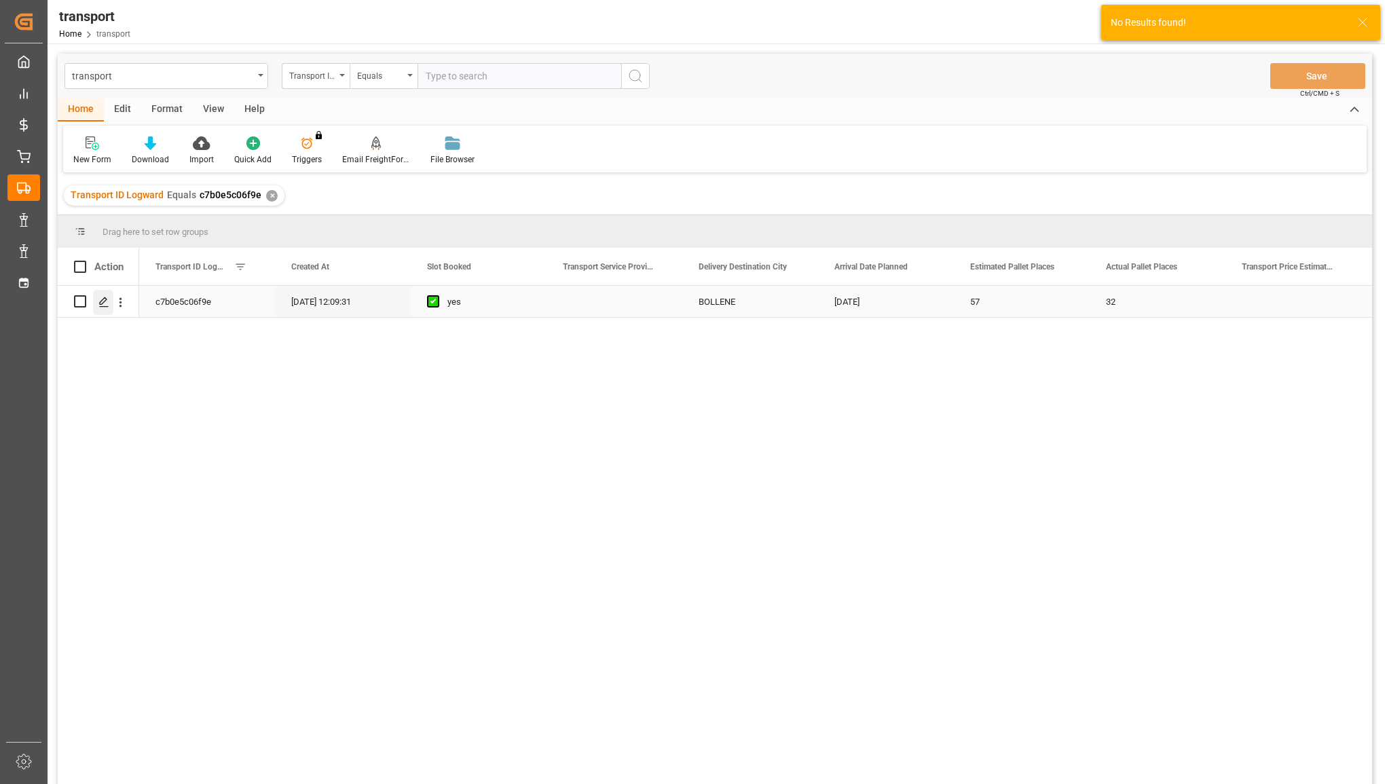
click at [105, 304] on icon "Press SPACE to select this row." at bounding box center [103, 302] width 11 height 11
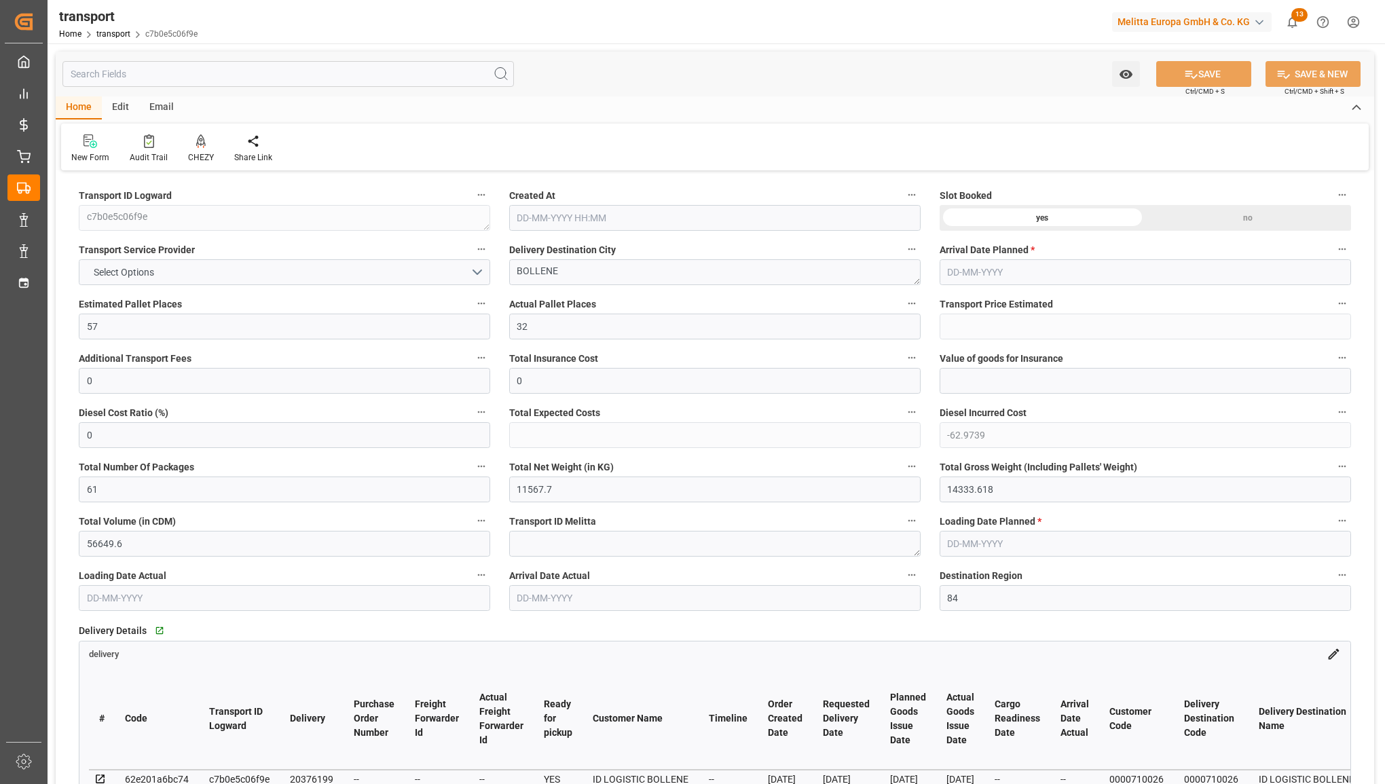
type input "[DATE] 12:09"
type input "[DATE]"
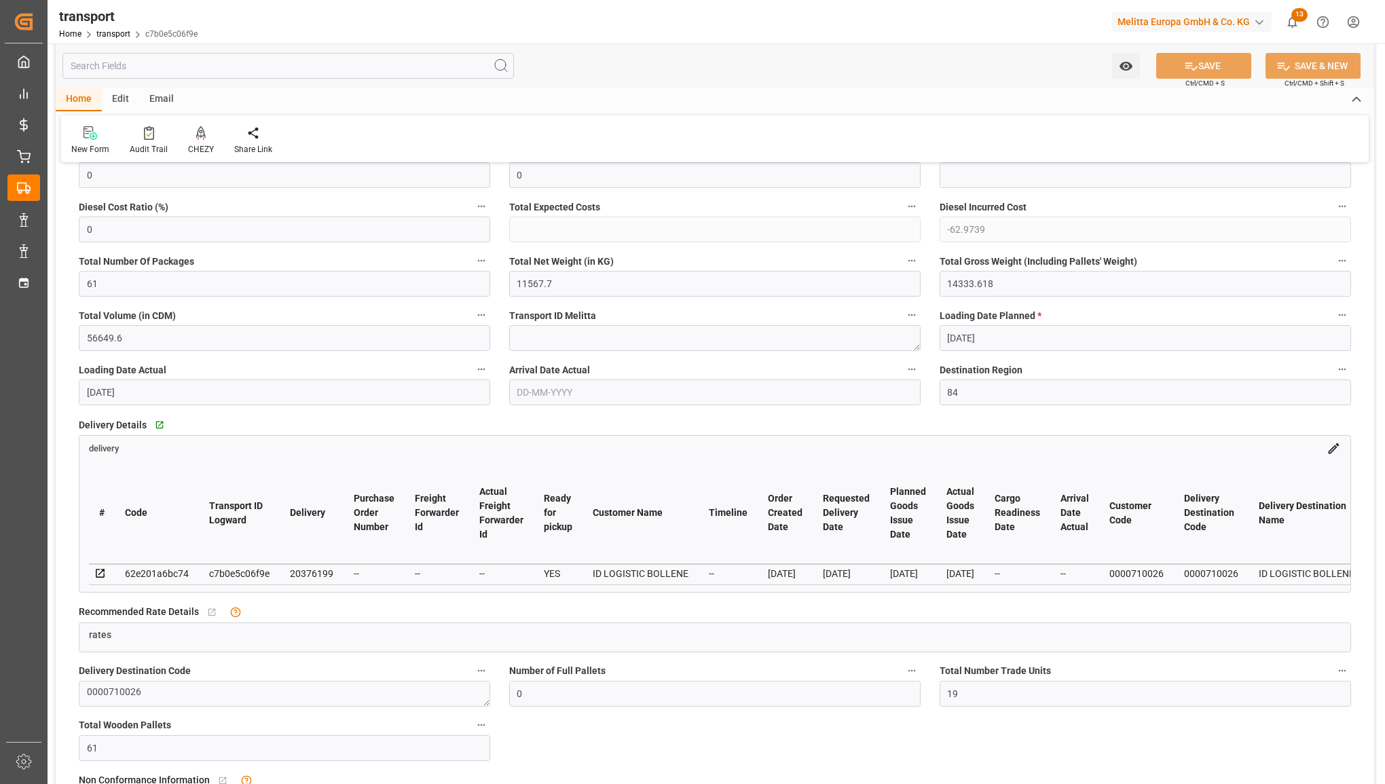
scroll to position [255, 0]
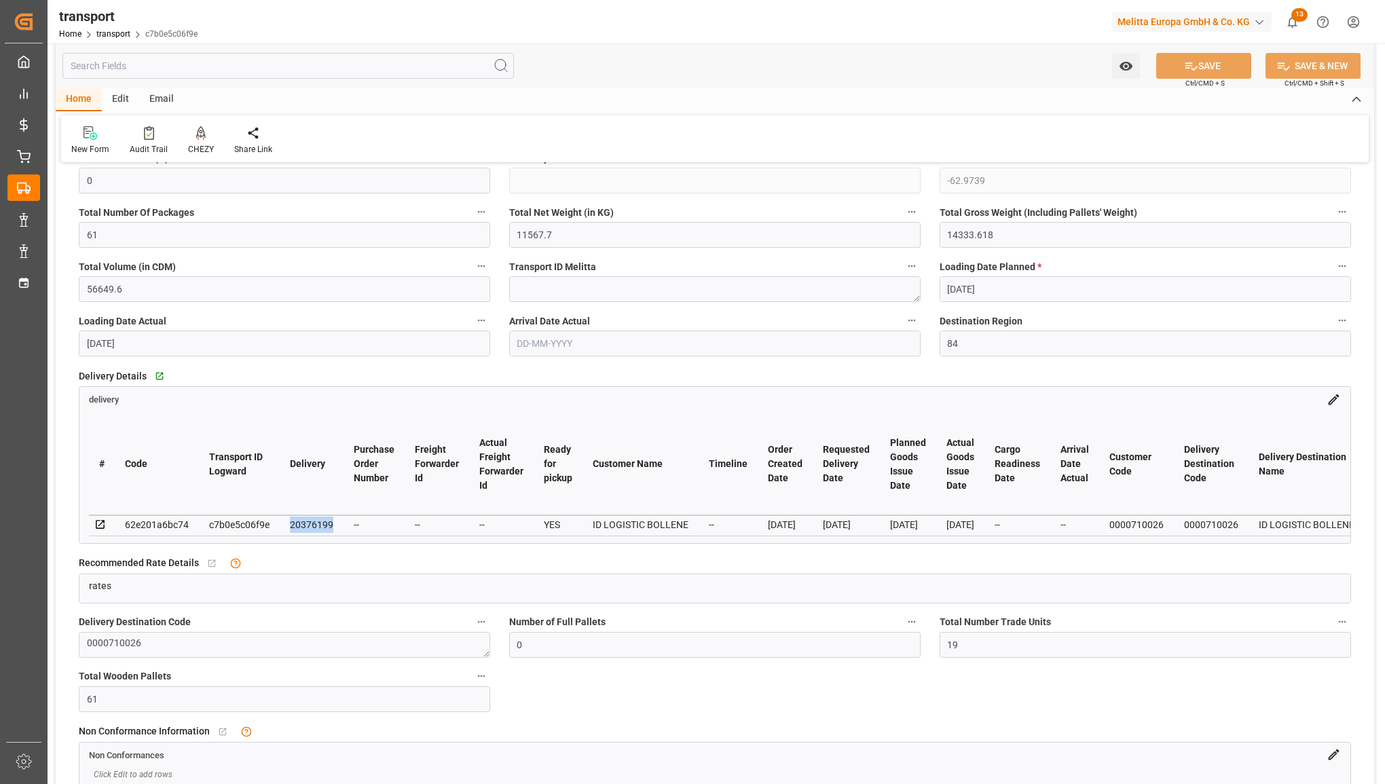
drag, startPoint x: 291, startPoint y: 520, endPoint x: 334, endPoint y: 521, distance: 43.5
click at [334, 521] on td "20376199" at bounding box center [312, 525] width 64 height 20
copy div "20376199"
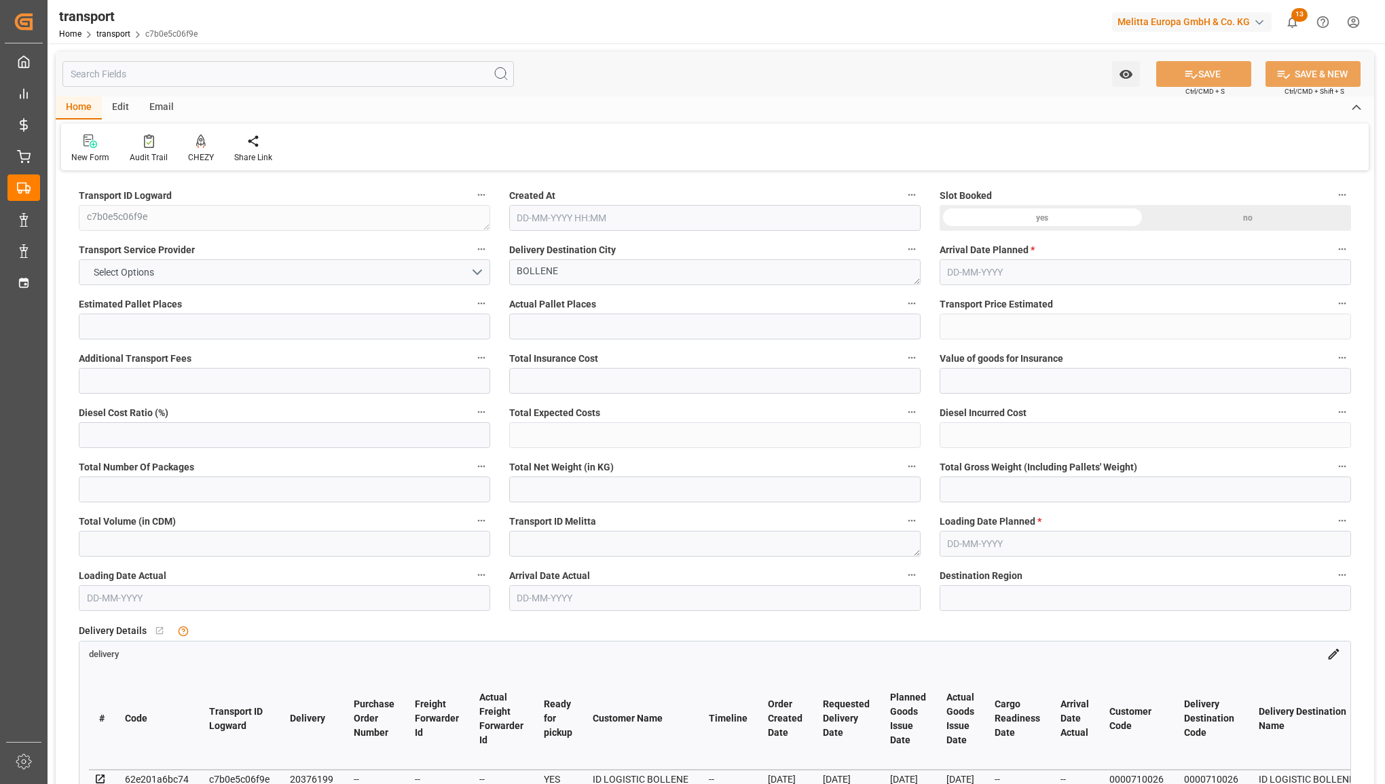
type input "33"
type input "32"
type input "0"
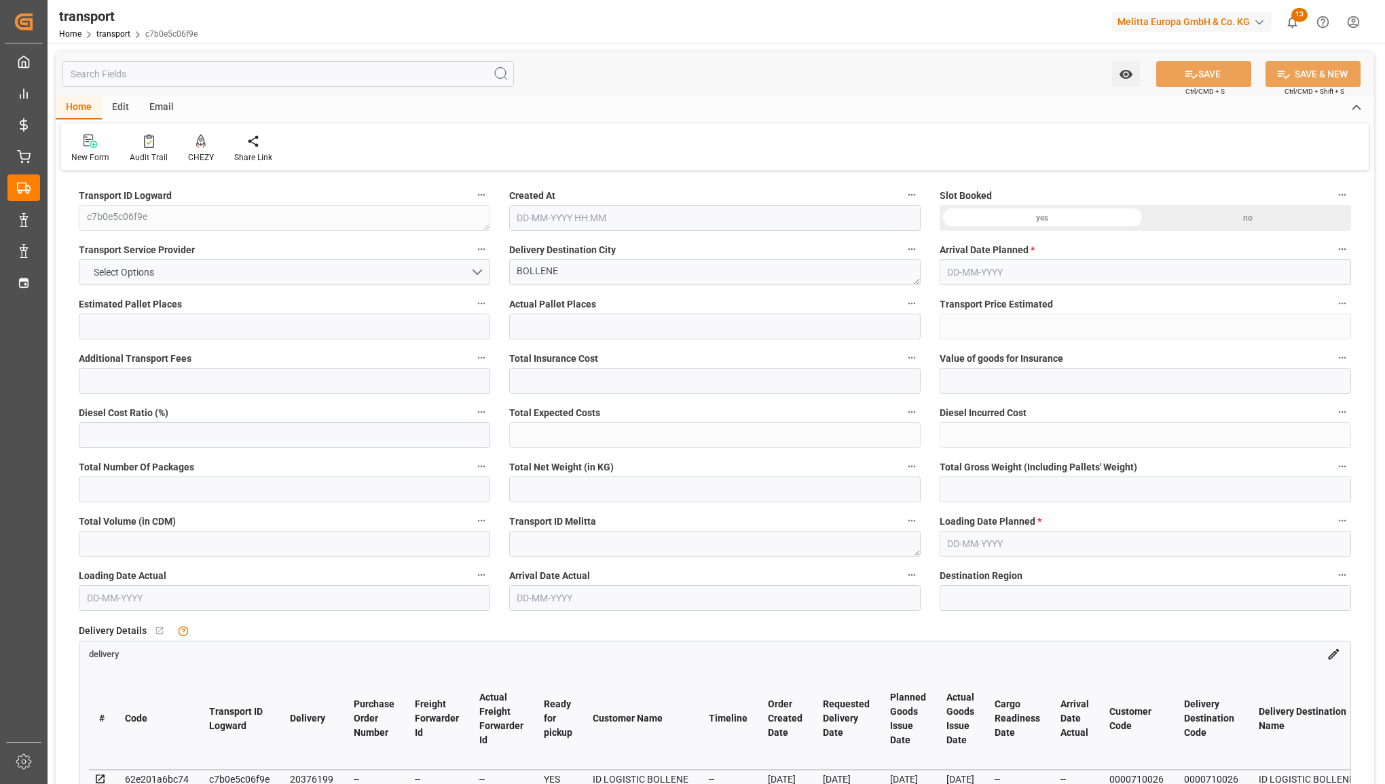
type input "-62.9739"
type input "61"
type input "11567.7"
type input "14333.618"
type input "56649.6"
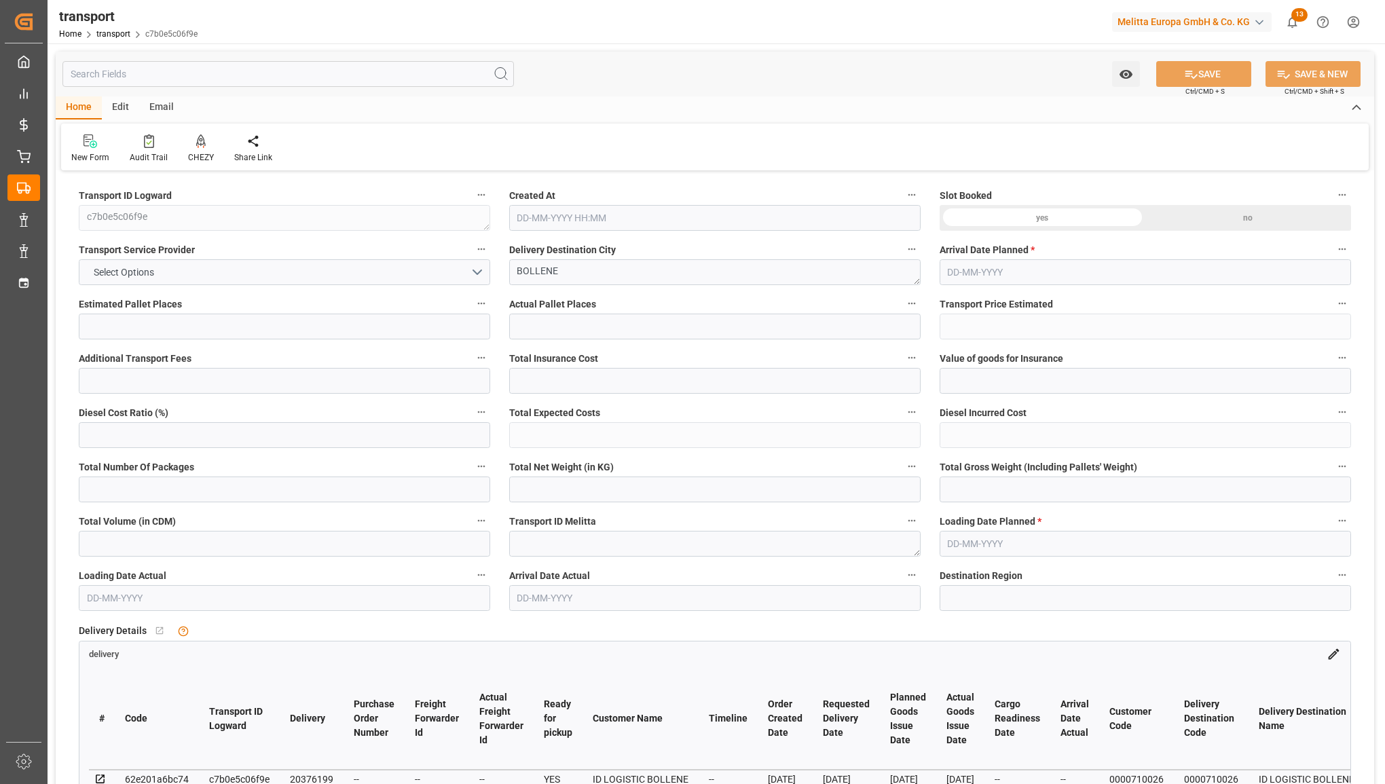
type input "84"
type input "0"
type input "19"
type input "61"
type input "101"
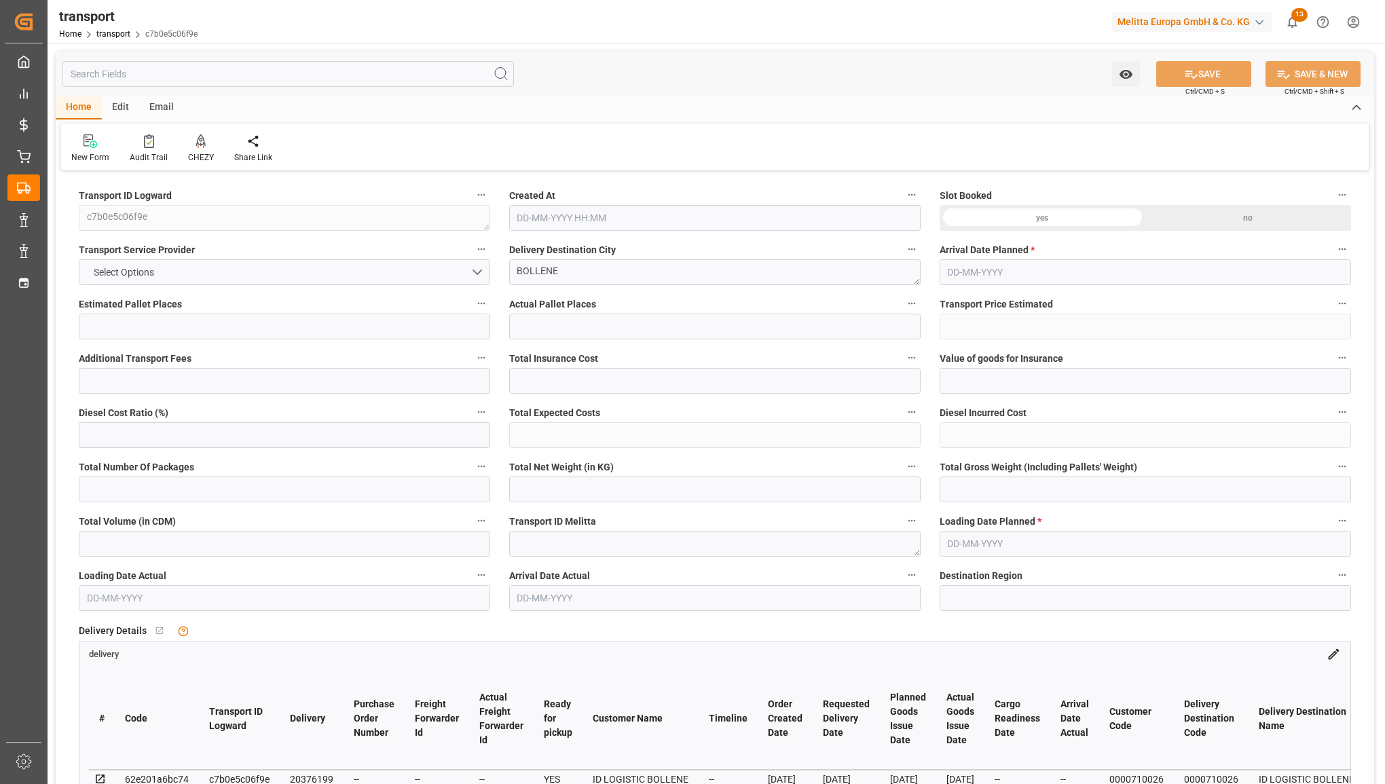
type input "14333.618"
type input "0"
type input "14333.618"
type input "0"
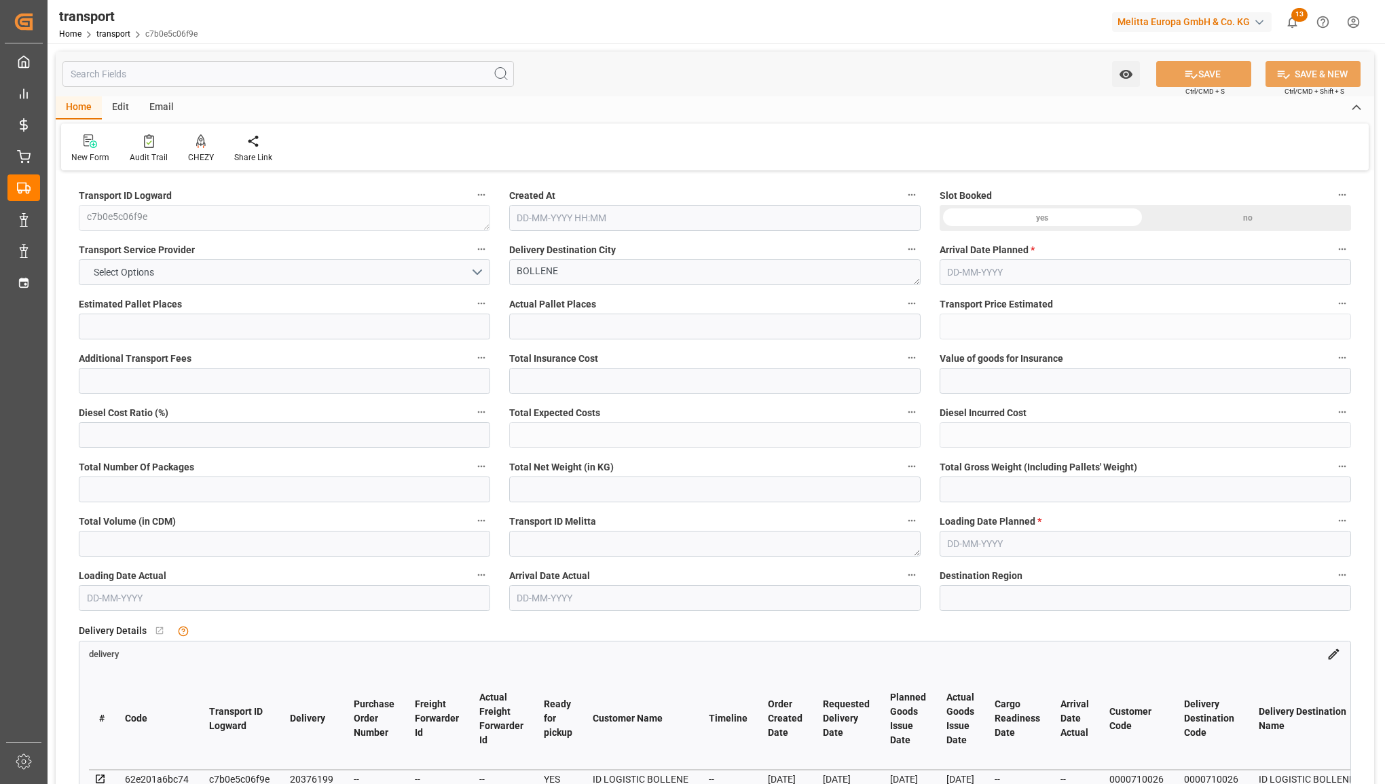
type input "21"
type input "100"
type input "[DATE] 12:09"
type input "[DATE]"
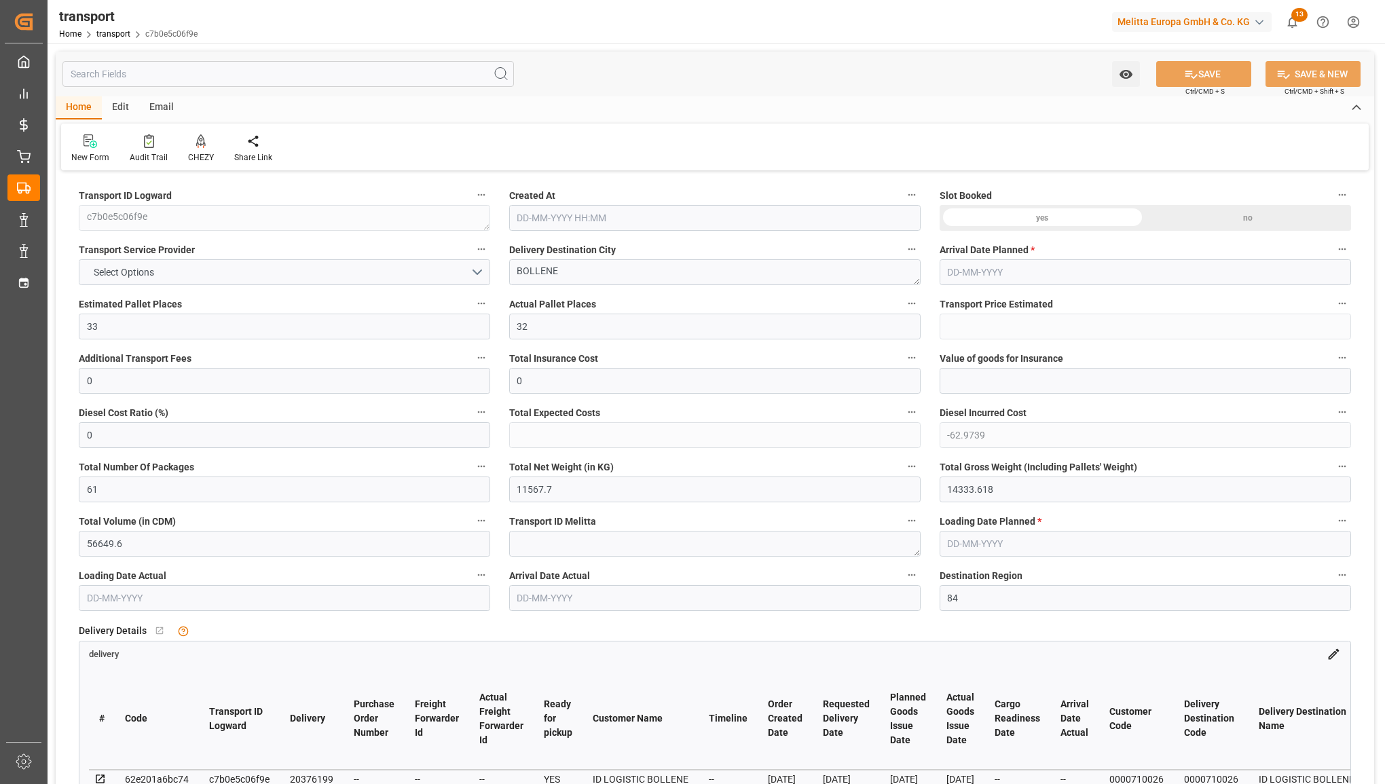
type input "[DATE]"
click at [284, 269] on button "Select Options" at bounding box center [284, 272] width 411 height 26
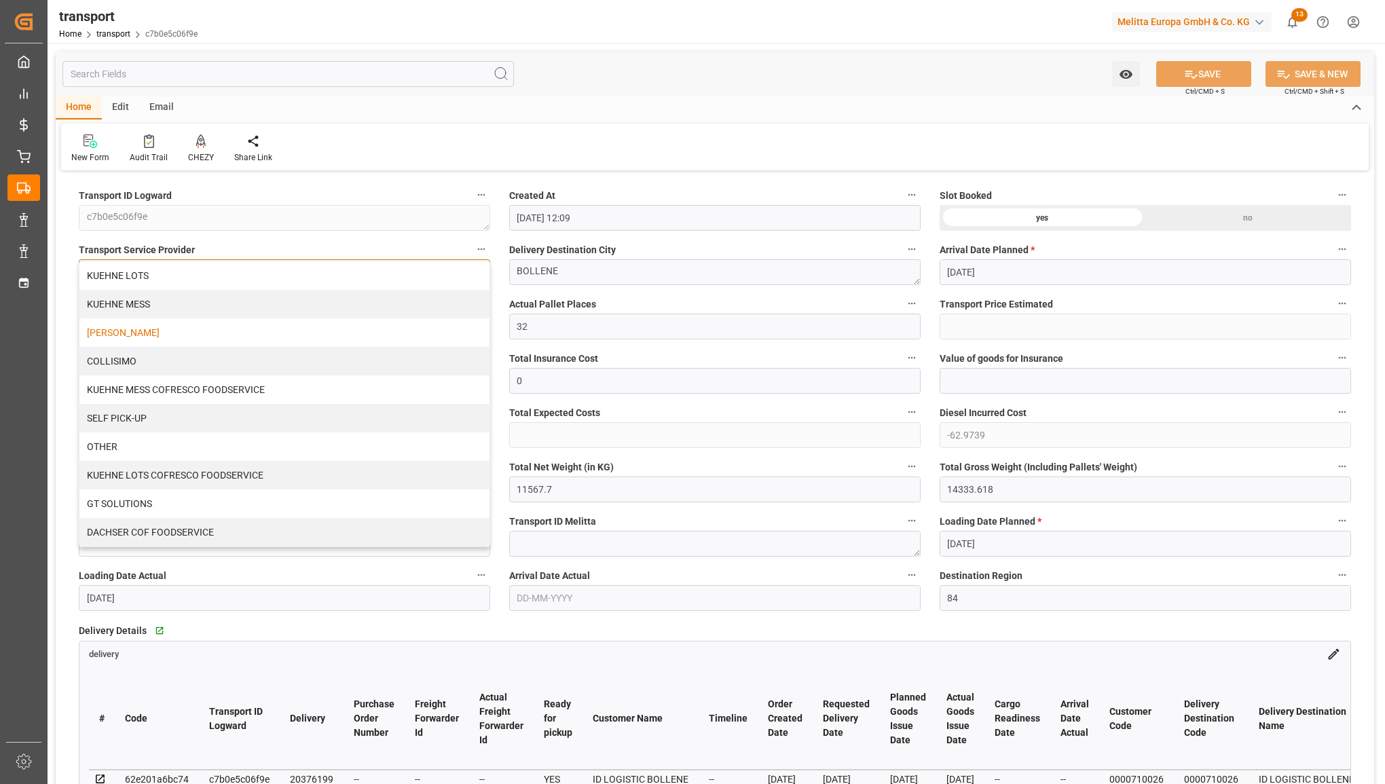
click at [242, 333] on div "[PERSON_NAME]" at bounding box center [284, 332] width 410 height 29
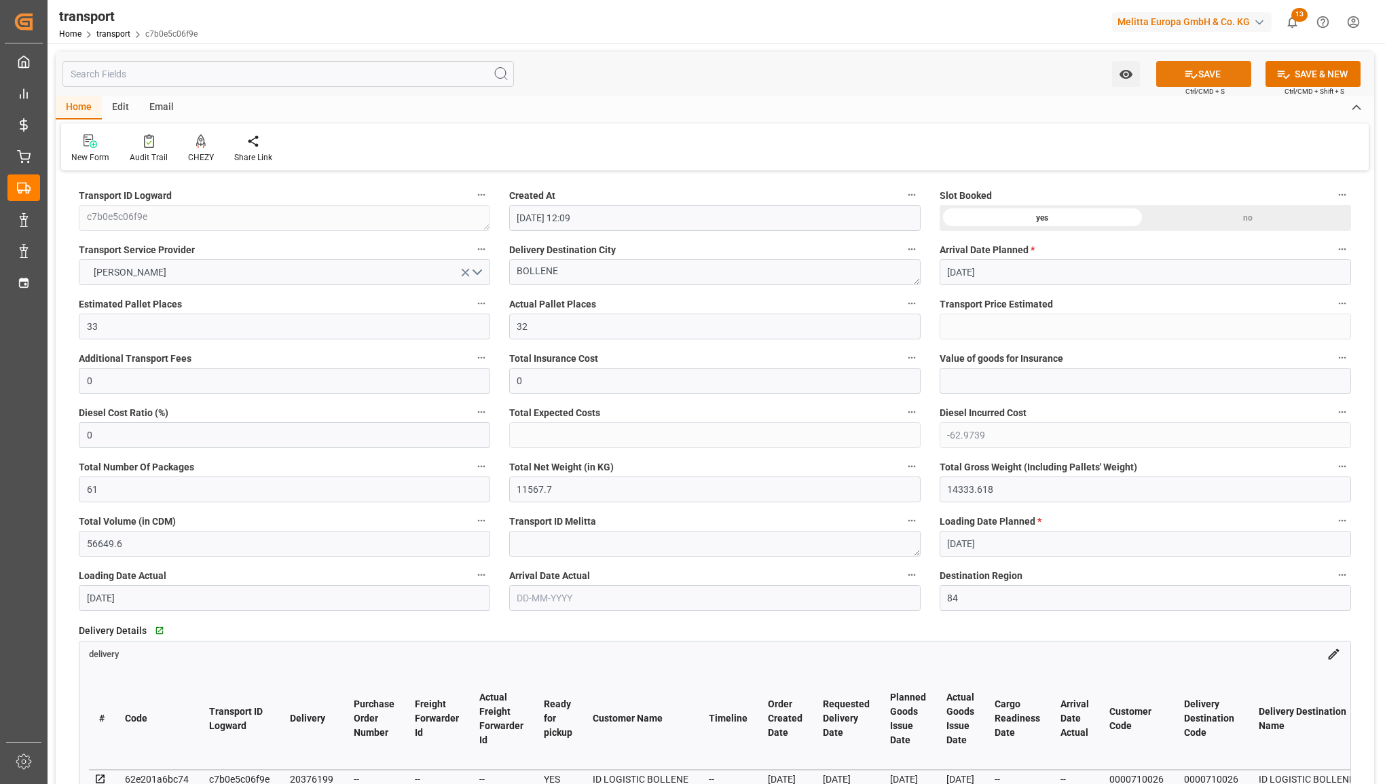
click at [1173, 79] on button "SAVE" at bounding box center [1203, 74] width 95 height 26
type input "1554.91"
type input "1491.9361"
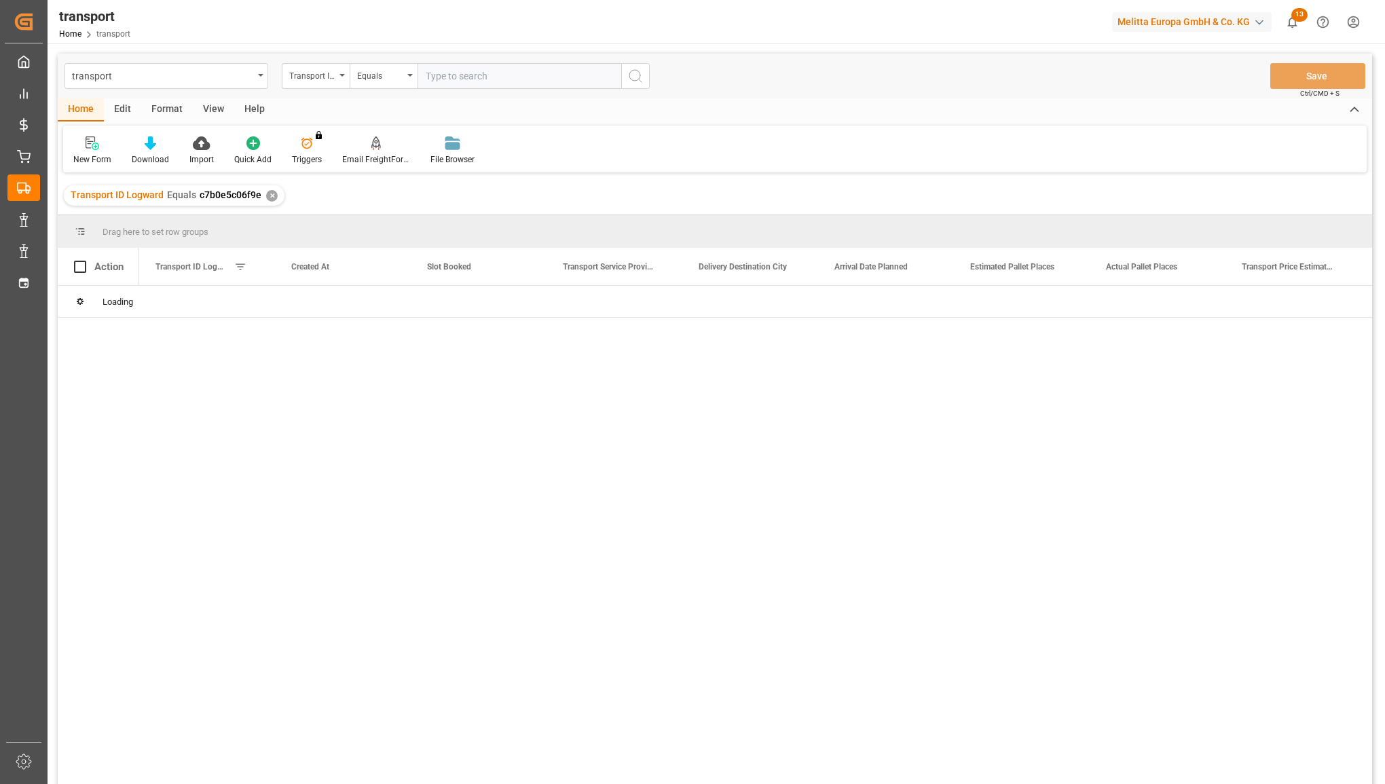
click at [445, 72] on input "text" at bounding box center [520, 76] width 204 height 26
type input "4fa03a6ff671"
click at [637, 77] on icon "search button" at bounding box center [635, 76] width 16 height 16
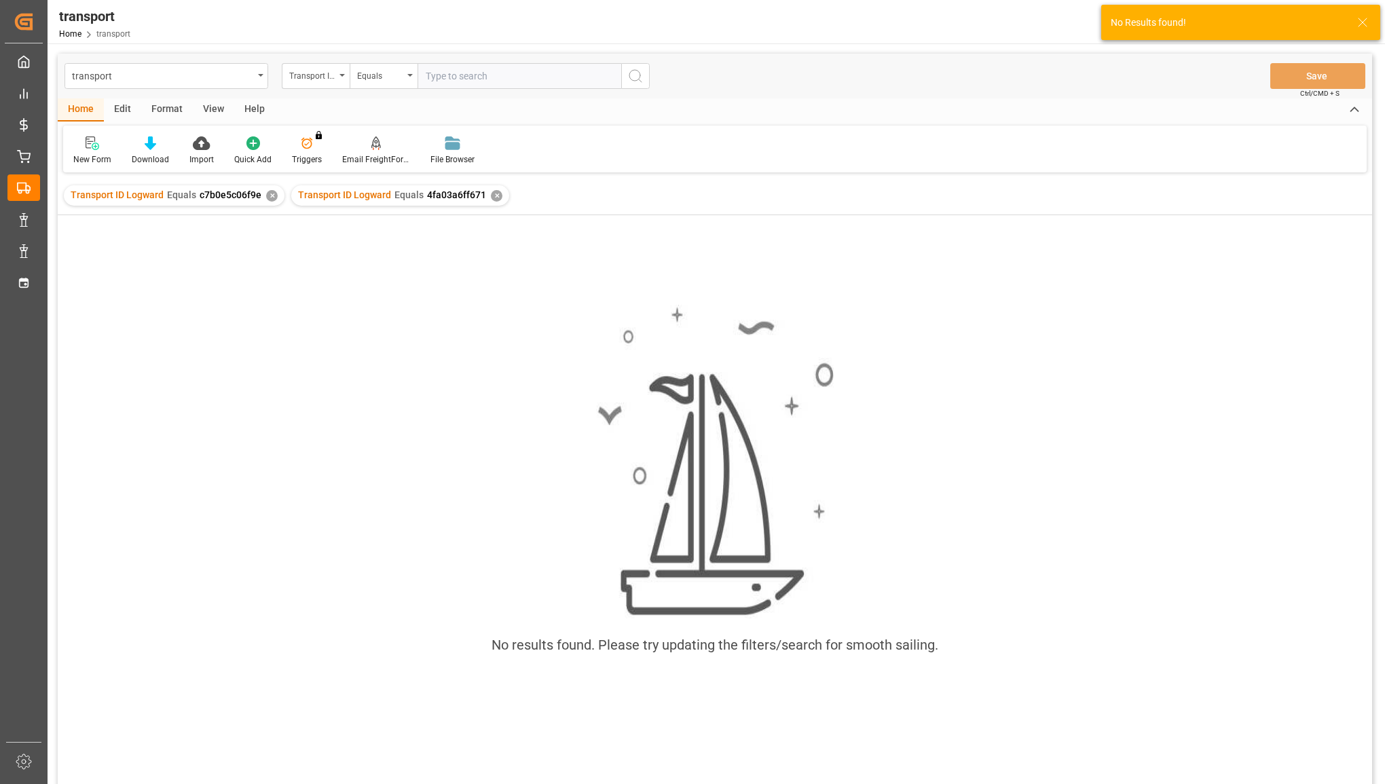
click at [269, 195] on div "✕" at bounding box center [272, 196] width 12 height 12
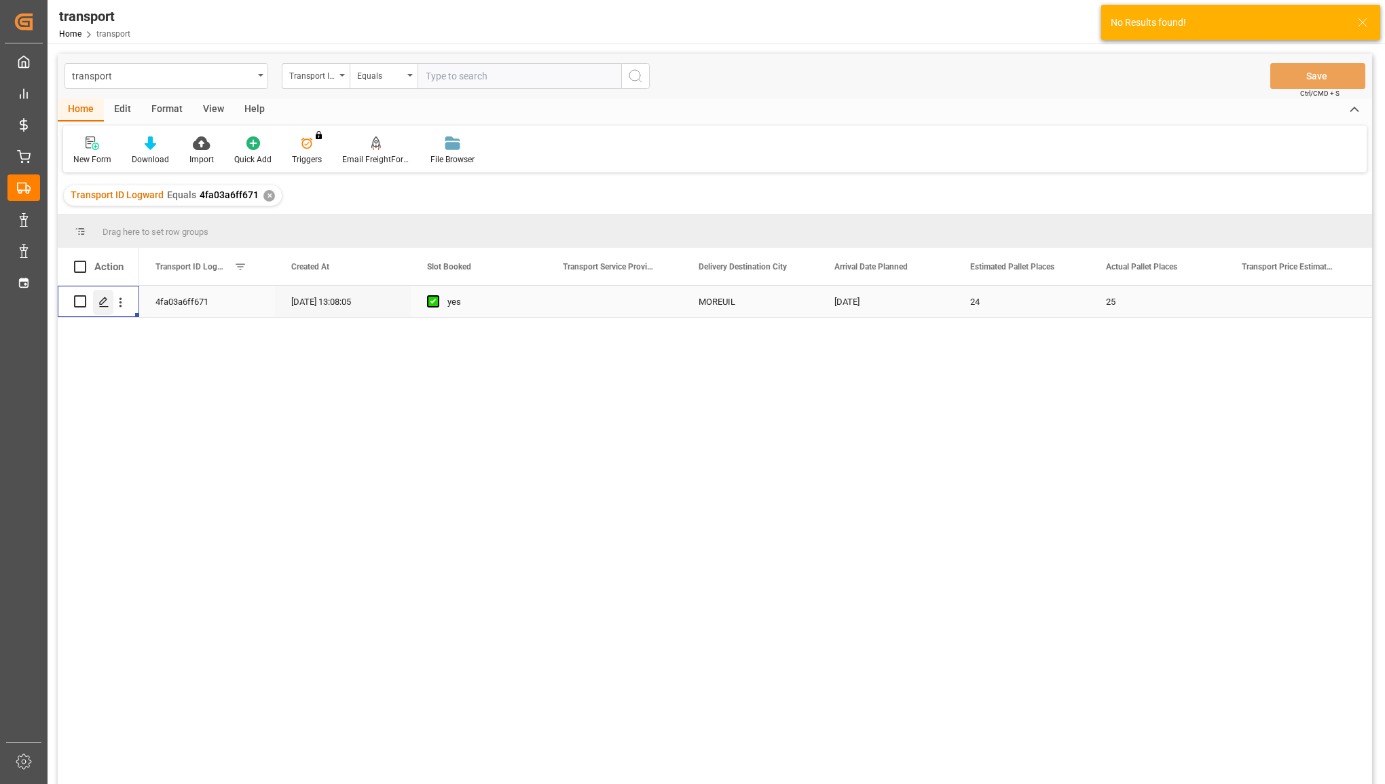
click at [105, 299] on icon "Press SPACE to select this row." at bounding box center [103, 302] width 11 height 11
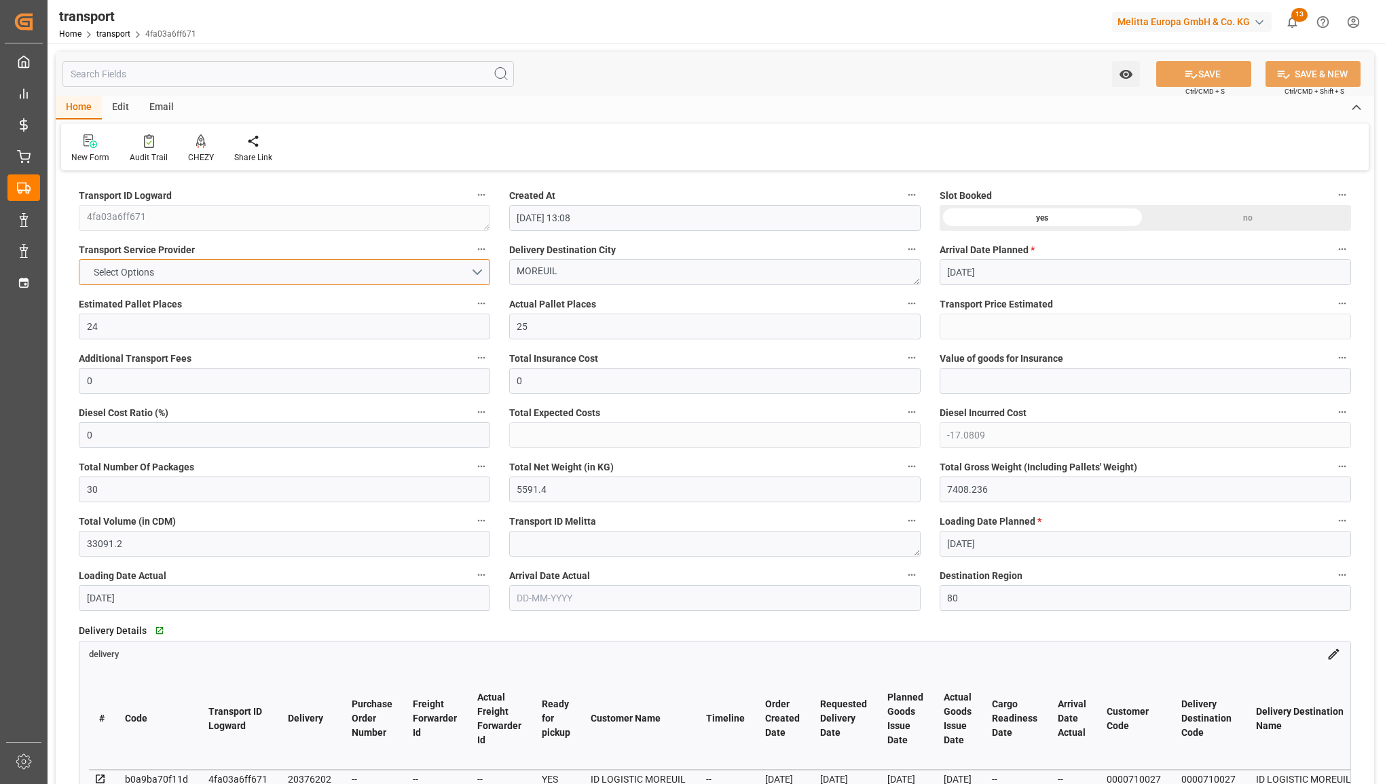
click at [280, 274] on button "Select Options" at bounding box center [284, 272] width 411 height 26
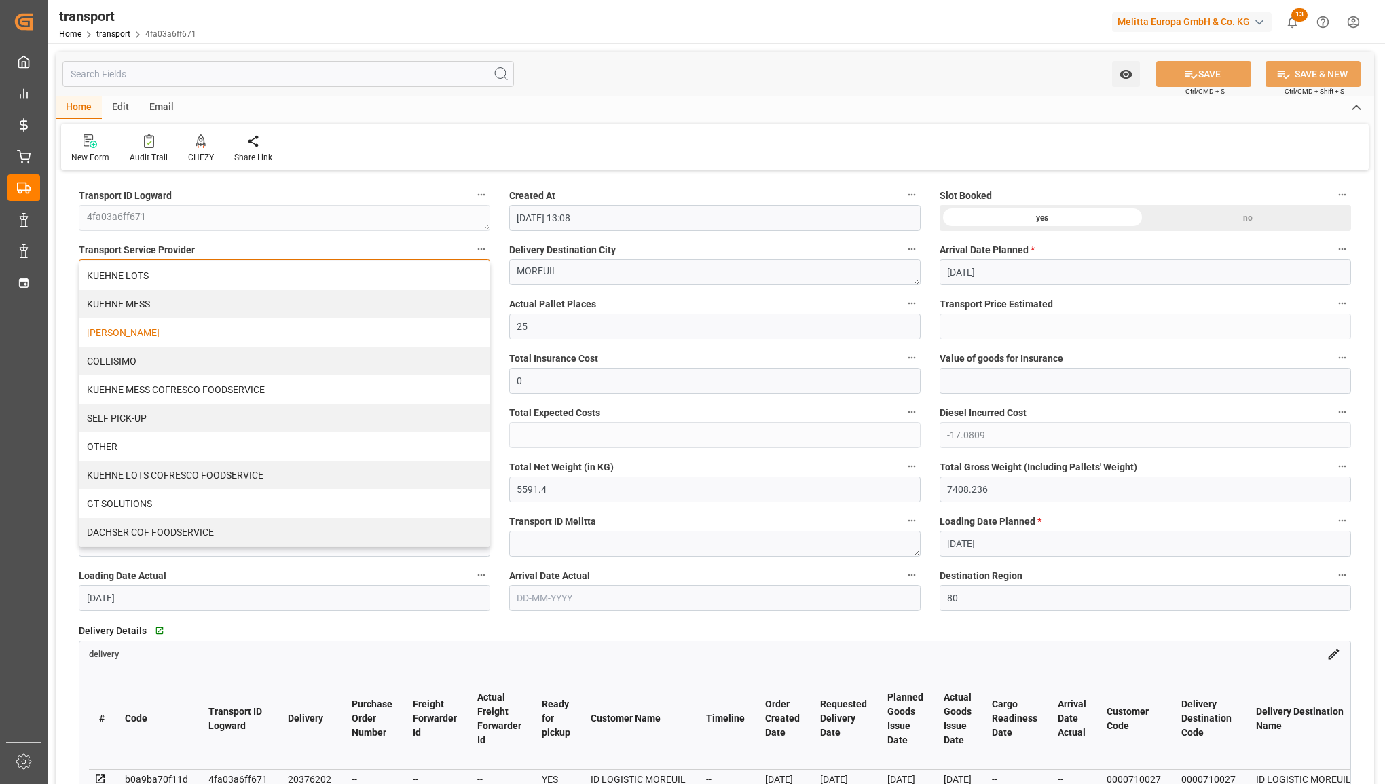
click at [253, 329] on div "[PERSON_NAME]" at bounding box center [284, 332] width 410 height 29
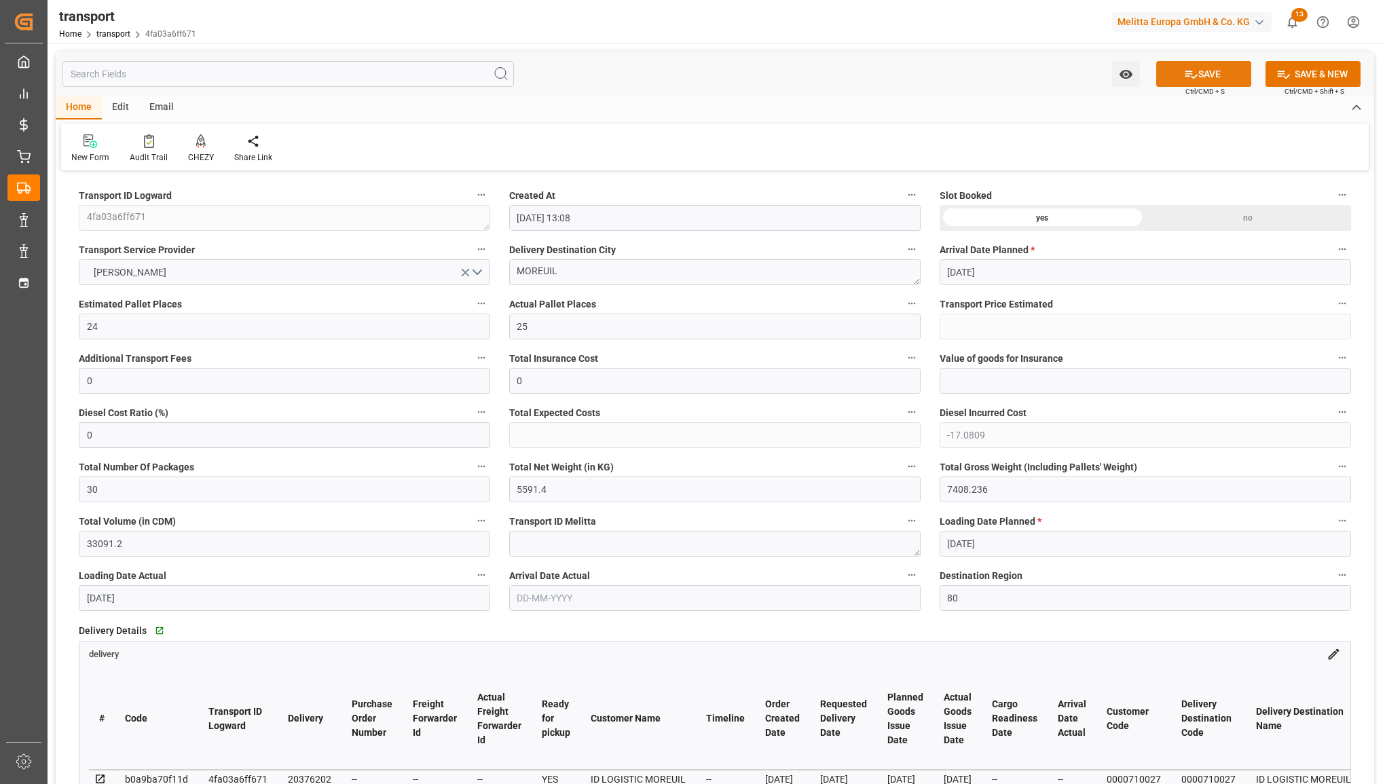
click at [1173, 68] on button "SAVE" at bounding box center [1203, 74] width 95 height 26
type input "431.79"
type input "414.3025"
type input "-17.4875"
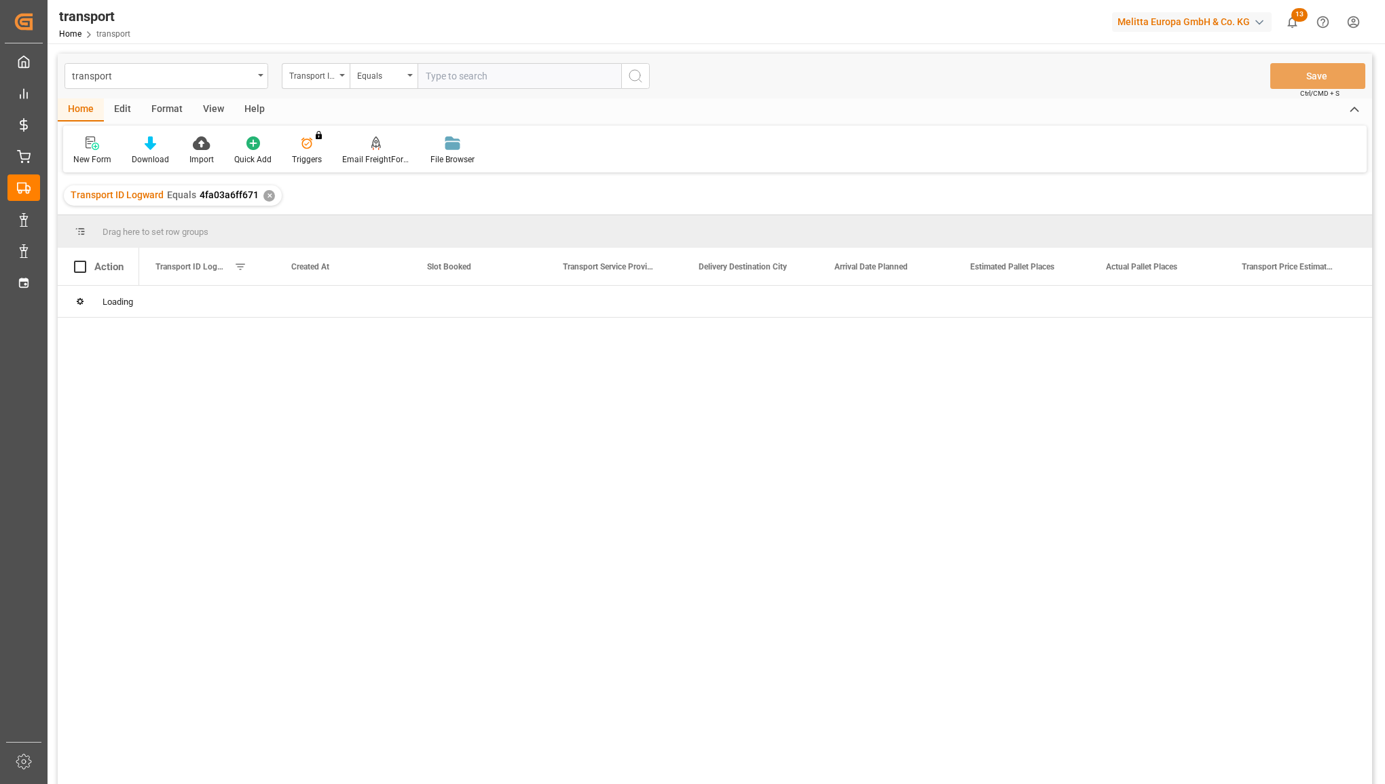
click at [487, 83] on input "text" at bounding box center [520, 76] width 204 height 26
type input "b1211e30aca9"
click at [633, 79] on icon "search button" at bounding box center [635, 76] width 16 height 16
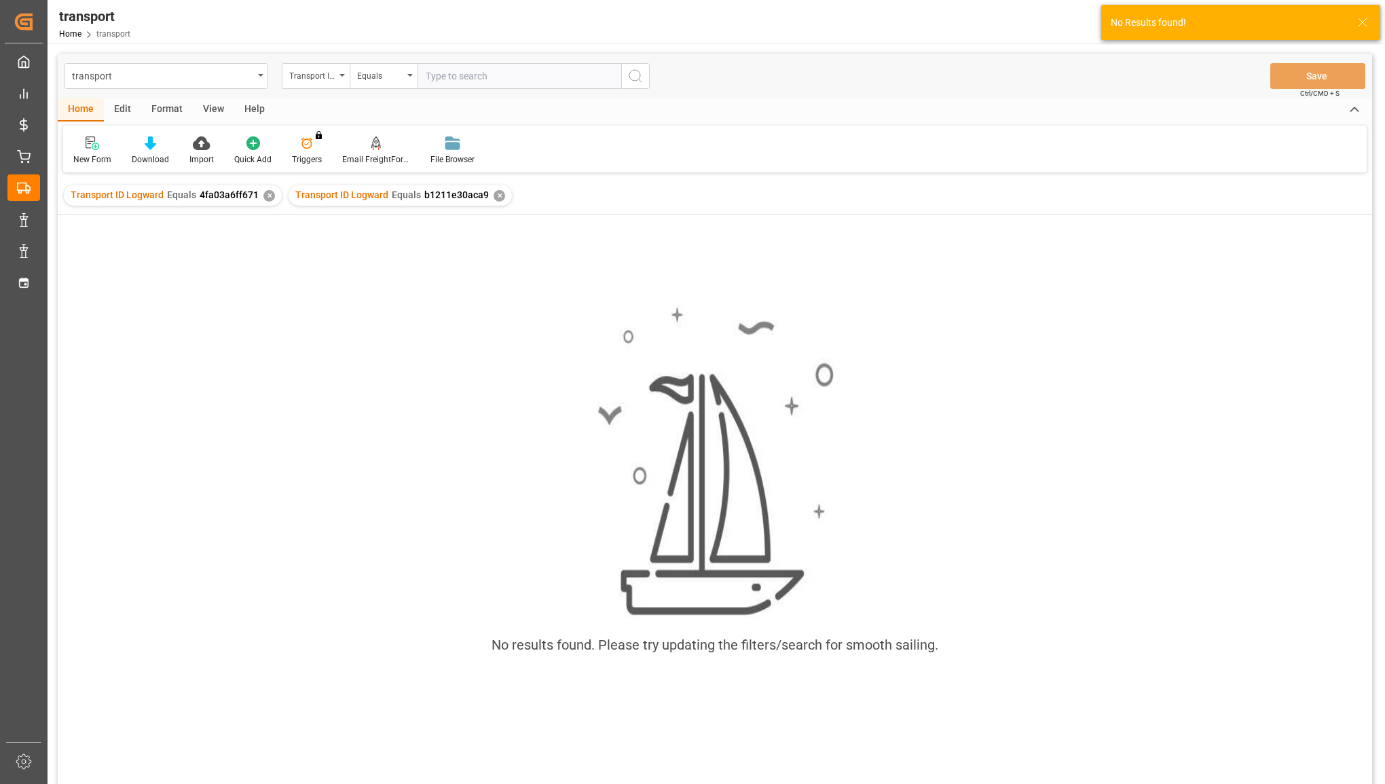
click at [268, 199] on div "✕" at bounding box center [269, 196] width 12 height 12
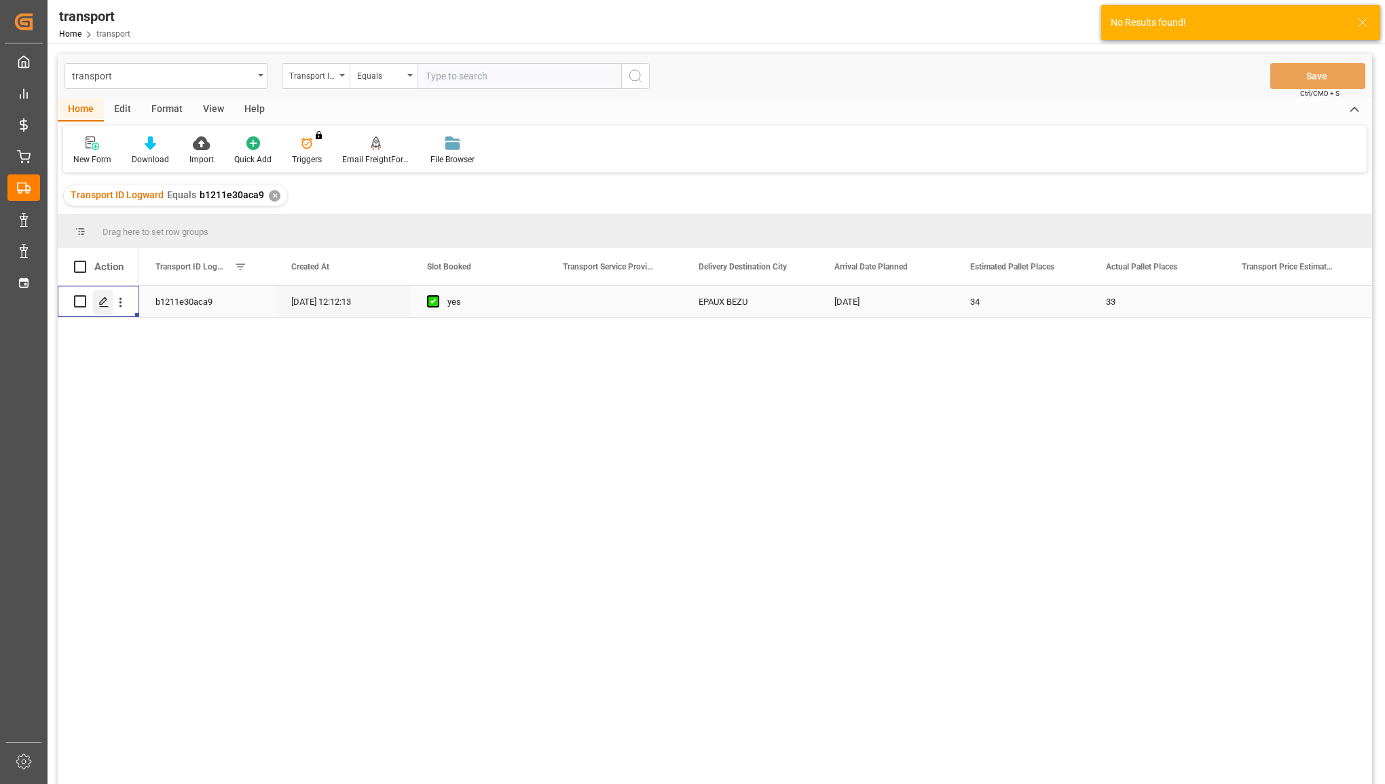
click at [103, 301] on icon "Press SPACE to select this row." at bounding box center [103, 302] width 11 height 11
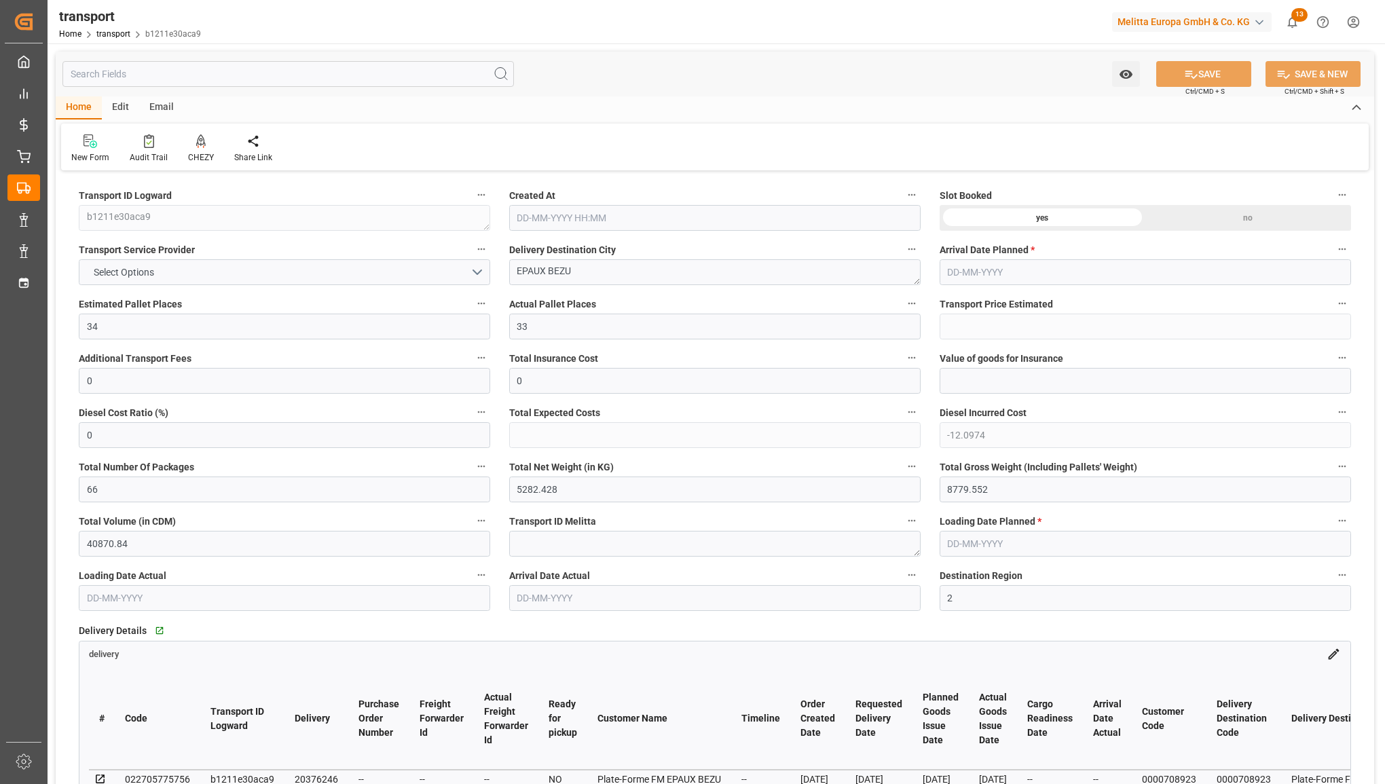
type input "[DATE] 12:12"
type input "[DATE]"
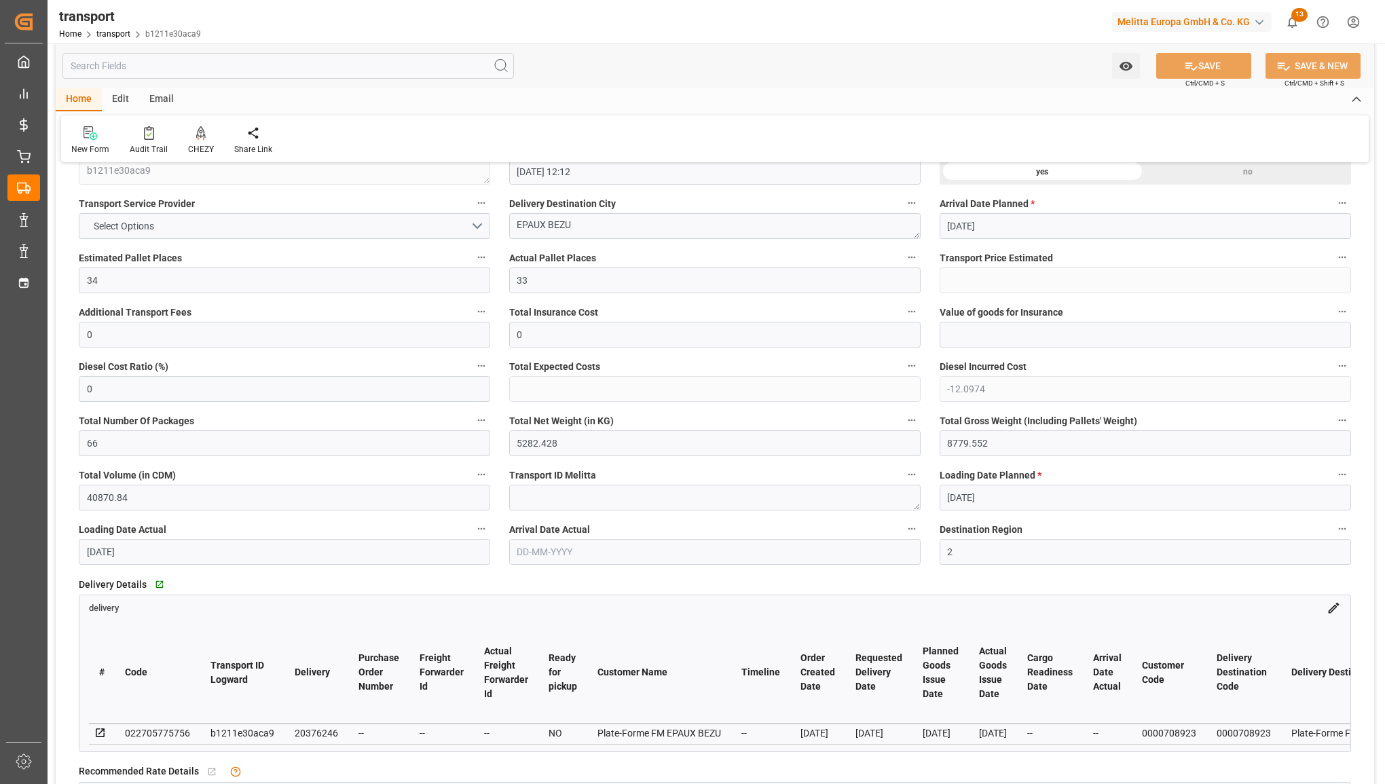
scroll to position [170, 0]
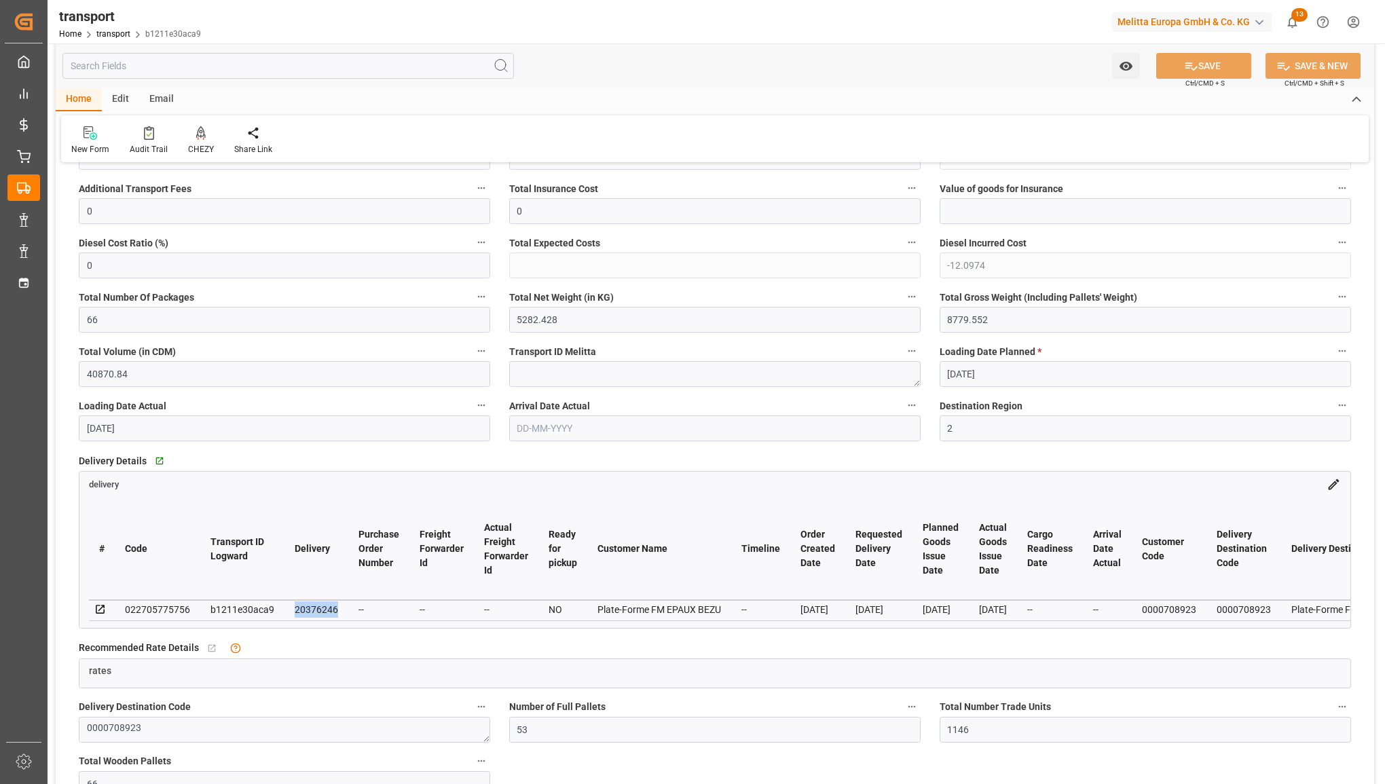
drag, startPoint x: 339, startPoint y: 610, endPoint x: 290, endPoint y: 608, distance: 49.6
click at [290, 608] on td "20376246" at bounding box center [316, 610] width 64 height 20
copy div "20376246"
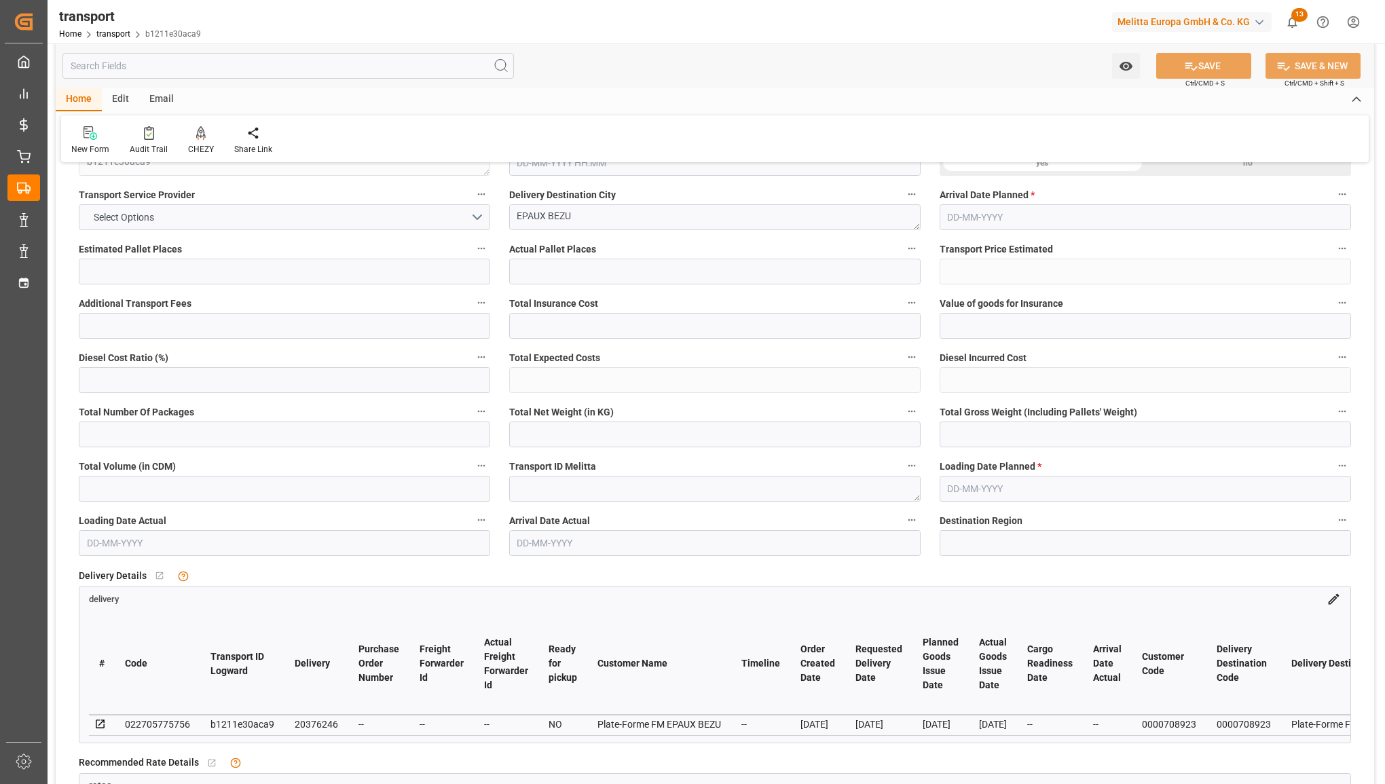
type input "33"
type input "0"
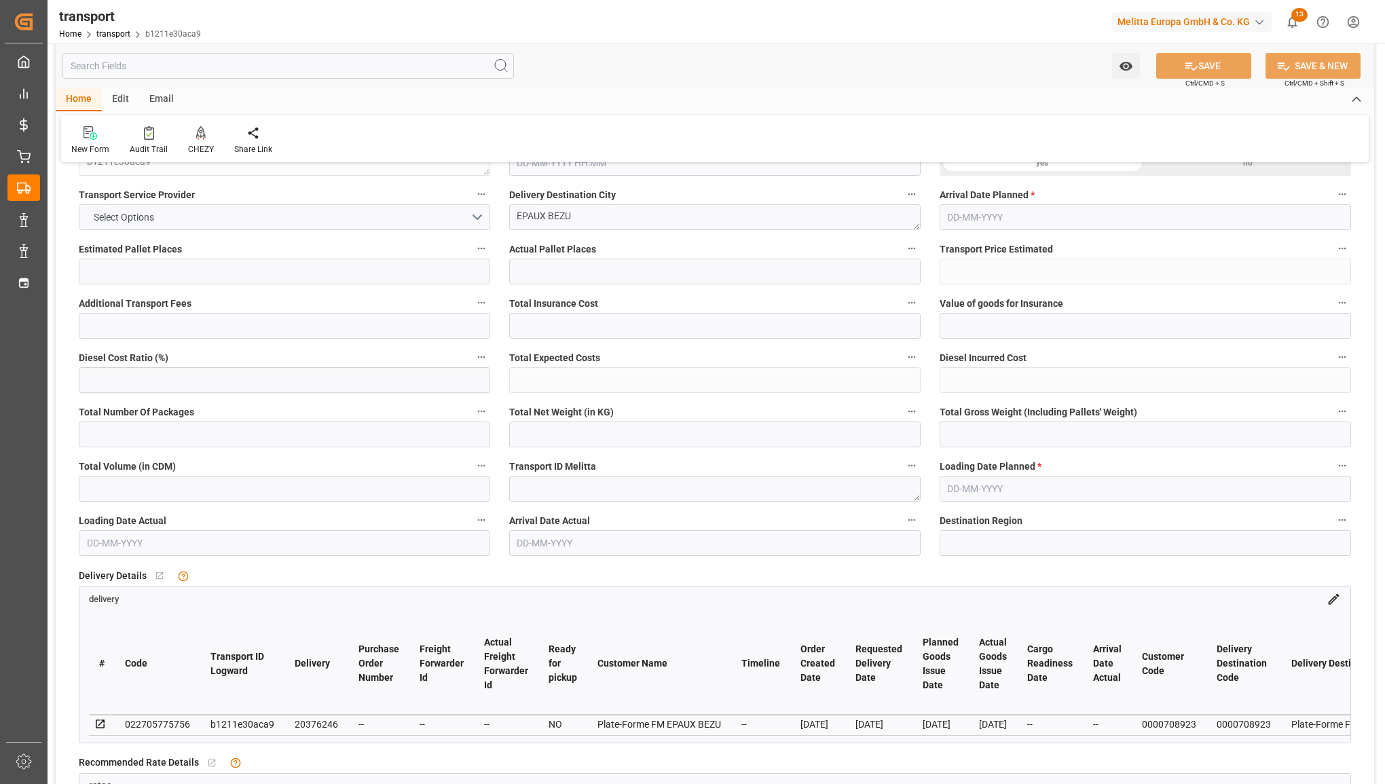
type input "-12.0974"
type input "66"
type input "5282.428"
type input "8779.552"
type input "40870.84"
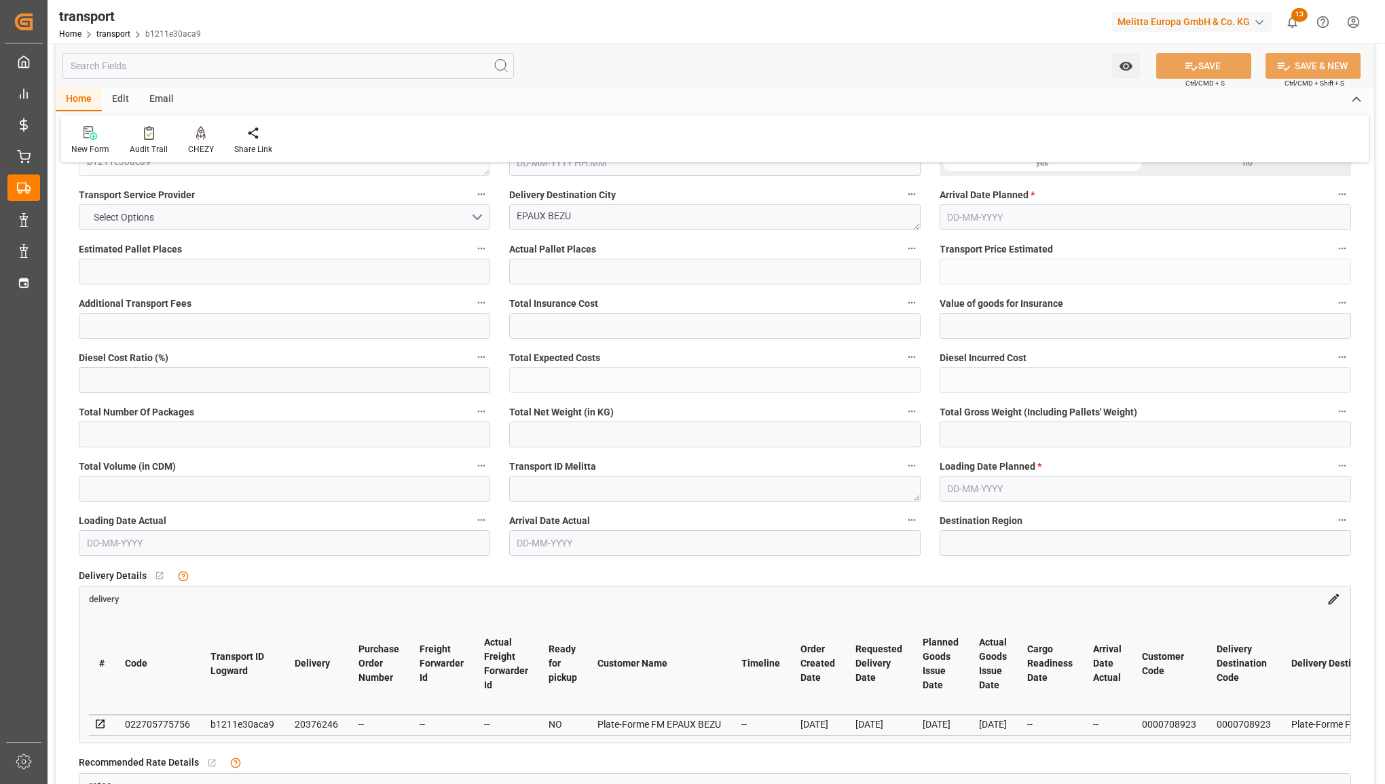
type input "2"
type input "53"
type input "1146"
type input "66"
type input "101"
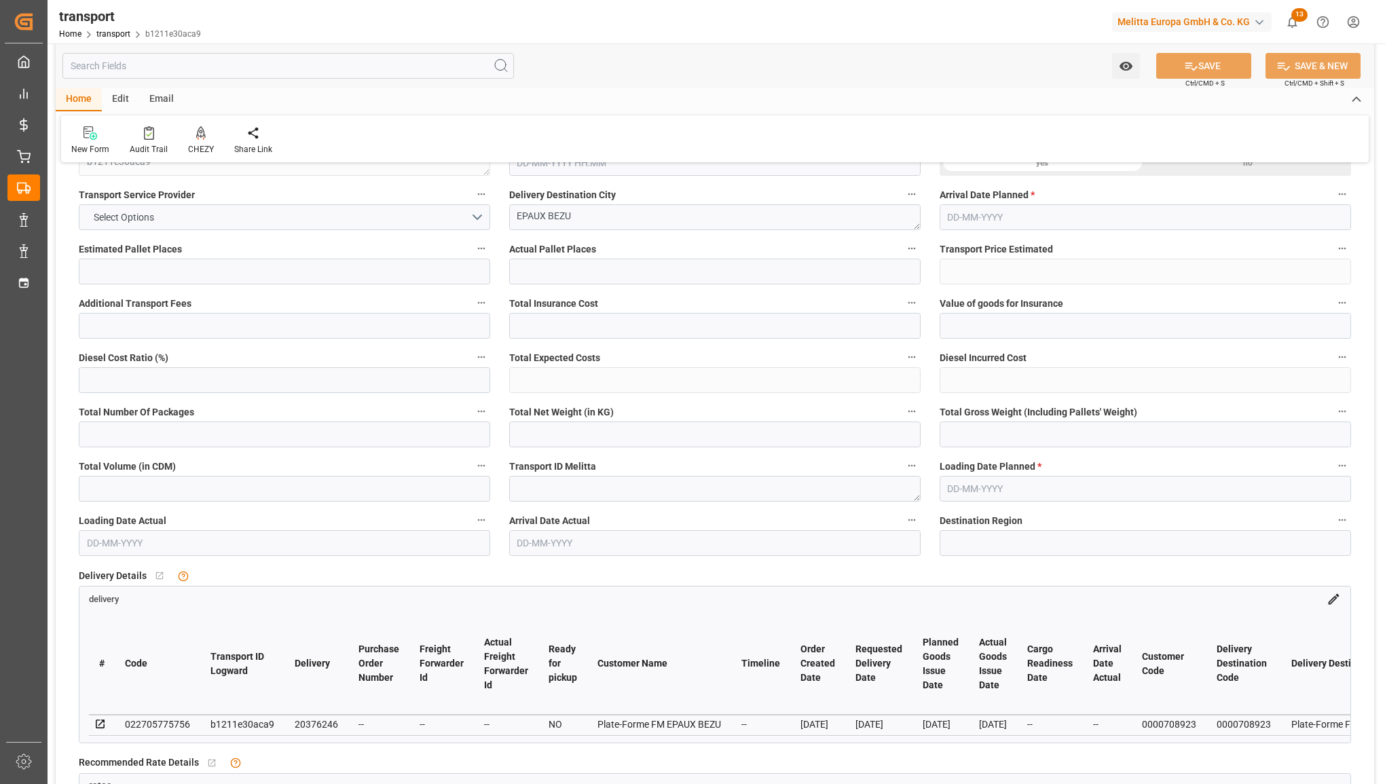
type input "6895.824"
type input "0"
type input "6895.824"
type input "0"
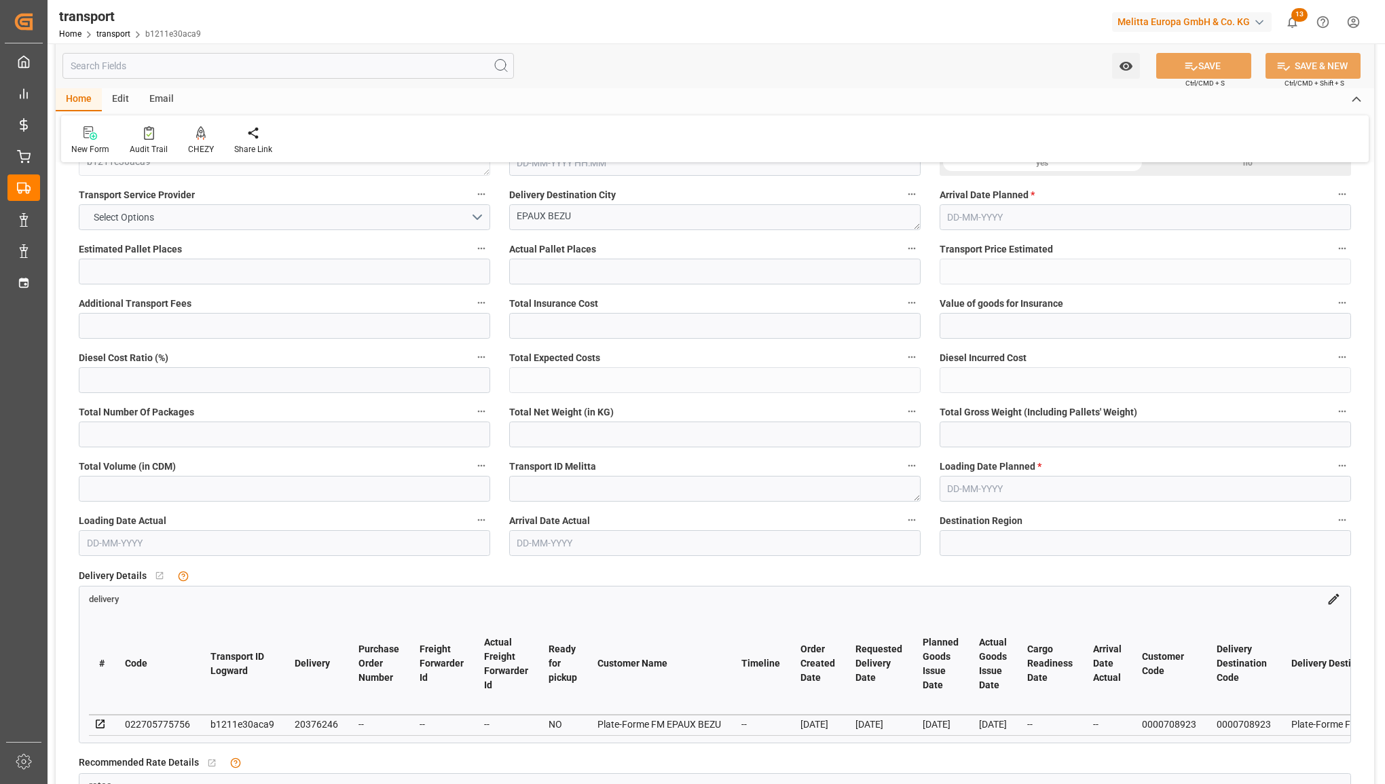
type input "21"
type input "100"
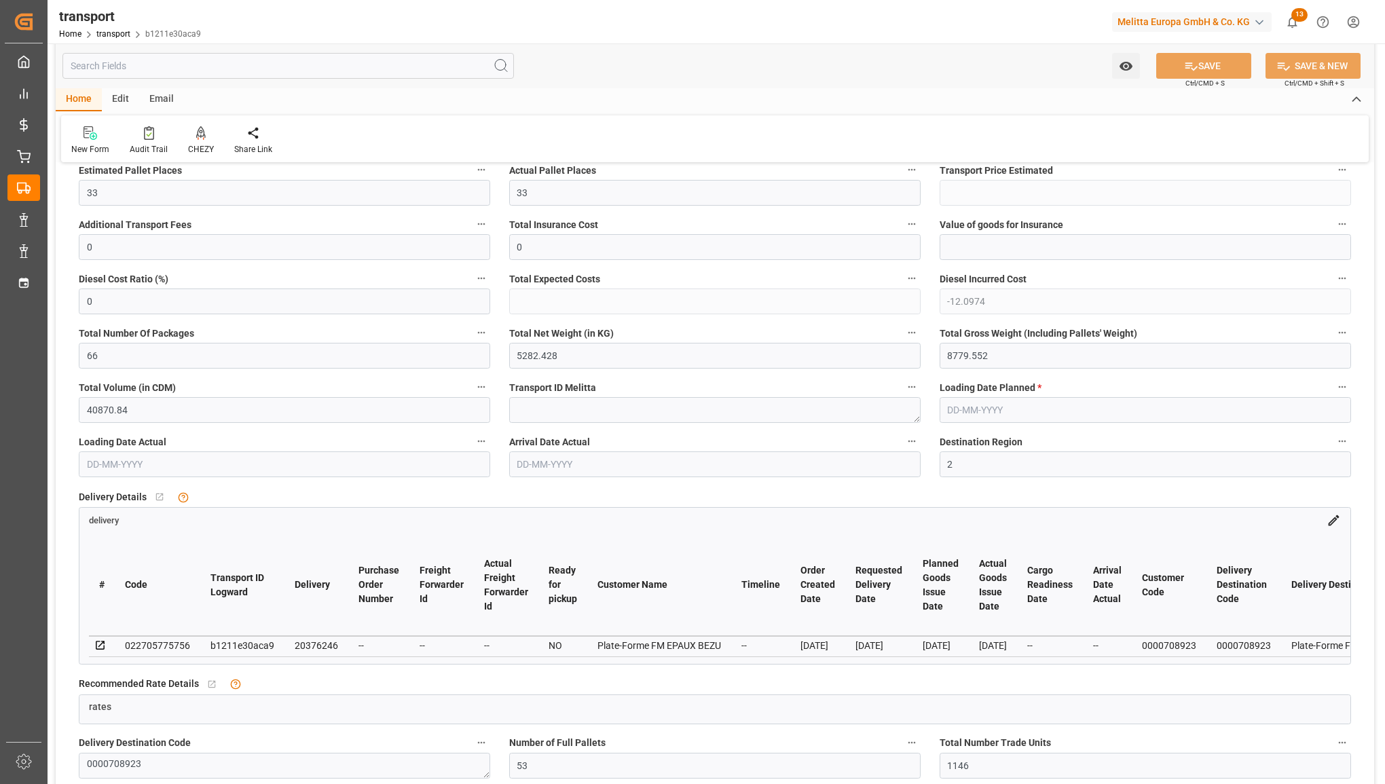
type input "[DATE] 12:12"
type input "[DATE]"
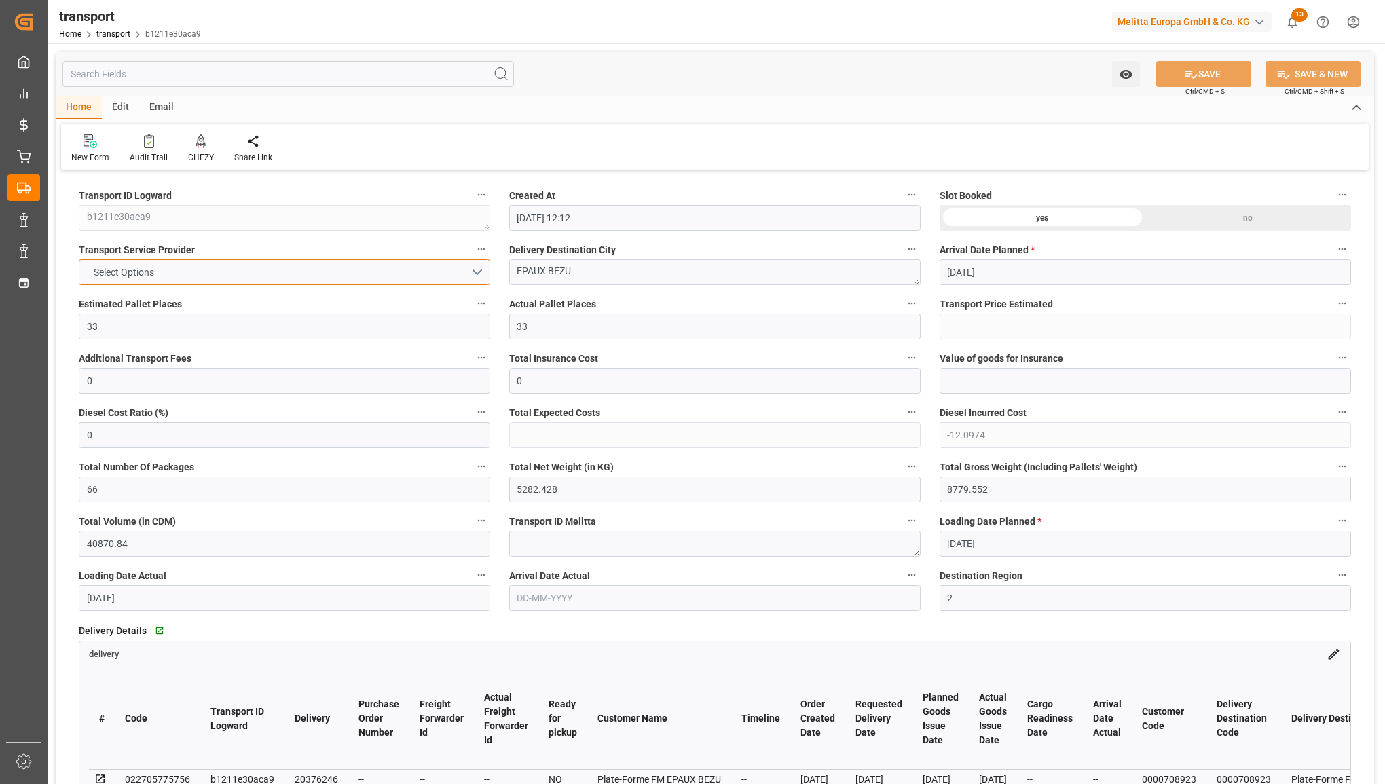
click at [252, 277] on button "Select Options" at bounding box center [284, 272] width 411 height 26
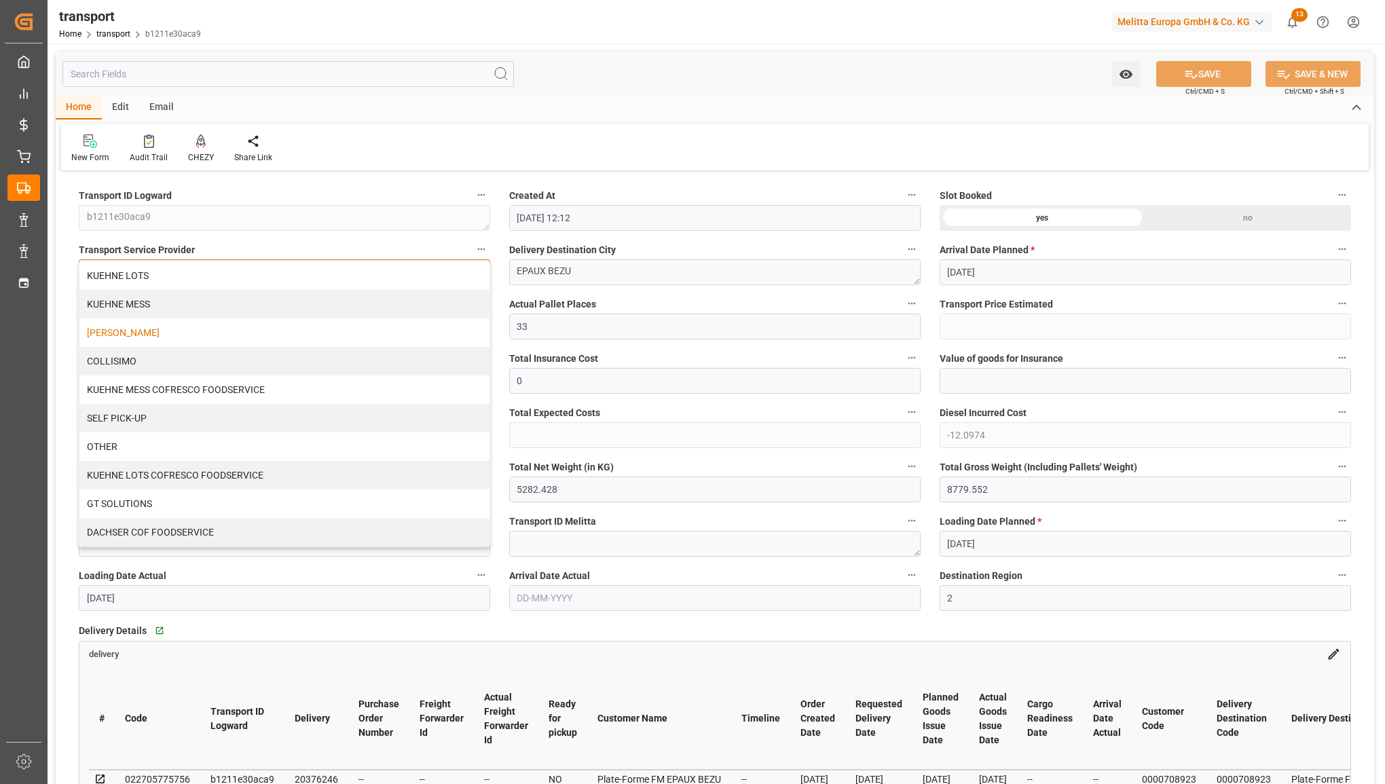
click at [226, 336] on div "[PERSON_NAME]" at bounding box center [284, 332] width 410 height 29
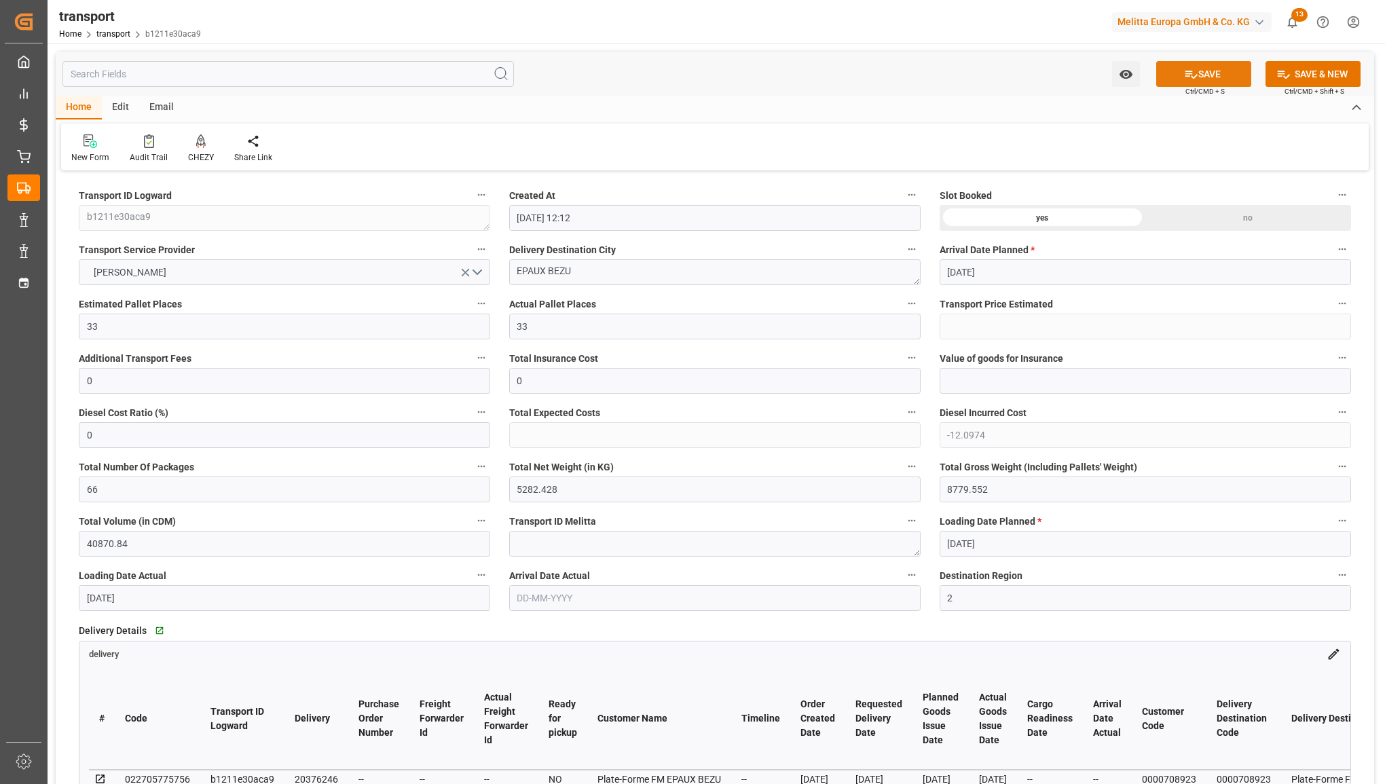
click at [1190, 78] on icon at bounding box center [1192, 75] width 12 height 8
type input "298.7"
type input "286.6026"
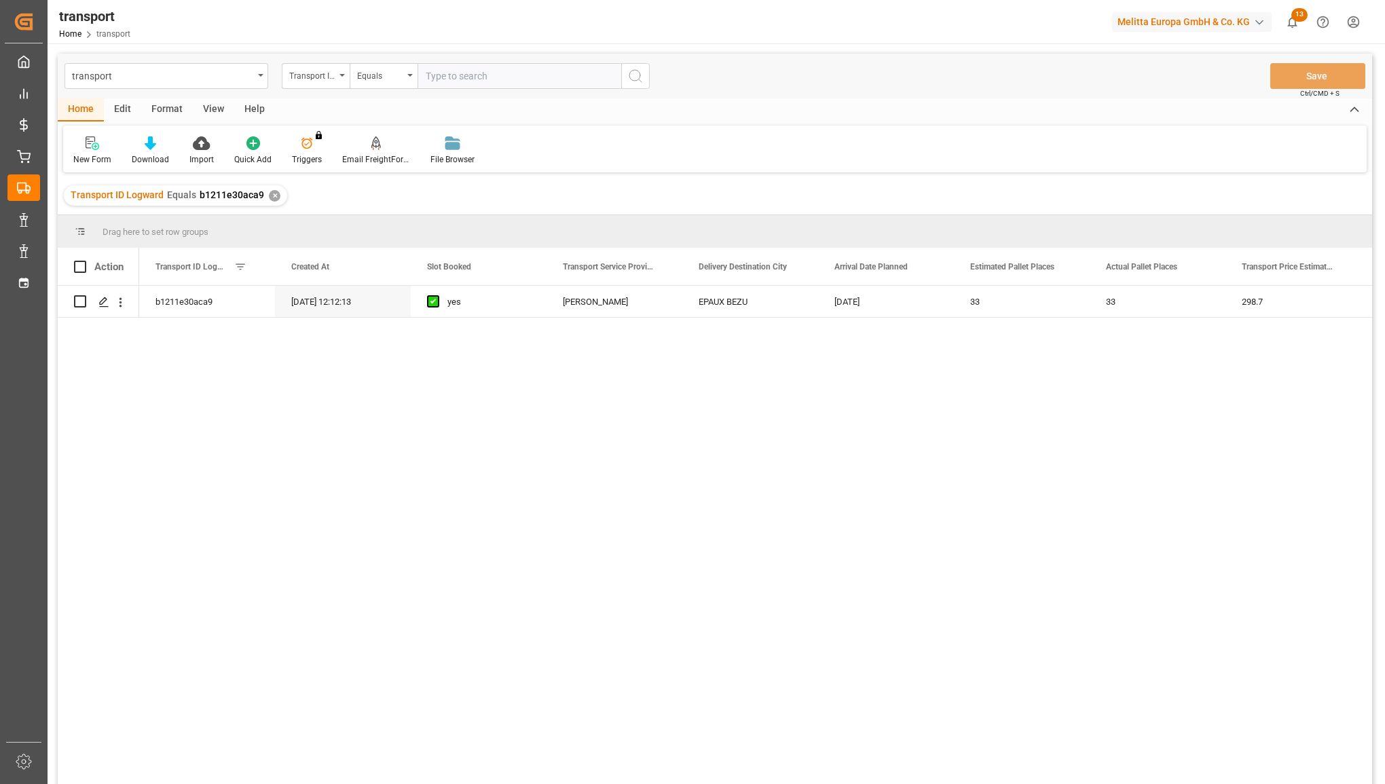
click at [456, 75] on input "text" at bounding box center [520, 76] width 204 height 26
type input "1946996720ca"
click at [638, 77] on icon "search button" at bounding box center [635, 76] width 16 height 16
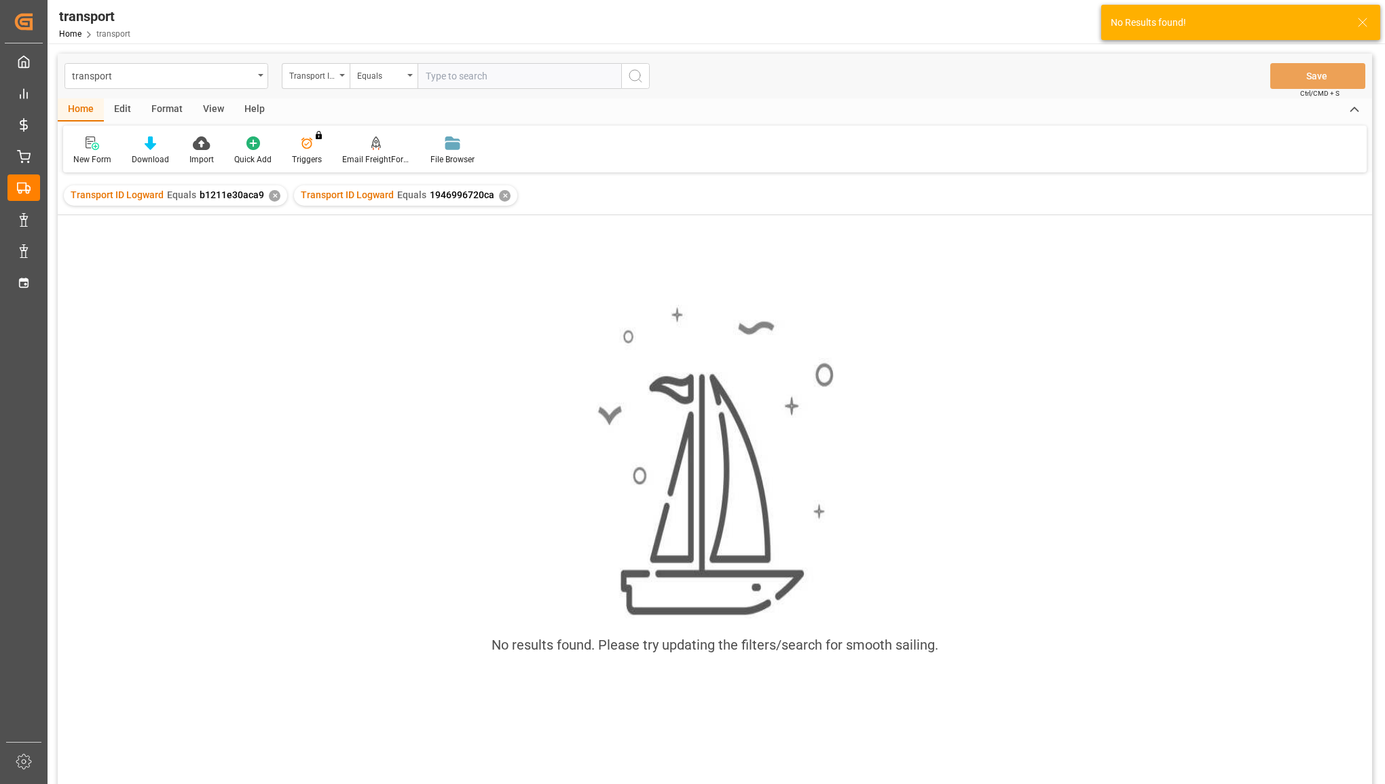
click at [272, 191] on div "✕" at bounding box center [275, 196] width 12 height 12
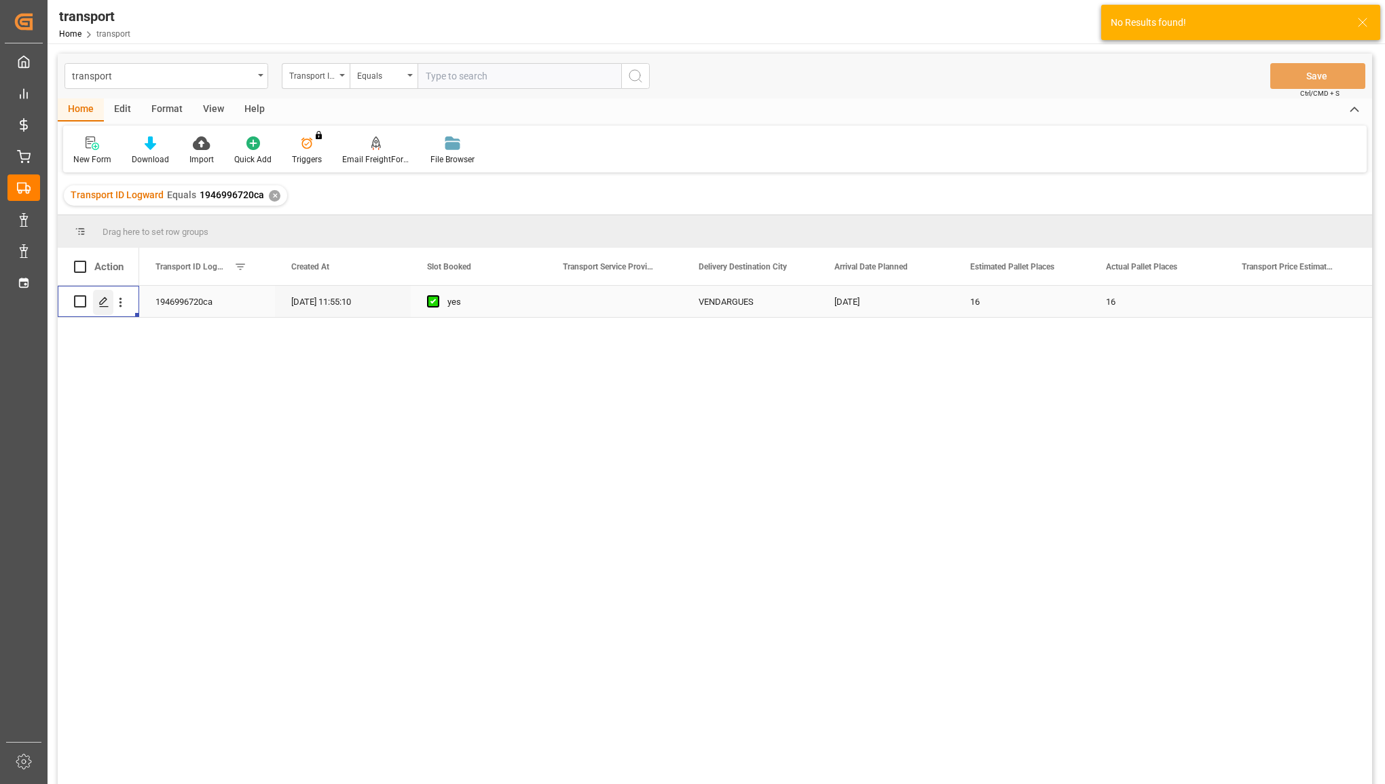
click at [102, 303] on icon "Press SPACE to select this row." at bounding box center [103, 302] width 11 height 11
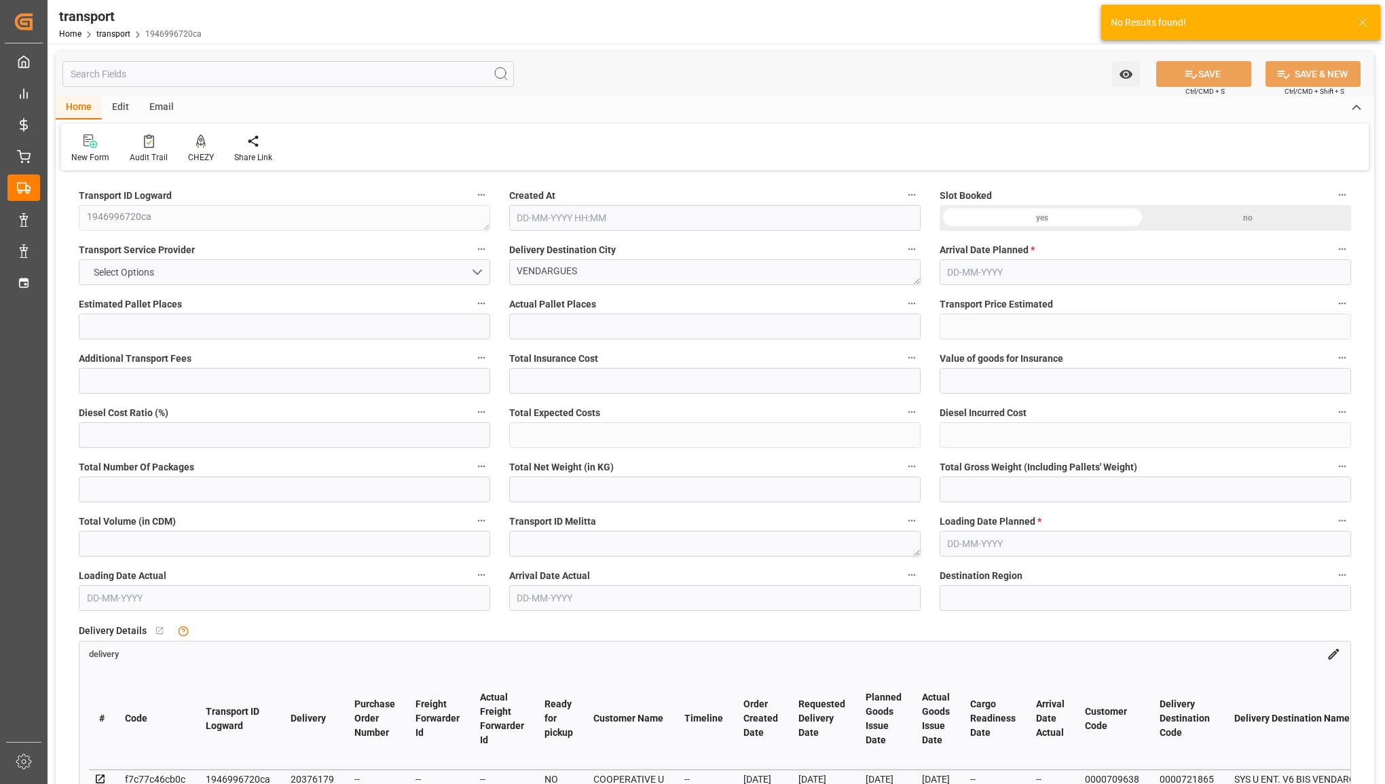
type input "16"
type input "0"
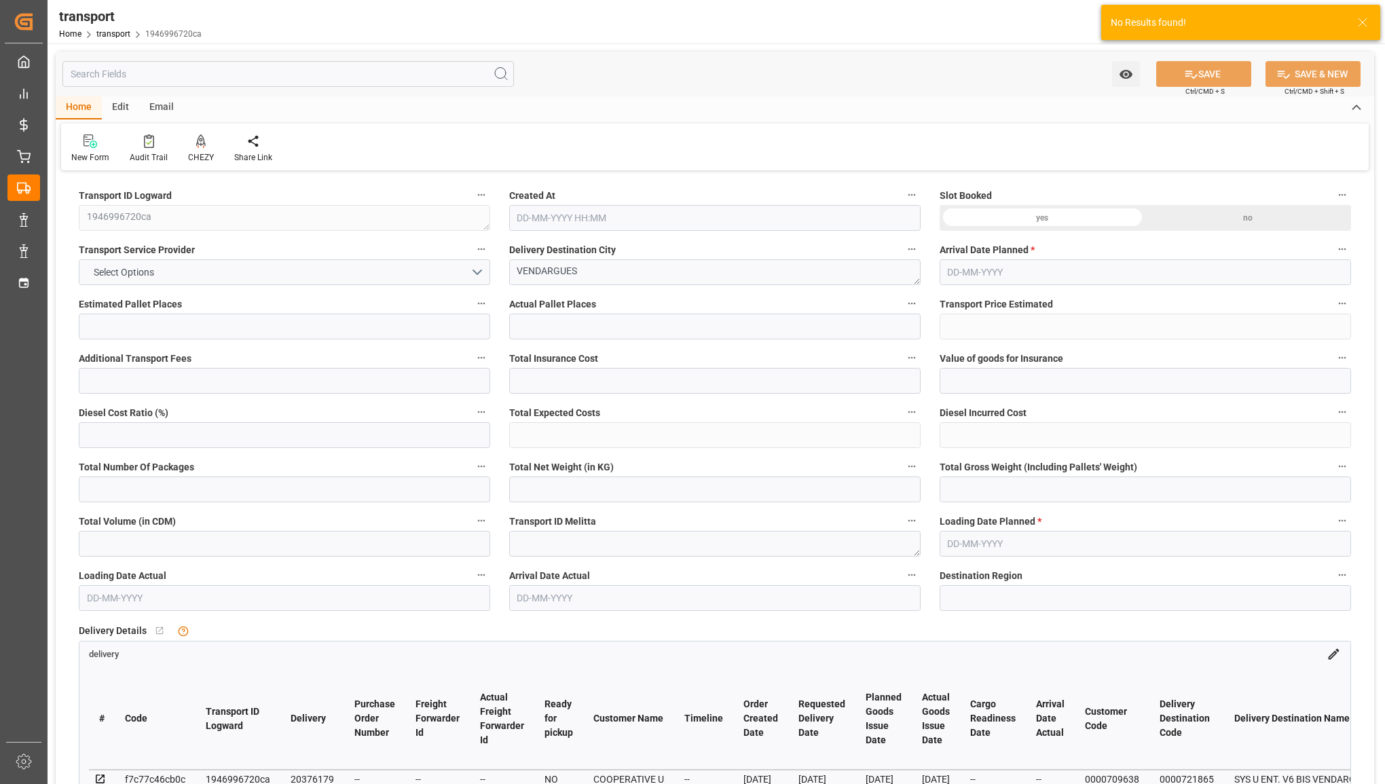
type input "0"
type input "19"
type input "4288.368"
type input "6036.6"
type input "18168.736"
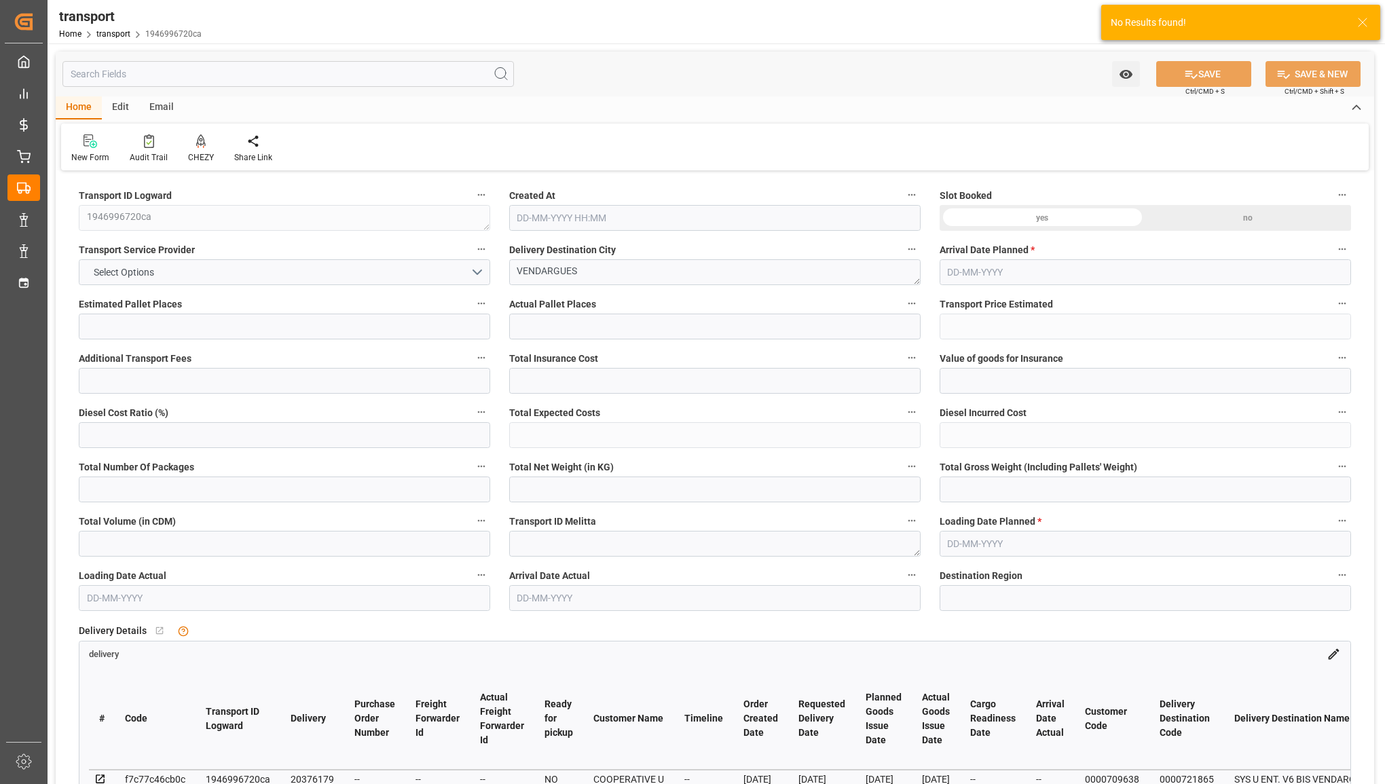
type input "34"
type input "14"
type input "544"
type input "19"
type input "101"
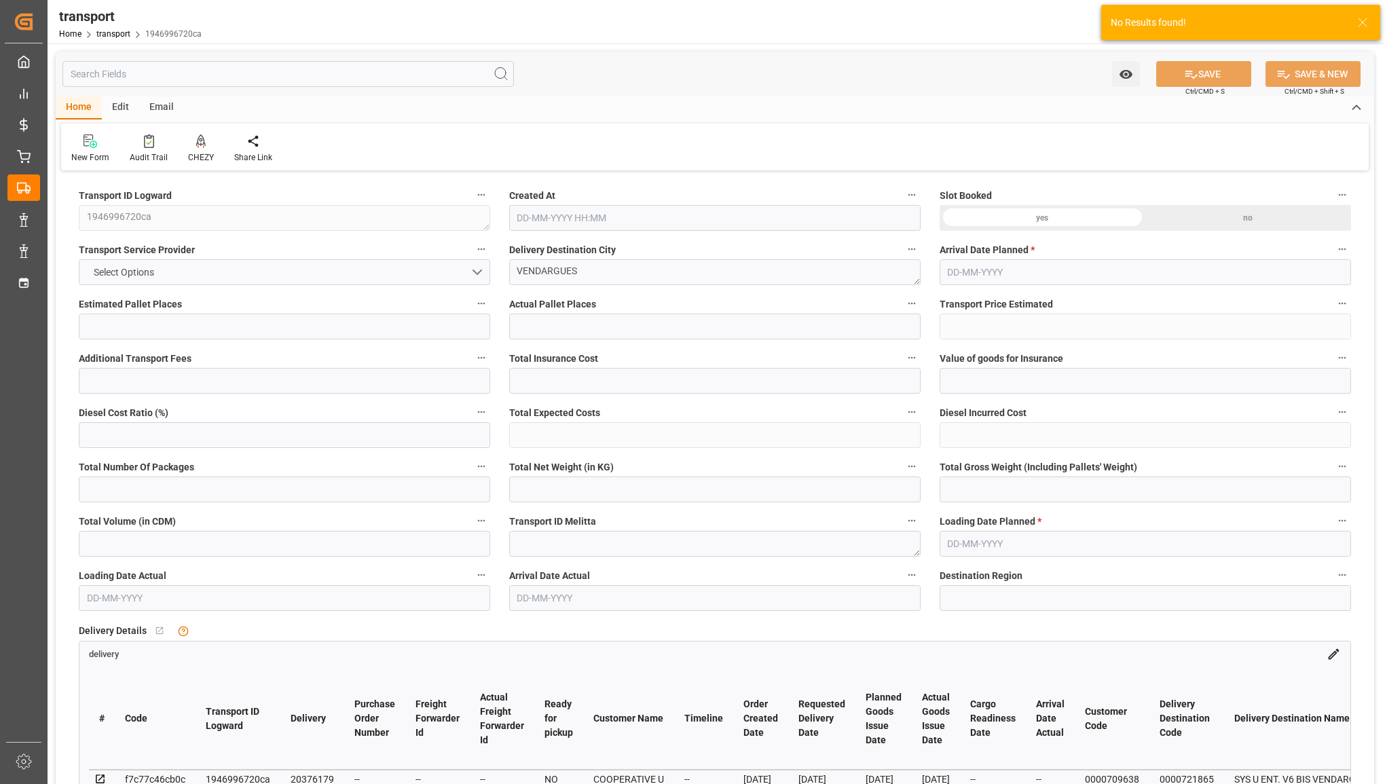
type input "5291.616"
type input "0"
type input "10767.6795"
type input "0"
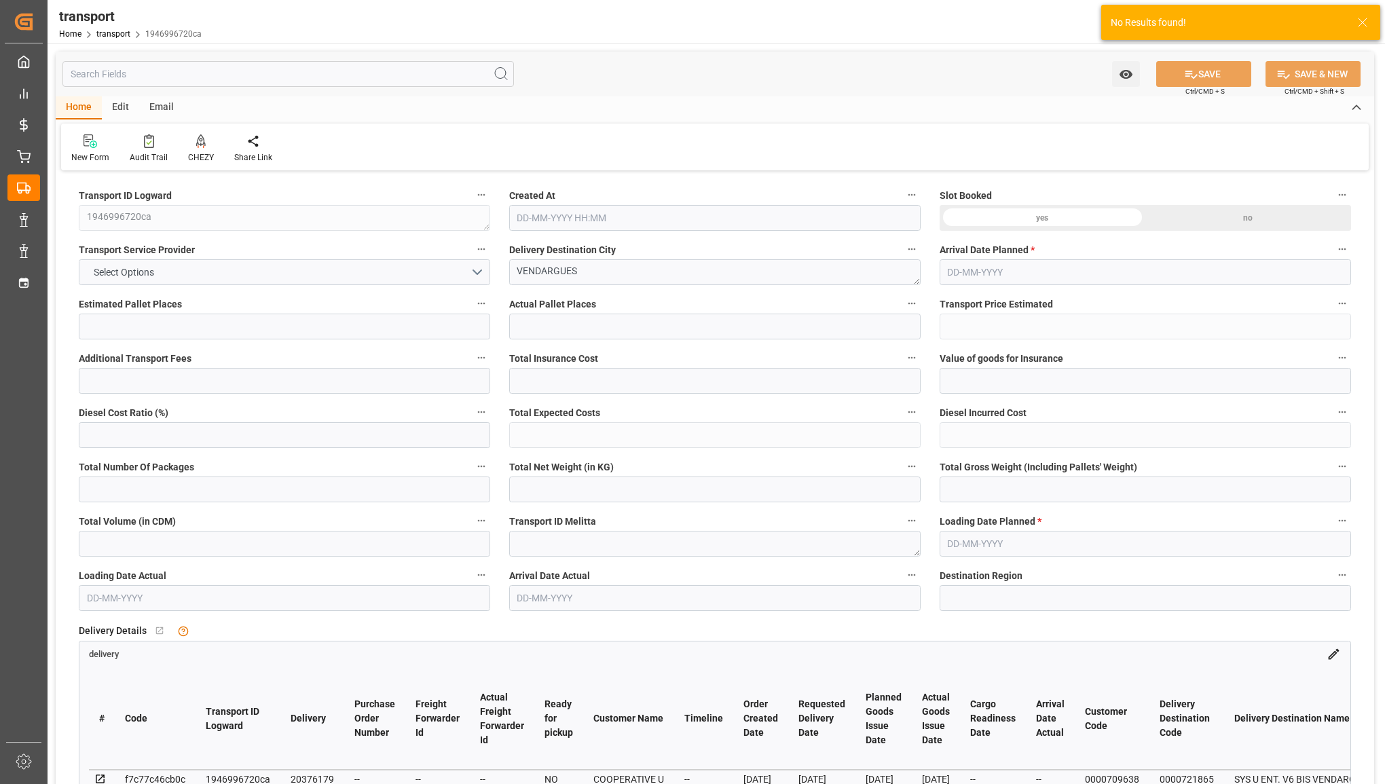
type input "21"
type input "80"
type input "13-08-2025 11:55"
type input "[DATE]"
type input "18-08-2025"
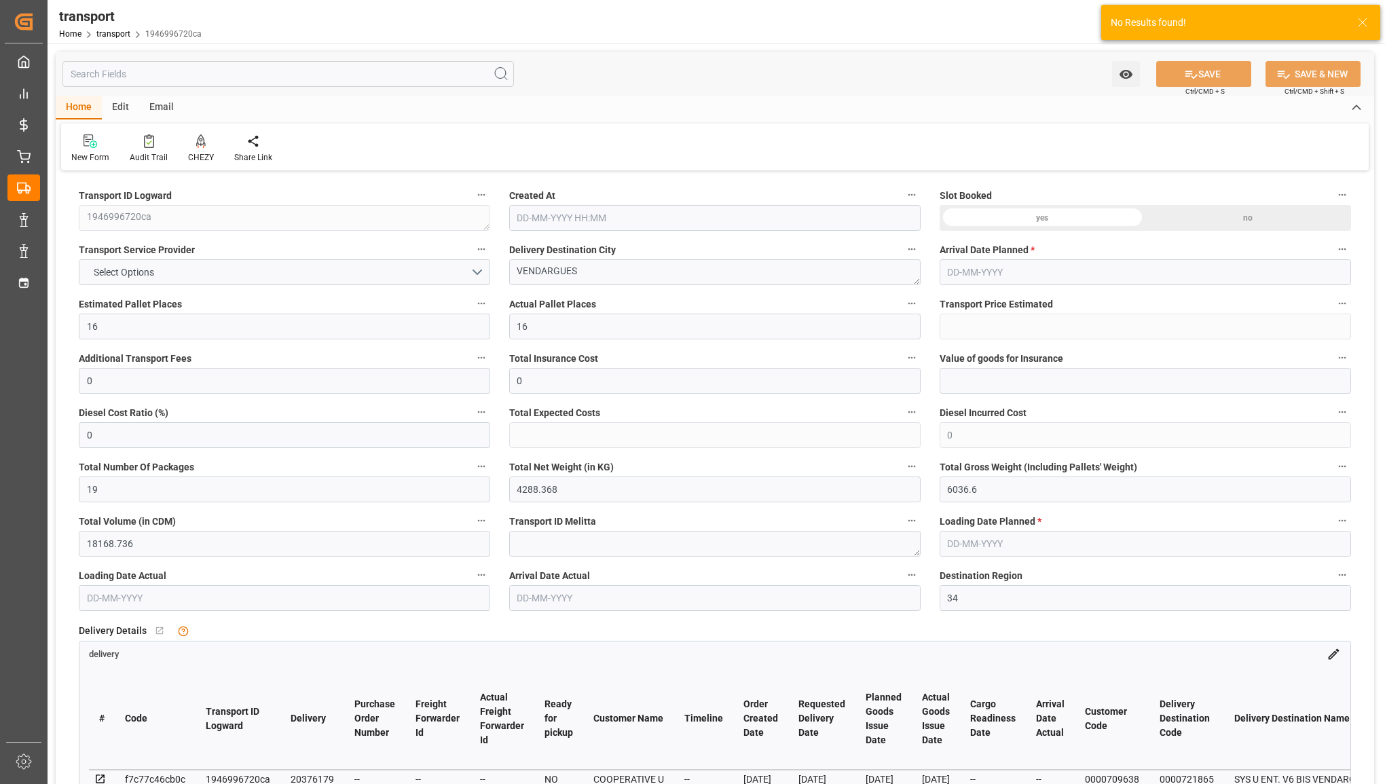
type input "18-08-2025"
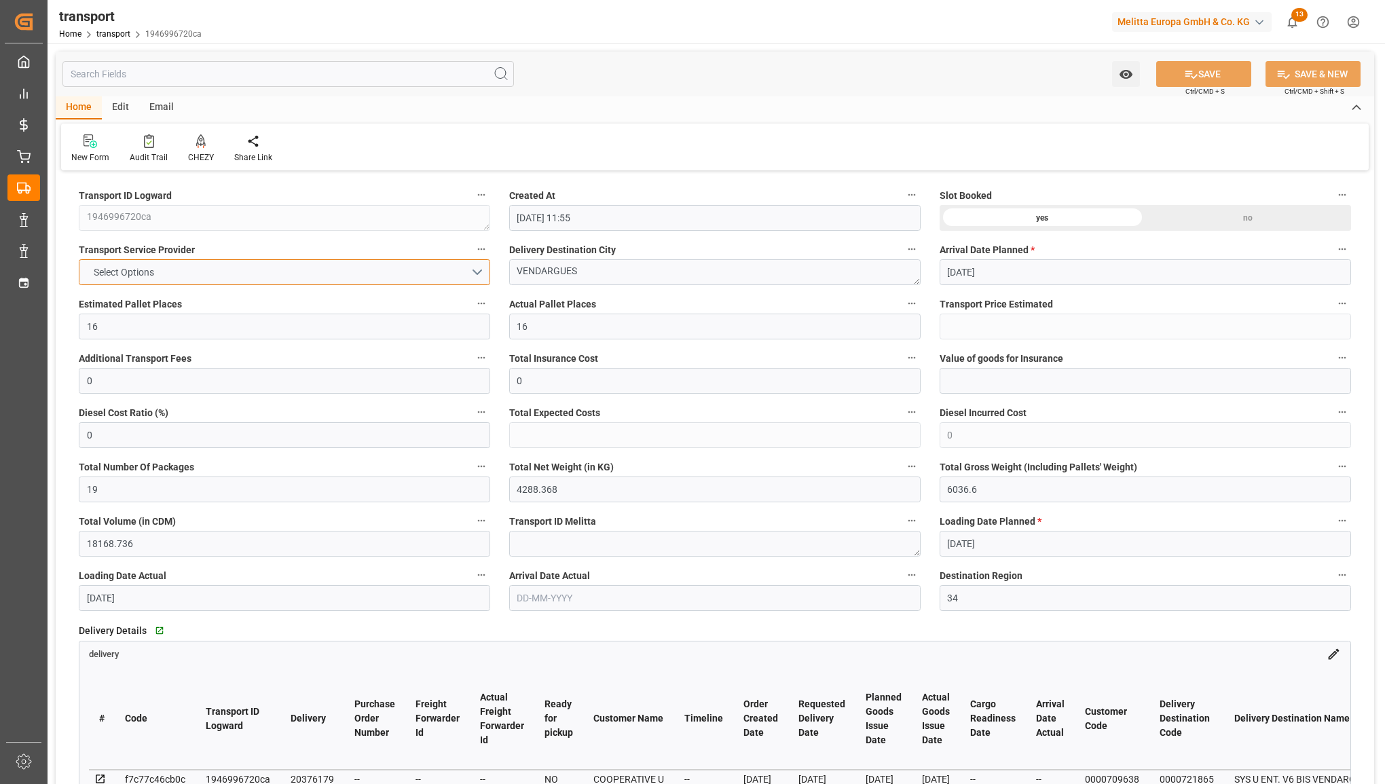
click at [229, 267] on button "Select Options" at bounding box center [284, 272] width 411 height 26
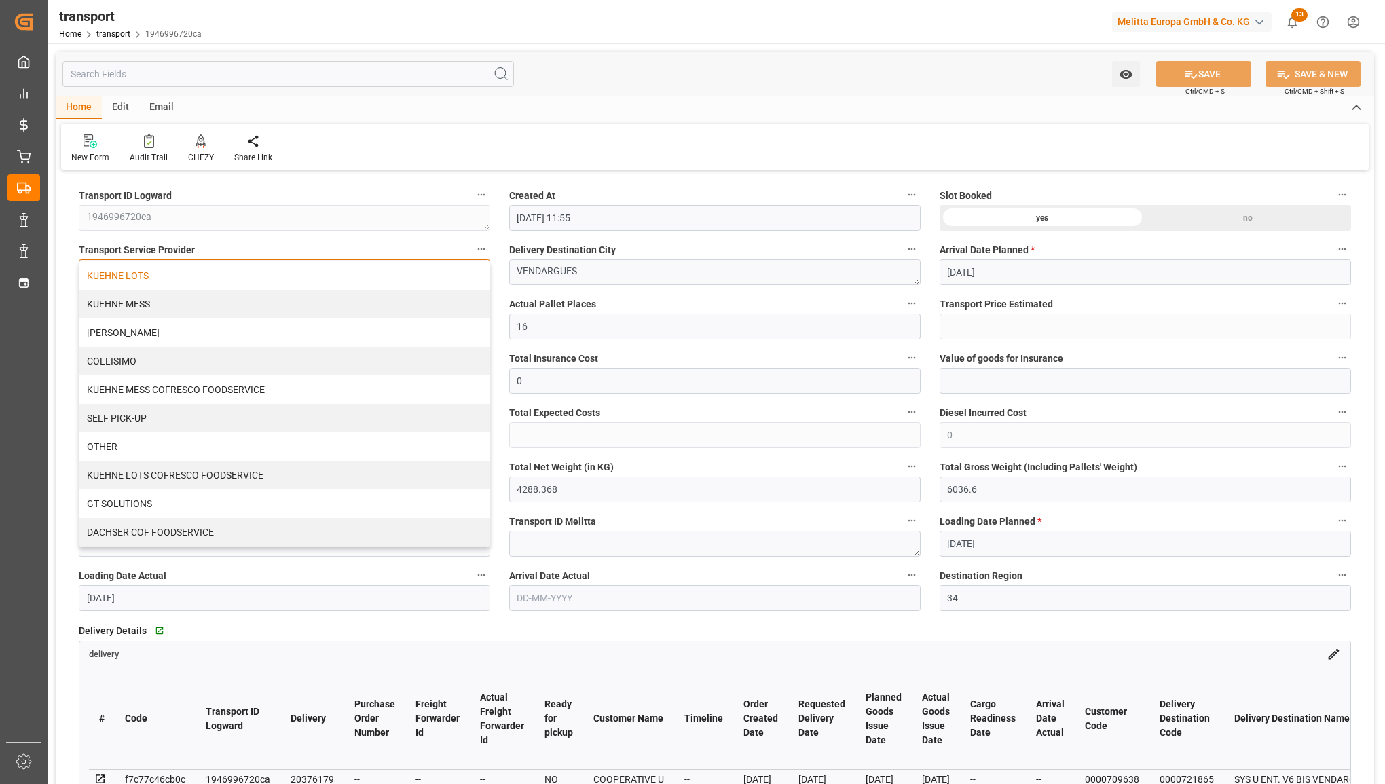
click at [216, 276] on div "KUEHNE LOTS" at bounding box center [284, 275] width 410 height 29
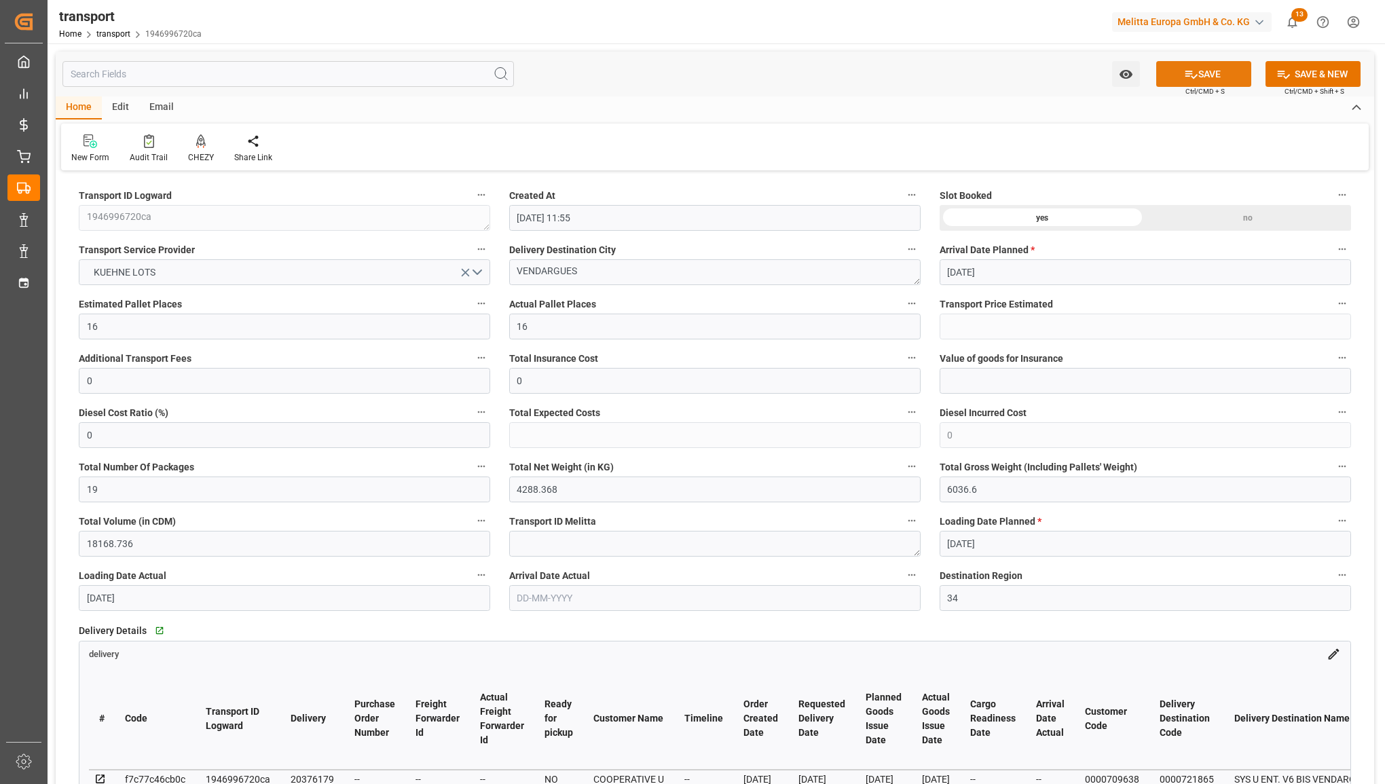
click at [1219, 79] on button "SAVE" at bounding box center [1203, 74] width 95 height 26
type input "764.2"
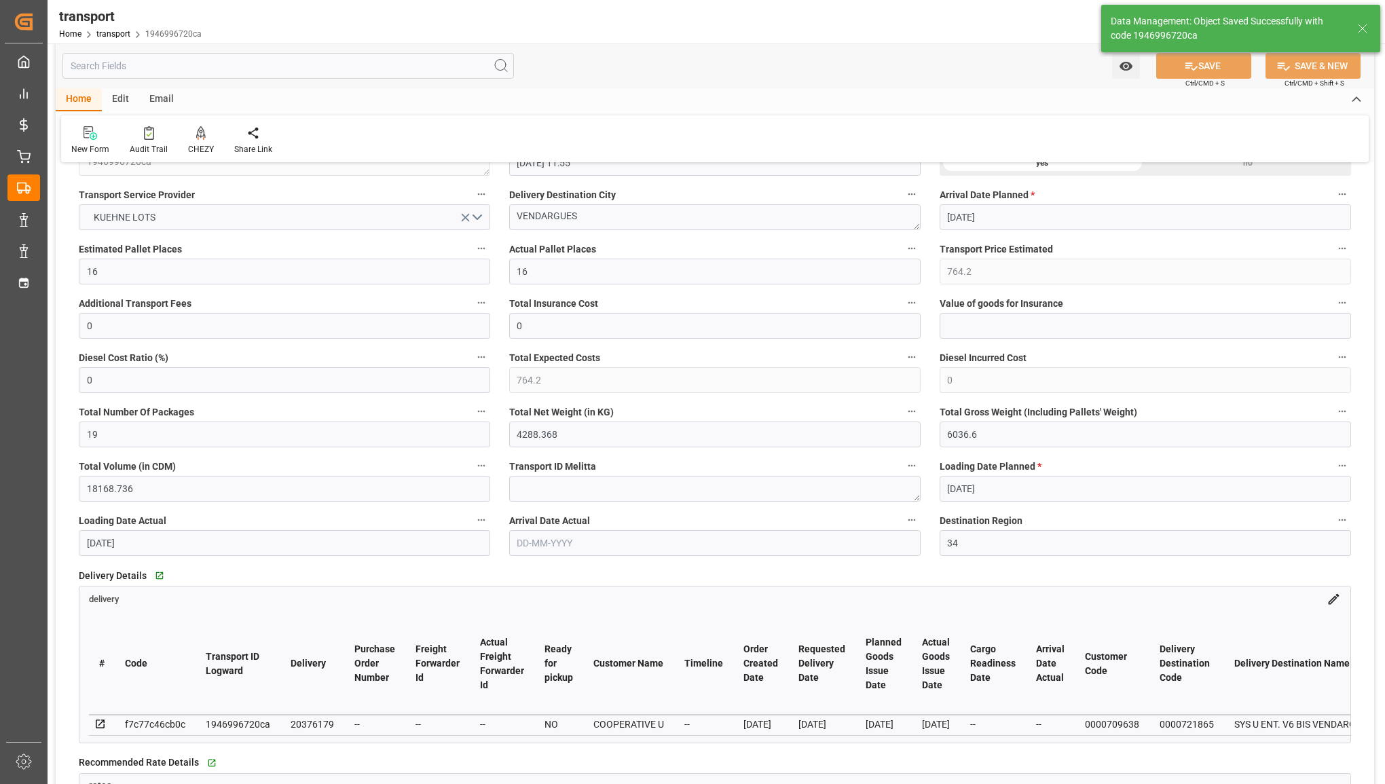
scroll to position [85, 0]
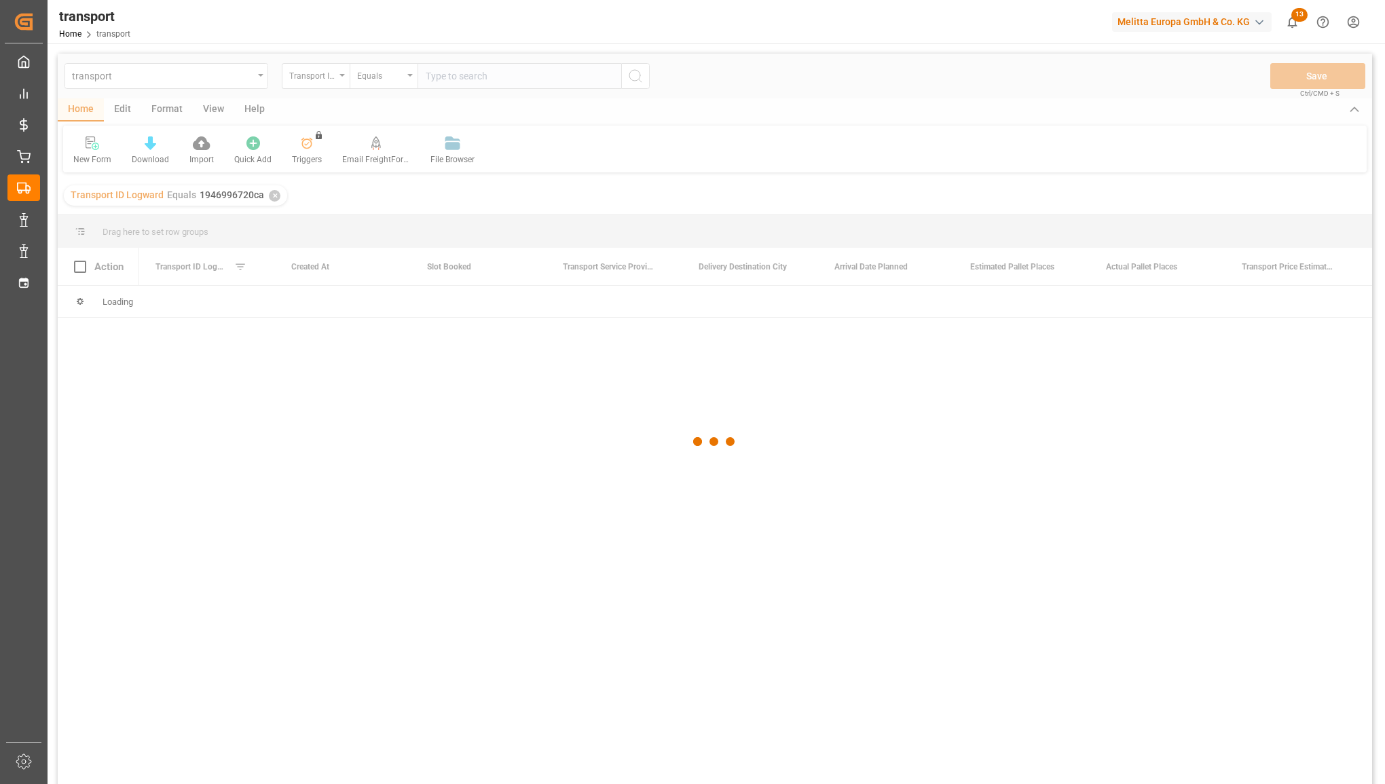
click at [456, 72] on div at bounding box center [715, 442] width 1315 height 776
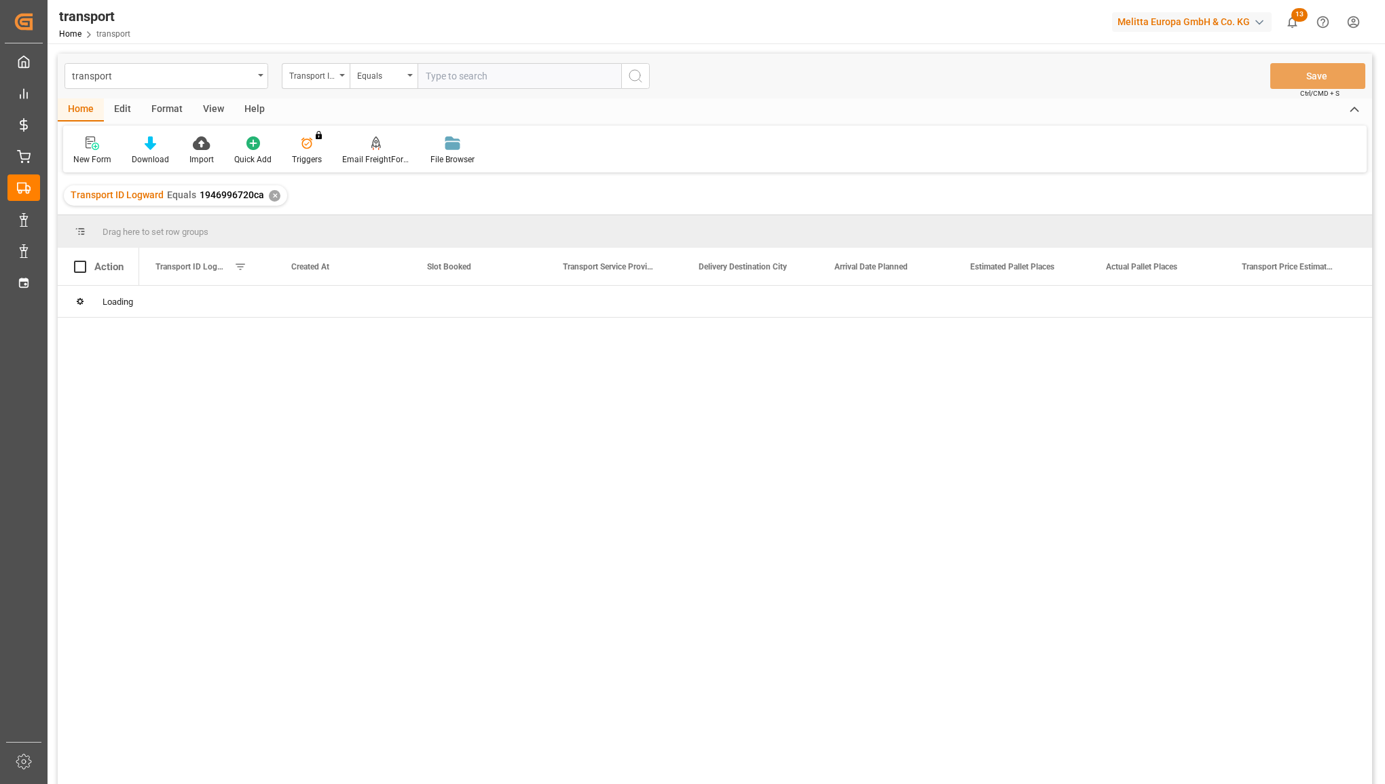
click at [482, 69] on input "text" at bounding box center [520, 76] width 204 height 26
paste input "e2fb074cef7a"
type input "e2fb074cef7a"
click at [627, 71] on icon "search button" at bounding box center [635, 76] width 16 height 16
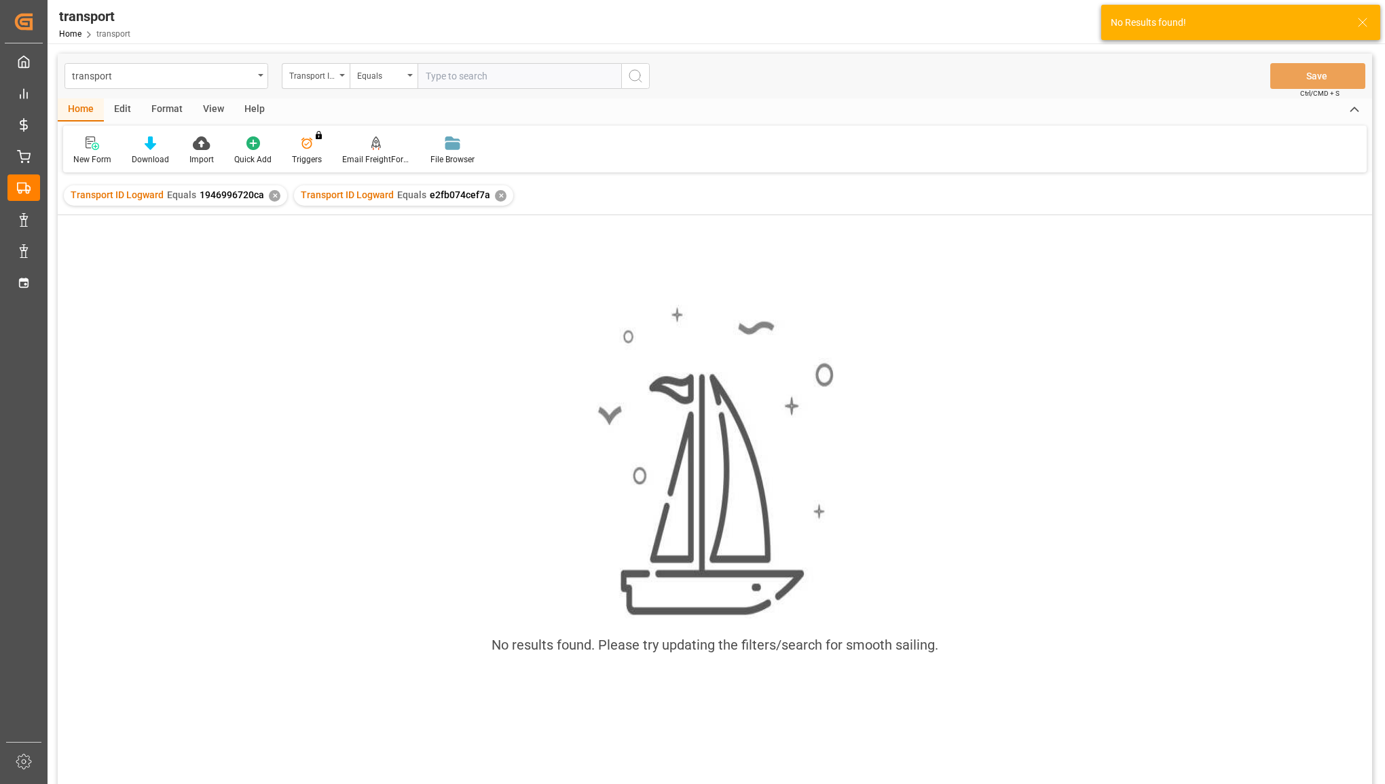
click at [274, 198] on div "✕" at bounding box center [275, 196] width 12 height 12
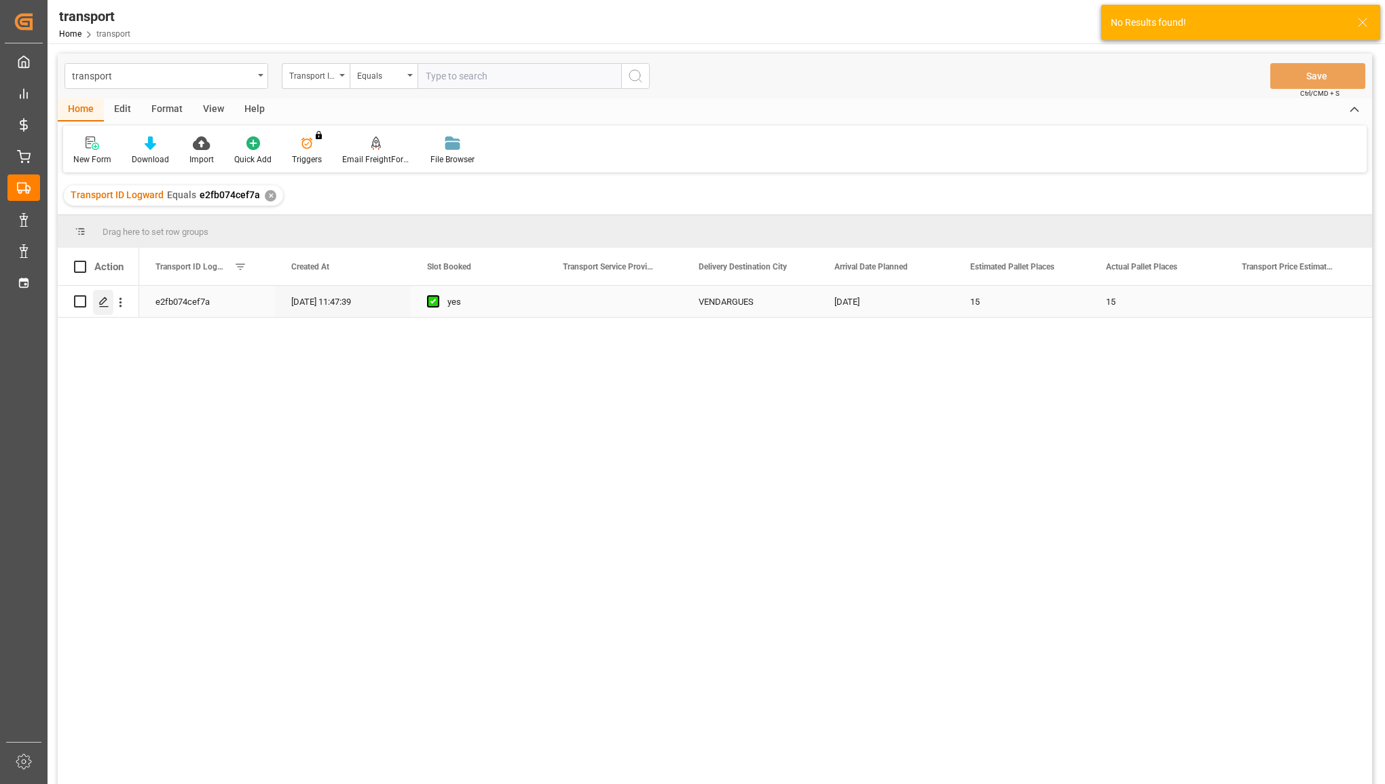
click at [103, 299] on polygon "Press SPACE to select this row." at bounding box center [103, 300] width 7 height 7
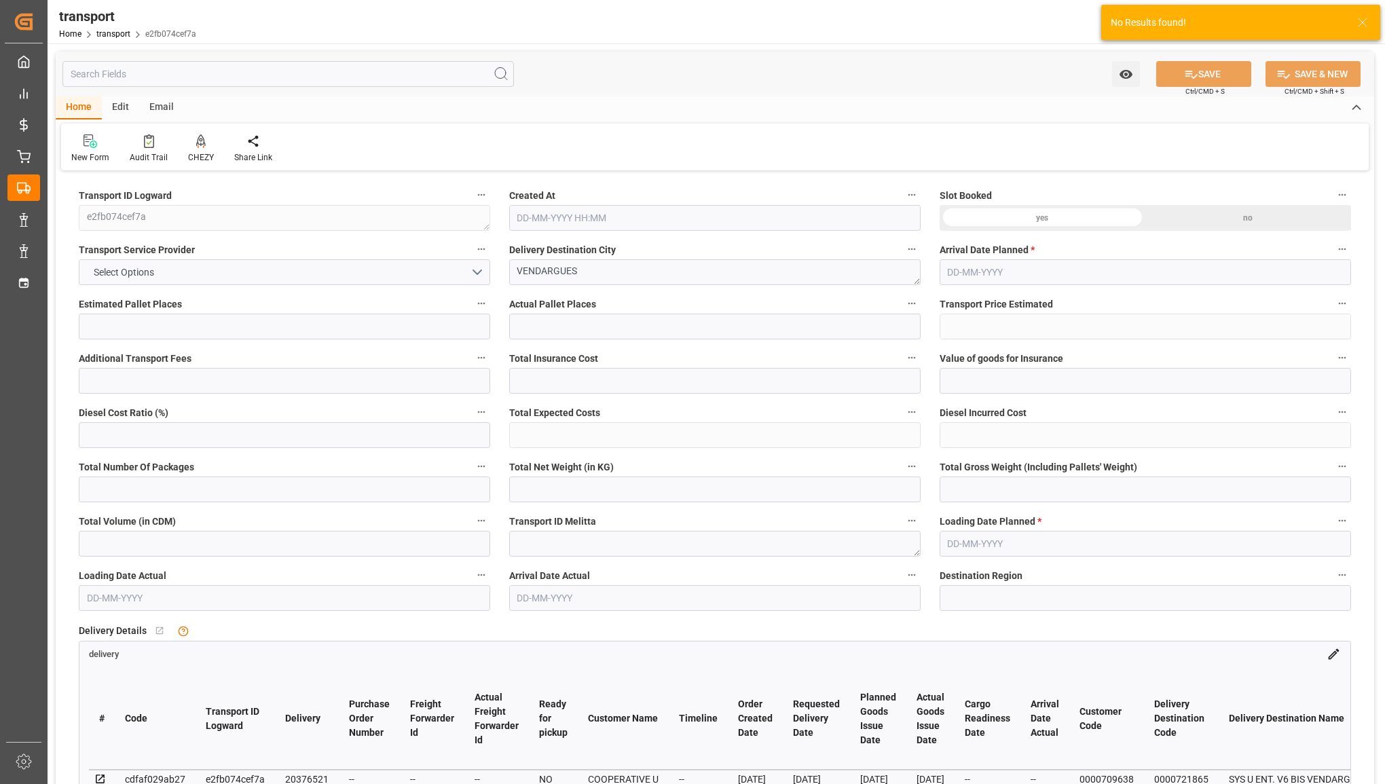
type input "15"
type input "0"
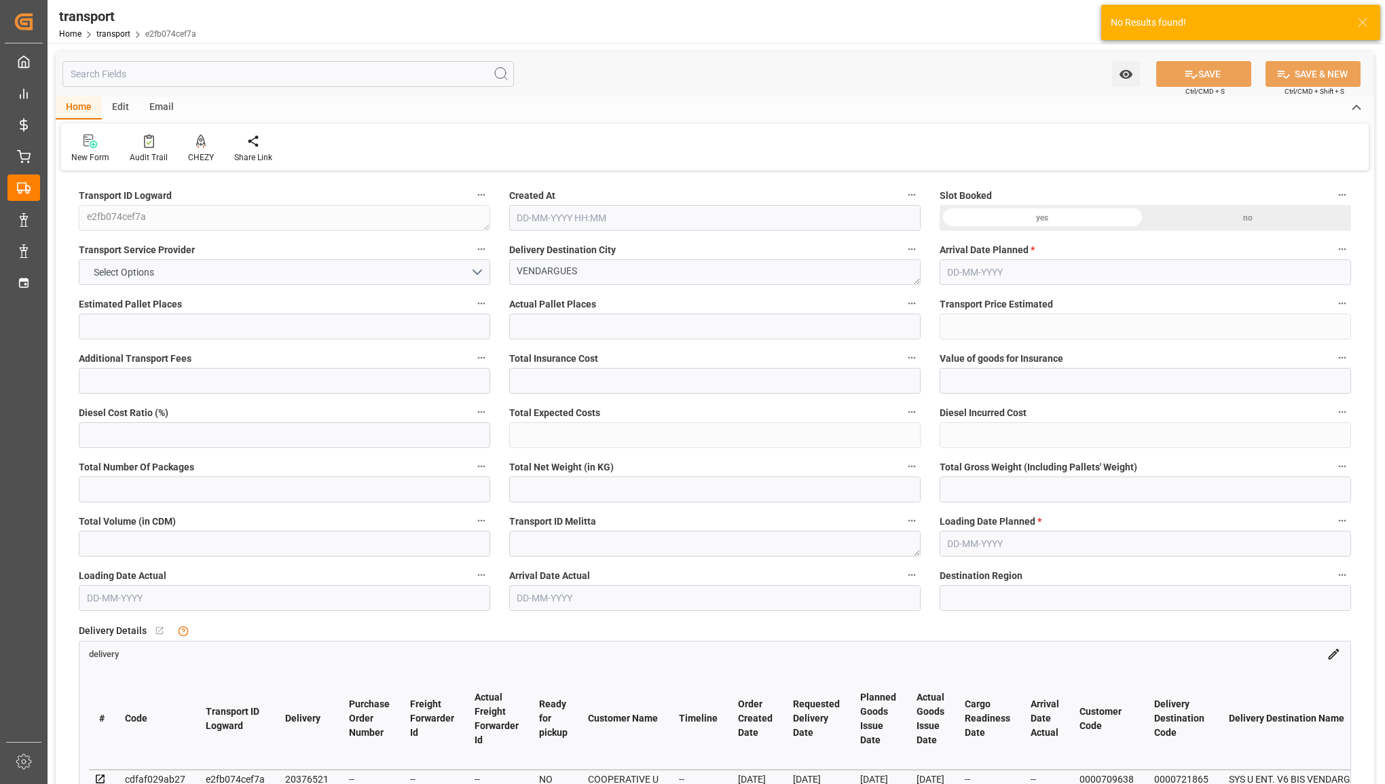
type input "0"
type input "17"
type input "5242.968"
type input "6638"
type input "16367.776"
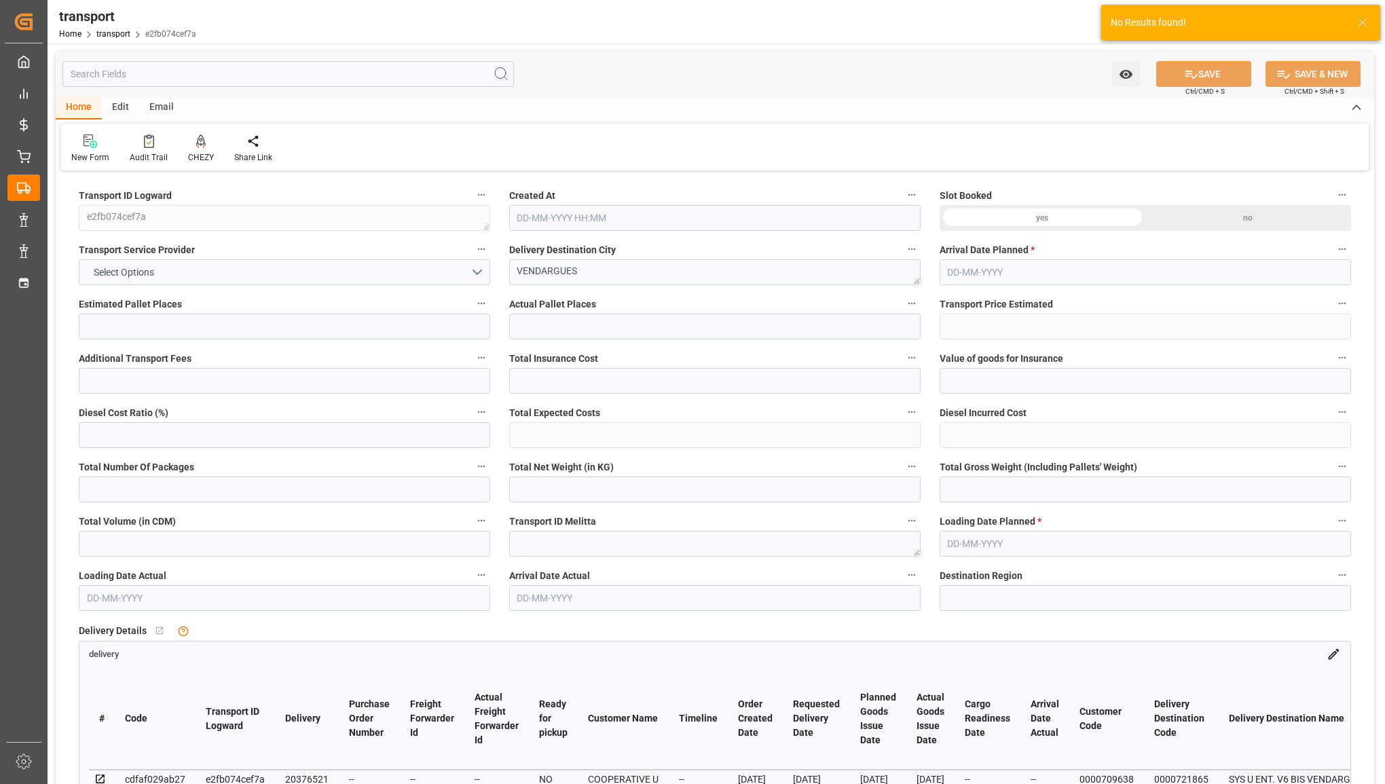
type input "34"
type input "16"
type input "192"
type input "17"
type input "101"
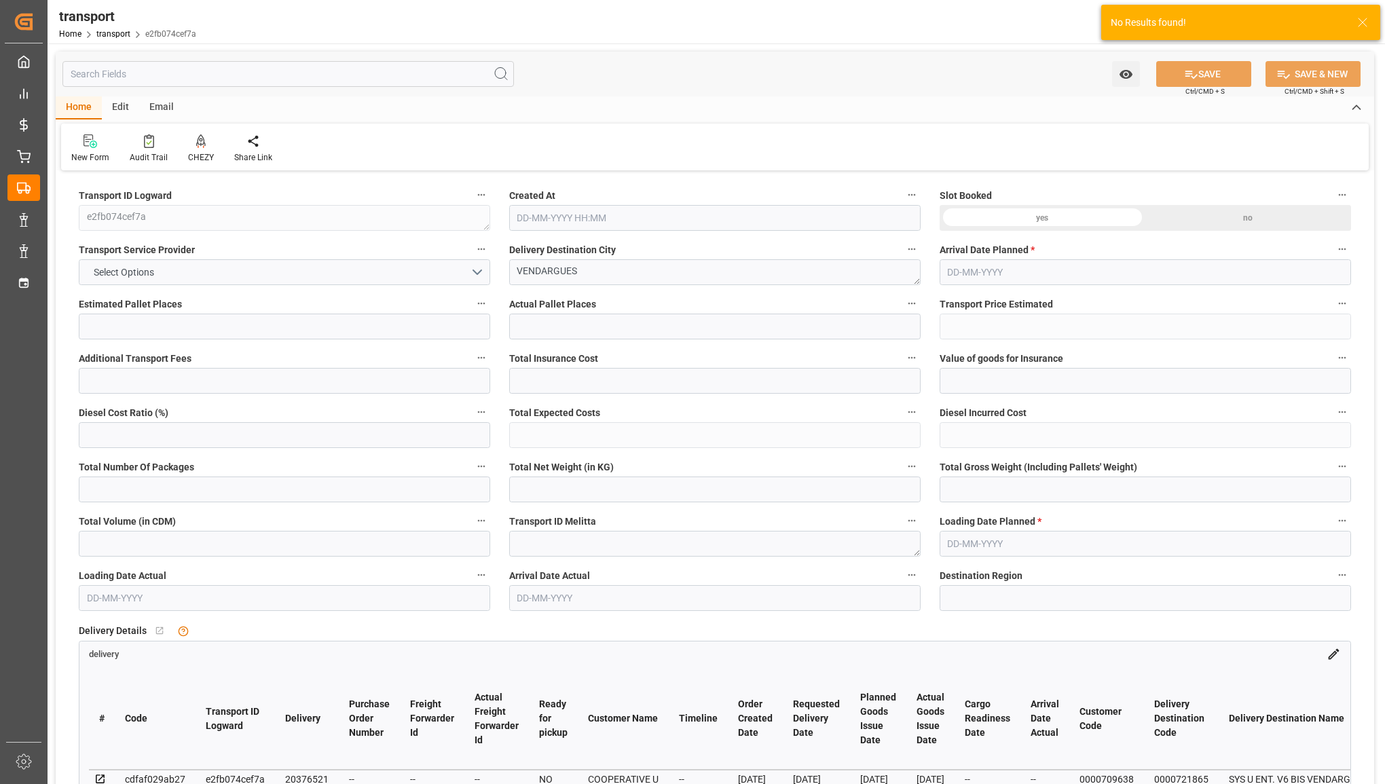
type input "5901.096"
type input "0"
type input "10767.6795"
type input "0"
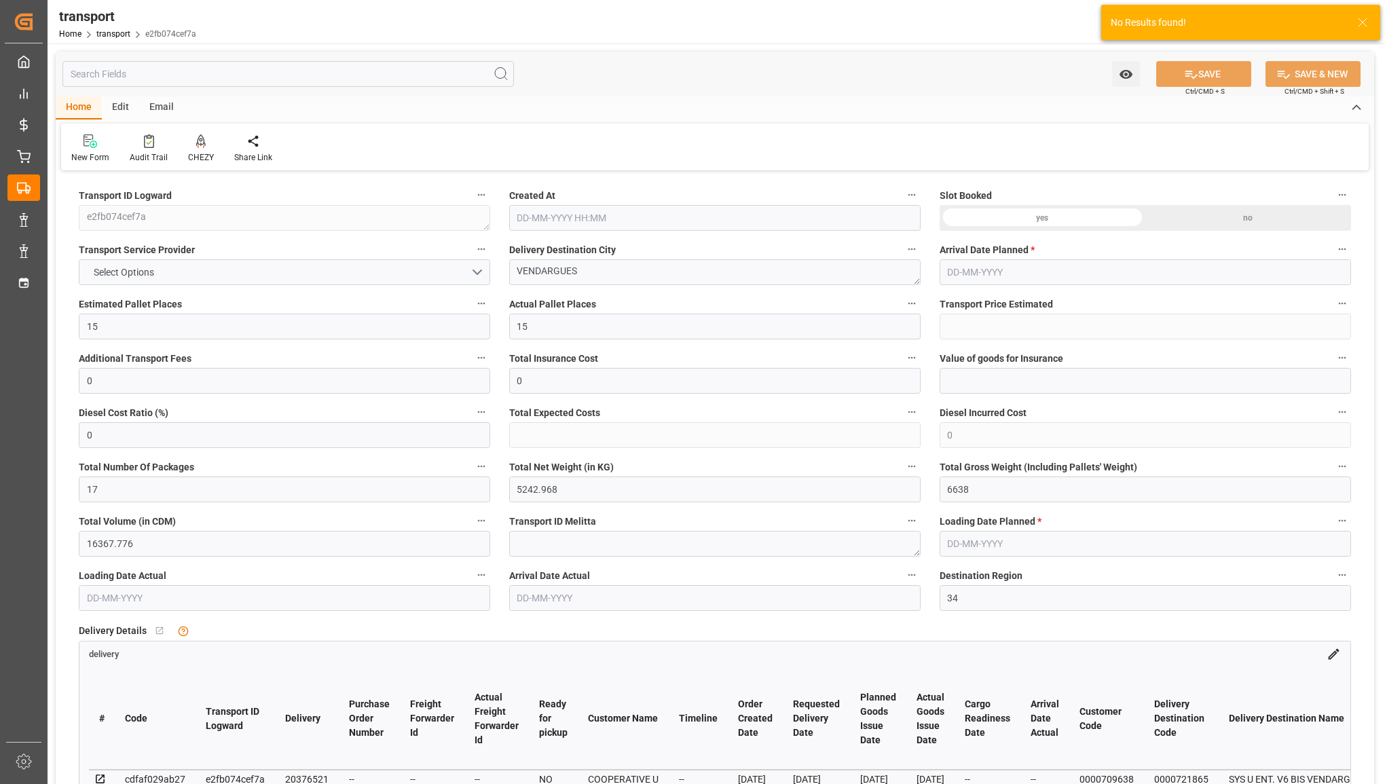
type input "21"
type input "80"
type input "[DATE] 11:47"
type input "[DATE]"
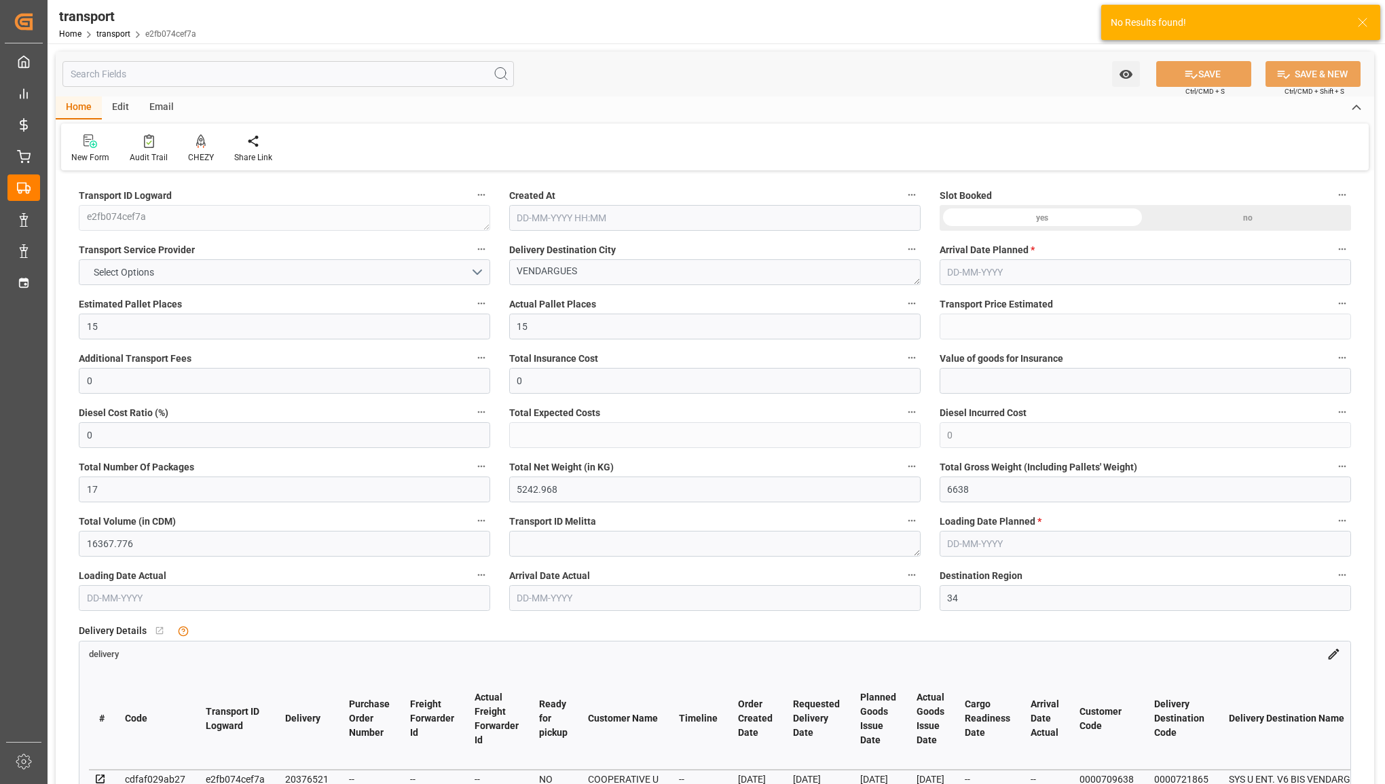
type input "[DATE]"
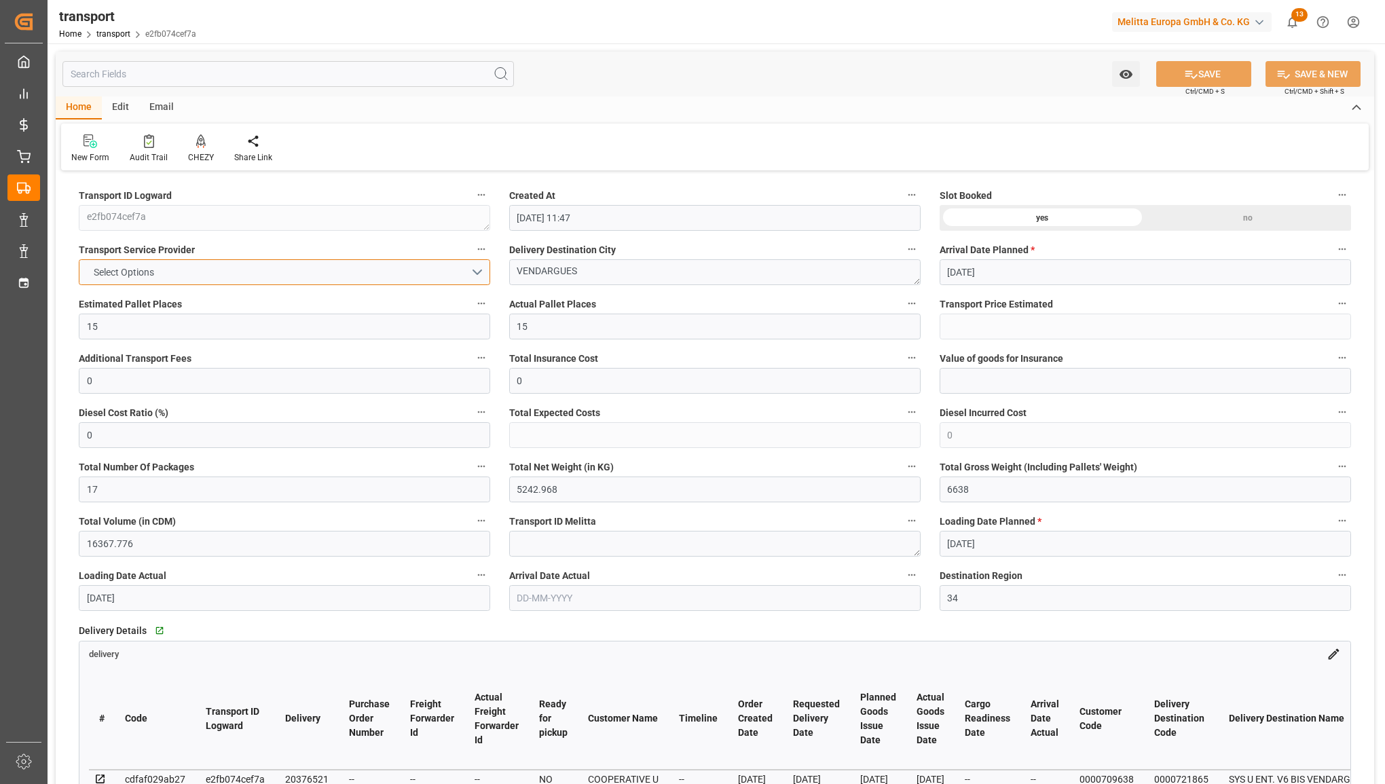
click at [390, 274] on button "Select Options" at bounding box center [284, 272] width 411 height 26
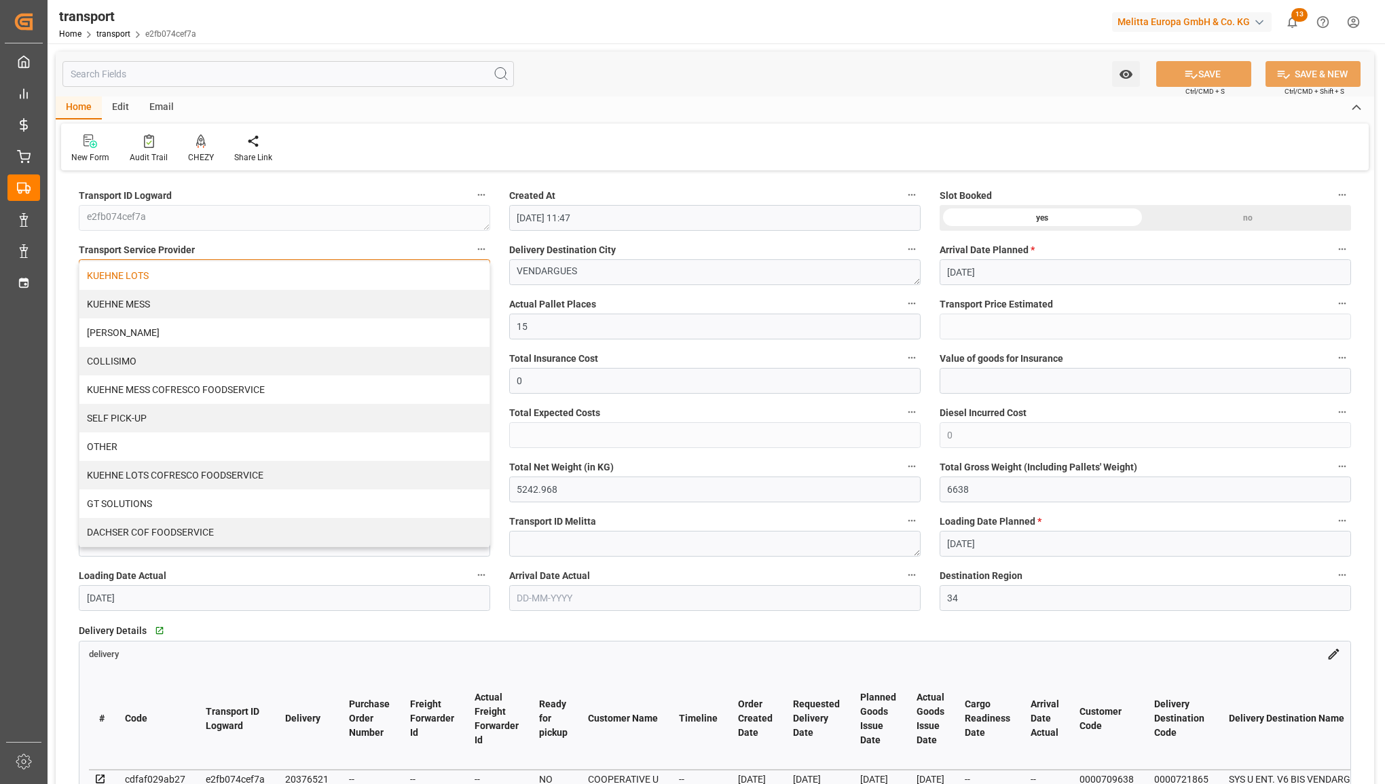
click at [365, 282] on div "KUEHNE LOTS" at bounding box center [284, 275] width 410 height 29
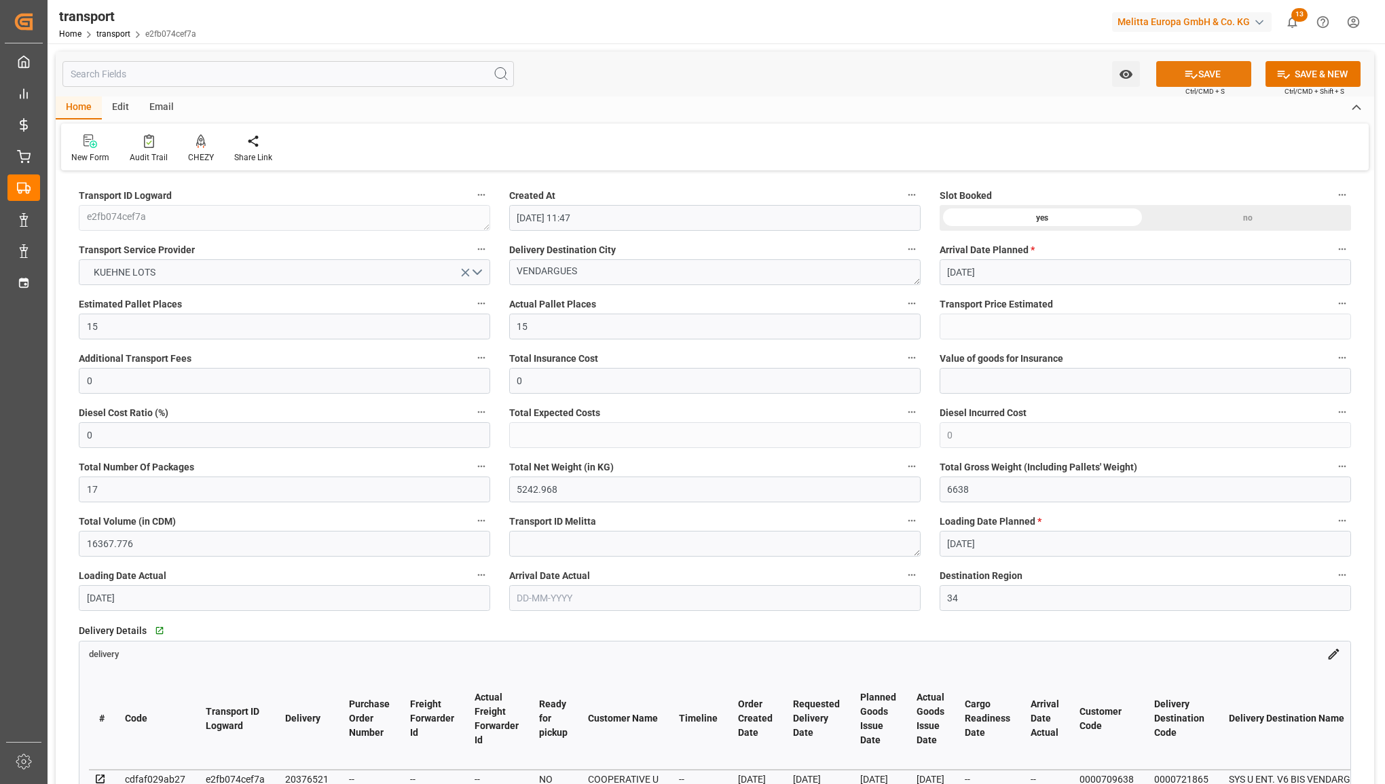
click at [1226, 69] on button "SAVE" at bounding box center [1203, 74] width 95 height 26
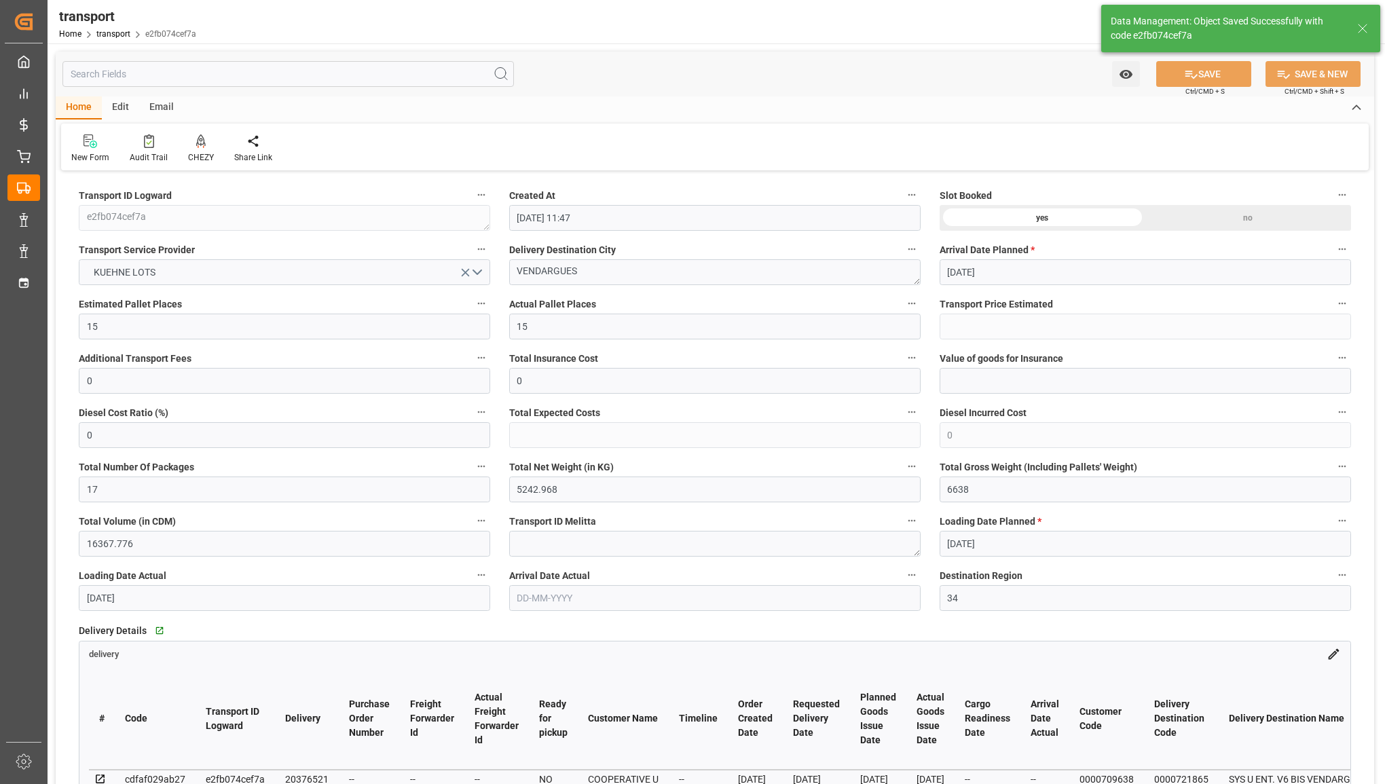
type input "735.39"
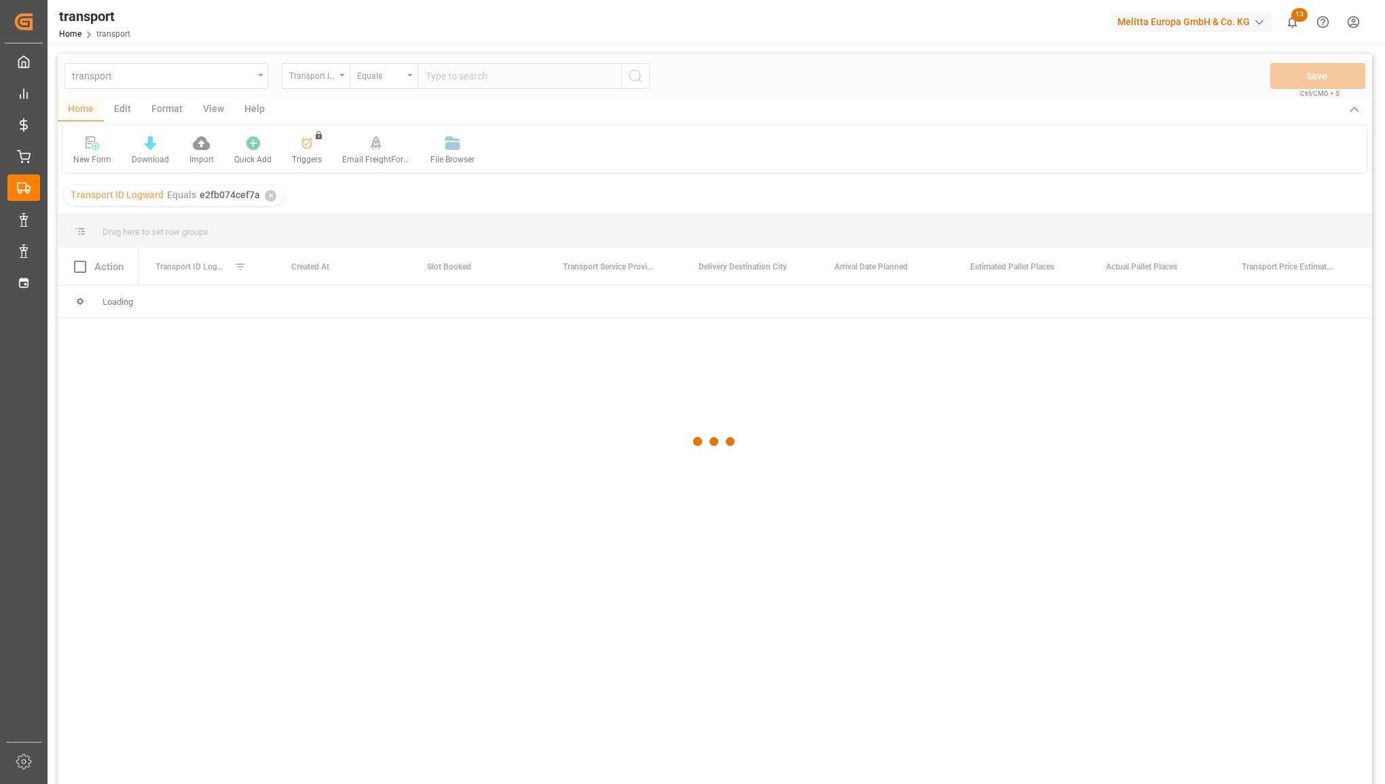
click at [476, 78] on div at bounding box center [715, 442] width 1315 height 776
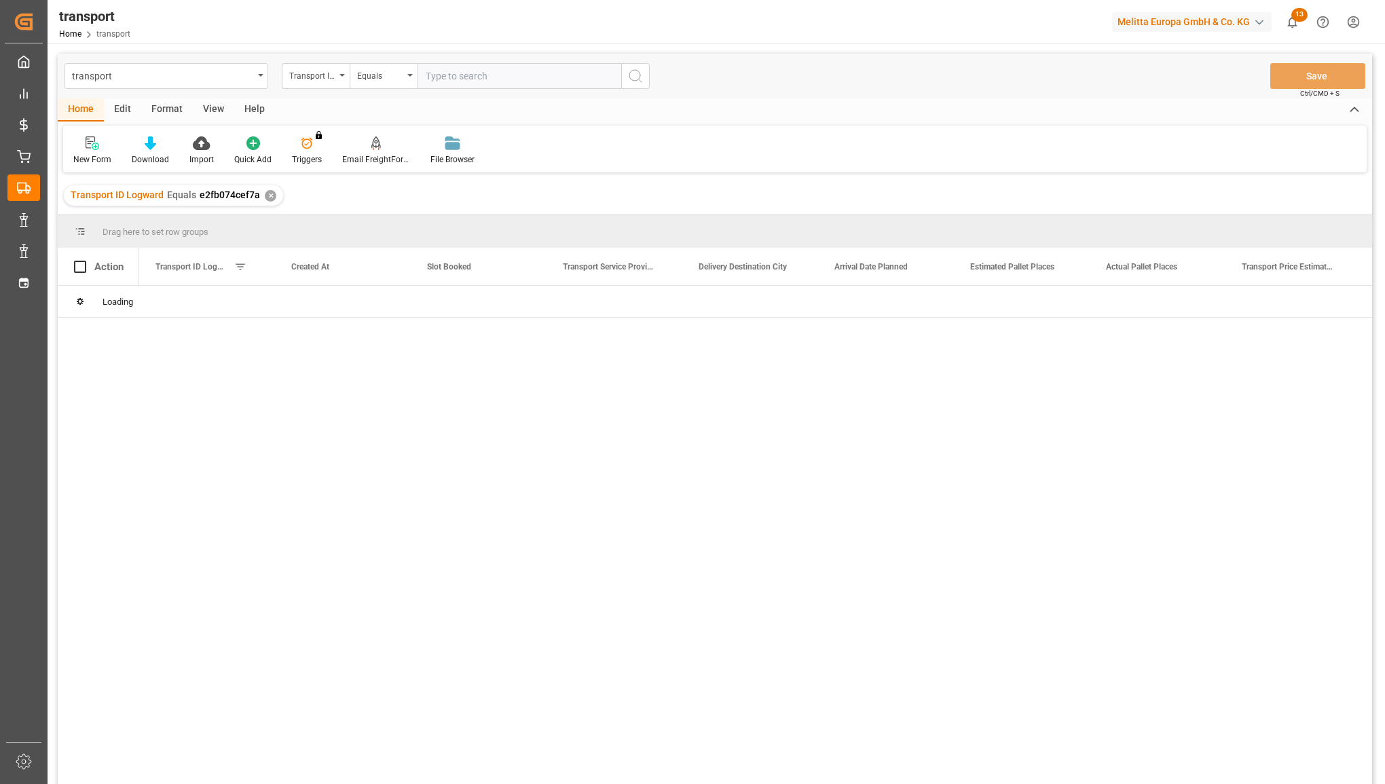
click at [477, 78] on input "text" at bounding box center [520, 76] width 204 height 26
paste input "96ed9fd258be"
type input "96ed9fd258be"
click at [623, 77] on button "search button" at bounding box center [635, 76] width 29 height 26
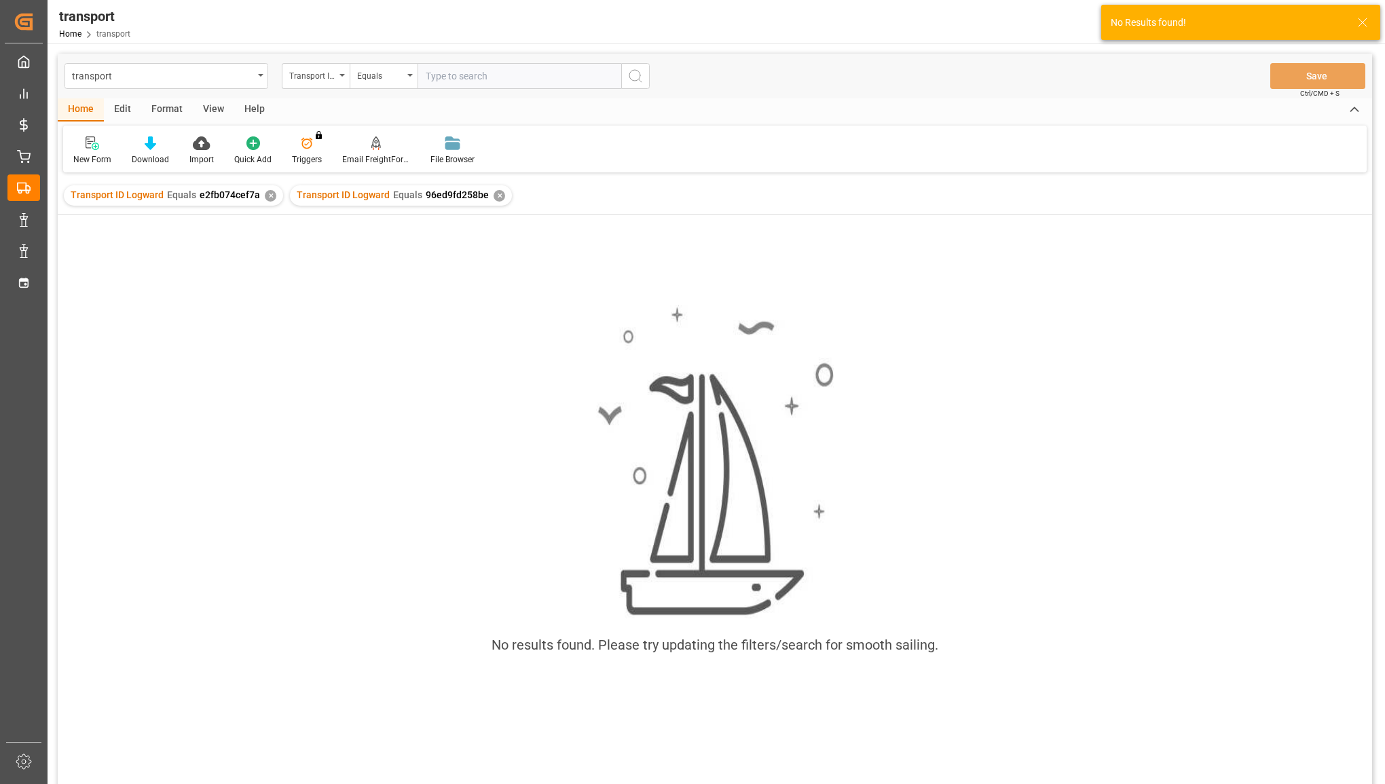
click at [265, 195] on div "✕" at bounding box center [271, 196] width 12 height 12
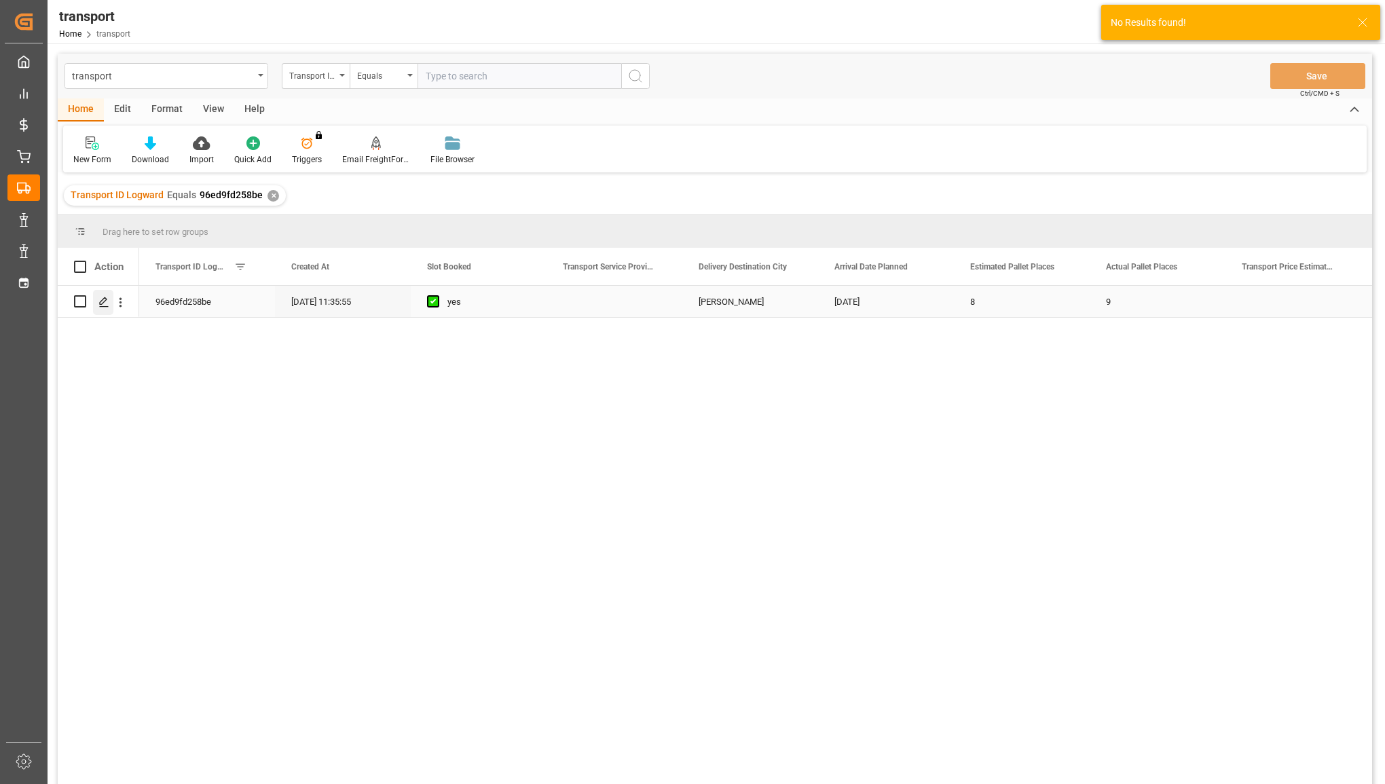
click at [102, 304] on polygon "Press SPACE to select this row." at bounding box center [103, 300] width 7 height 7
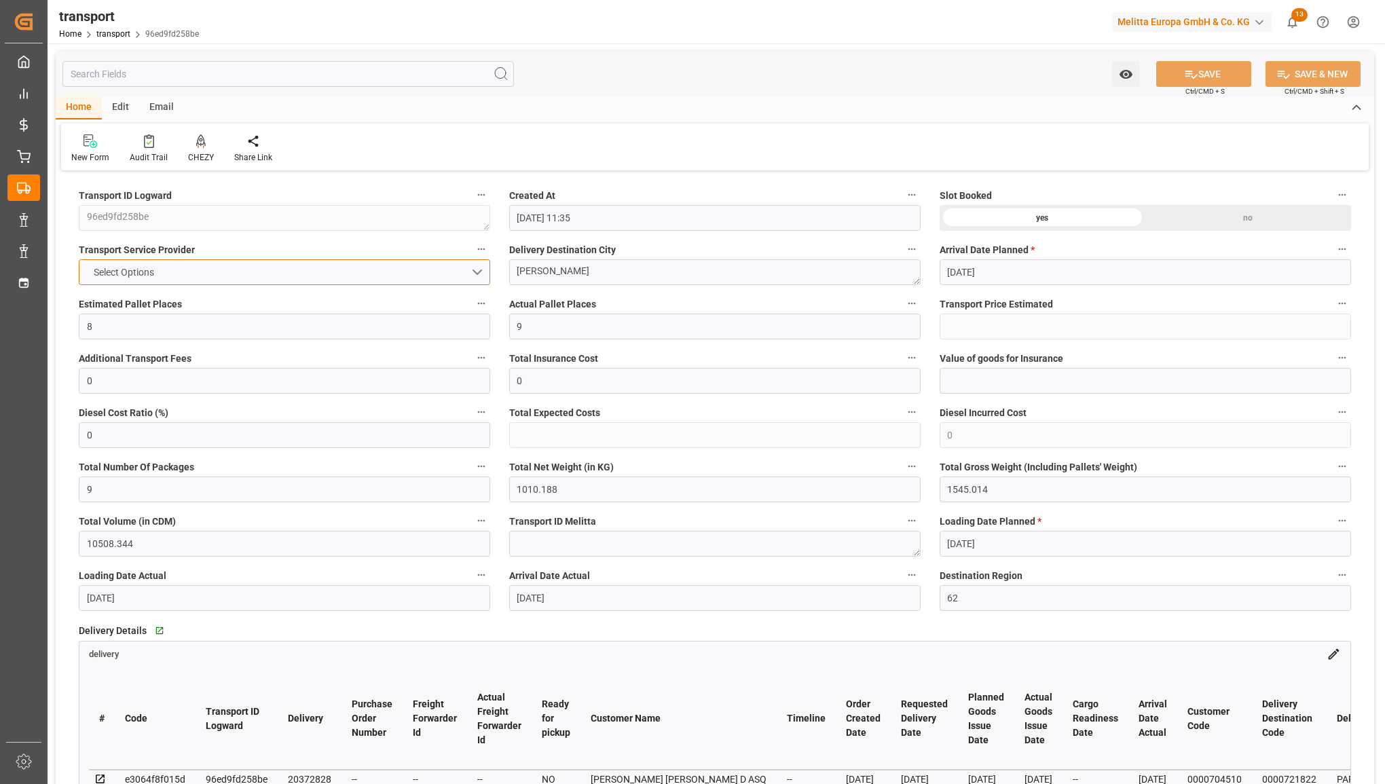
click at [270, 267] on button "Select Options" at bounding box center [284, 272] width 411 height 26
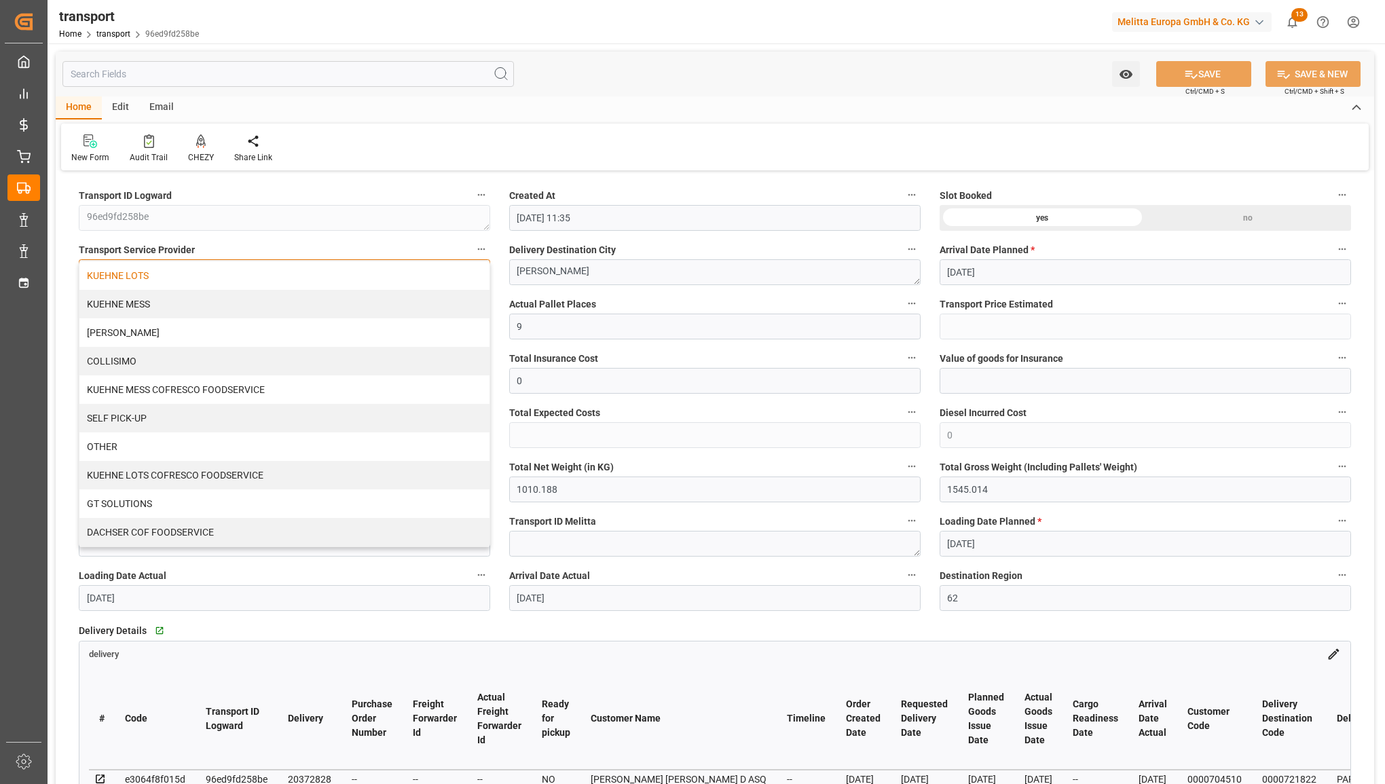
click at [265, 282] on div "KUEHNE LOTS" at bounding box center [284, 275] width 410 height 29
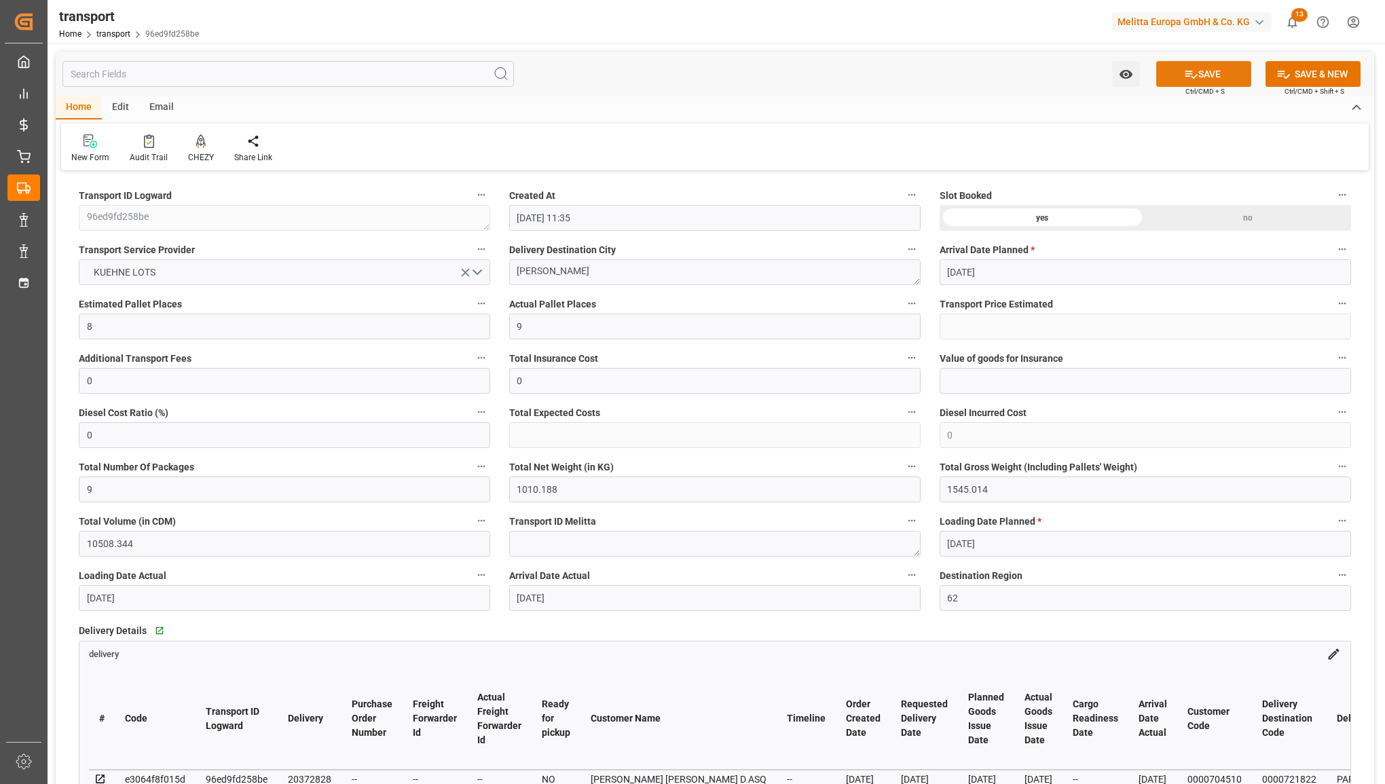
click at [1217, 63] on button "SAVE" at bounding box center [1203, 74] width 95 height 26
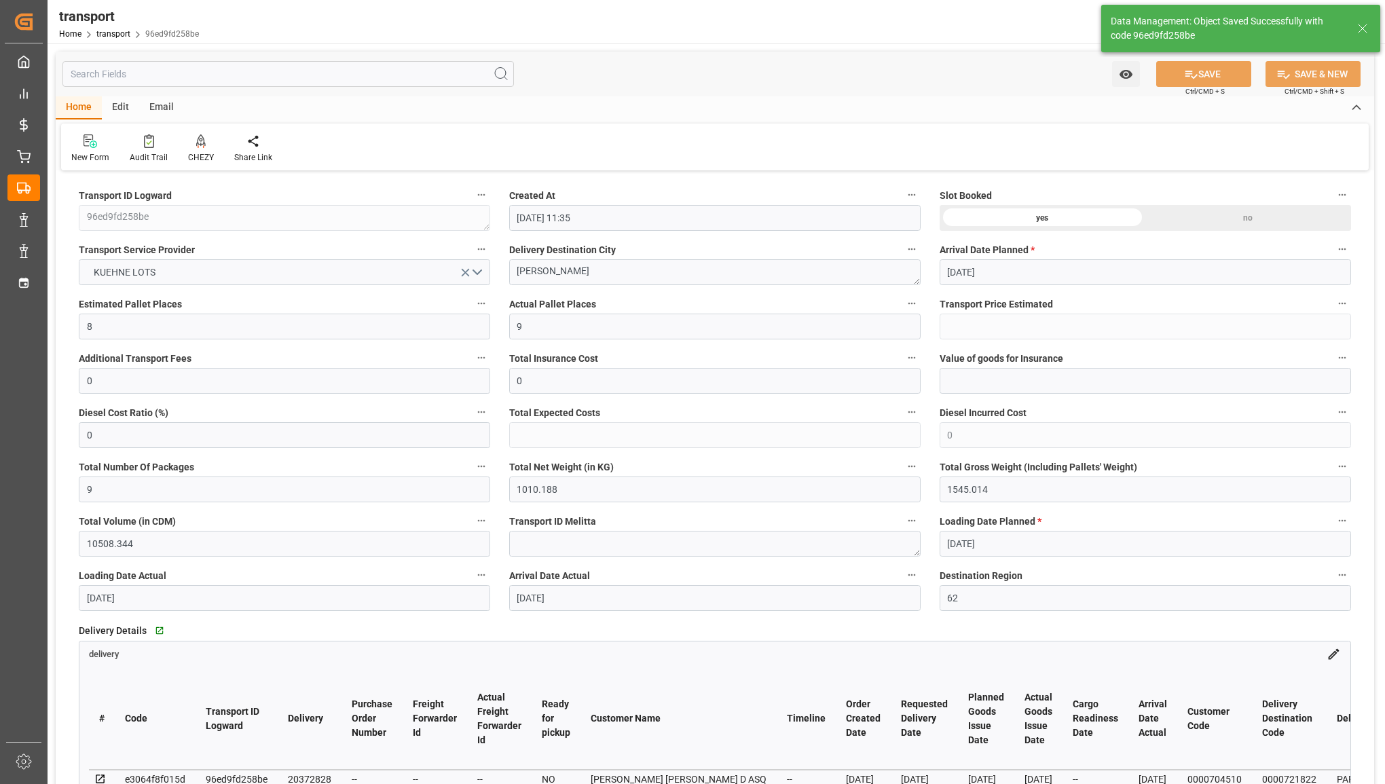
type input "246.05"
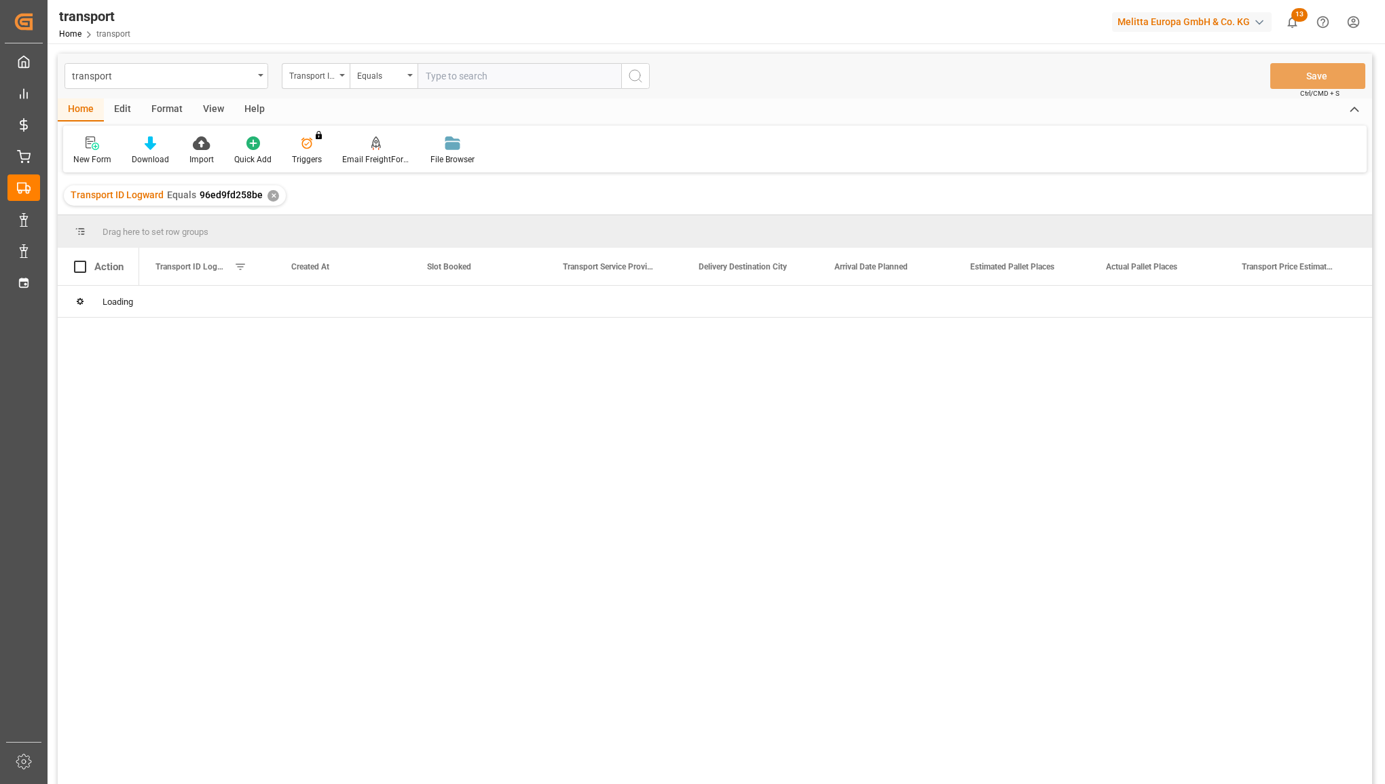
click at [500, 80] on input "text" at bounding box center [520, 76] width 204 height 26
type input "76b385630638"
click at [636, 73] on icon "search button" at bounding box center [635, 76] width 16 height 16
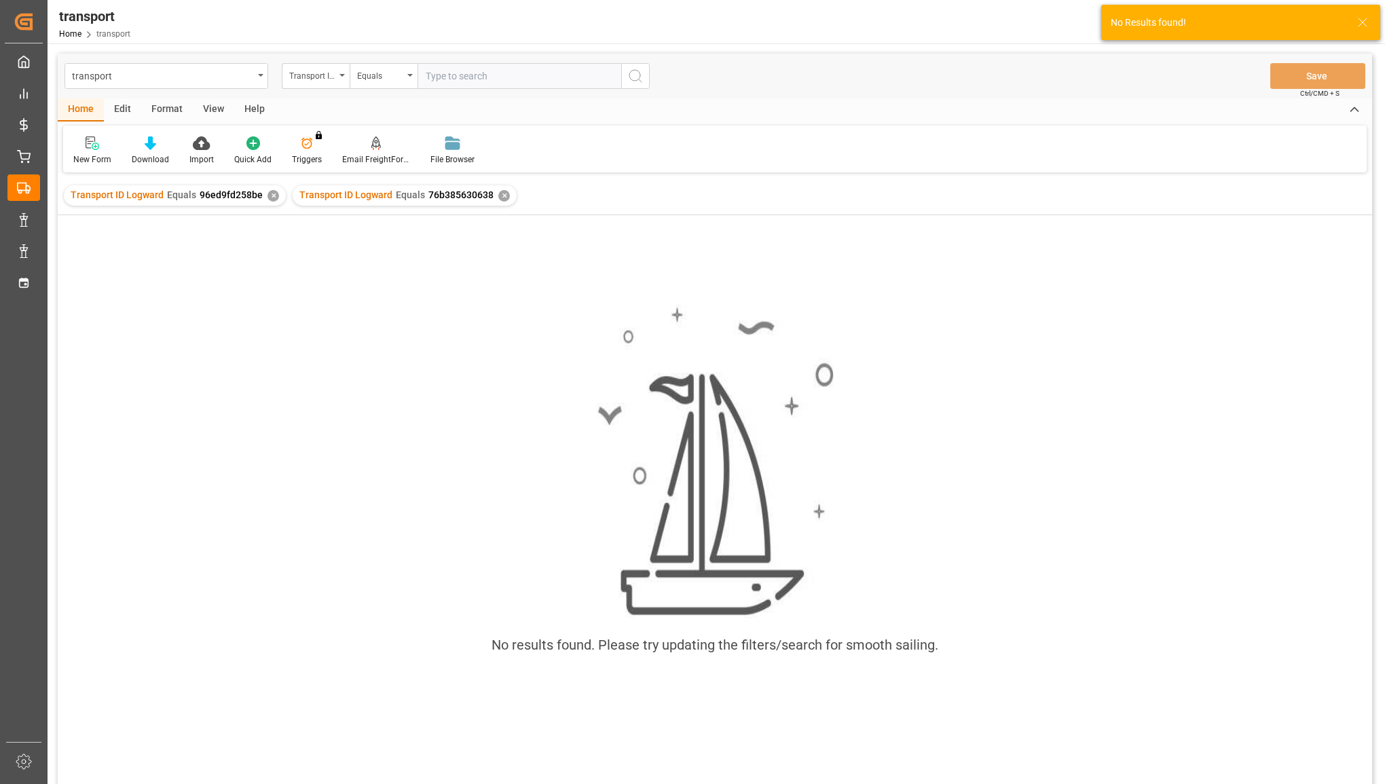
click at [268, 198] on div "✕" at bounding box center [274, 196] width 12 height 12
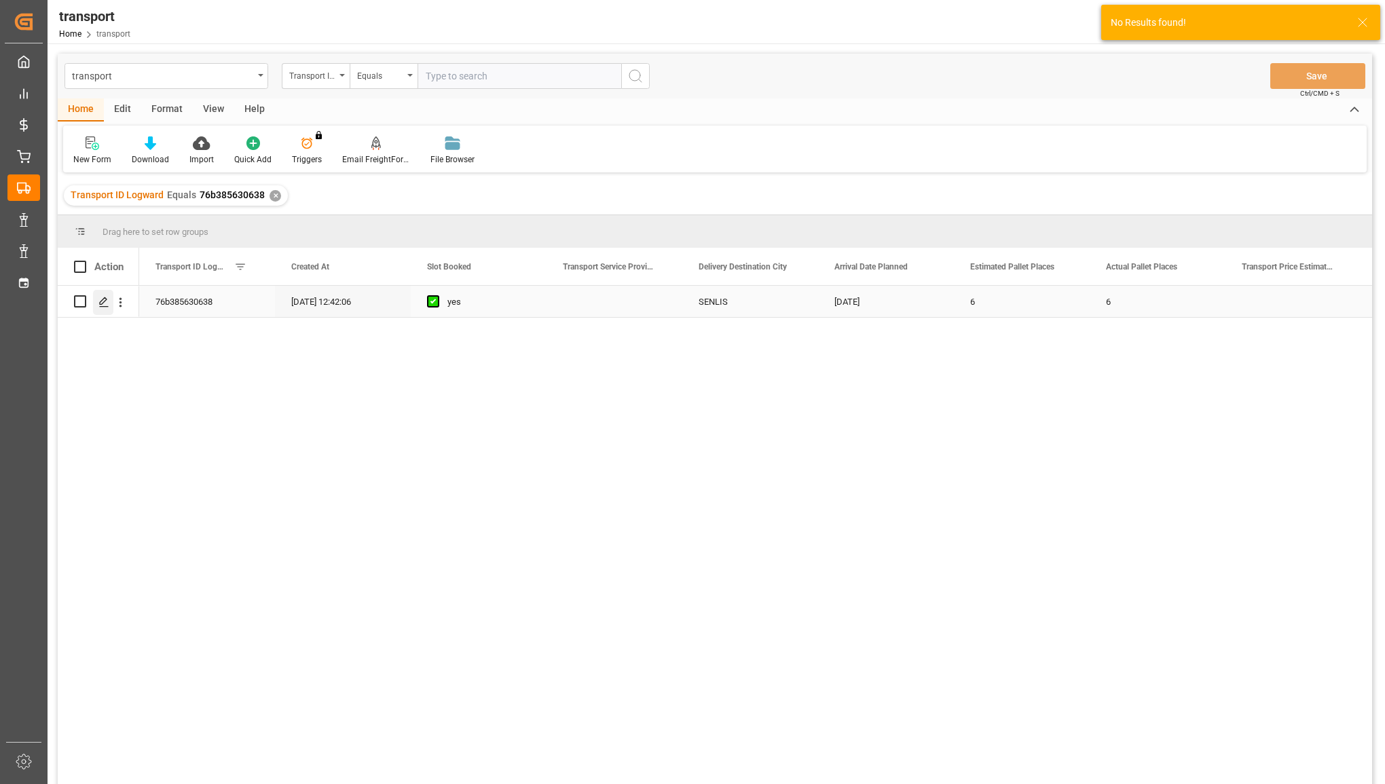
click at [105, 304] on icon "Press SPACE to select this row." at bounding box center [103, 302] width 11 height 11
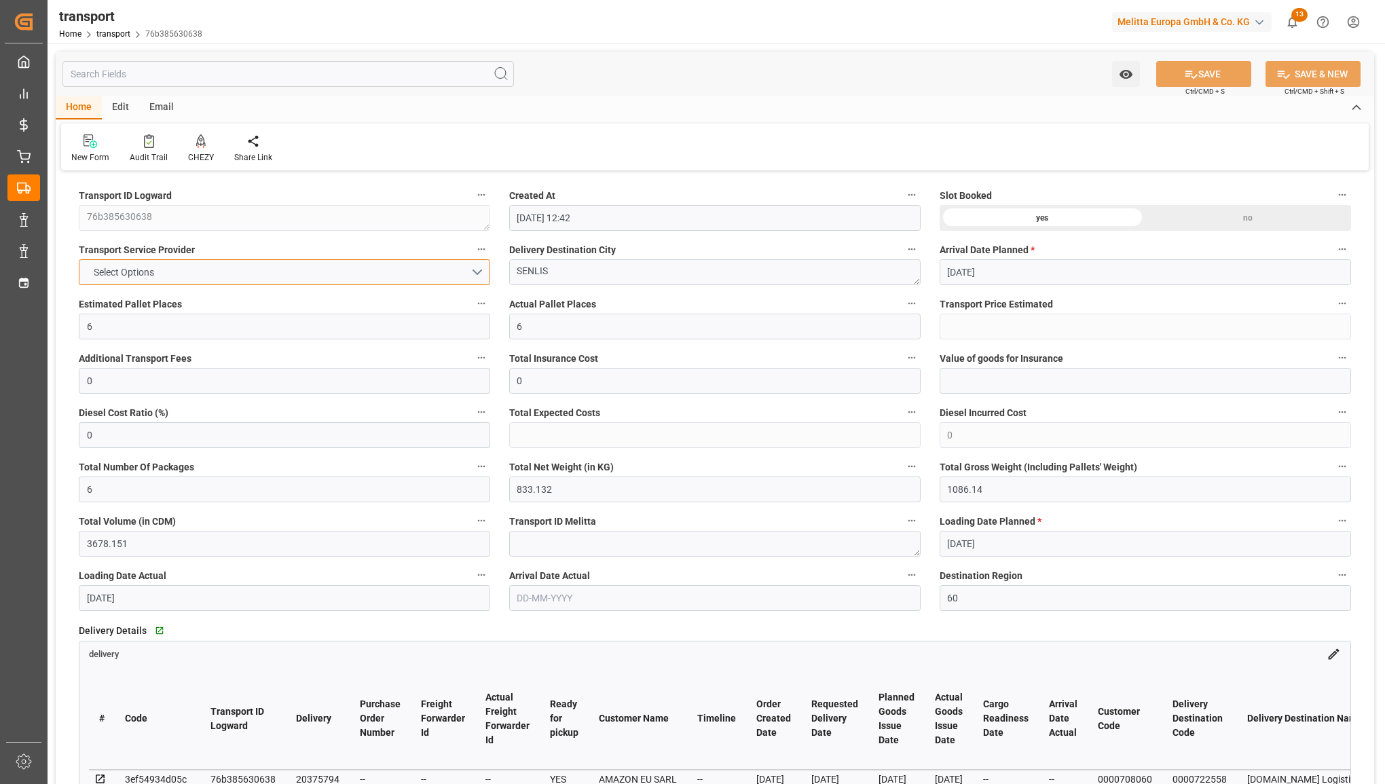
click at [412, 268] on button "Select Options" at bounding box center [284, 272] width 411 height 26
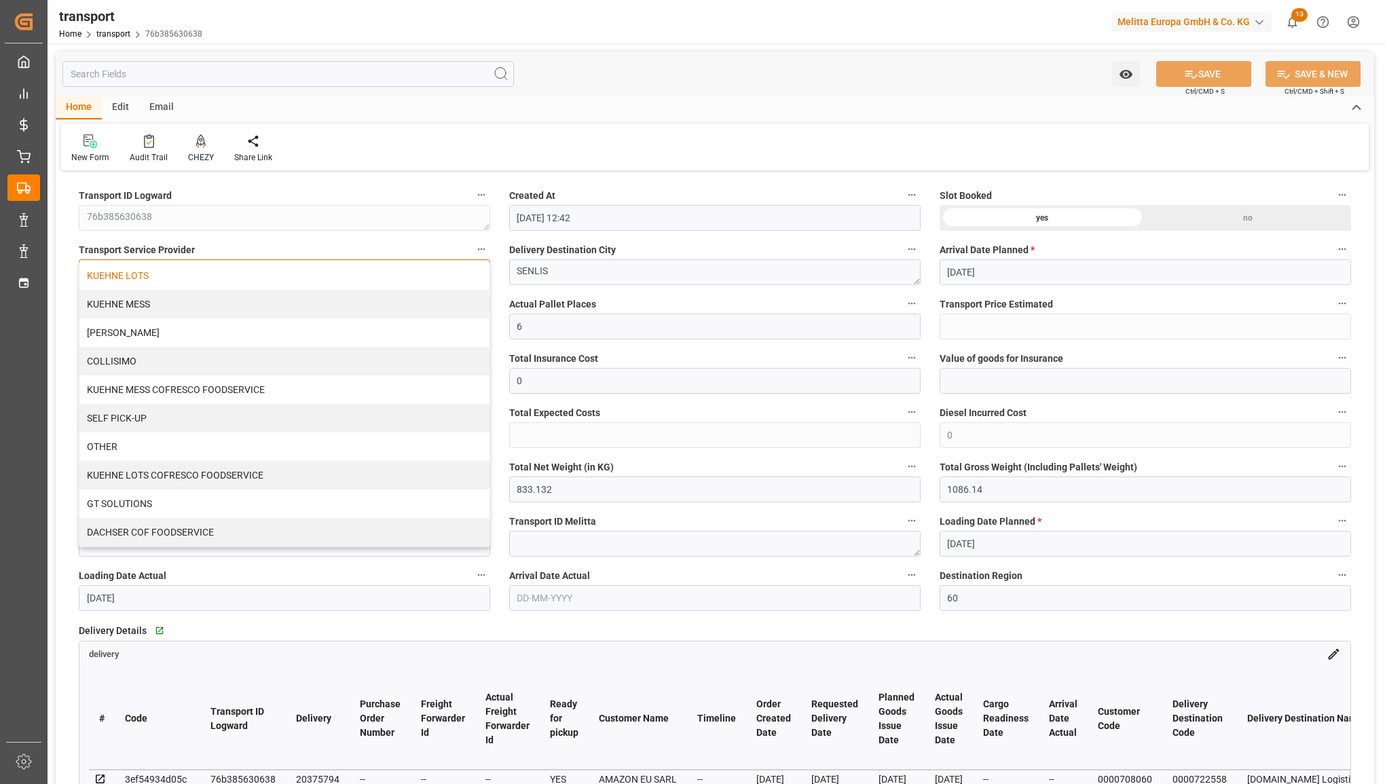
click at [401, 282] on div "KUEHNE LOTS" at bounding box center [284, 275] width 410 height 29
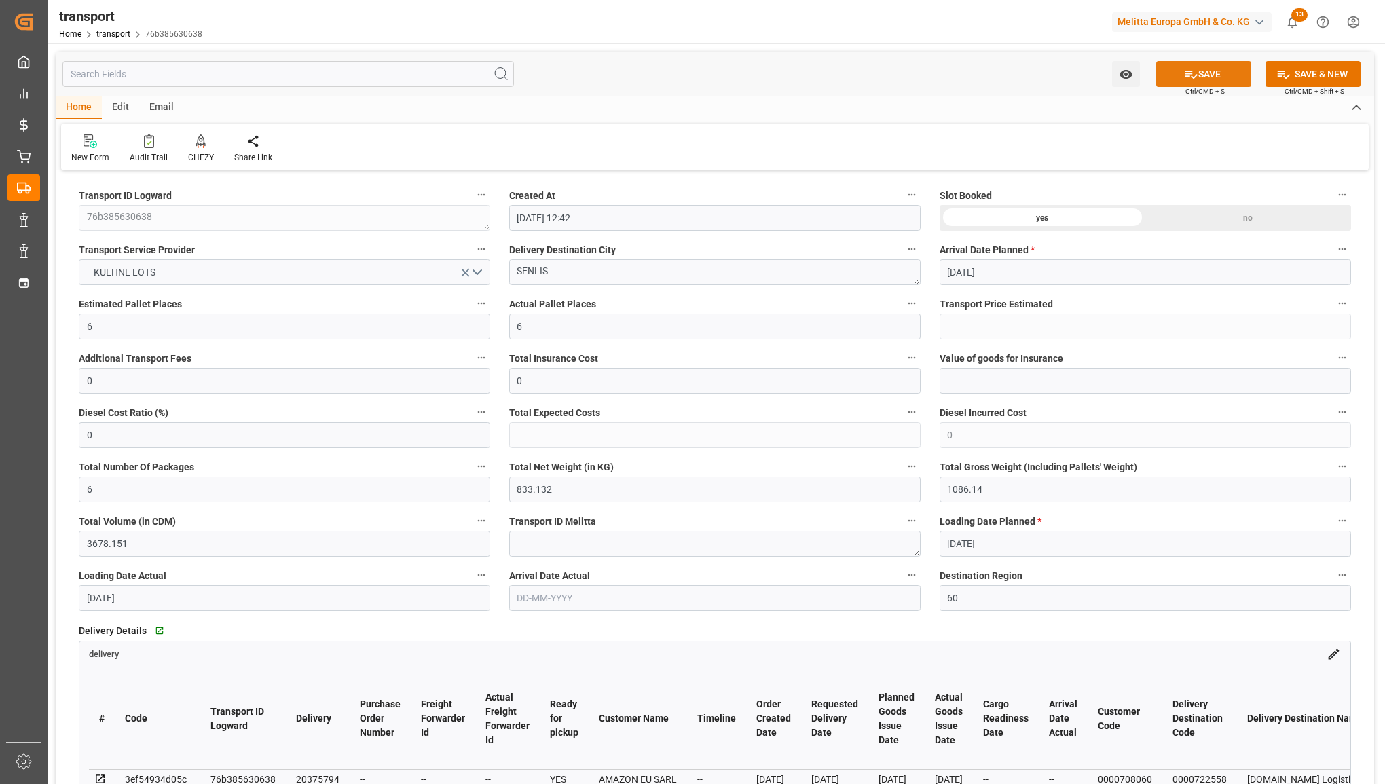
click at [1181, 65] on button "SAVE" at bounding box center [1203, 74] width 95 height 26
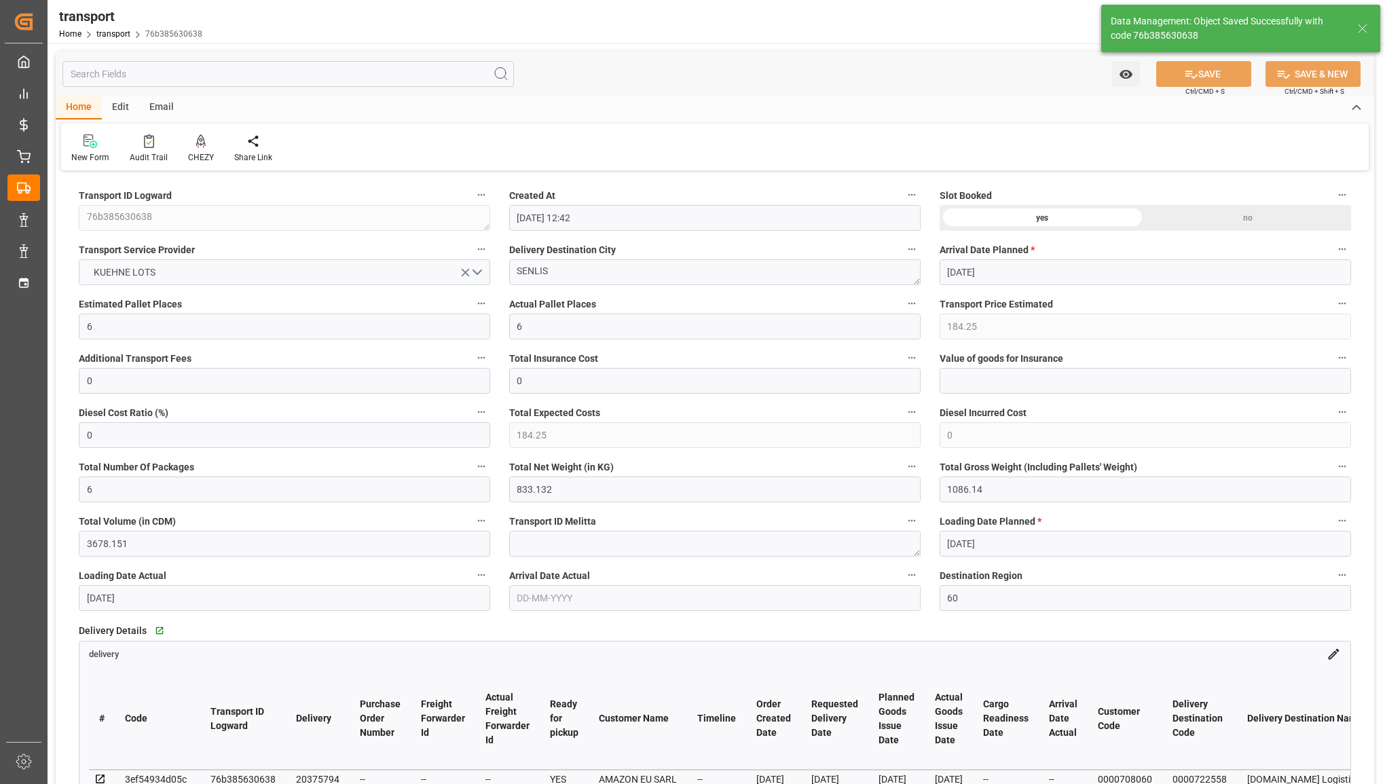
type input "184.25"
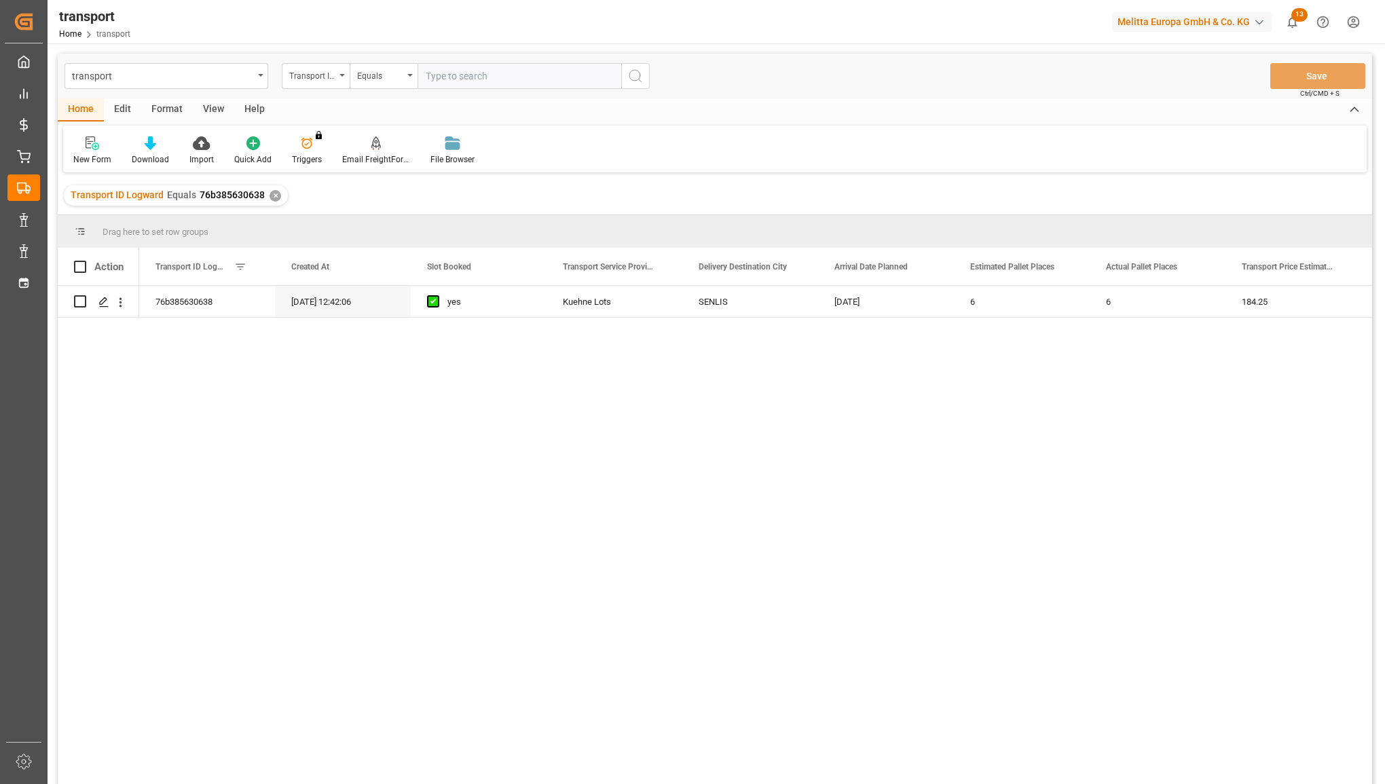
click at [473, 80] on input "text" at bounding box center [520, 76] width 204 height 26
type input "464226f8304e"
click at [640, 76] on icon "search button" at bounding box center [635, 76] width 16 height 16
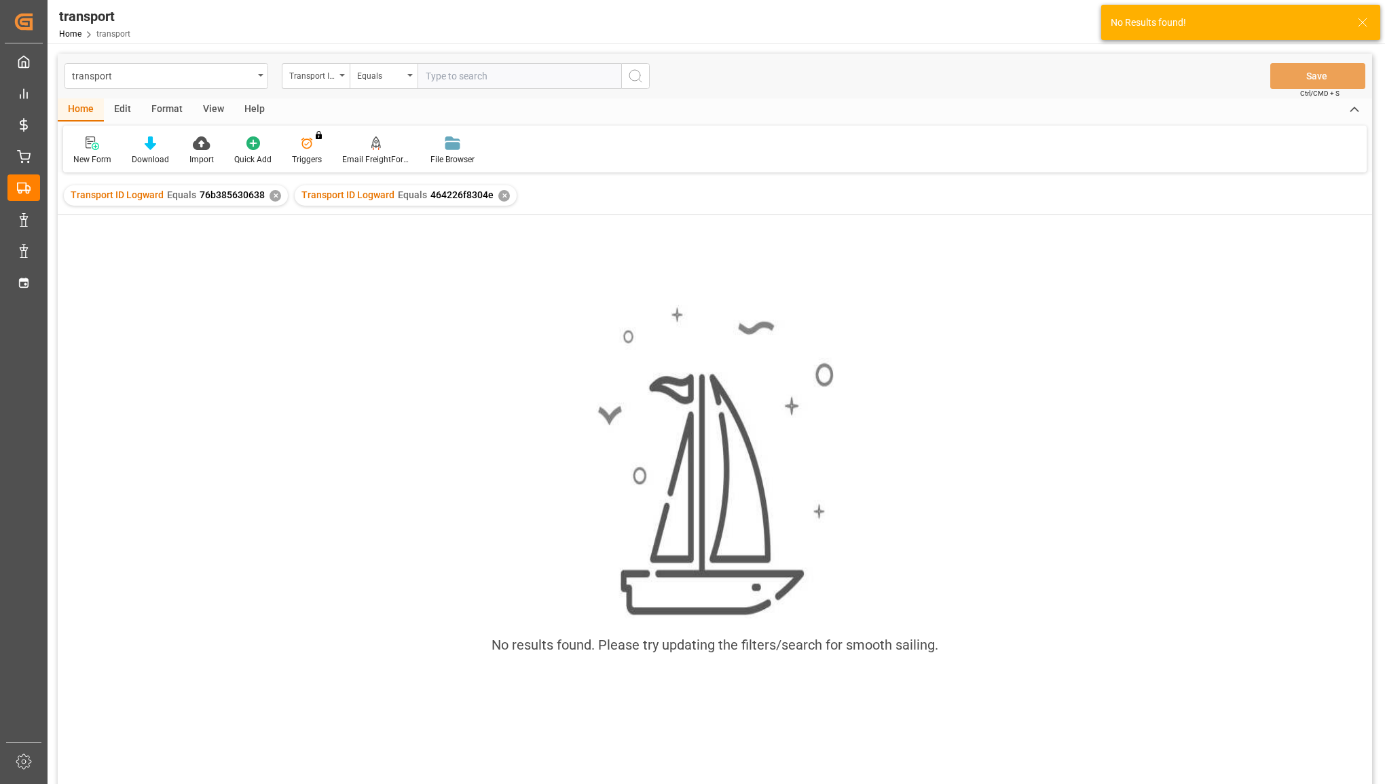
click at [270, 197] on div "✕" at bounding box center [276, 196] width 12 height 12
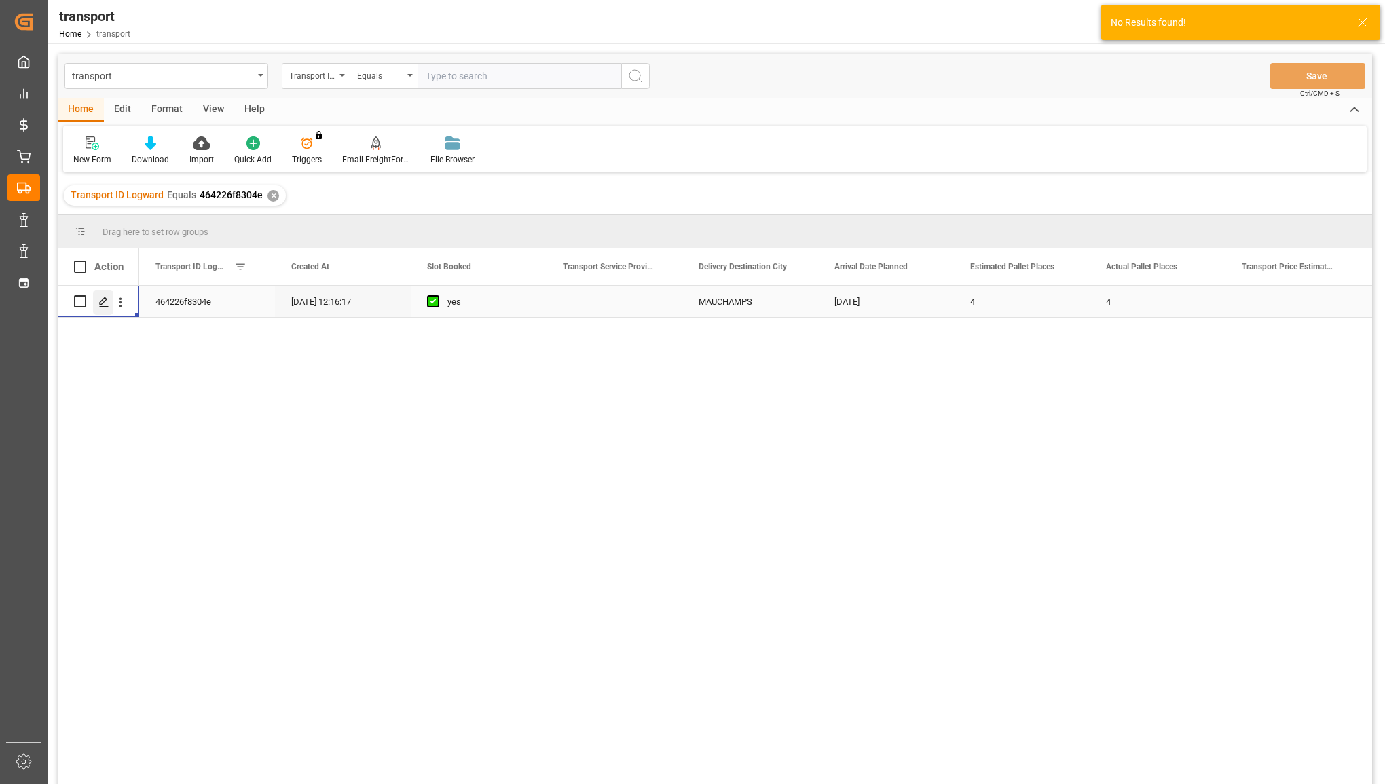
click at [103, 300] on icon "Press SPACE to select this row." at bounding box center [103, 302] width 11 height 11
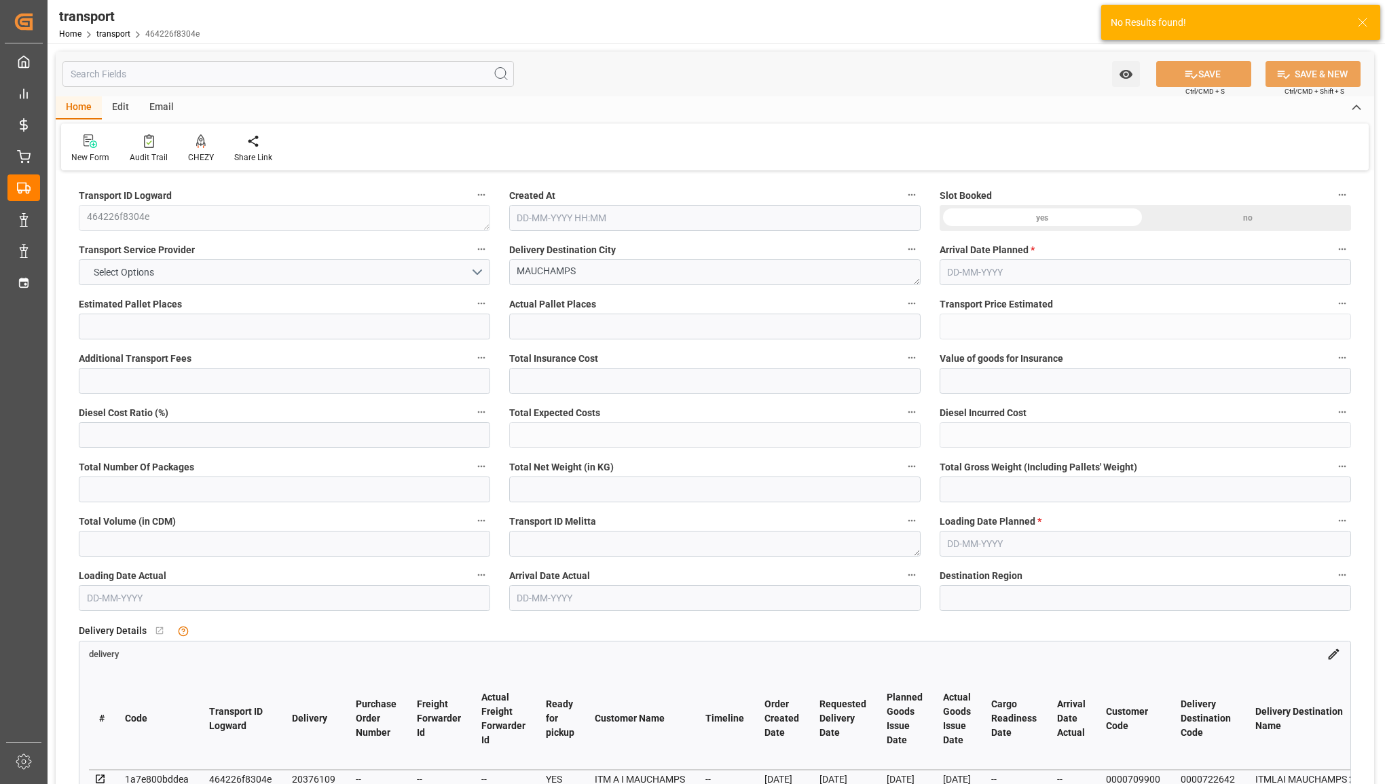
type input "4"
type input "0"
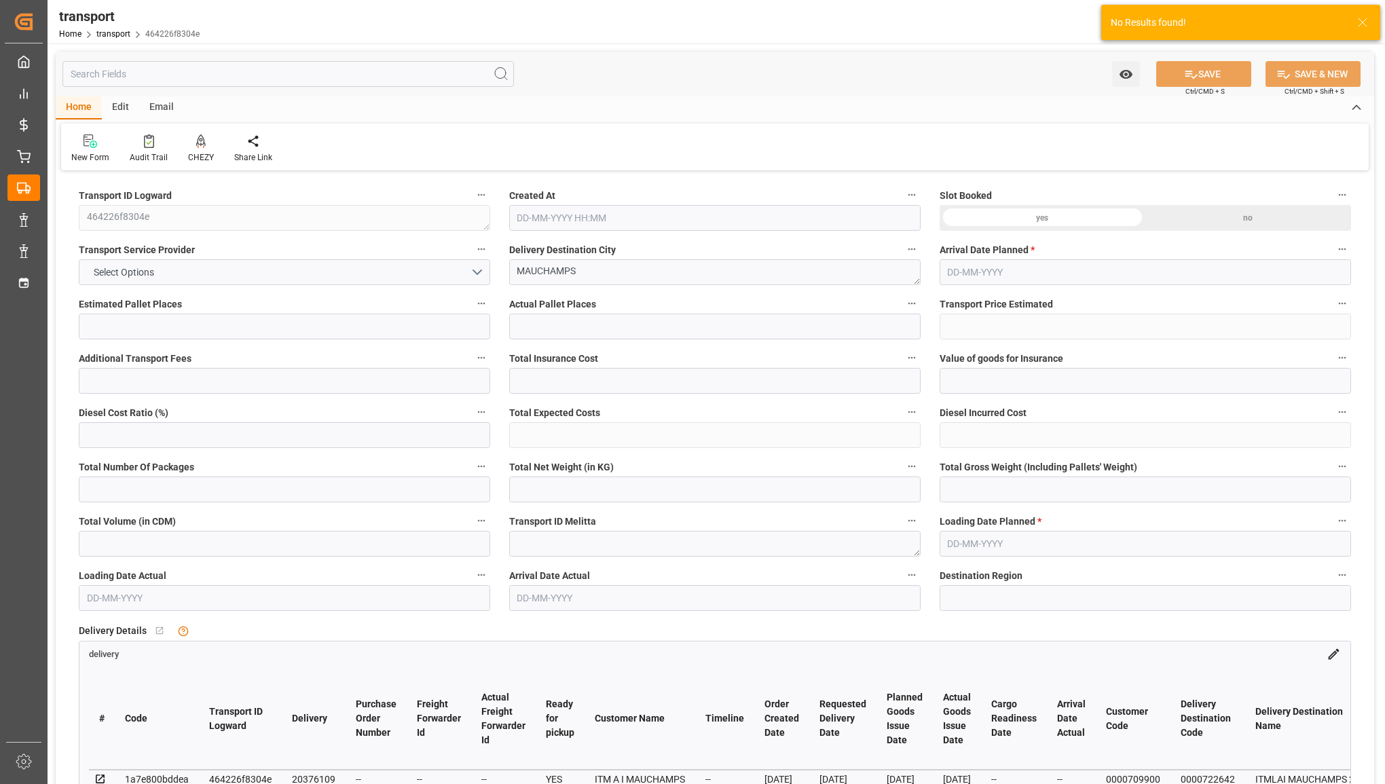
type input "0"
type input "5"
type input "400.345"
type input "649.113"
type input "3513.252"
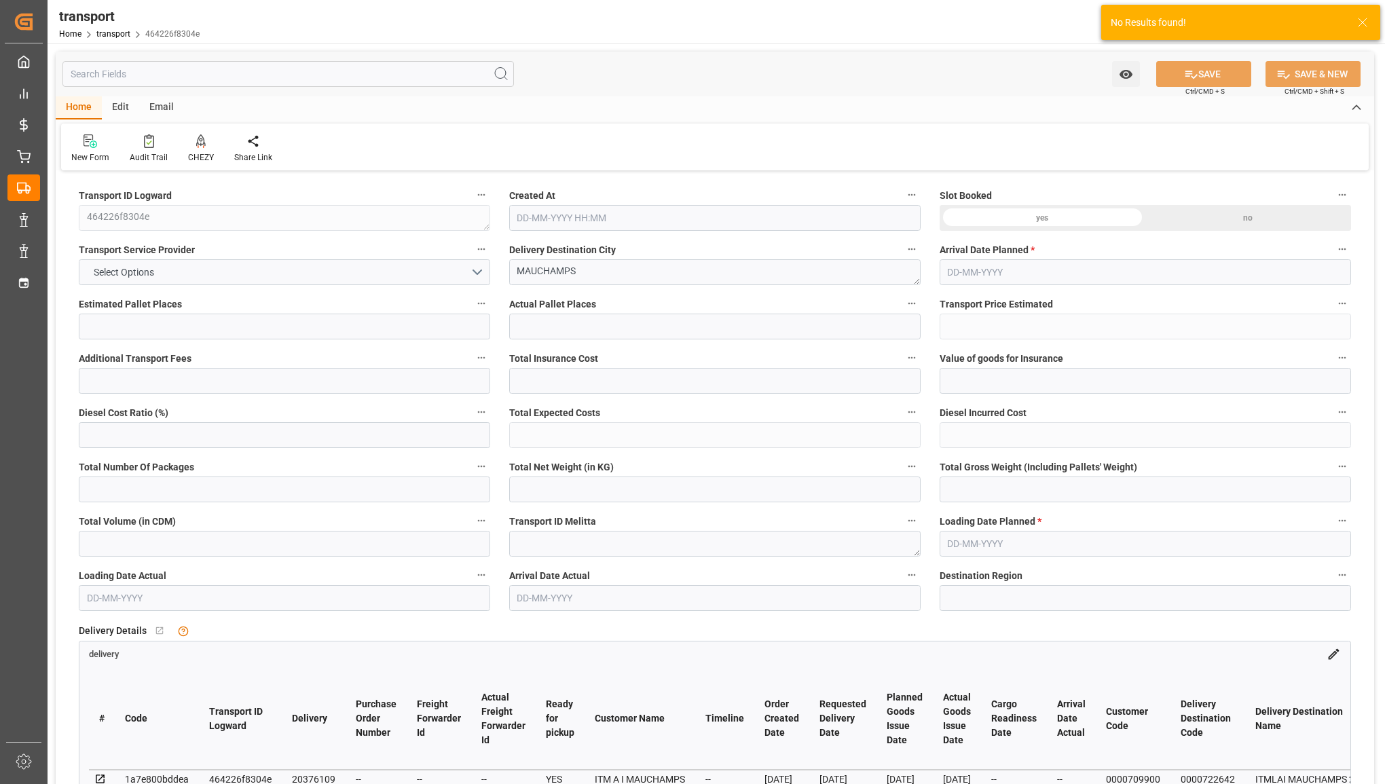
type input "91"
type input "4"
type input "82"
type input "5"
type input "101"
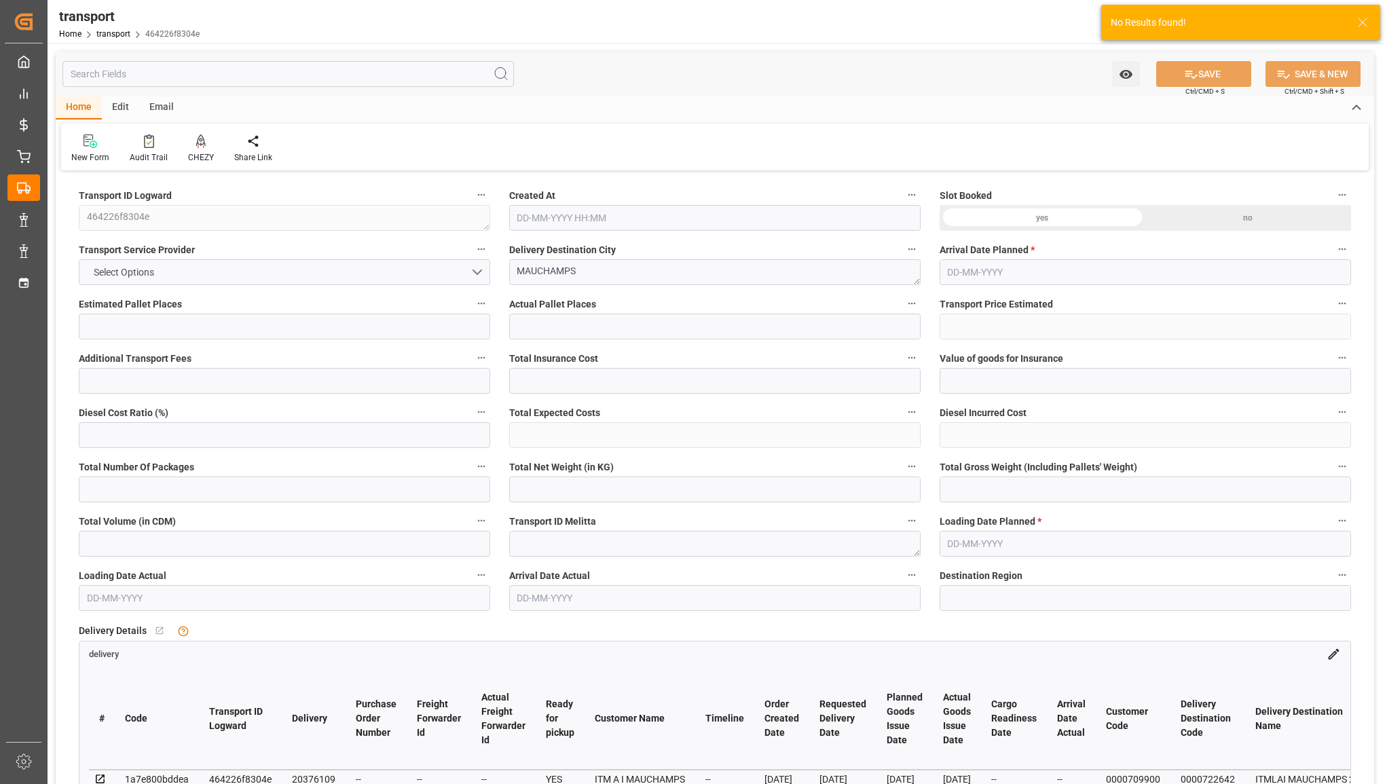
type input "489.909"
type input "0"
type input "4710.8598"
type input "0"
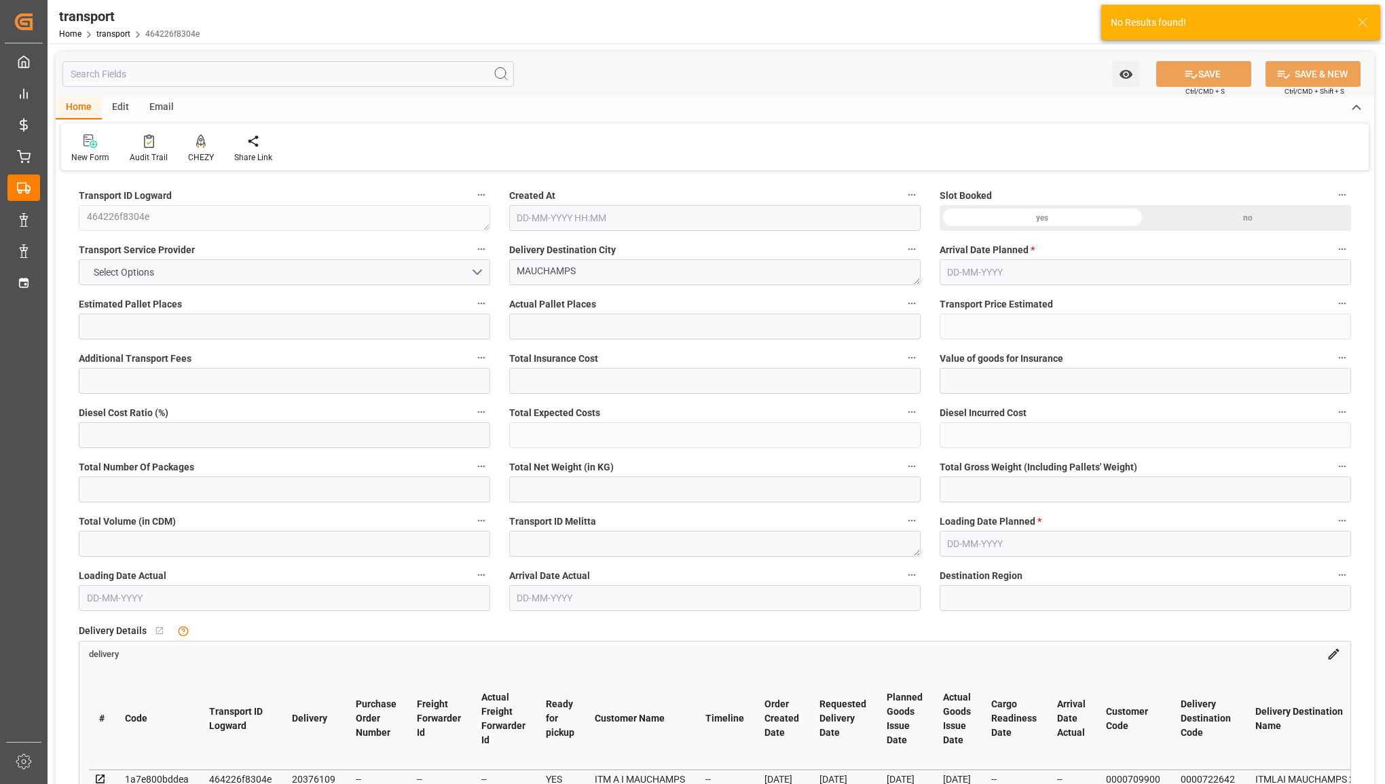
type input "21"
type input "35"
type input "12-08-2025 12:16"
type input "18-08-2025"
type input "14-08-2025"
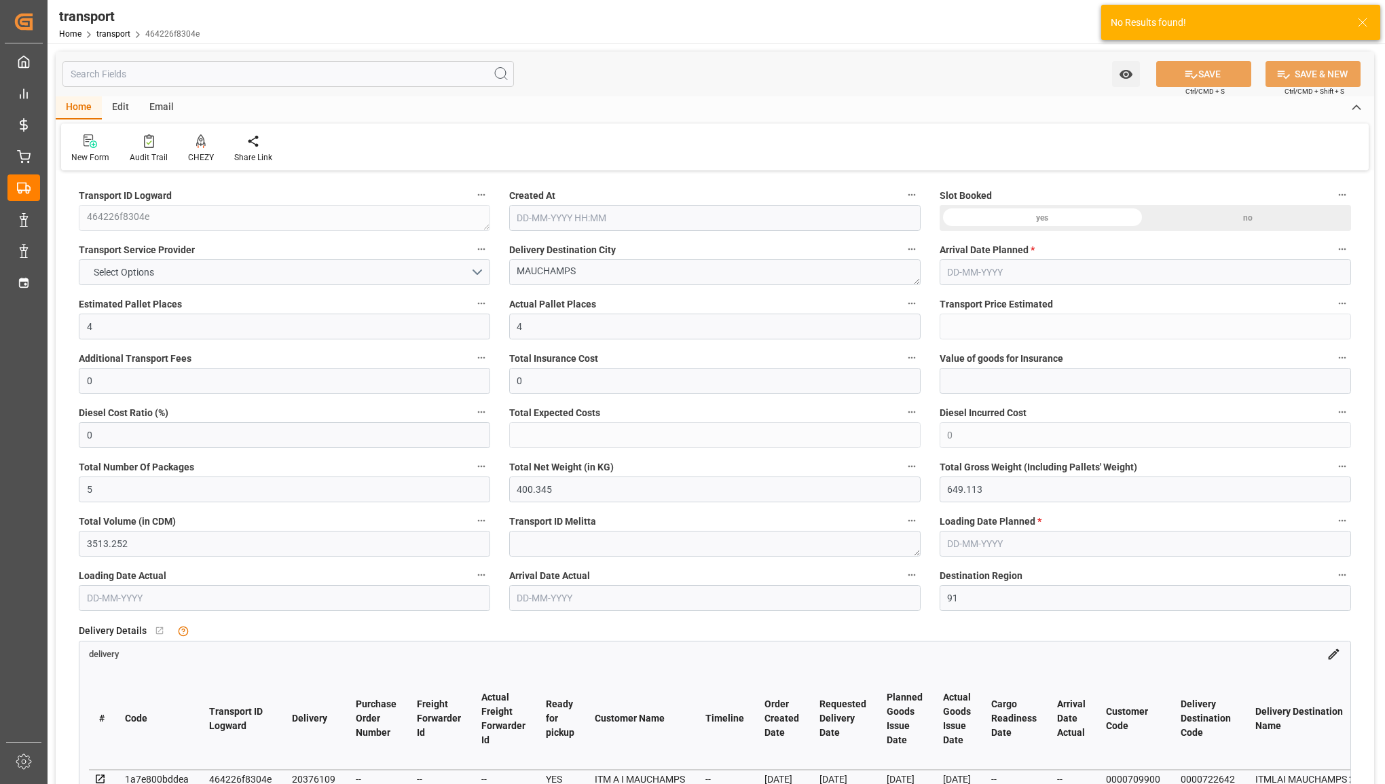
type input "14-08-2025"
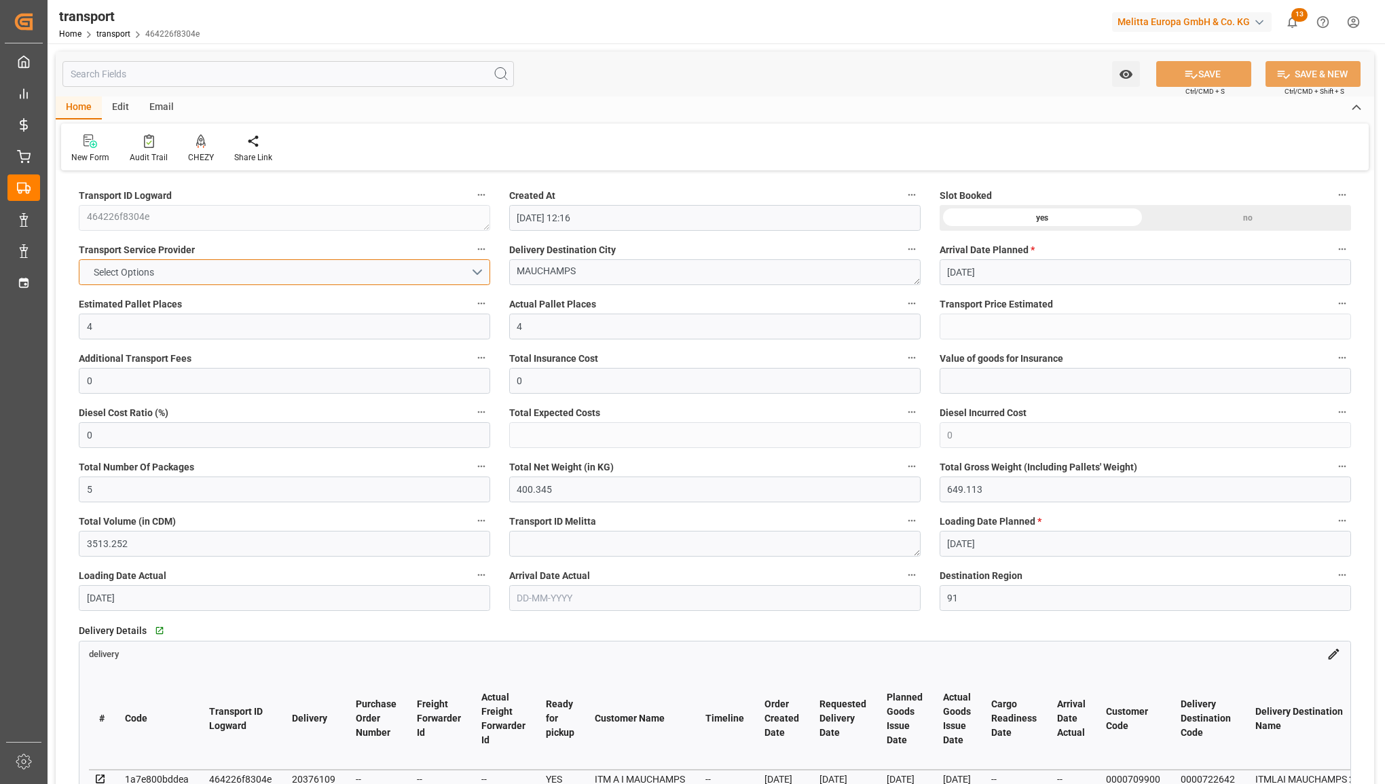
click at [459, 272] on button "Select Options" at bounding box center [284, 272] width 411 height 26
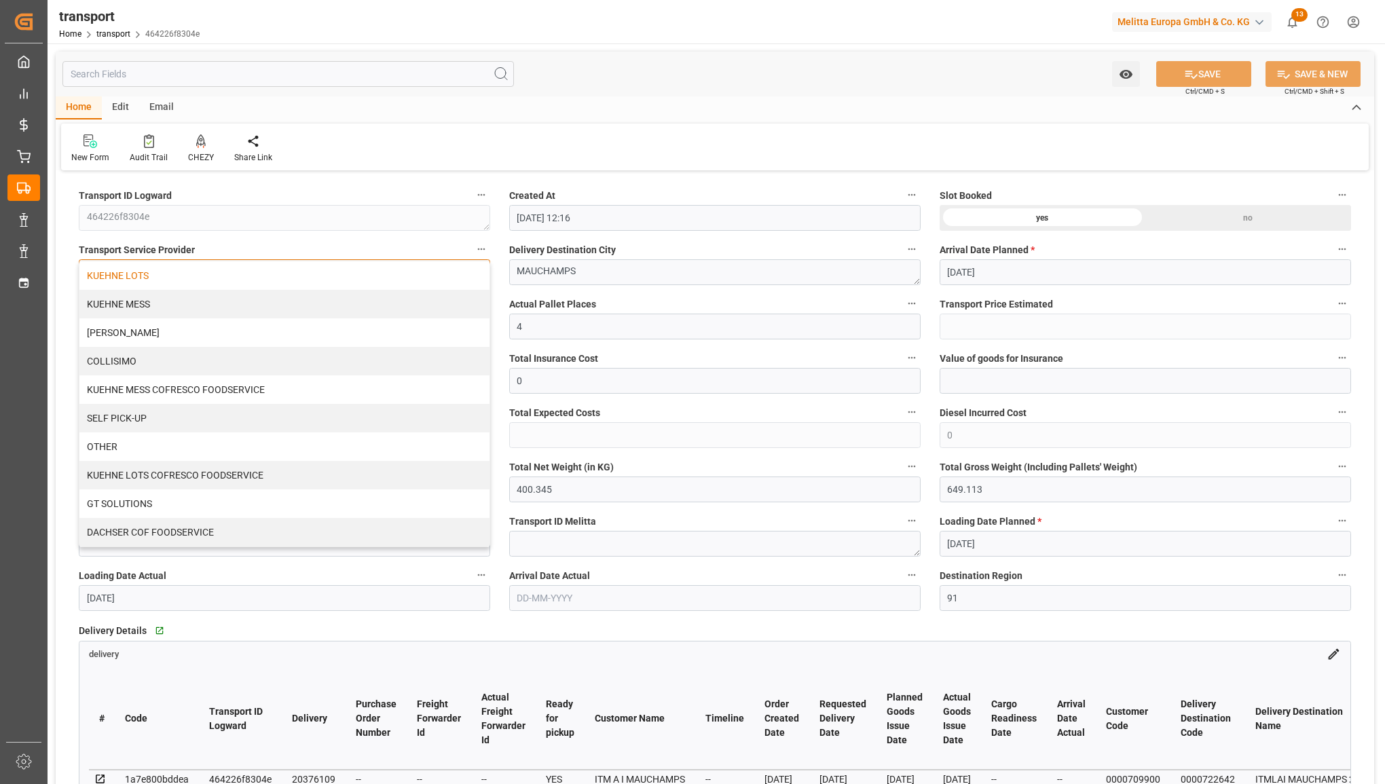
click at [452, 279] on div "KUEHNE LOTS" at bounding box center [284, 275] width 410 height 29
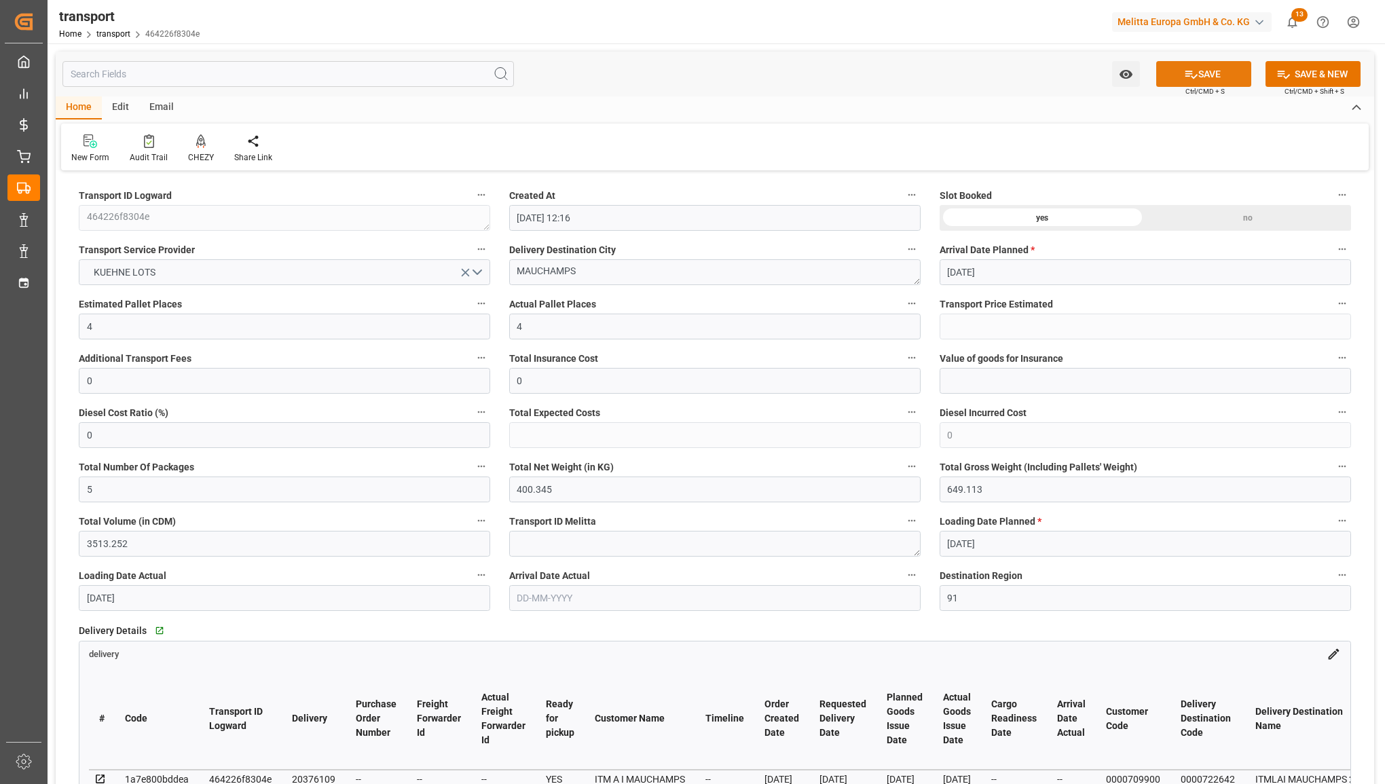
click at [1202, 72] on button "SAVE" at bounding box center [1203, 74] width 95 height 26
type input "164.03"
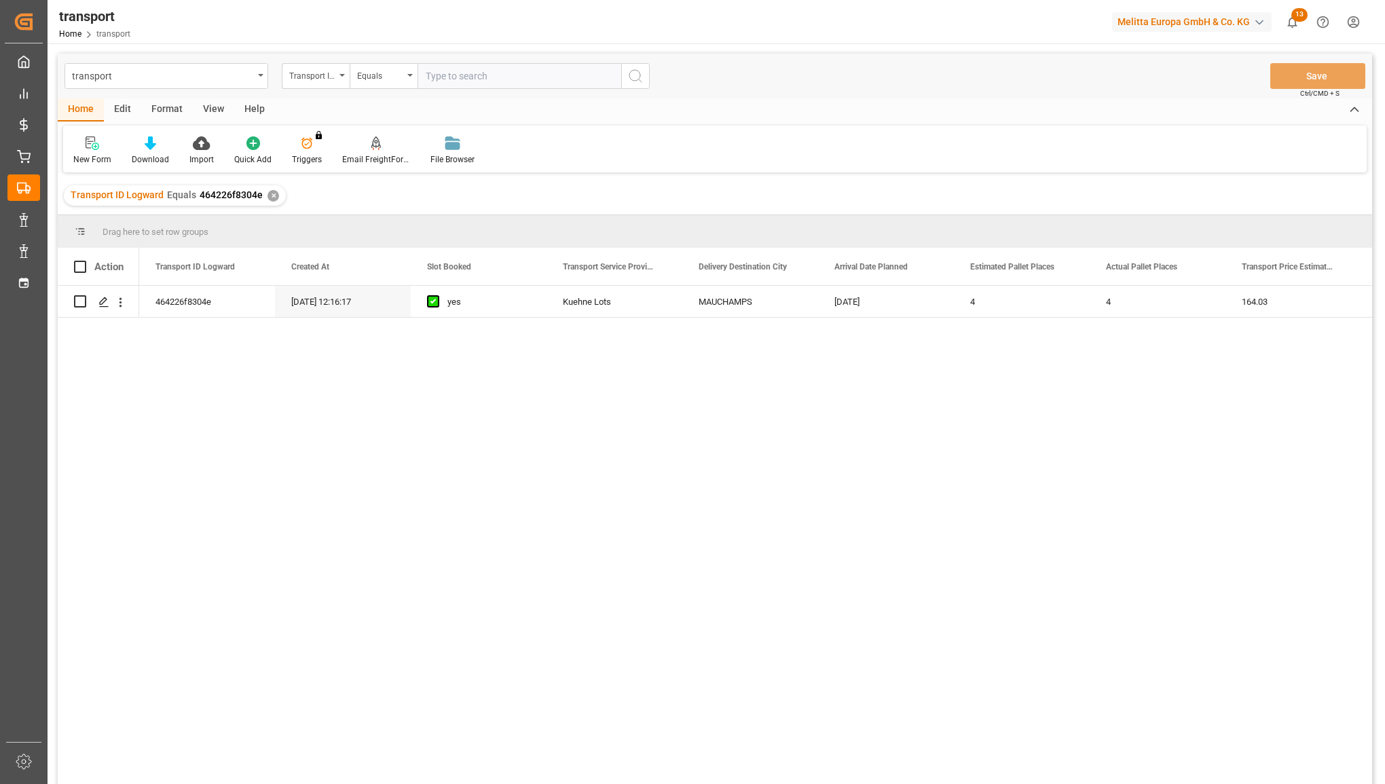
click at [452, 75] on input "text" at bounding box center [520, 76] width 204 height 26
type input "1849cb635aab"
click at [640, 80] on icon "search button" at bounding box center [635, 76] width 16 height 16
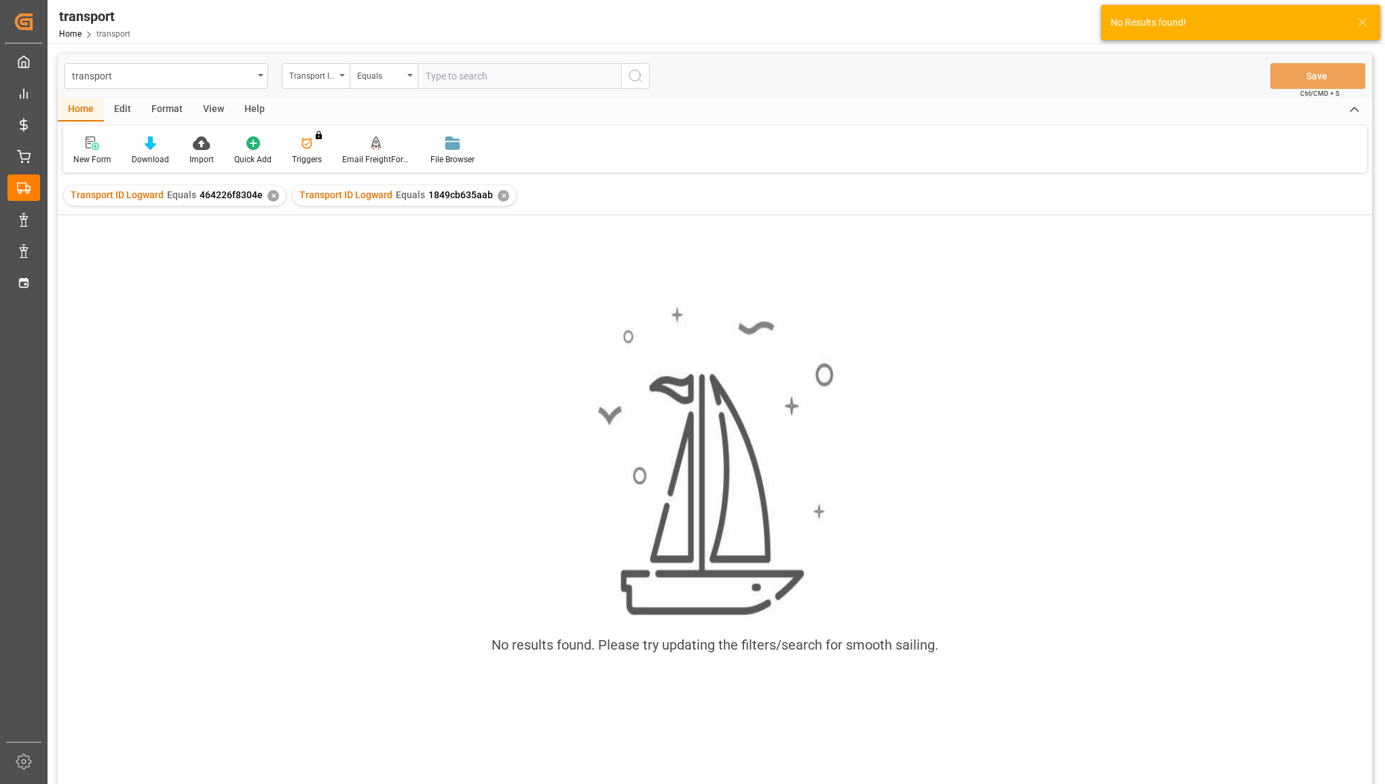
click at [275, 191] on div "✕" at bounding box center [274, 196] width 12 height 12
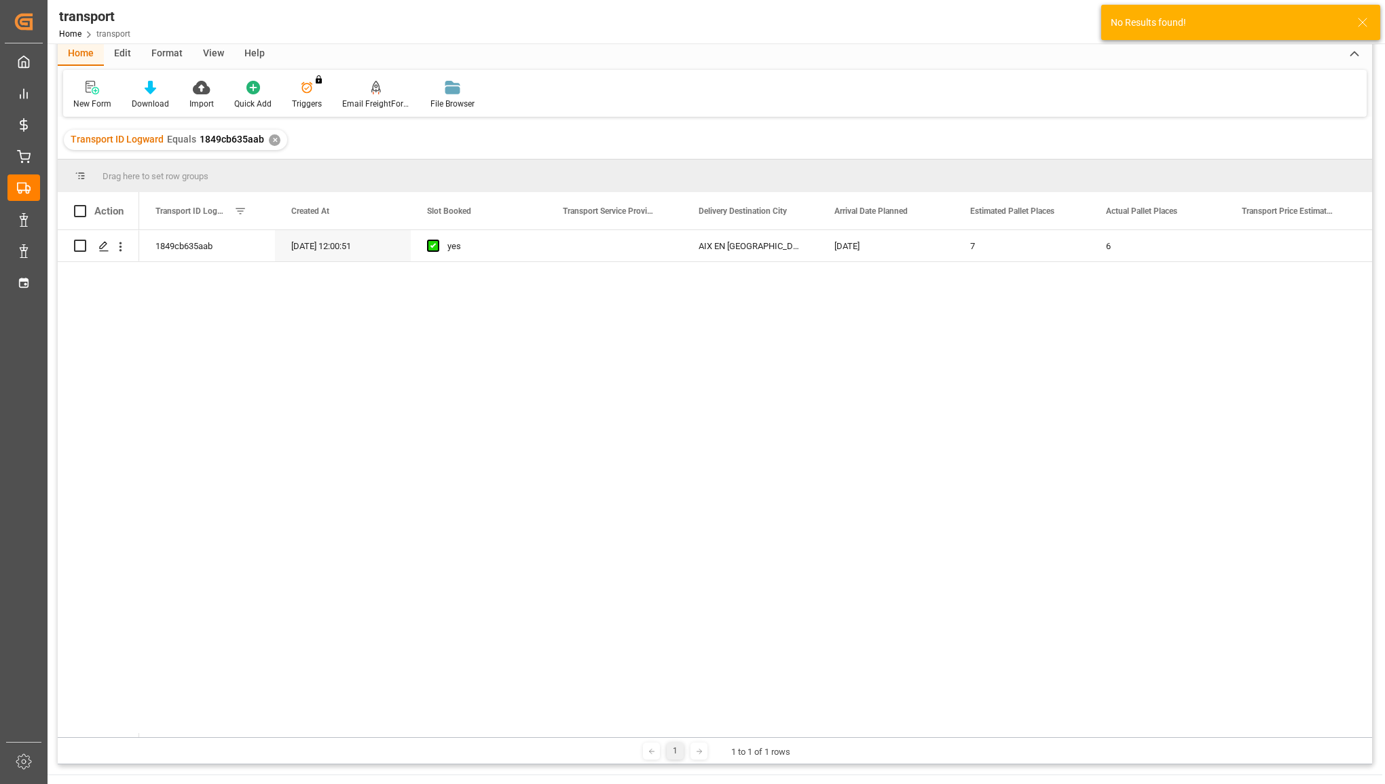
scroll to position [85, 0]
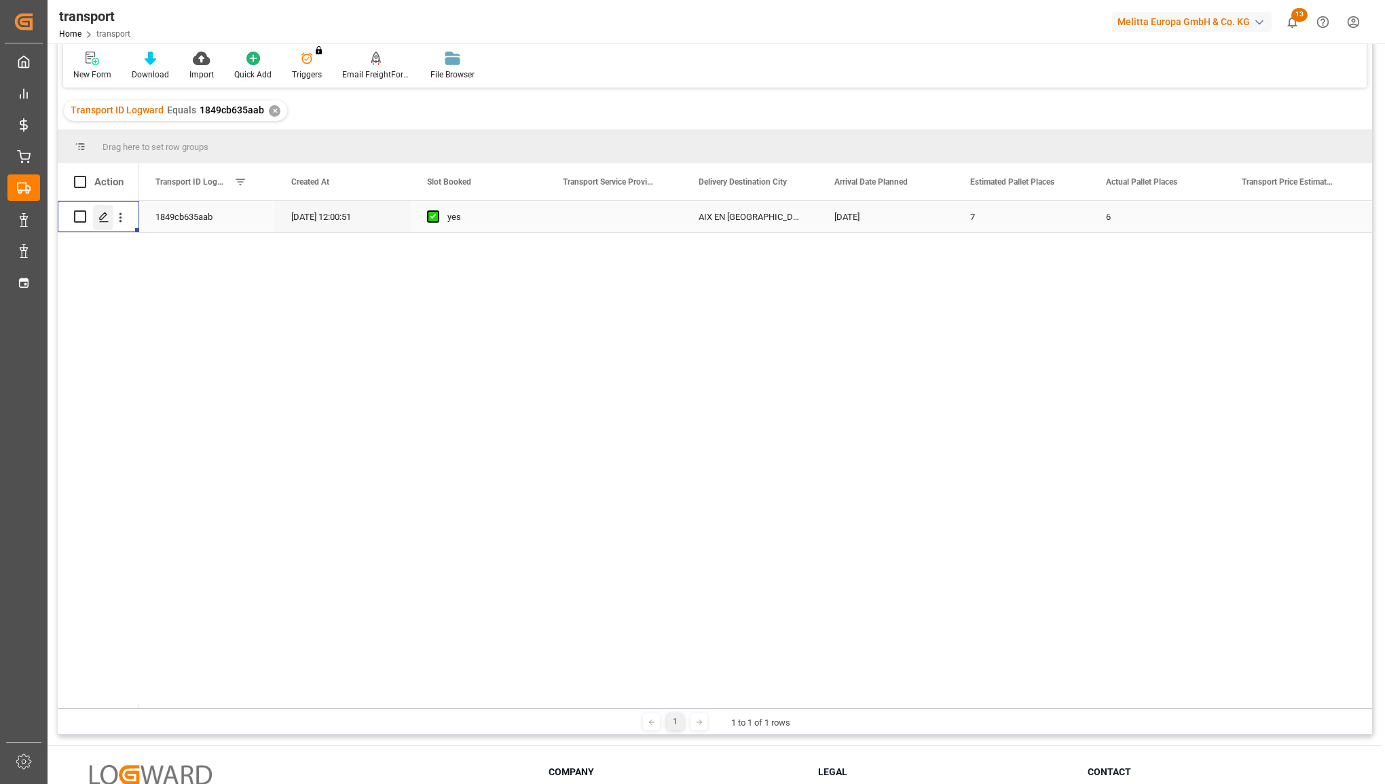
click at [103, 212] on icon "Press SPACE to select this row." at bounding box center [103, 217] width 11 height 11
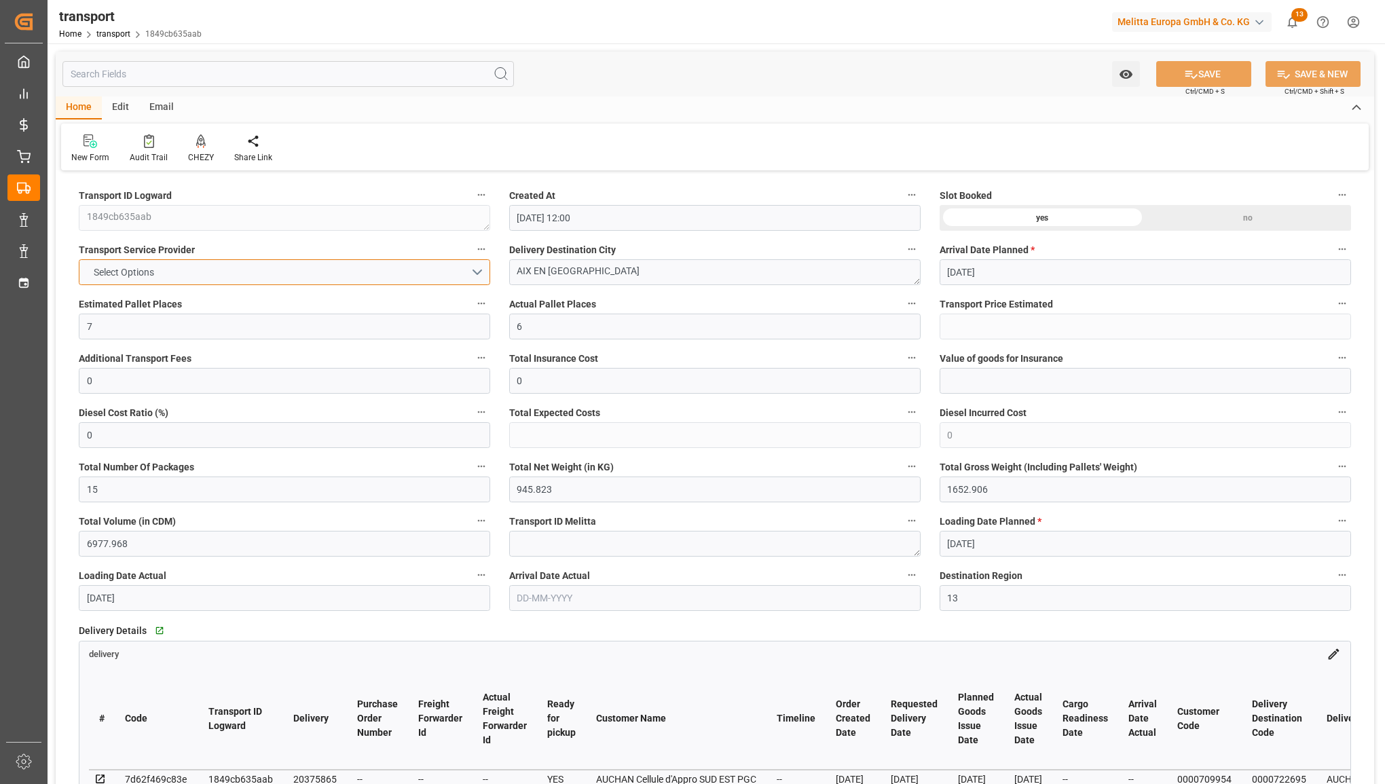
click at [375, 278] on button "Select Options" at bounding box center [284, 272] width 411 height 26
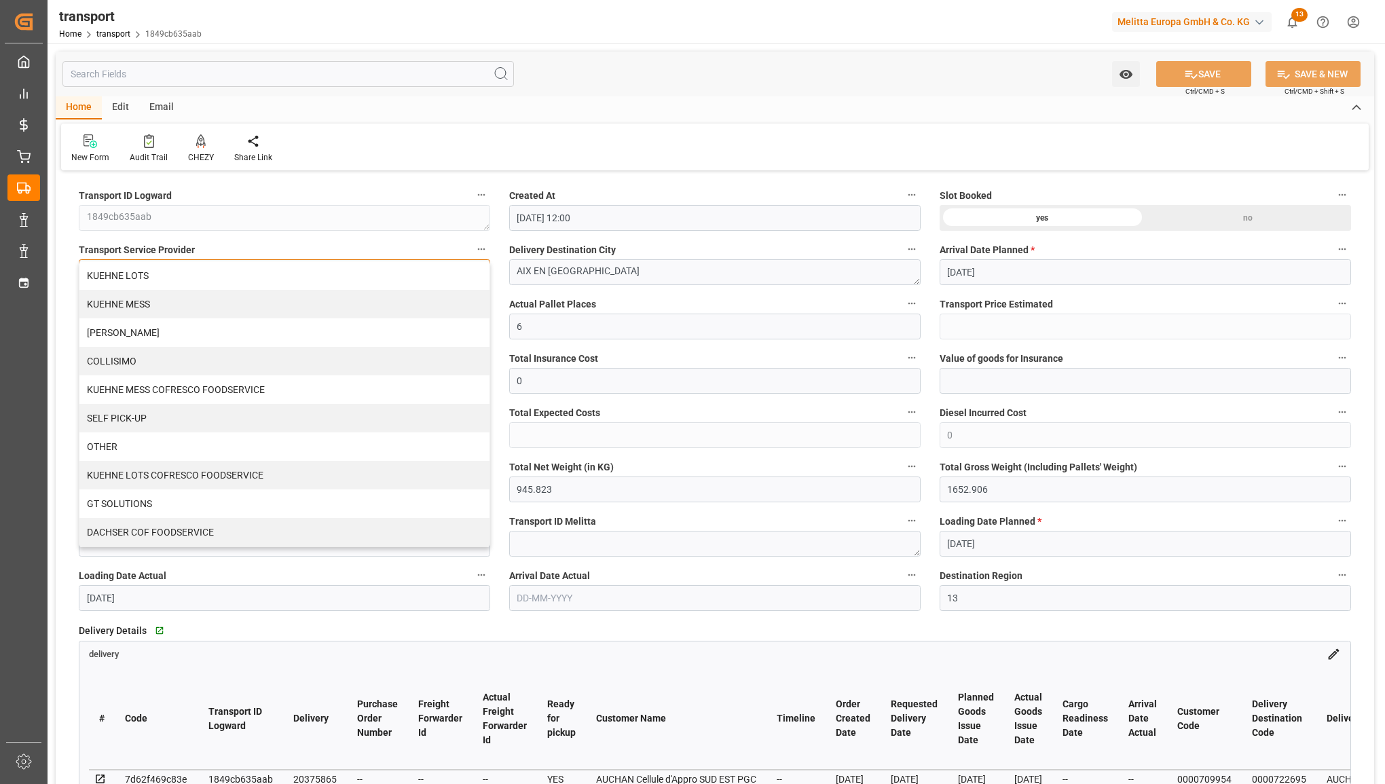
click at [367, 282] on div "KUEHNE LOTS" at bounding box center [284, 275] width 410 height 29
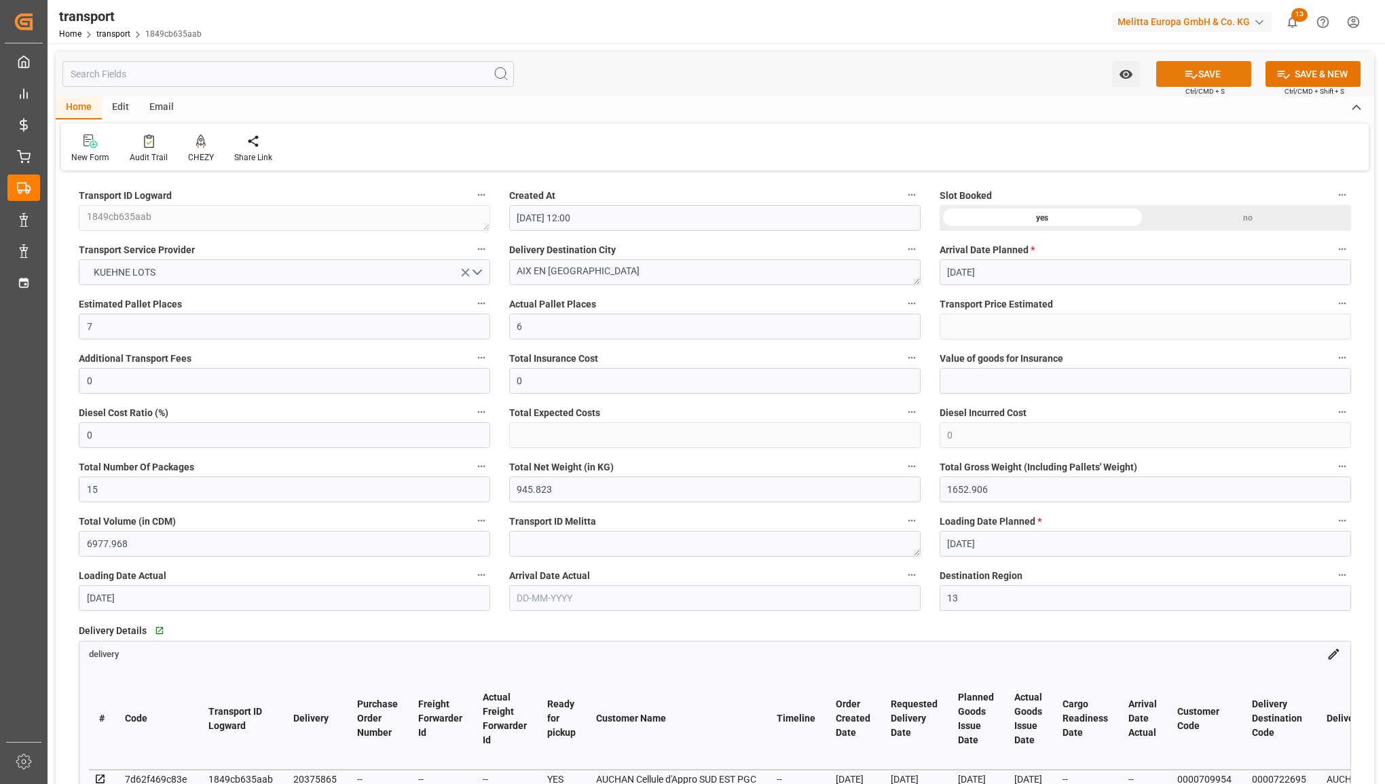
click at [1215, 75] on button "SAVE" at bounding box center [1203, 74] width 95 height 26
type input "426.93"
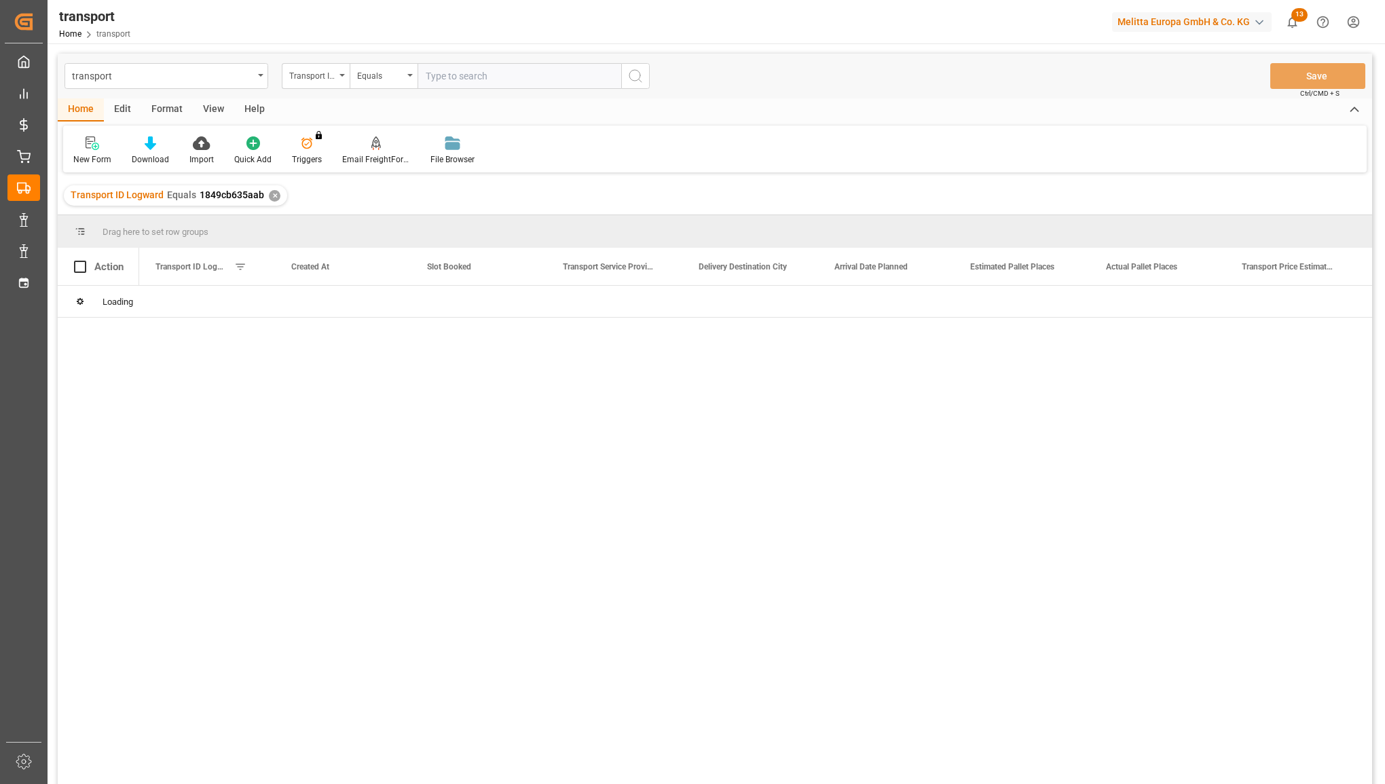
click at [450, 79] on input "text" at bounding box center [520, 76] width 204 height 26
type input "2fb9a05d0e11"
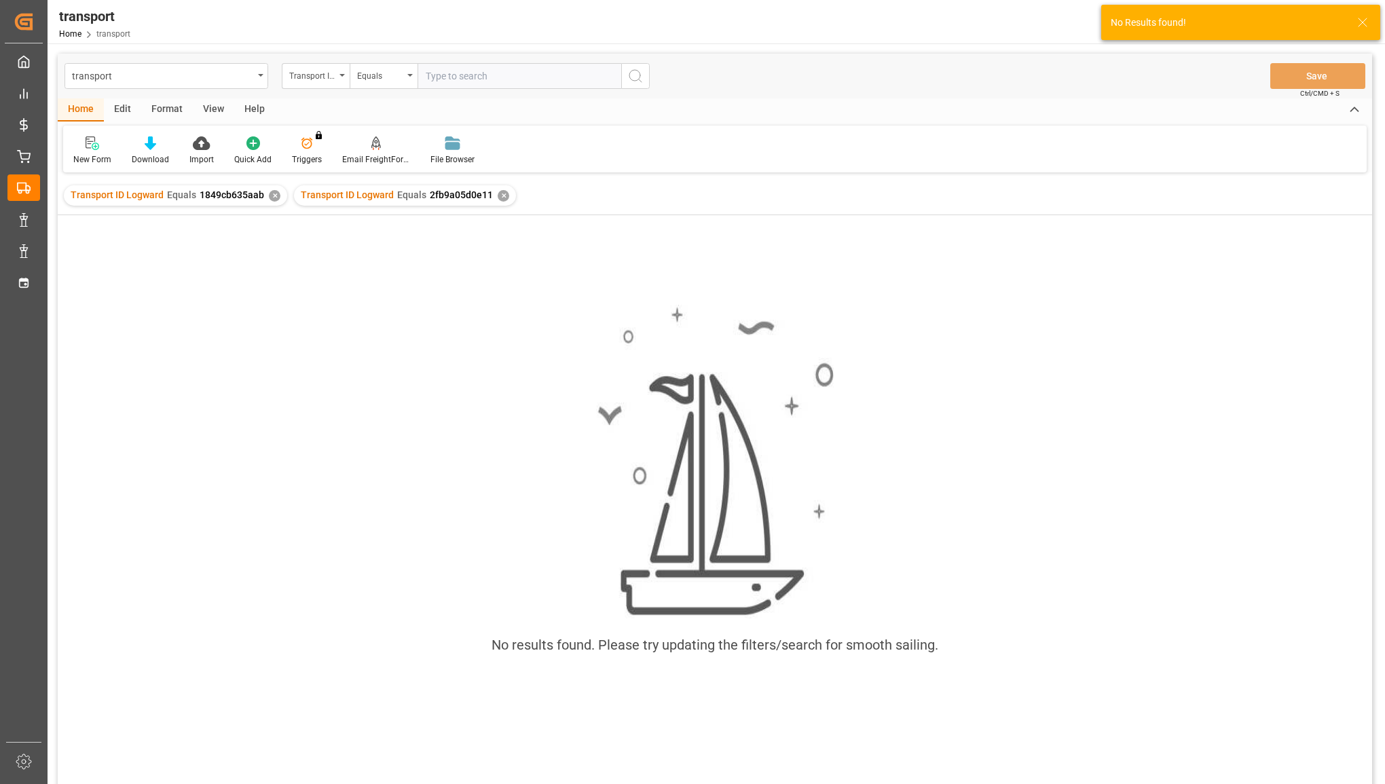
click at [270, 191] on div "✕" at bounding box center [275, 196] width 12 height 12
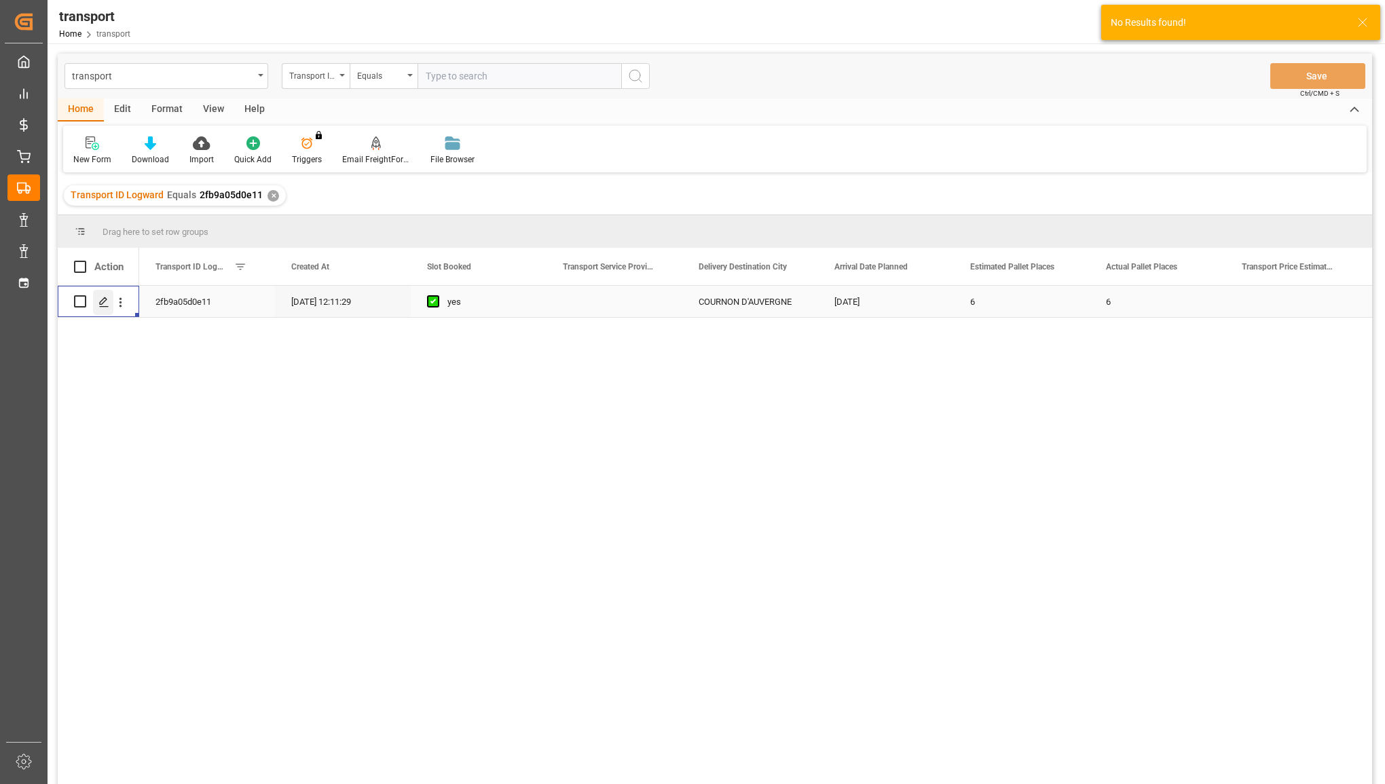
click at [104, 300] on icon "Press SPACE to select this row." at bounding box center [103, 302] width 11 height 11
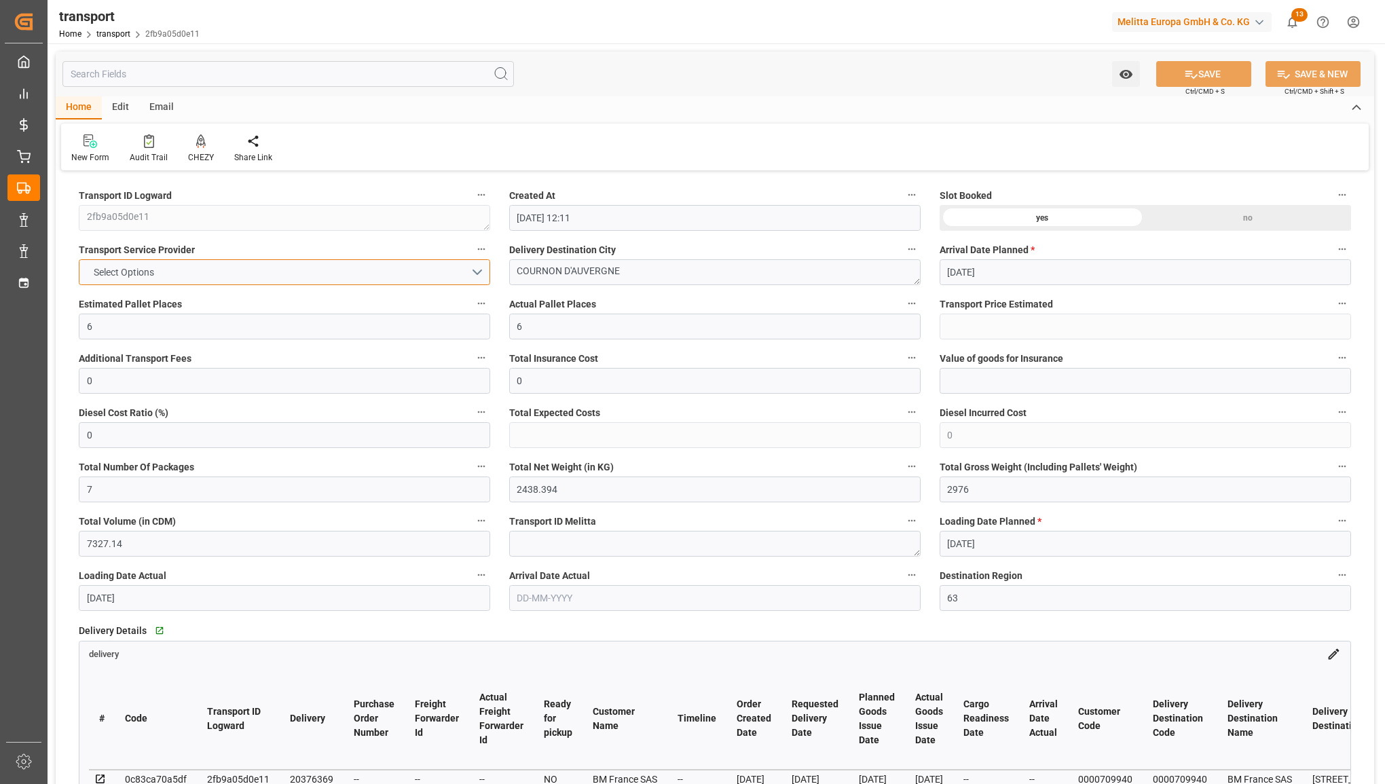
click at [252, 262] on button "Select Options" at bounding box center [284, 272] width 411 height 26
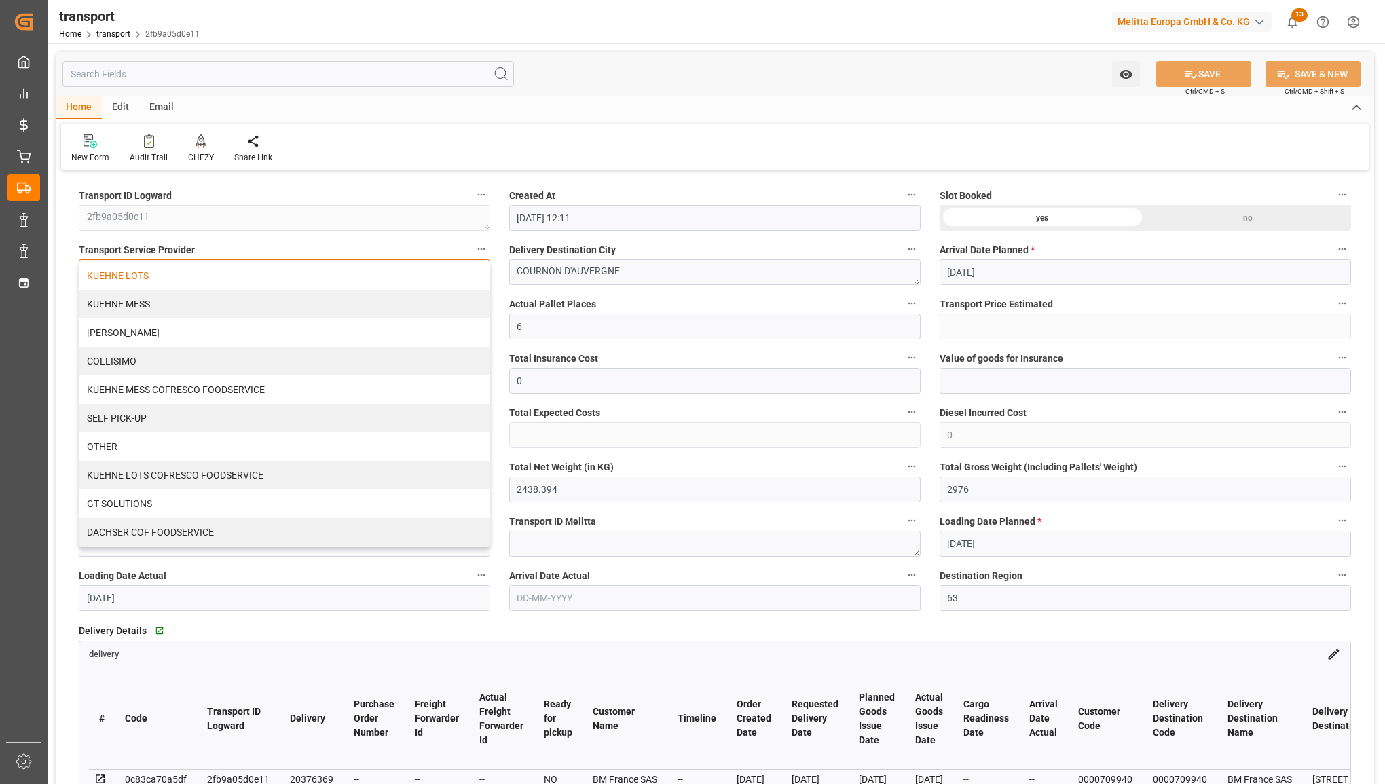
click at [245, 282] on div "KUEHNE LOTS" at bounding box center [284, 275] width 410 height 29
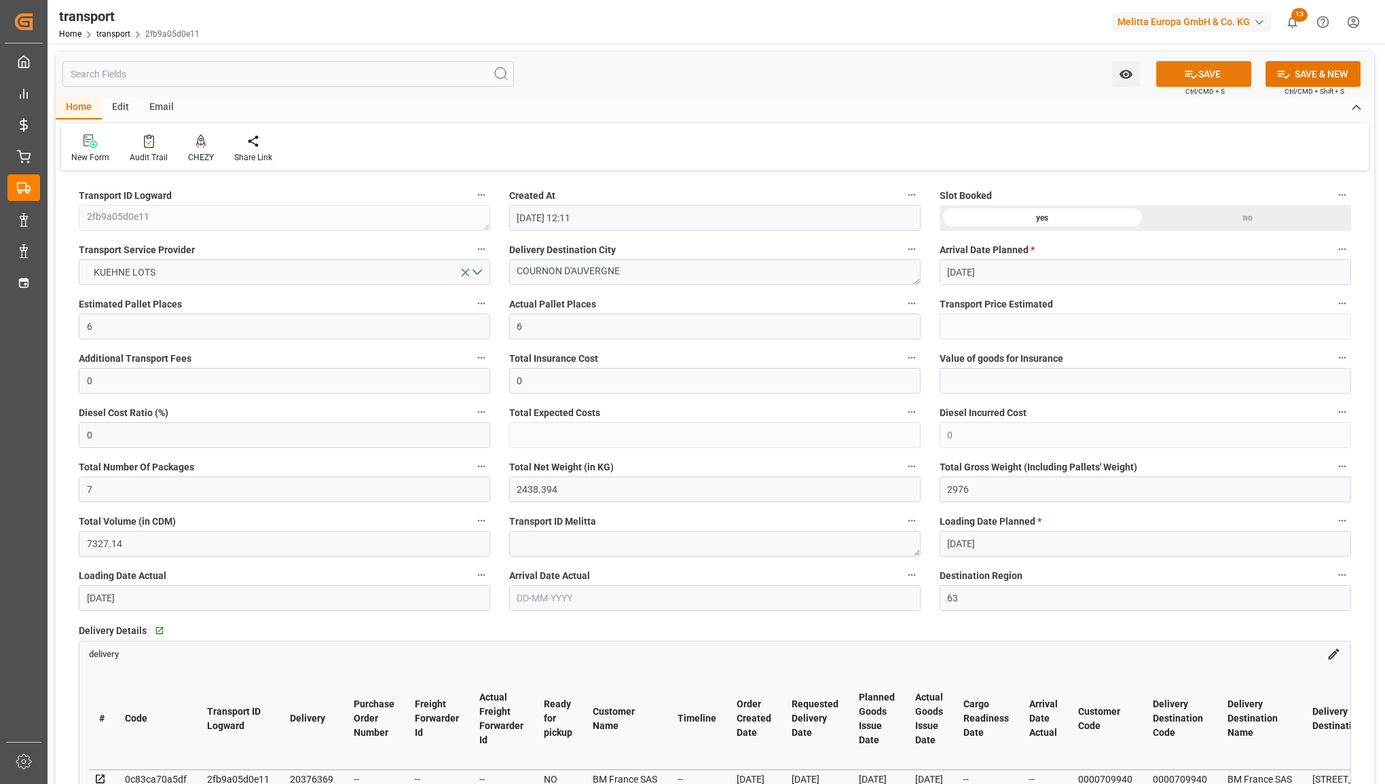
click at [1177, 69] on button "SAVE" at bounding box center [1203, 74] width 95 height 26
type input "297.73"
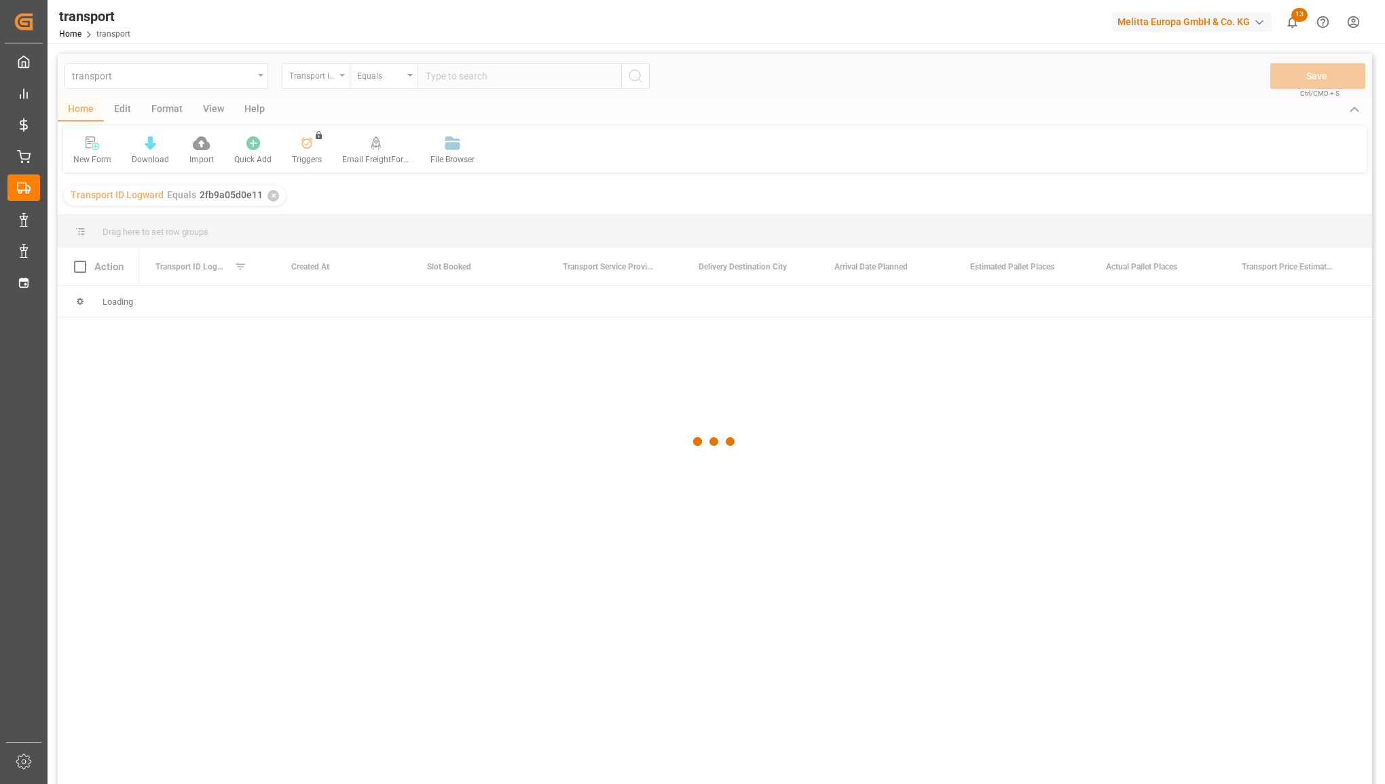
click at [448, 78] on div at bounding box center [715, 442] width 1315 height 776
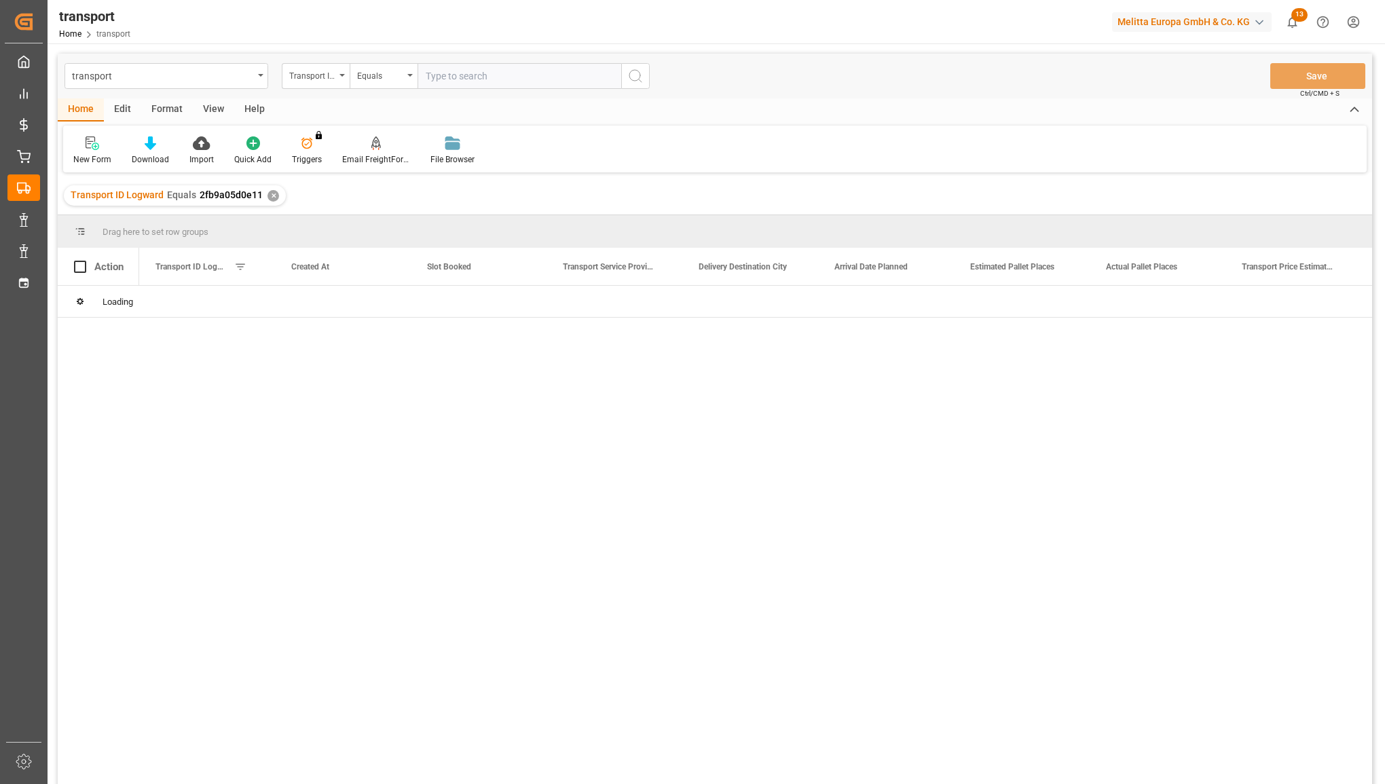
click at [452, 76] on input "text" at bounding box center [520, 76] width 204 height 26
paste input "dfb599c8226f"
type input "dfb599c8226f"
click at [629, 76] on icon "search button" at bounding box center [635, 76] width 16 height 16
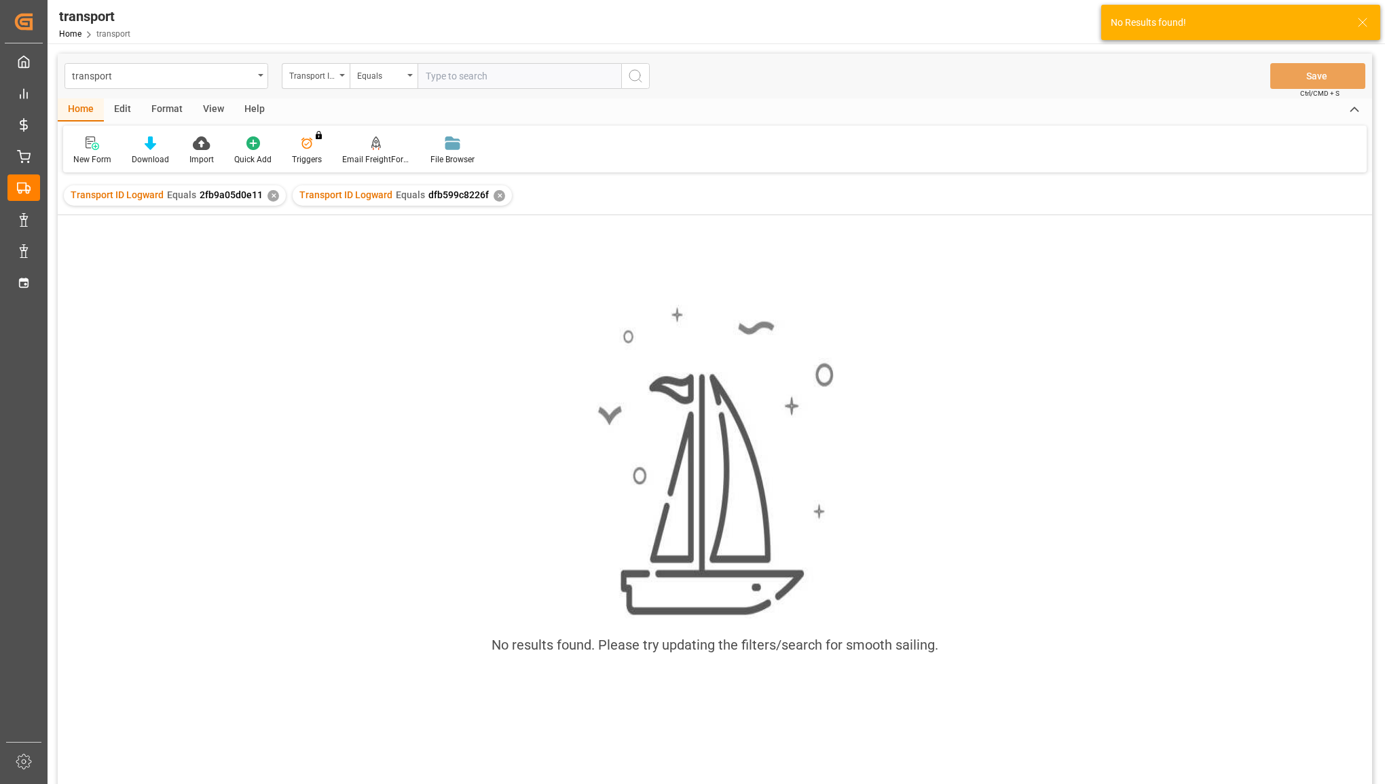
click at [265, 199] on div "Transport ID Logward Equals 2fb9a05d0e11 ✕" at bounding box center [175, 195] width 222 height 20
click at [269, 195] on div "✕" at bounding box center [274, 196] width 12 height 12
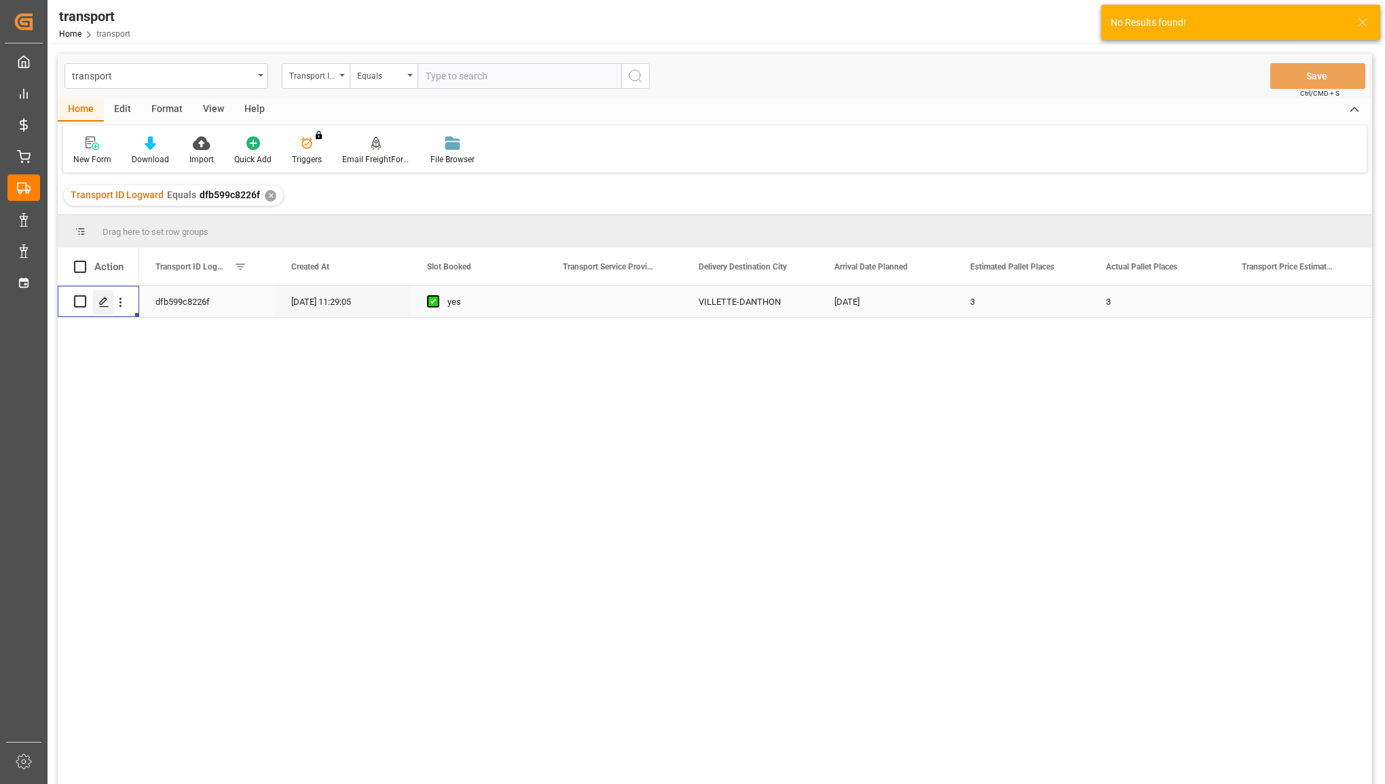
click at [104, 300] on icon "Press SPACE to select this row." at bounding box center [103, 302] width 11 height 11
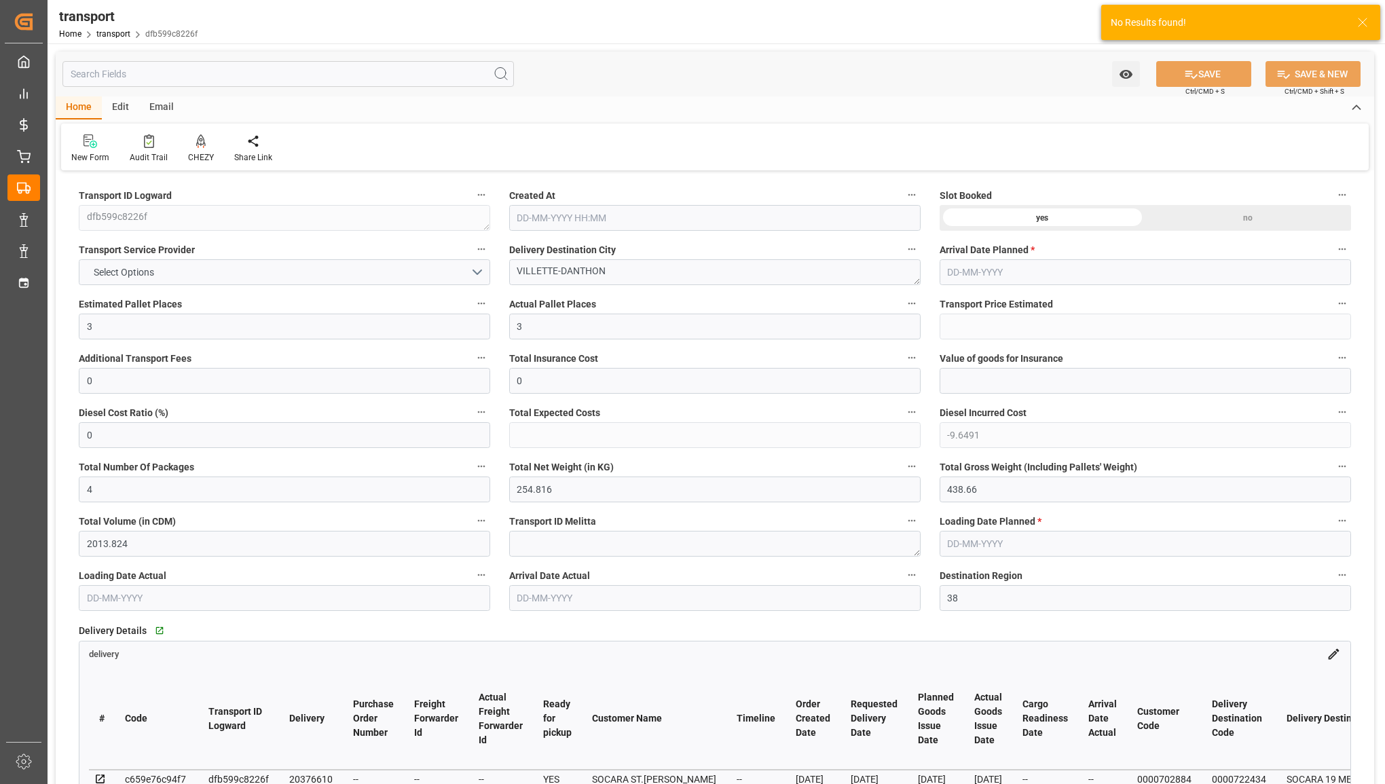
type input "22-08-2025 11:29"
type input "29-08-2025"
type input "[DATE]"
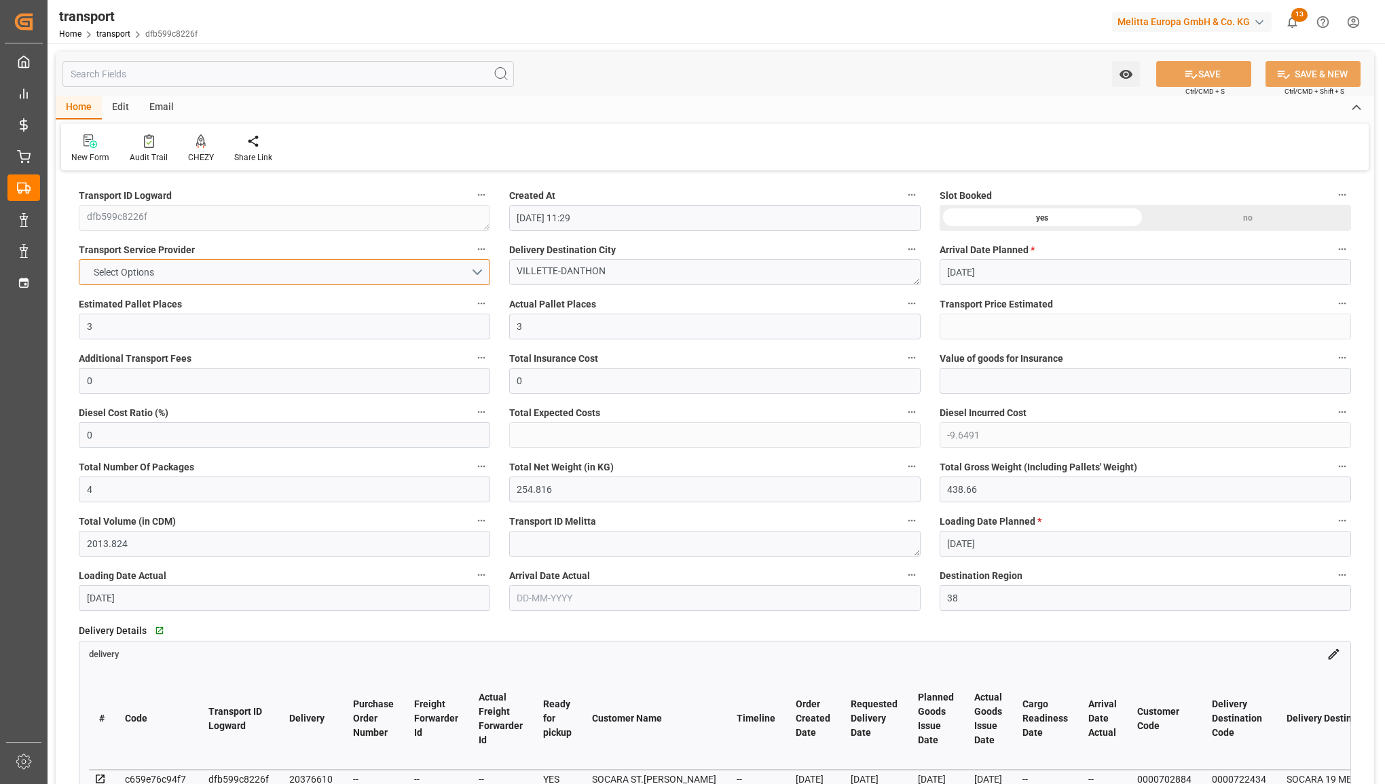
click at [367, 282] on button "Select Options" at bounding box center [284, 272] width 411 height 26
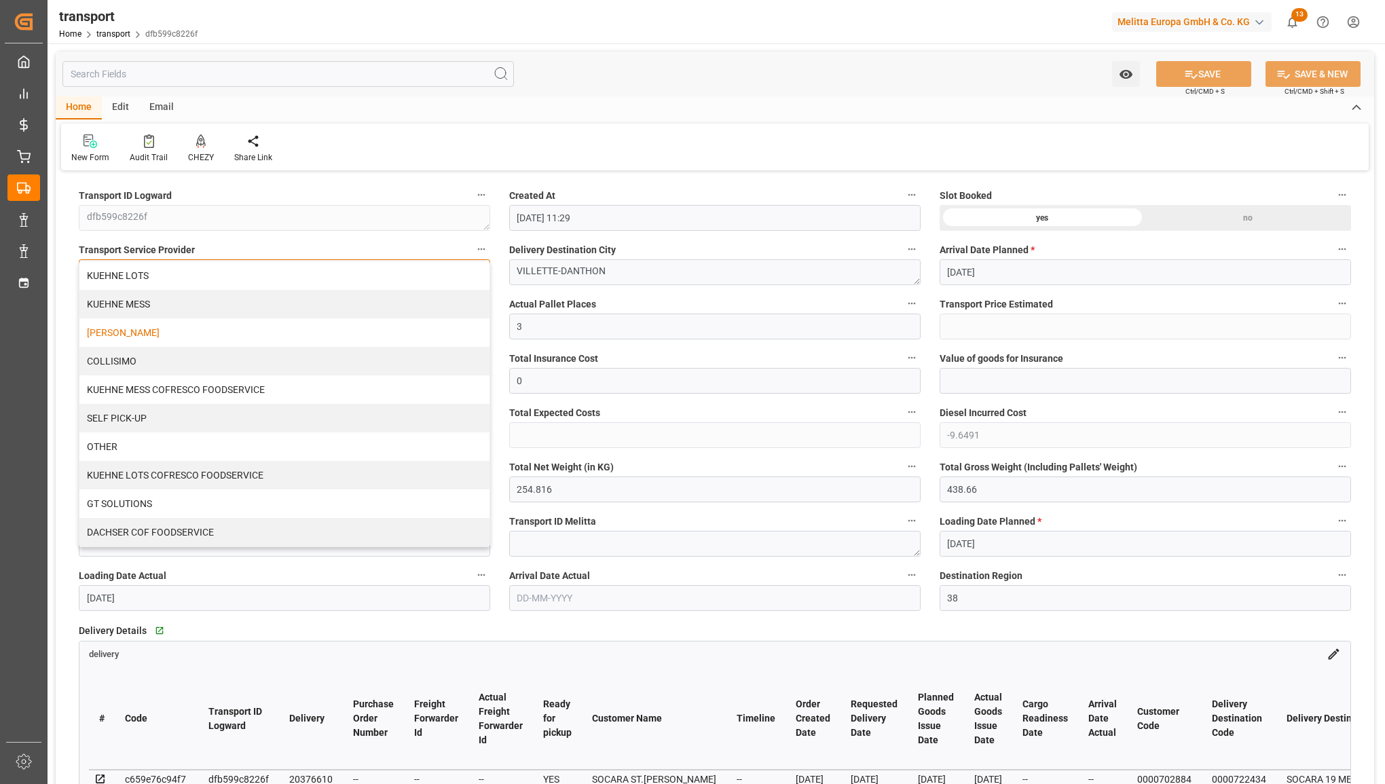
click at [331, 331] on div "[PERSON_NAME]" at bounding box center [284, 332] width 410 height 29
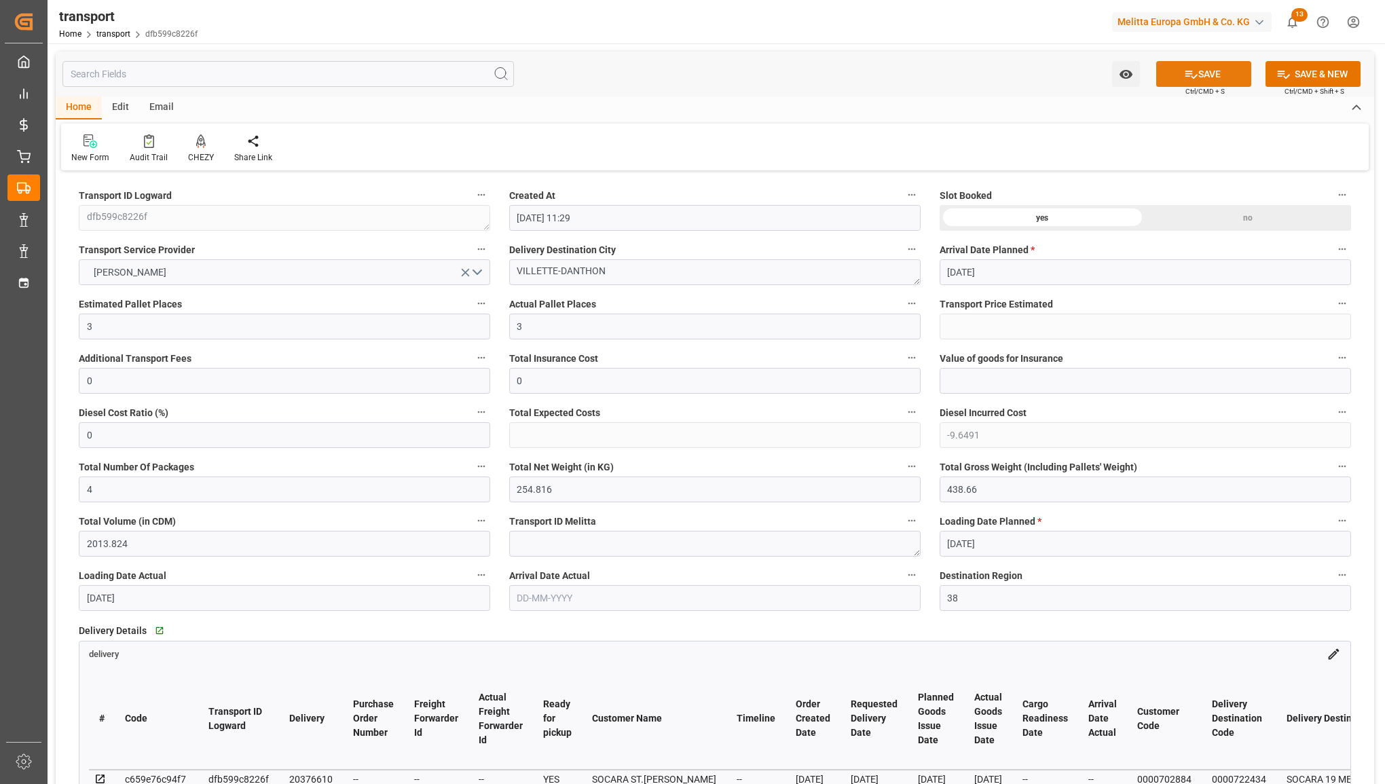
click at [1197, 67] on button "SAVE" at bounding box center [1203, 74] width 95 height 26
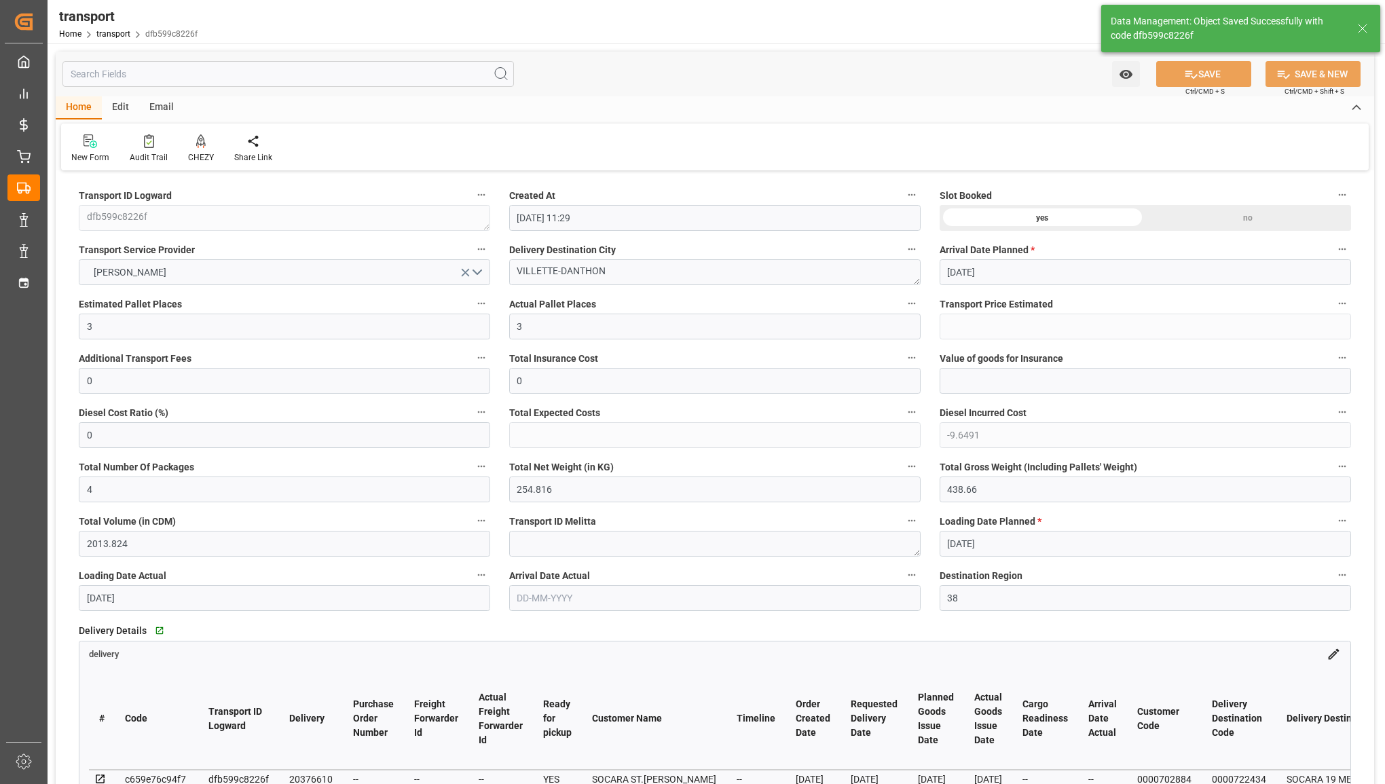
type input "238.25"
type input "228.6009"
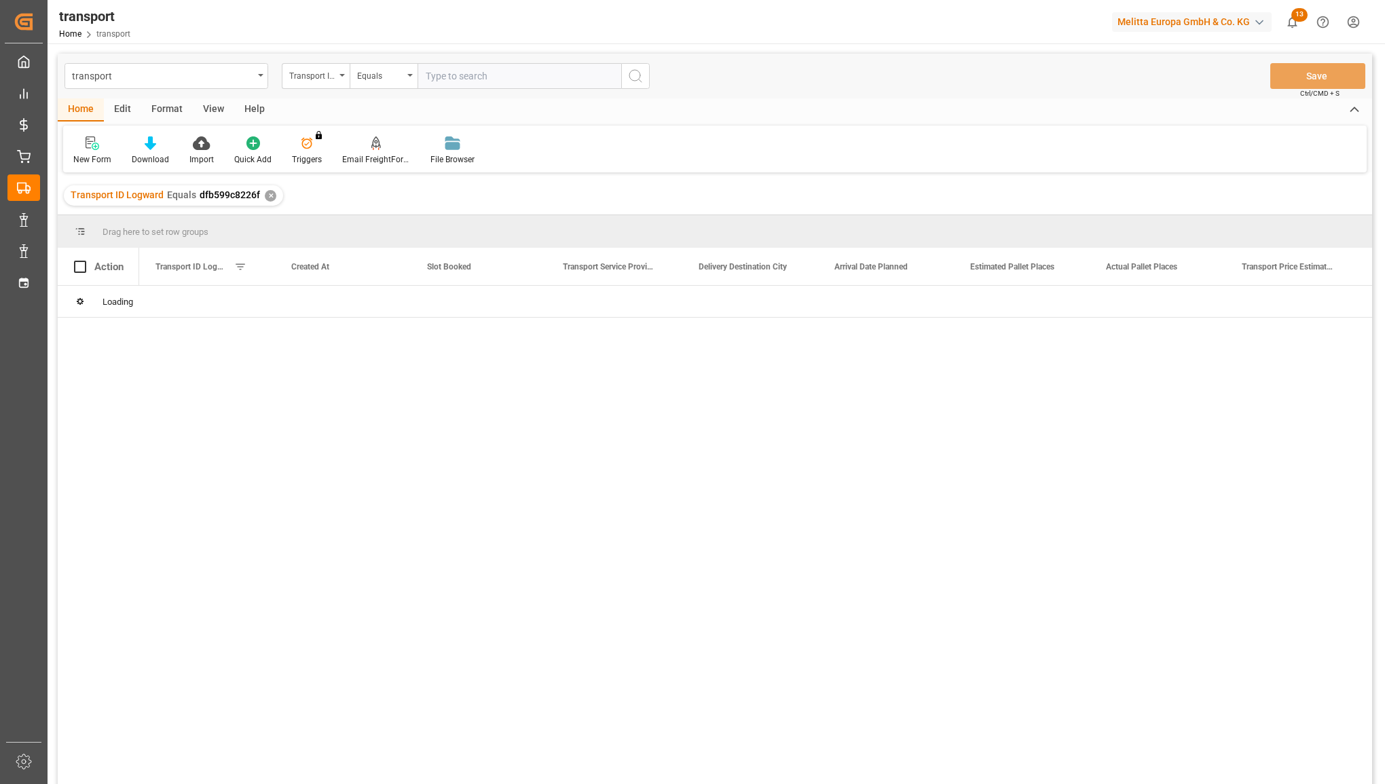
click at [443, 79] on input "text" at bounding box center [520, 76] width 204 height 26
type input "c5390b318cf2"
click at [629, 73] on icon "search button" at bounding box center [635, 76] width 16 height 16
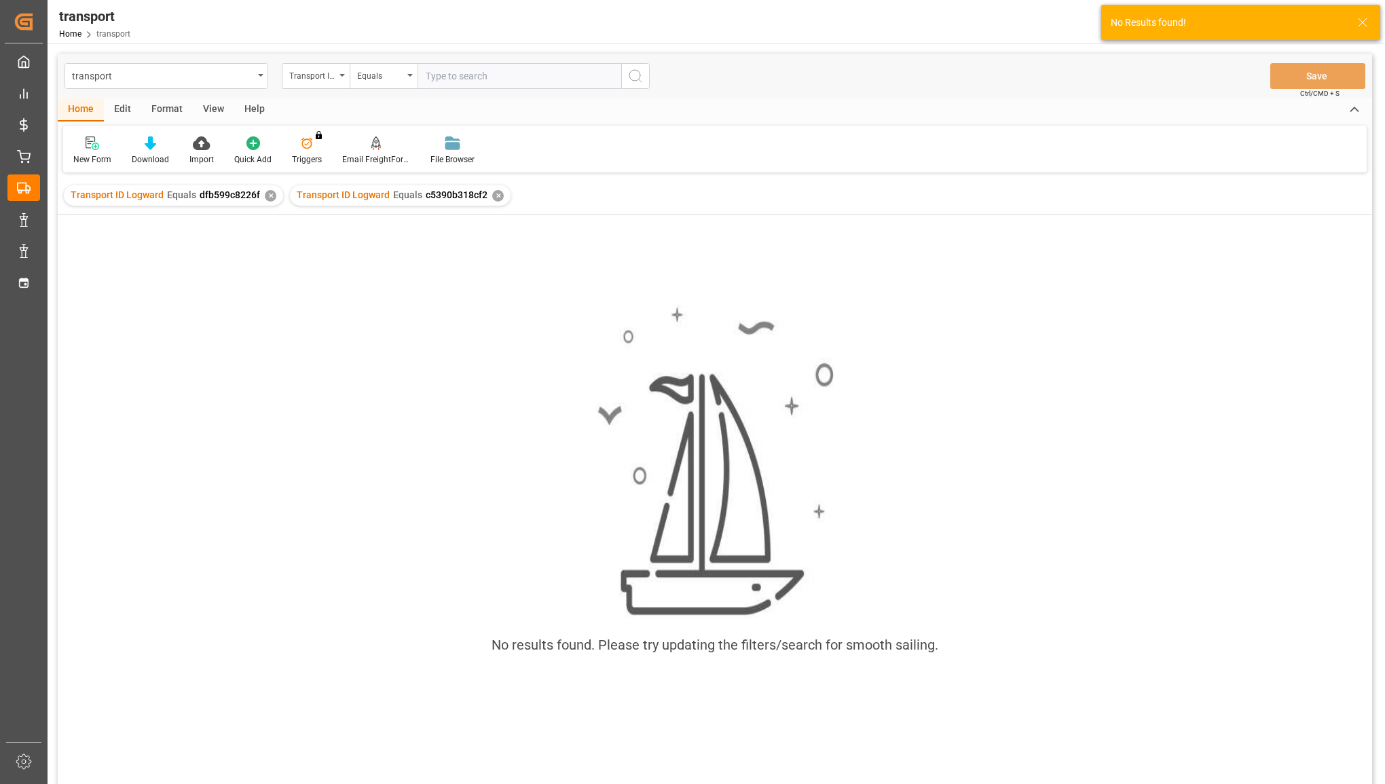
click at [265, 196] on div "✕" at bounding box center [271, 196] width 12 height 12
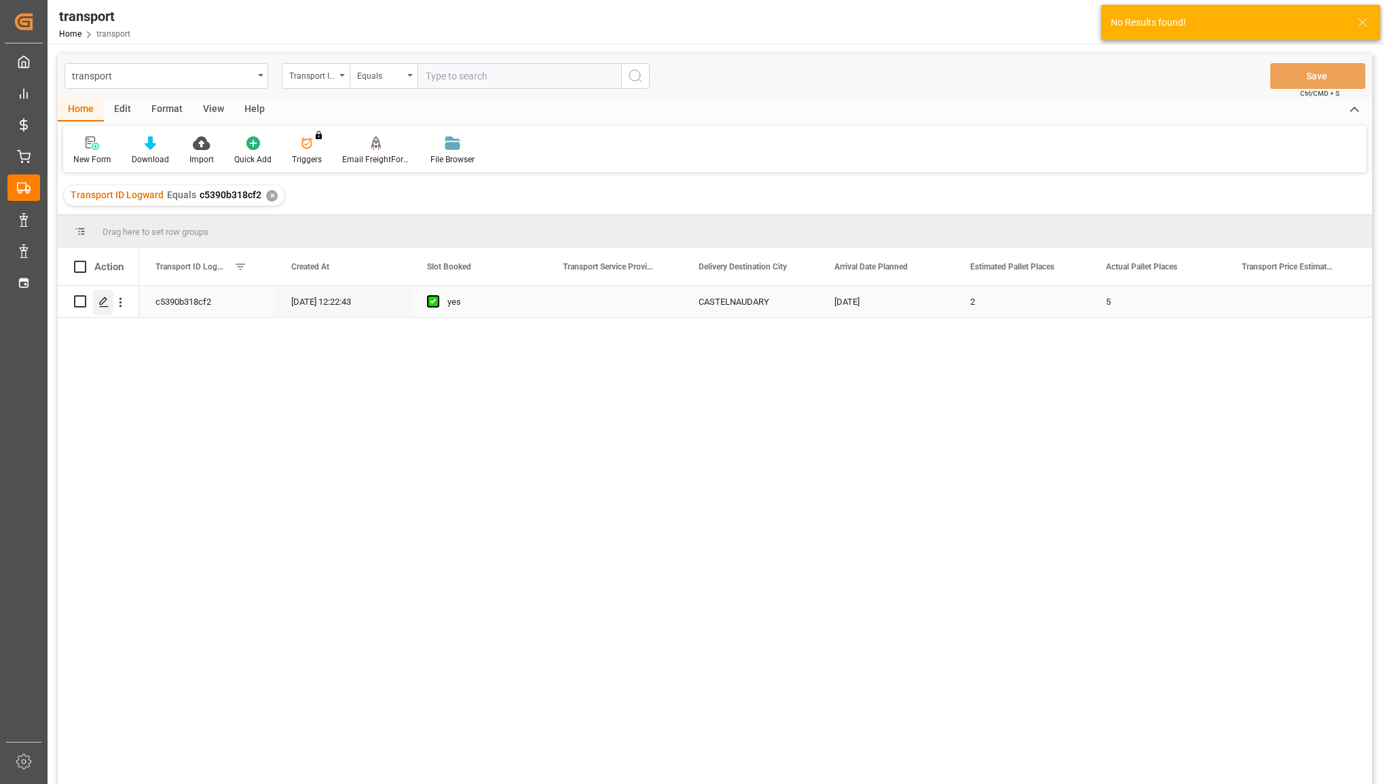
click at [105, 294] on div "Press SPACE to select this row." at bounding box center [103, 302] width 20 height 25
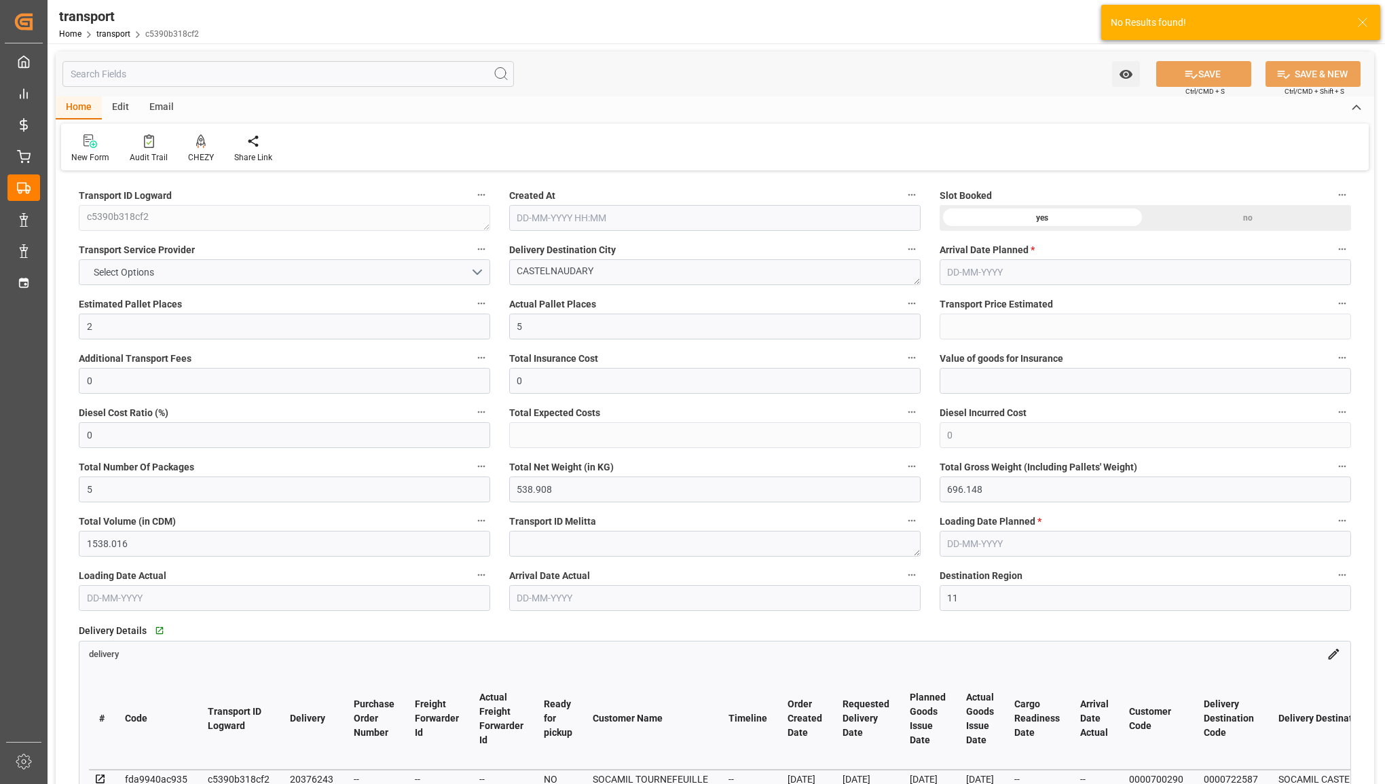
type input "14-08-2025 12:22"
type input "[DATE]"
type input "19-08-2025"
type input "18-08-2025"
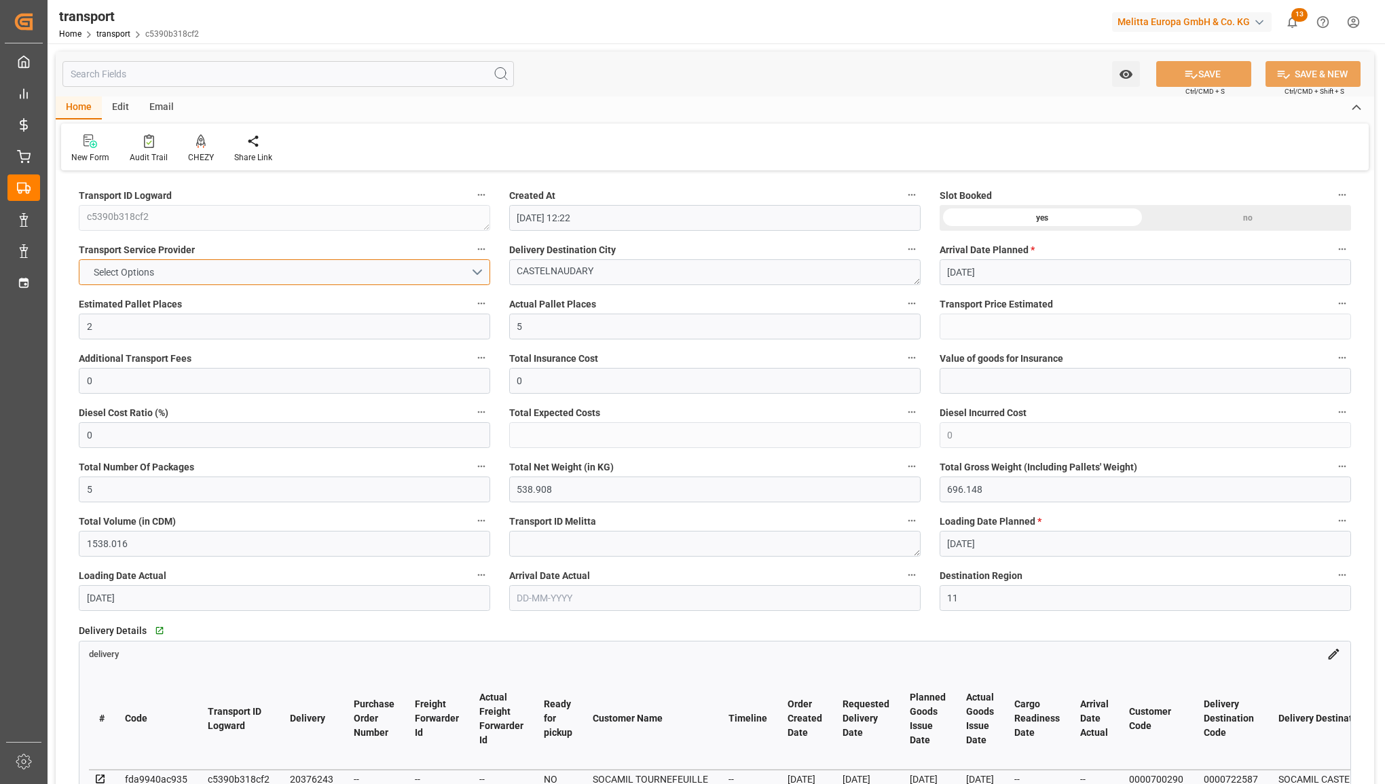
click at [388, 274] on button "Select Options" at bounding box center [284, 272] width 411 height 26
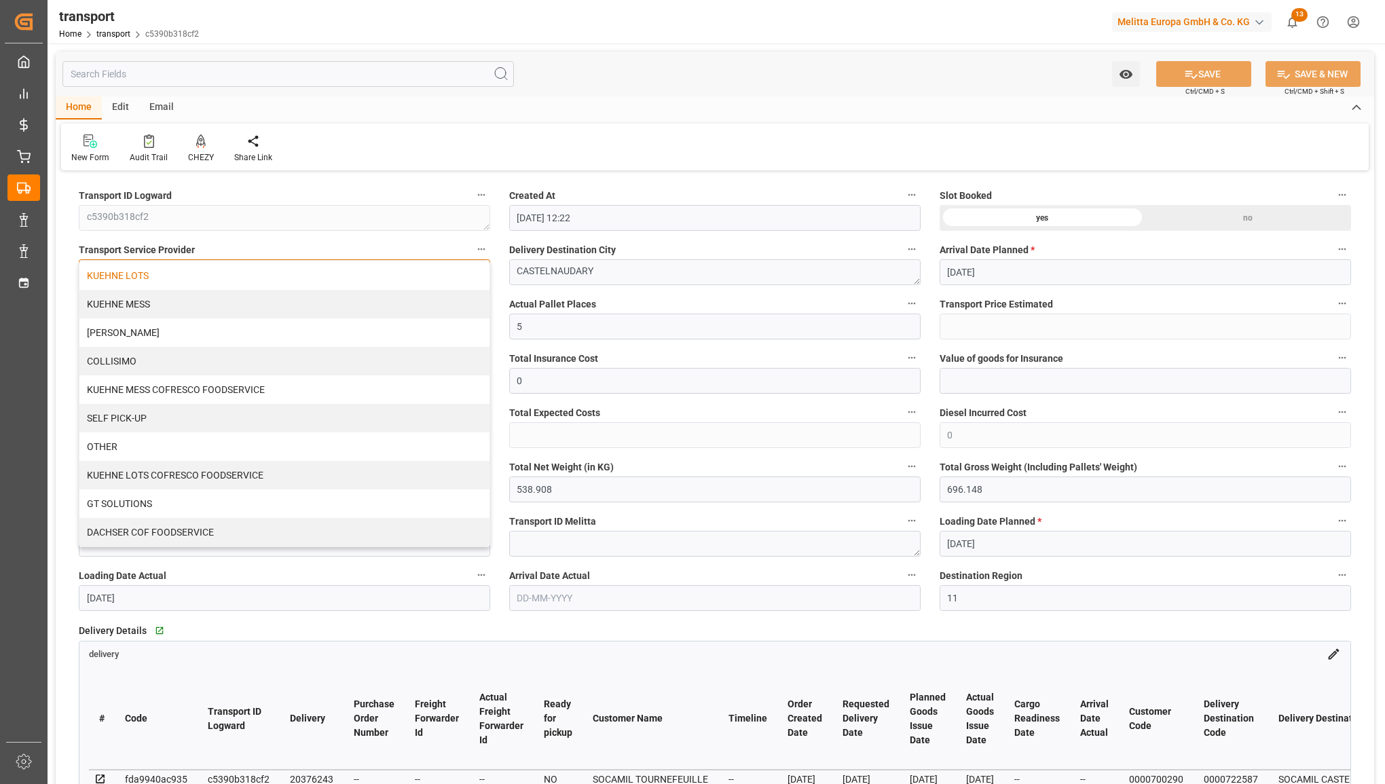
click at [378, 276] on div "KUEHNE LOTS" at bounding box center [284, 275] width 410 height 29
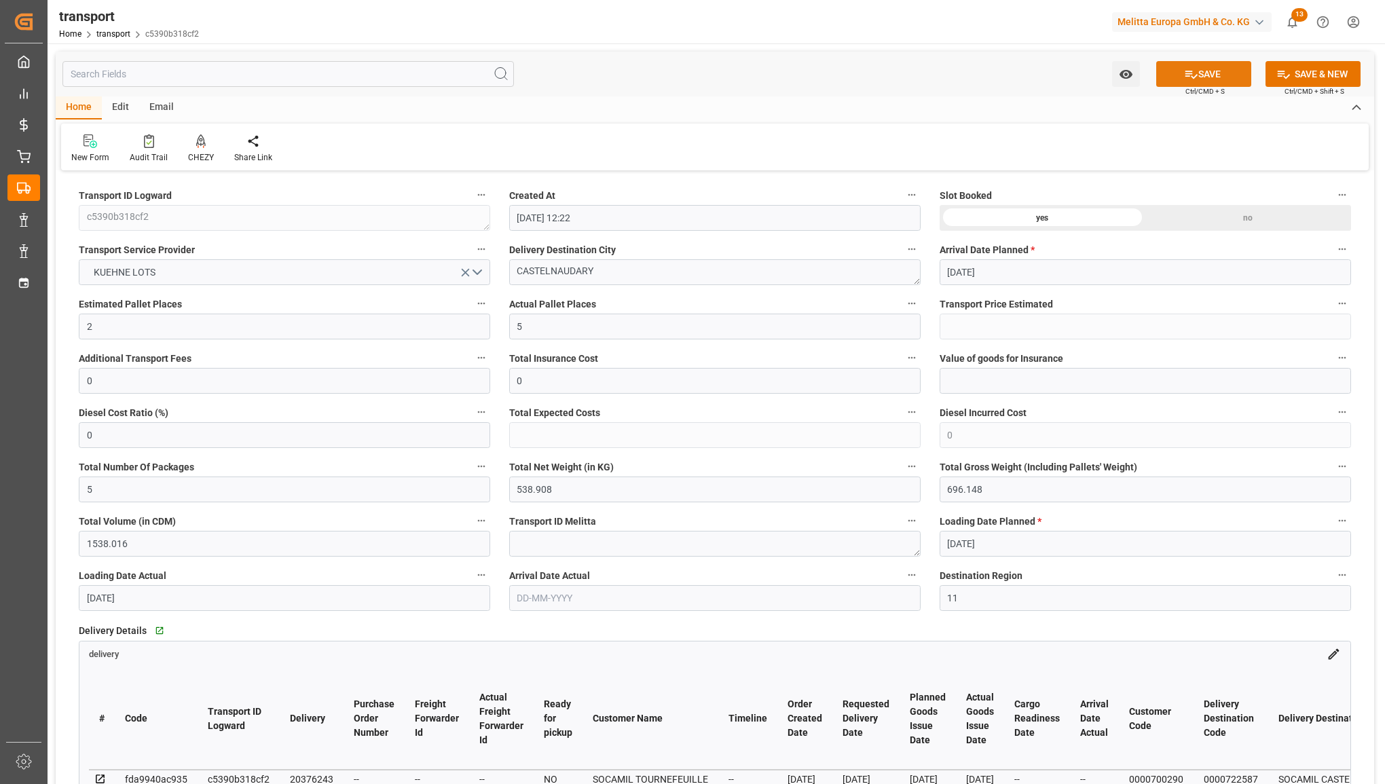
click at [1205, 71] on button "SAVE" at bounding box center [1203, 74] width 95 height 26
type input "419.07"
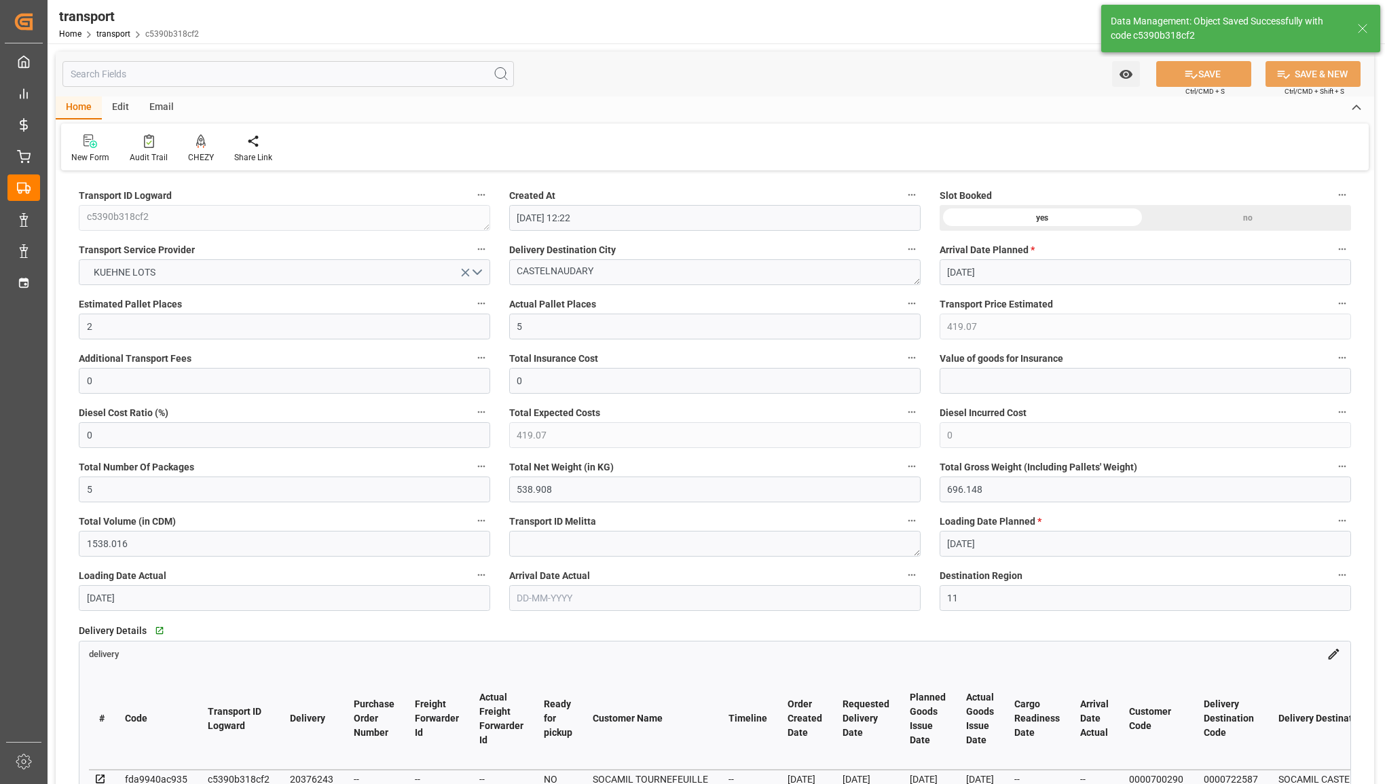
scroll to position [85, 0]
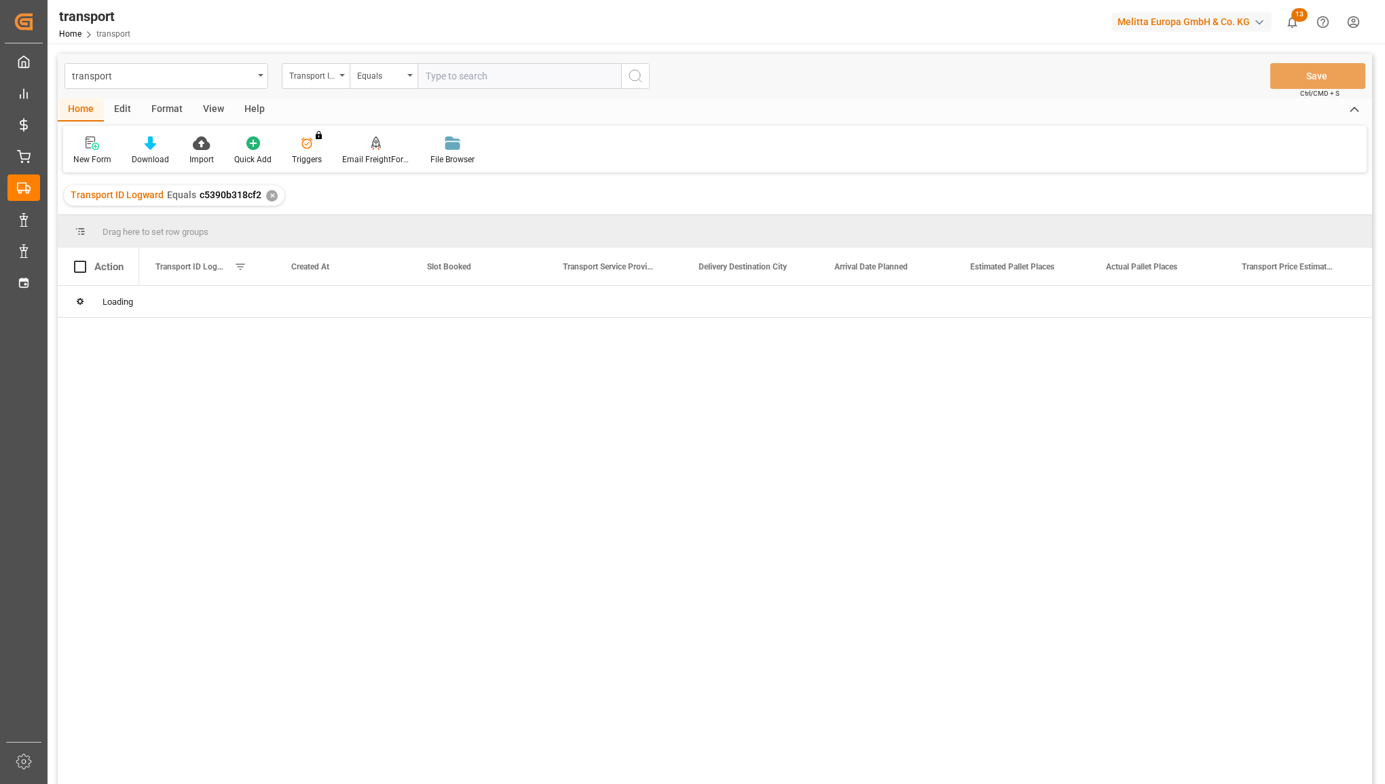
click at [473, 81] on input "text" at bounding box center [520, 76] width 204 height 26
type input "6b1534c7b93c"
click at [636, 78] on icon "search button" at bounding box center [635, 76] width 16 height 16
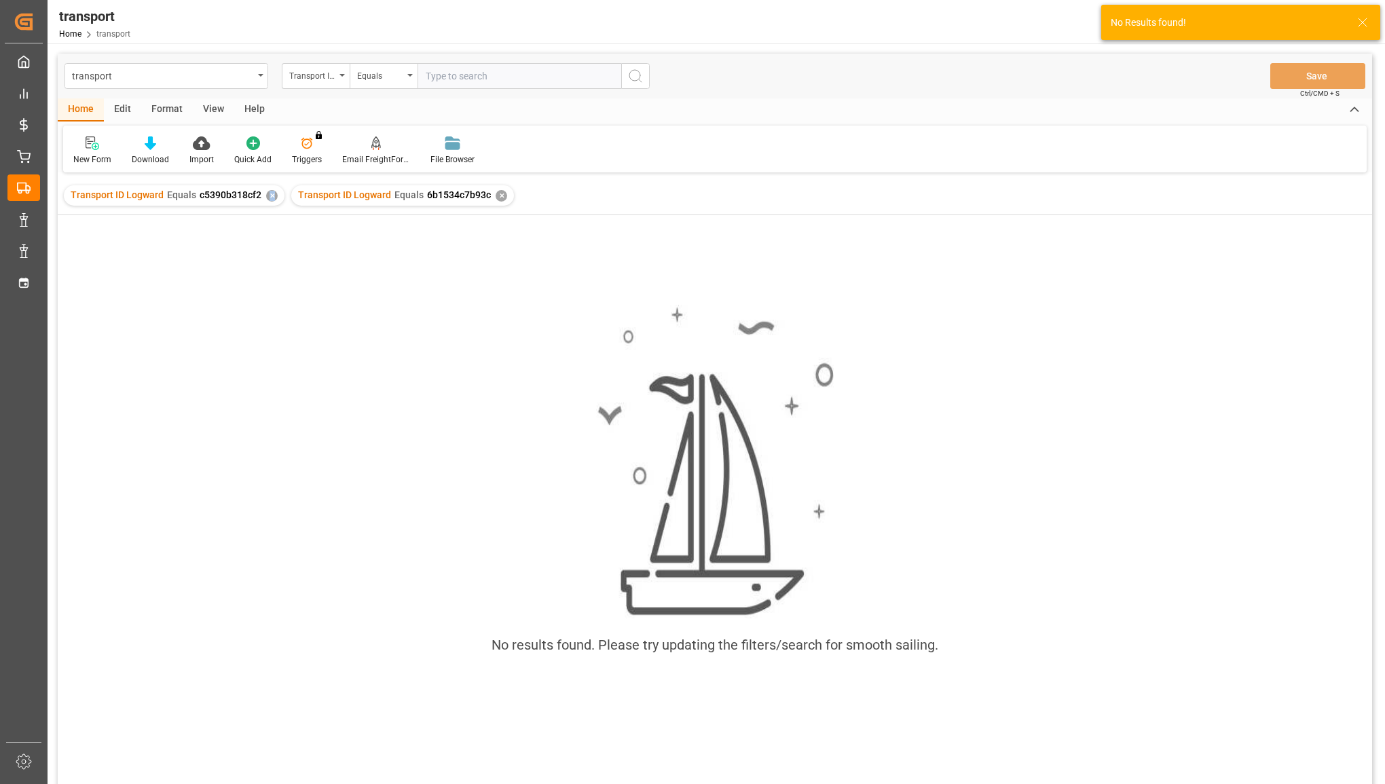
click at [269, 191] on div "✕" at bounding box center [272, 196] width 12 height 12
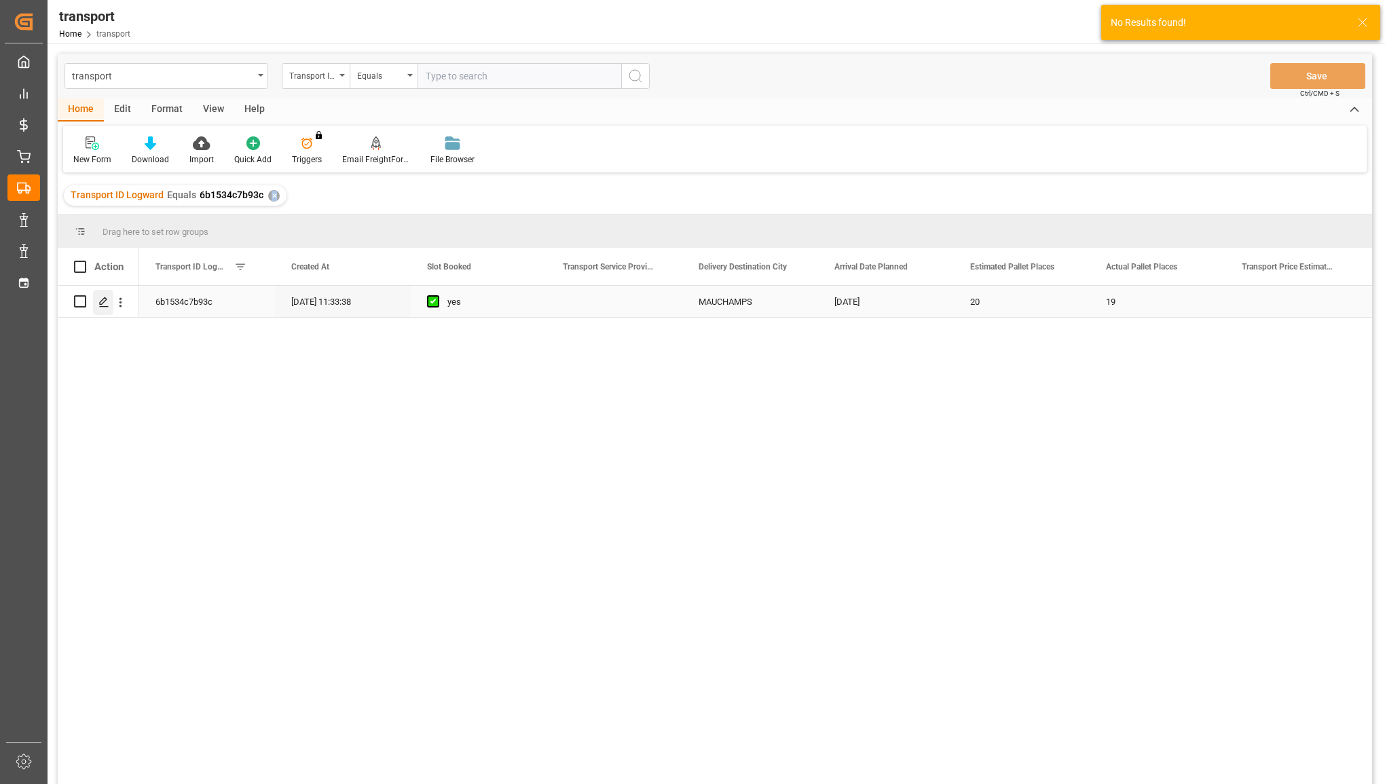
click at [99, 306] on icon "Press SPACE to select this row." at bounding box center [103, 302] width 11 height 11
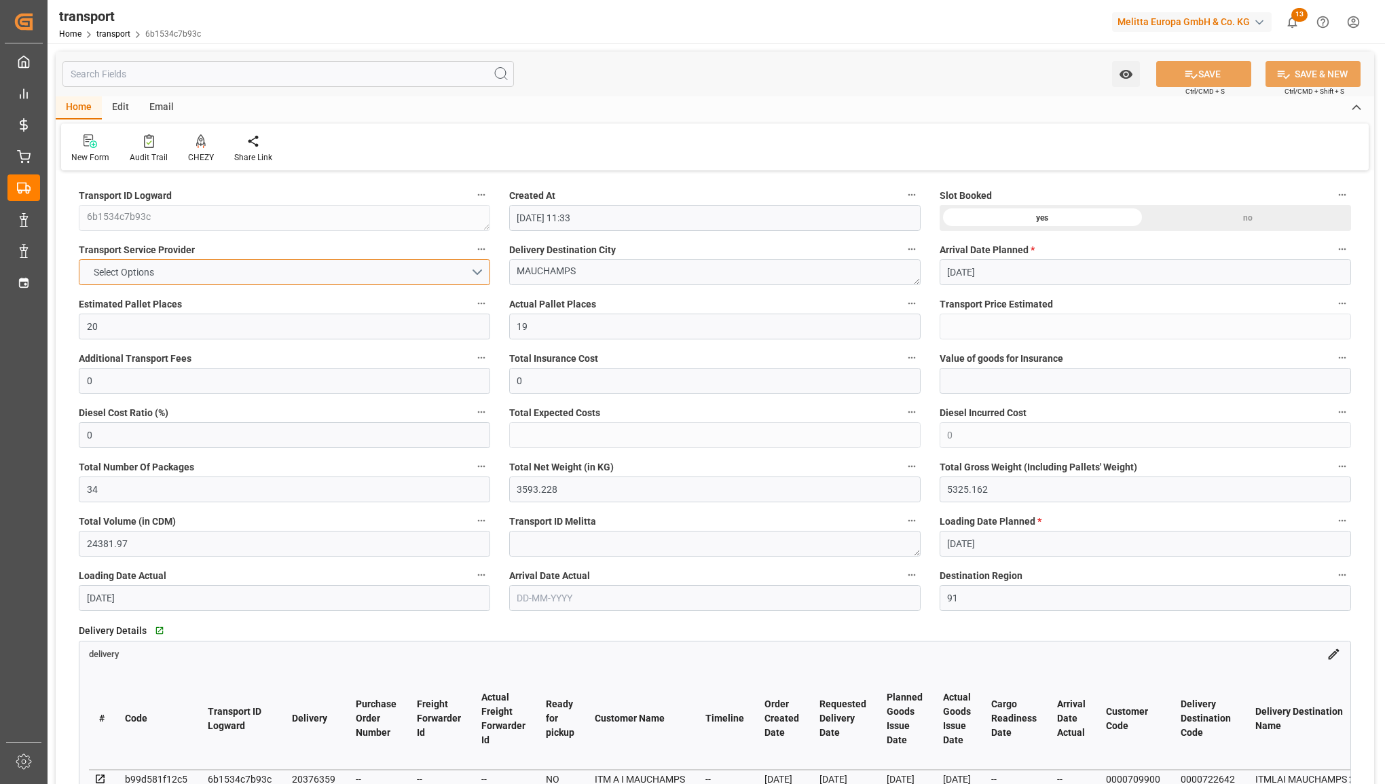
click at [280, 260] on button "Select Options" at bounding box center [284, 272] width 411 height 26
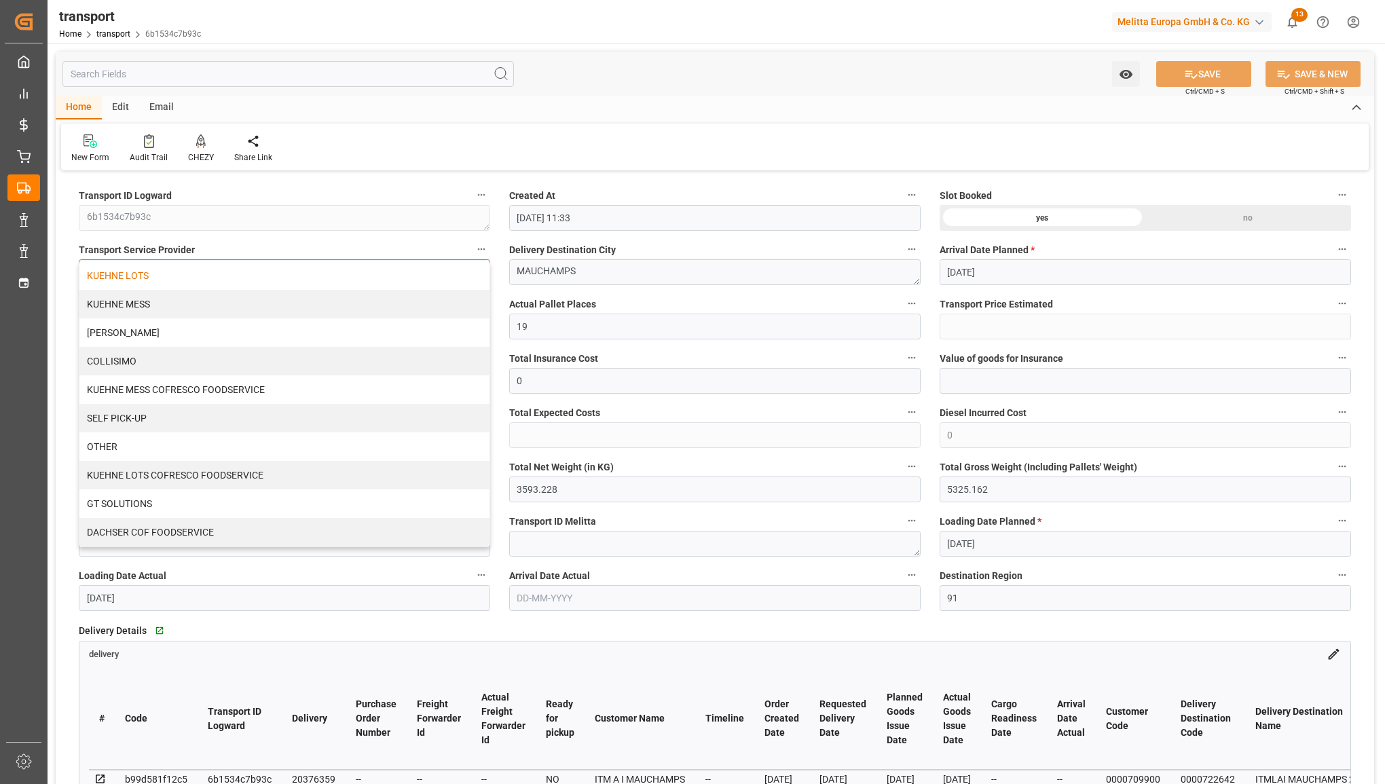
click at [276, 279] on div "KUEHNE LOTS" at bounding box center [284, 275] width 410 height 29
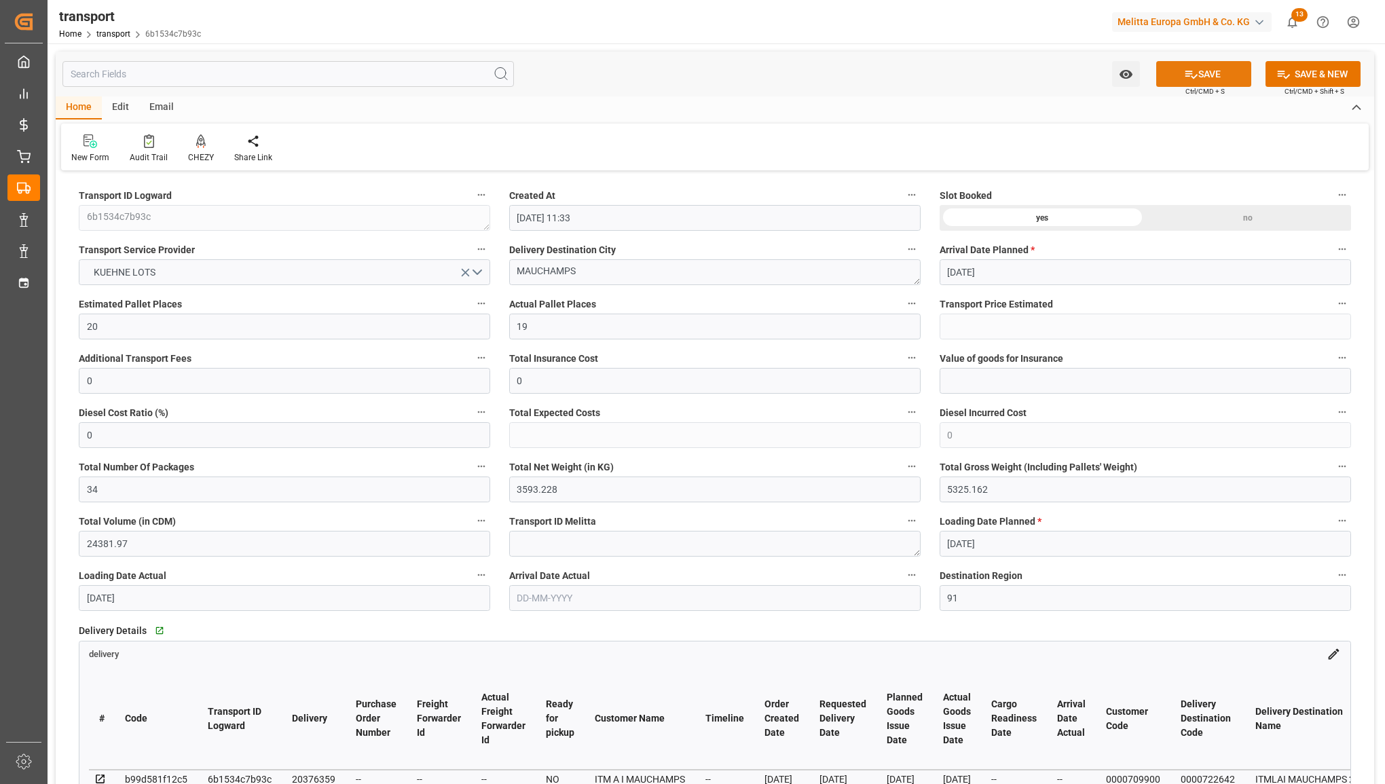
click at [1210, 73] on button "SAVE" at bounding box center [1203, 74] width 95 height 26
type input "307.84"
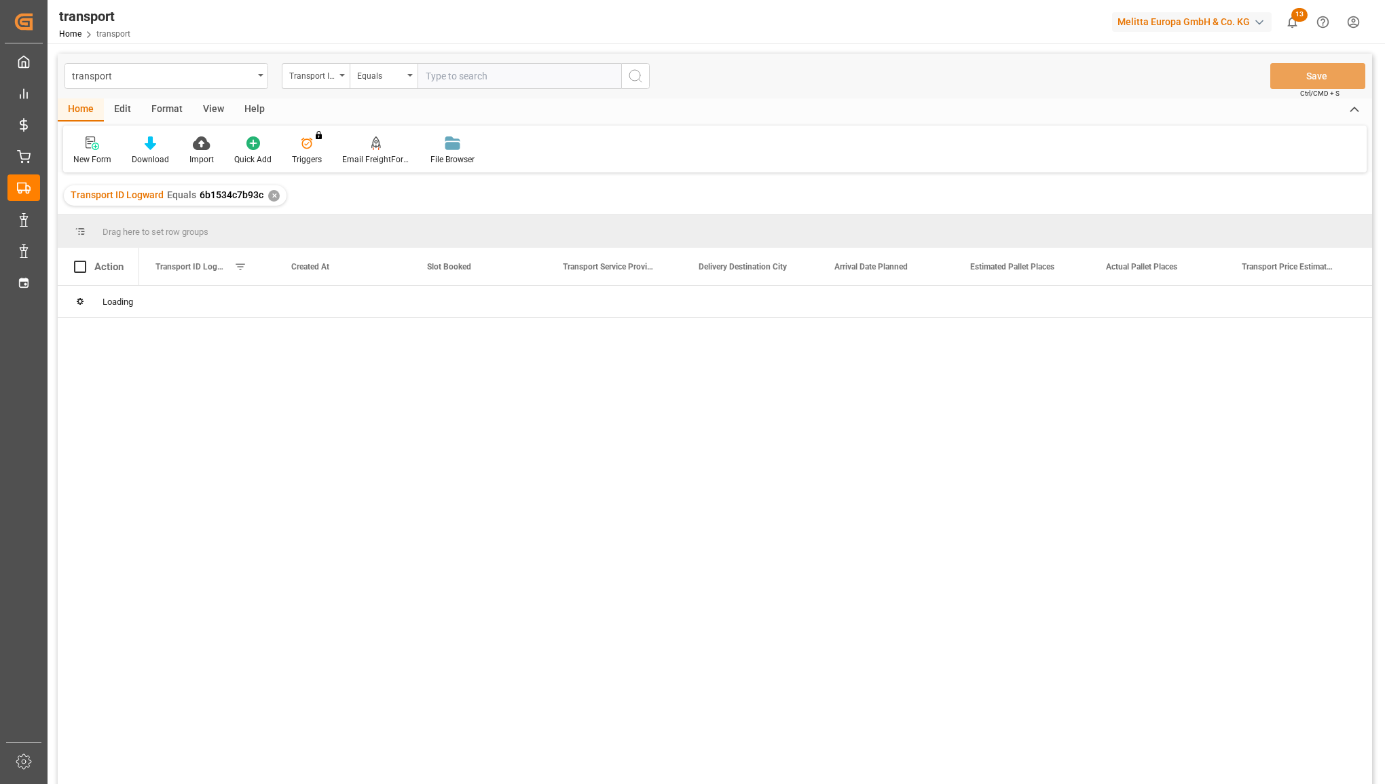
click at [466, 75] on input "text" at bounding box center [520, 76] width 204 height 26
type input "14c182807993"
click at [632, 85] on button "search button" at bounding box center [635, 76] width 29 height 26
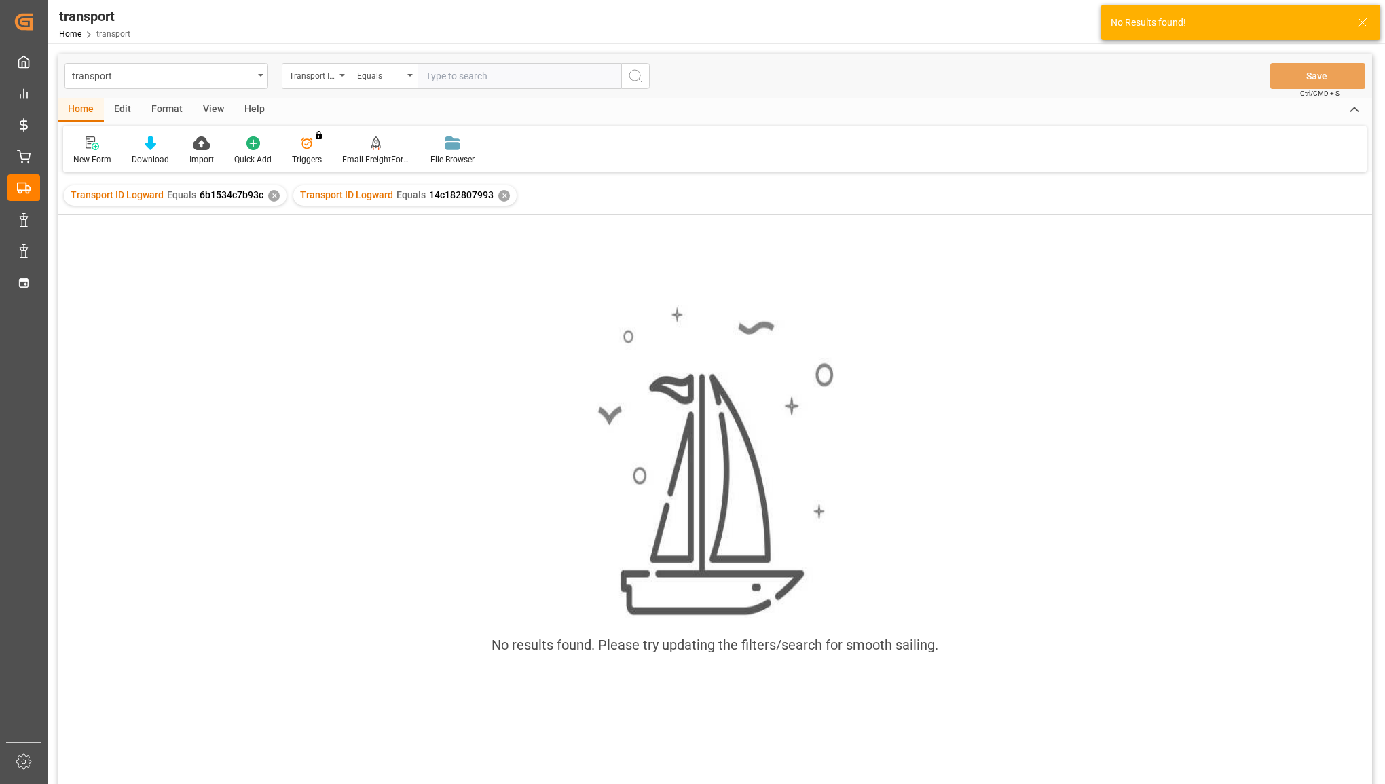
click at [272, 188] on div "Transport ID Logward Equals 6b1534c7b93c ✕" at bounding box center [175, 195] width 223 height 20
click at [270, 194] on div "✕" at bounding box center [274, 196] width 12 height 12
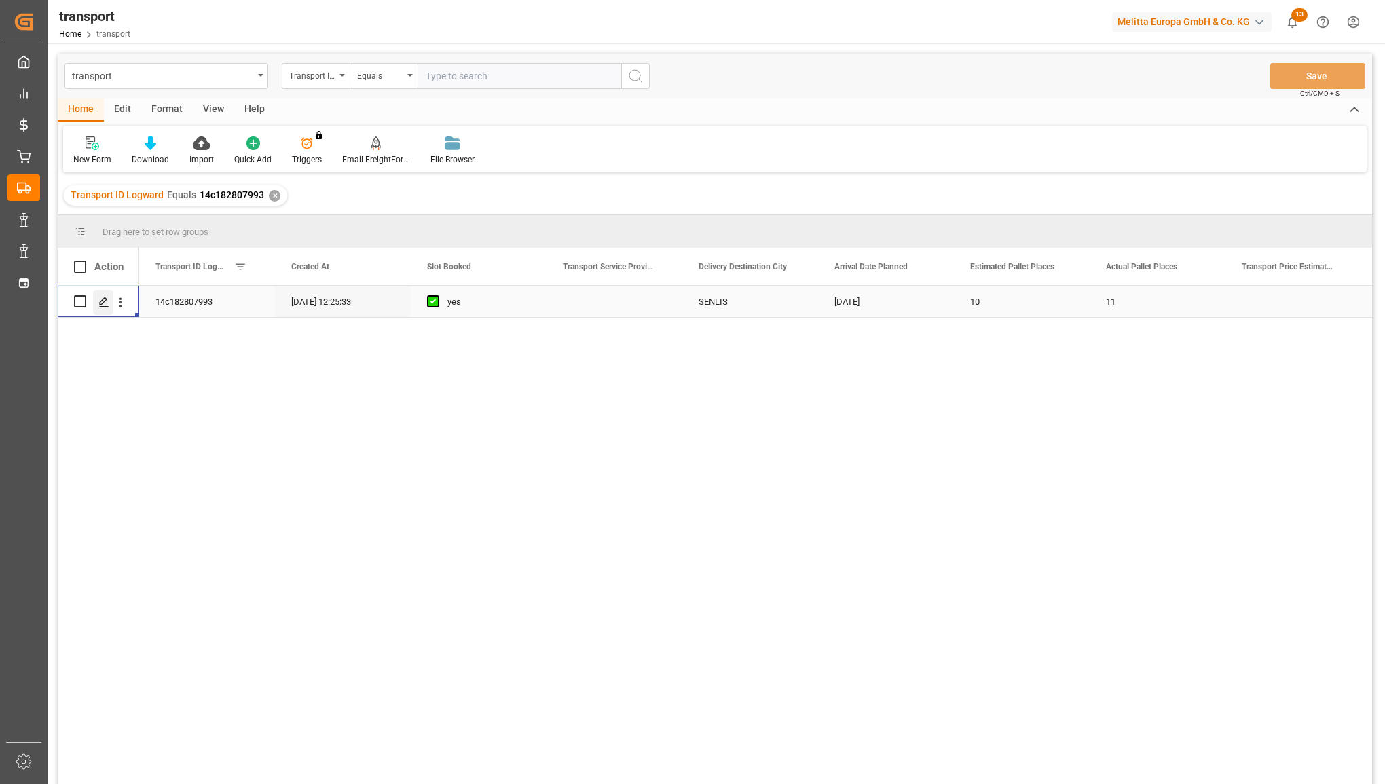
click at [102, 300] on polygon "Press SPACE to select this row." at bounding box center [103, 300] width 7 height 7
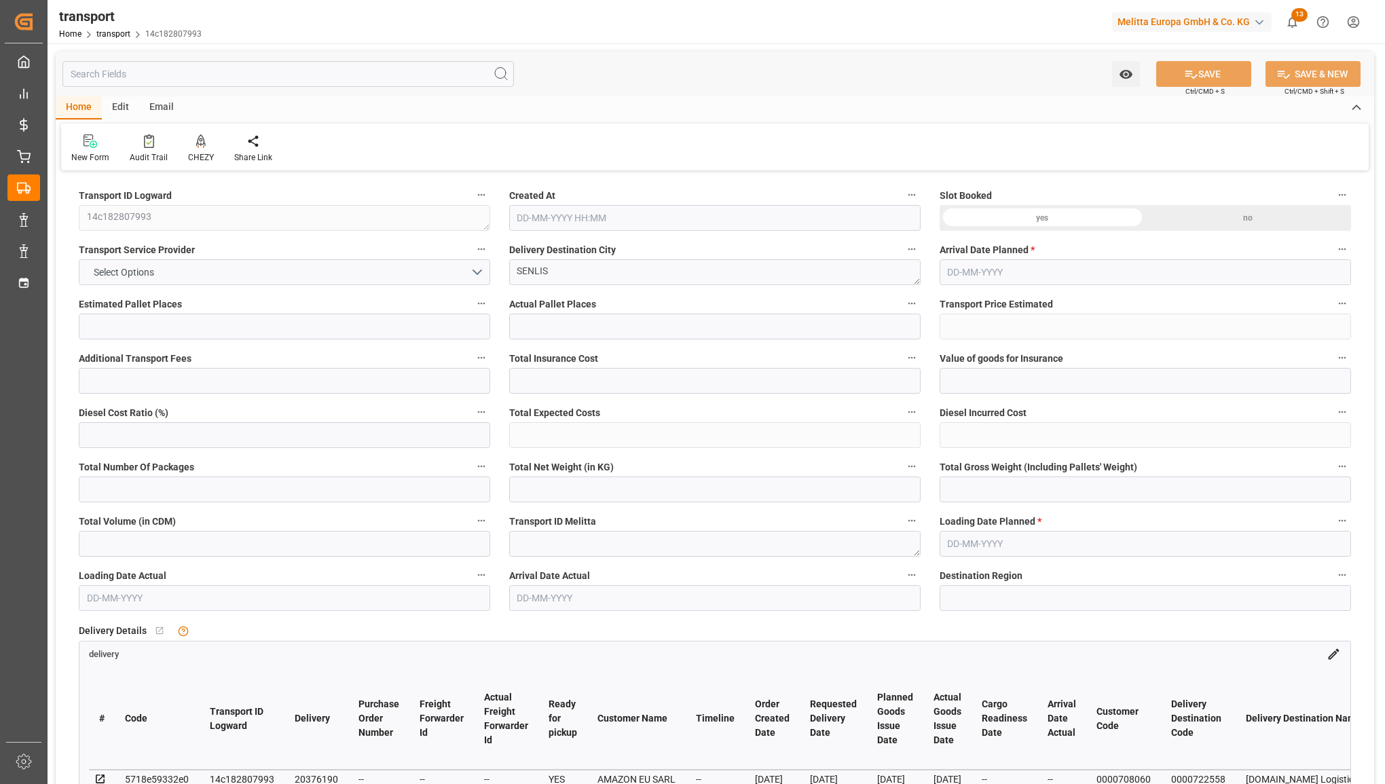
type input "10"
type input "11"
type input "0"
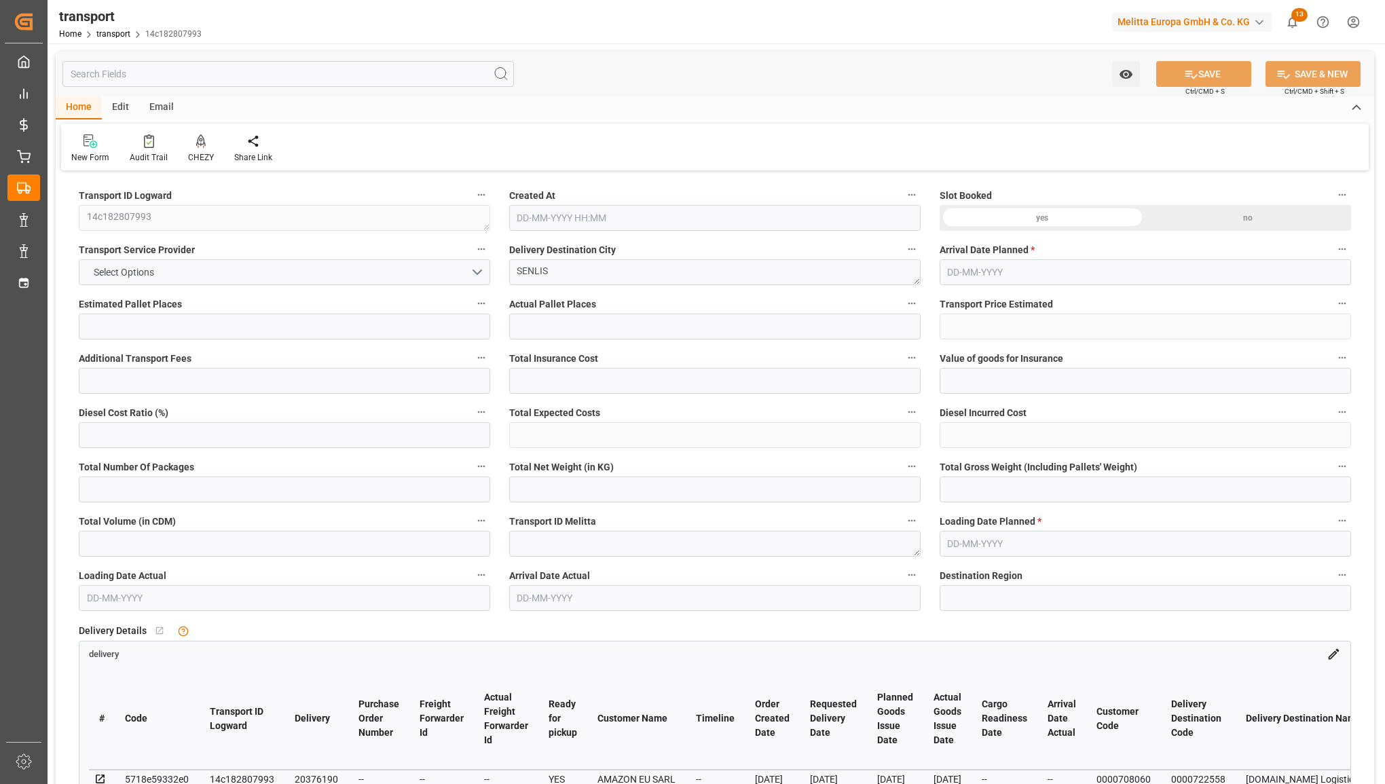
type input "0"
type input "11"
type input "2522.873"
type input "3026.749"
type input "10260.736"
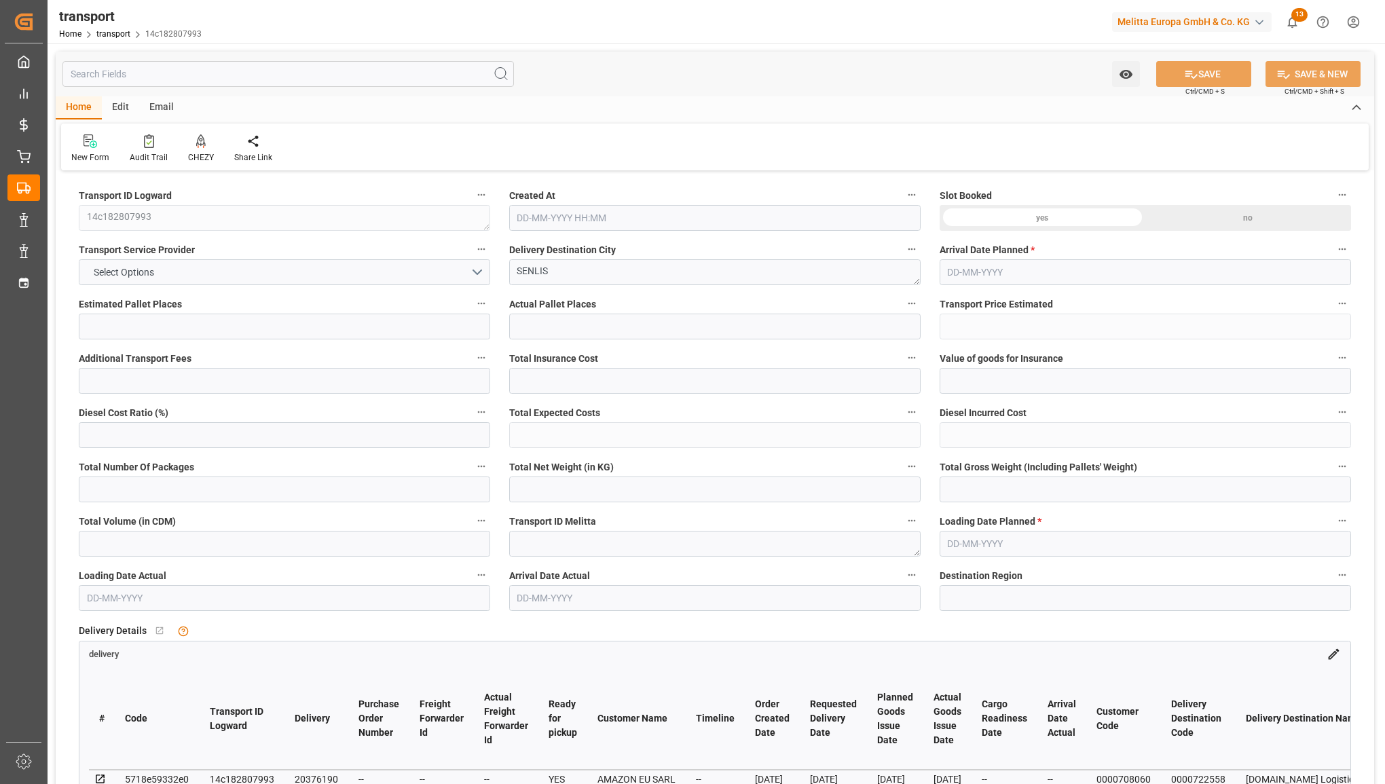
type input "60"
type input "1"
type input "922"
type input "10"
type input "101"
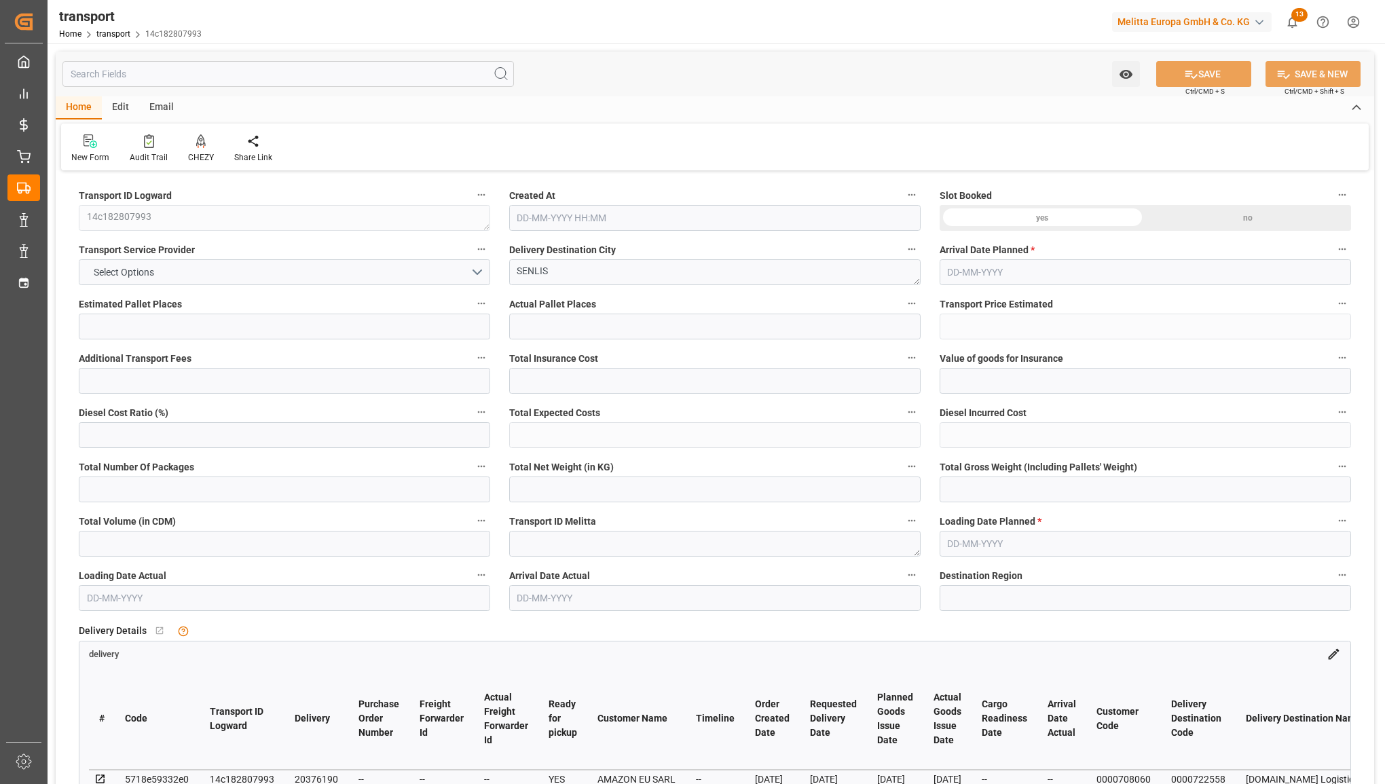
type input "2769.069"
type input "0"
type input "10767.6795"
type input "0"
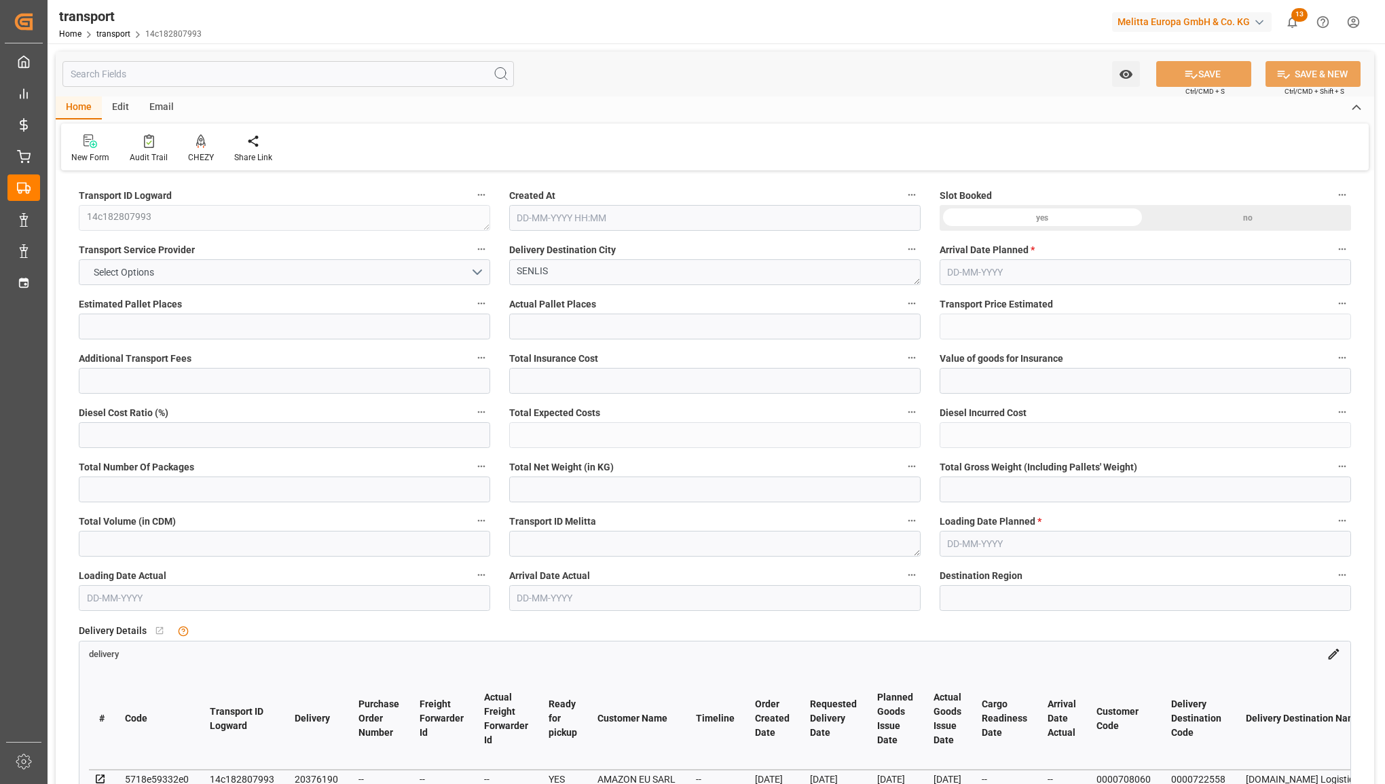
type input "21"
type input "80"
type input "14-08-2025 12:25"
type input "[DATE]"
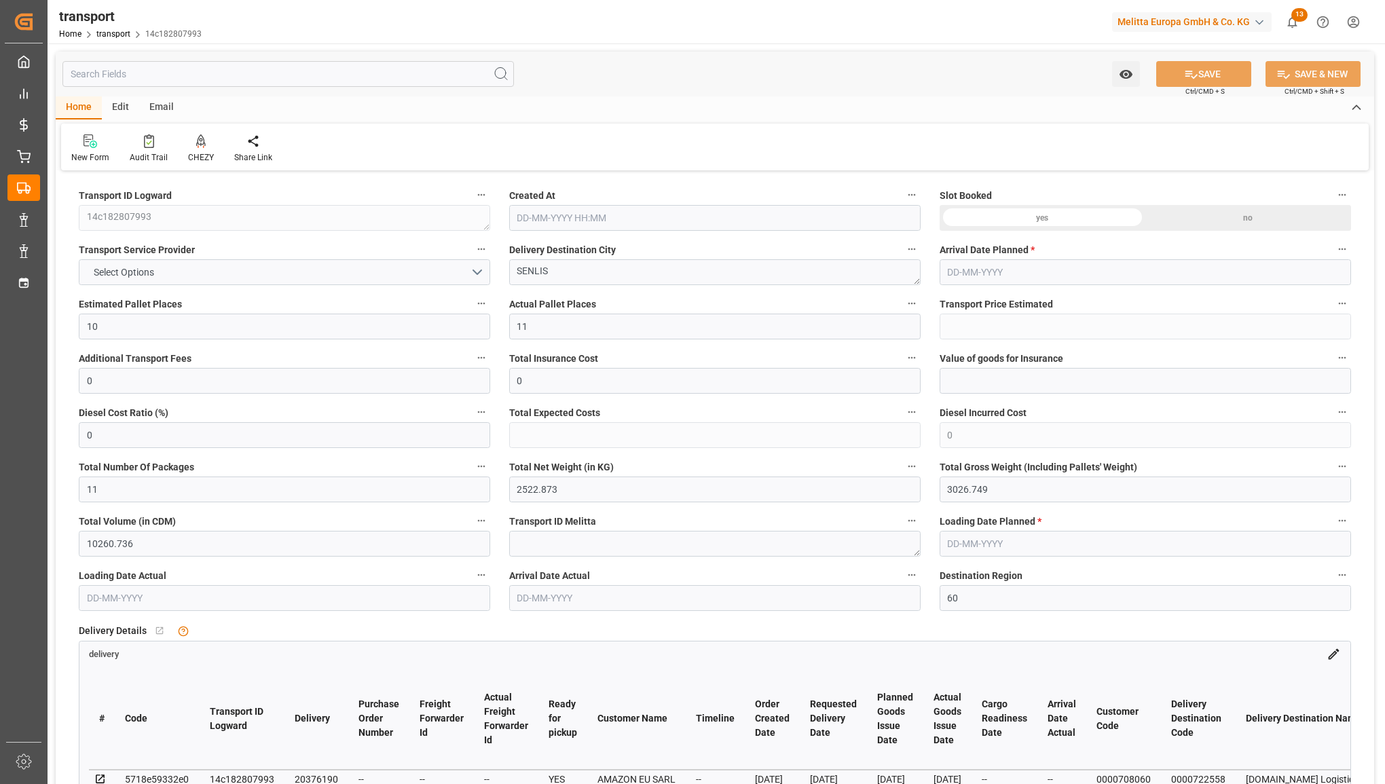
type input "[DATE]"
click at [344, 260] on button "Select Options" at bounding box center [284, 272] width 411 height 26
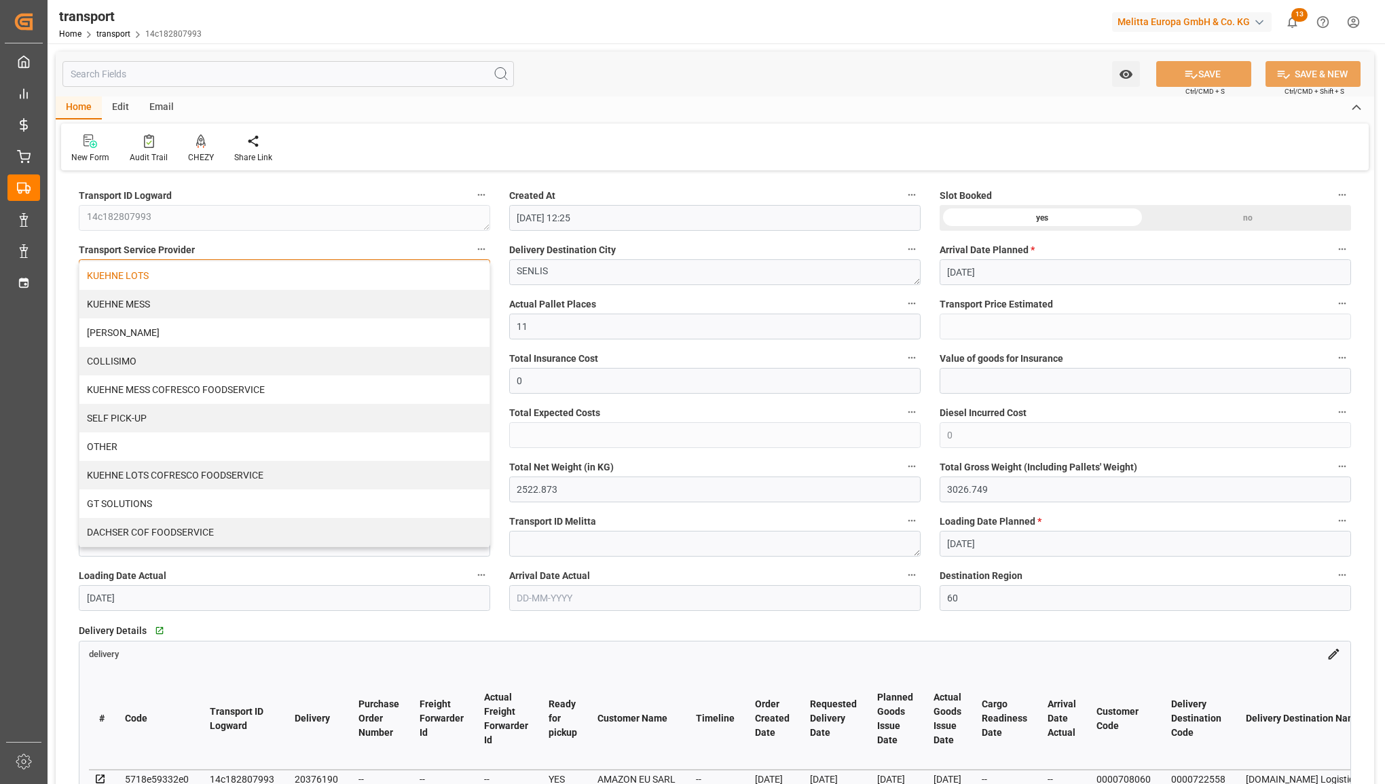
click at [333, 280] on div "KUEHNE LOTS" at bounding box center [284, 275] width 410 height 29
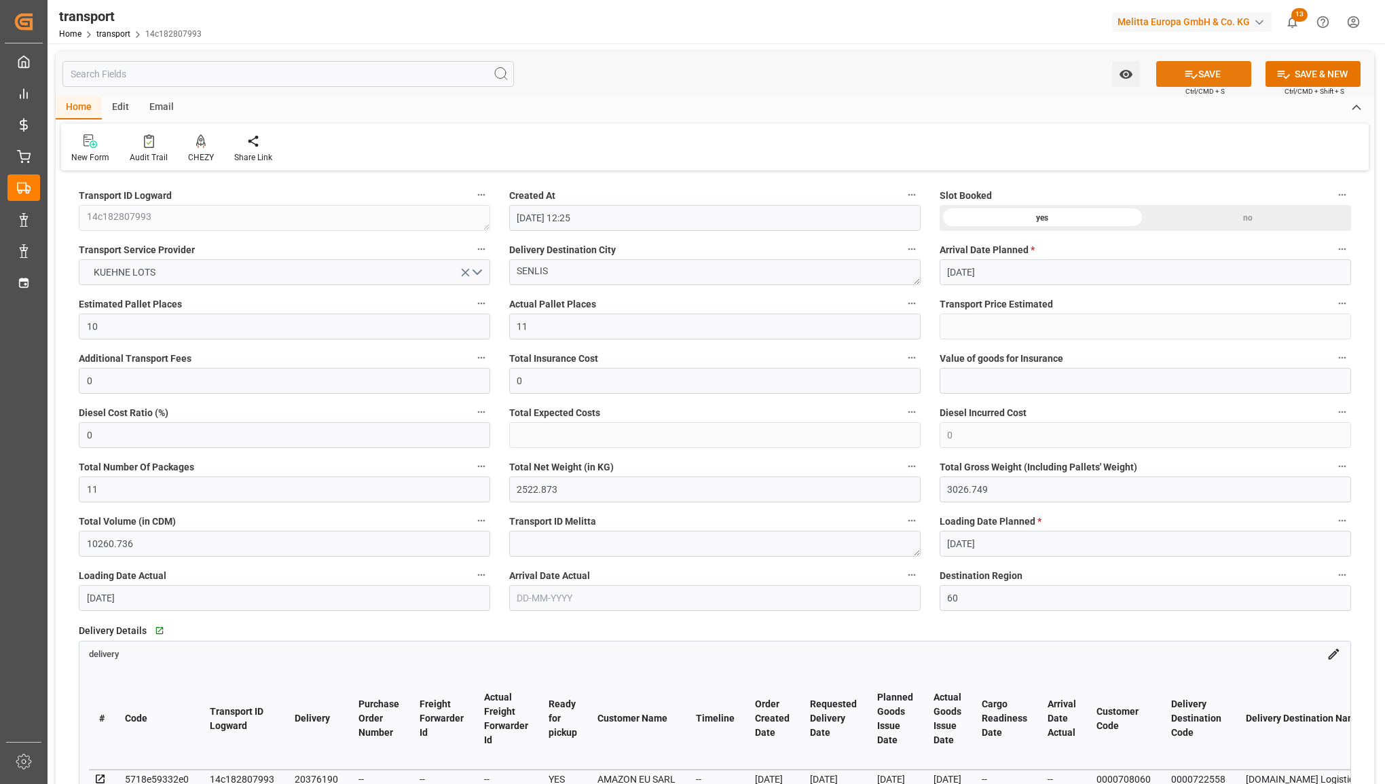
click at [1193, 71] on icon at bounding box center [1191, 74] width 14 height 14
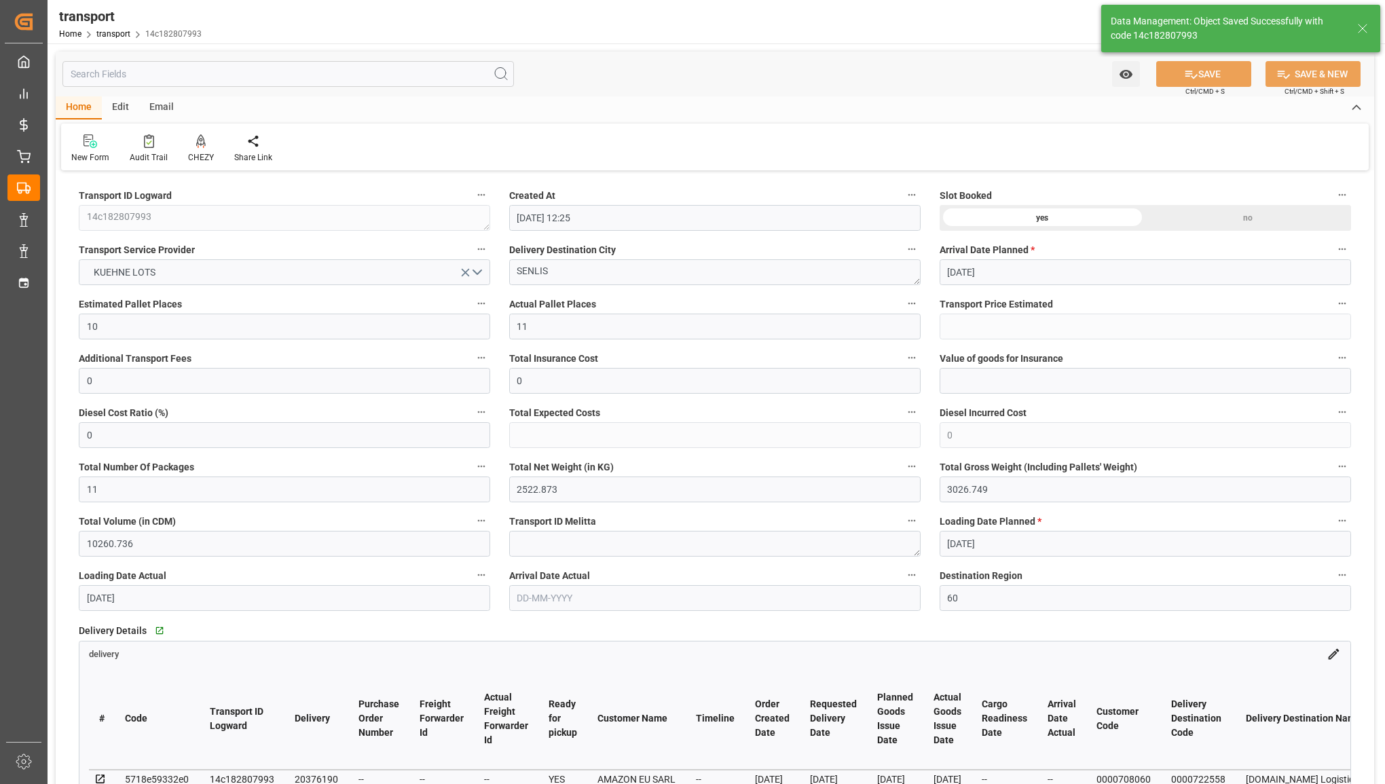
type input "250.54"
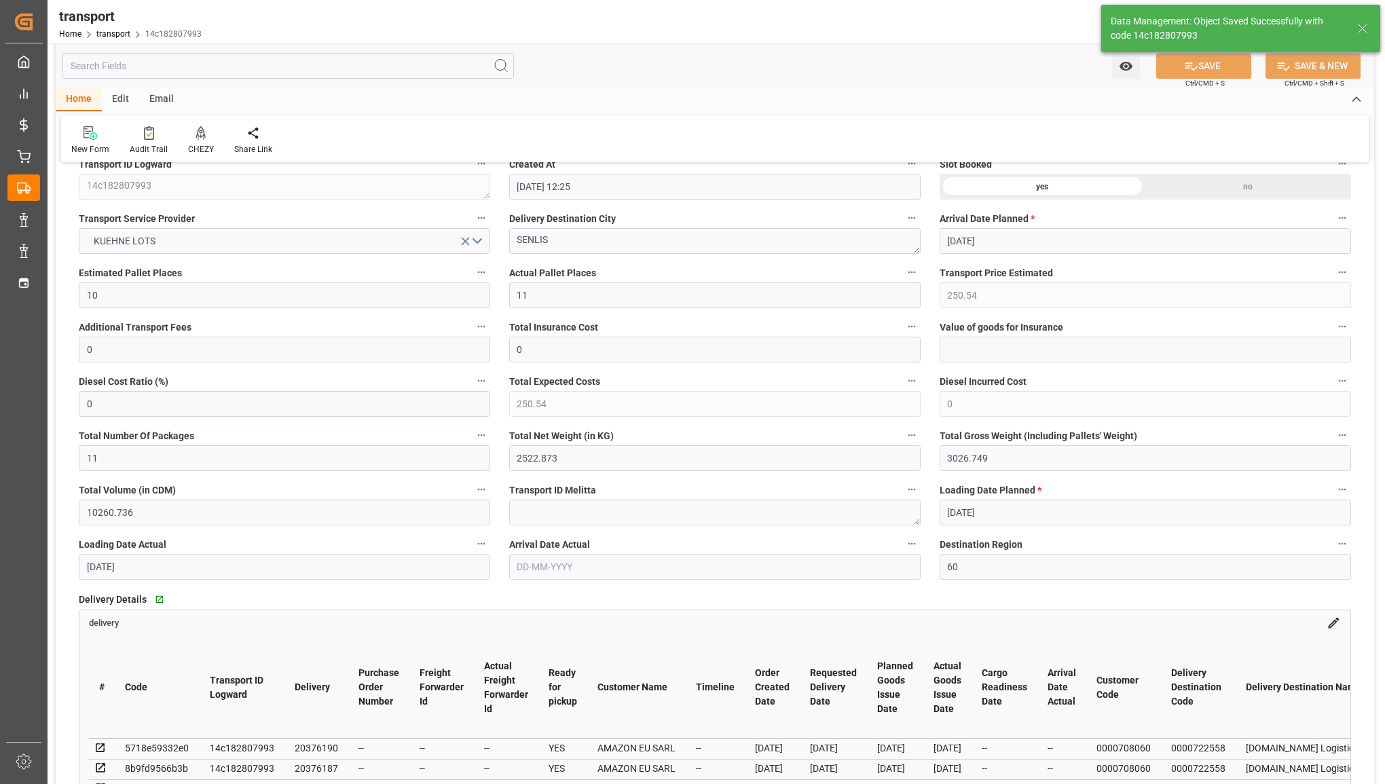
scroll to position [85, 0]
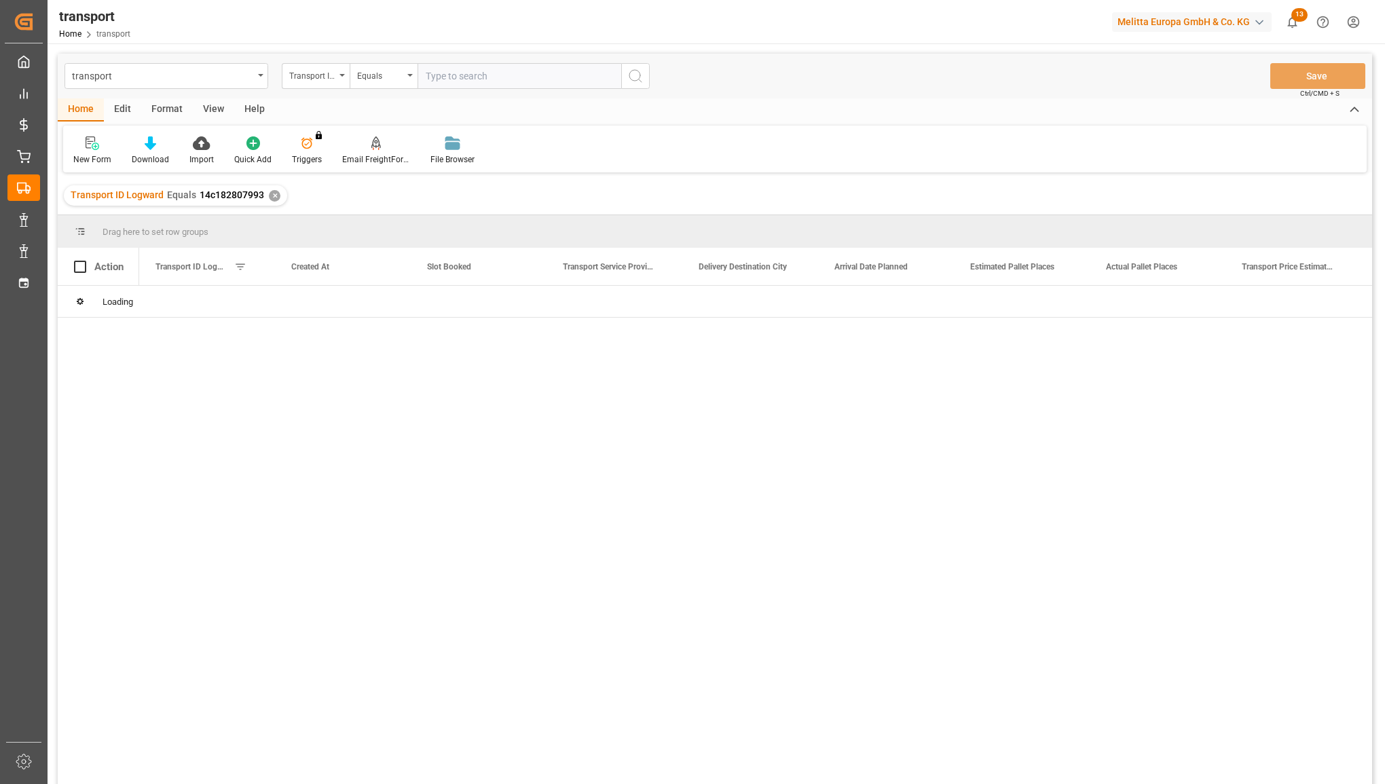
click at [452, 73] on input "text" at bounding box center [520, 76] width 204 height 26
type input "e2d0f603eb2d"
click at [625, 76] on button "search button" at bounding box center [635, 76] width 29 height 26
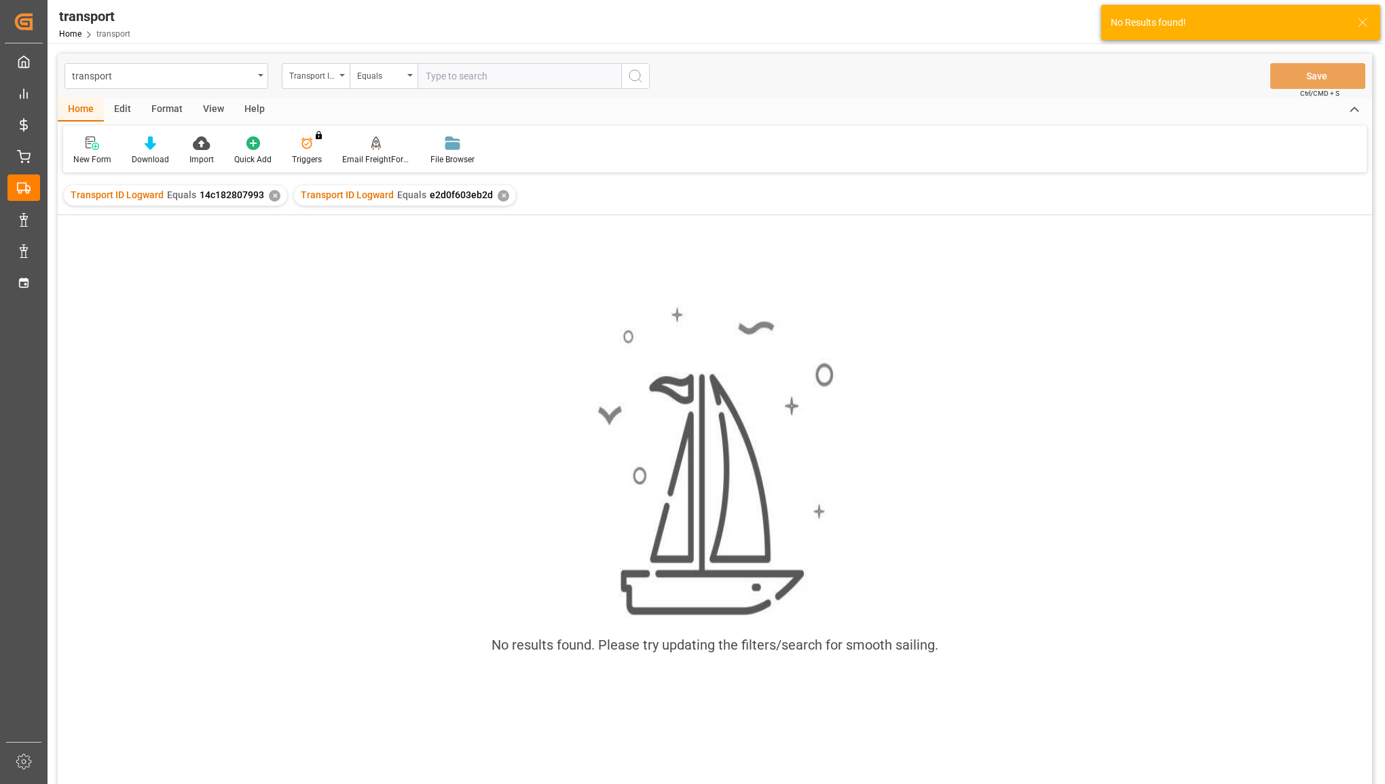
click at [272, 194] on div "✕" at bounding box center [275, 196] width 12 height 12
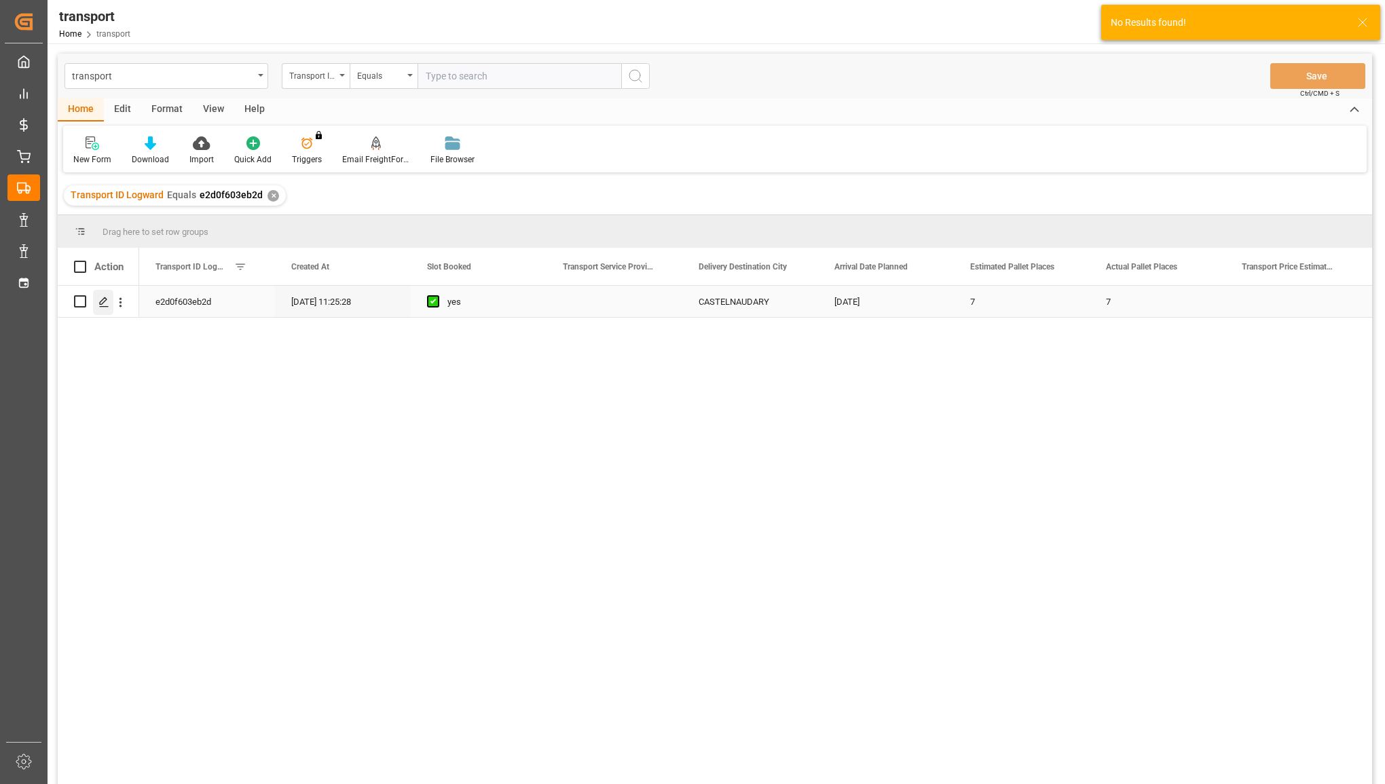
click at [103, 301] on icon "Press SPACE to select this row." at bounding box center [103, 302] width 11 height 11
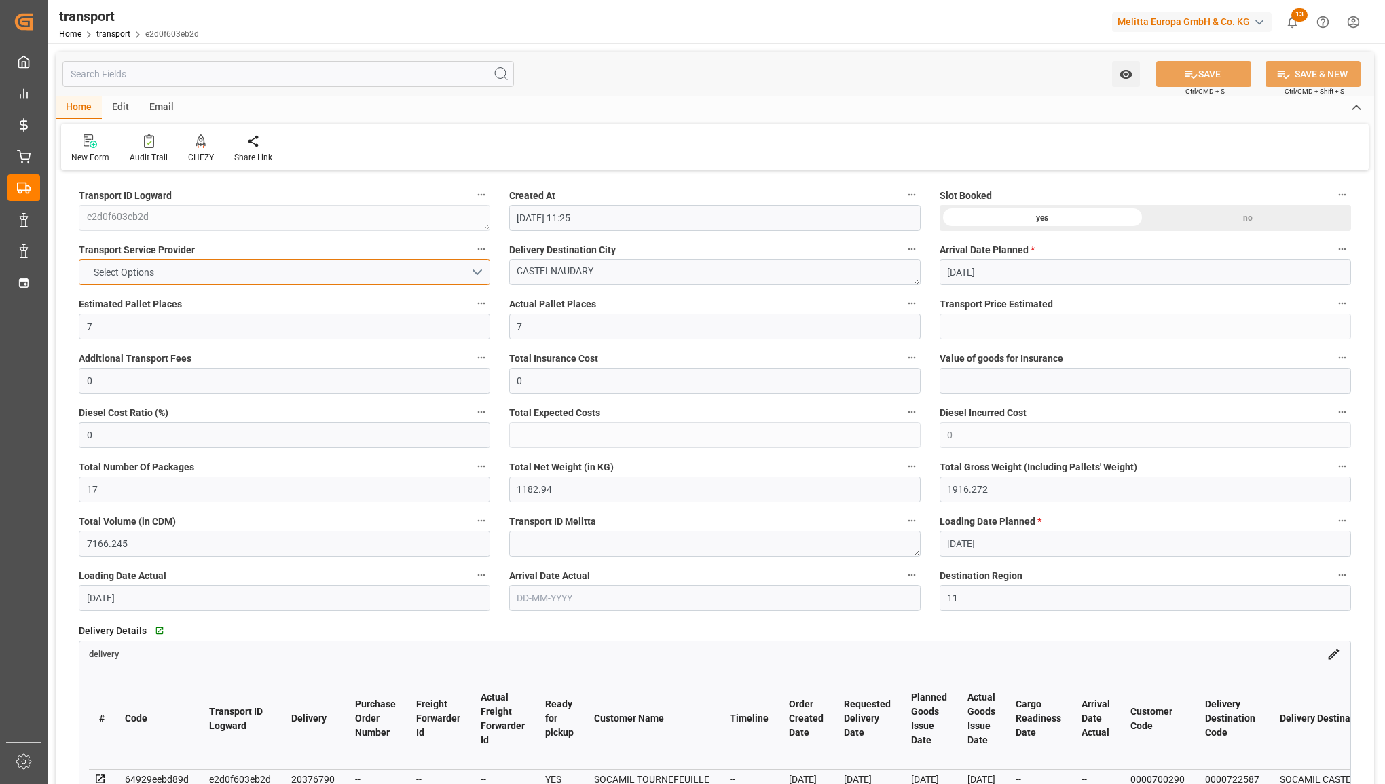
click at [323, 274] on button "Select Options" at bounding box center [284, 272] width 411 height 26
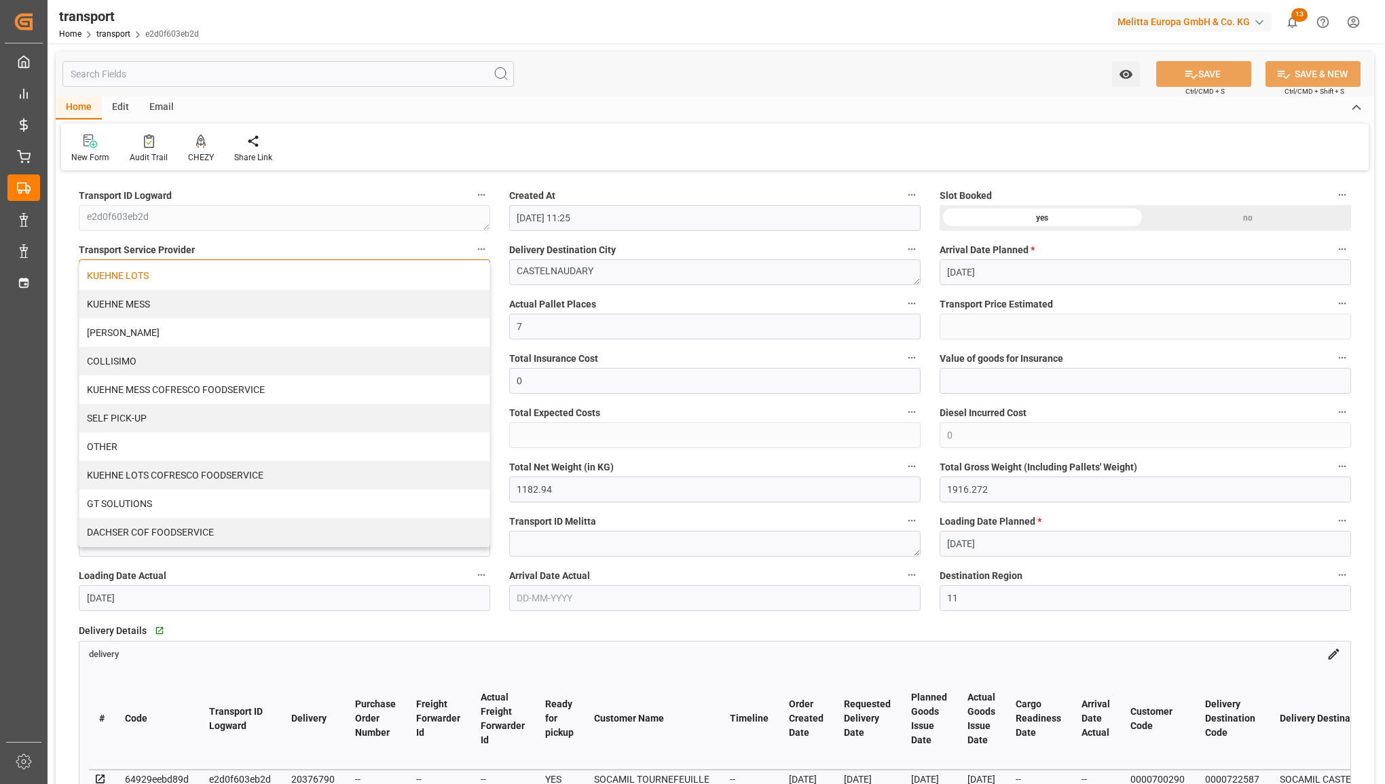
click at [317, 280] on div "KUEHNE LOTS" at bounding box center [284, 275] width 410 height 29
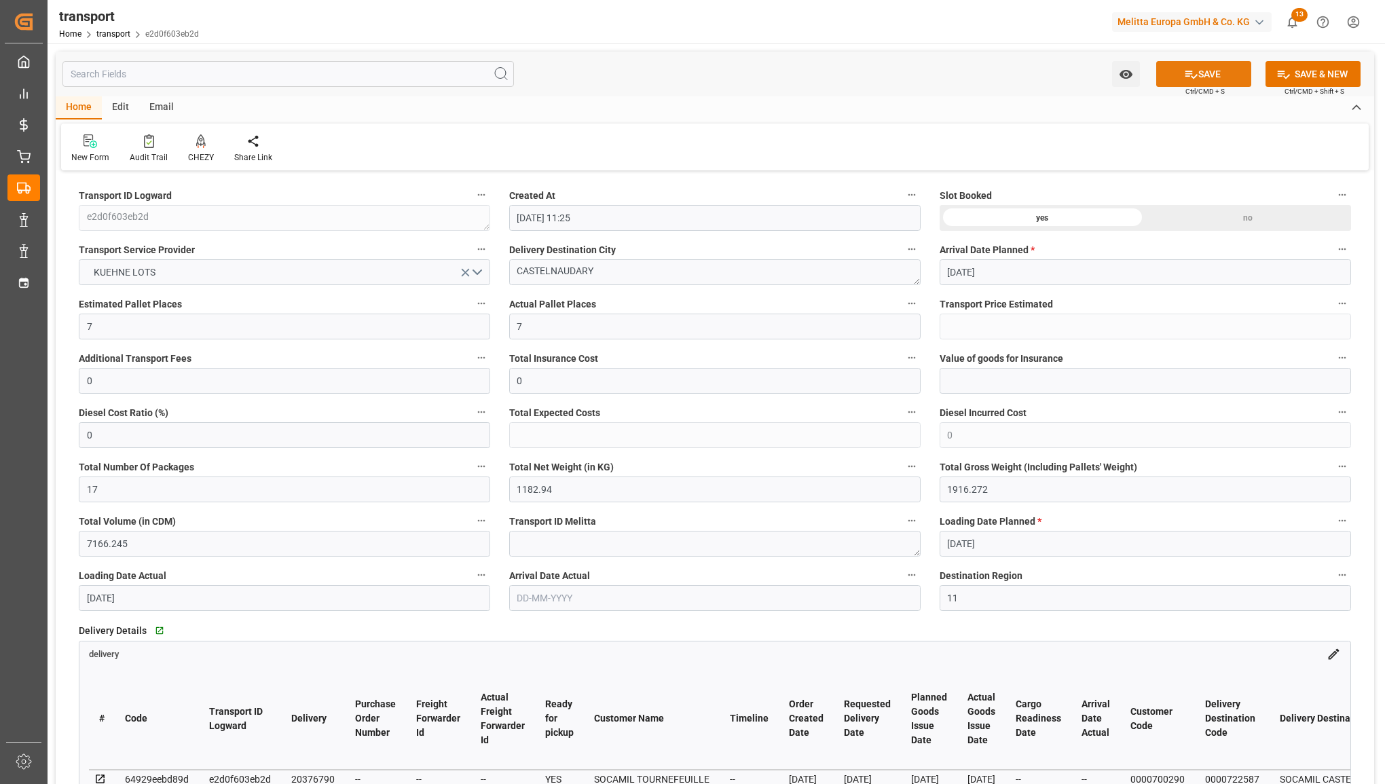
click at [1184, 69] on icon at bounding box center [1191, 74] width 14 height 14
type input "497.71"
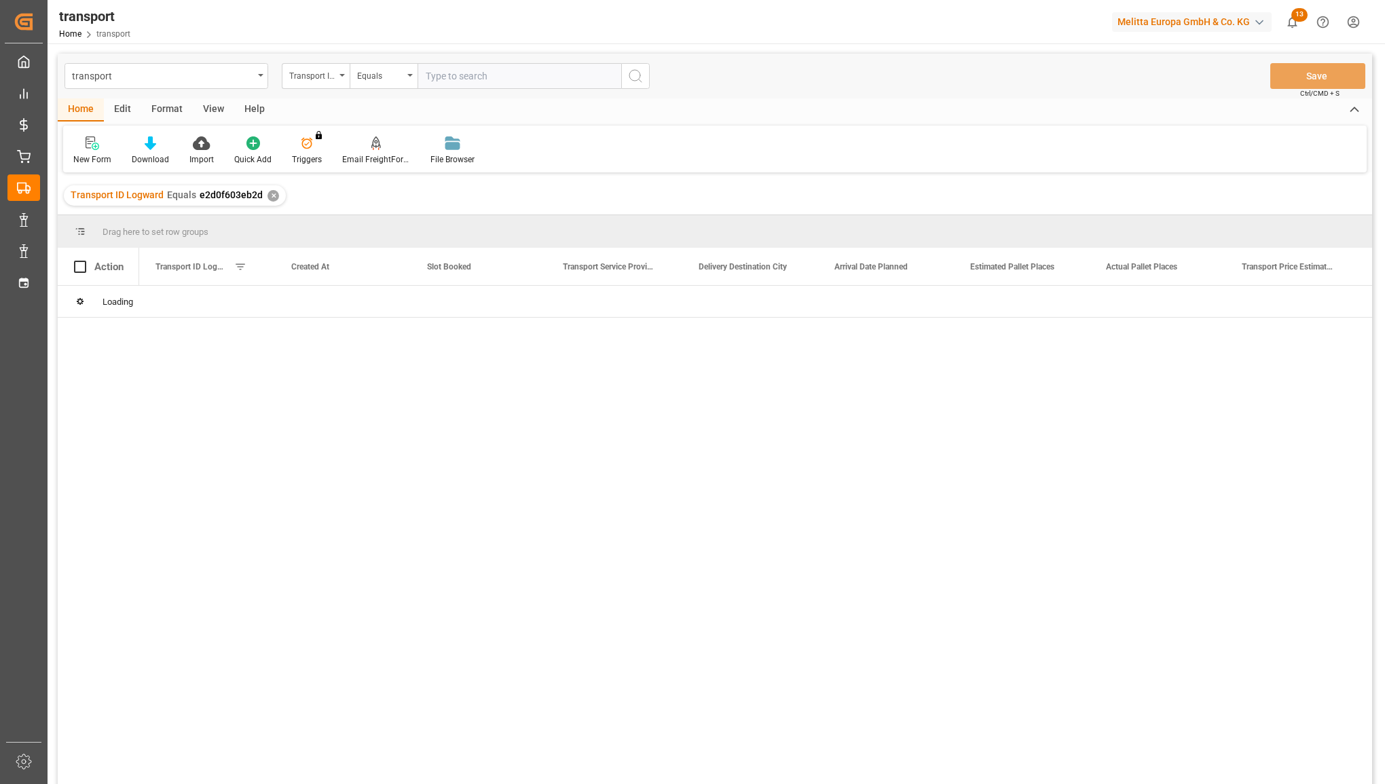
click at [457, 78] on input "text" at bounding box center [520, 76] width 204 height 26
type input "6eaf0177e0d5"
click at [637, 80] on icon "search button" at bounding box center [635, 76] width 16 height 16
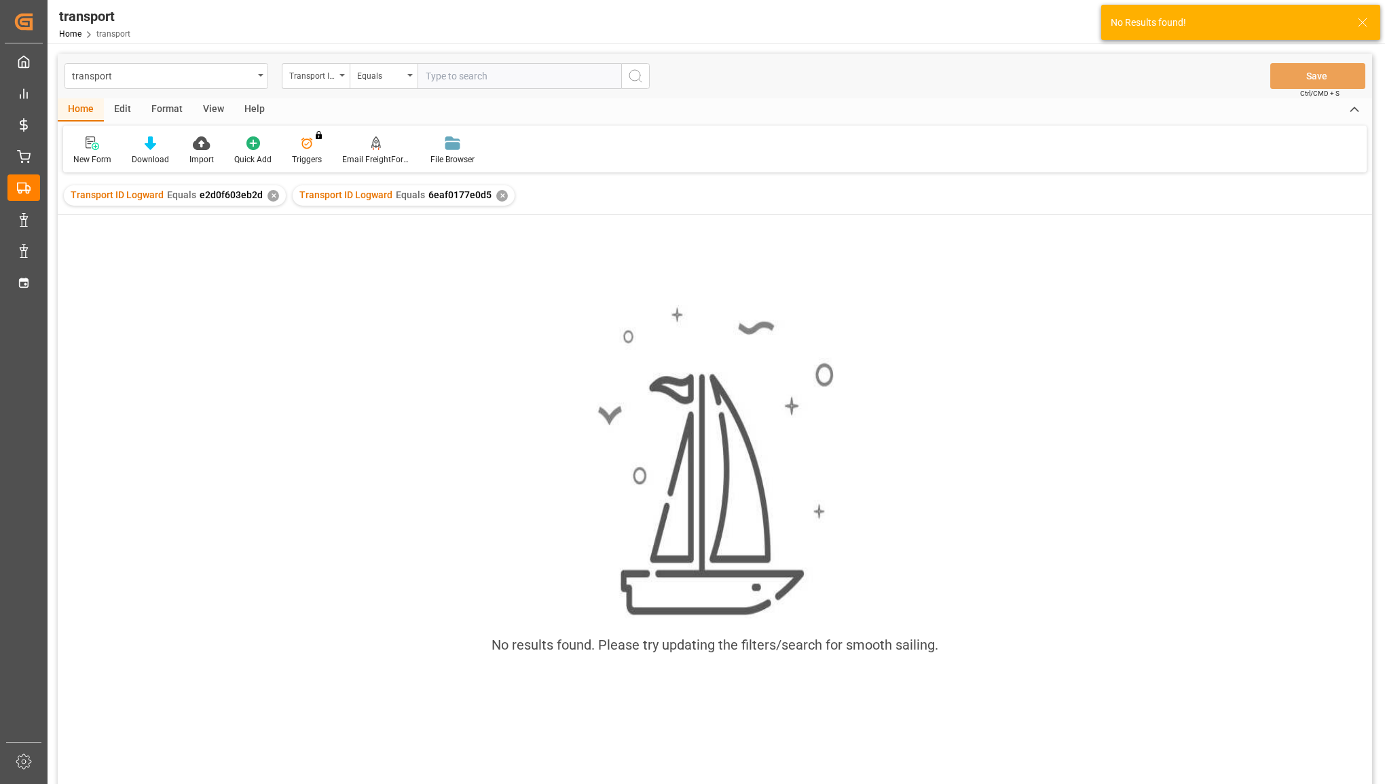
click at [270, 195] on div "✕" at bounding box center [274, 196] width 12 height 12
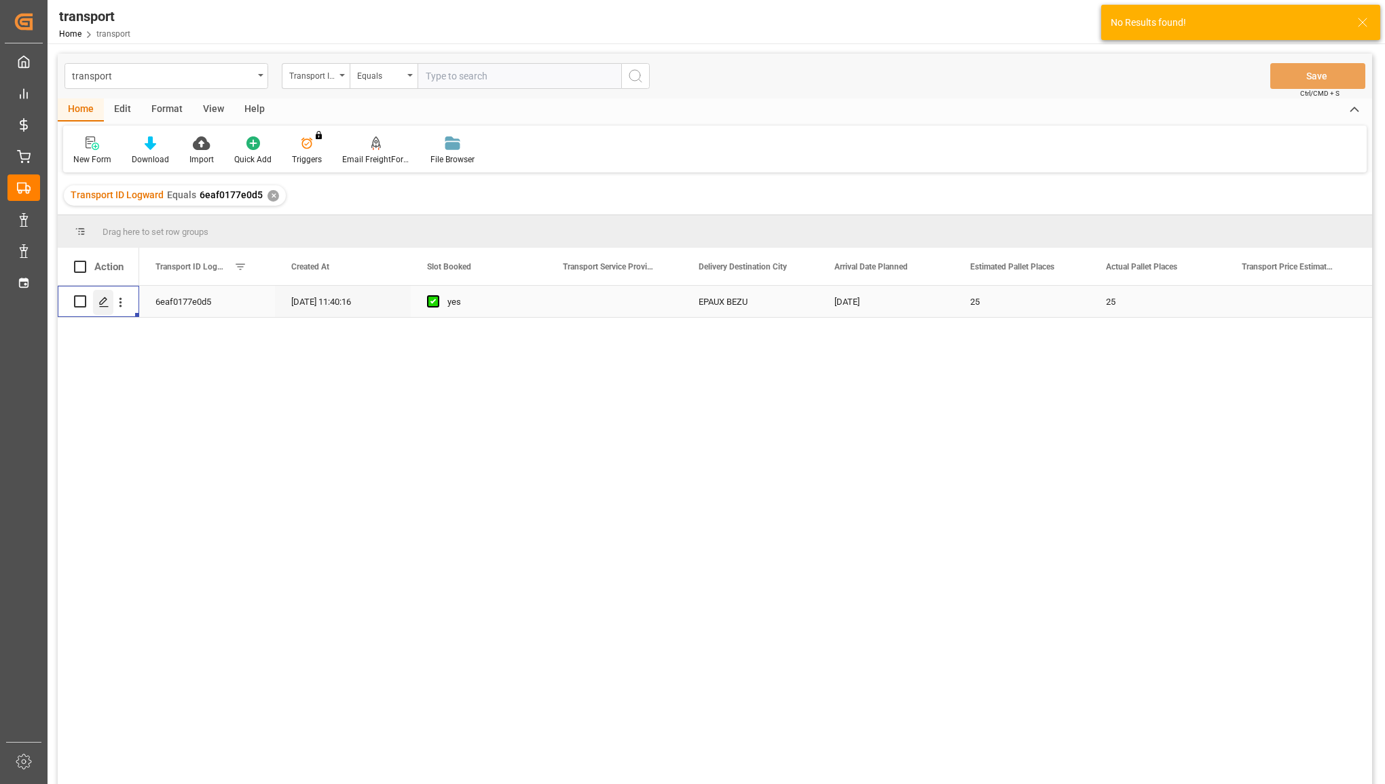
click at [106, 297] on icon "Press SPACE to select this row." at bounding box center [103, 302] width 11 height 11
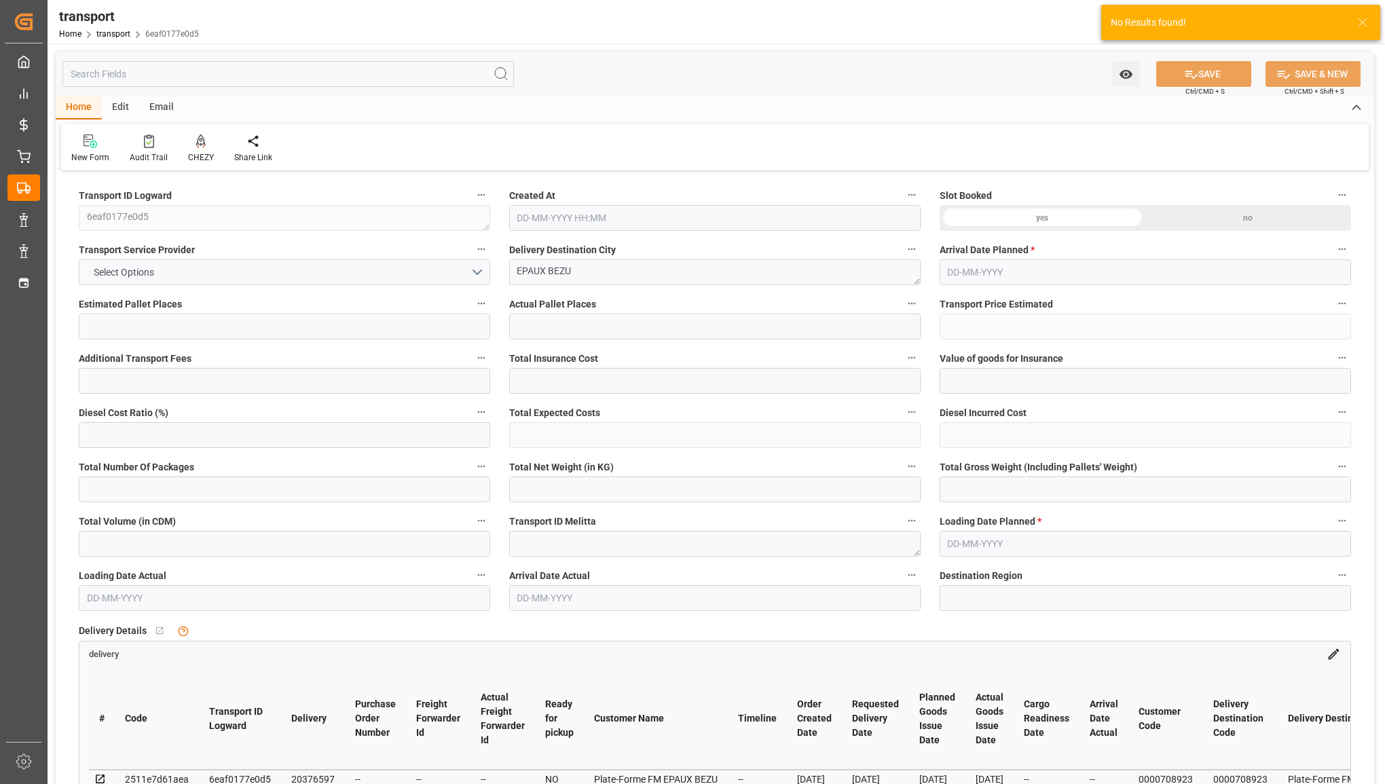
type input "25"
type input "0"
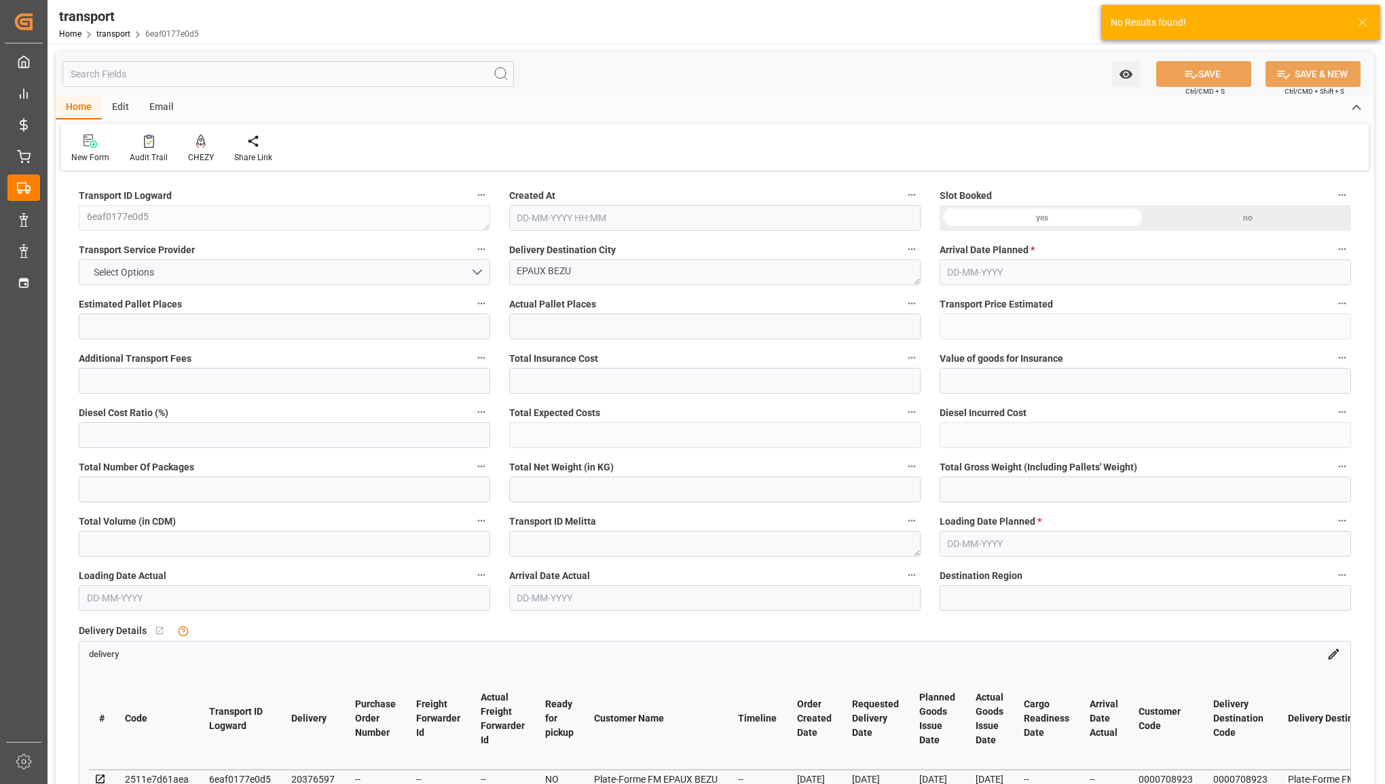
type input "-10.4826"
type input "32"
type input "7203.286"
type input "9770.593"
type input "26524.12"
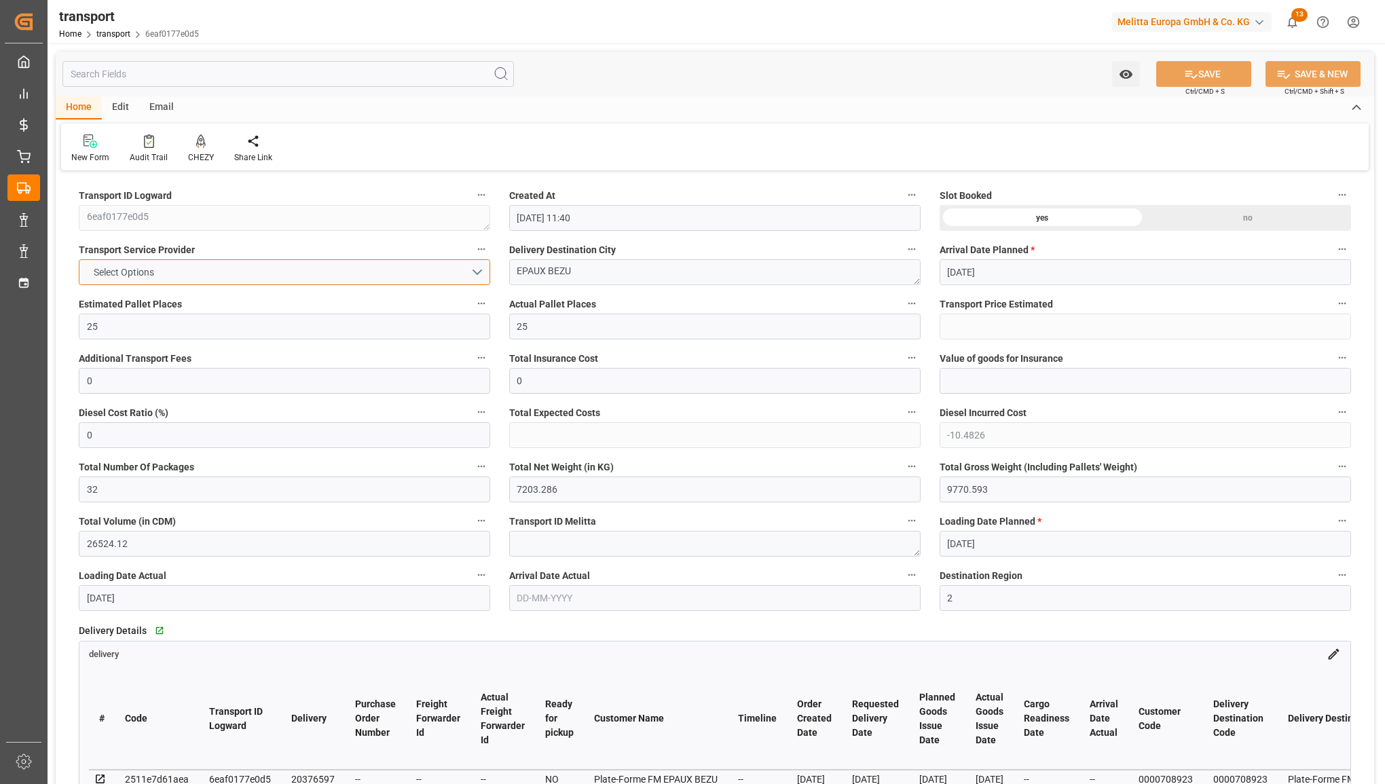
click at [340, 270] on button "Select Options" at bounding box center [284, 272] width 411 height 26
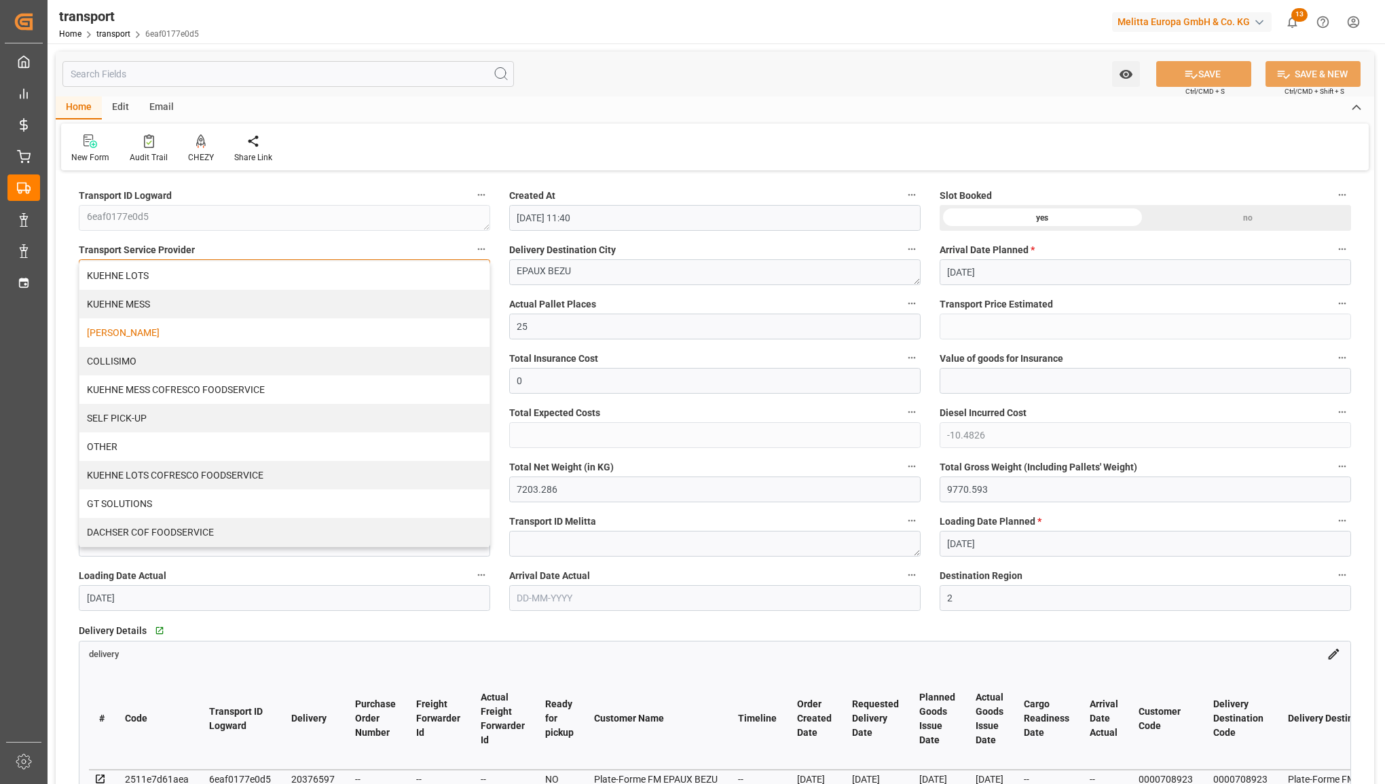
click at [302, 321] on div "[PERSON_NAME]" at bounding box center [284, 332] width 410 height 29
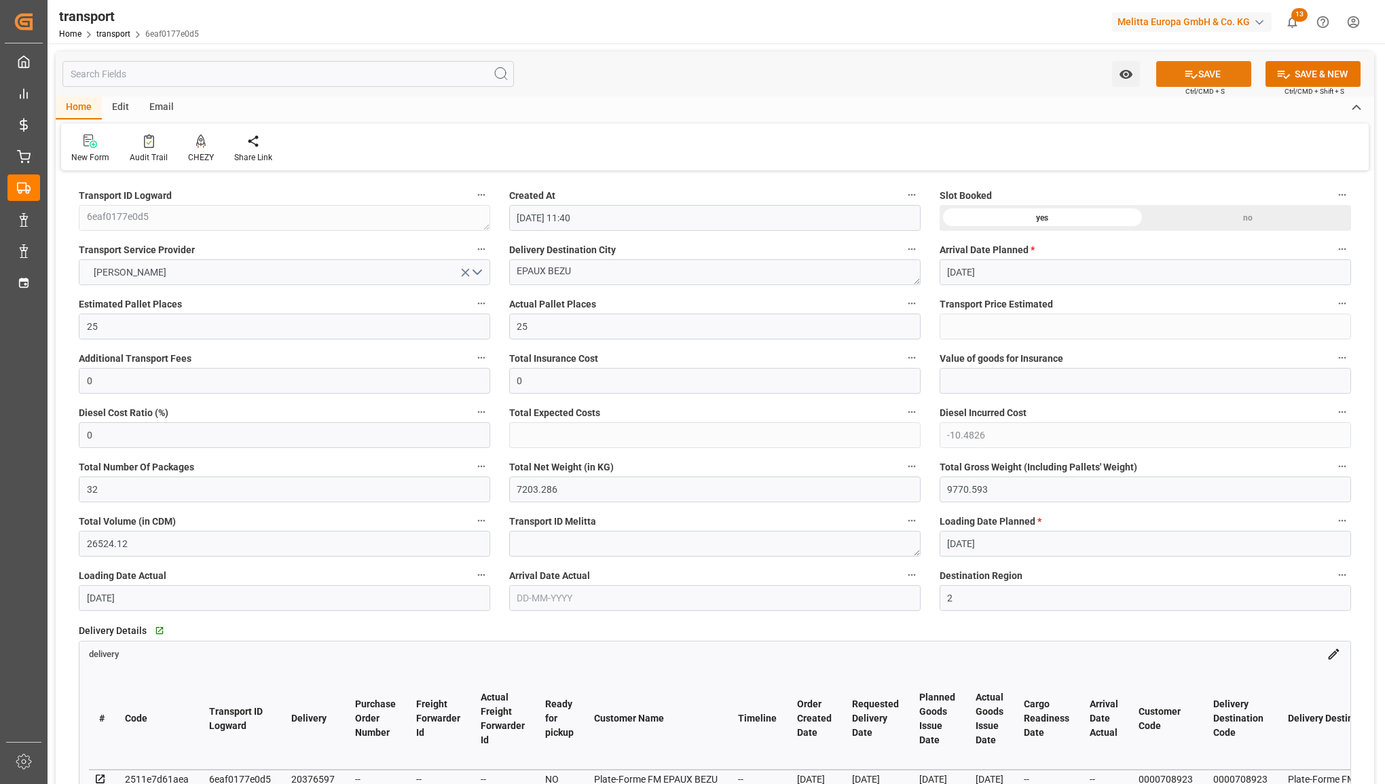
click at [1217, 75] on button "SAVE" at bounding box center [1203, 74] width 95 height 26
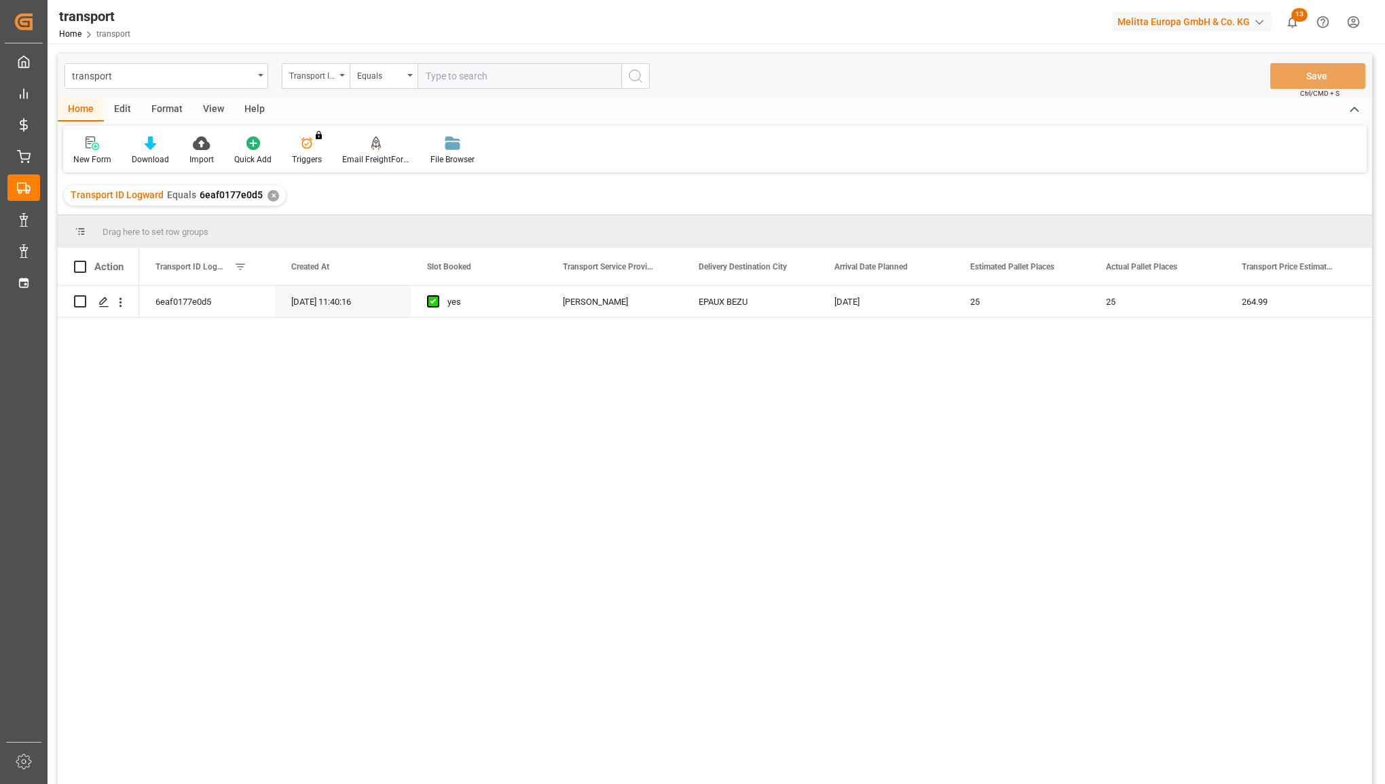
click at [460, 79] on input "text" at bounding box center [520, 76] width 204 height 26
click at [629, 76] on icon "search button" at bounding box center [635, 76] width 16 height 16
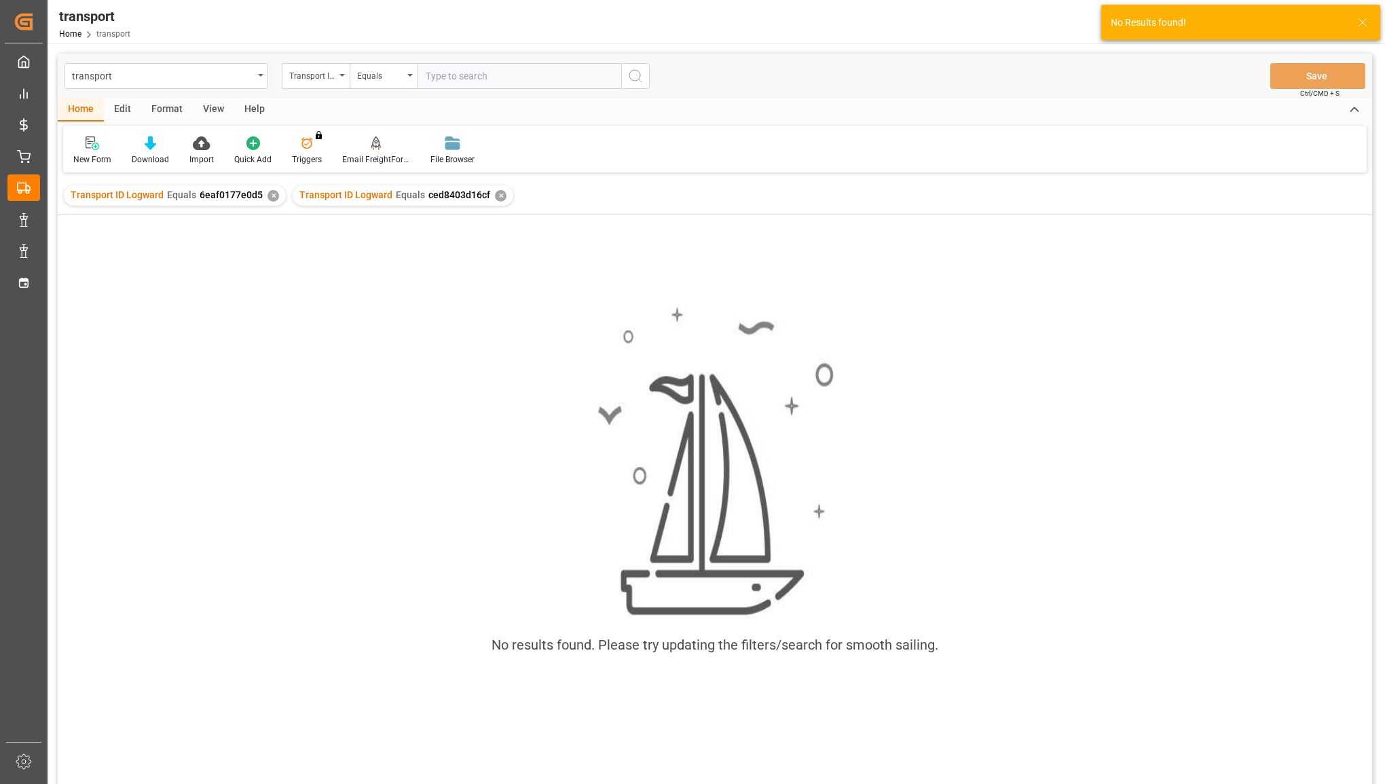
click at [268, 197] on div "✕" at bounding box center [274, 196] width 12 height 12
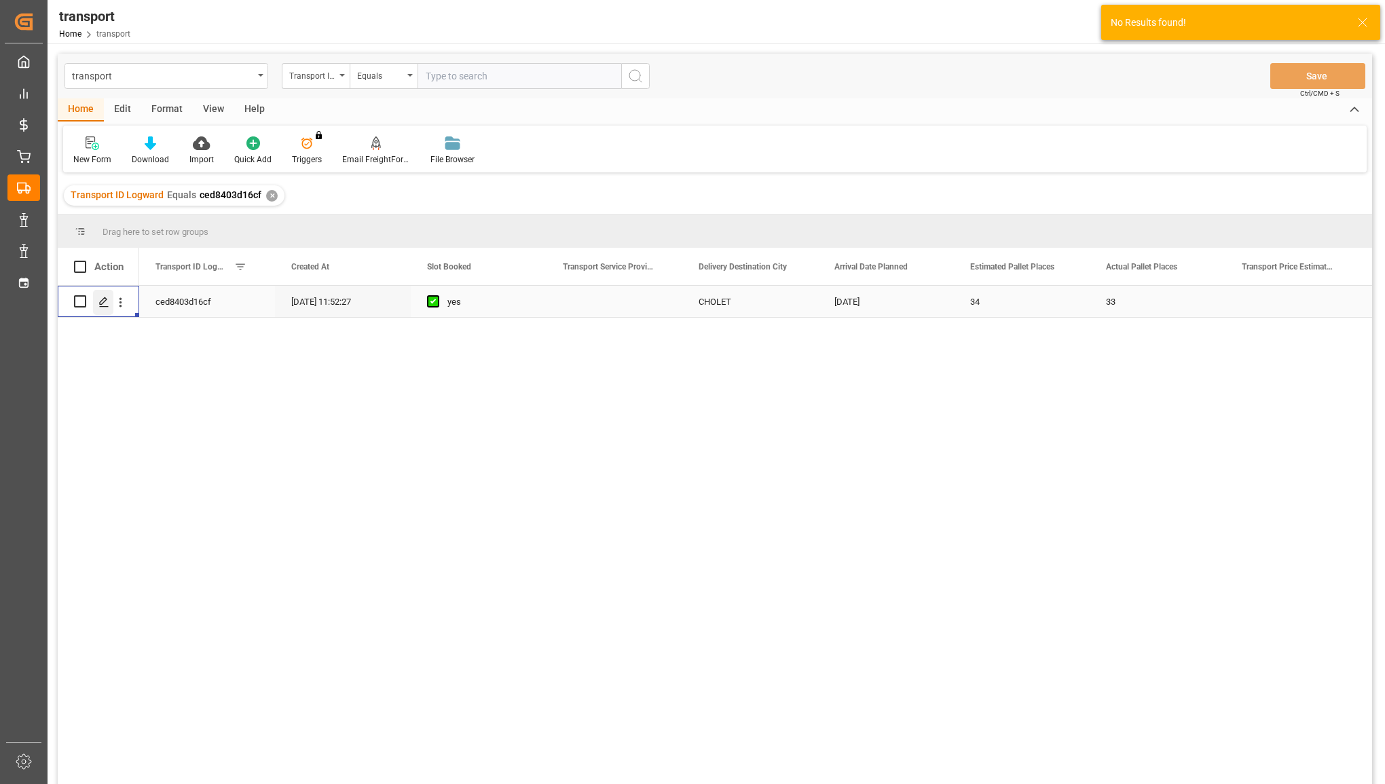
click at [99, 294] on div "Press SPACE to select this row." at bounding box center [103, 302] width 20 height 25
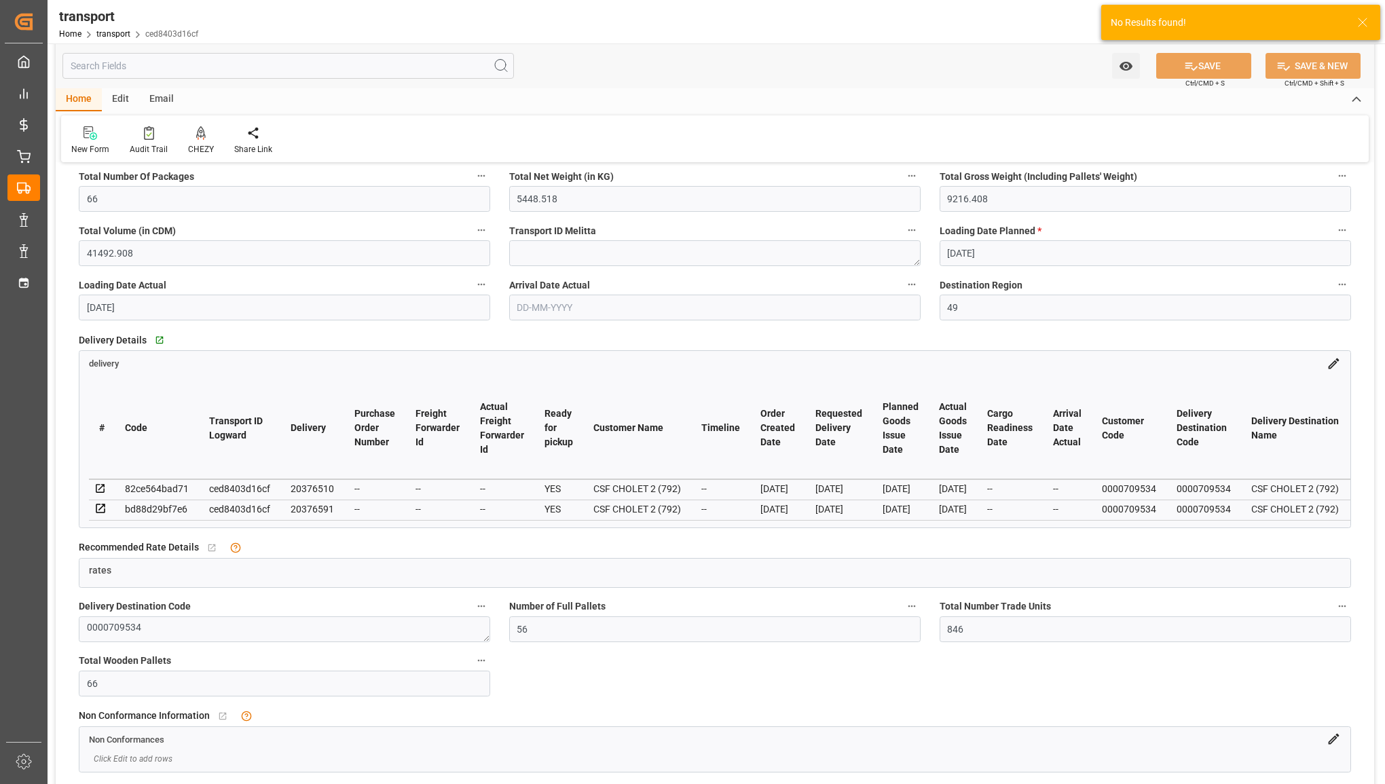
scroll to position [339, 0]
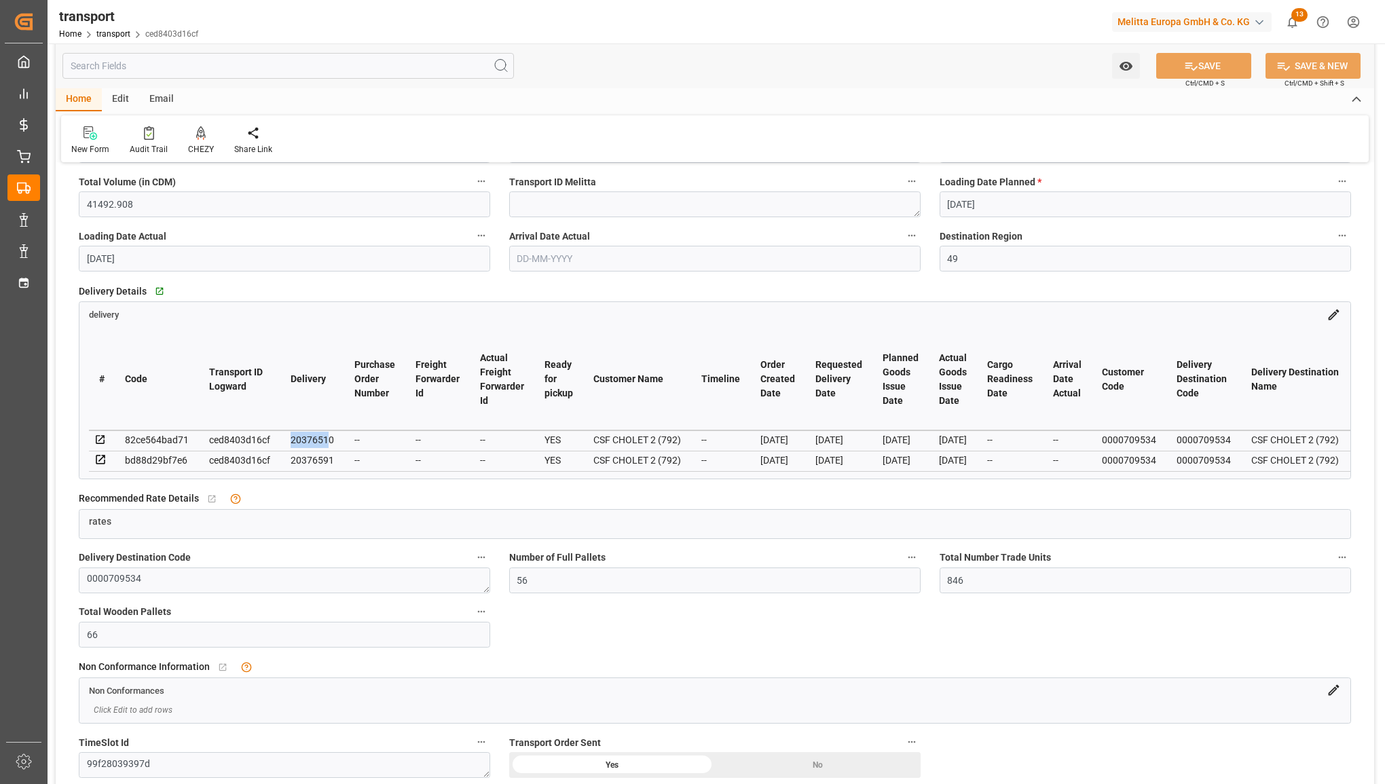
drag, startPoint x: 328, startPoint y: 440, endPoint x: 292, endPoint y: 441, distance: 36.0
click at [292, 441] on div "20376510" at bounding box center [312, 440] width 43 height 16
copy div "2037651"
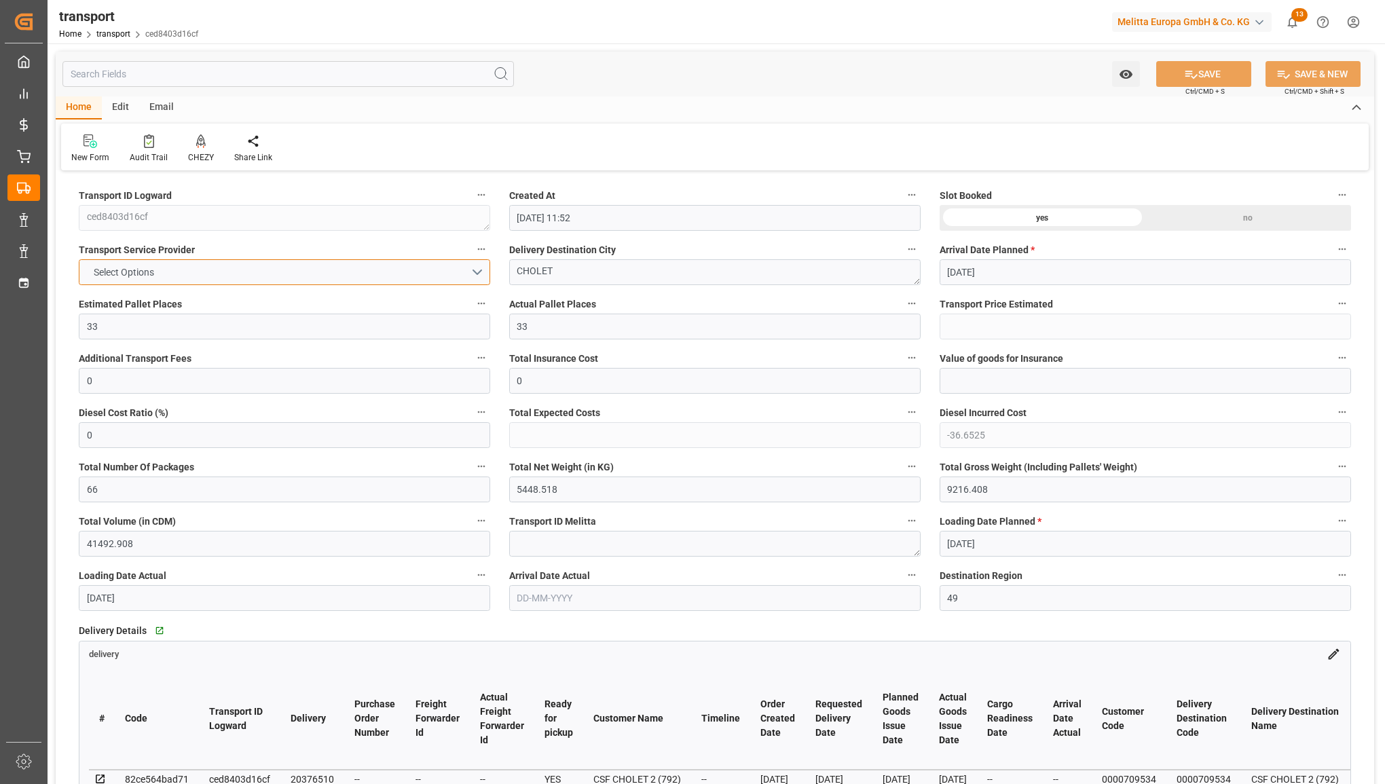
click at [229, 272] on button "Select Options" at bounding box center [284, 272] width 411 height 26
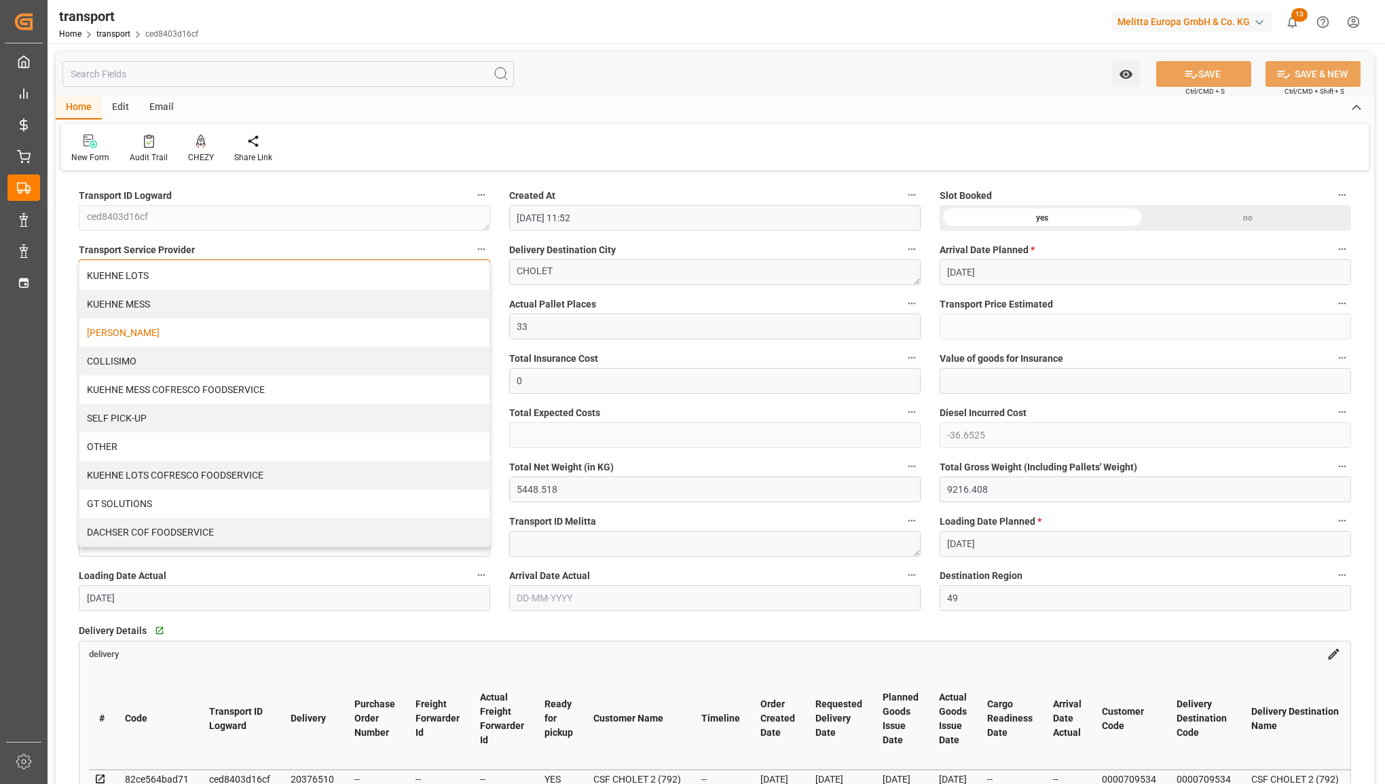
click at [206, 335] on div "[PERSON_NAME]" at bounding box center [284, 332] width 410 height 29
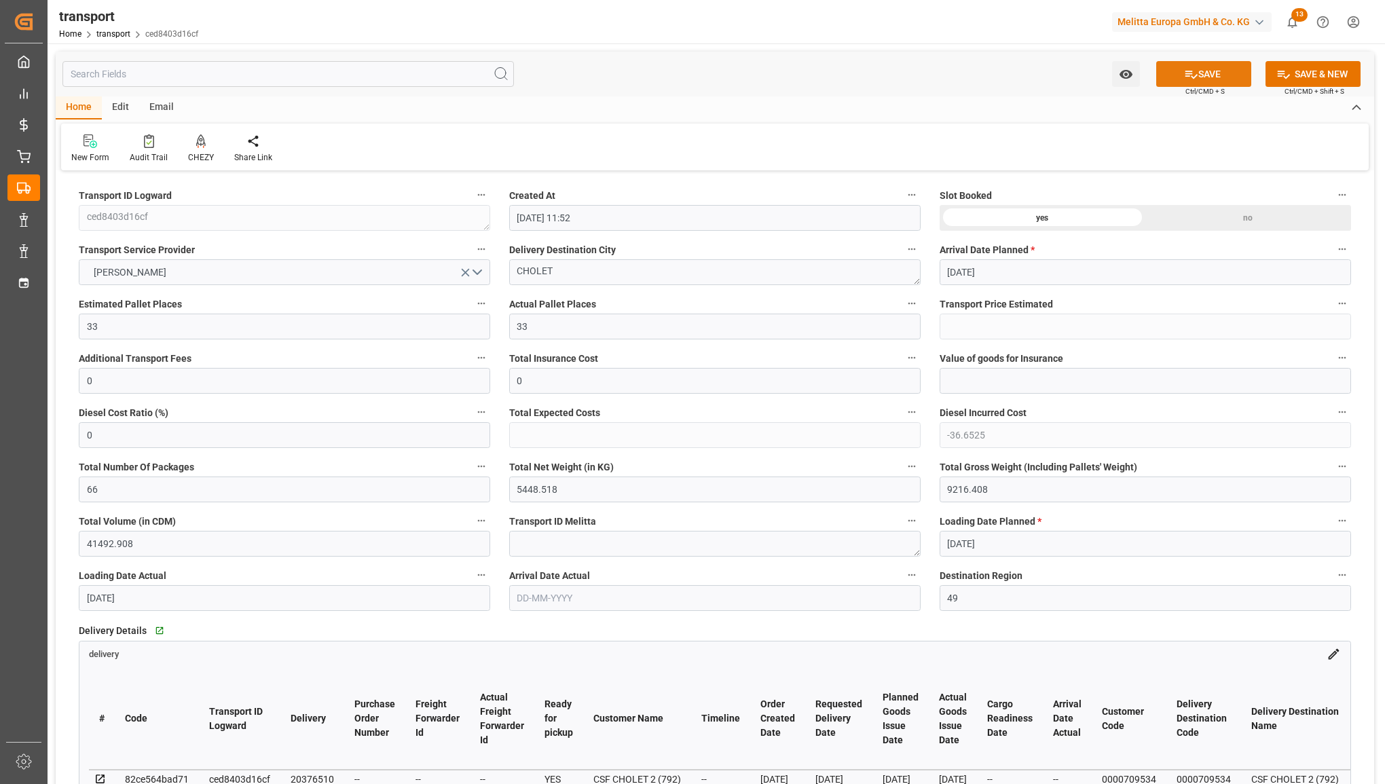
click at [1205, 76] on button "SAVE" at bounding box center [1203, 74] width 95 height 26
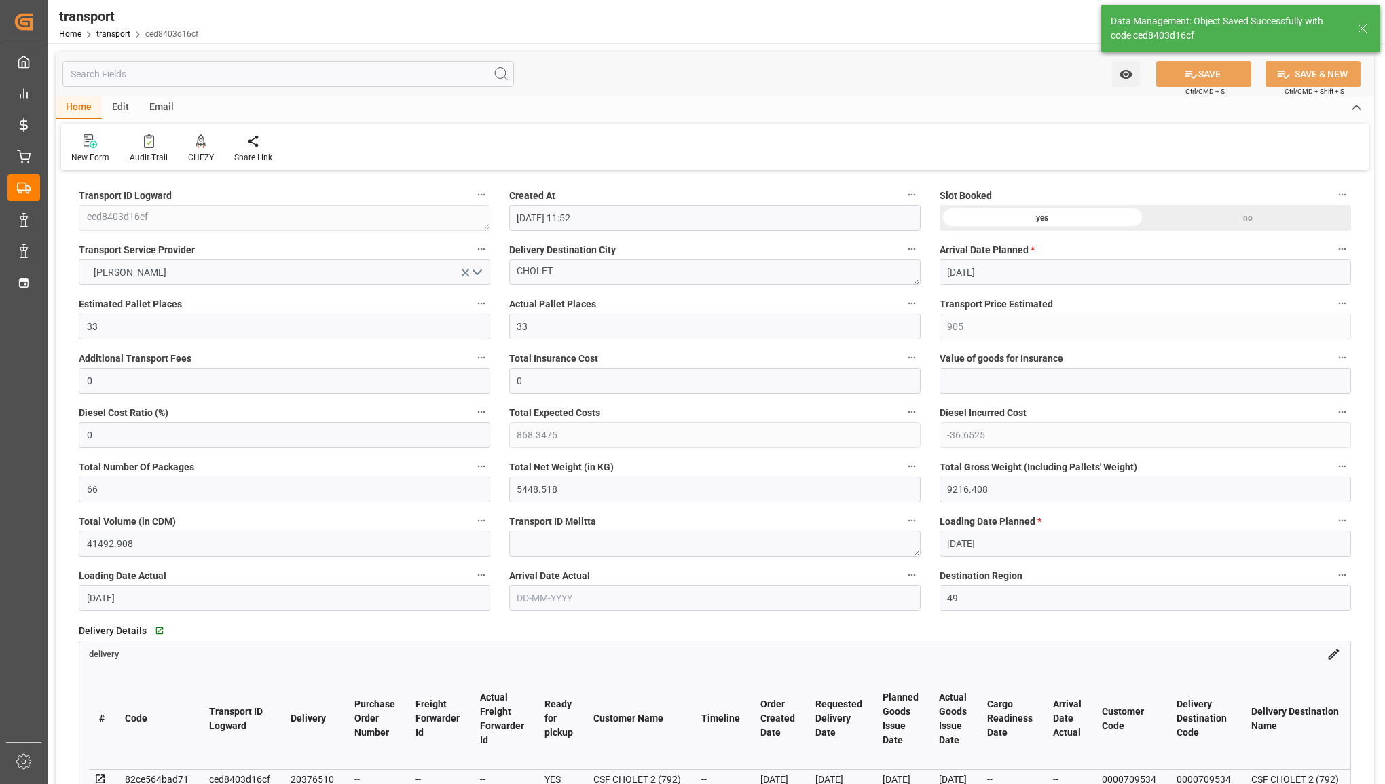
type input "905"
type input "868.3475"
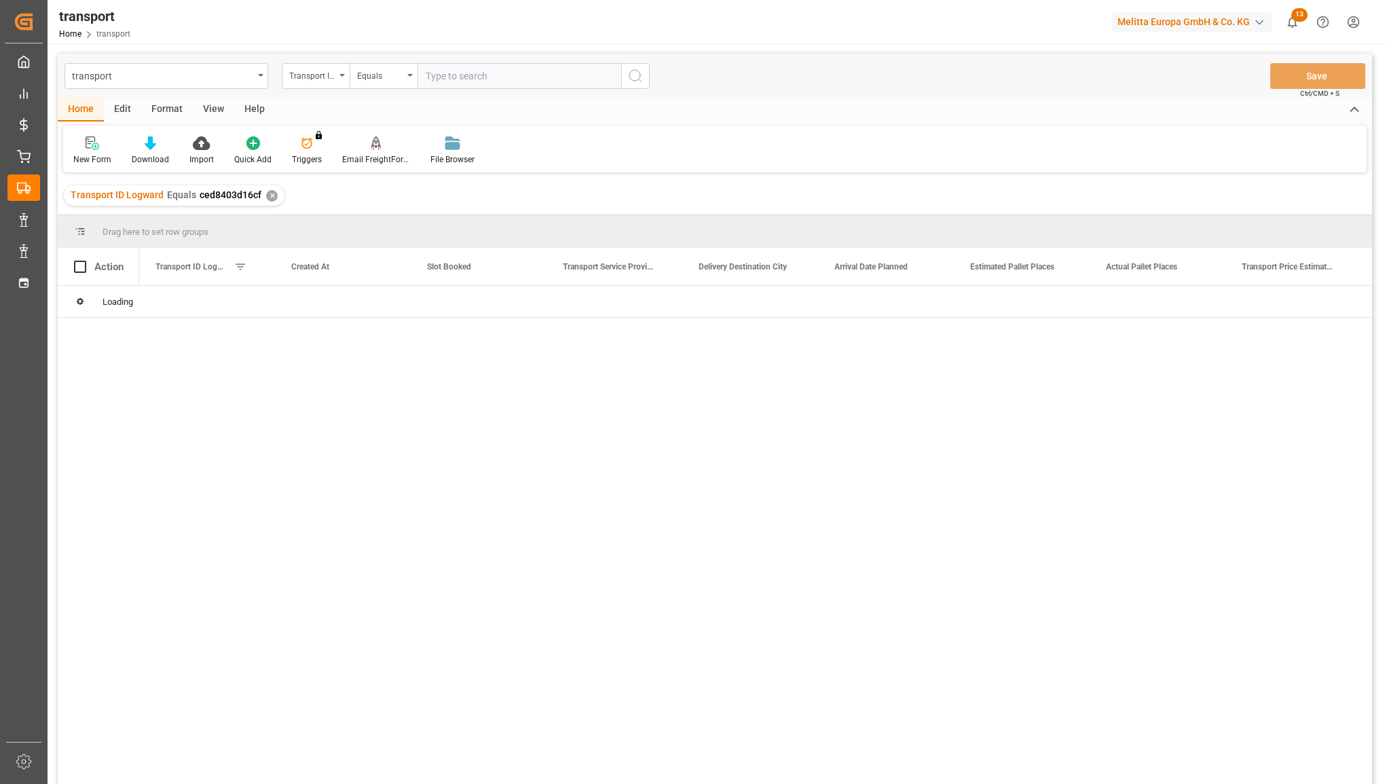
click at [471, 82] on input "text" at bounding box center [520, 76] width 204 height 26
type input "56b62e849165"
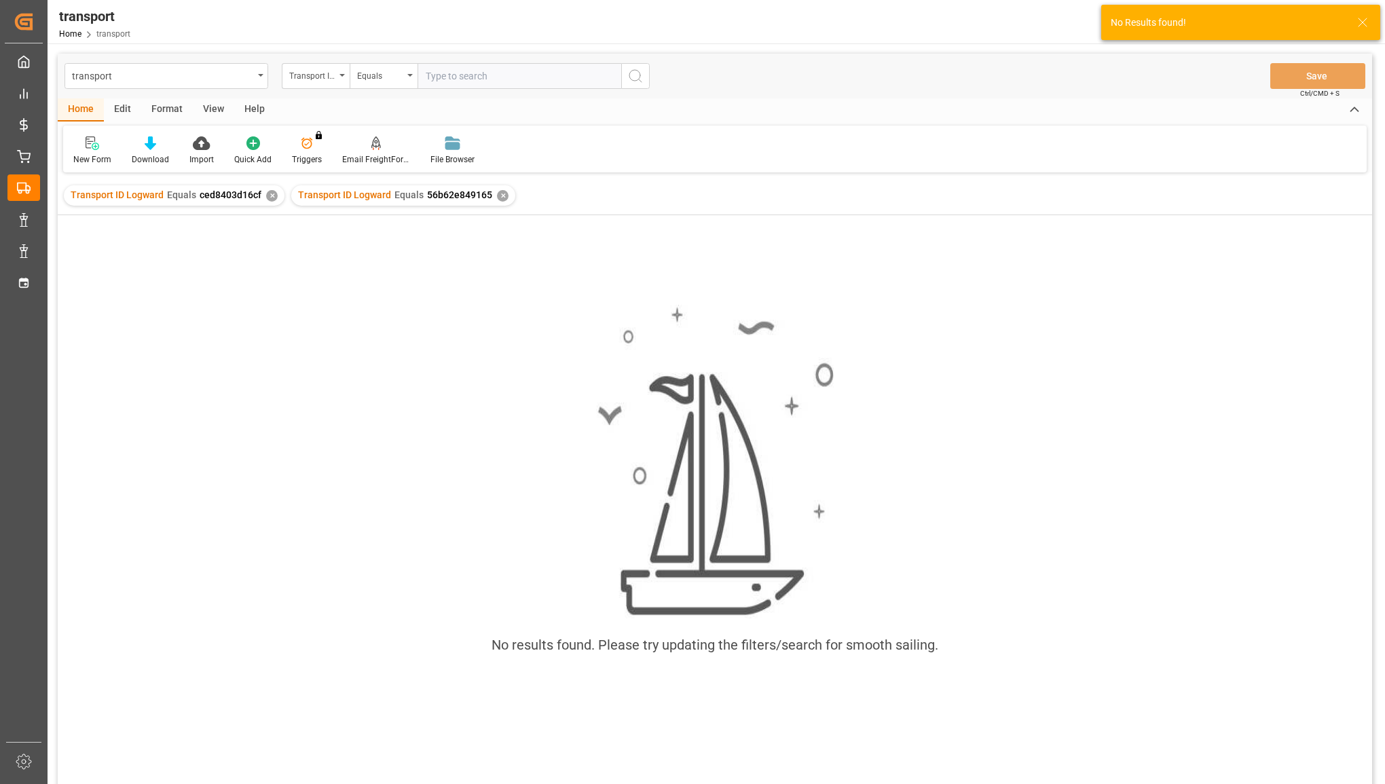
click at [268, 198] on div "✕" at bounding box center [272, 196] width 12 height 12
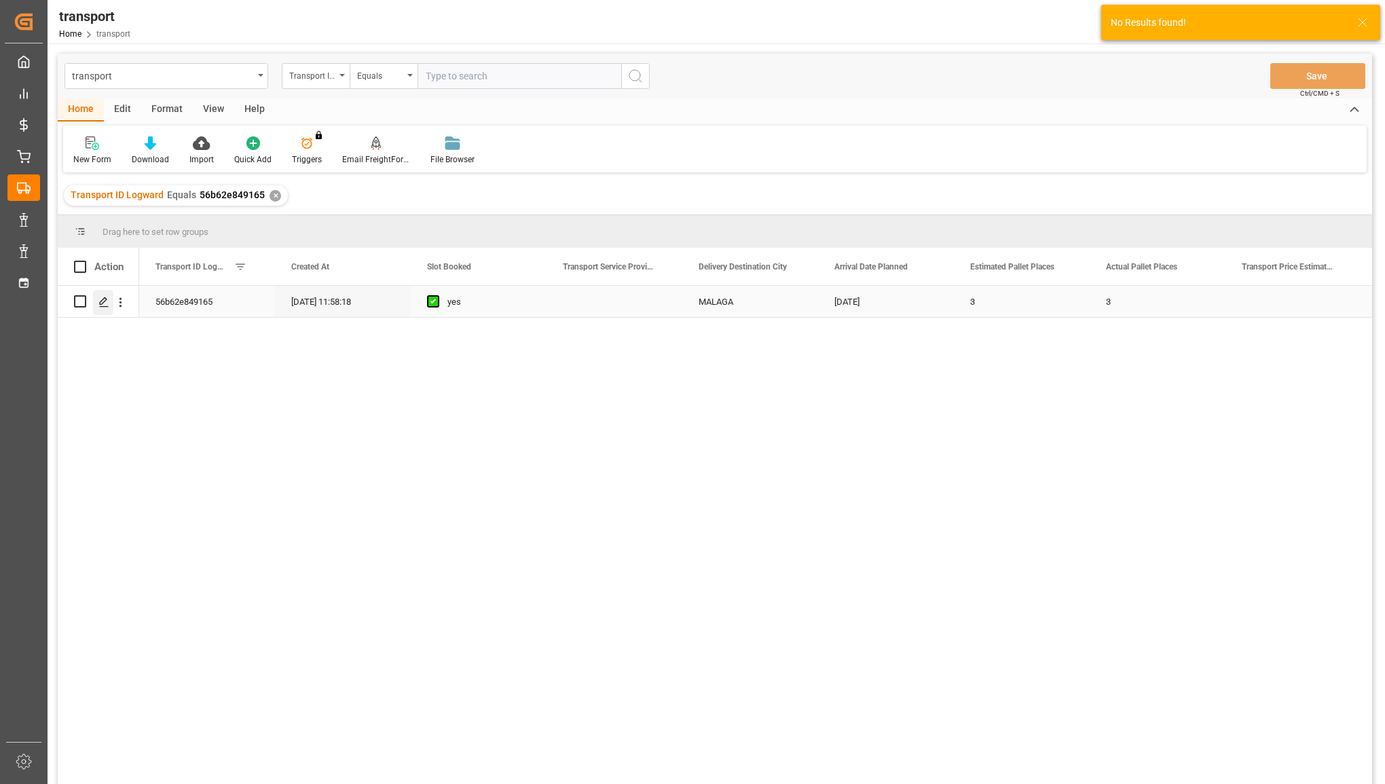
click at [96, 302] on div "Press SPACE to select this row." at bounding box center [103, 302] width 20 height 25
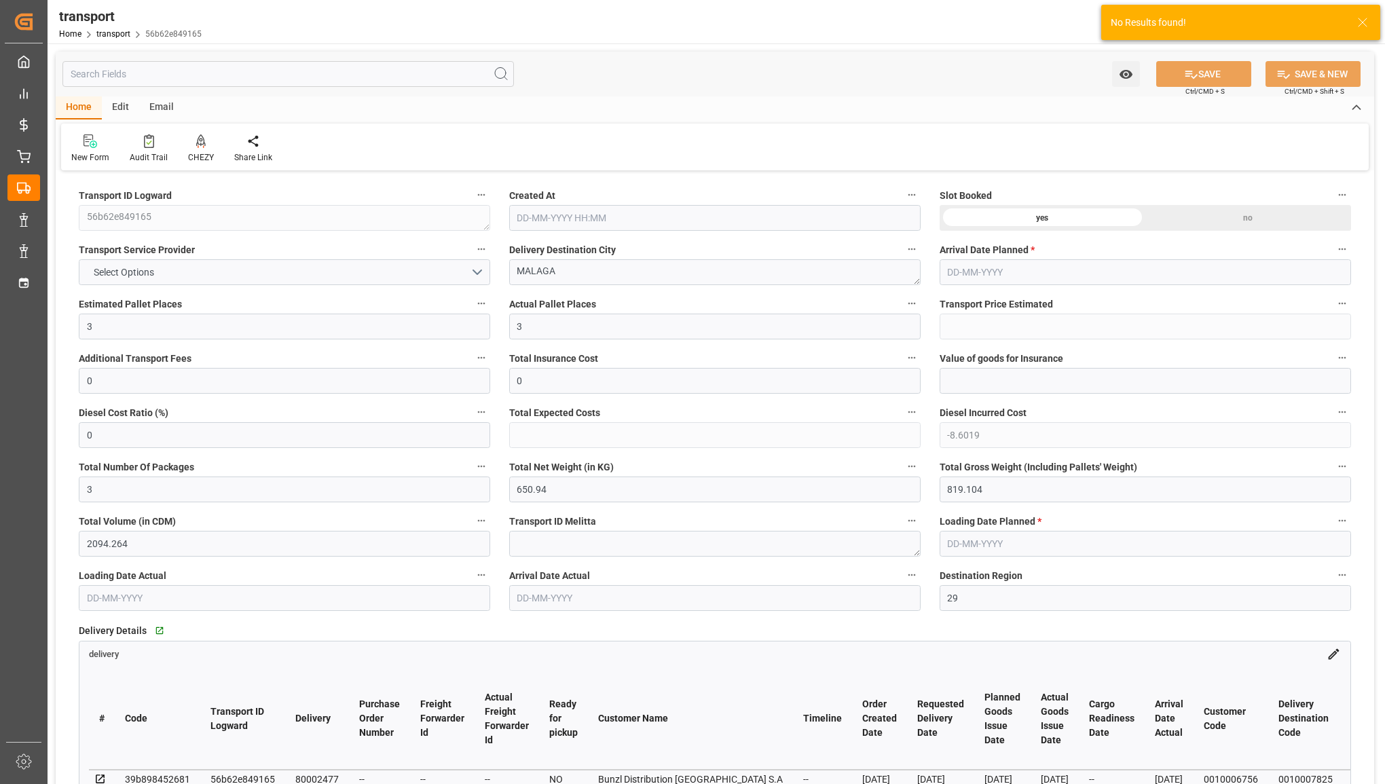
type input "[DATE] 11:58"
type input "[DATE]"
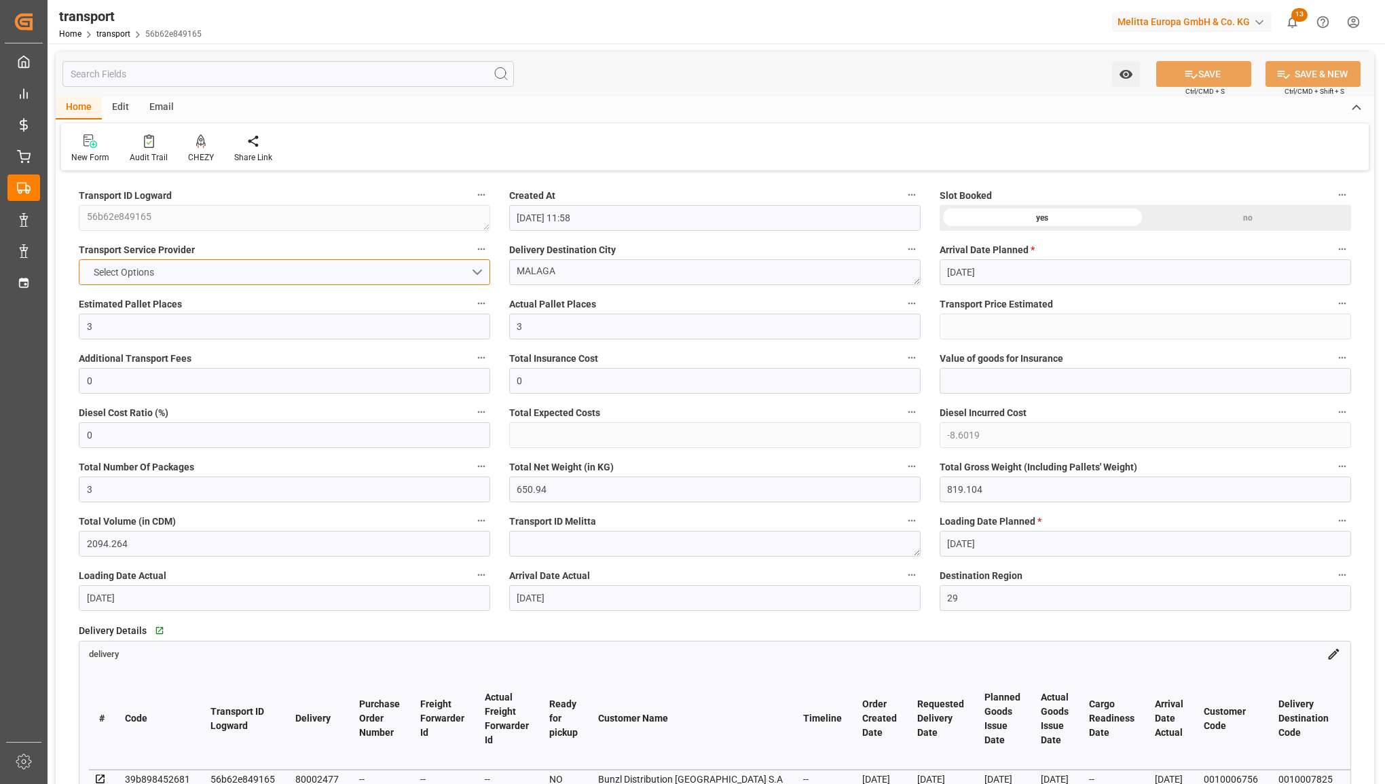
click at [303, 267] on button "Select Options" at bounding box center [284, 272] width 411 height 26
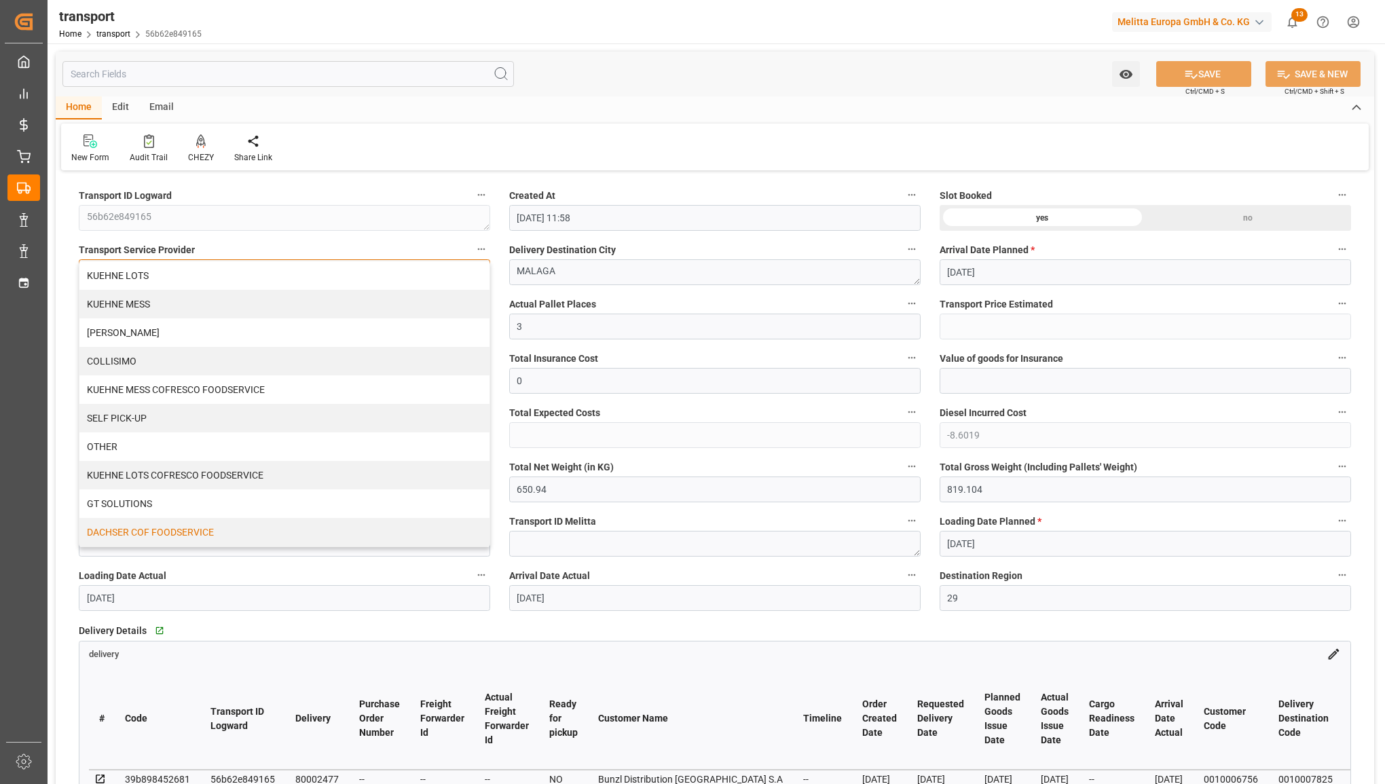
click at [206, 528] on div "DACHSER COF FOODSERVICE" at bounding box center [284, 532] width 410 height 29
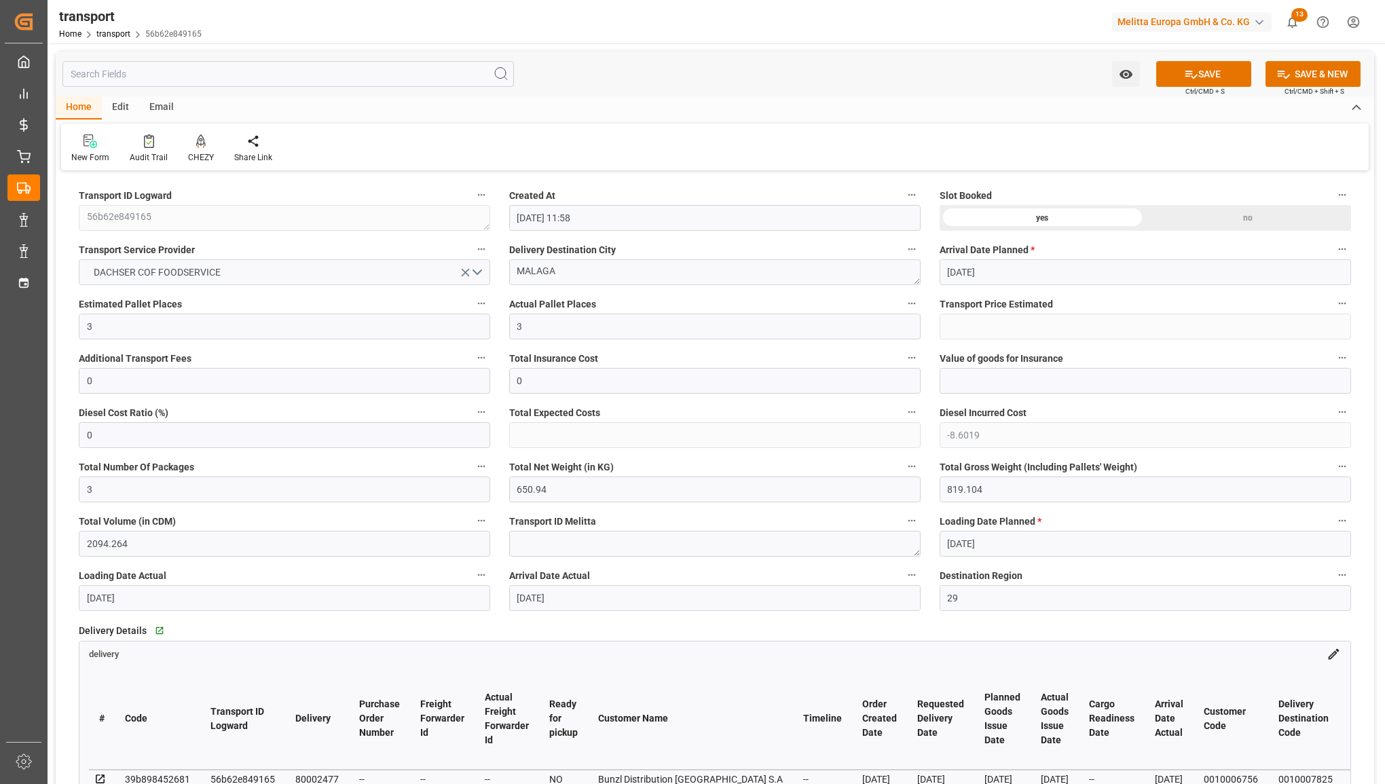
click at [1206, 69] on button "SAVE" at bounding box center [1203, 74] width 95 height 26
type input "324.6"
type input "315.9981"
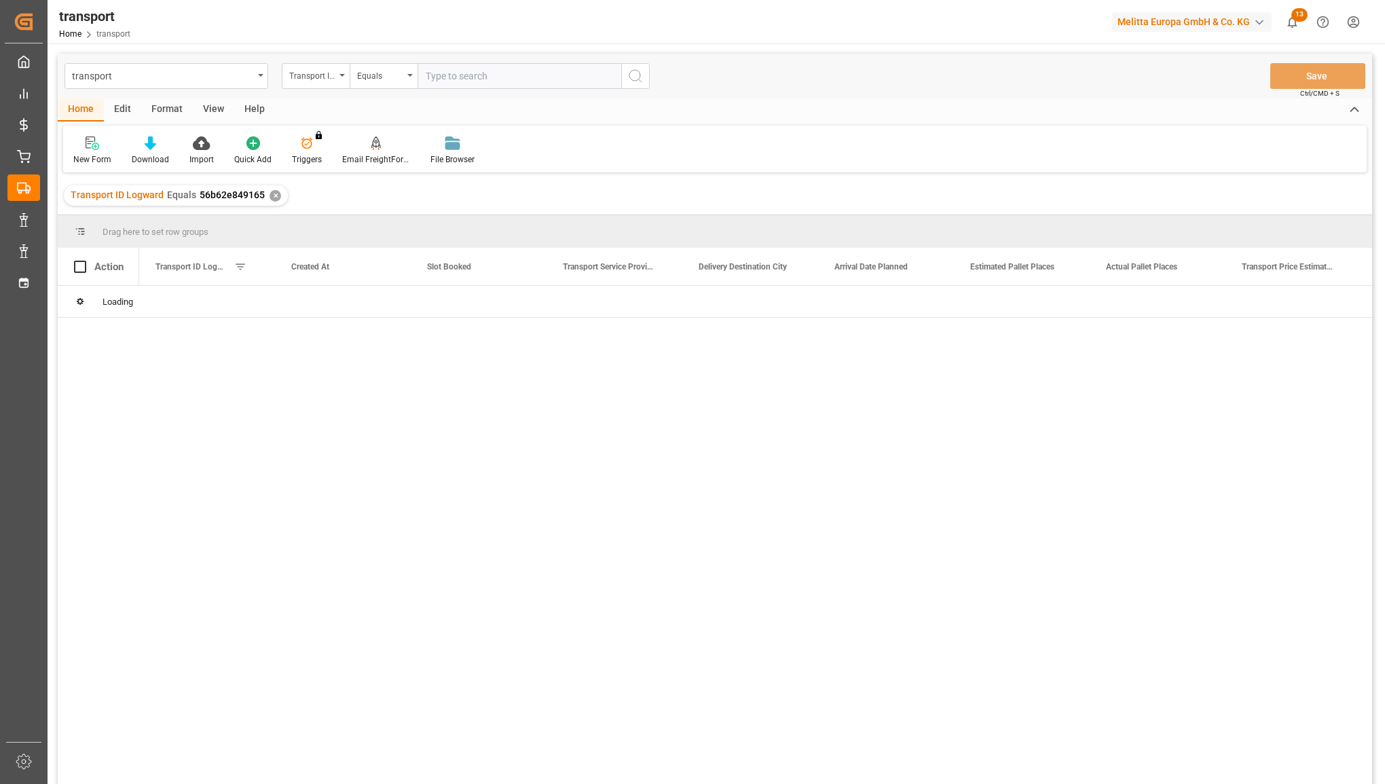
click at [514, 69] on input "text" at bounding box center [520, 76] width 204 height 26
type input "0ad46f15690e"
click at [638, 82] on icon "search button" at bounding box center [635, 76] width 16 height 16
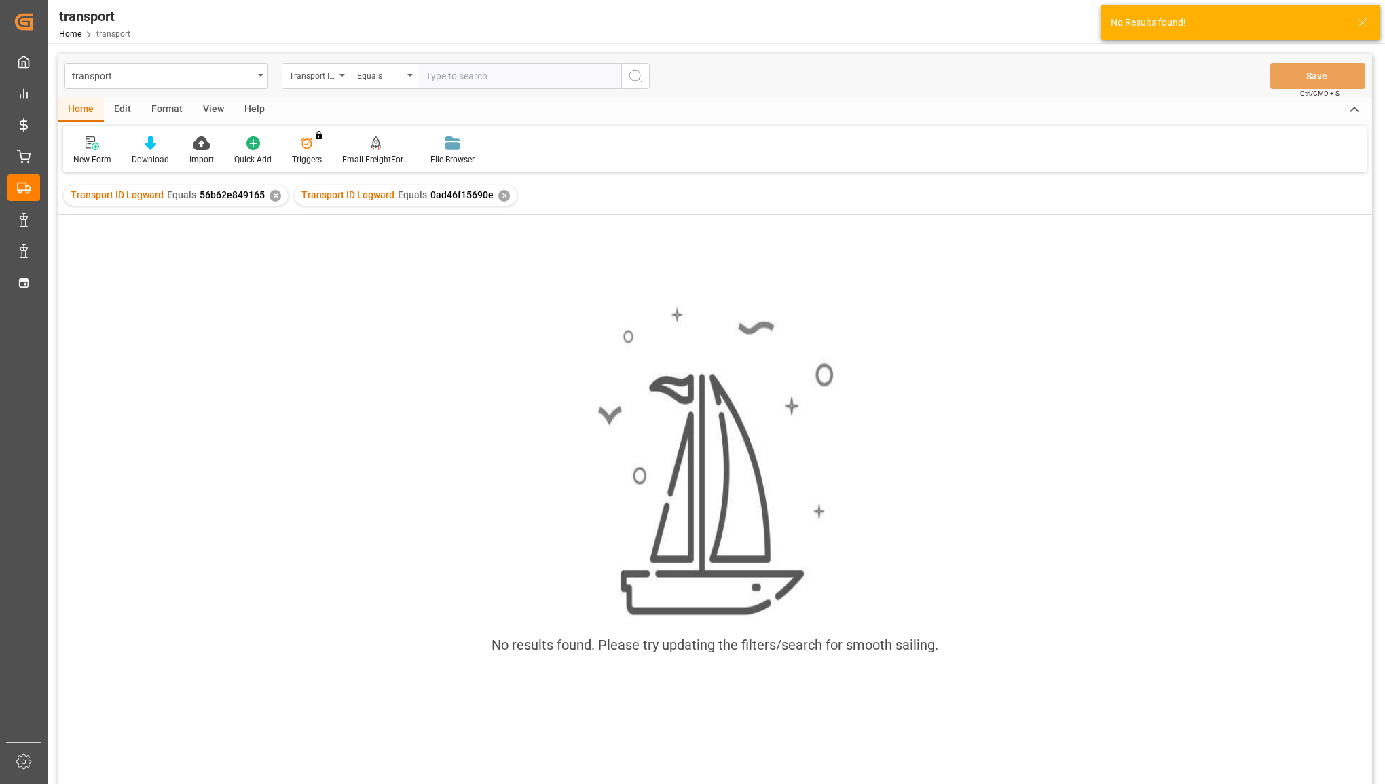
click at [272, 194] on div "✕" at bounding box center [276, 196] width 12 height 12
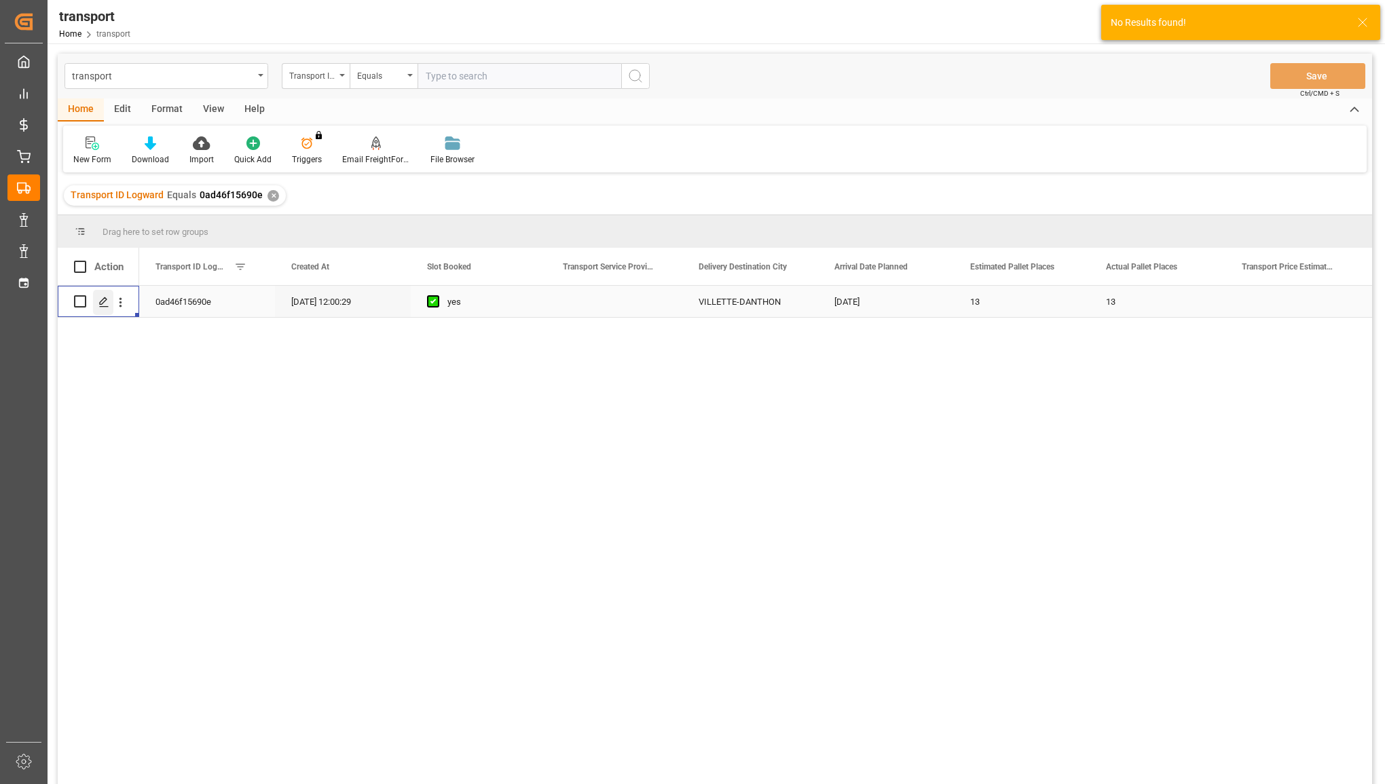
click at [103, 299] on polygon "Press SPACE to select this row." at bounding box center [103, 300] width 7 height 7
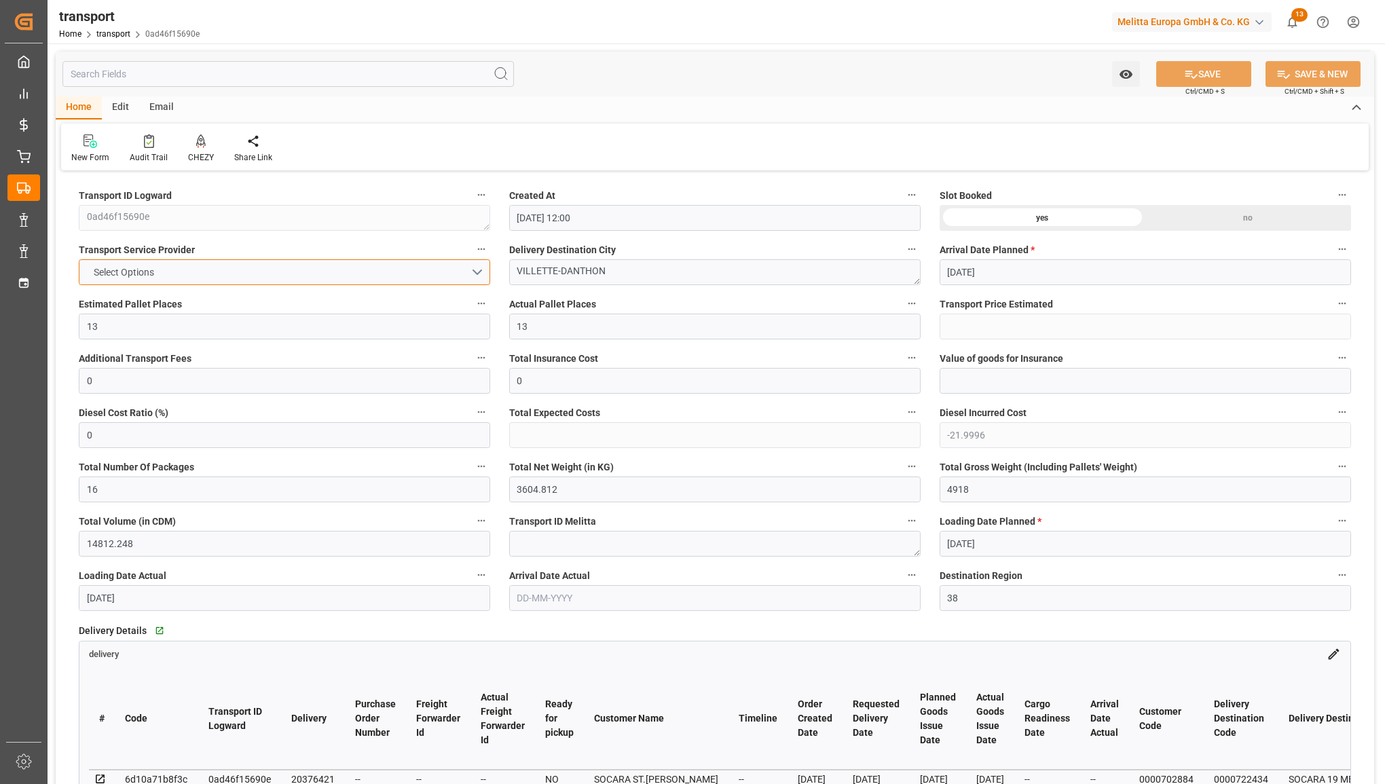
click at [386, 266] on button "Select Options" at bounding box center [284, 272] width 411 height 26
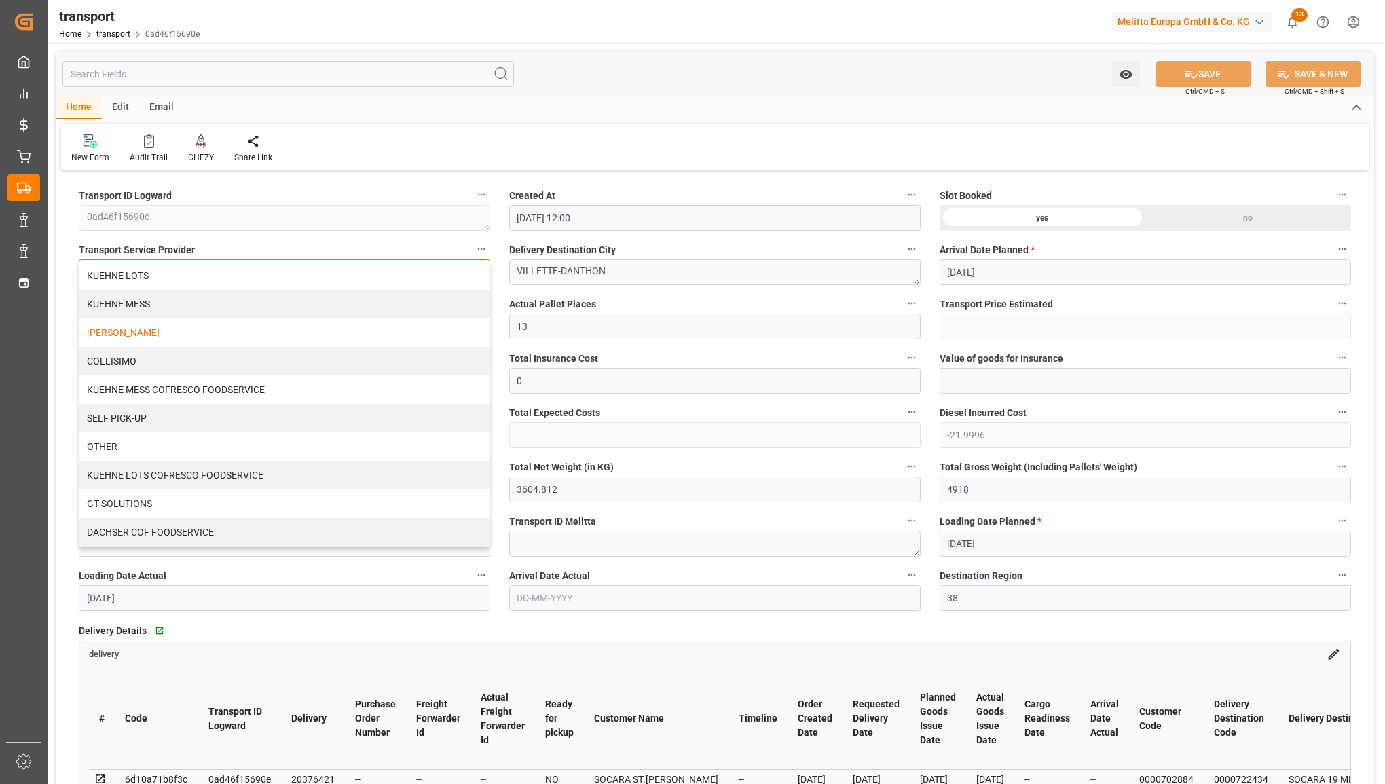
click at [187, 331] on div "[PERSON_NAME]" at bounding box center [284, 332] width 410 height 29
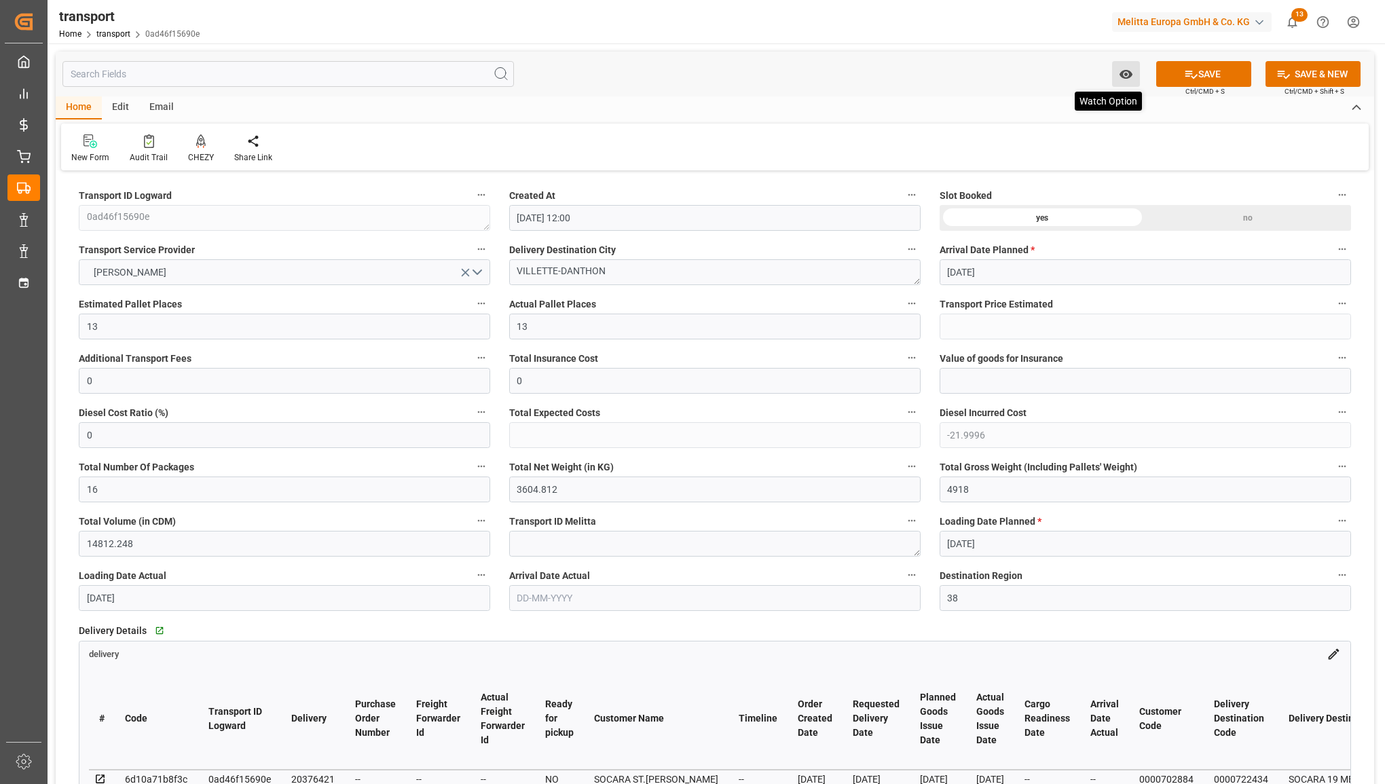
drag, startPoint x: 1190, startPoint y: 70, endPoint x: 1127, endPoint y: 77, distance: 62.8
click at [1190, 69] on icon at bounding box center [1191, 74] width 14 height 14
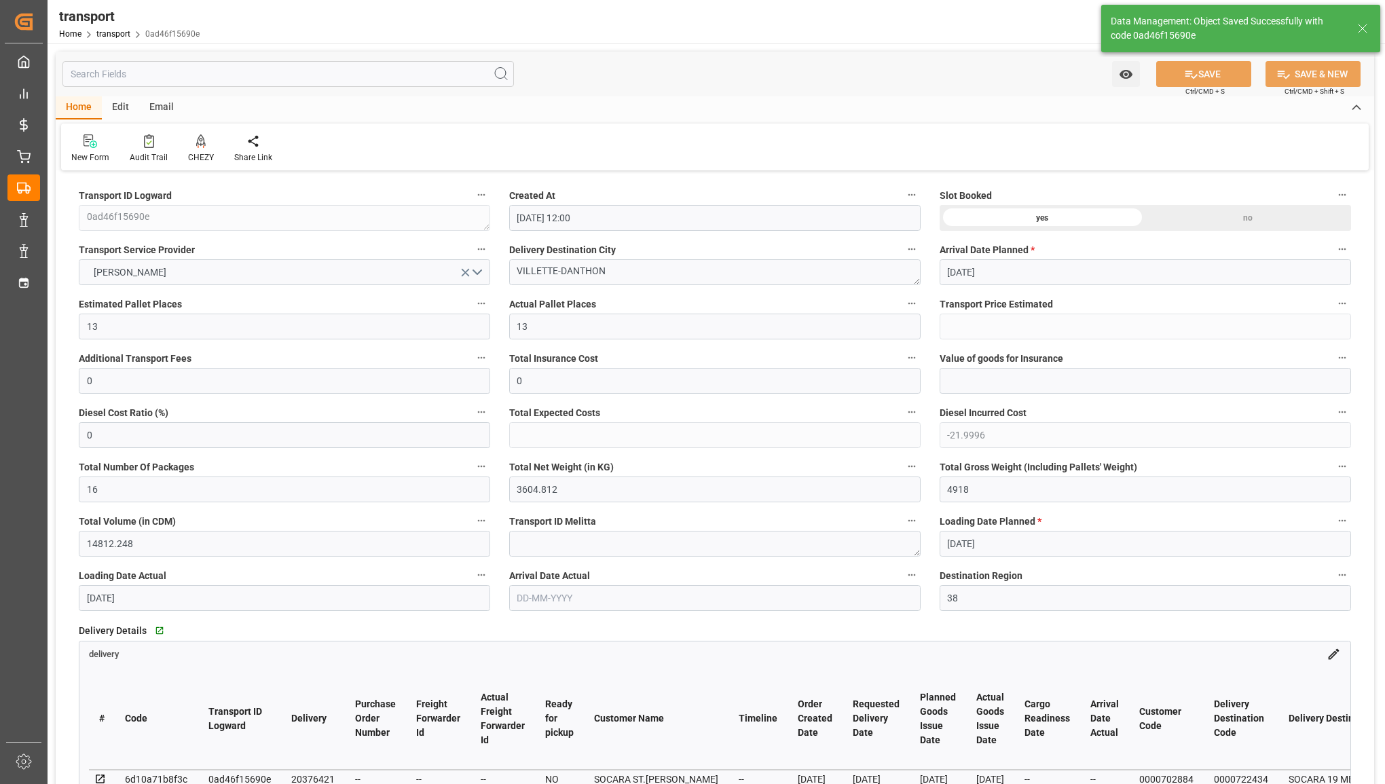
type input "543.2"
type input "521.2004"
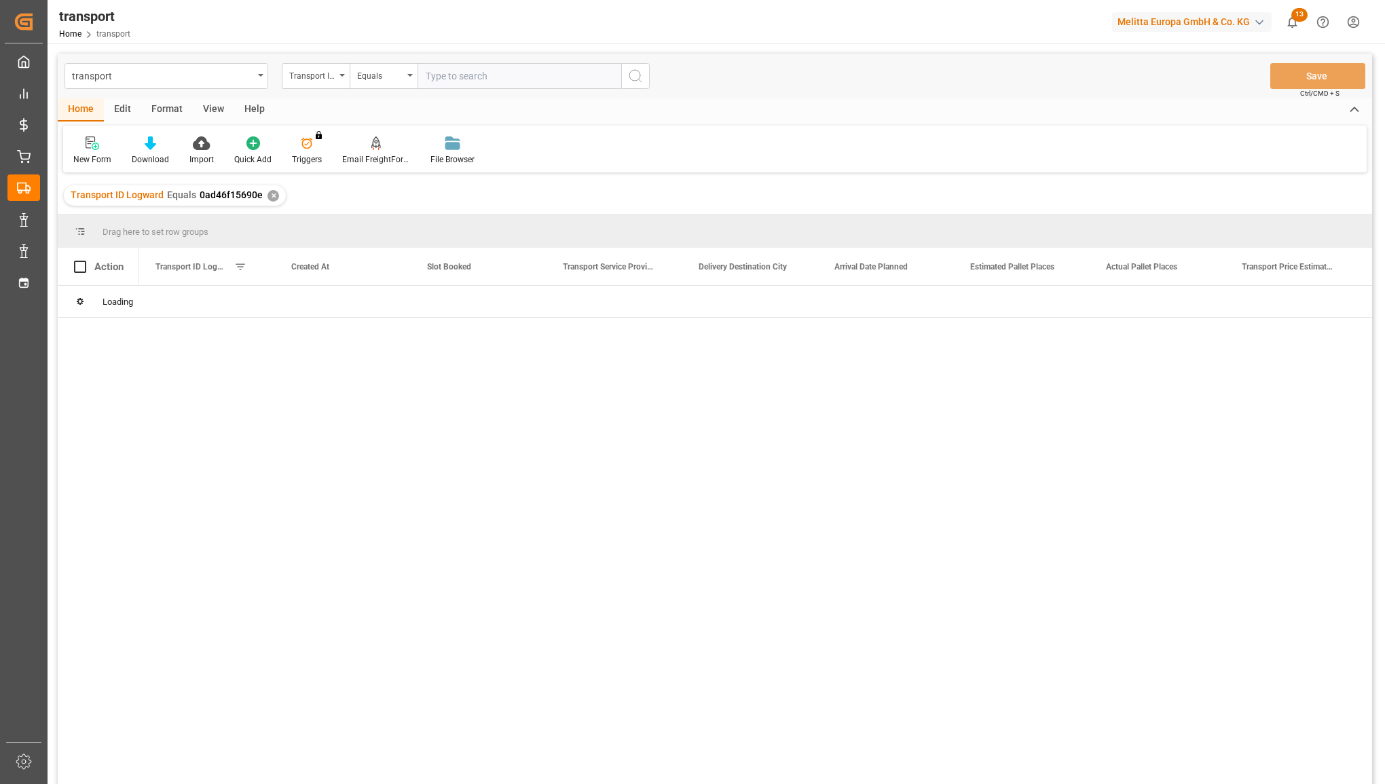
click at [453, 73] on input "text" at bounding box center [520, 76] width 204 height 26
type input "23df8e82fdb5"
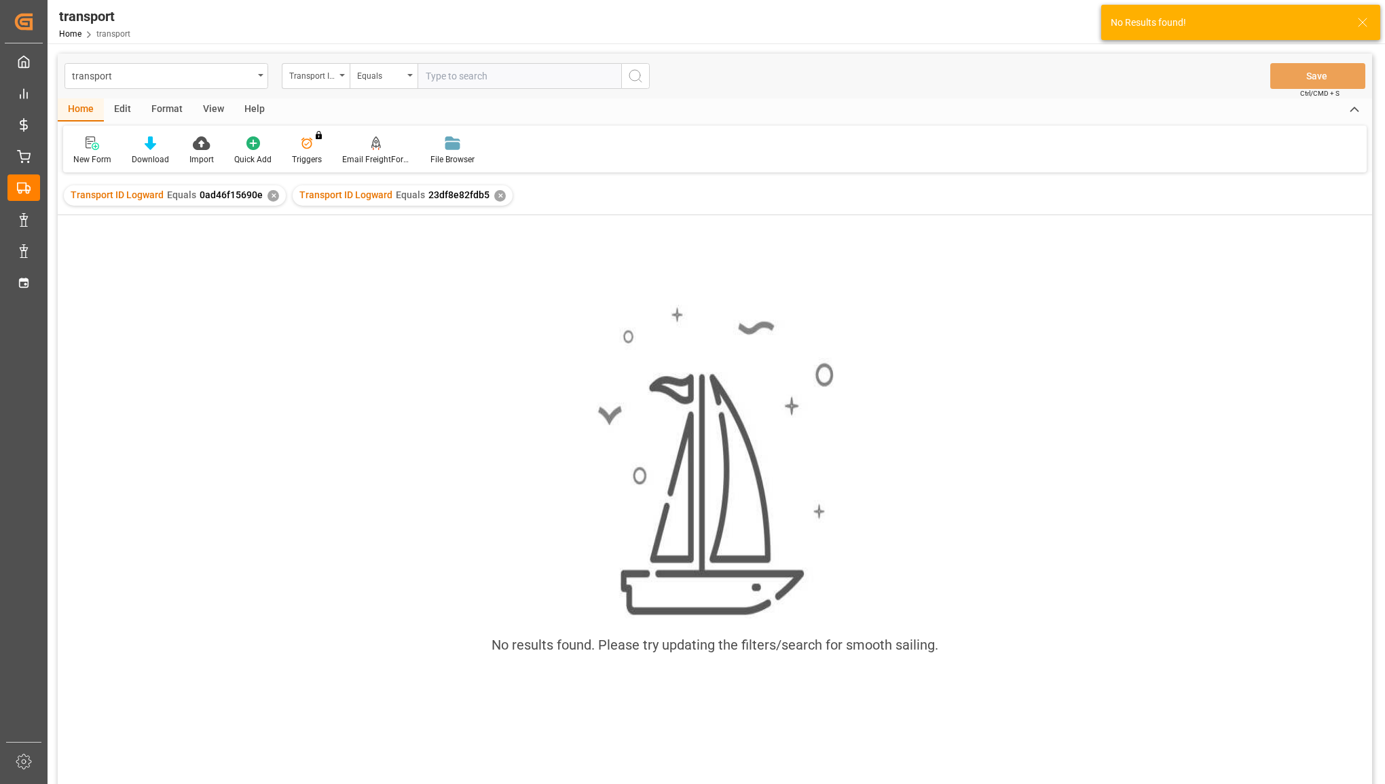
click at [268, 198] on div "✕" at bounding box center [274, 196] width 12 height 12
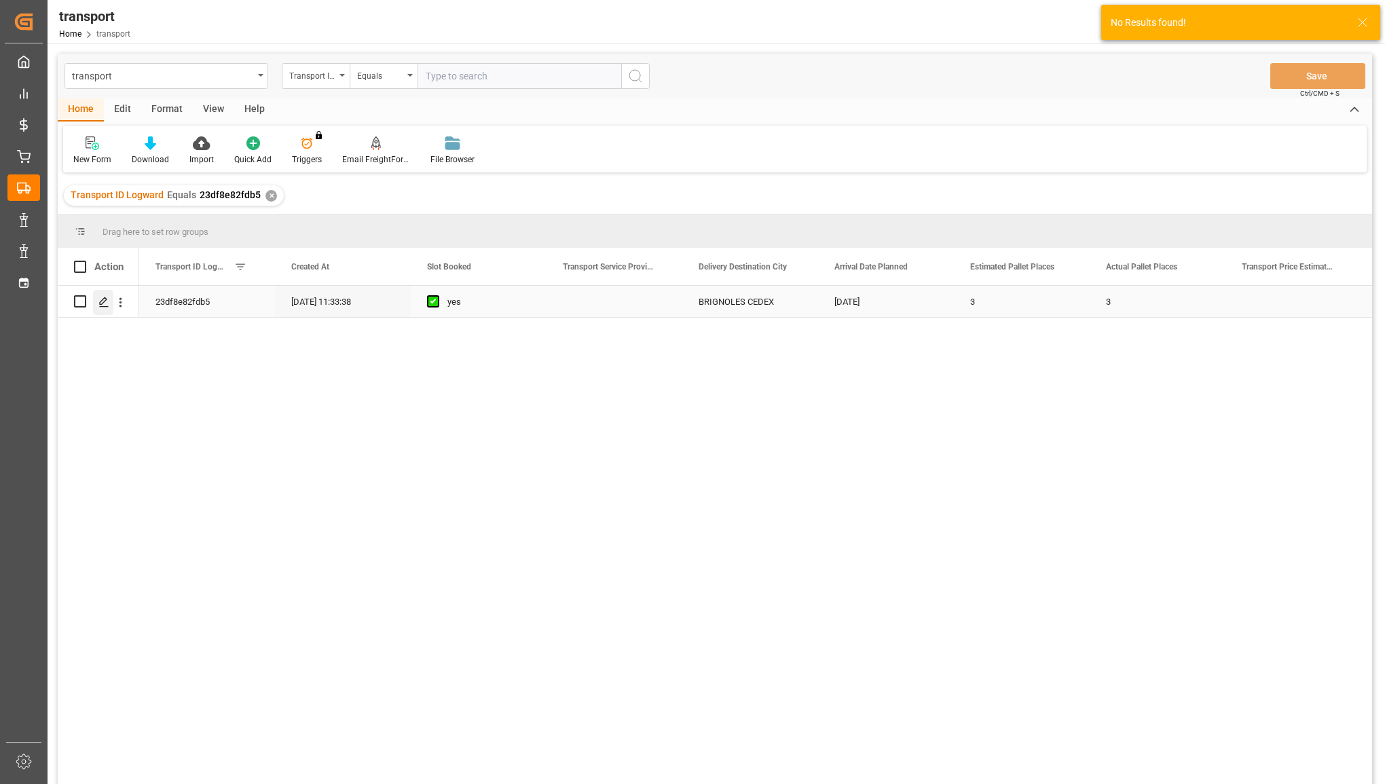
click at [103, 299] on polygon "Press SPACE to select this row." at bounding box center [103, 300] width 7 height 7
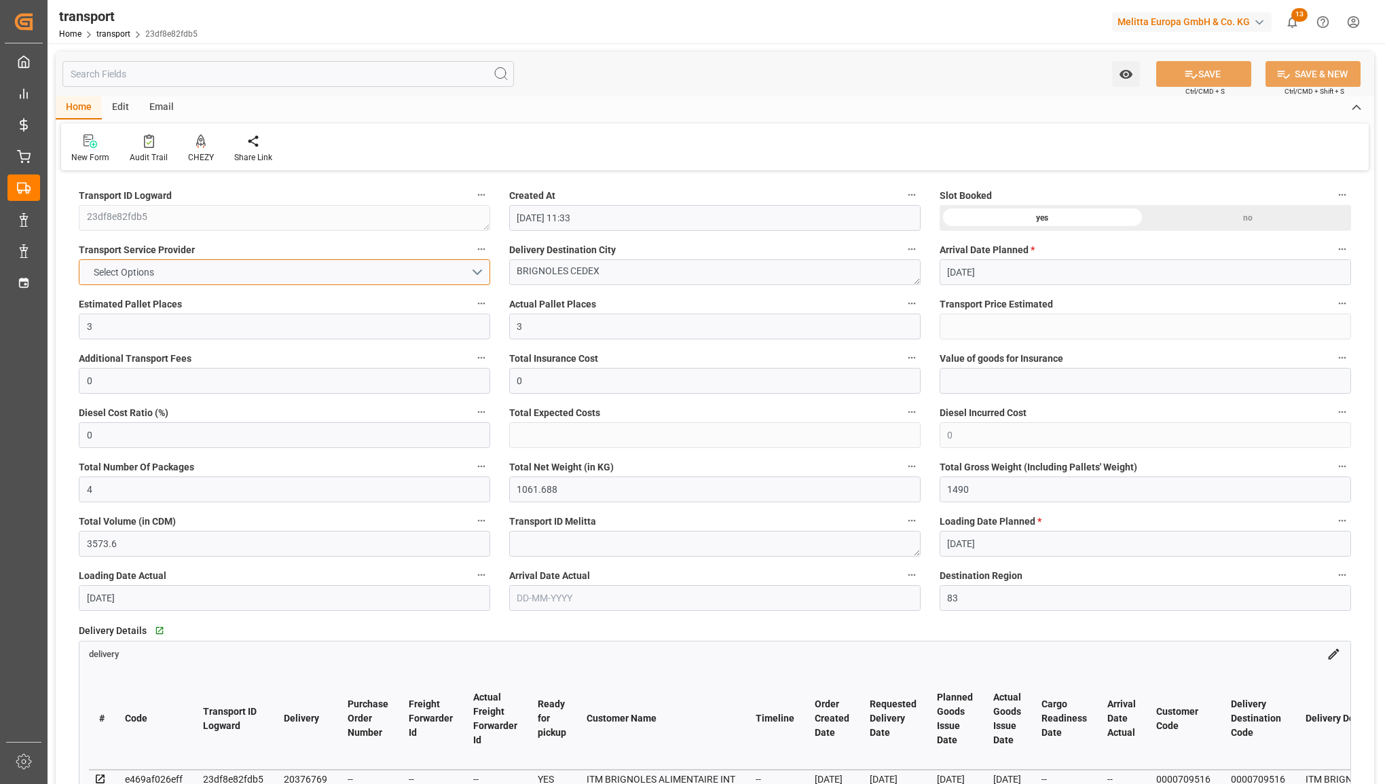
click at [331, 278] on button "Select Options" at bounding box center [284, 272] width 411 height 26
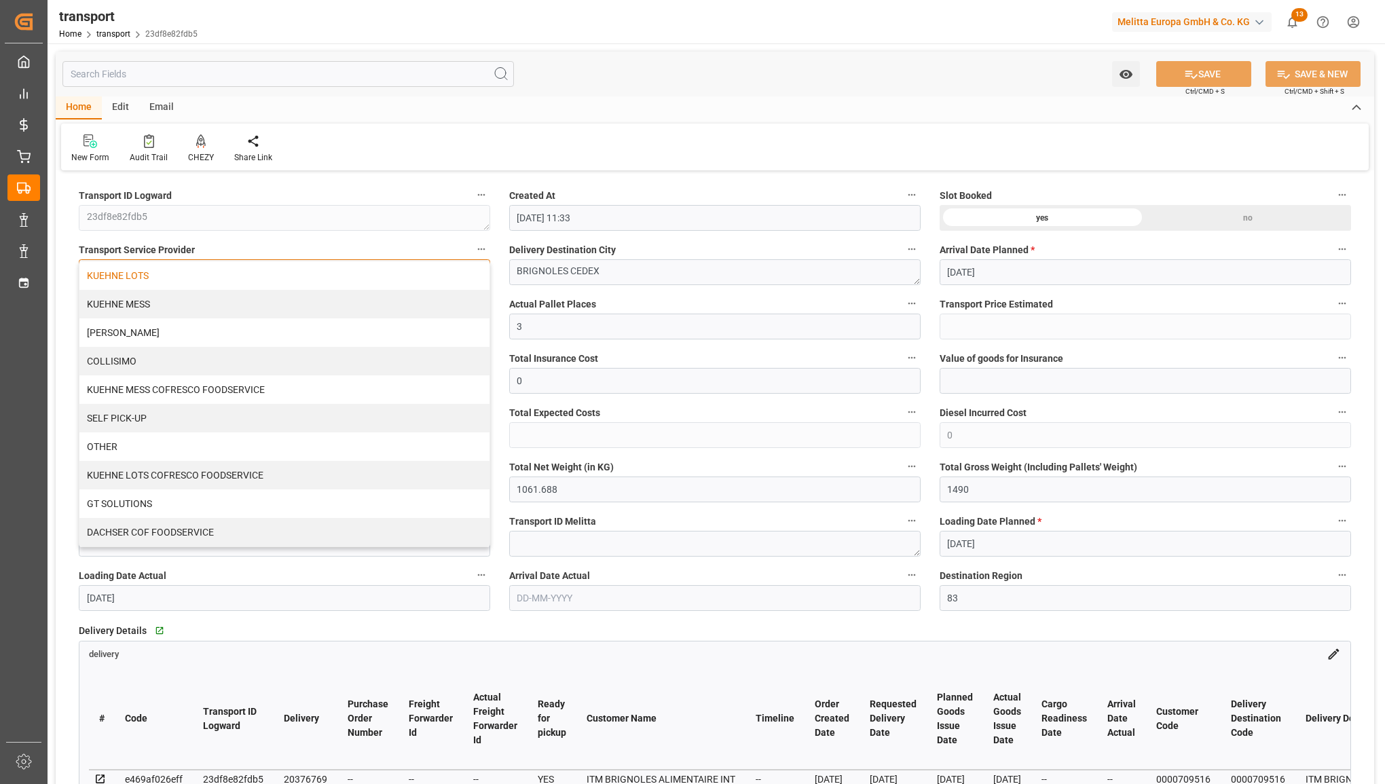
click at [325, 280] on div "KUEHNE LOTS" at bounding box center [284, 275] width 410 height 29
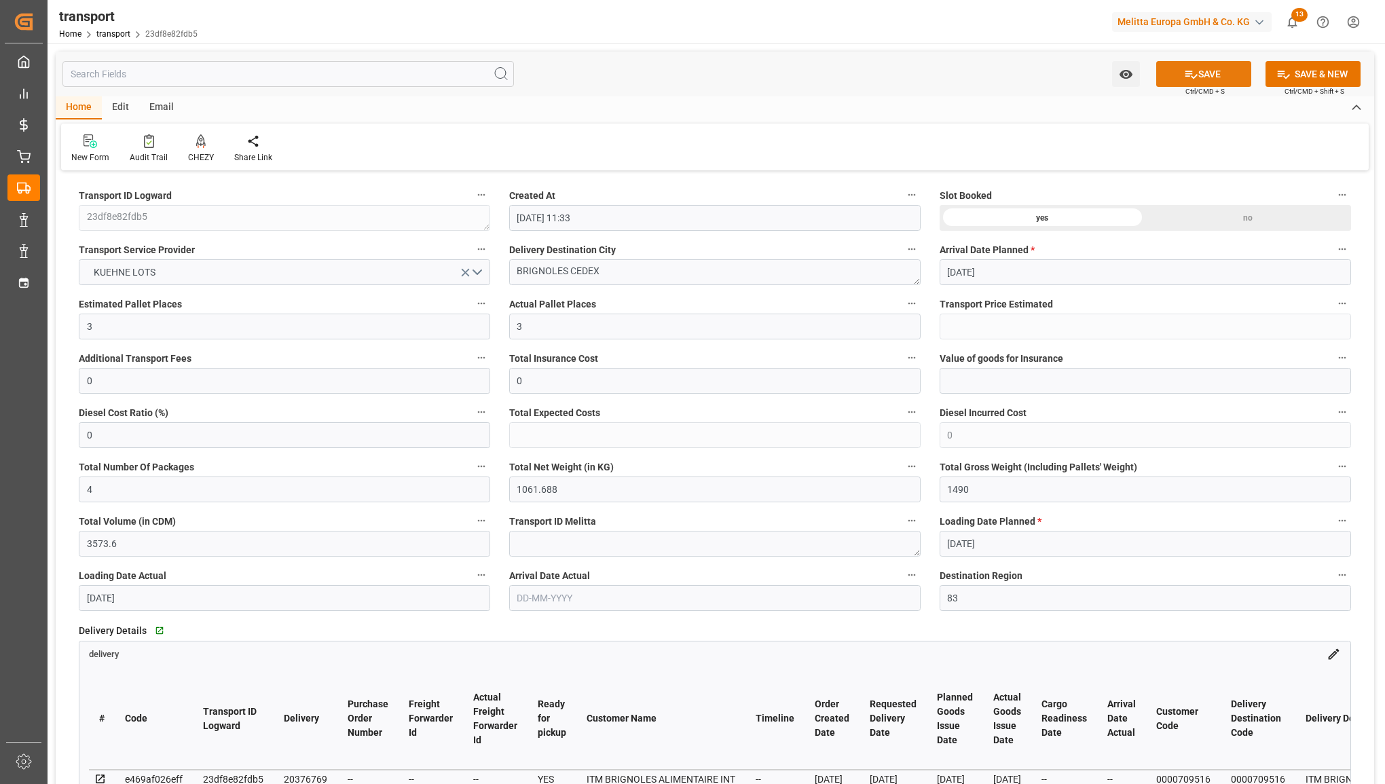
click at [1219, 76] on button "SAVE" at bounding box center [1203, 74] width 95 height 26
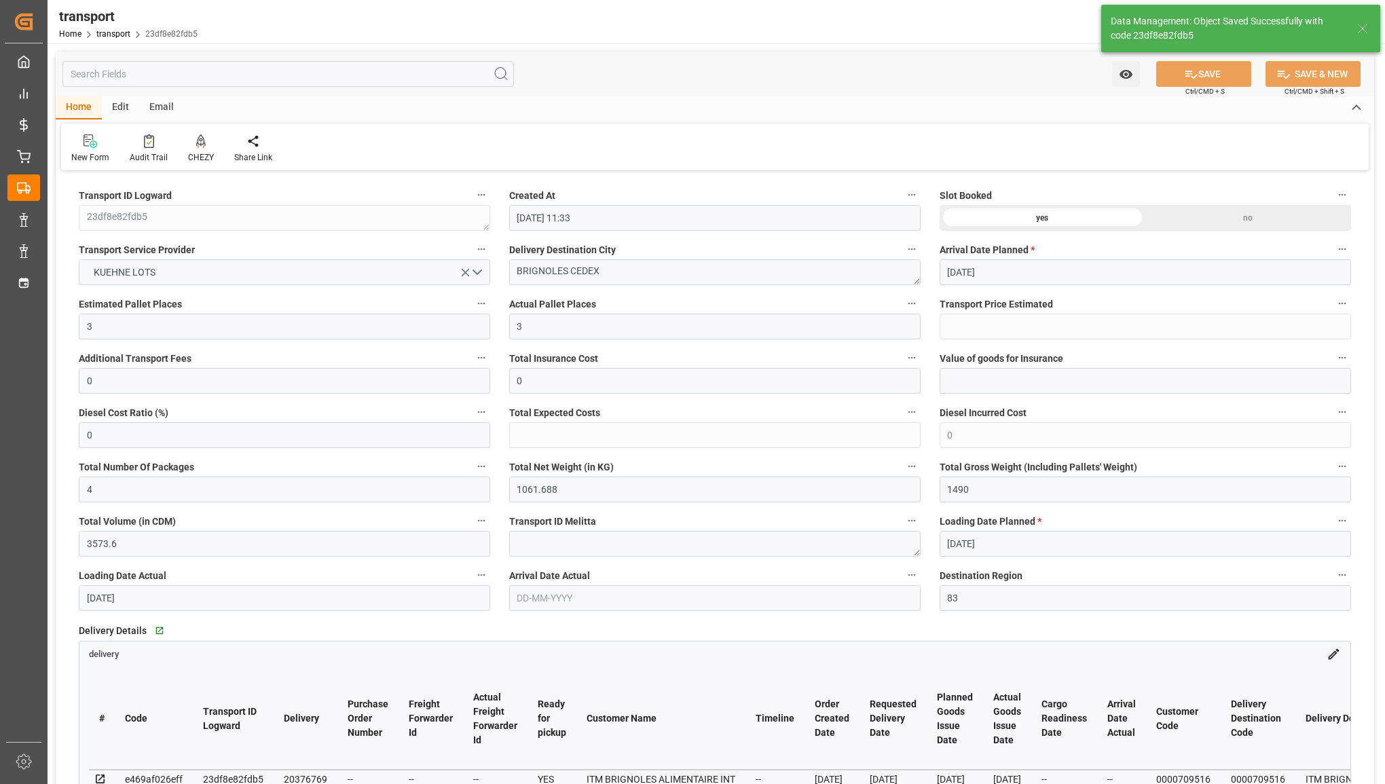
type input "311.11"
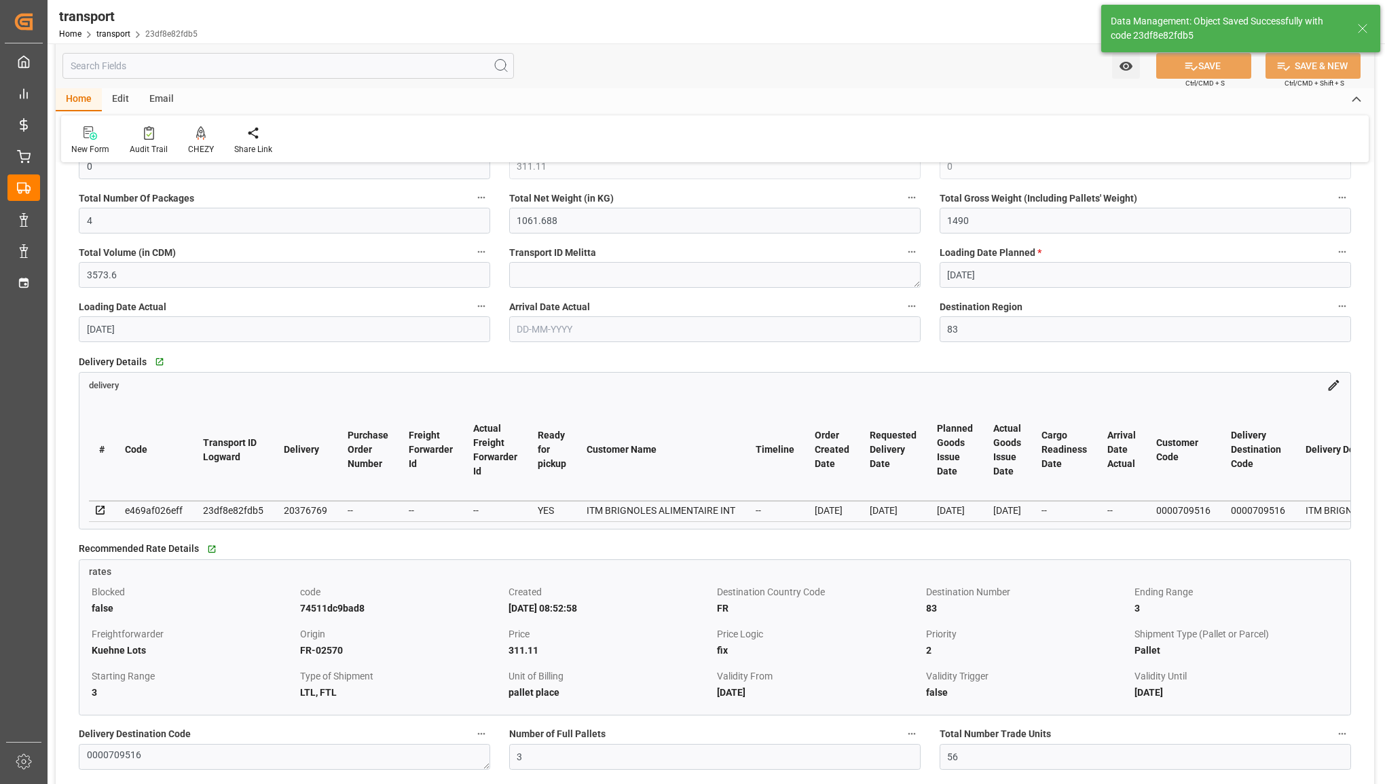
scroll to position [339, 0]
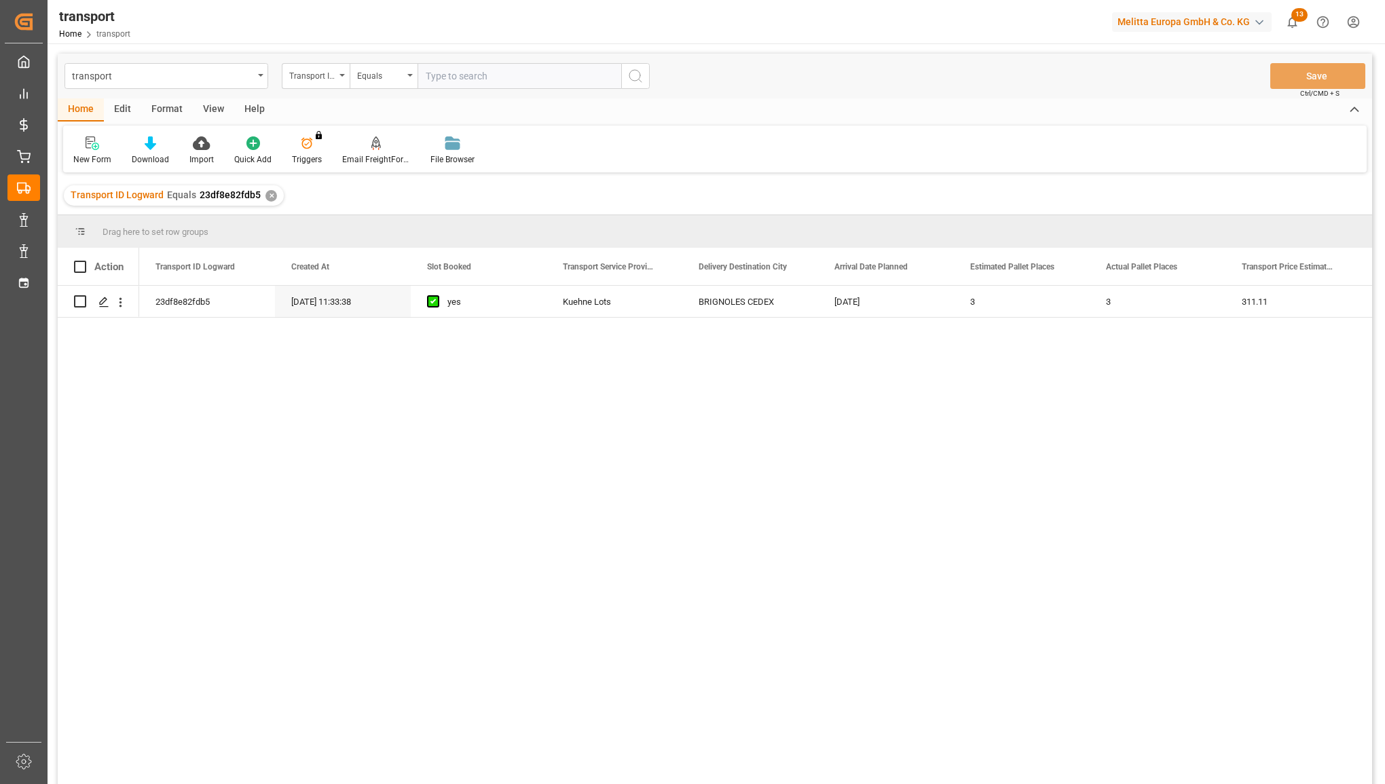
click at [450, 75] on input "text" at bounding box center [520, 76] width 204 height 26
type input "9492d9113c10"
click at [631, 80] on icon "search button" at bounding box center [635, 76] width 16 height 16
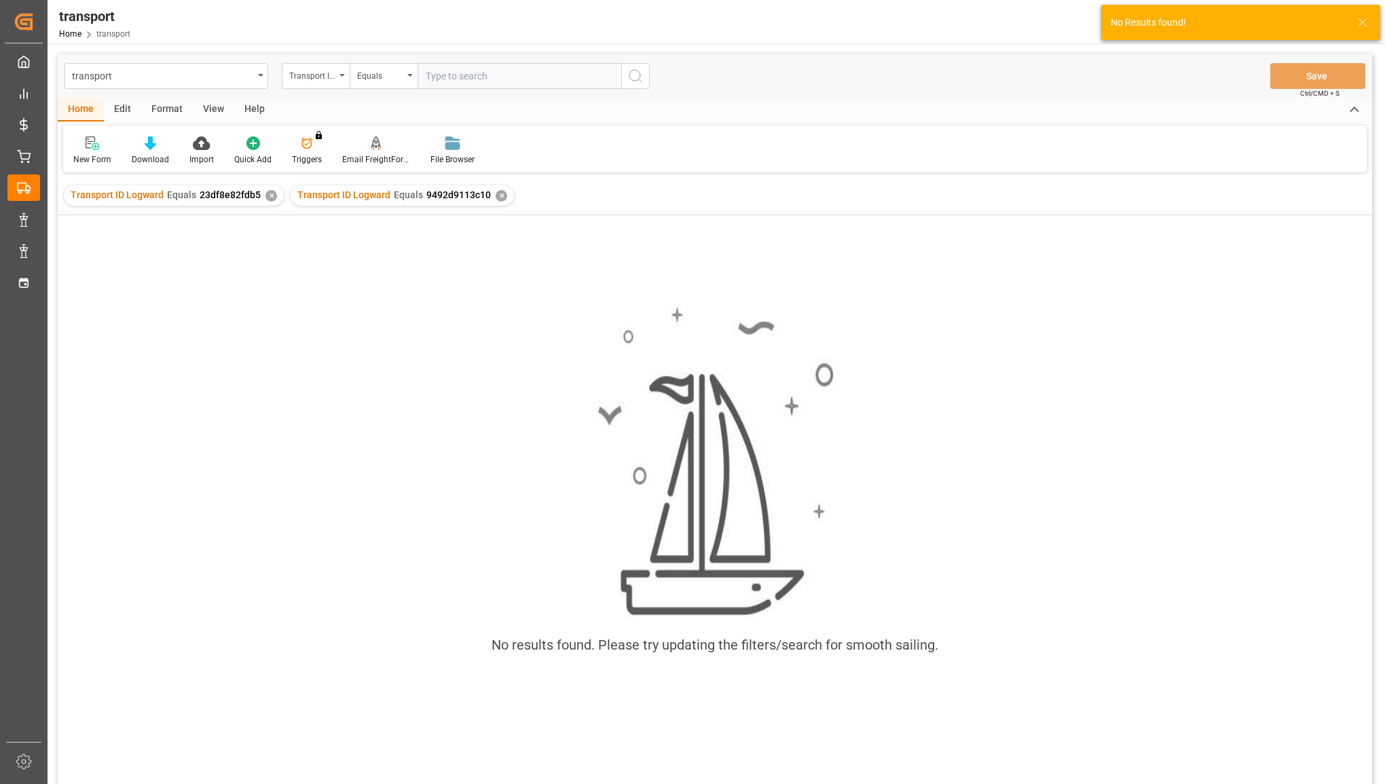
click at [261, 196] on div "Transport ID Logward Equals 23df8e82fdb5 ✕" at bounding box center [174, 195] width 220 height 20
click at [269, 197] on div "✕" at bounding box center [271, 196] width 12 height 12
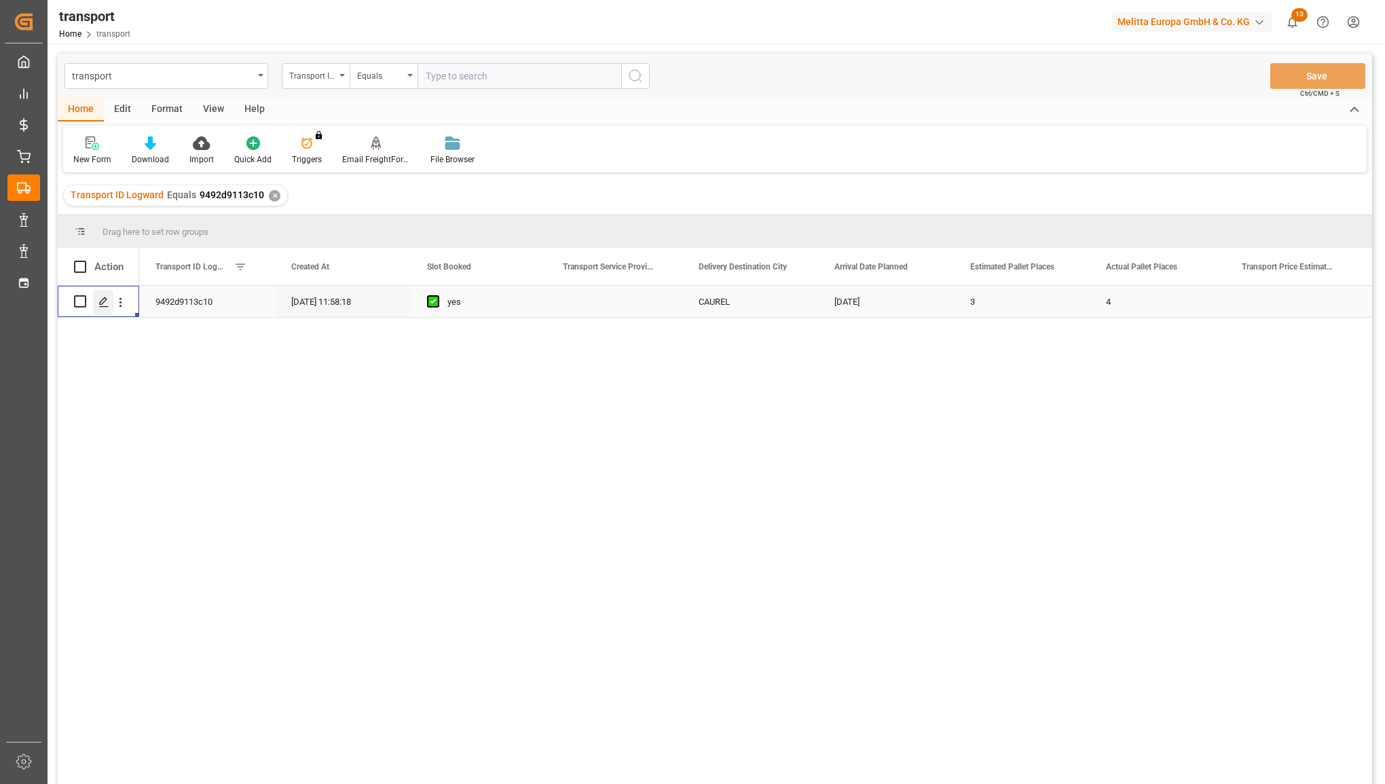
click at [93, 300] on div "Press SPACE to select this row." at bounding box center [103, 302] width 20 height 25
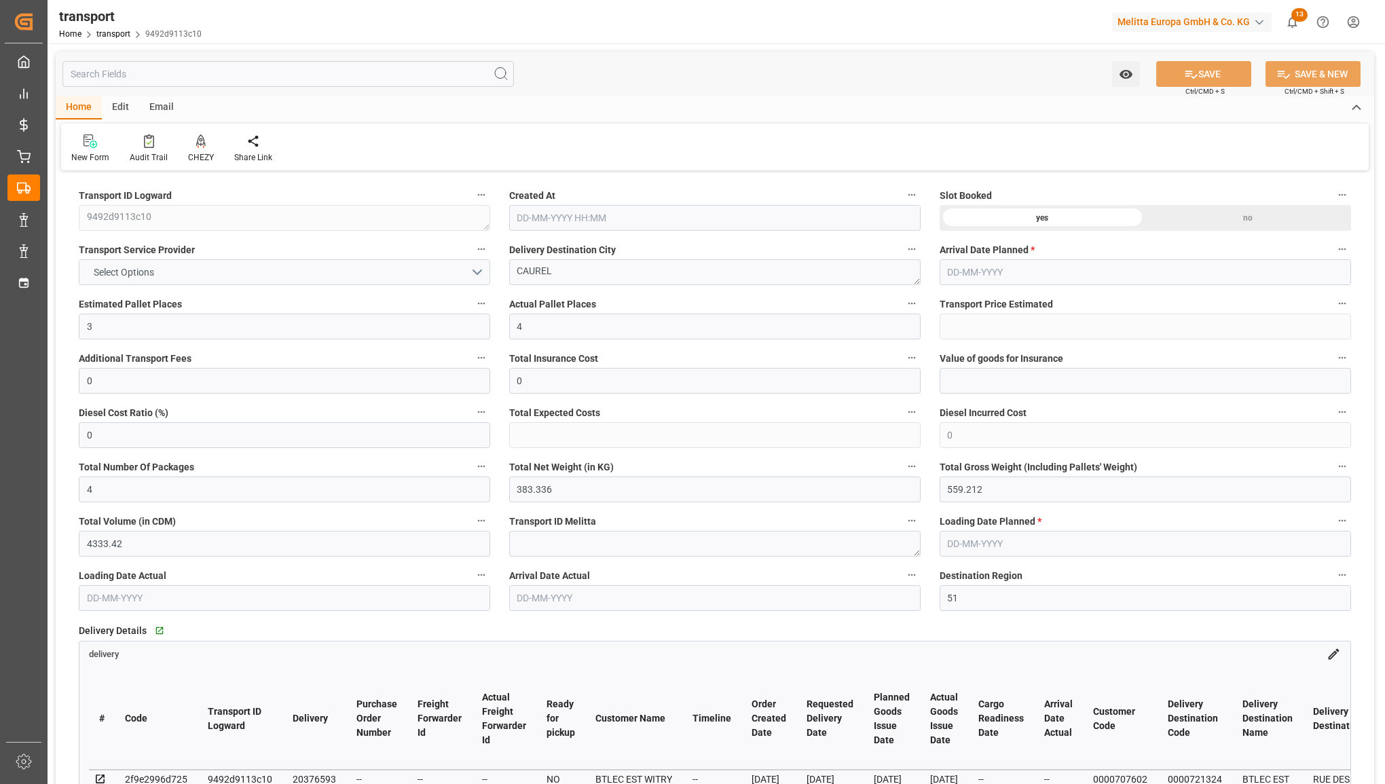
type input "[DATE] 11:58"
type input "[DATE]"
click at [246, 272] on button "Select Options" at bounding box center [284, 272] width 411 height 26
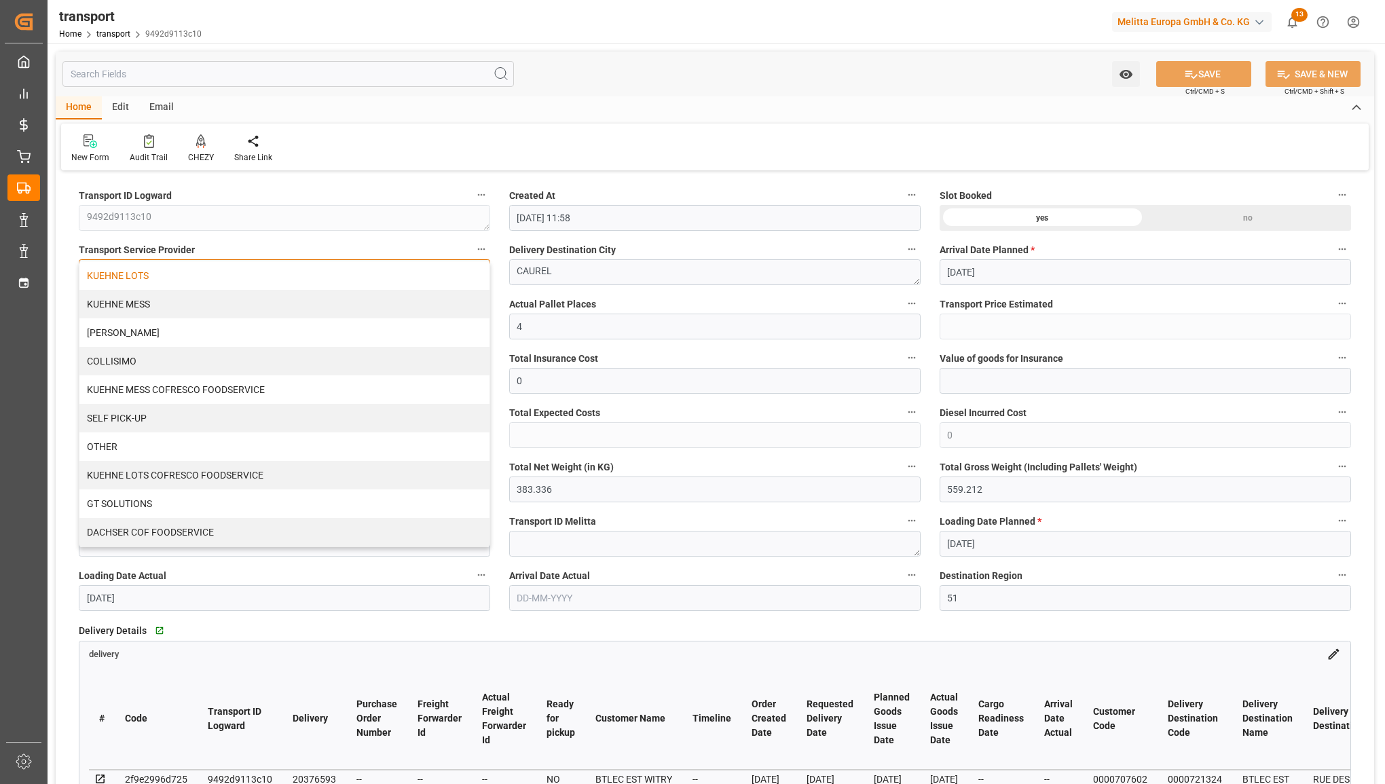
click at [244, 280] on div "KUEHNE LOTS" at bounding box center [284, 275] width 410 height 29
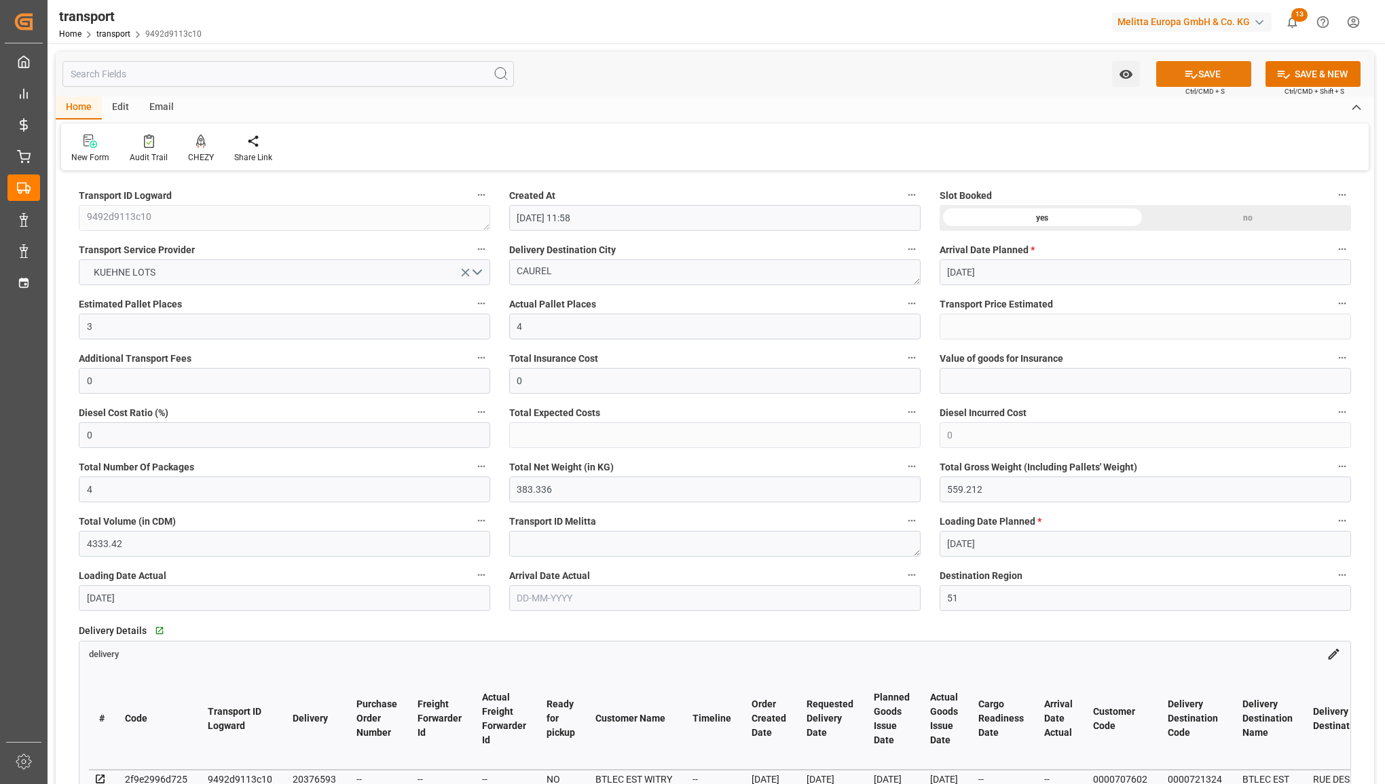
click at [1190, 72] on icon at bounding box center [1191, 74] width 14 height 14
type input "128.08"
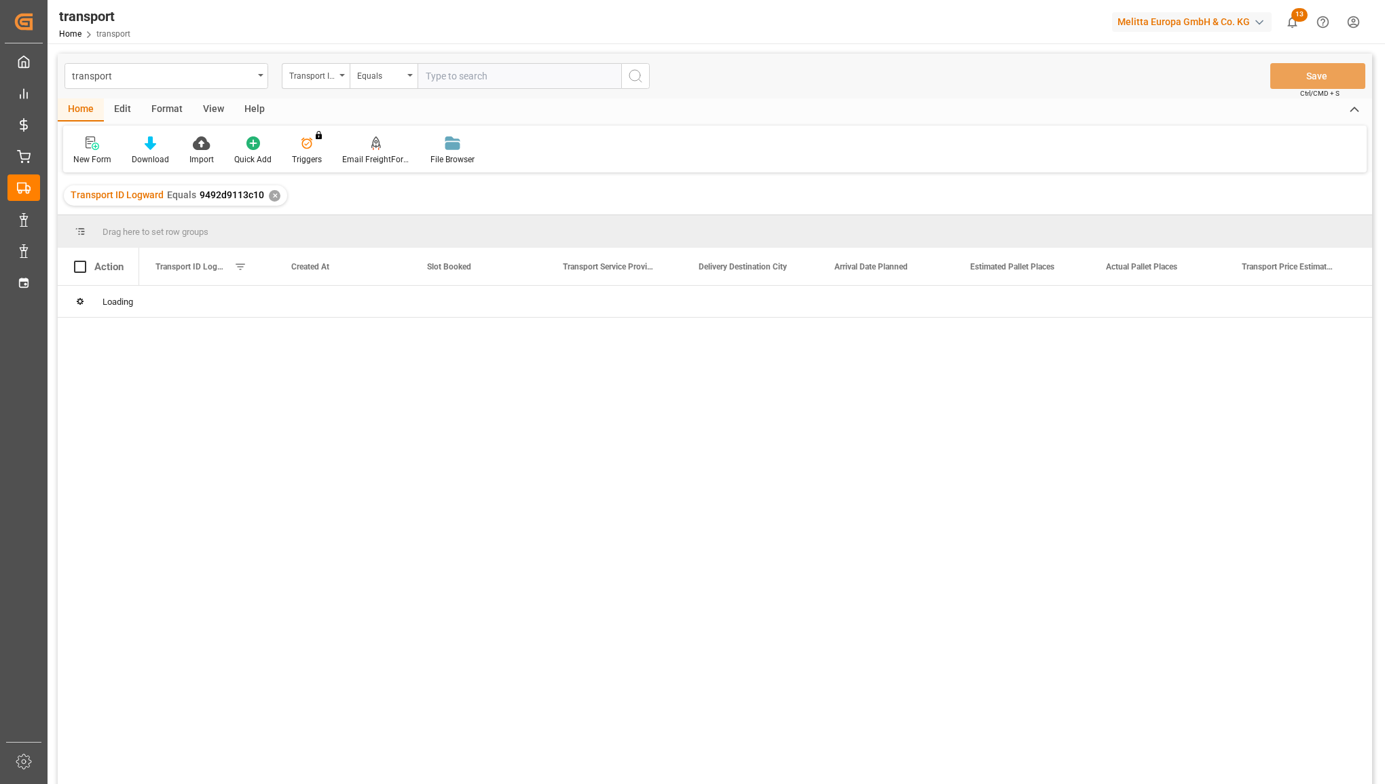
click at [523, 81] on input "text" at bounding box center [520, 76] width 204 height 26
type input "8b9906c31272"
click at [640, 81] on icon "search button" at bounding box center [635, 76] width 16 height 16
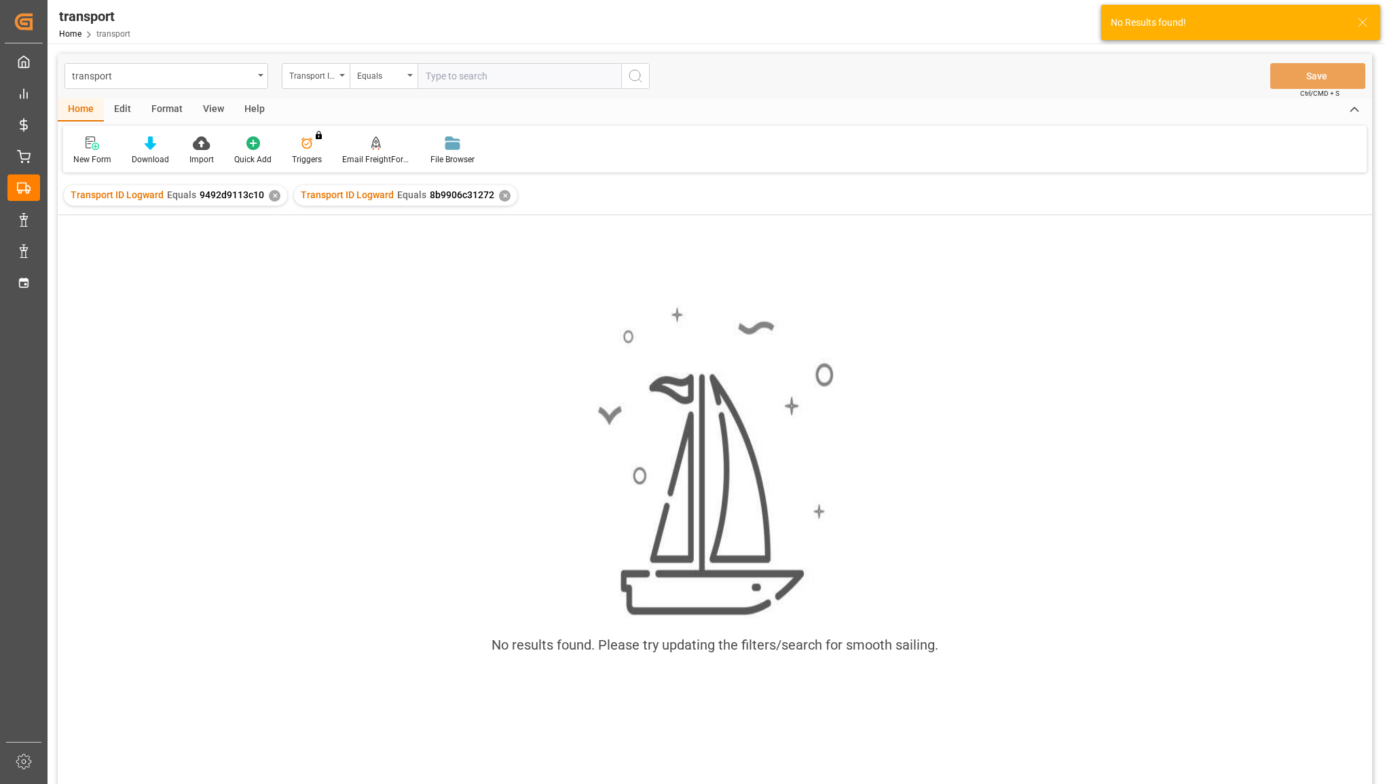
click at [275, 191] on div "✕" at bounding box center [275, 196] width 12 height 12
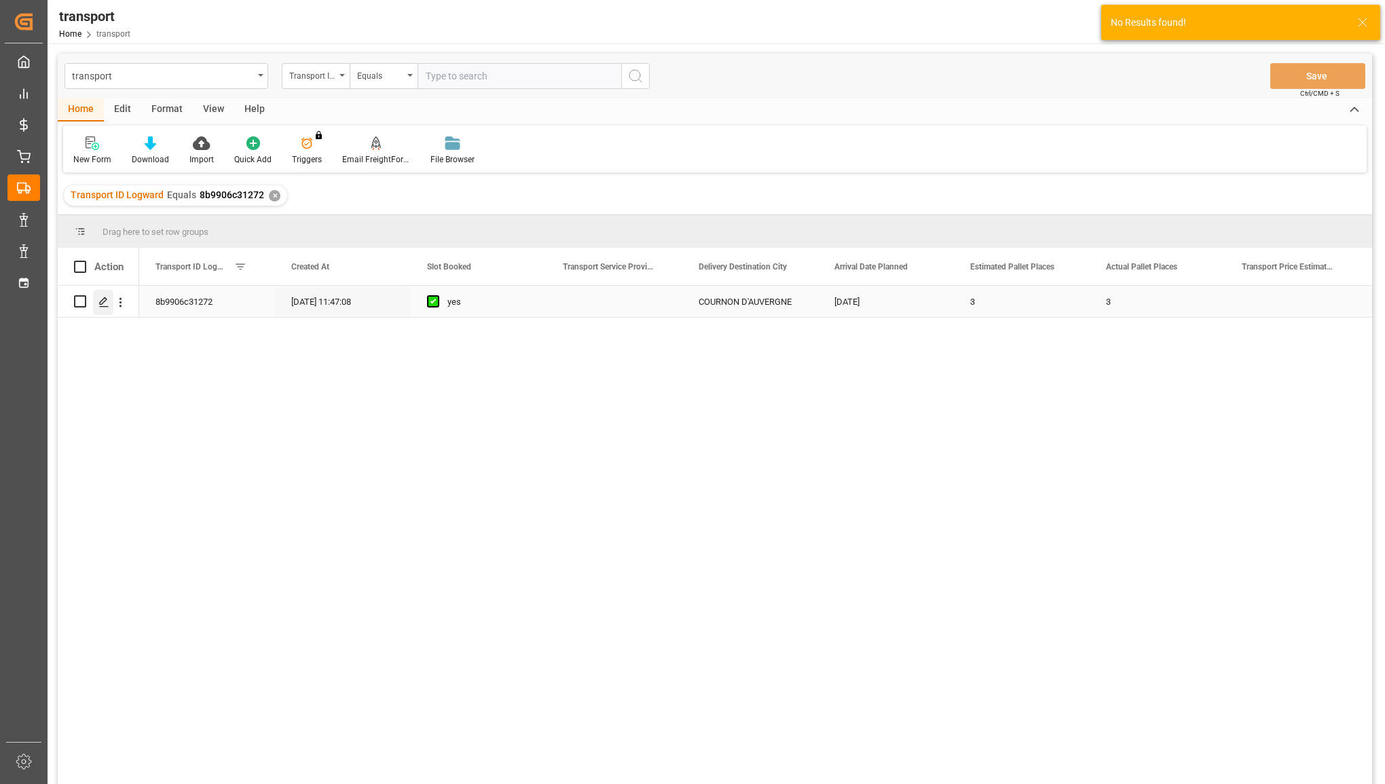
click at [99, 299] on icon "Press SPACE to select this row." at bounding box center [103, 302] width 11 height 11
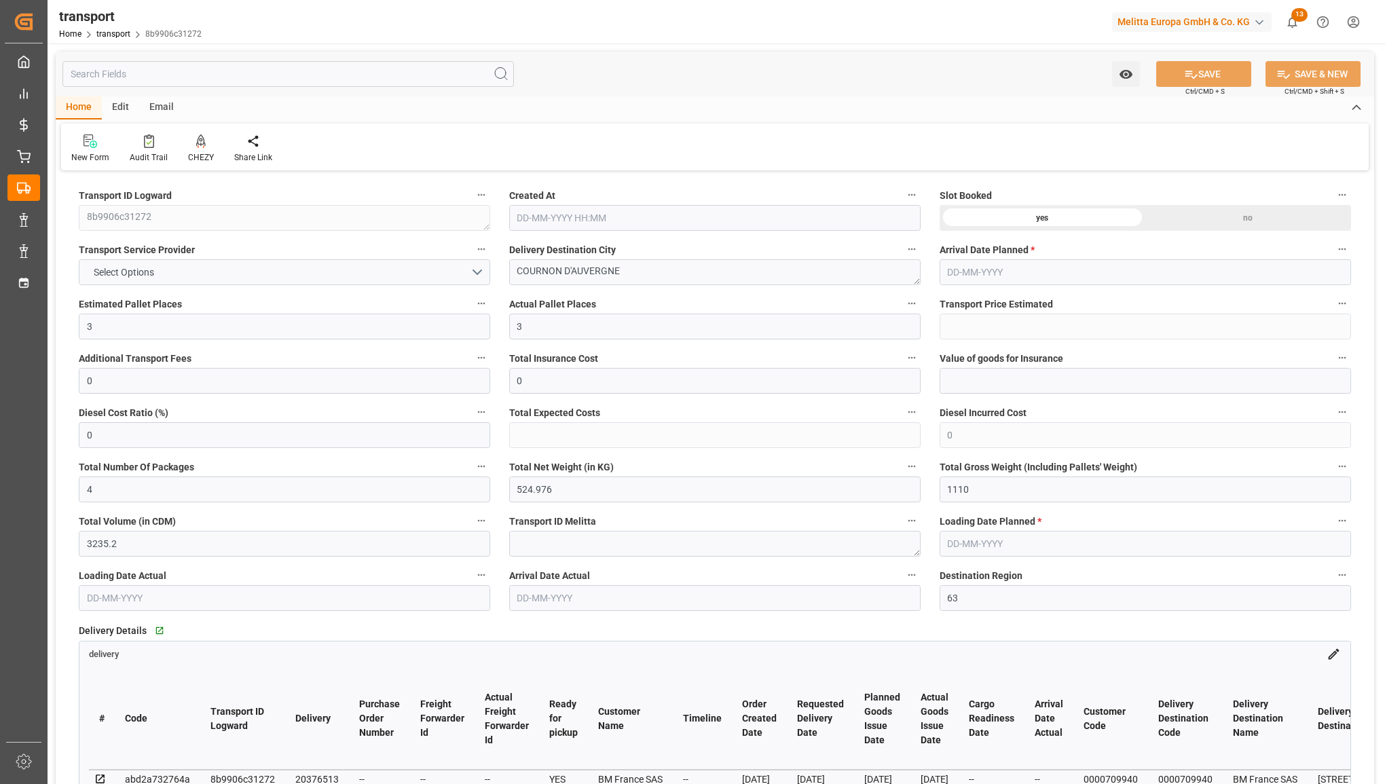
type input "[DATE] 11:47"
type input "[DATE]"
click at [258, 273] on button "Select Options" at bounding box center [284, 272] width 411 height 26
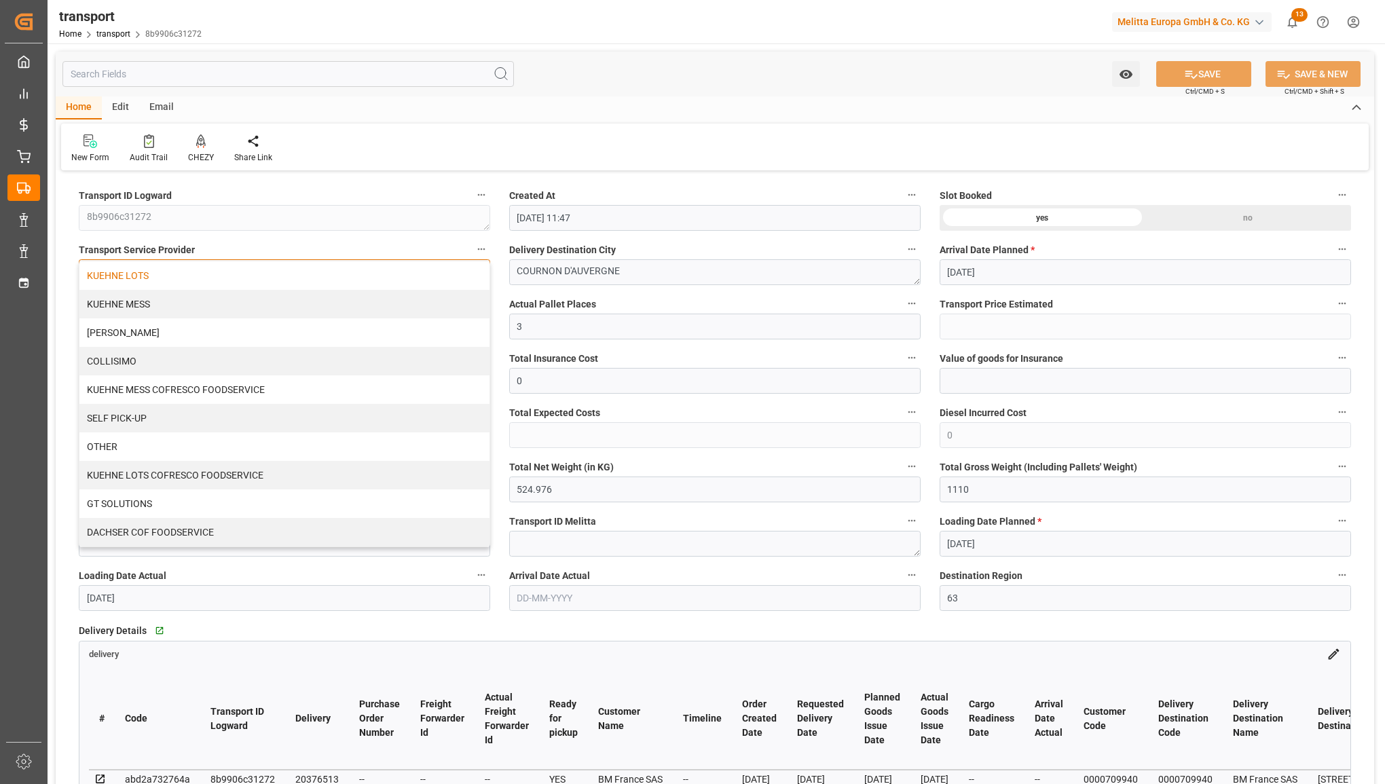
click at [259, 277] on div "KUEHNE LOTS" at bounding box center [284, 275] width 410 height 29
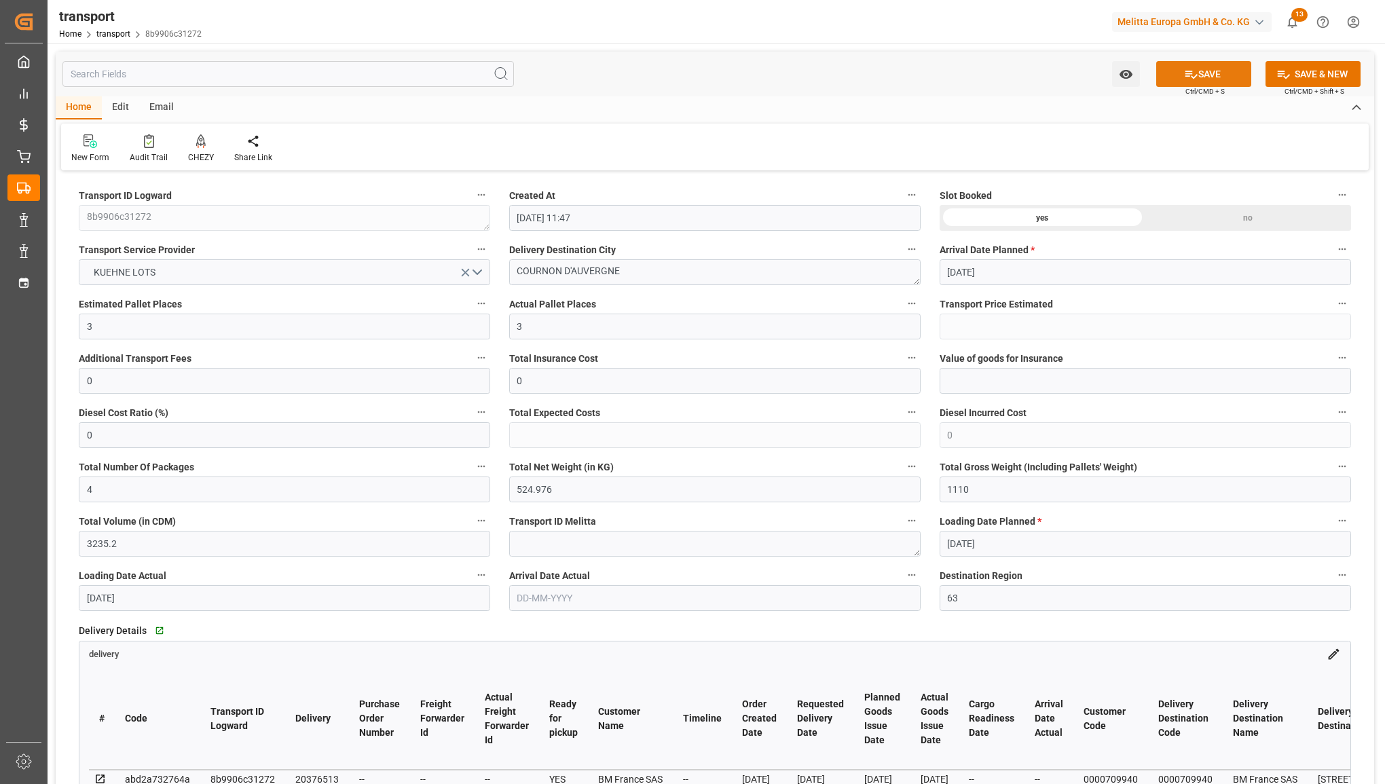
click at [1202, 75] on button "SAVE" at bounding box center [1203, 74] width 95 height 26
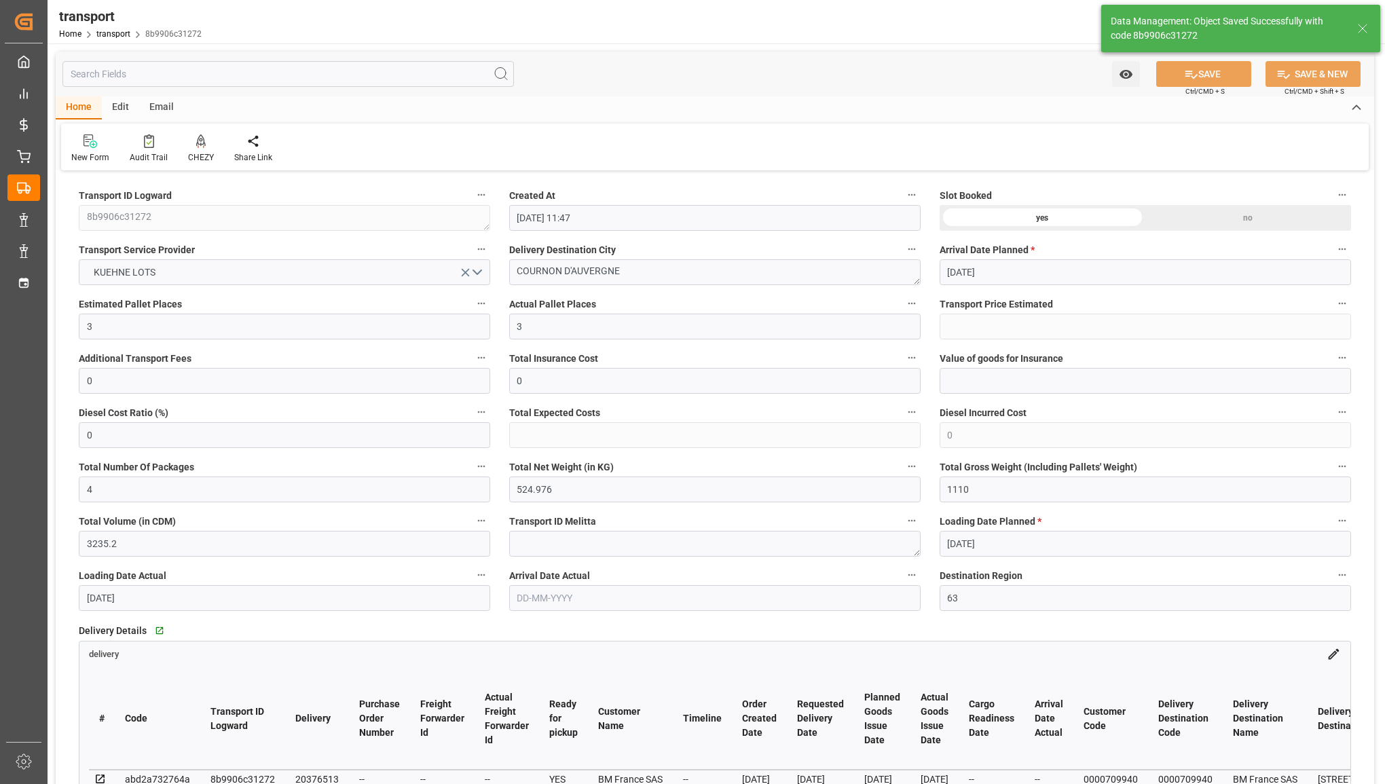
type input "224.5"
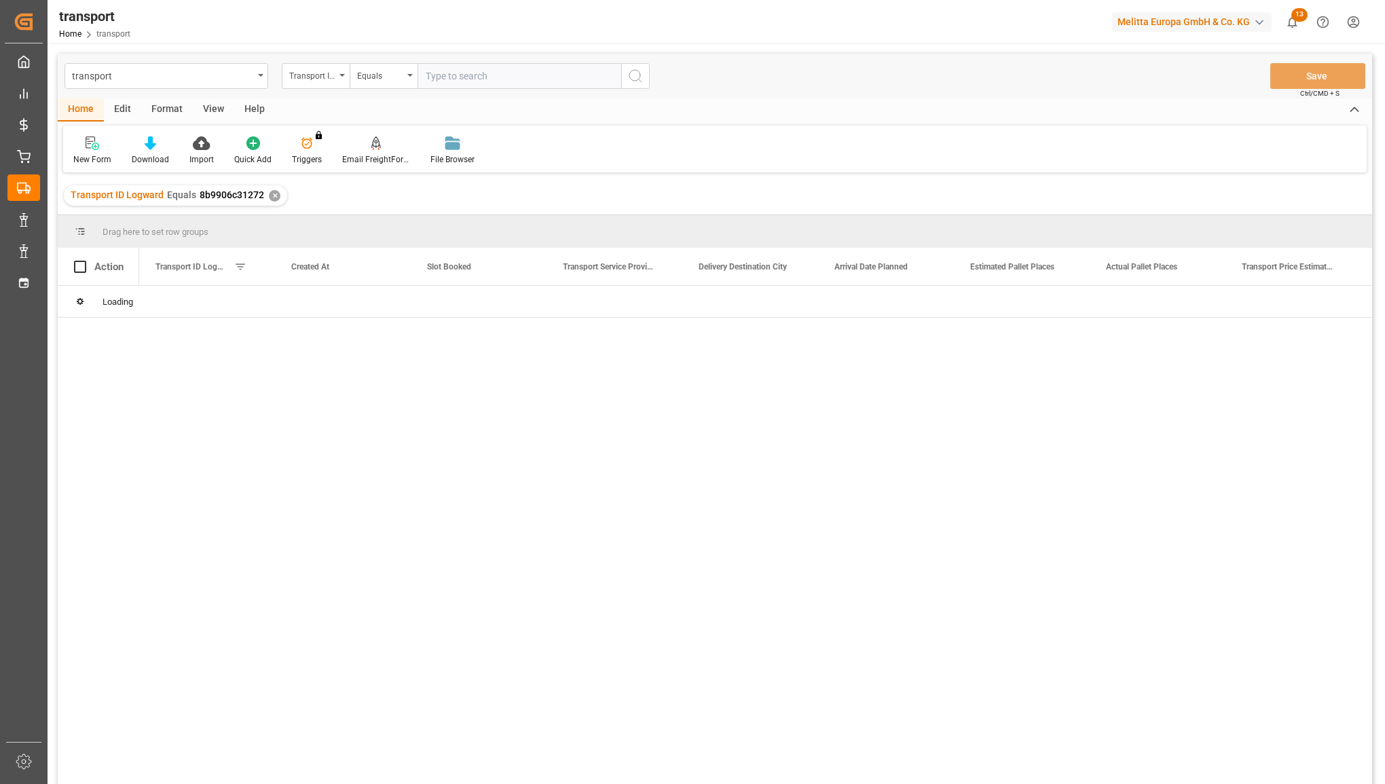
click at [457, 79] on input "text" at bounding box center [520, 76] width 204 height 26
type input "310a6e6c21c4"
click at [632, 73] on icon "search button" at bounding box center [635, 76] width 16 height 16
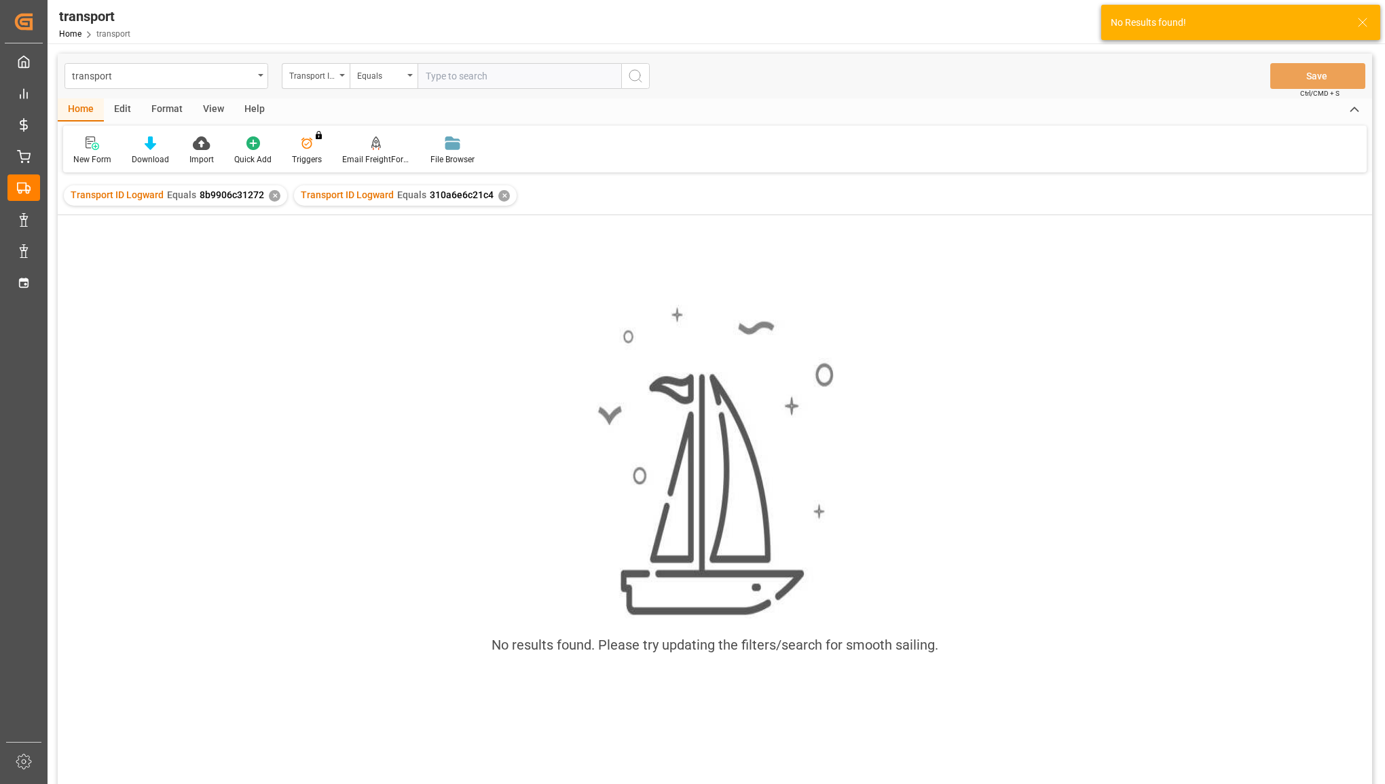
click at [272, 194] on div "✕" at bounding box center [275, 196] width 12 height 12
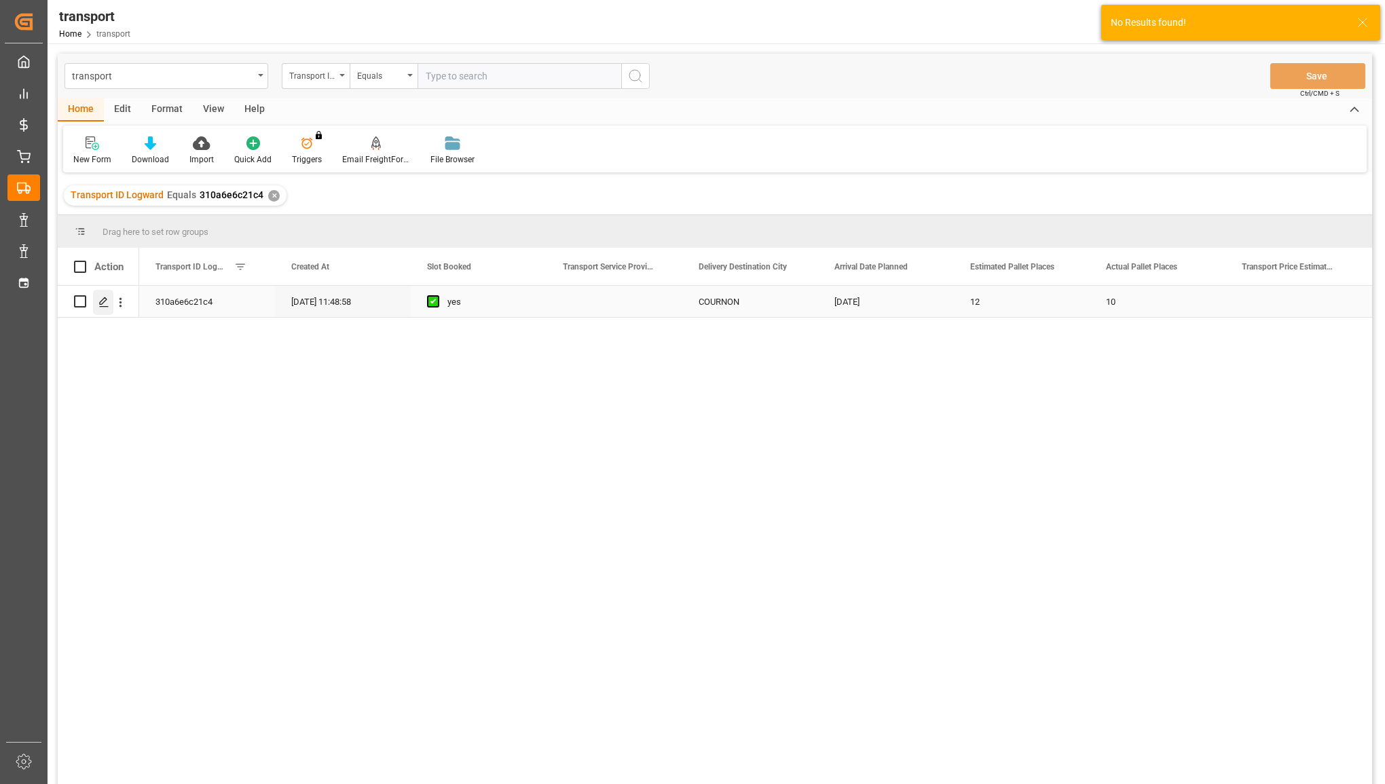
click at [96, 306] on div "Press SPACE to select this row." at bounding box center [103, 302] width 20 height 25
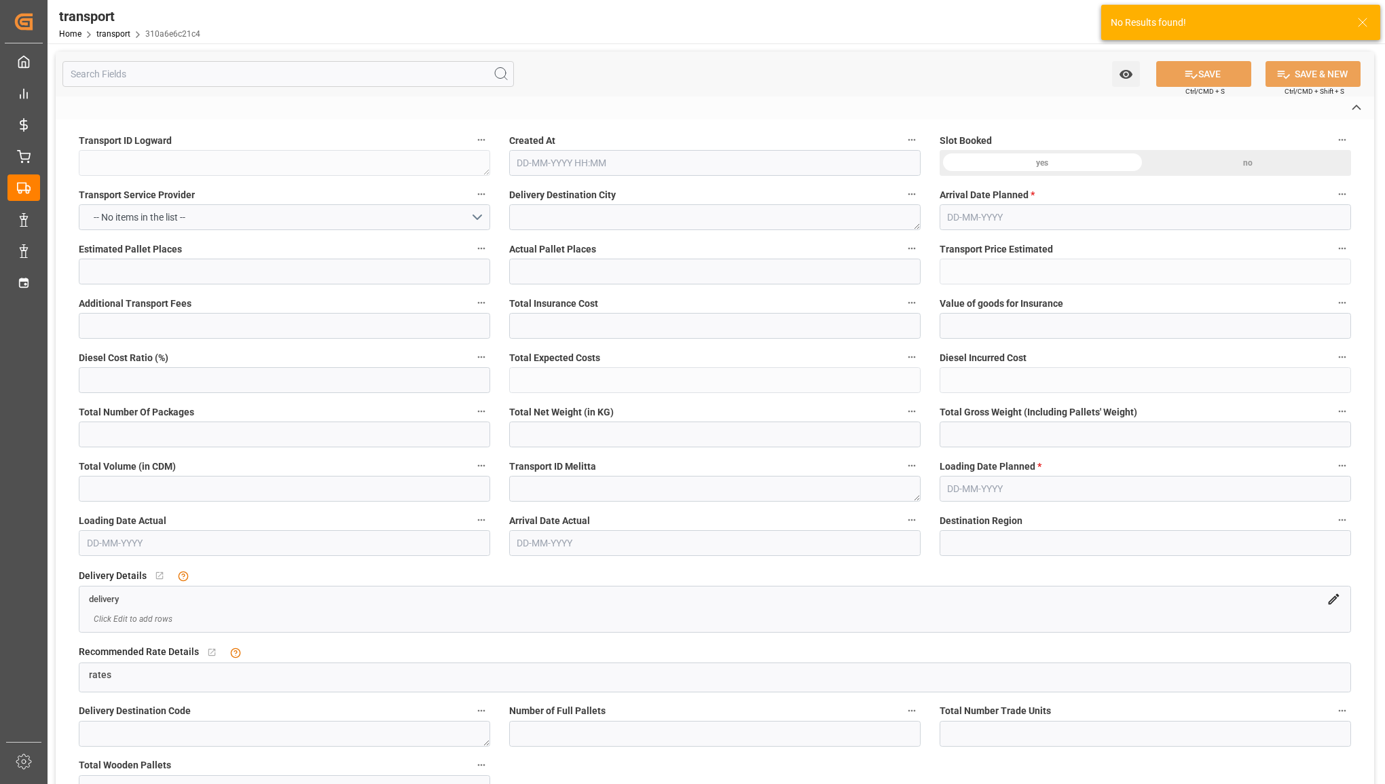
type textarea "310a6e6c21c4"
type textarea "COURNON"
type textarea "0000704063"
type textarea "6230792a3004"
type textarea "FR-02570"
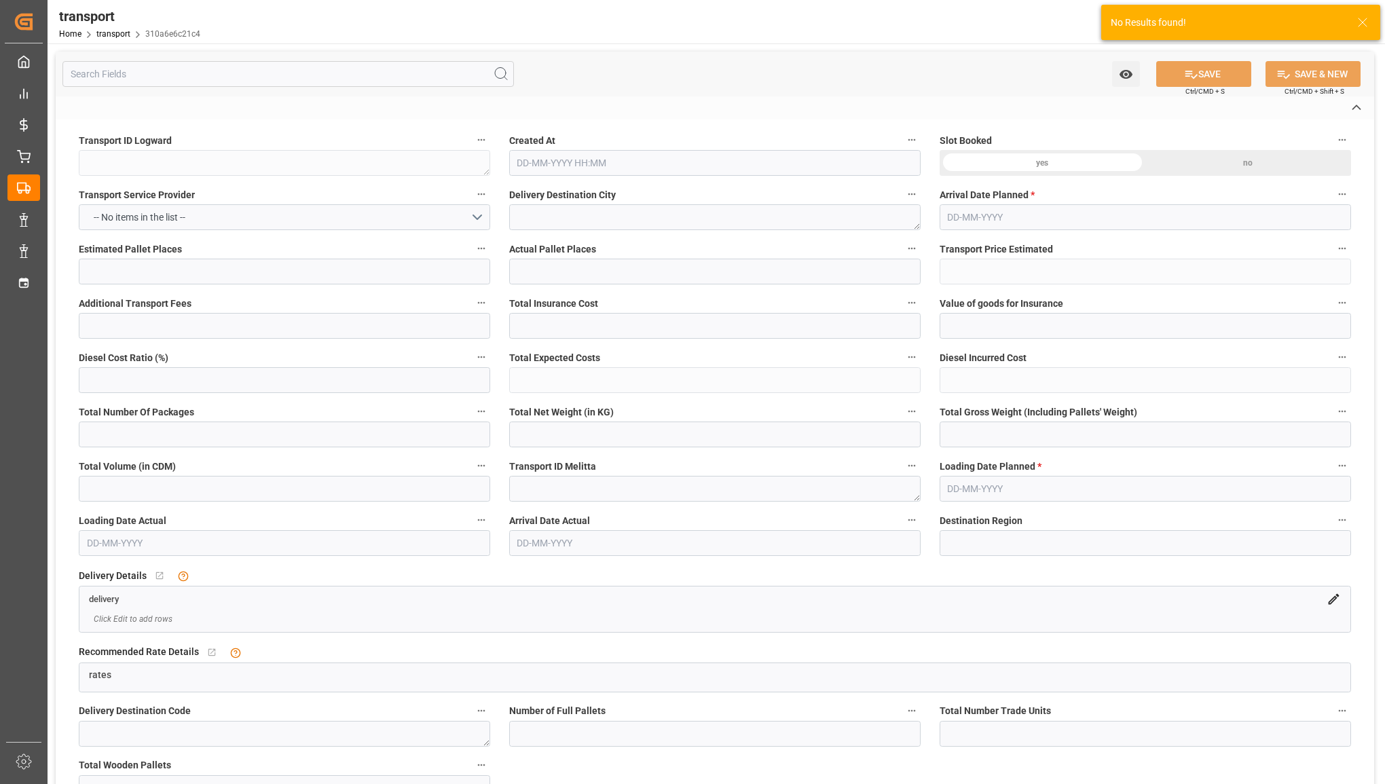
type textarea "FR"
type input "Road"
type input "FR"
type input "63803"
type input "Partial Load"
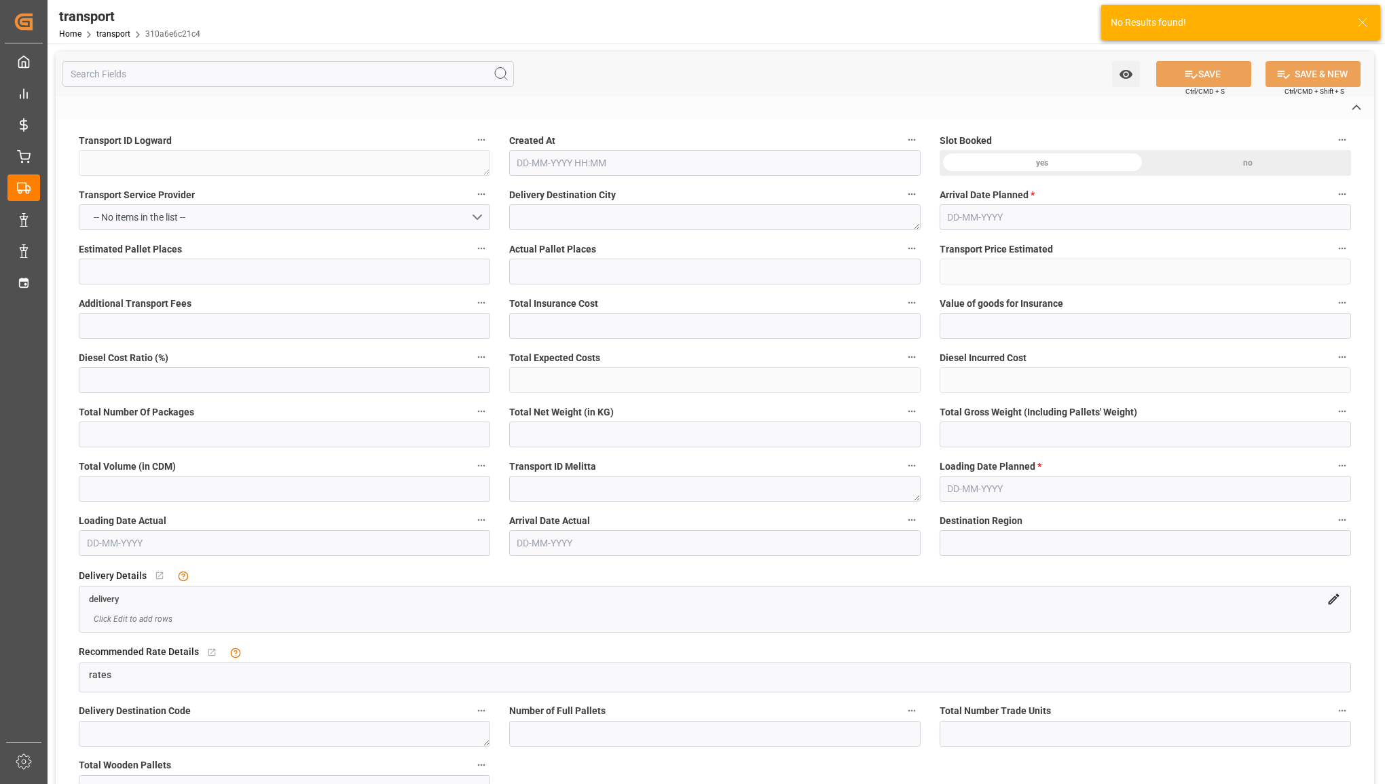
type input "26-40 t"
type input "EURO 6"
type input "Diesel"
type input "12"
type input "10"
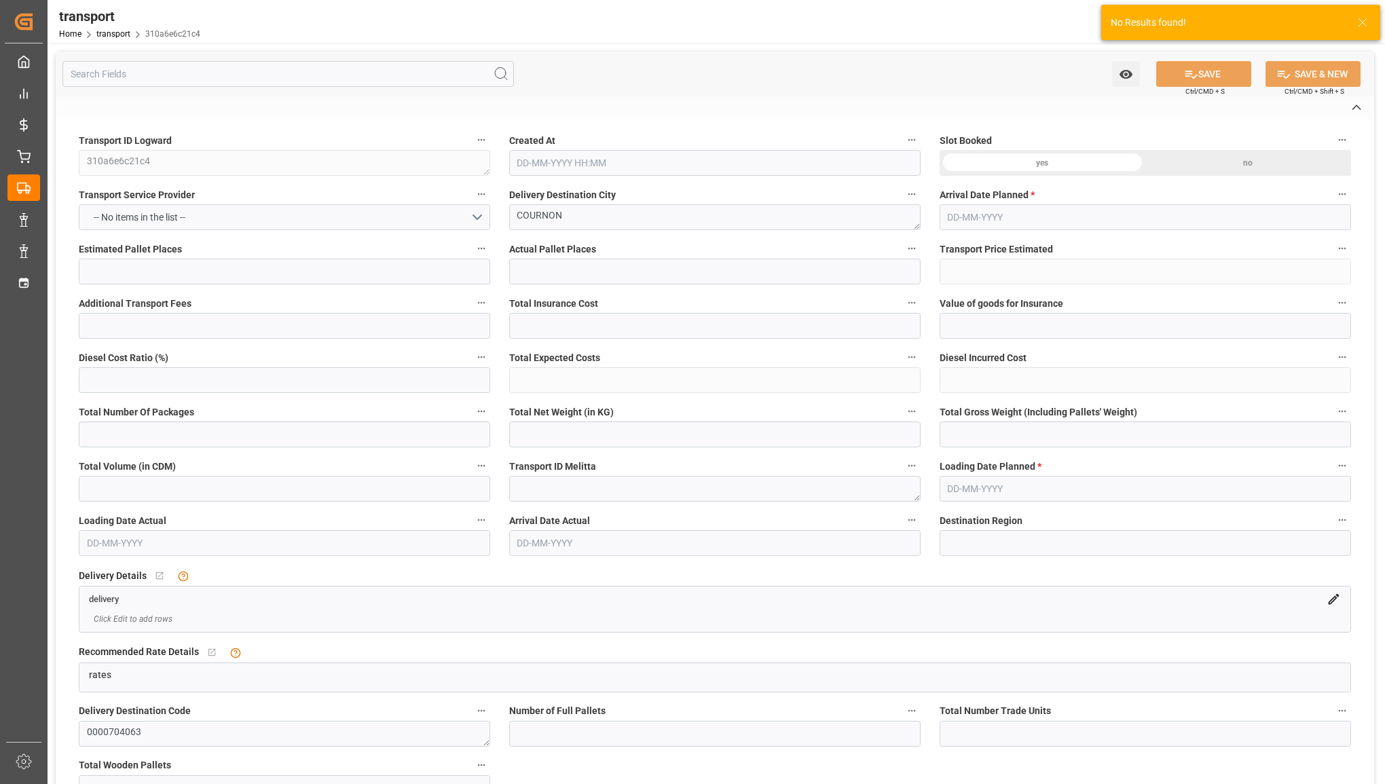
type input "0"
type input "28"
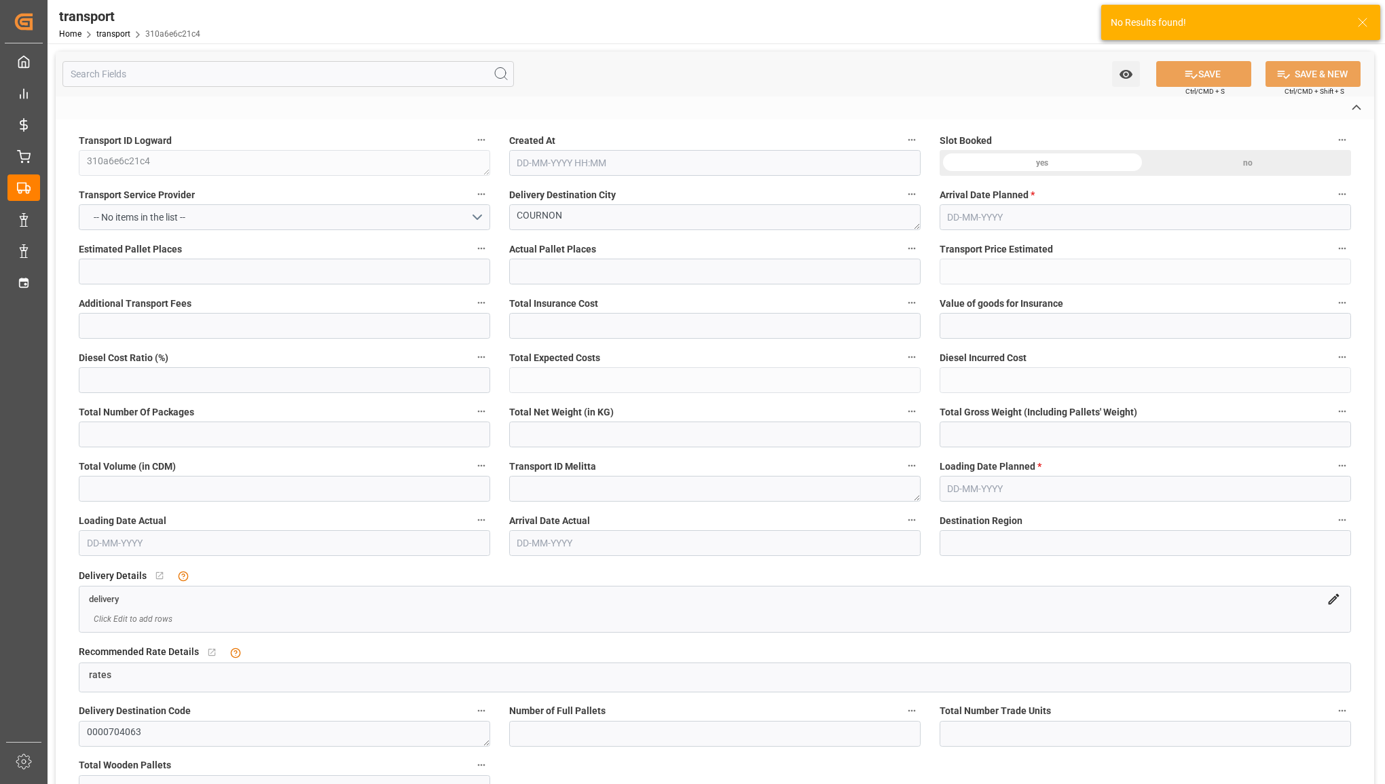
type input "1974.15"
type input "3180.093"
type input "9129.269"
type input "63"
type input "7"
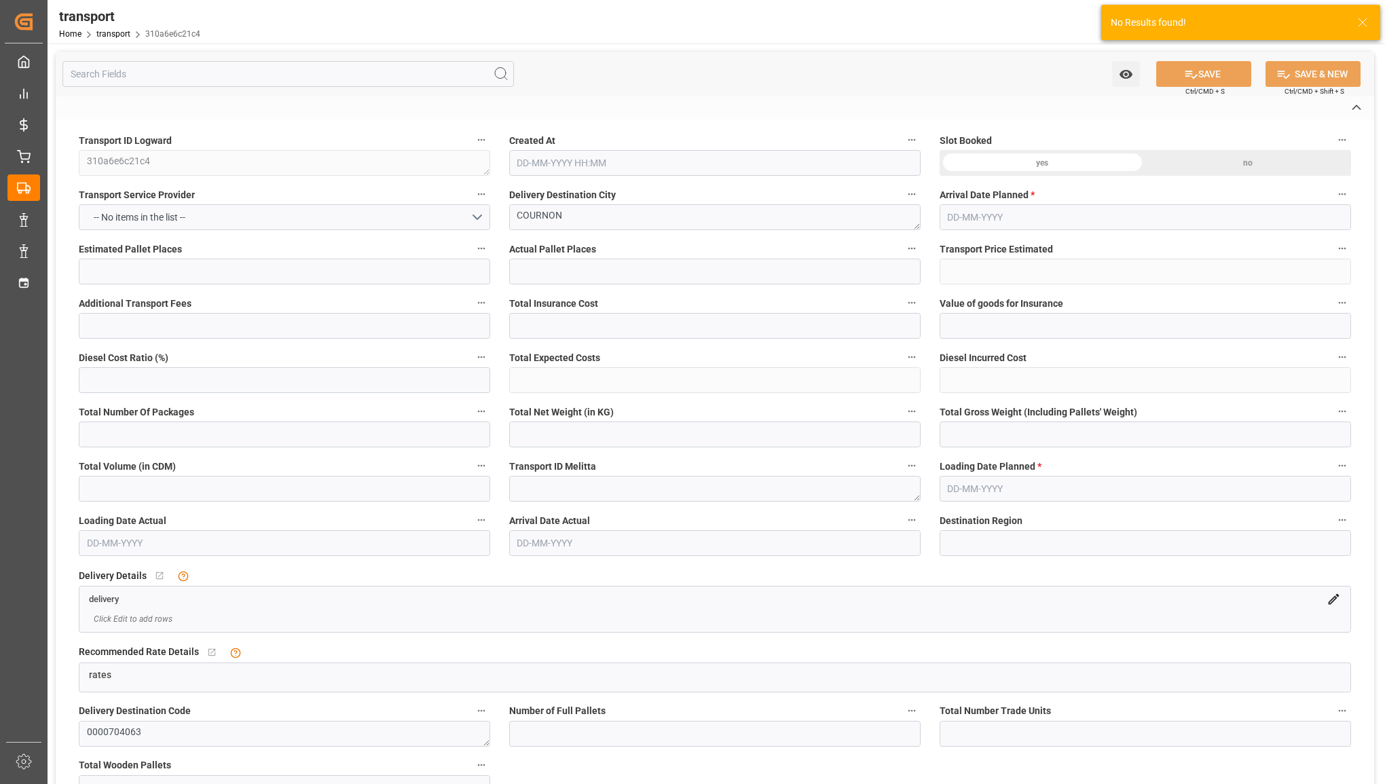
type input "473"
type input "37"
type input "101"
type input "2296.773"
type input "0"
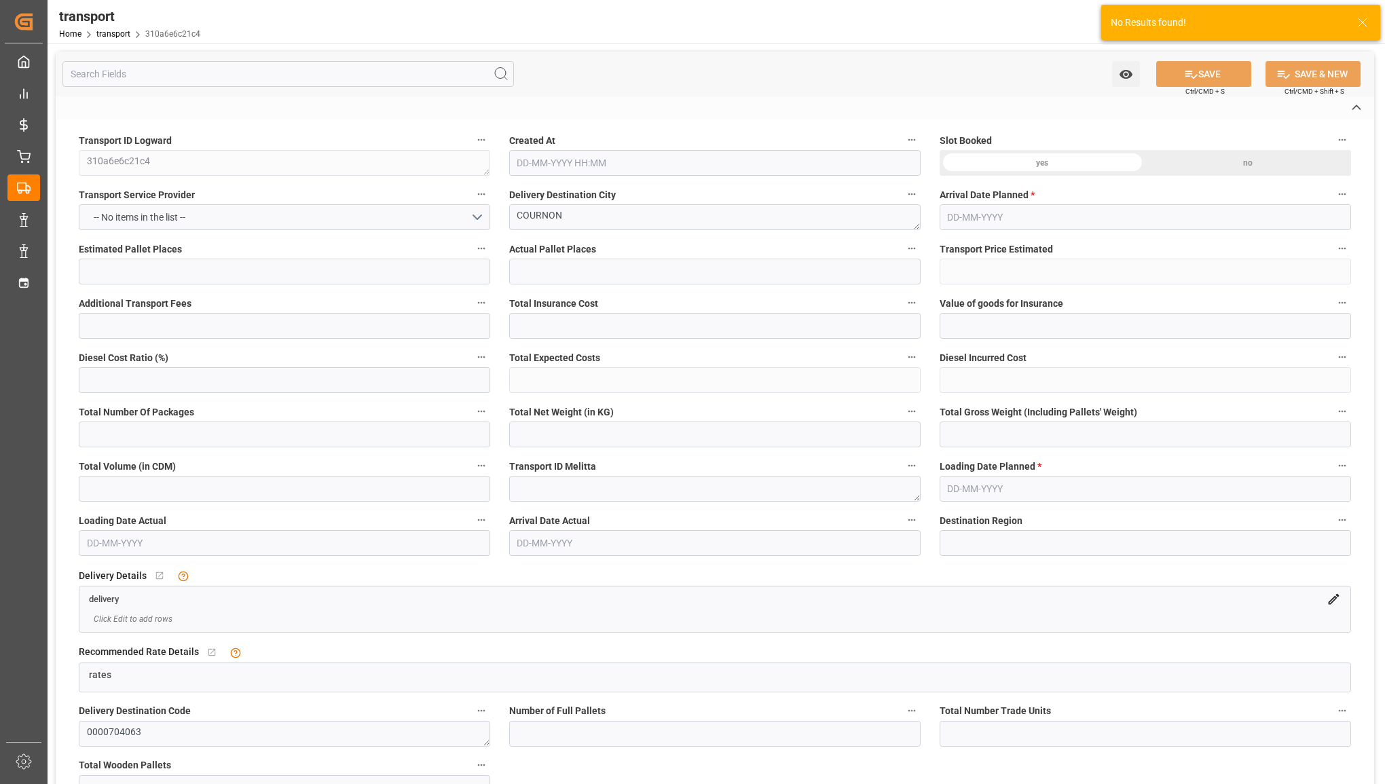
type input "10767.6795"
type input "0"
type input "21"
type input "80"
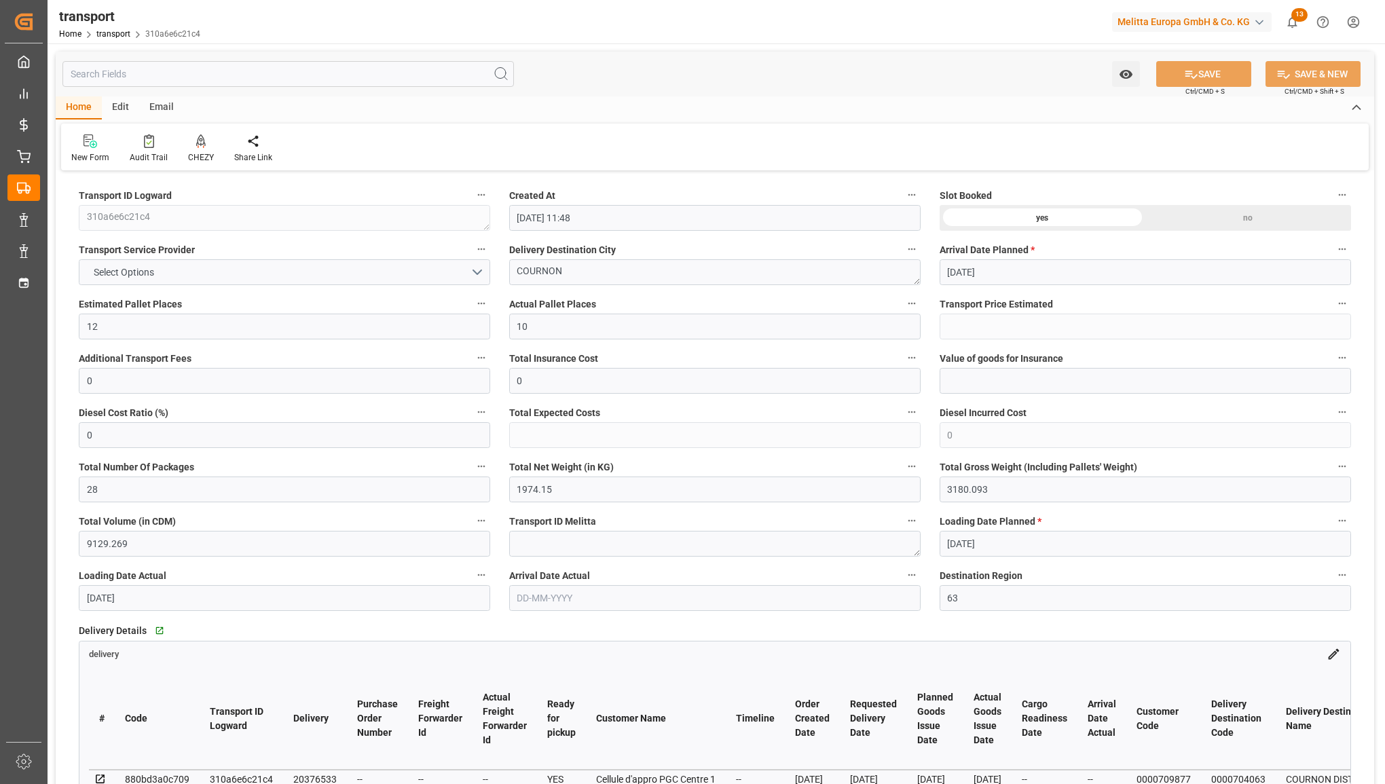
type input "[DATE] 11:48"
type input "[DATE]"
click at [357, 269] on button "Select Options" at bounding box center [284, 272] width 411 height 26
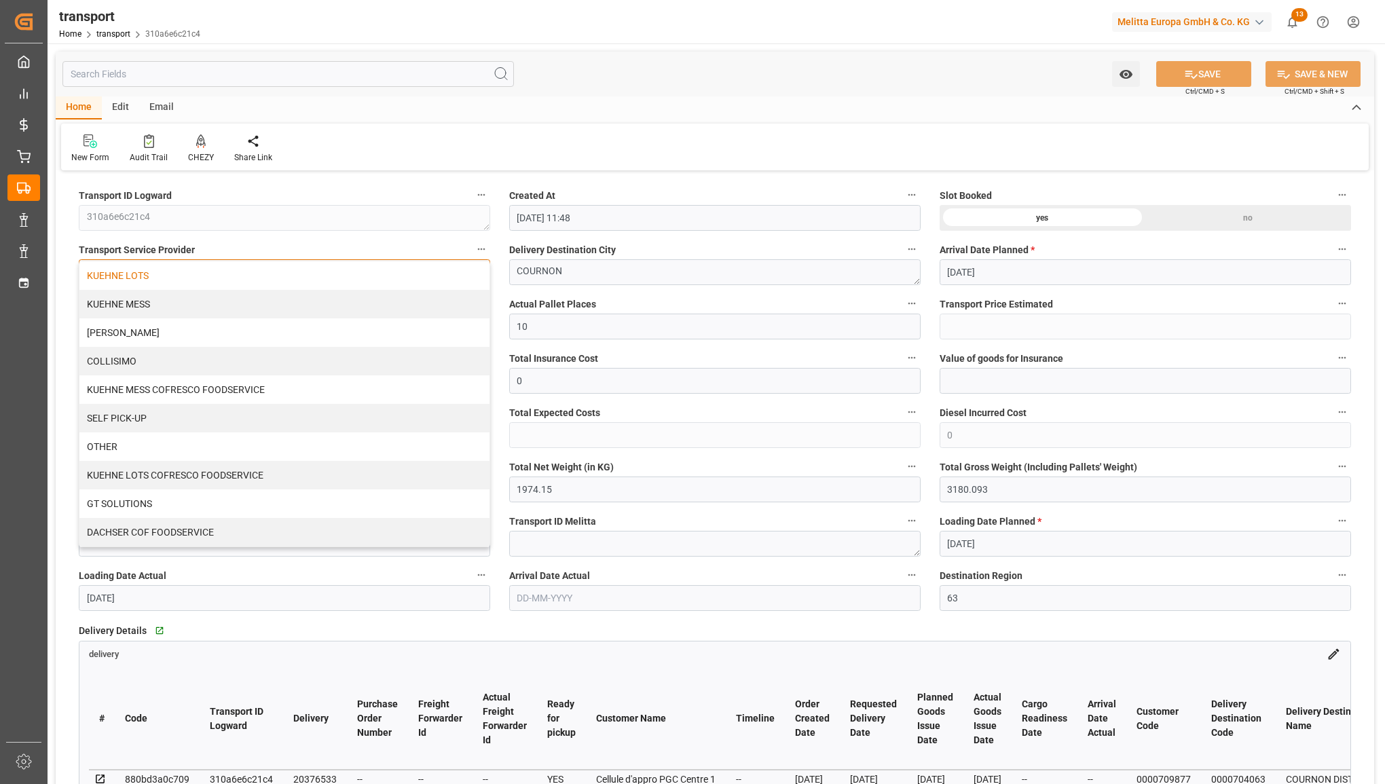
click at [342, 286] on div "KUEHNE LOTS" at bounding box center [284, 275] width 410 height 29
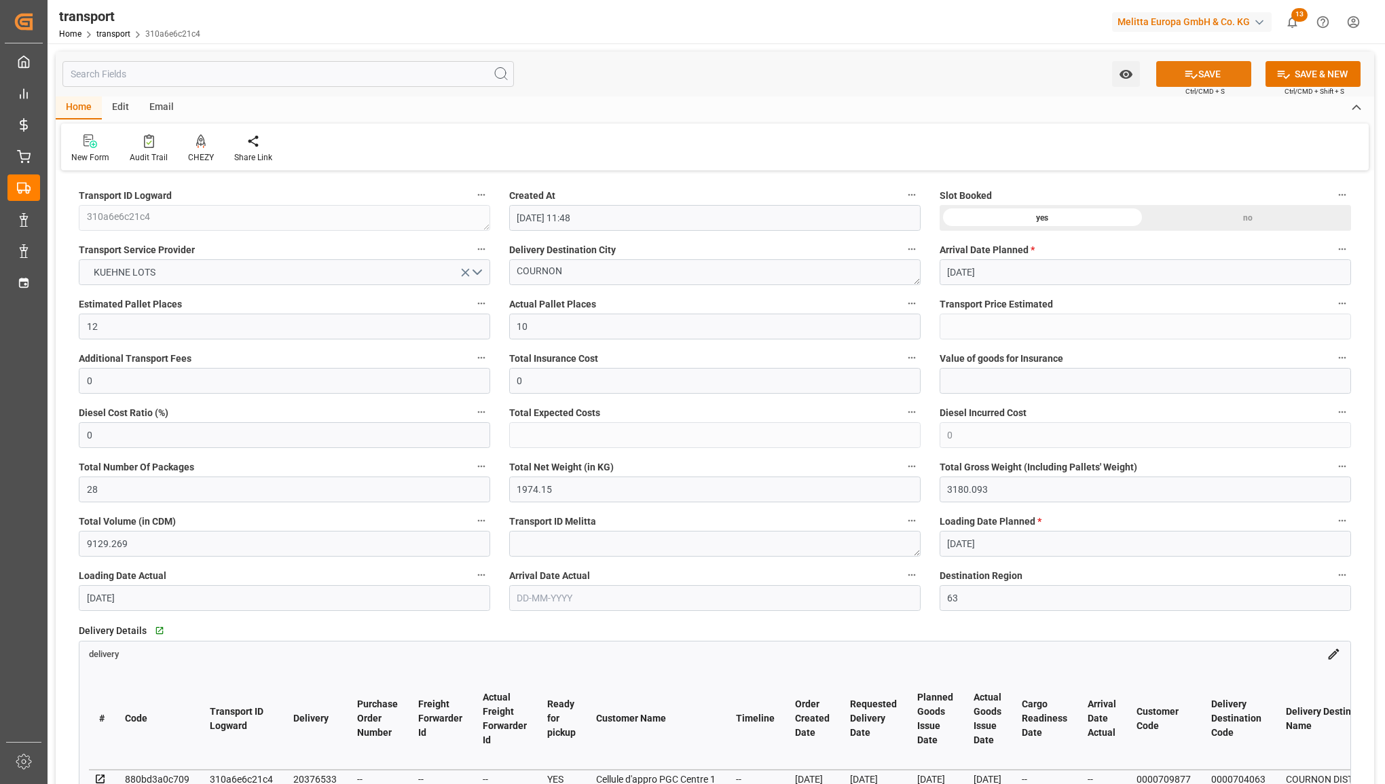
click at [1219, 69] on button "SAVE" at bounding box center [1203, 74] width 95 height 26
type input "421.31"
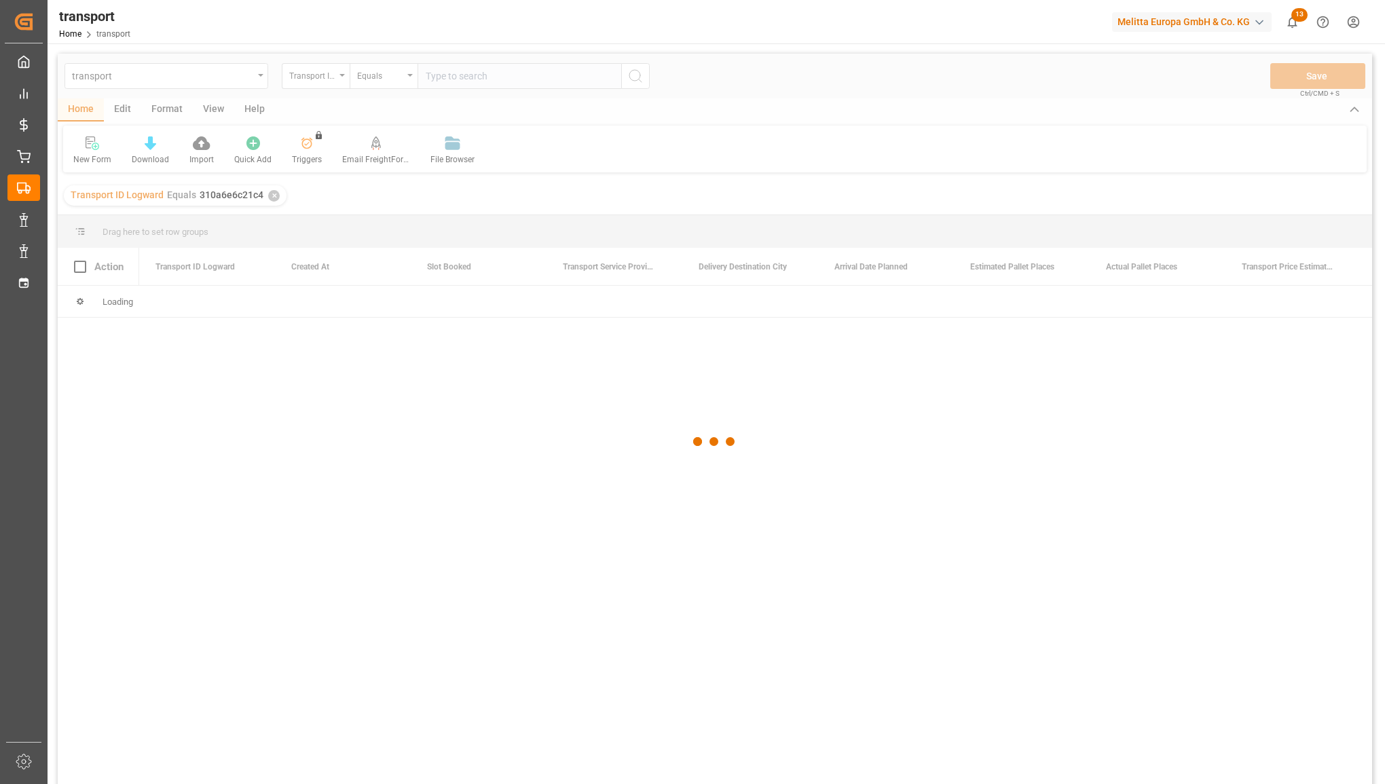
click at [485, 83] on div at bounding box center [715, 442] width 1315 height 776
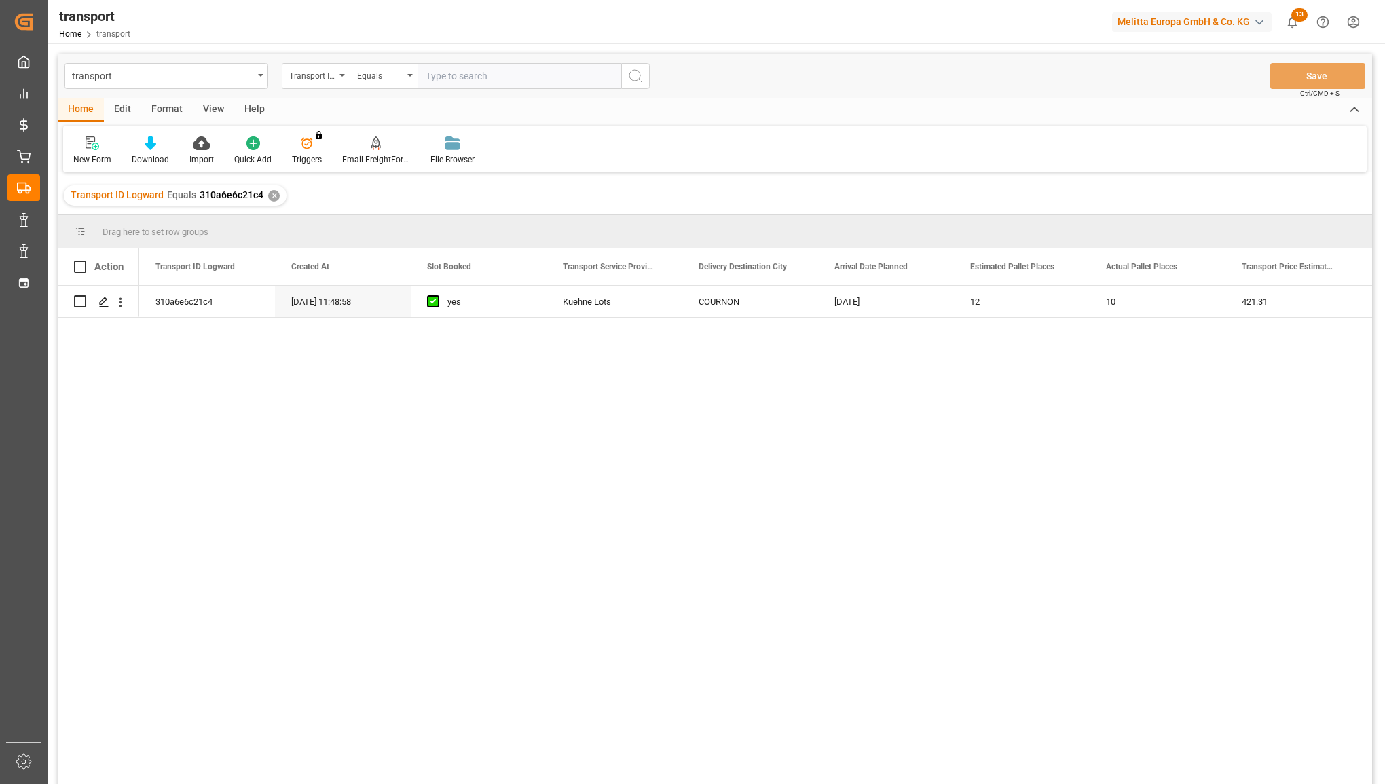
click at [490, 75] on input "text" at bounding box center [520, 76] width 204 height 26
paste input "2f28666d7c59"
click at [604, 75] on input "2f28666d7c59" at bounding box center [520, 76] width 204 height 26
type input "2f28666d7c59"
click at [626, 75] on button "search button" at bounding box center [635, 76] width 29 height 26
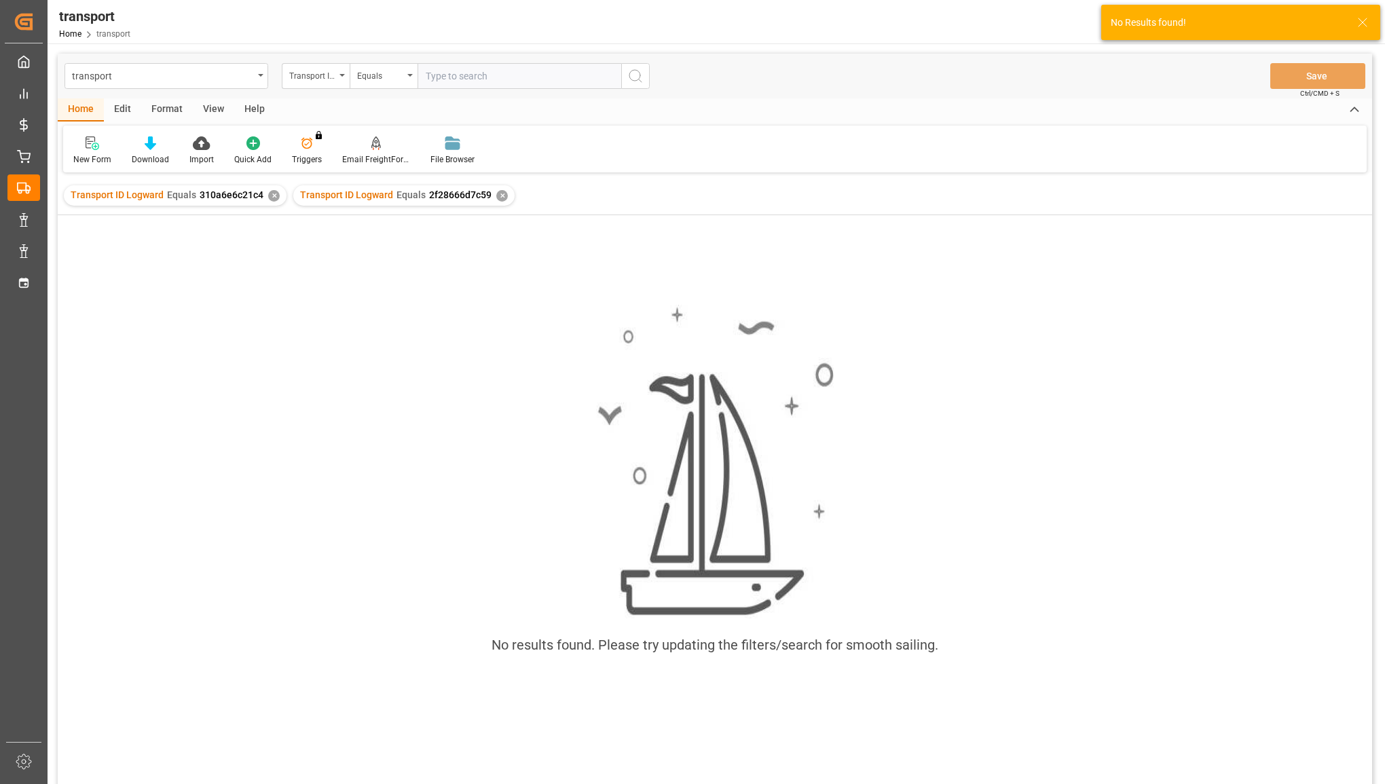
click at [269, 191] on div "✕" at bounding box center [274, 196] width 12 height 12
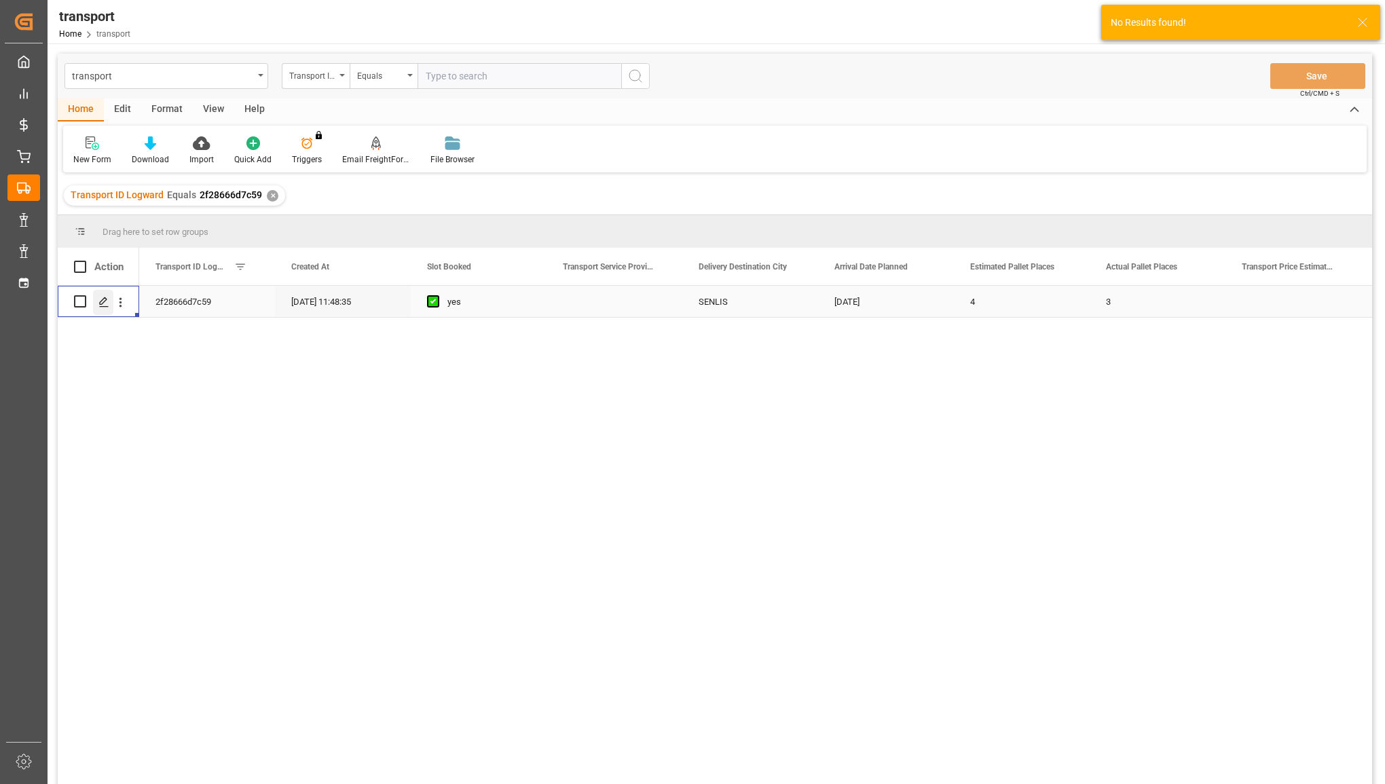
click at [103, 299] on polygon "Press SPACE to select this row." at bounding box center [103, 300] width 7 height 7
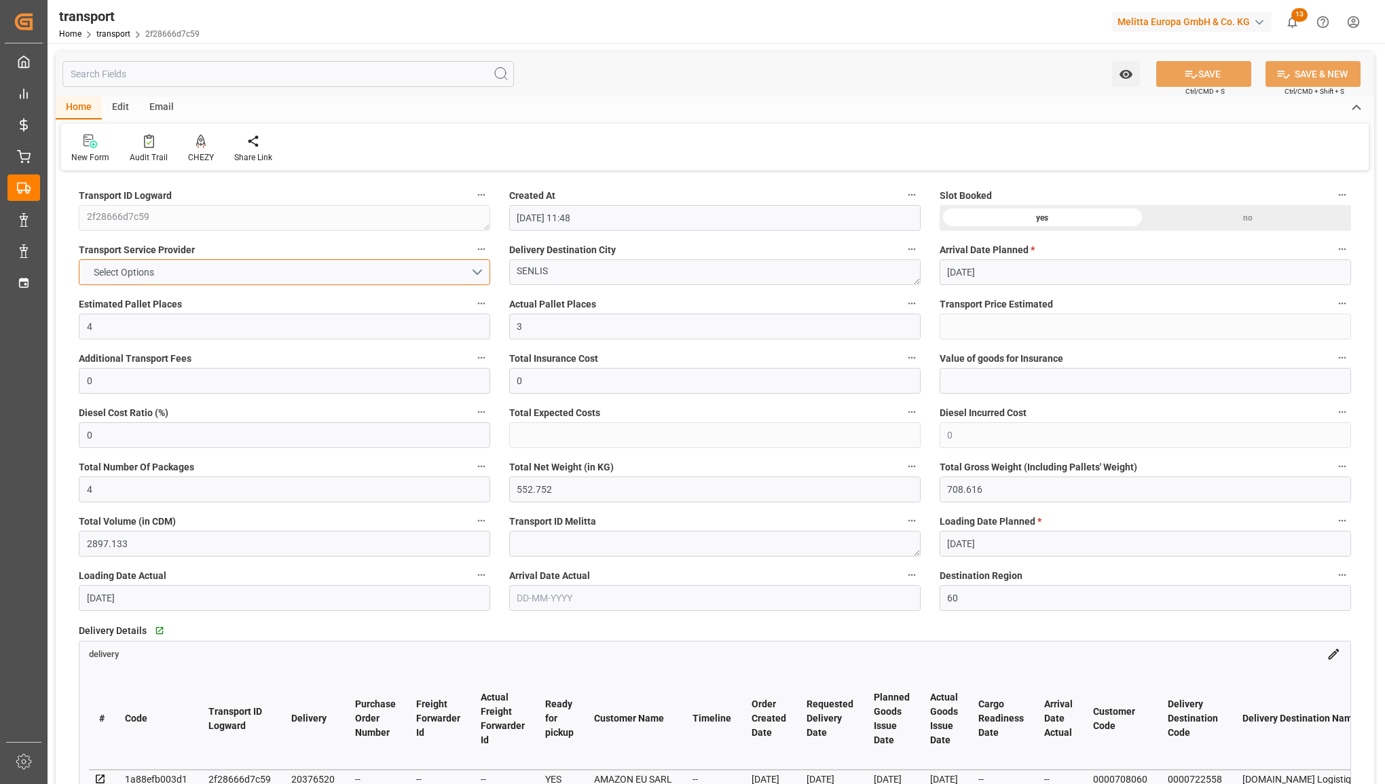
click at [249, 279] on button "Select Options" at bounding box center [284, 272] width 411 height 26
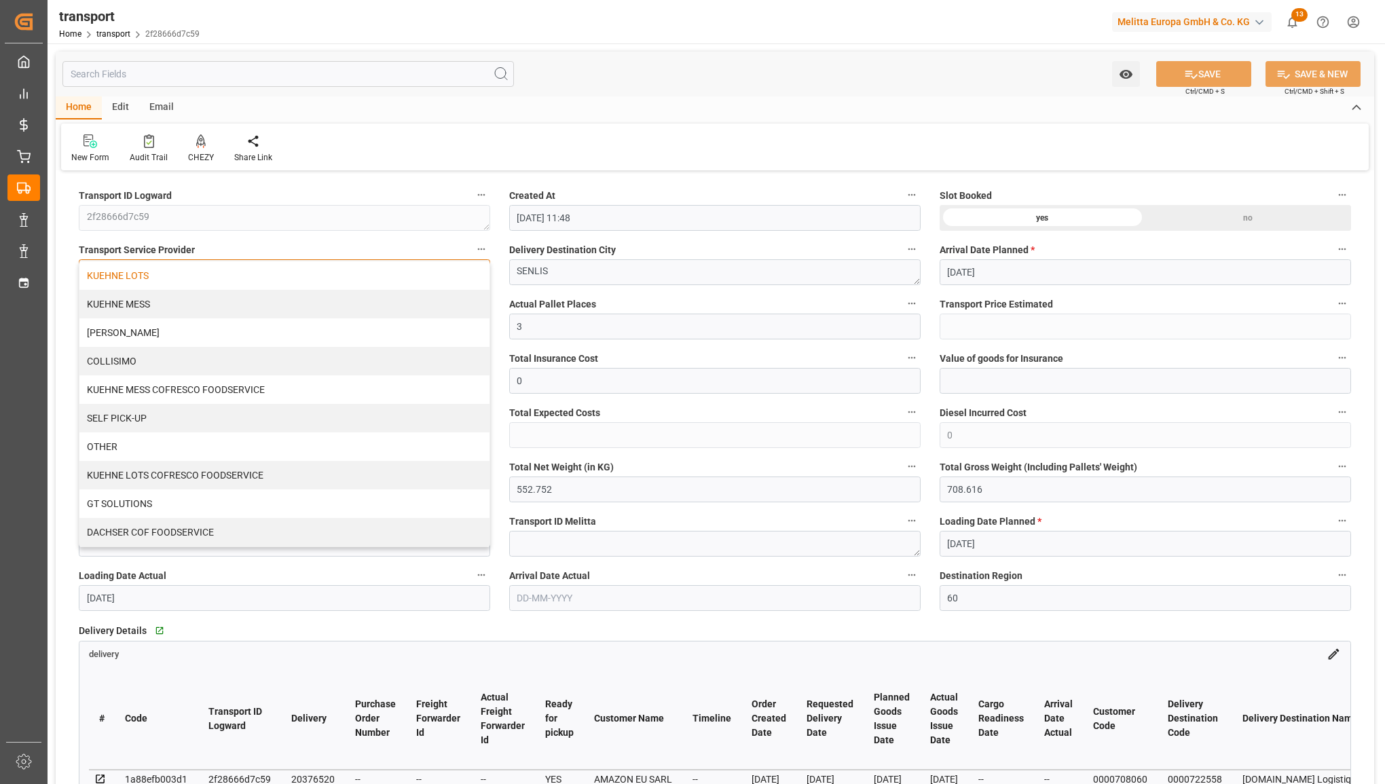
click at [246, 282] on div "KUEHNE LOTS" at bounding box center [284, 275] width 410 height 29
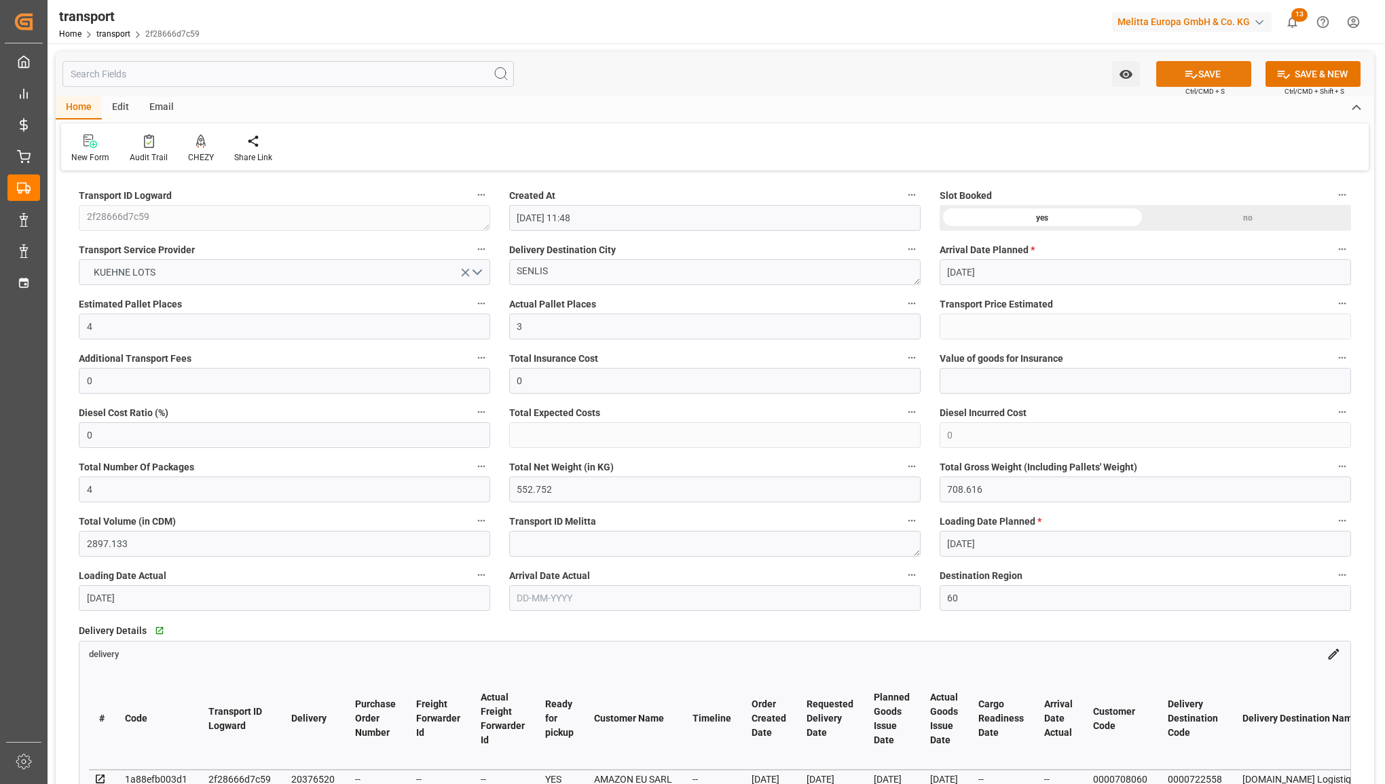
click at [1212, 68] on button "SAVE" at bounding box center [1203, 74] width 95 height 26
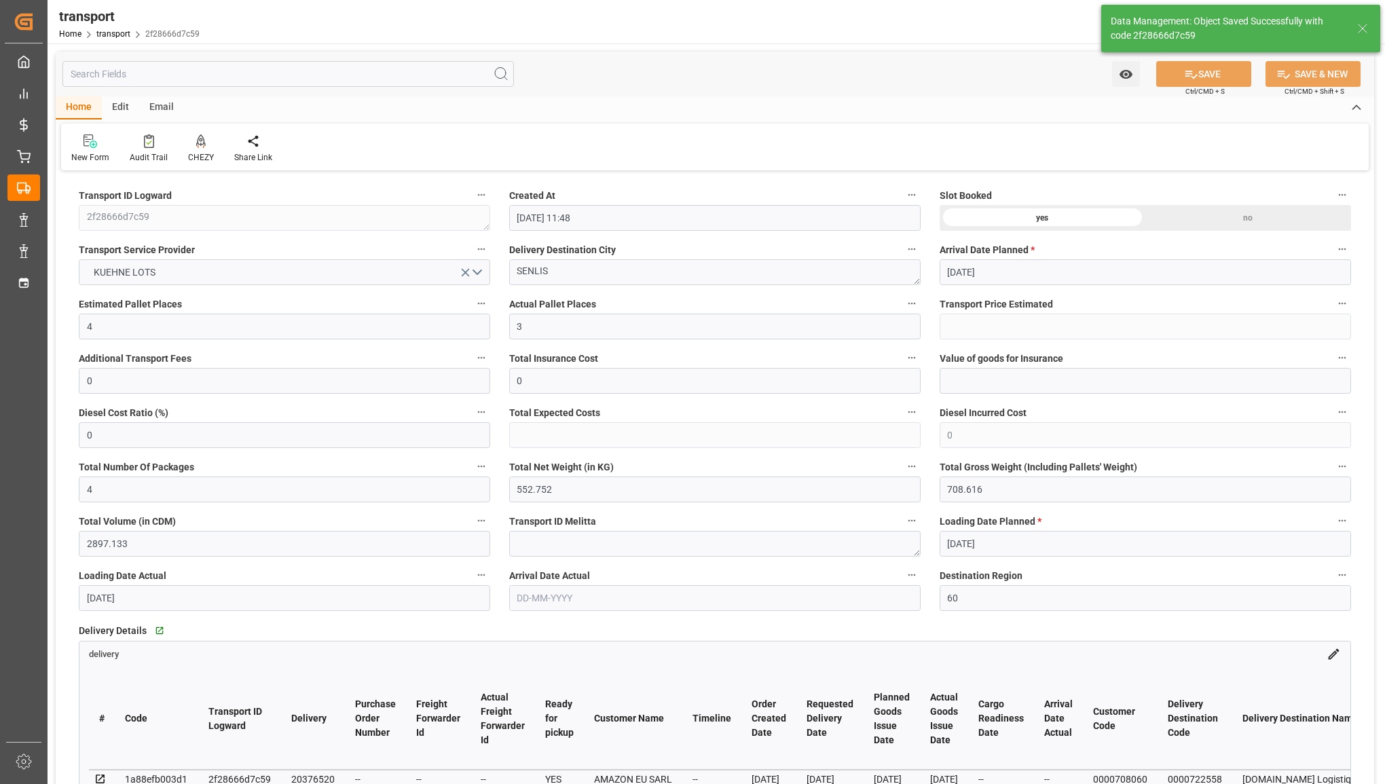
type input "159.54"
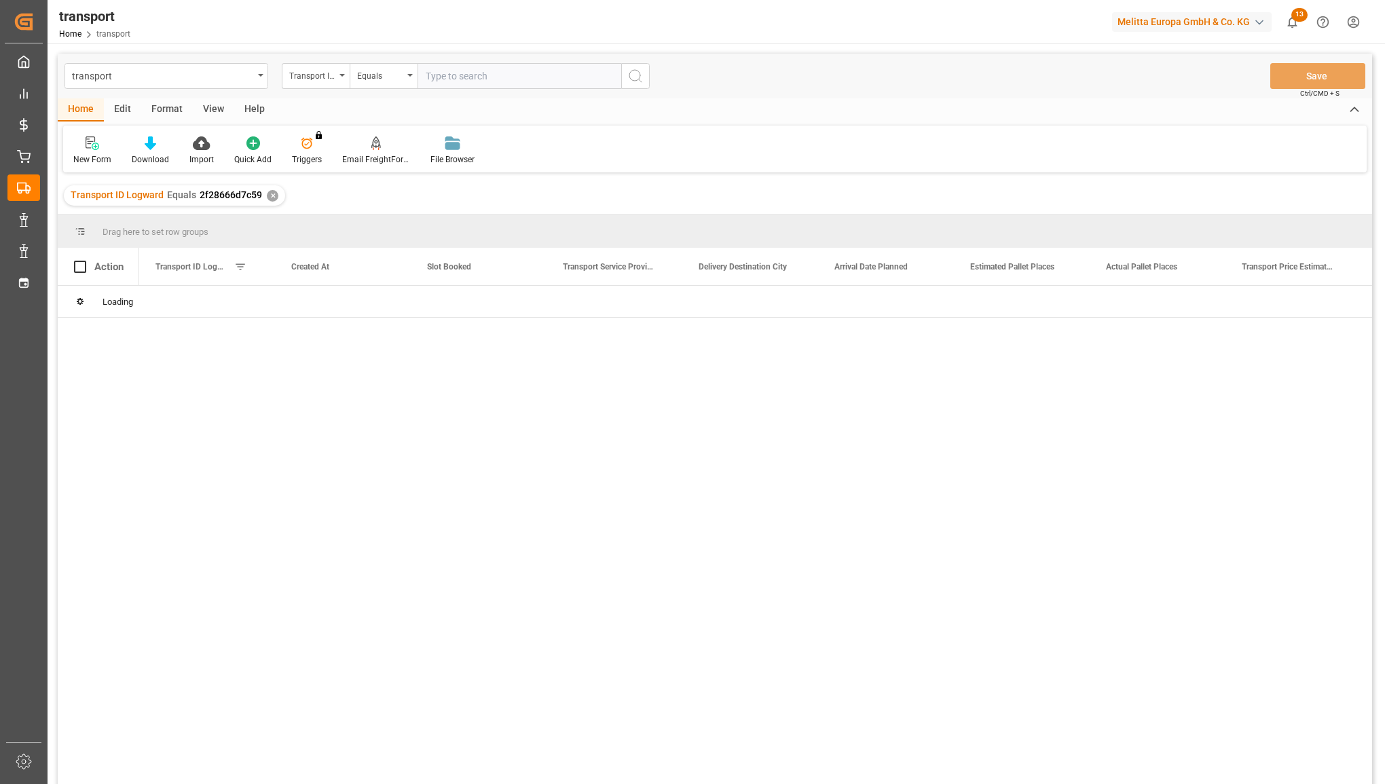
click at [460, 72] on input "text" at bounding box center [520, 76] width 204 height 26
click at [620, 81] on input "ce88c10f3183" at bounding box center [520, 76] width 204 height 26
type input "ce88c10f3183"
click at [645, 77] on button "search button" at bounding box center [635, 76] width 29 height 26
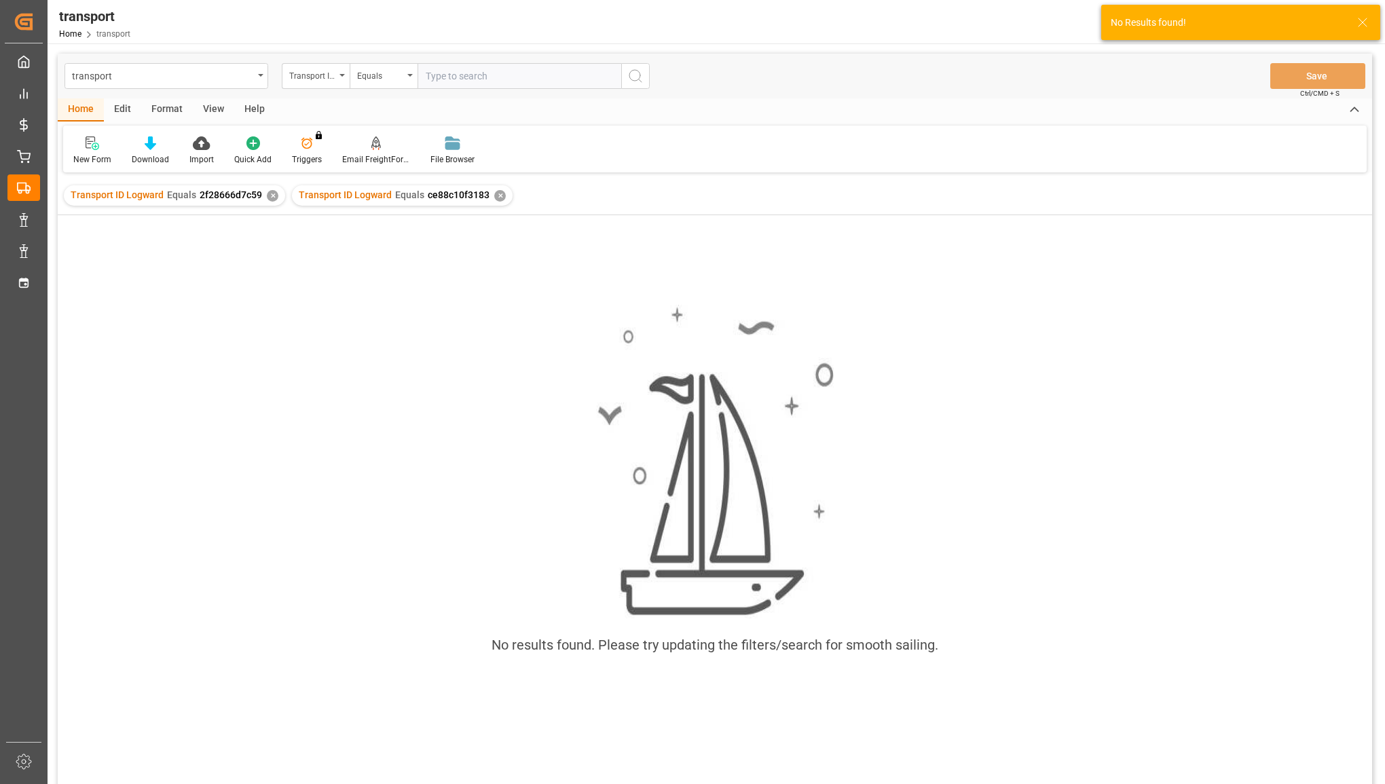
click at [269, 196] on div "✕" at bounding box center [273, 196] width 12 height 12
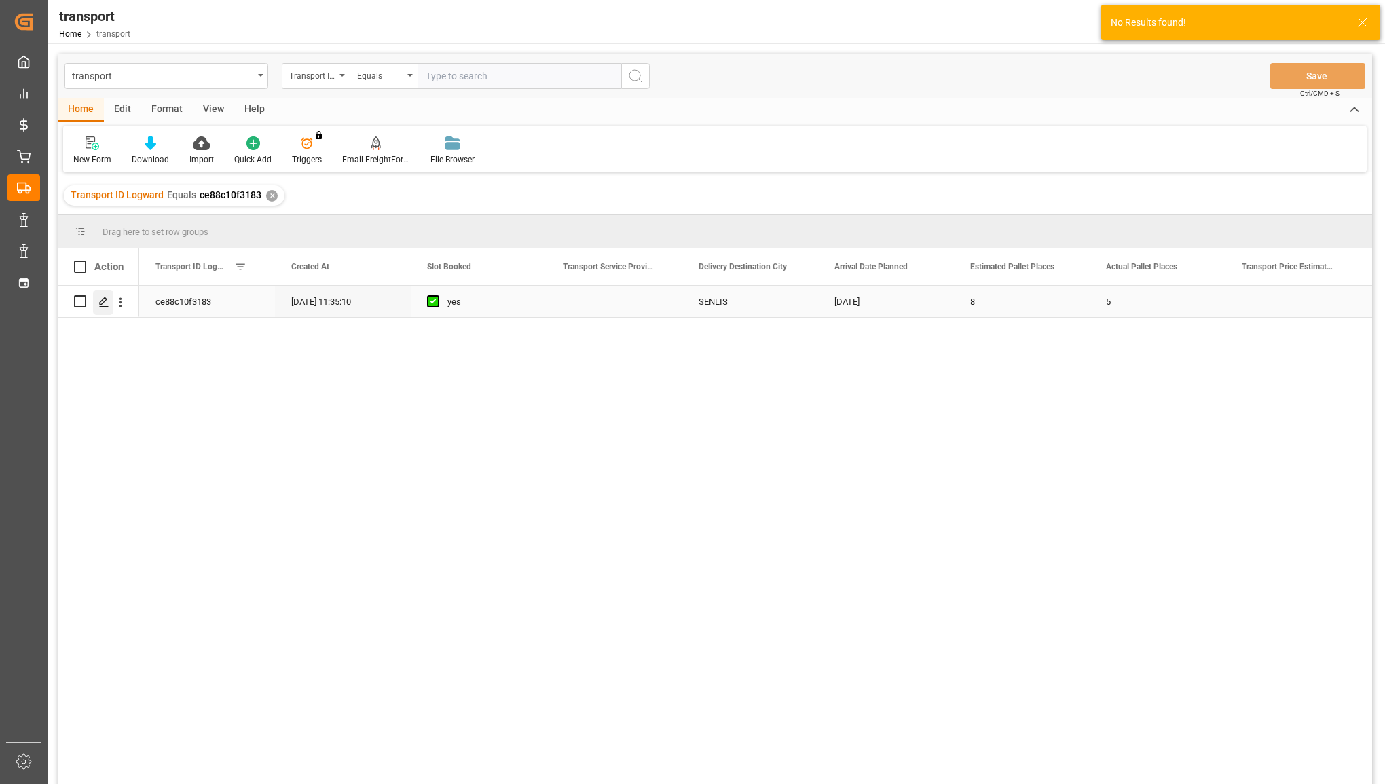
click at [103, 300] on icon "Press SPACE to select this row." at bounding box center [103, 302] width 11 height 11
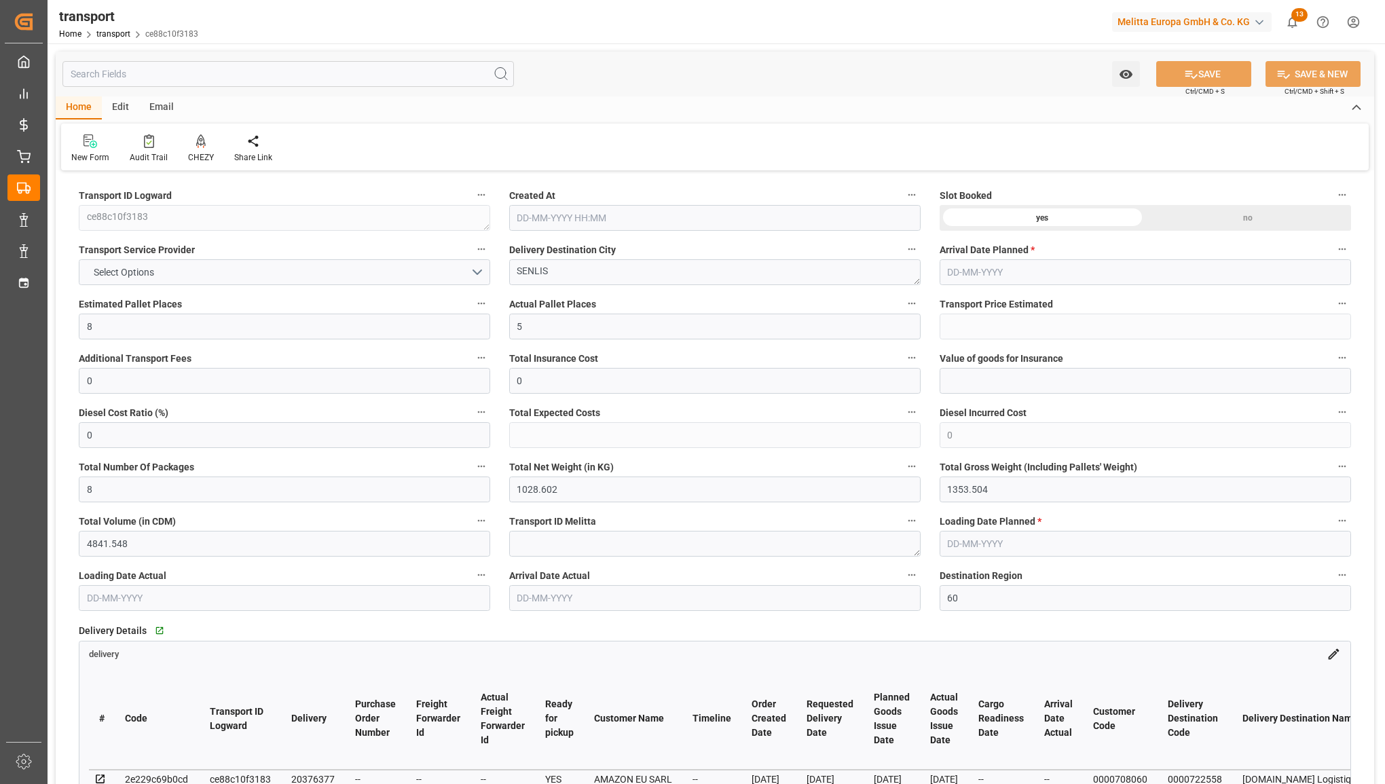
type input "[DATE] 11:35"
type input "[DATE]"
click at [347, 278] on button "Select Options" at bounding box center [284, 272] width 411 height 26
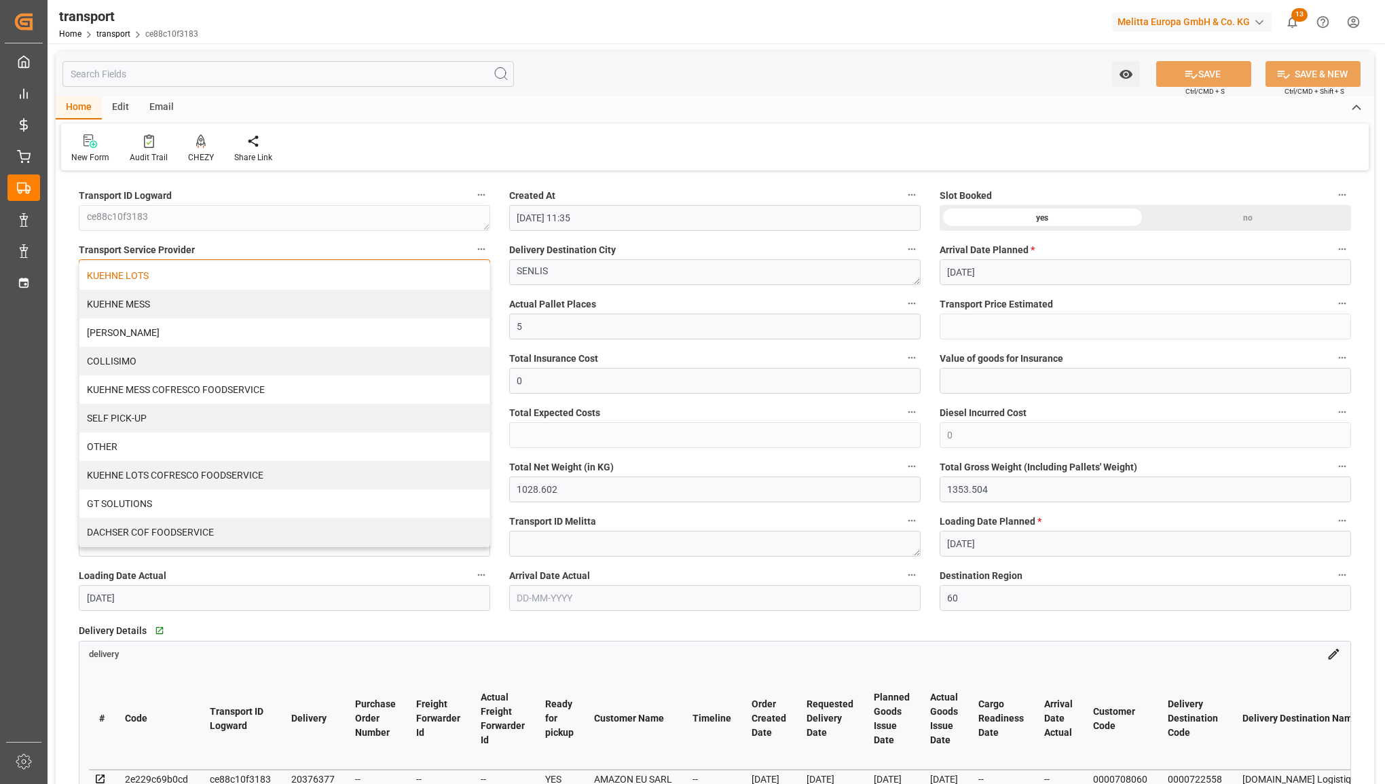
click at [335, 287] on div "KUEHNE LOTS" at bounding box center [284, 275] width 410 height 29
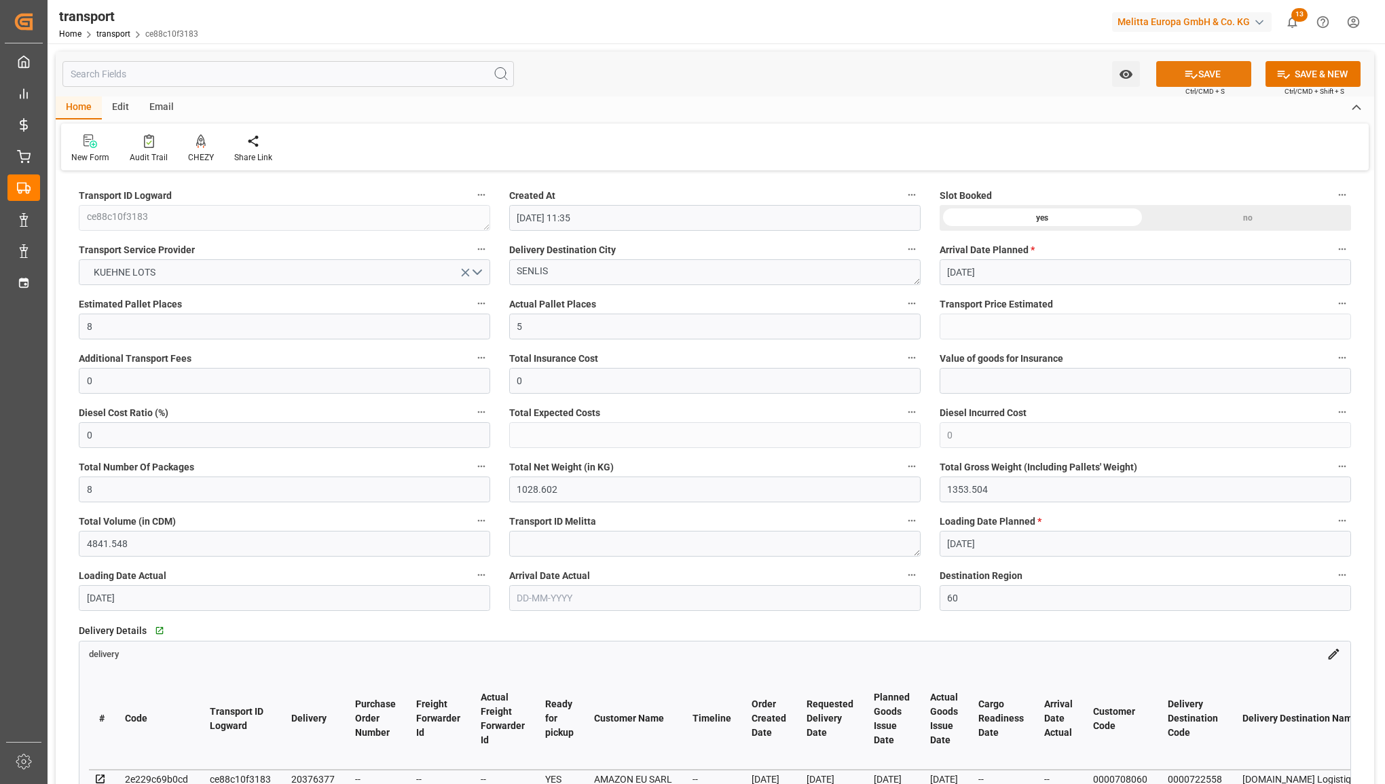
click at [1200, 77] on button "SAVE" at bounding box center [1203, 74] width 95 height 26
type input "219.08"
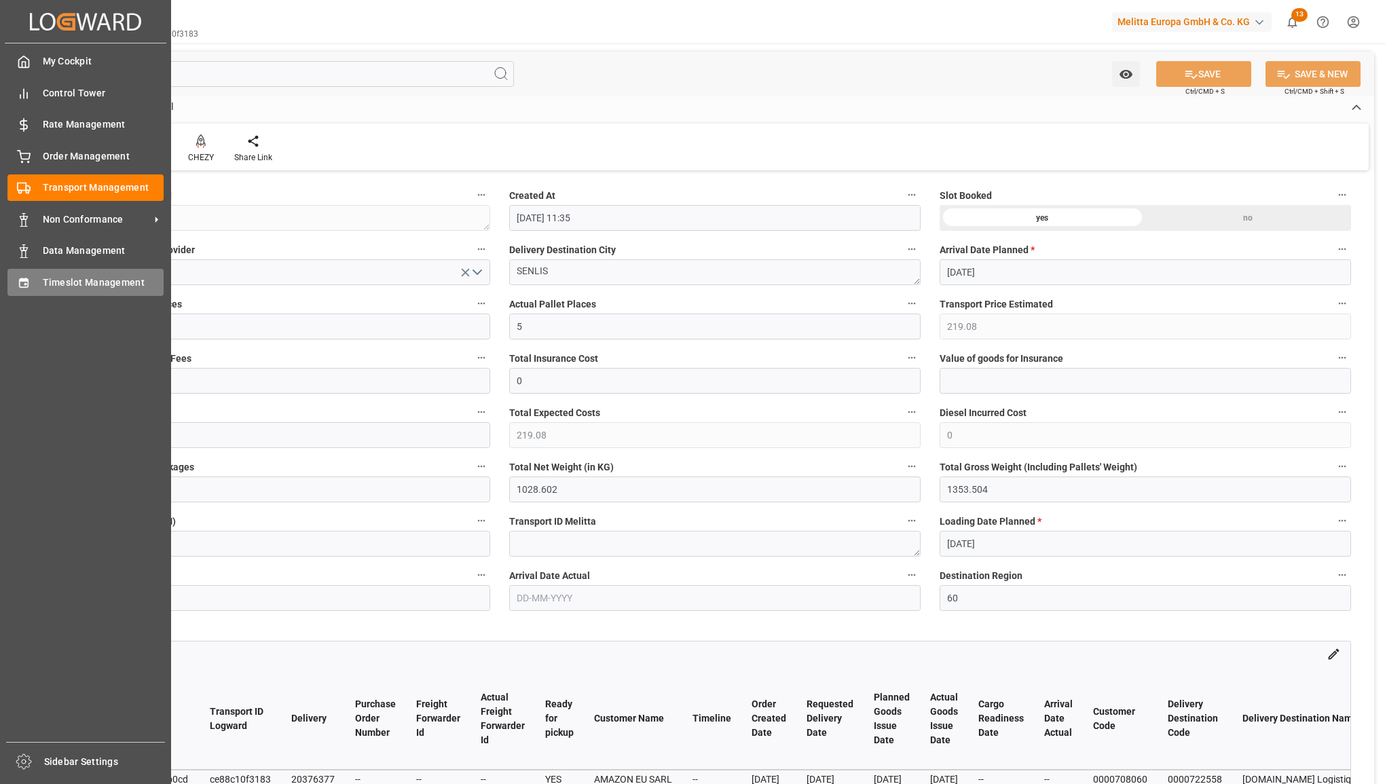
click at [38, 280] on div "Timeslot Management Timeslot Management" at bounding box center [85, 282] width 156 height 26
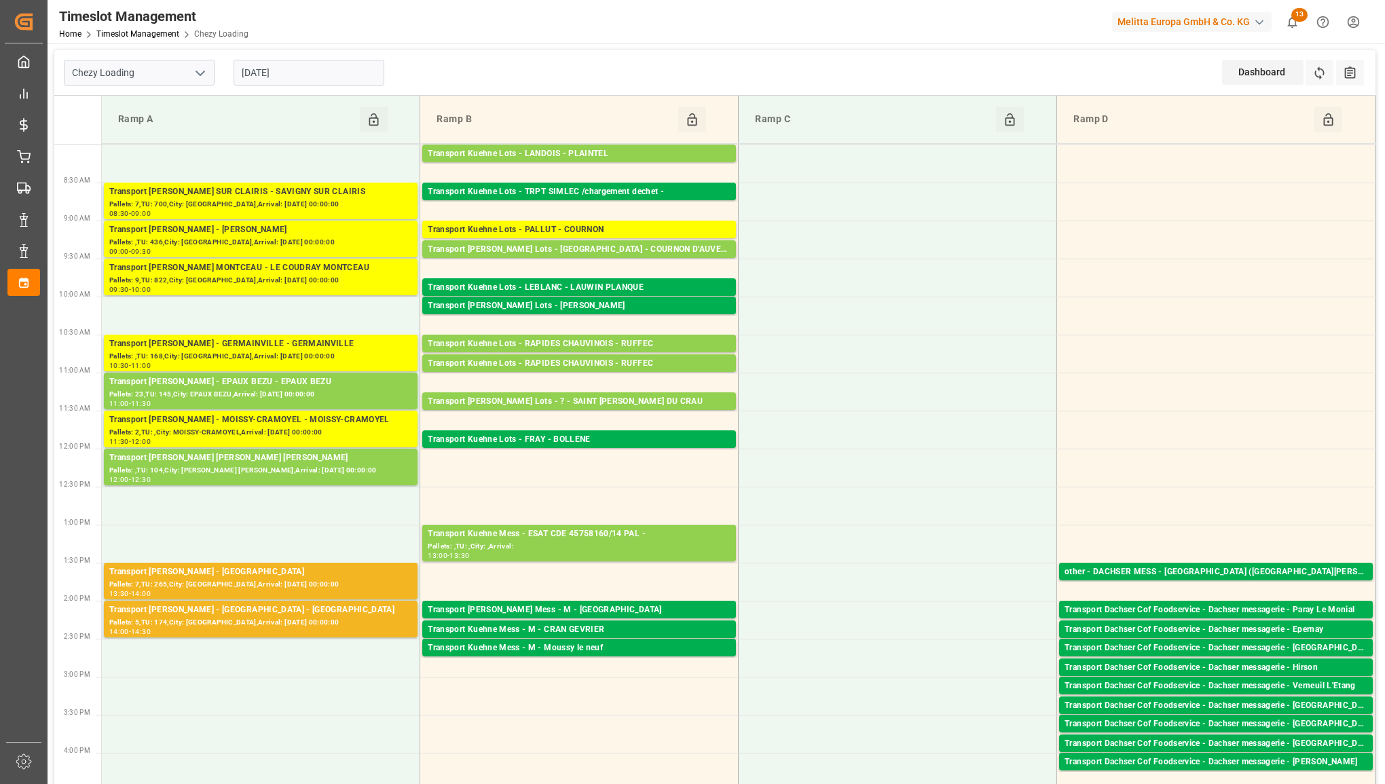
click at [198, 69] on icon "open menu" at bounding box center [200, 73] width 16 height 16
click at [160, 129] on div "Chezy Unloading" at bounding box center [139, 133] width 149 height 31
type input "Chezy Unloading"
click at [208, 69] on icon "open menu" at bounding box center [200, 73] width 16 height 16
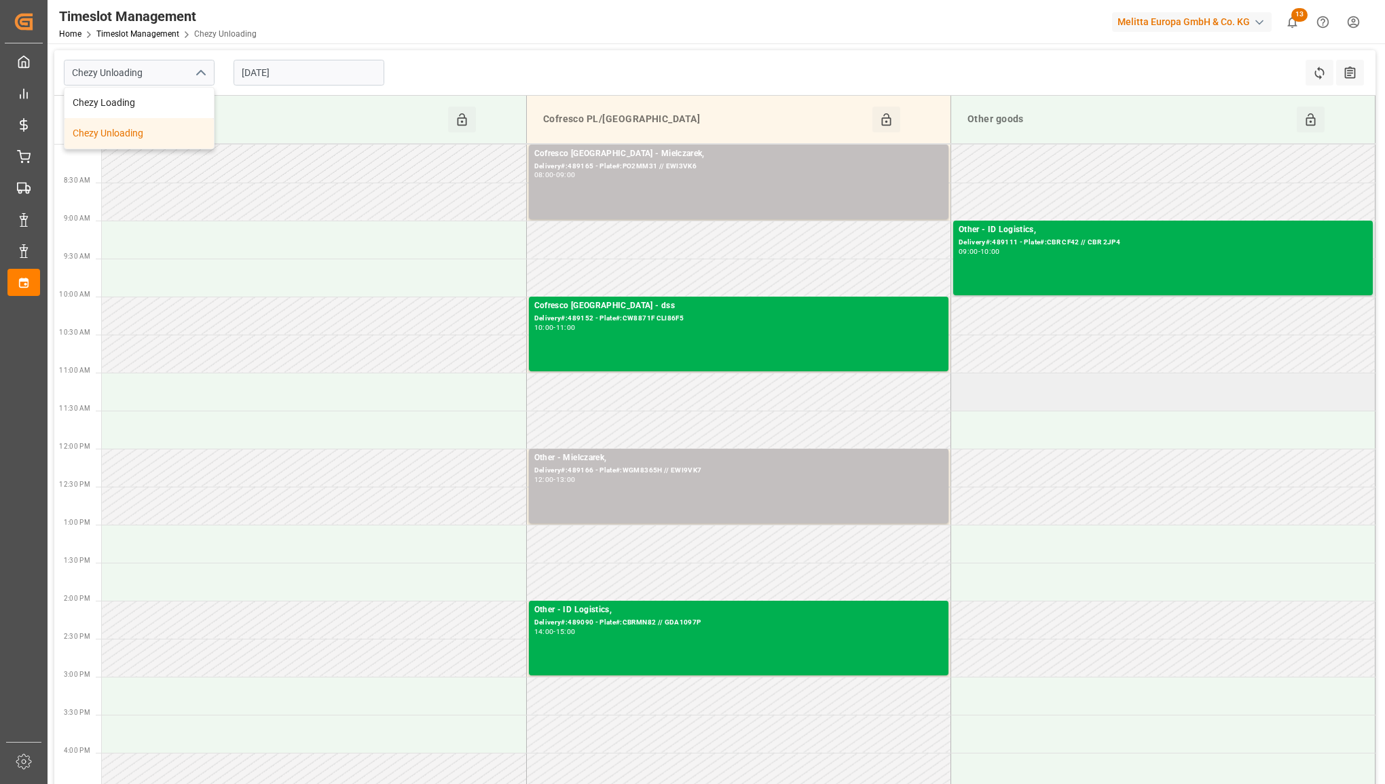
click at [1114, 401] on td at bounding box center [1163, 392] width 424 height 38
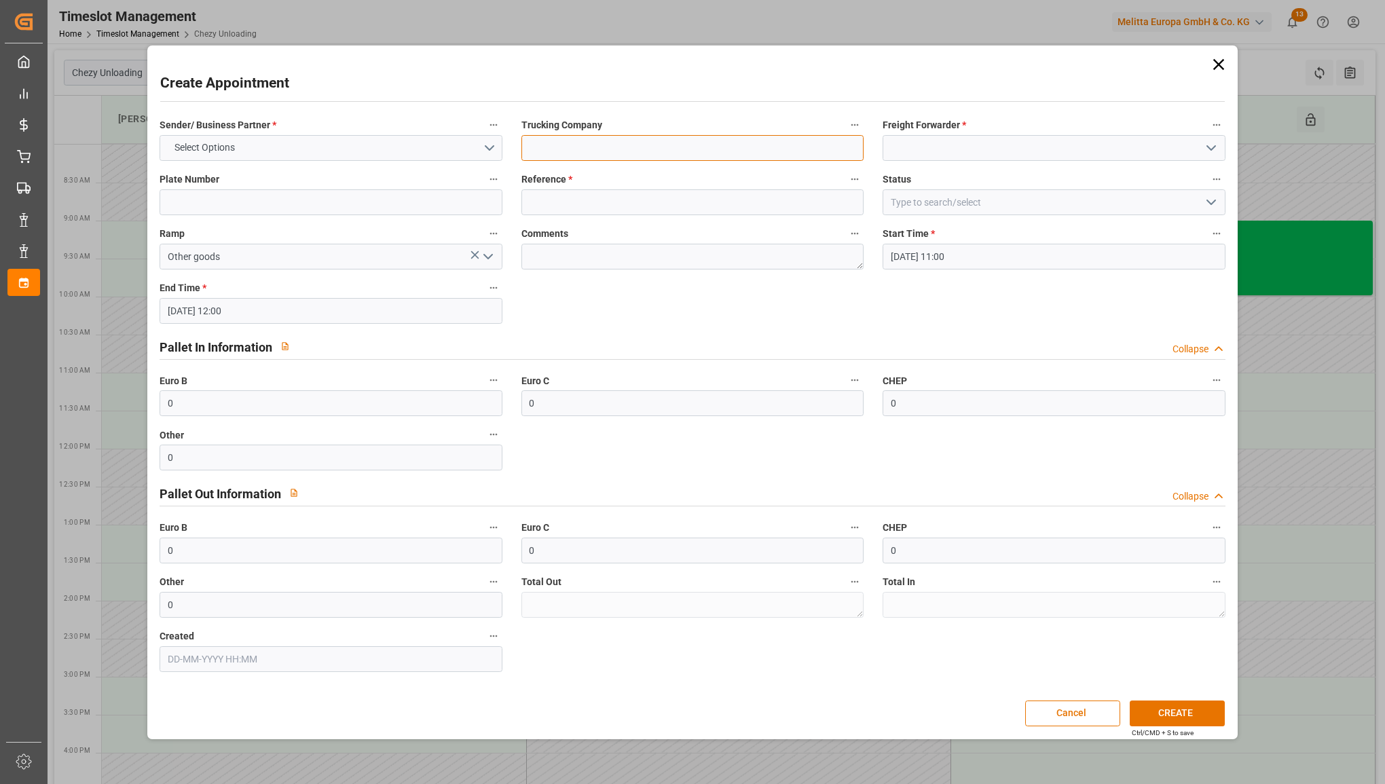
click at [674, 148] on input at bounding box center [692, 148] width 342 height 26
type input "omida"
click at [558, 201] on input at bounding box center [692, 202] width 342 height 26
type input "489249"
click at [377, 202] on input at bounding box center [331, 202] width 342 height 26
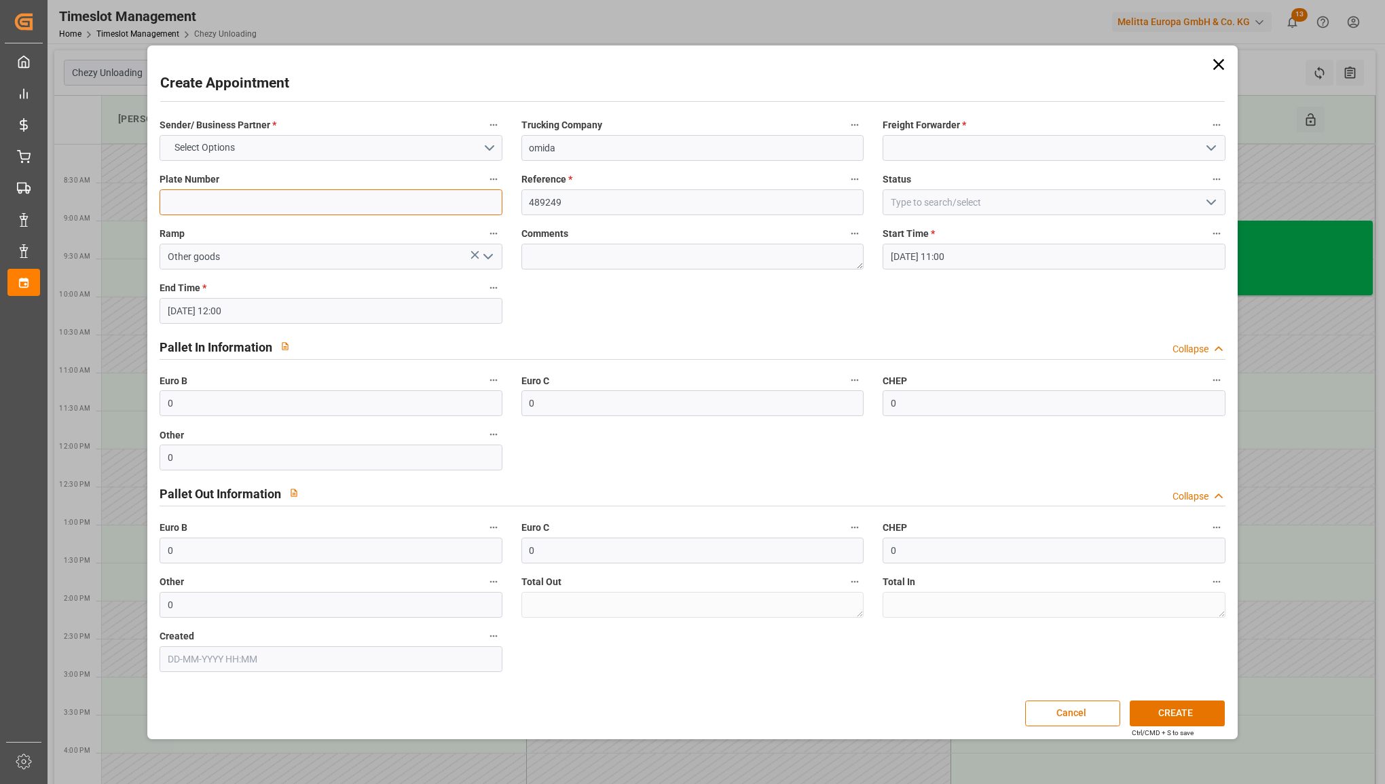
paste input "CIN 3145H // CIN NS36"
type input "CIN 3145H // CIN NS36"
click at [1163, 706] on button "CREATE" at bounding box center [1177, 714] width 95 height 26
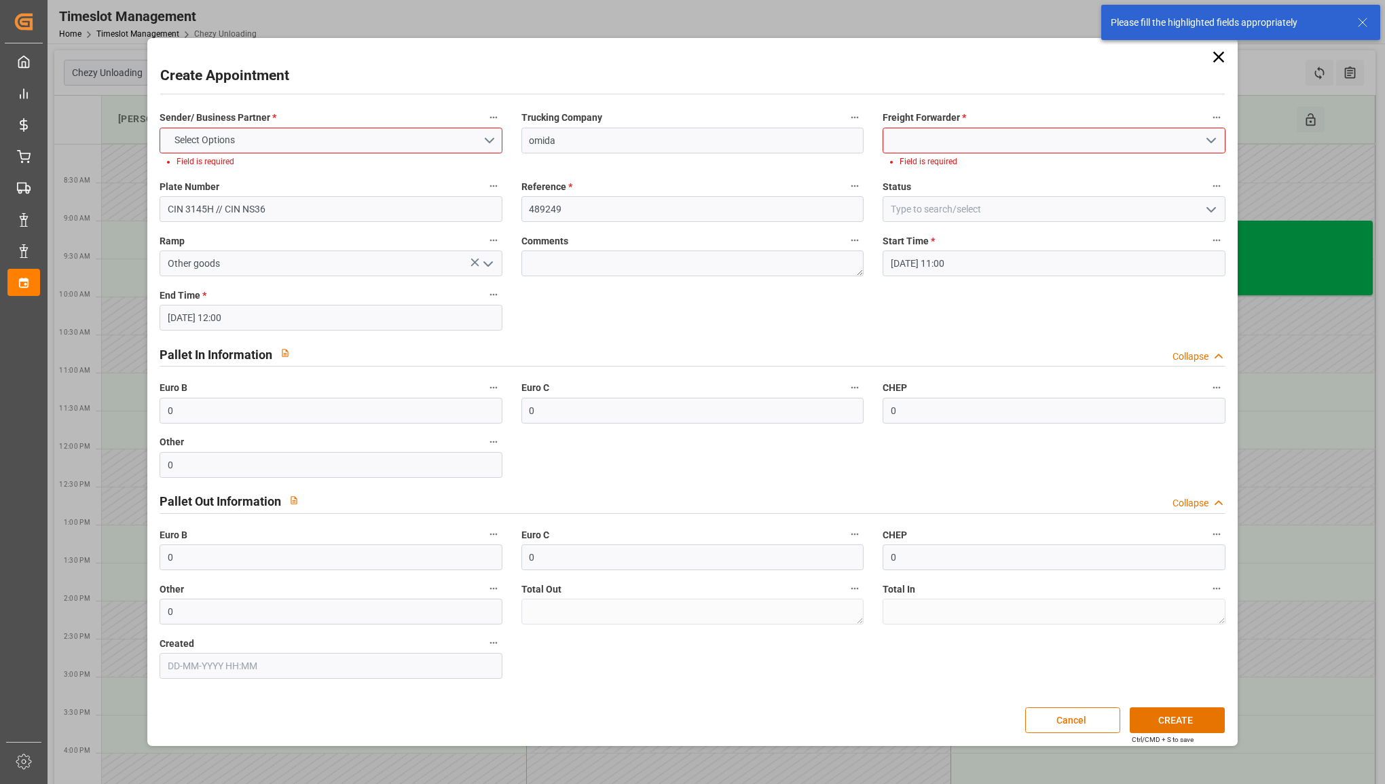
click at [956, 145] on input at bounding box center [1054, 141] width 342 height 26
click at [944, 172] on div "Omida" at bounding box center [1053, 170] width 341 height 31
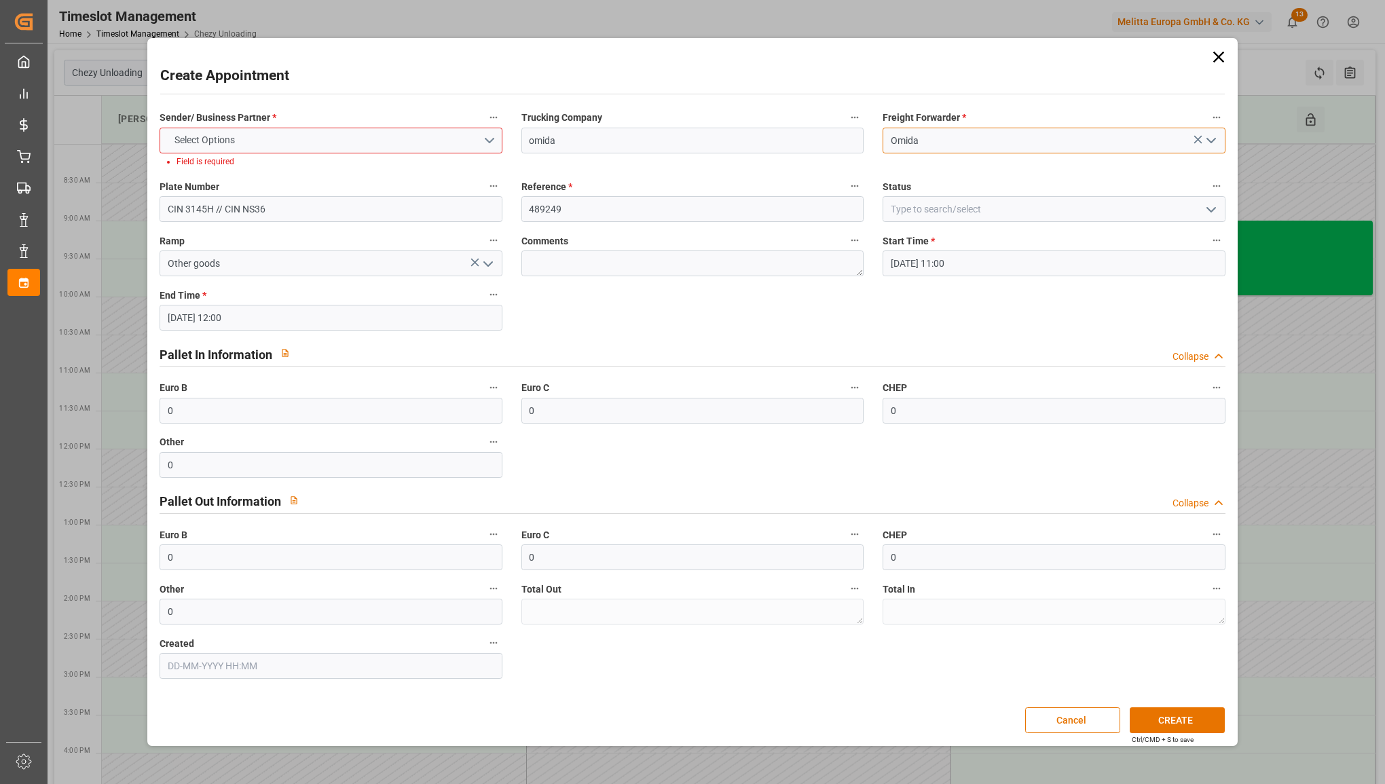
type input "Omida"
click at [426, 136] on button "Select Options" at bounding box center [331, 141] width 342 height 26
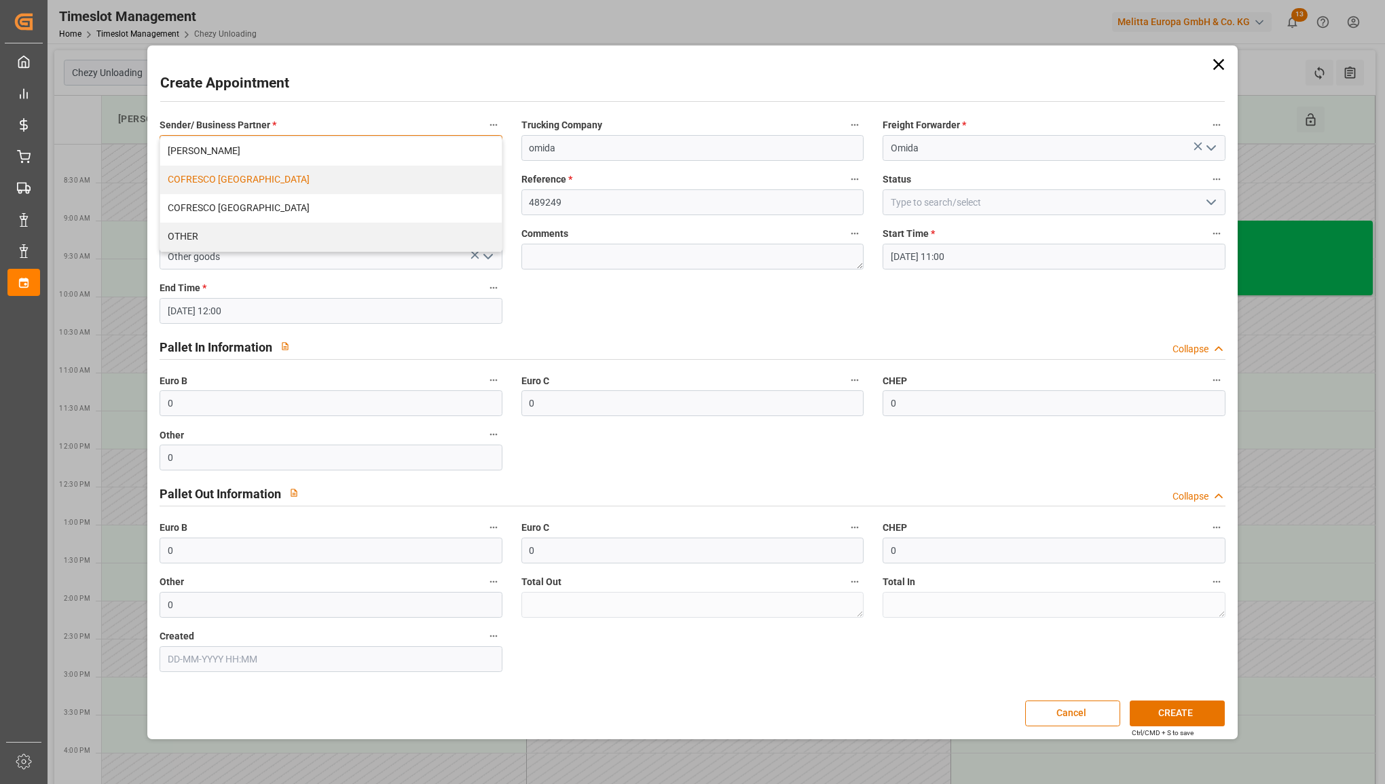
click at [387, 168] on div "COFRESCO [GEOGRAPHIC_DATA]" at bounding box center [330, 180] width 341 height 29
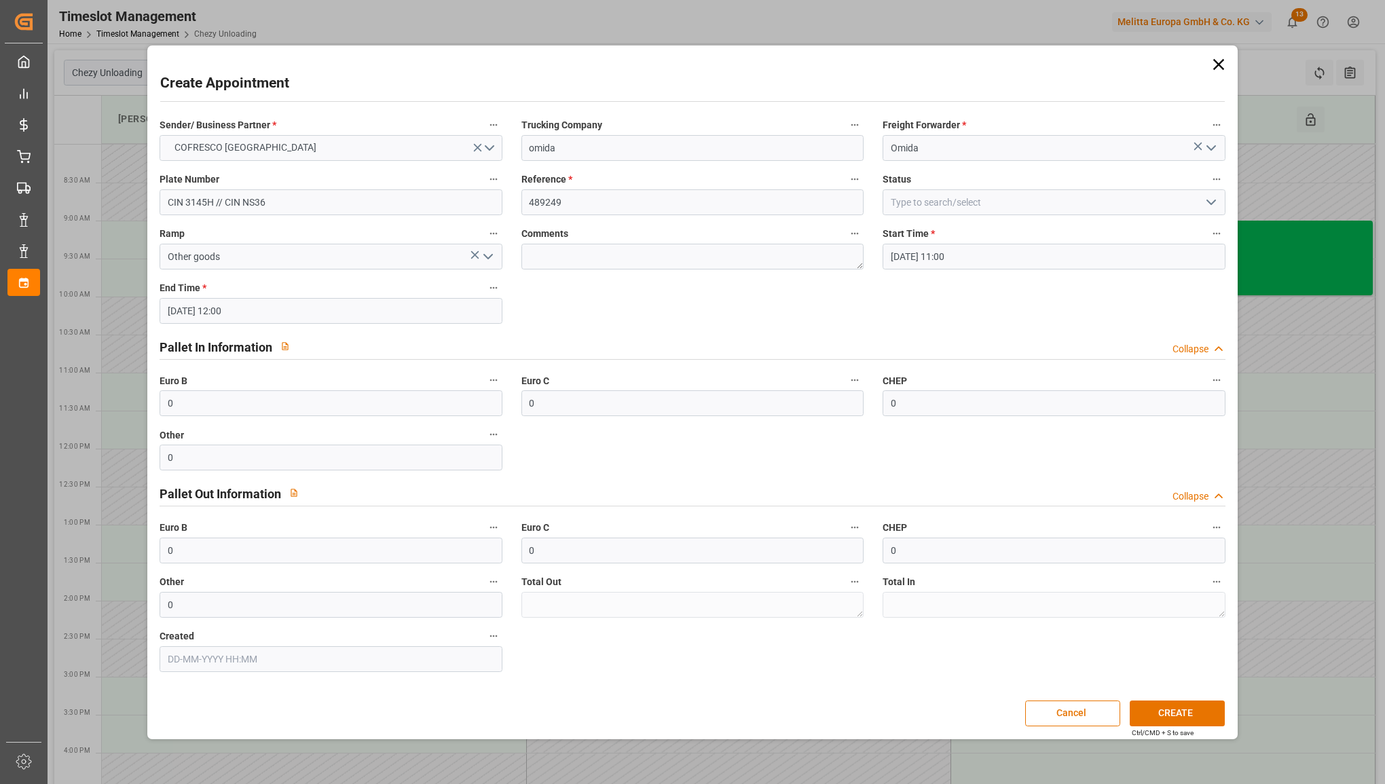
click at [1186, 697] on div "Create Appointment Sender/ Business Partner * COFRESCO [GEOGRAPHIC_DATA] Trucki…" at bounding box center [692, 392] width 1083 height 687
click at [1186, 704] on button "CREATE" at bounding box center [1177, 714] width 95 height 26
